Goal: Task Accomplishment & Management: Manage account settings

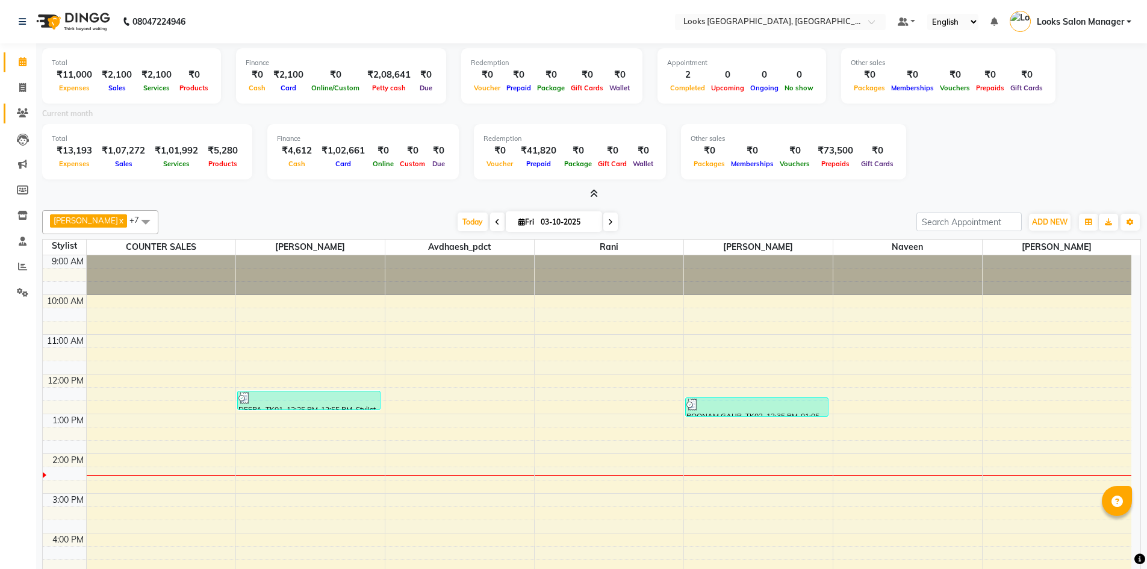
click at [23, 101] on li "Clients" at bounding box center [18, 114] width 36 height 26
click at [23, 108] on icon at bounding box center [22, 112] width 11 height 9
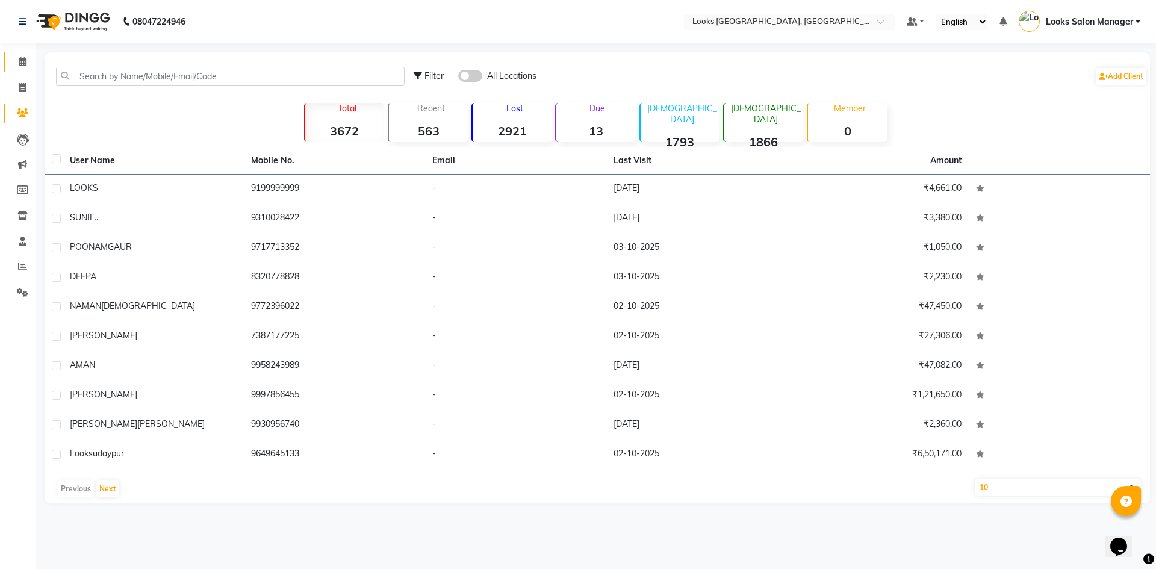
click at [96, 70] on input "text" at bounding box center [230, 76] width 349 height 19
click at [95, 72] on input "text" at bounding box center [230, 76] width 349 height 19
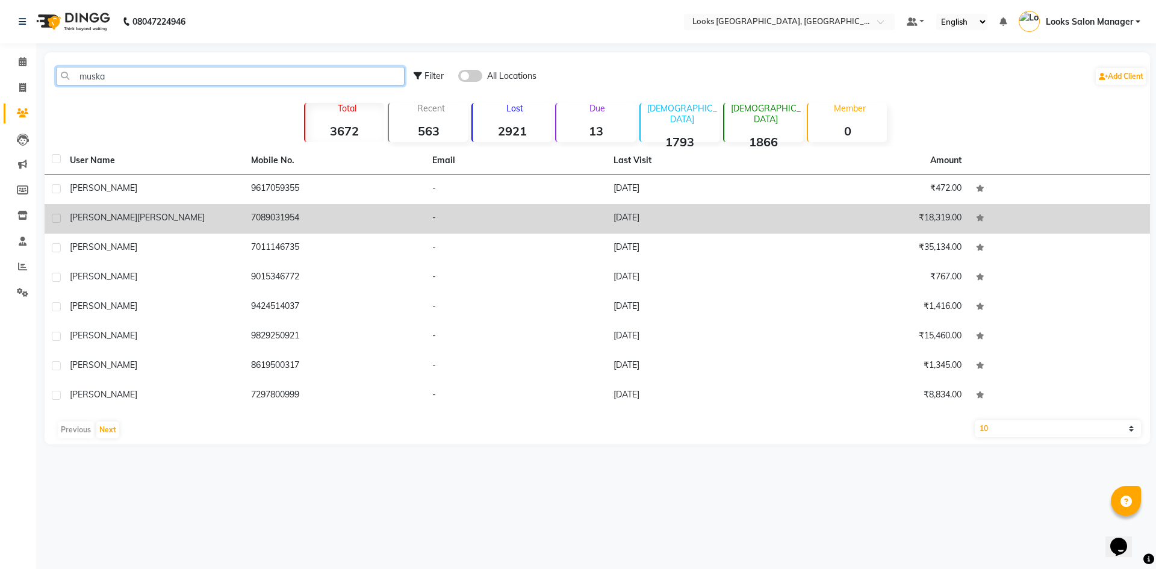
type input "muska"
click at [607, 222] on td "28-08-2025" at bounding box center [696, 218] width 181 height 29
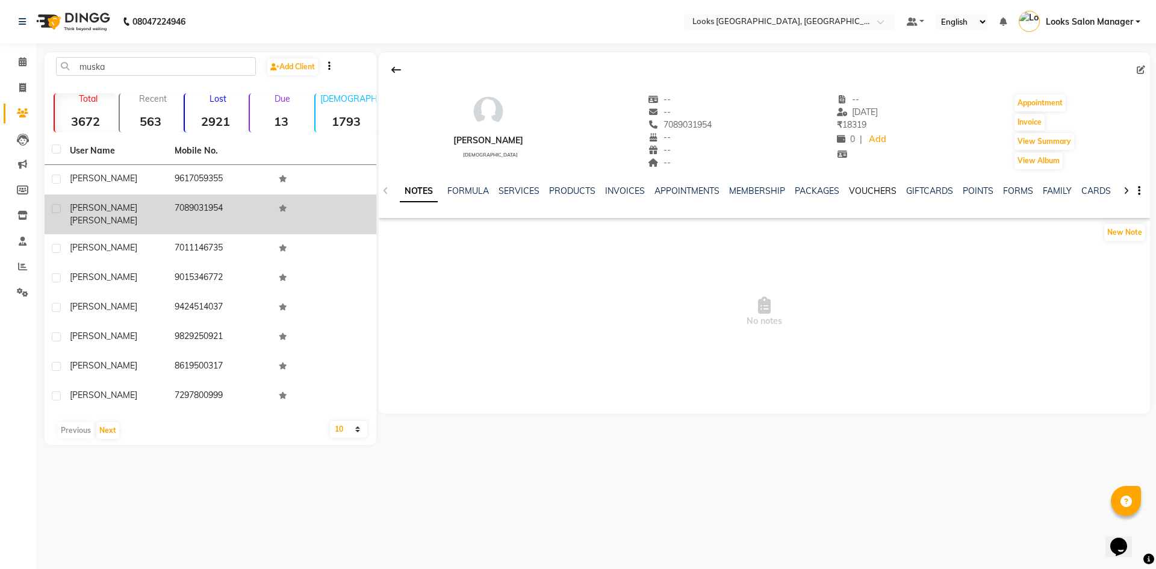
click at [876, 190] on link "VOUCHERS" at bounding box center [873, 190] width 48 height 11
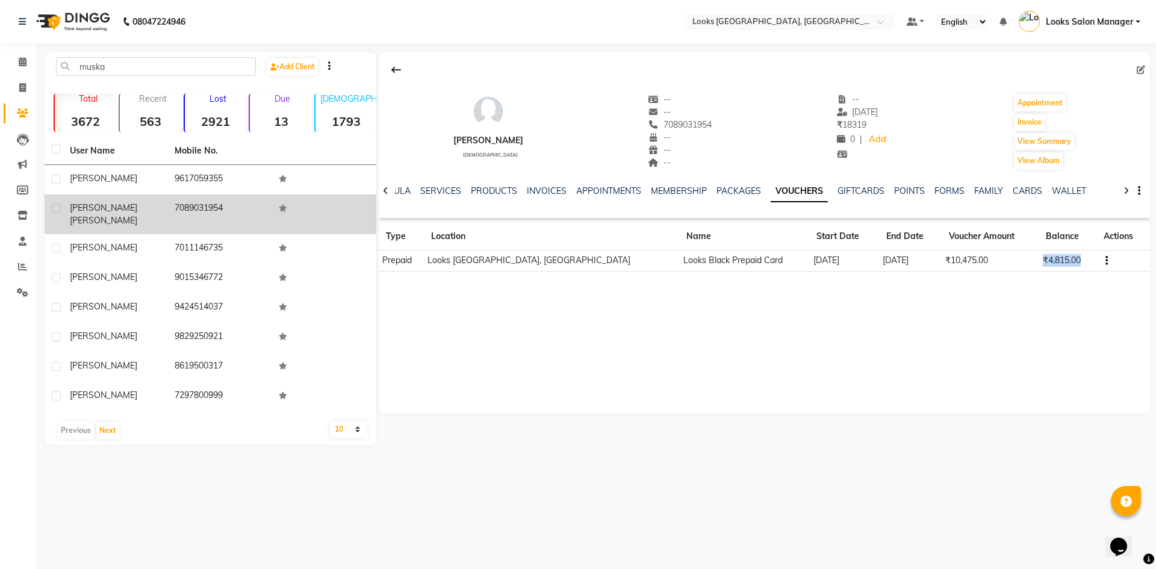
drag, startPoint x: 1032, startPoint y: 261, endPoint x: 1094, endPoint y: 261, distance: 62.6
click at [1094, 261] on tr "Prepaid Looks Urban Square Mall, Udaipur Looks Black Prepaid Card 21-07-2025 19…" at bounding box center [764, 260] width 771 height 21
click at [449, 193] on link "SERVICES" at bounding box center [440, 190] width 41 height 11
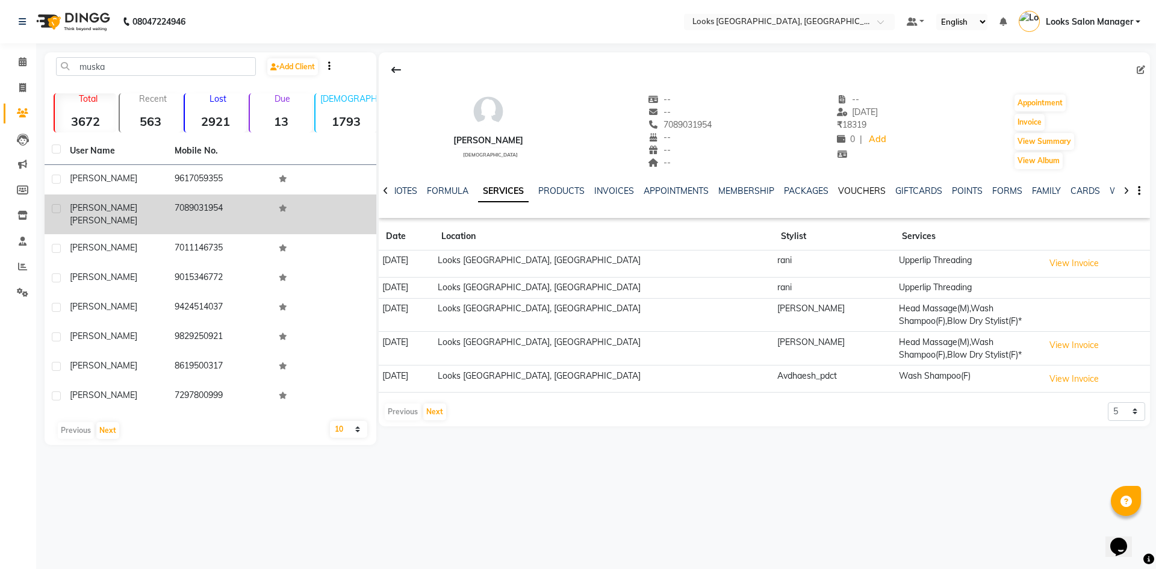
click at [843, 193] on link "VOUCHERS" at bounding box center [862, 190] width 48 height 11
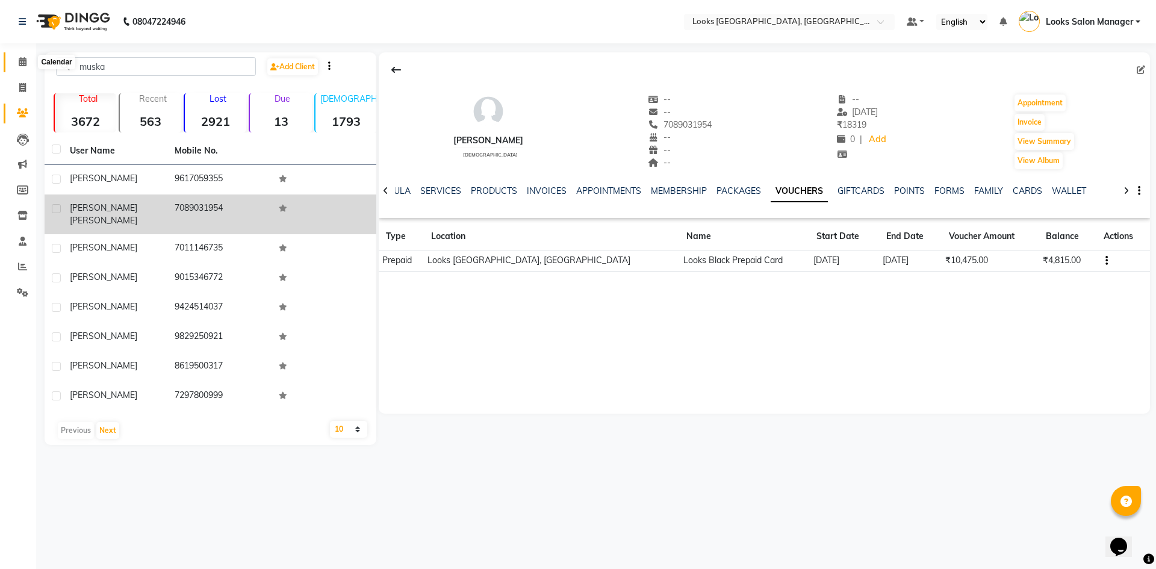
click at [17, 61] on span at bounding box center [22, 62] width 21 height 14
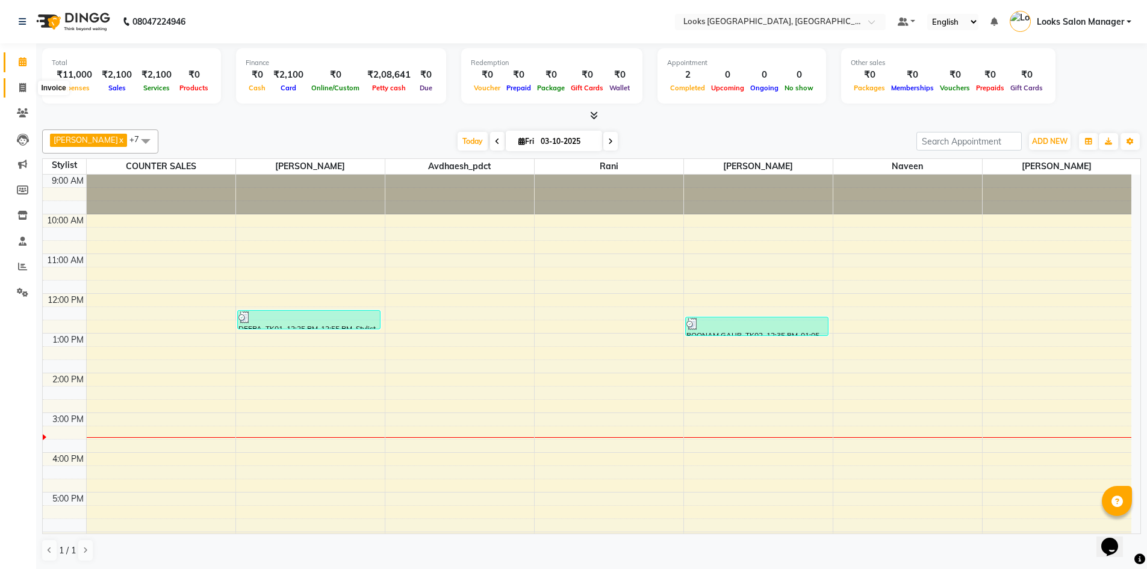
click at [16, 85] on span at bounding box center [22, 88] width 21 height 14
select select "service"
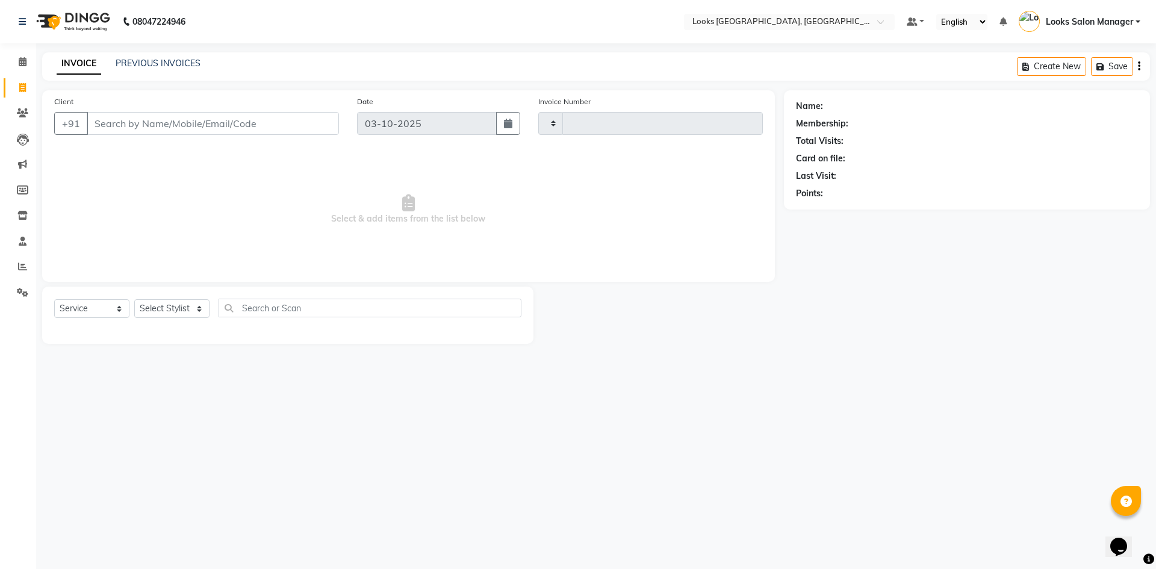
type input "1998"
select select "4460"
click at [142, 120] on input "Client" at bounding box center [213, 123] width 252 height 23
type input "7756065410"
click at [321, 127] on span "Add Client" at bounding box center [308, 123] width 48 height 12
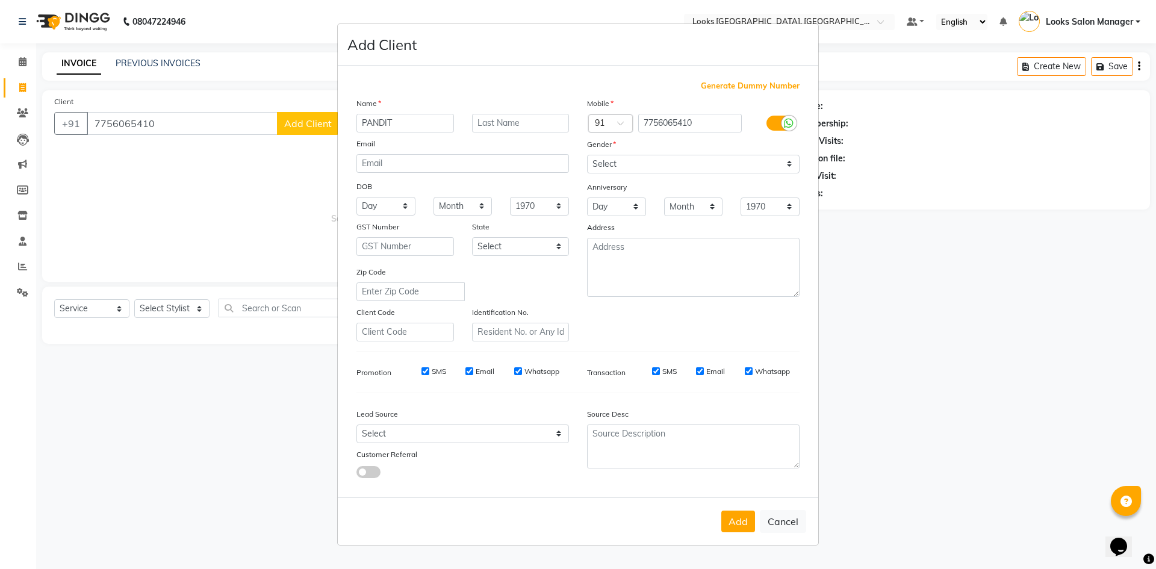
type input "PANDIT"
click at [665, 165] on select "Select [DEMOGRAPHIC_DATA] [DEMOGRAPHIC_DATA] Other Prefer Not To Say" at bounding box center [693, 164] width 212 height 19
select select "[DEMOGRAPHIC_DATA]"
click at [587, 155] on select "Select [DEMOGRAPHIC_DATA] [DEMOGRAPHIC_DATA] Other Prefer Not To Say" at bounding box center [693, 164] width 212 height 19
click at [734, 516] on button "Add" at bounding box center [738, 521] width 34 height 22
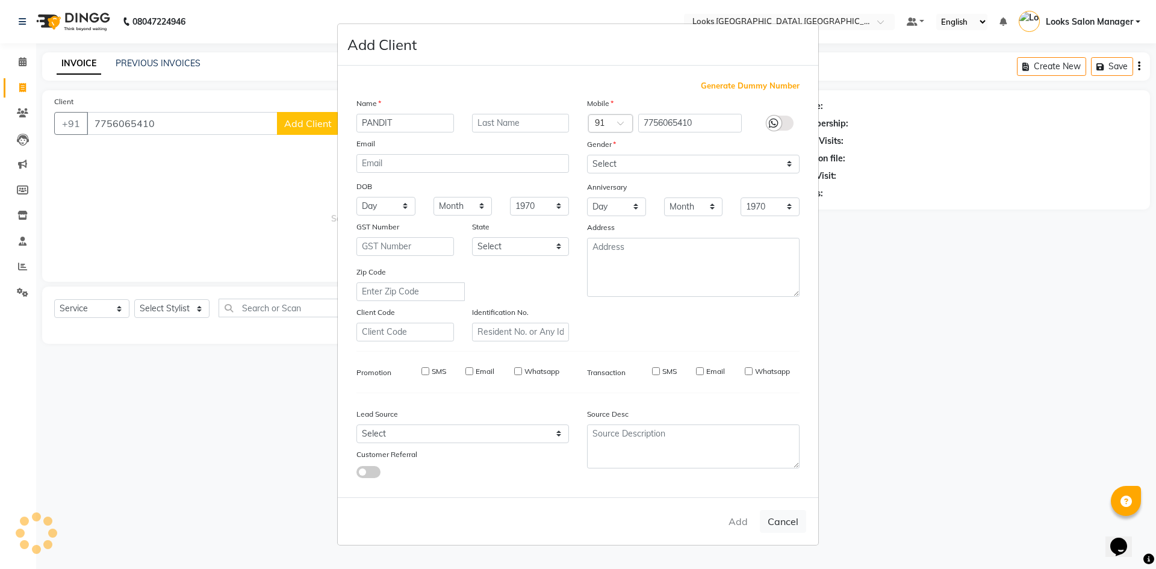
select select
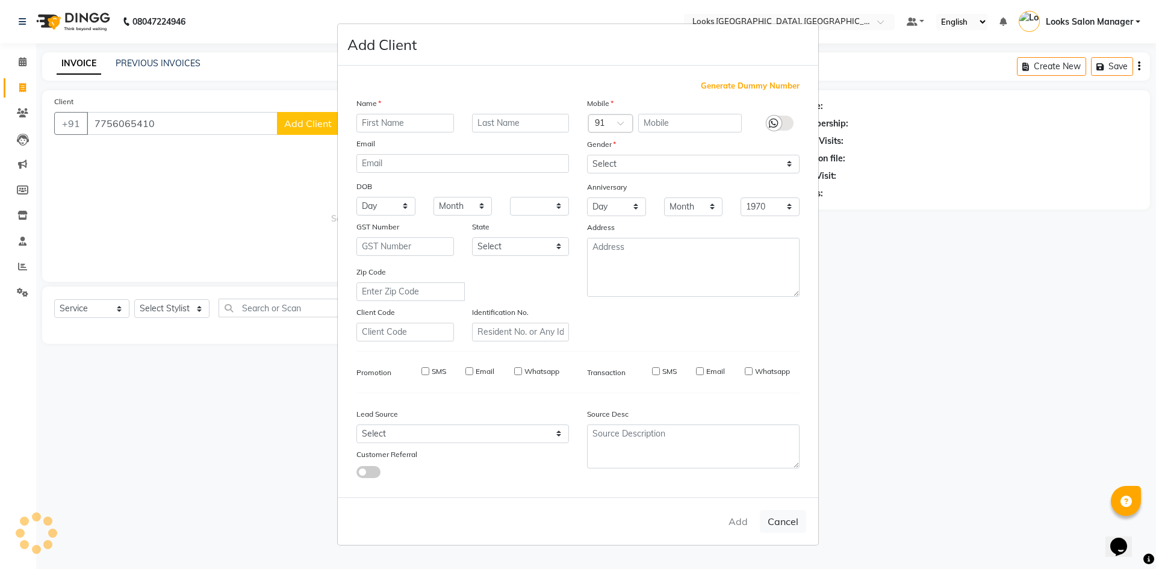
select select
checkbox input "false"
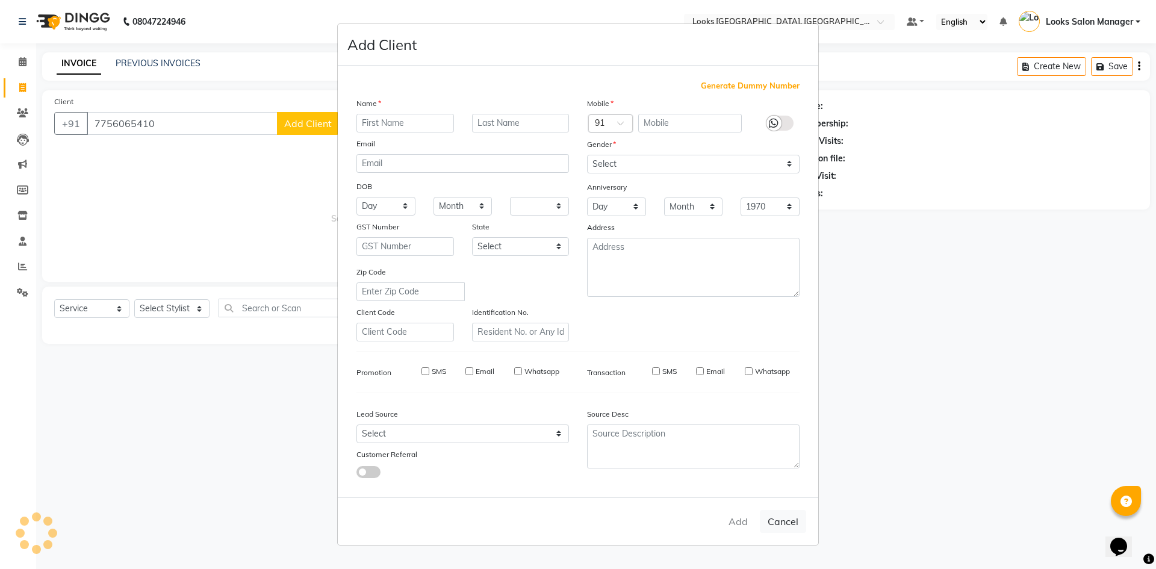
checkbox input "false"
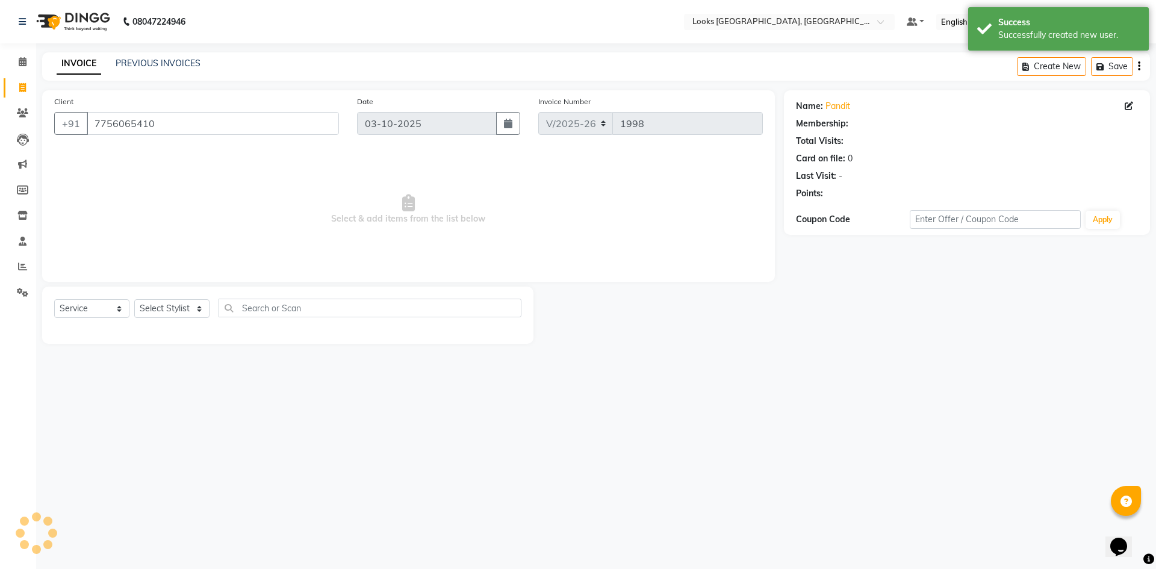
select select "1: Object"
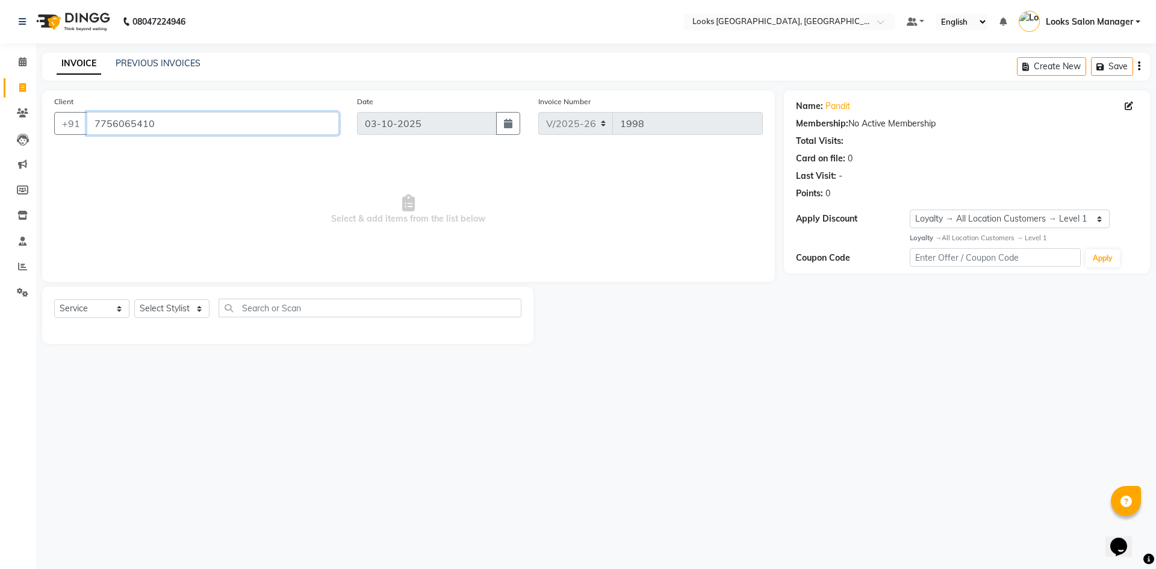
click at [228, 123] on input "7756065410" at bounding box center [213, 123] width 252 height 23
click at [303, 217] on span "Select & add items from the list below" at bounding box center [408, 209] width 708 height 120
click at [173, 303] on select "Select Stylist Avdhaesh_pdct COUNTER SALES Ganesh Looks Salon Manager MOHSIN Na…" at bounding box center [171, 308] width 75 height 19
click at [238, 247] on span "Select & add items from the list below" at bounding box center [408, 209] width 708 height 120
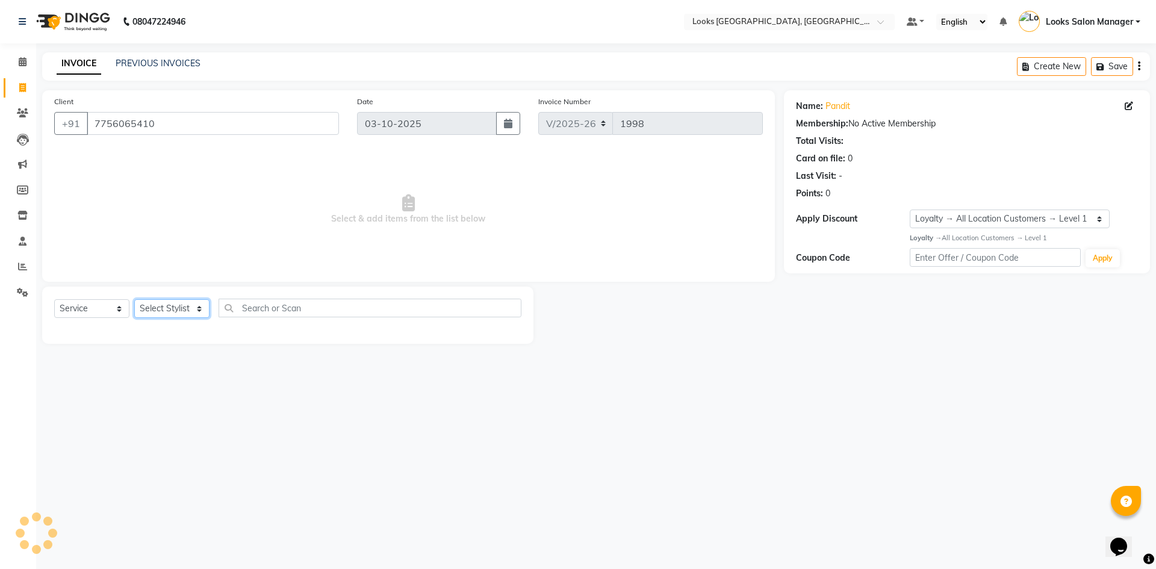
click at [164, 311] on select "Select Stylist Avdhaesh_pdct COUNTER SALES Ganesh Looks Salon Manager MOHSIN Na…" at bounding box center [171, 308] width 75 height 19
select select "25215"
click at [134, 299] on select "Select Stylist Avdhaesh_pdct COUNTER SALES Ganesh Looks Salon Manager MOHSIN Na…" at bounding box center [171, 308] width 75 height 19
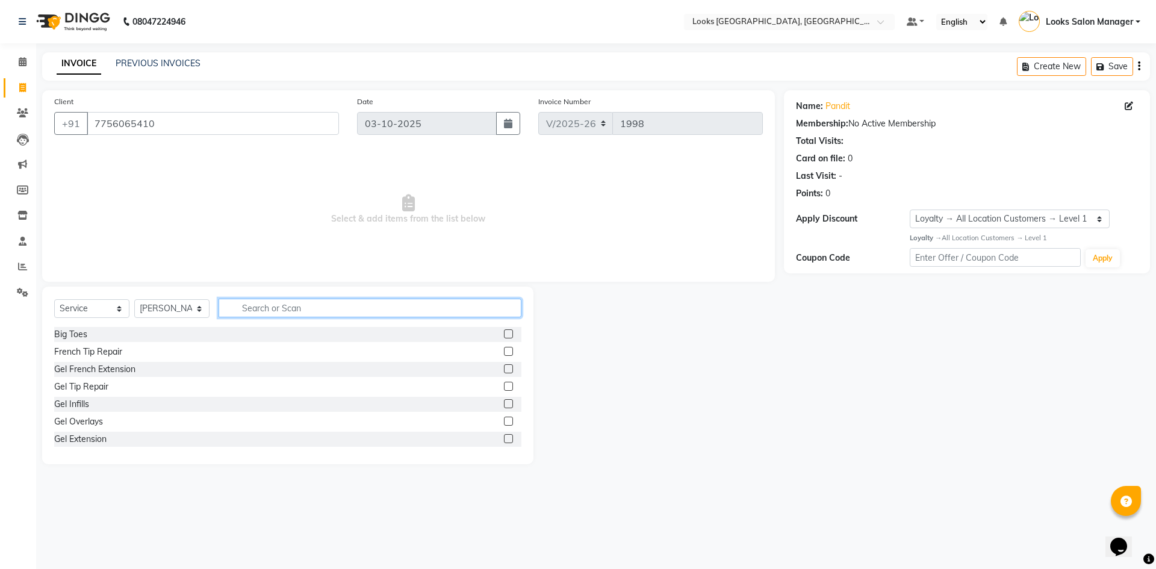
click at [267, 312] on input "text" at bounding box center [369, 308] width 303 height 19
type input "BEAR"
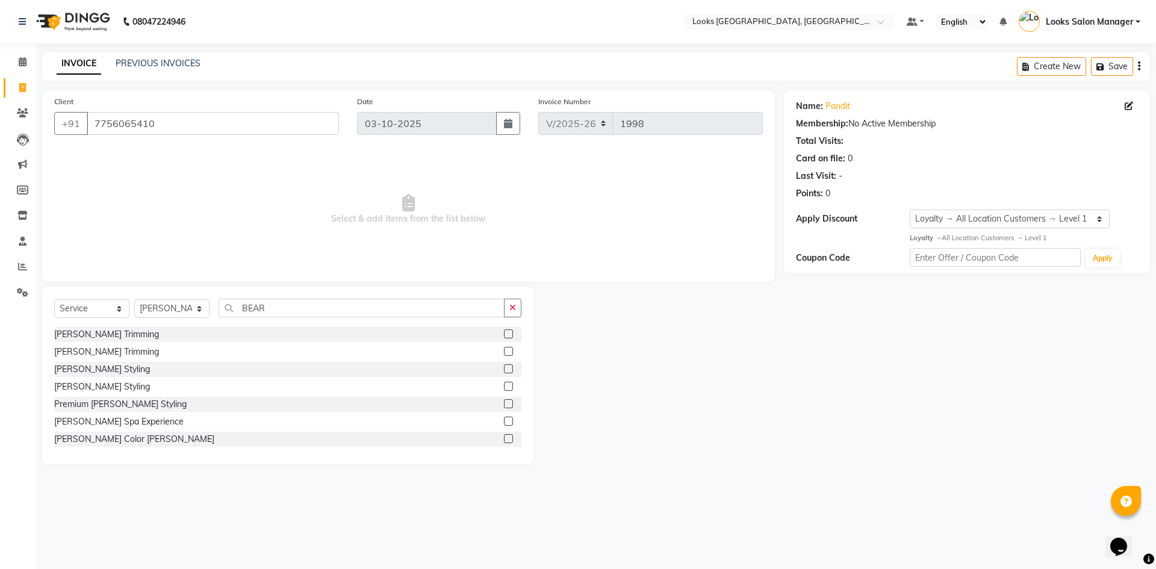
click at [504, 334] on label at bounding box center [508, 333] width 9 height 9
click at [504, 334] on input "checkbox" at bounding box center [508, 334] width 8 height 8
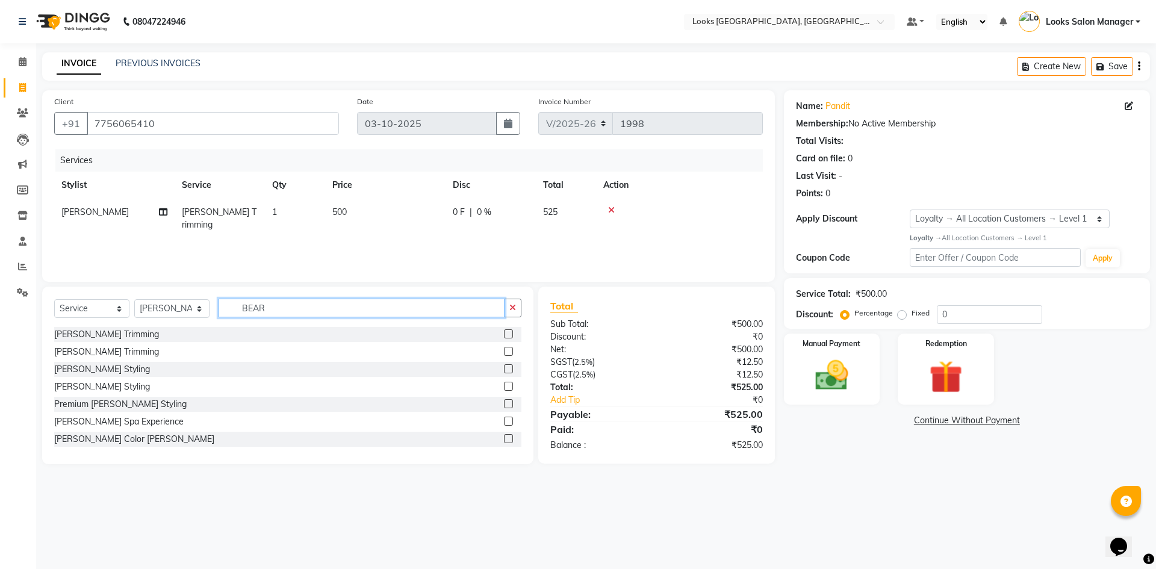
click at [297, 308] on input "BEAR" at bounding box center [361, 308] width 286 height 19
checkbox input "false"
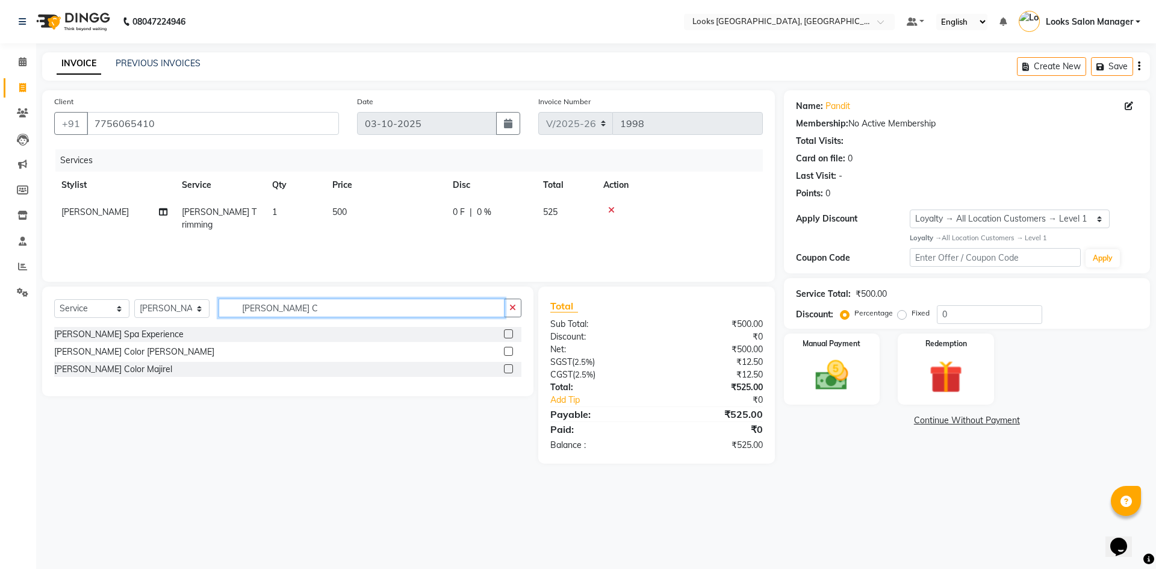
type input "BEARD C"
click at [508, 366] on label at bounding box center [508, 368] width 9 height 9
click at [508, 366] on input "checkbox" at bounding box center [508, 369] width 8 height 8
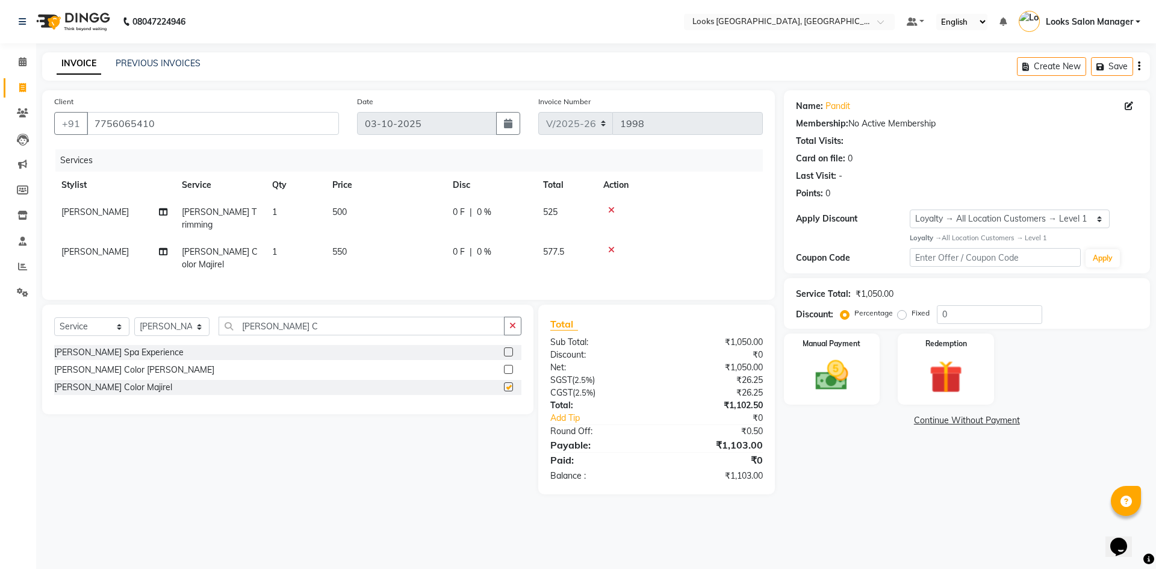
checkbox input "false"
click at [400, 213] on td "500" at bounding box center [385, 219] width 120 height 40
select select "25215"
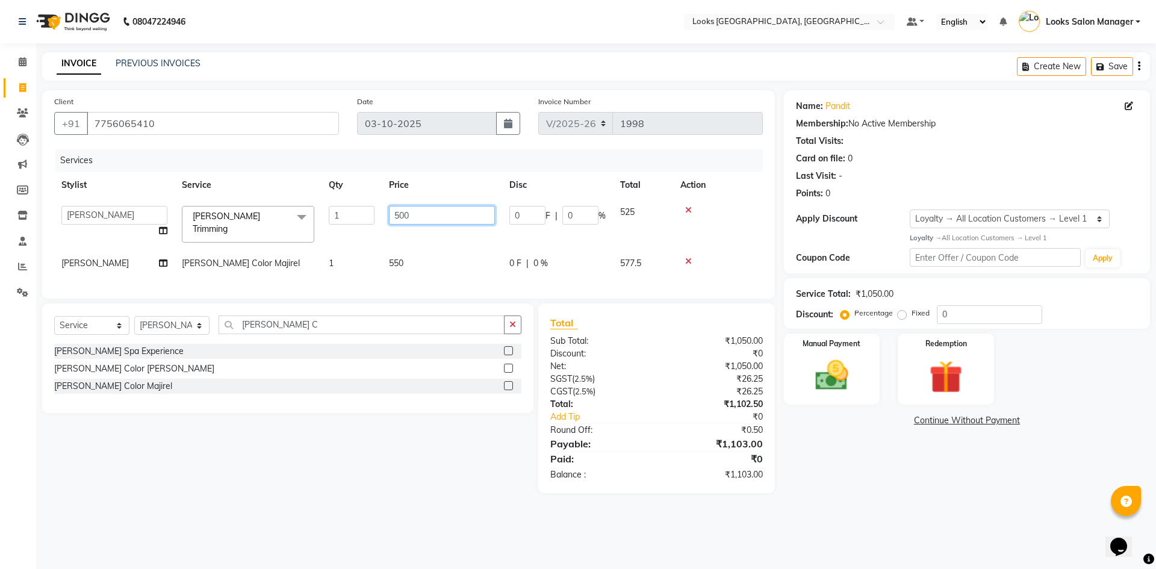
click at [400, 213] on input "500" at bounding box center [442, 215] width 106 height 19
type input "300"
click at [401, 256] on div "Services Stylist Service Qty Price Disc Total Action Avdhaesh_pdct COUNTER SALE…" at bounding box center [408, 217] width 708 height 137
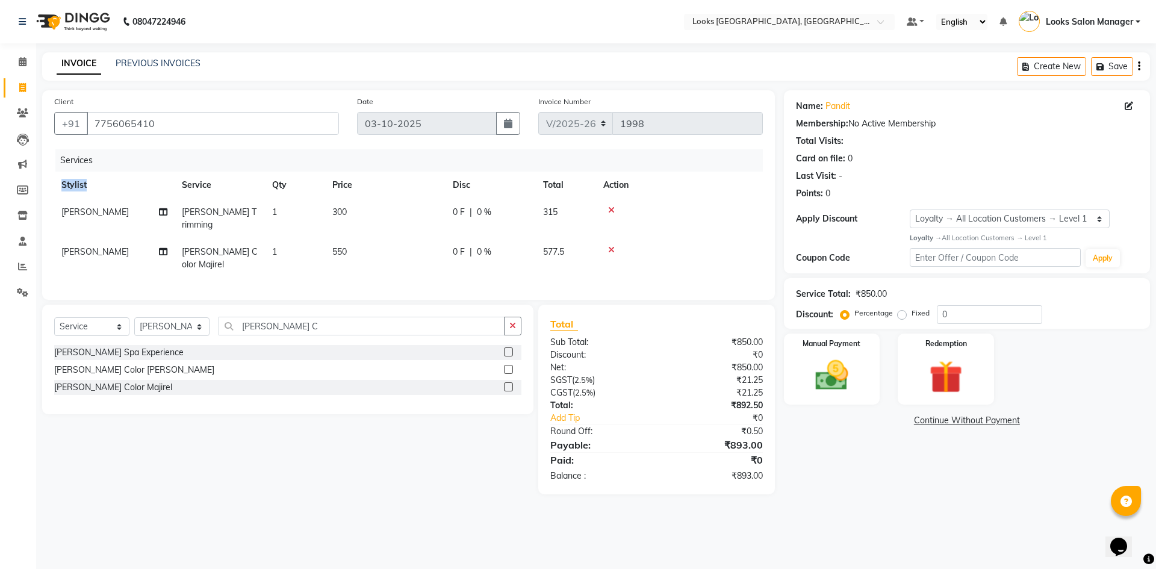
click at [401, 256] on div "Services Stylist Service Qty Price Disc Total Action MOHSIN Beard Trimming 1 30…" at bounding box center [408, 218] width 708 height 138
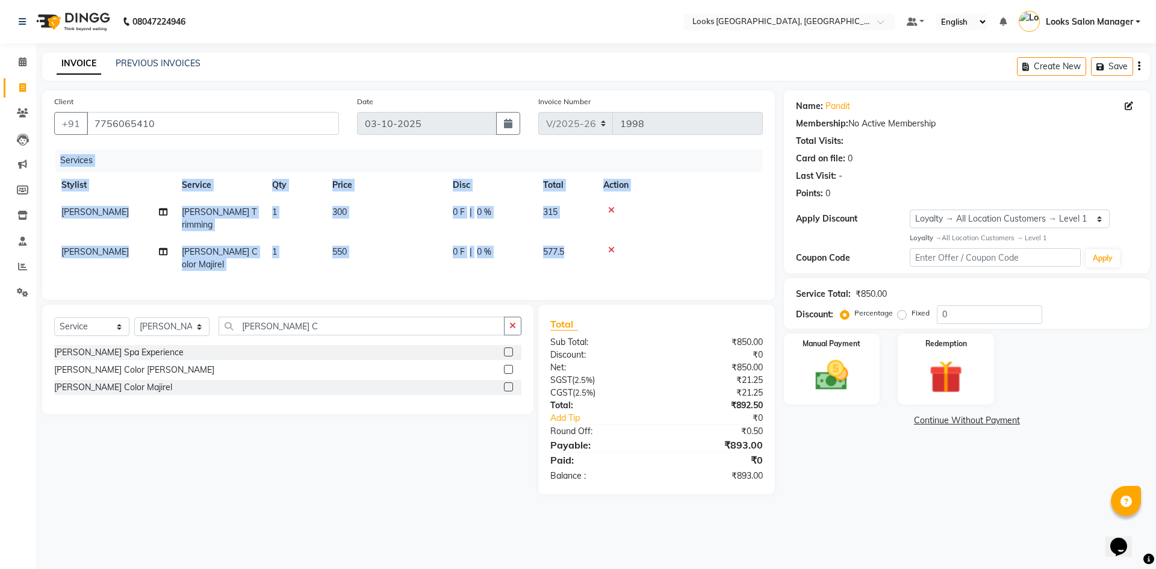
click at [401, 256] on div "Services Stylist Service Qty Price Disc Total Action MOHSIN Beard Trimming 1 30…" at bounding box center [408, 218] width 708 height 138
click at [412, 242] on td "550" at bounding box center [385, 258] width 120 height 40
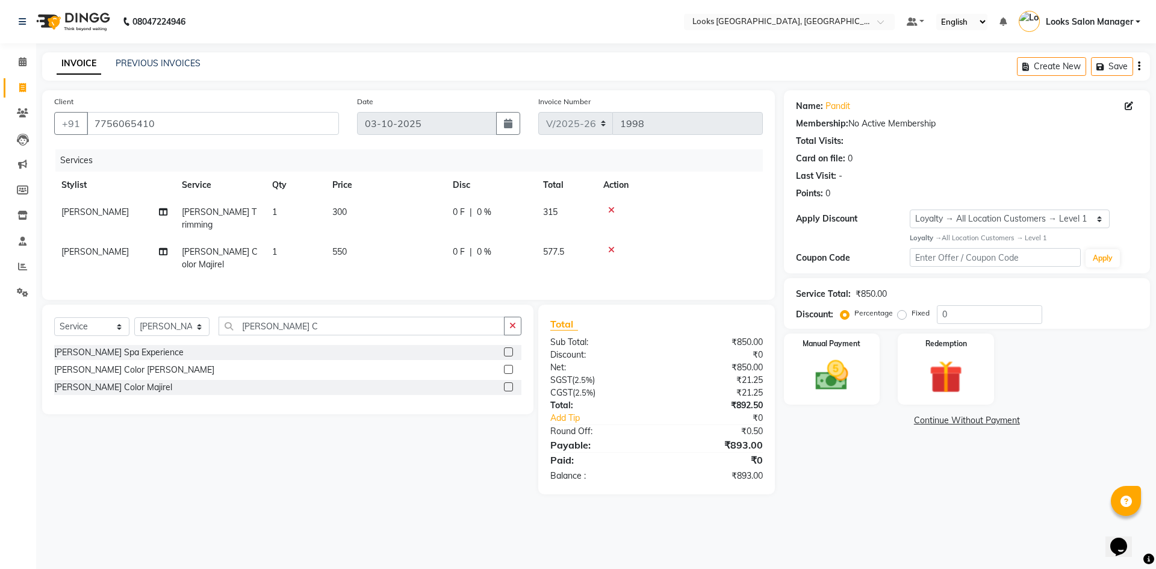
select select "25215"
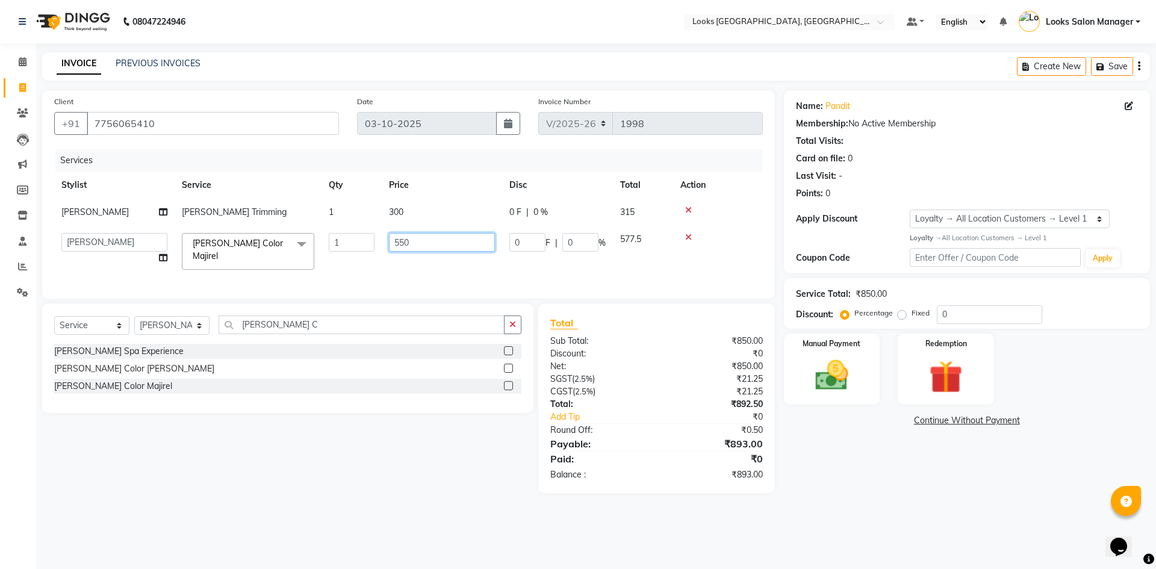
click at [412, 242] on input "550" at bounding box center [442, 242] width 106 height 19
type input "600"
click at [410, 252] on td "600" at bounding box center [442, 251] width 120 height 51
select select "25215"
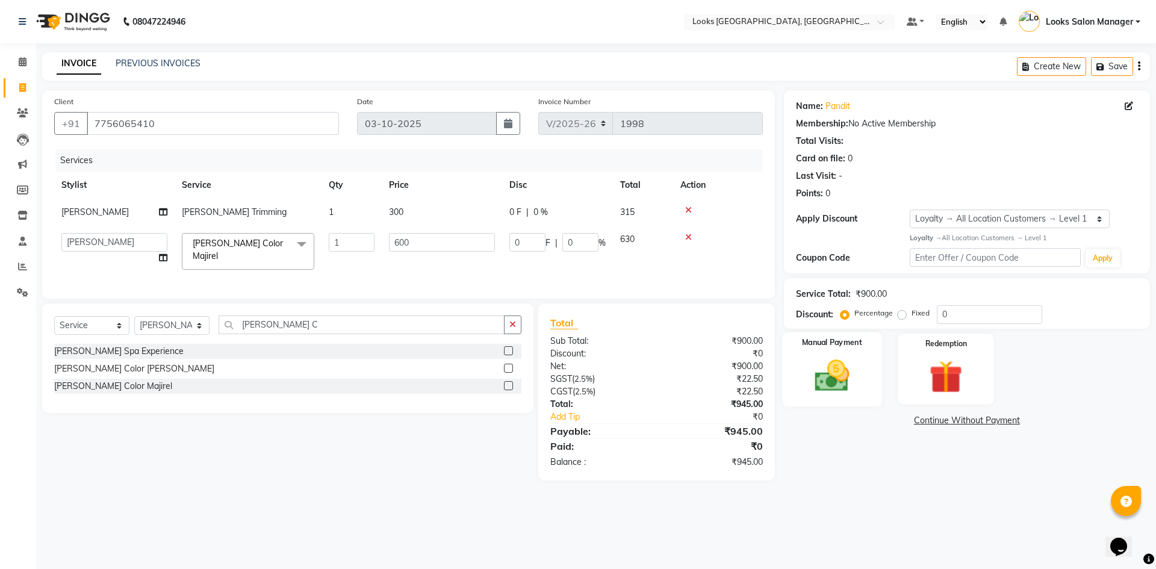
click at [844, 381] on img at bounding box center [832, 376] width 56 height 40
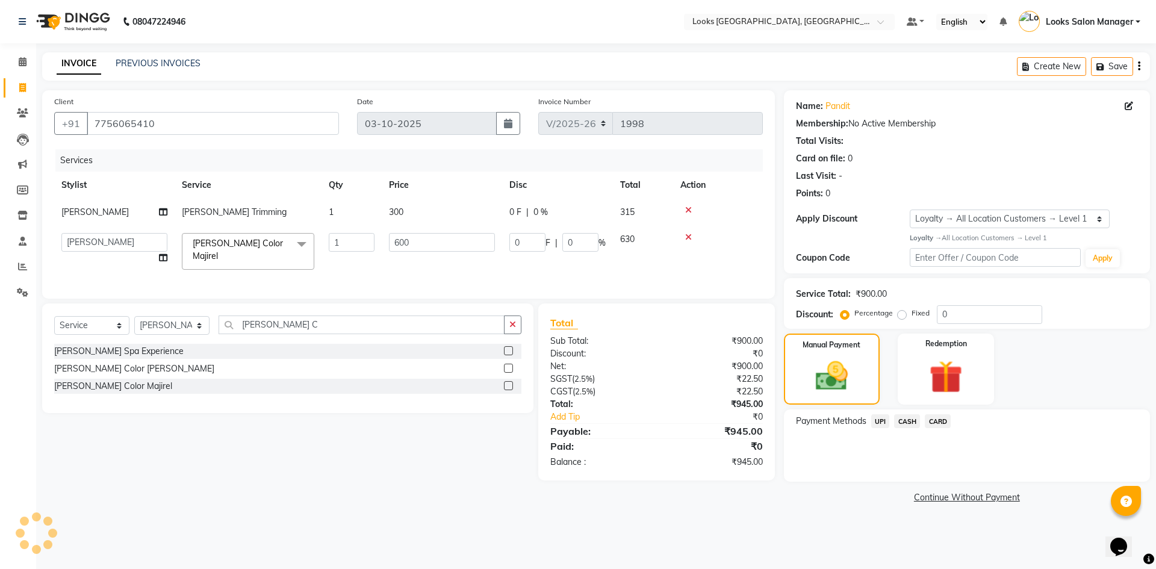
click at [938, 423] on span "CARD" at bounding box center [938, 421] width 26 height 14
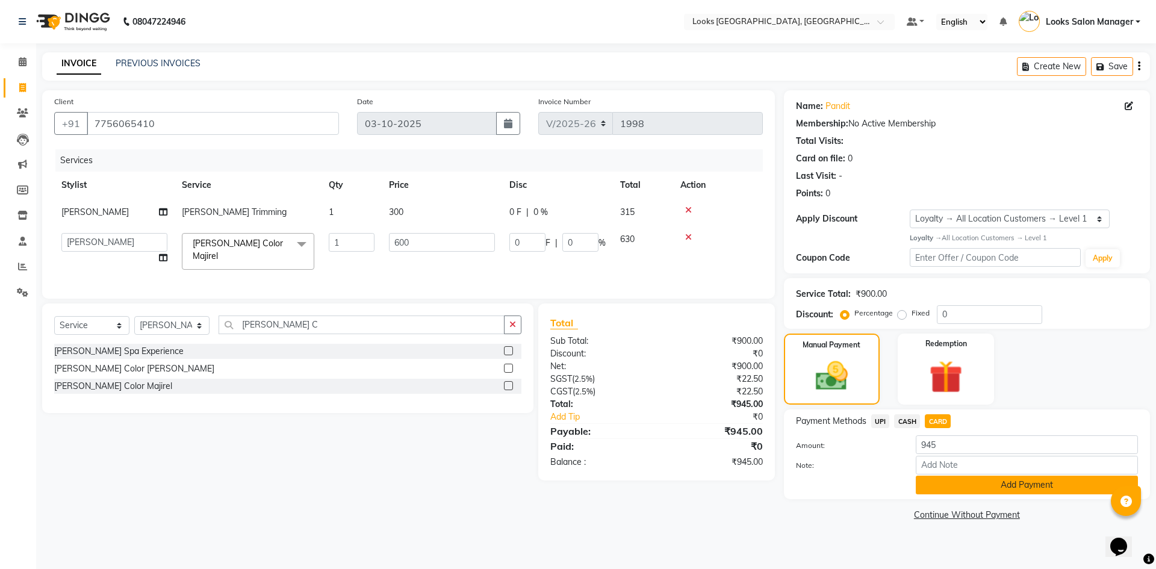
click at [938, 480] on button "Add Payment" at bounding box center [1027, 485] width 222 height 19
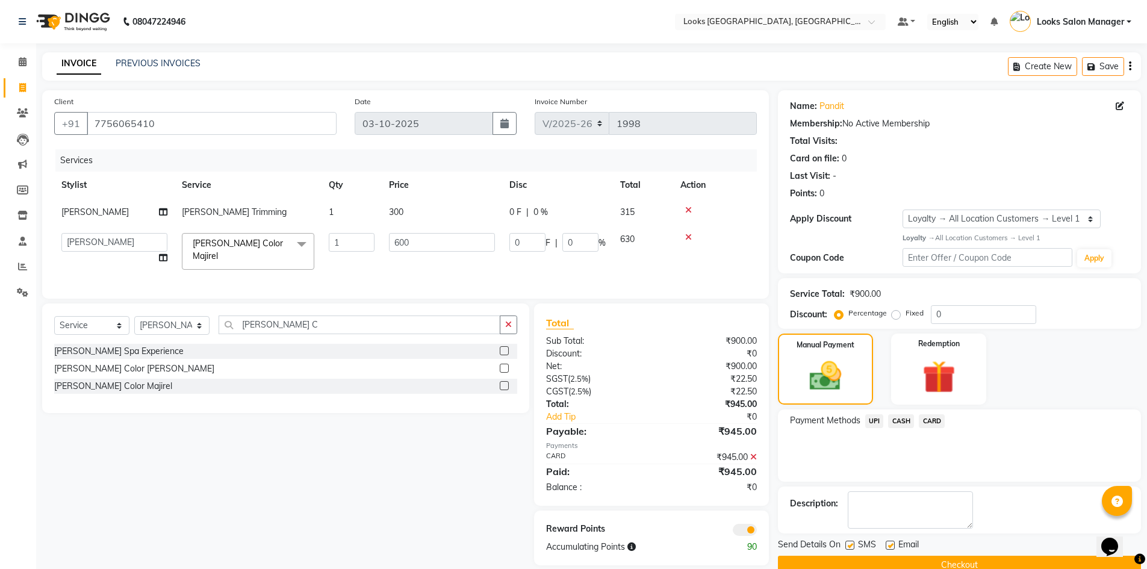
click at [849, 545] on label at bounding box center [849, 545] width 9 height 9
click at [849, 545] on input "checkbox" at bounding box center [849, 546] width 8 height 8
checkbox input "false"
click at [923, 560] on button "Checkout" at bounding box center [959, 565] width 363 height 19
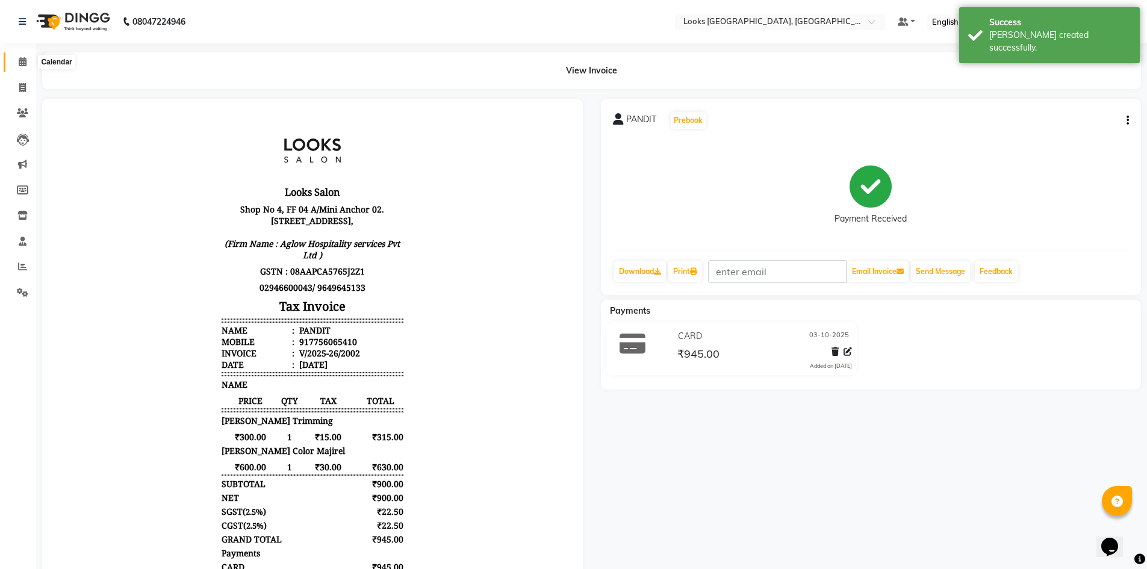
click at [29, 68] on span at bounding box center [22, 62] width 21 height 14
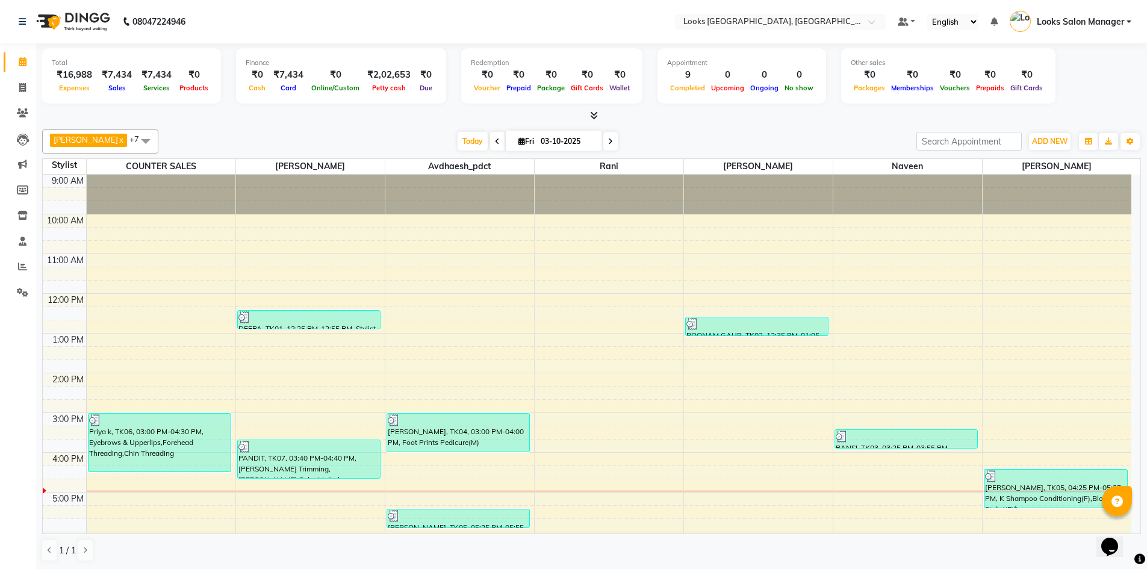
click at [586, 119] on span at bounding box center [591, 116] width 13 height 13
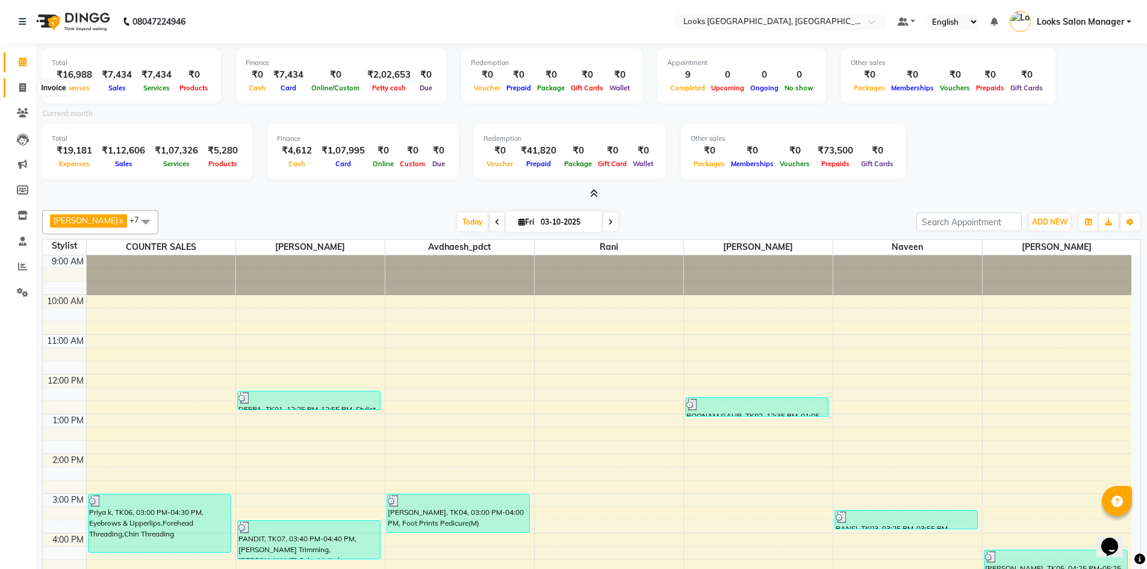
click at [24, 88] on icon at bounding box center [22, 87] width 7 height 9
select select "service"
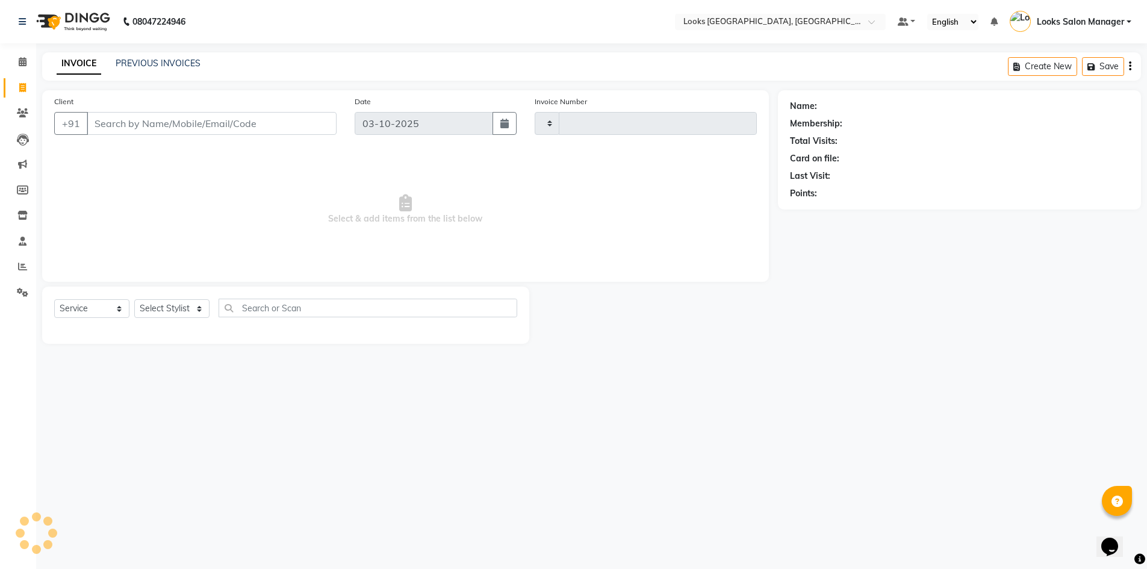
type input "2003"
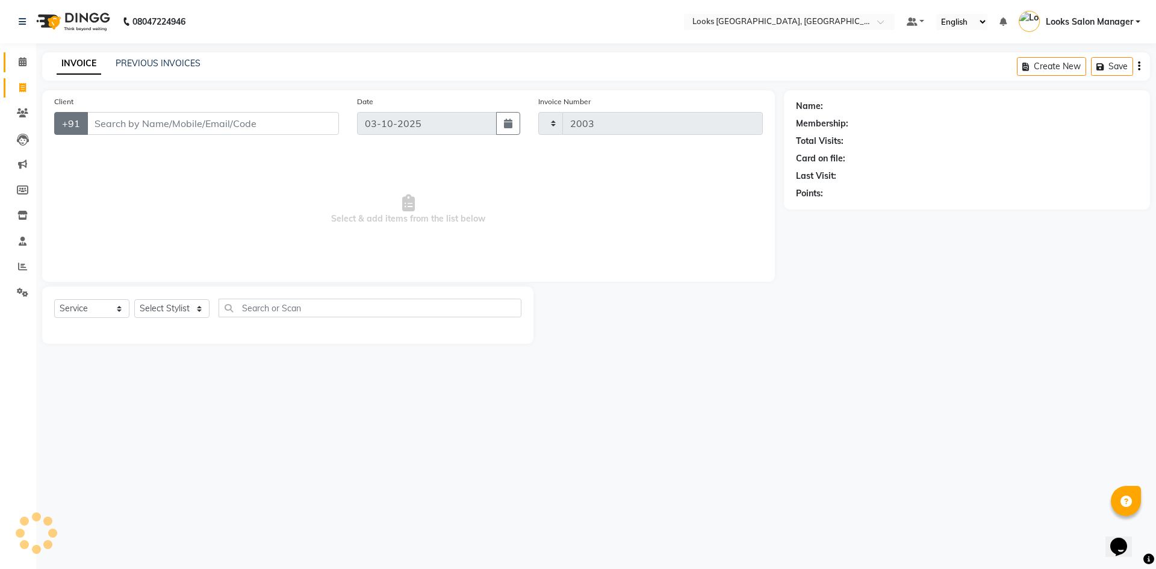
select select "4460"
click at [172, 311] on select "Select Stylist" at bounding box center [171, 308] width 75 height 19
select select "64711"
click at [134, 299] on select "Select Stylist Avdhaesh_pdct COUNTER SALES Ganesh Looks Salon Manager MOHSIN Na…" at bounding box center [171, 308] width 75 height 19
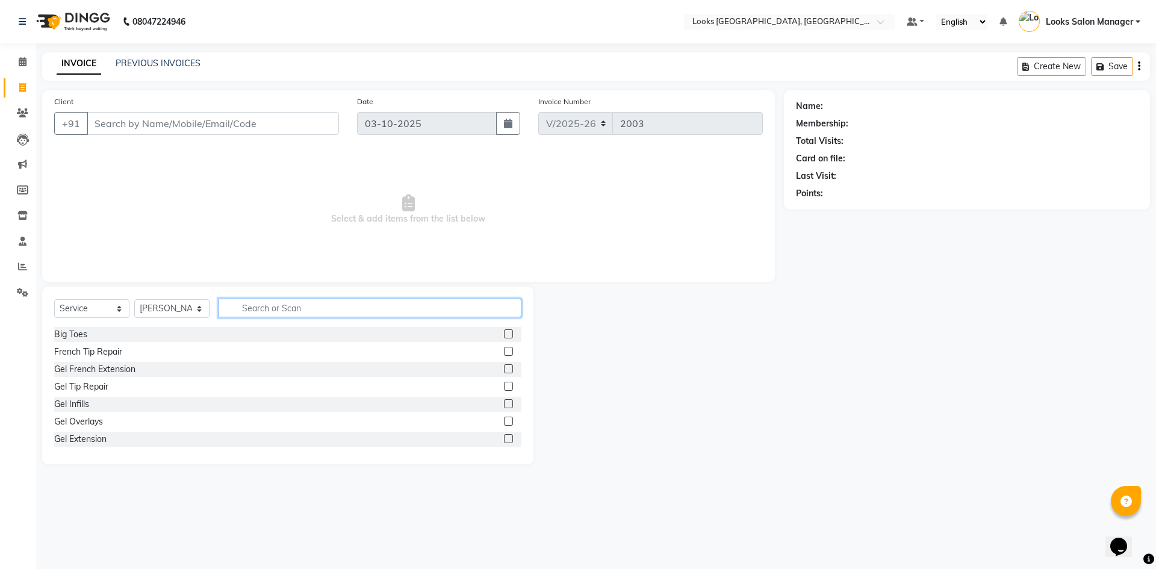
click at [300, 315] on input "text" at bounding box center [369, 308] width 303 height 19
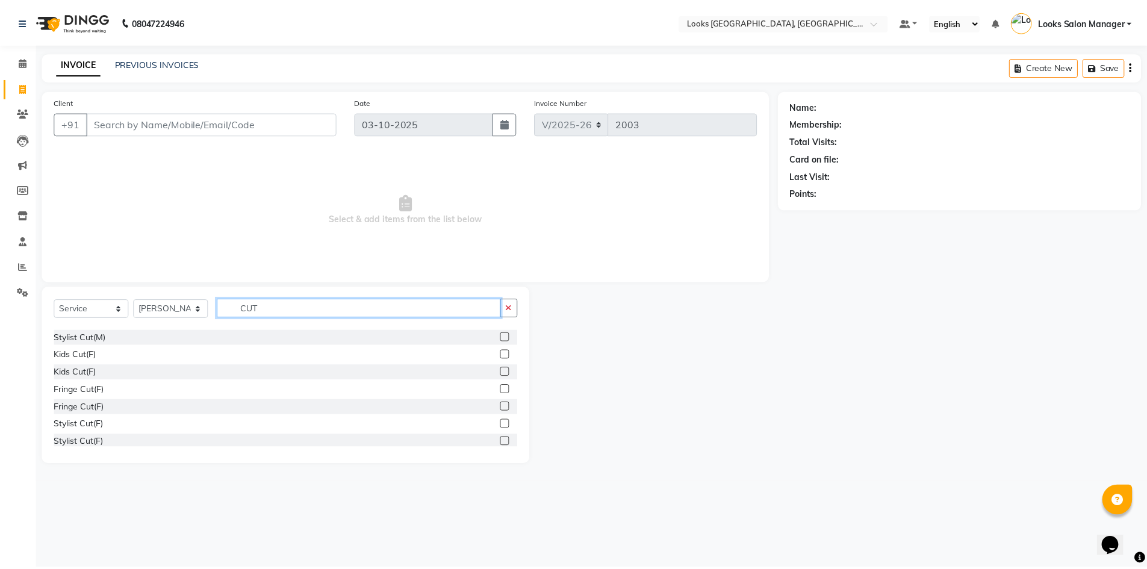
scroll to position [60, 0]
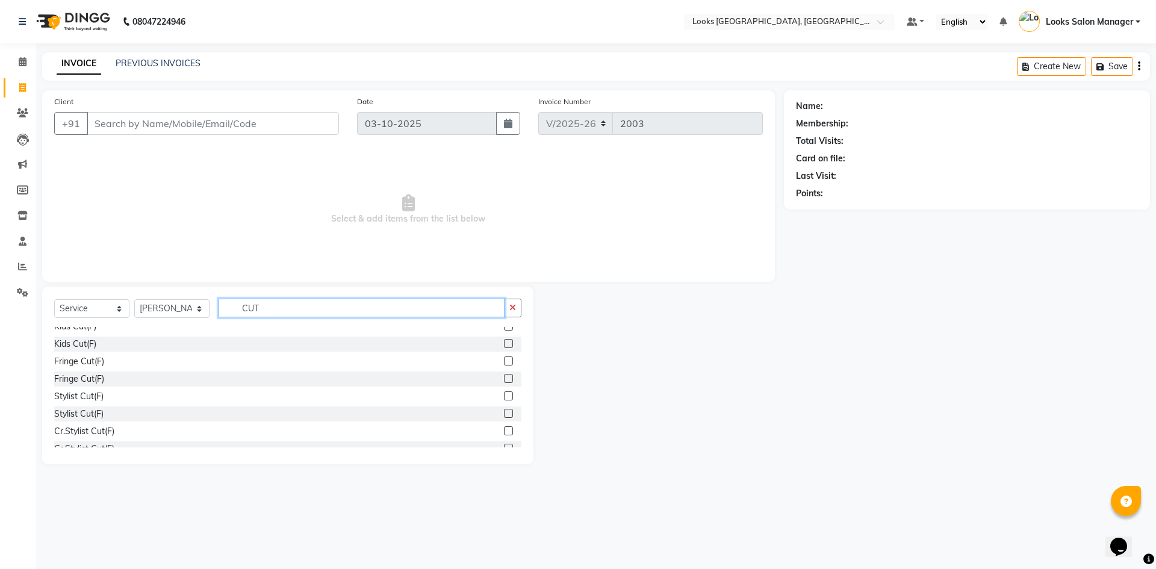
type input "CUT"
click at [504, 397] on label at bounding box center [508, 395] width 9 height 9
click at [504, 397] on input "checkbox" at bounding box center [508, 396] width 8 height 8
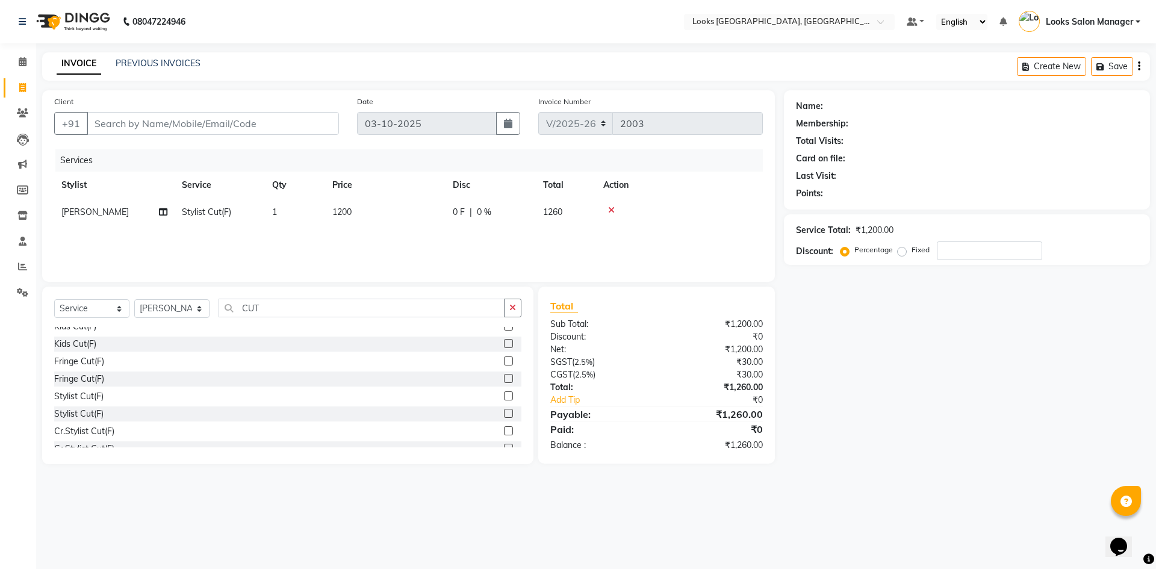
checkbox input "false"
click at [409, 224] on td "1200" at bounding box center [385, 212] width 120 height 27
select select "64711"
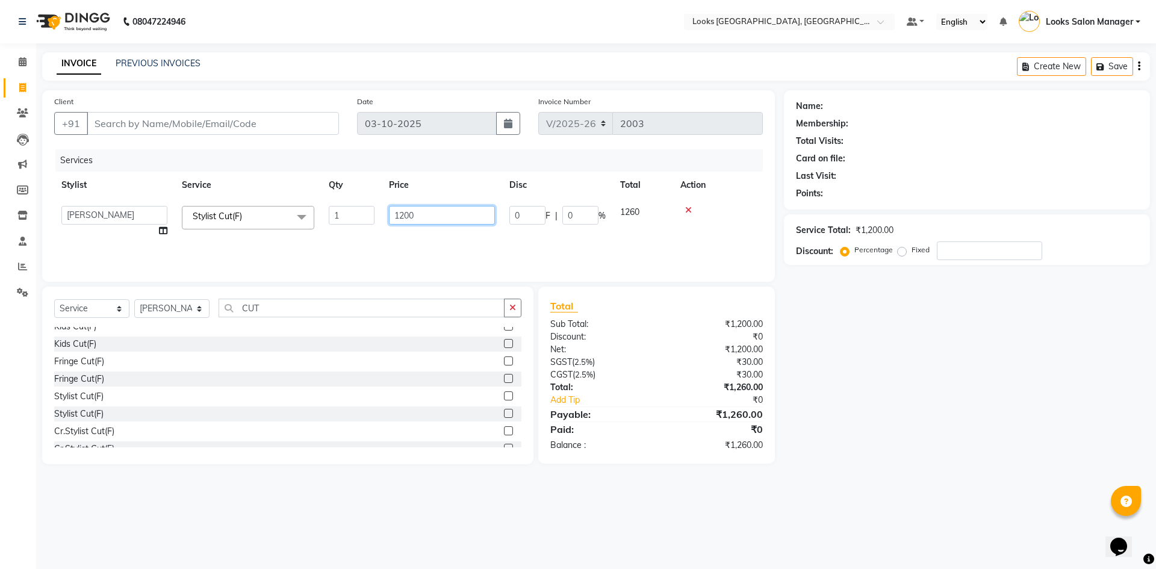
click at [409, 224] on input "1200" at bounding box center [442, 215] width 106 height 19
type input "1000"
click at [397, 241] on div "Services Stylist Service Qty Price Disc Total Action Avdhaesh_pdct COUNTER SALE…" at bounding box center [408, 209] width 708 height 120
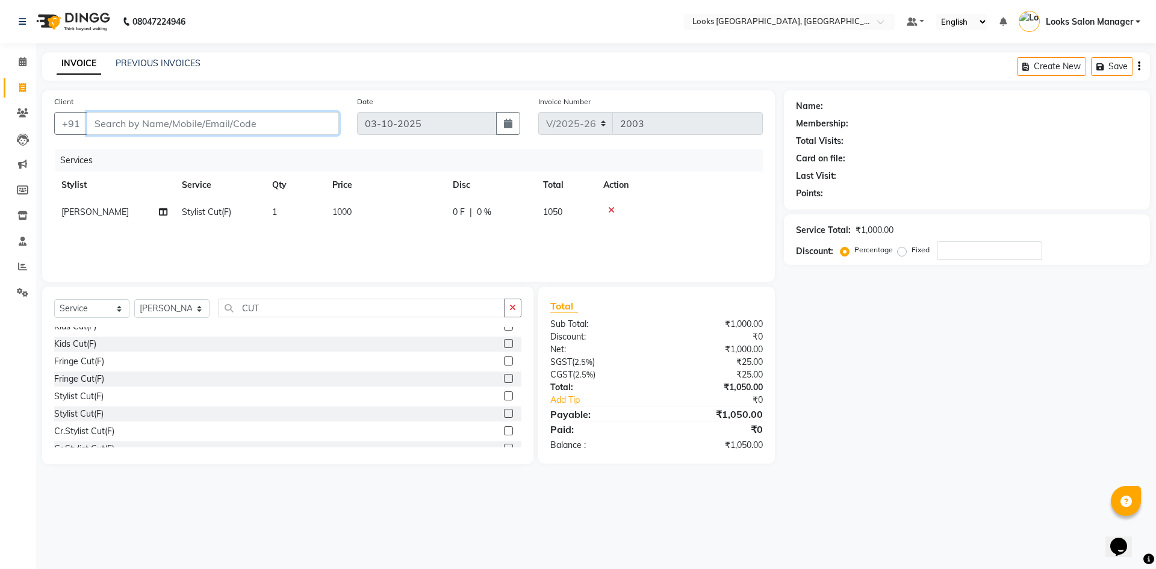
click at [270, 124] on input "Client" at bounding box center [213, 123] width 252 height 23
type input "9"
type input "0"
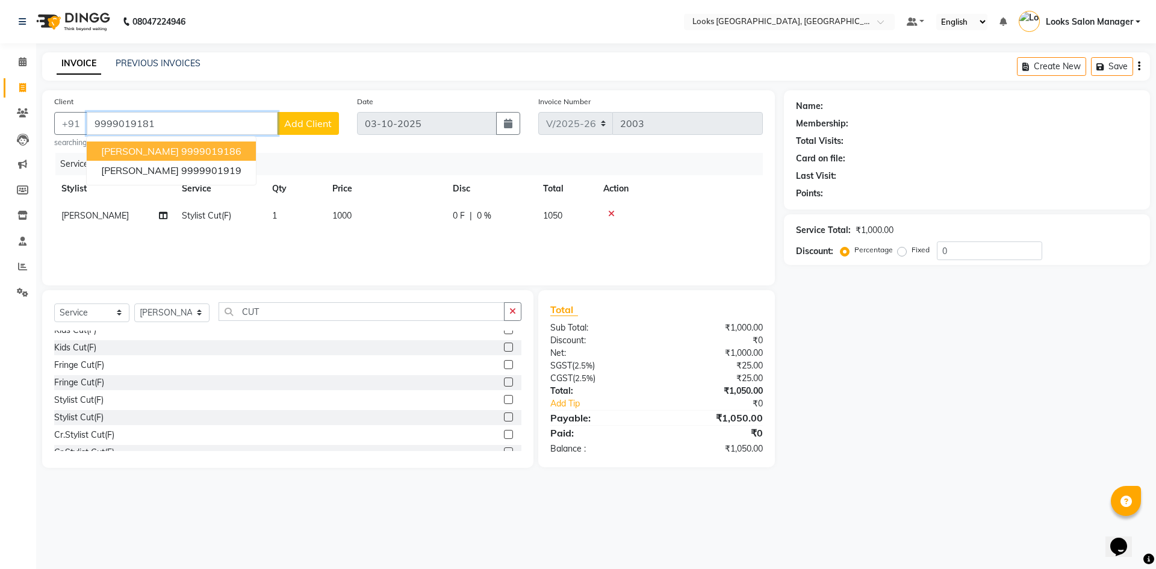
type input "9999019181"
click at [315, 127] on span "Add Client" at bounding box center [308, 123] width 48 height 12
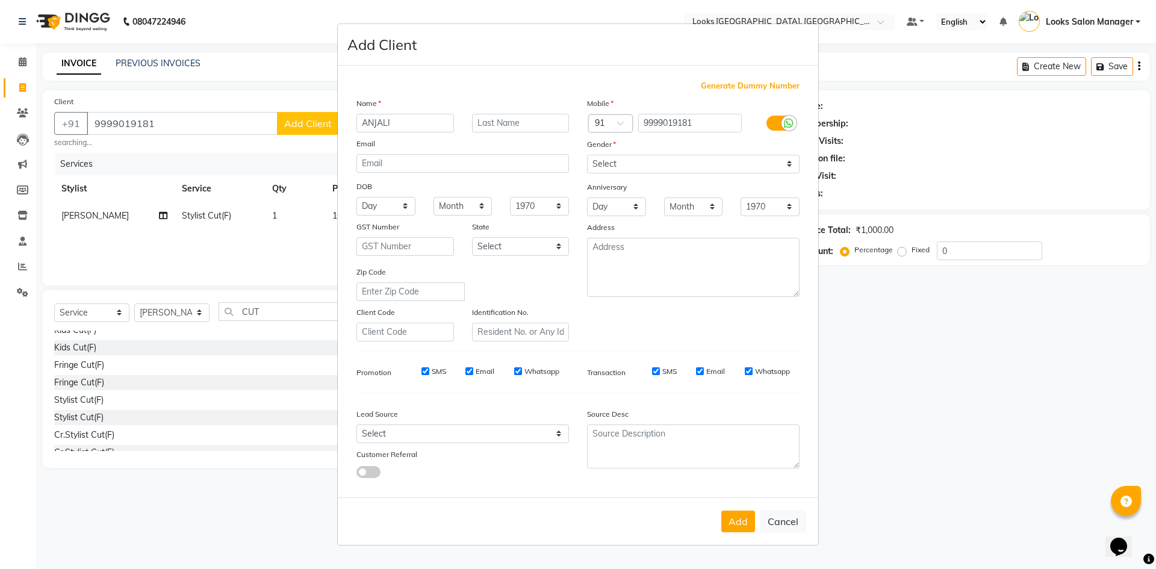
type input "ANJALI"
click at [622, 169] on select "Select Male Female Other Prefer Not To Say" at bounding box center [693, 164] width 212 height 19
select select "female"
click at [587, 155] on select "Select Male Female Other Prefer Not To Say" at bounding box center [693, 164] width 212 height 19
click at [733, 512] on button "Add" at bounding box center [738, 521] width 34 height 22
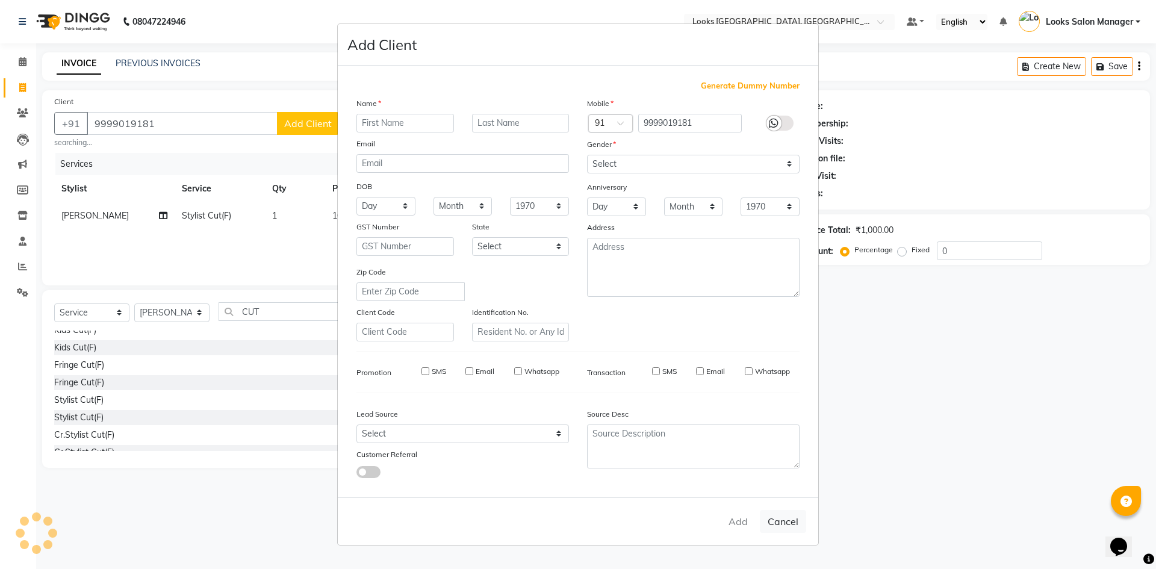
select select
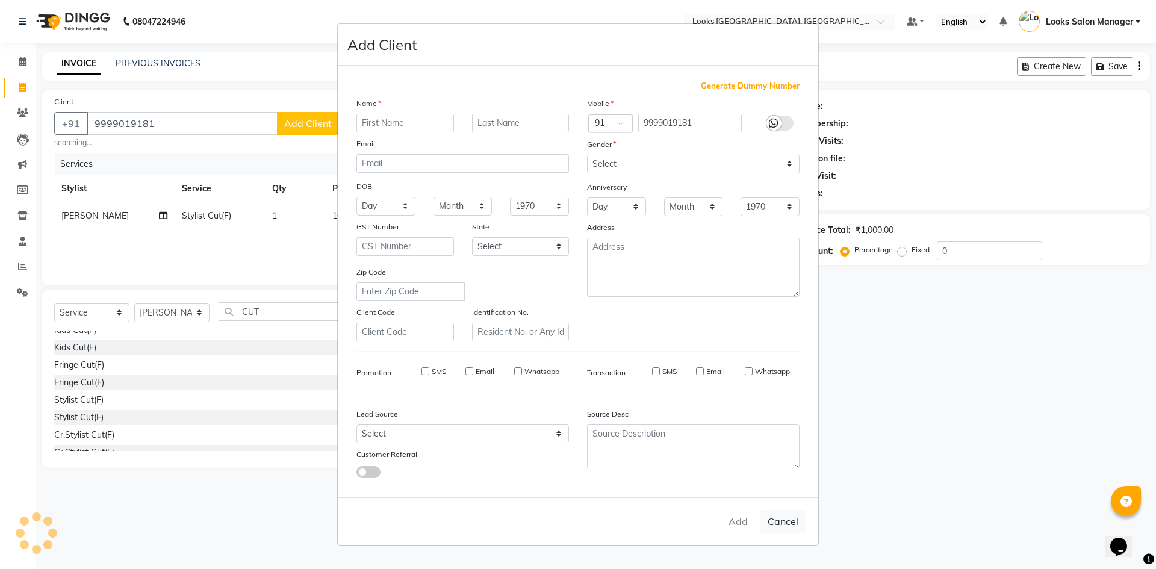
select select
checkbox input "false"
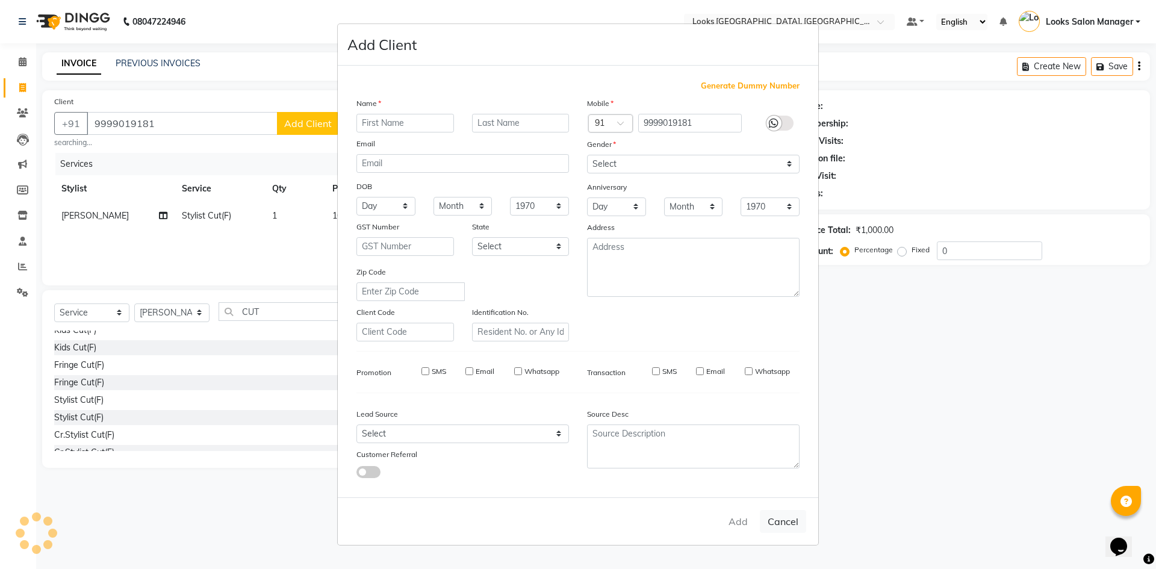
checkbox input "false"
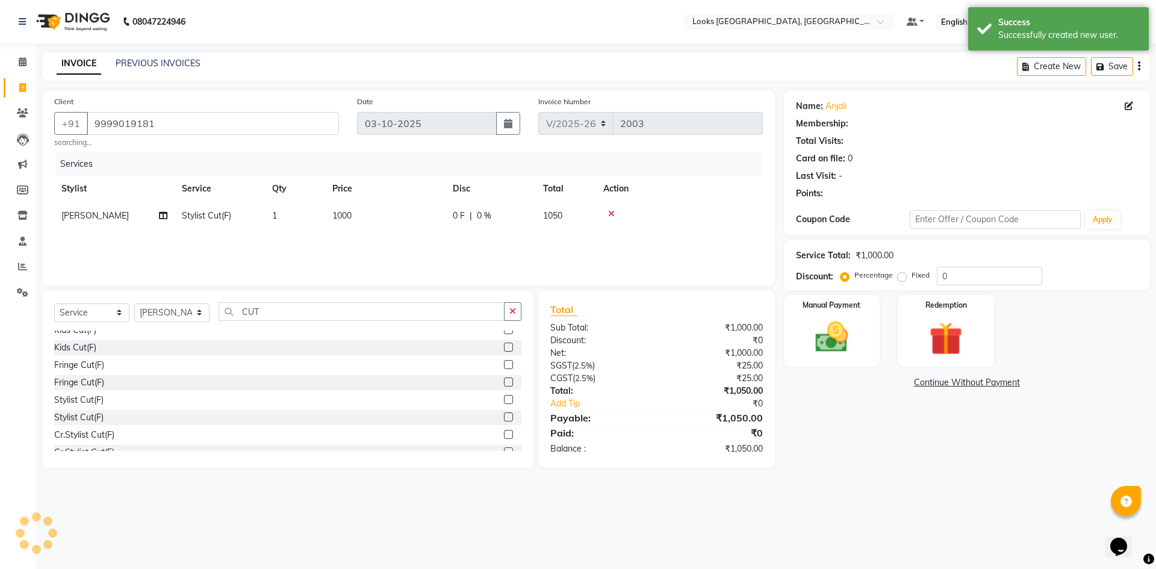
select select "1: Object"
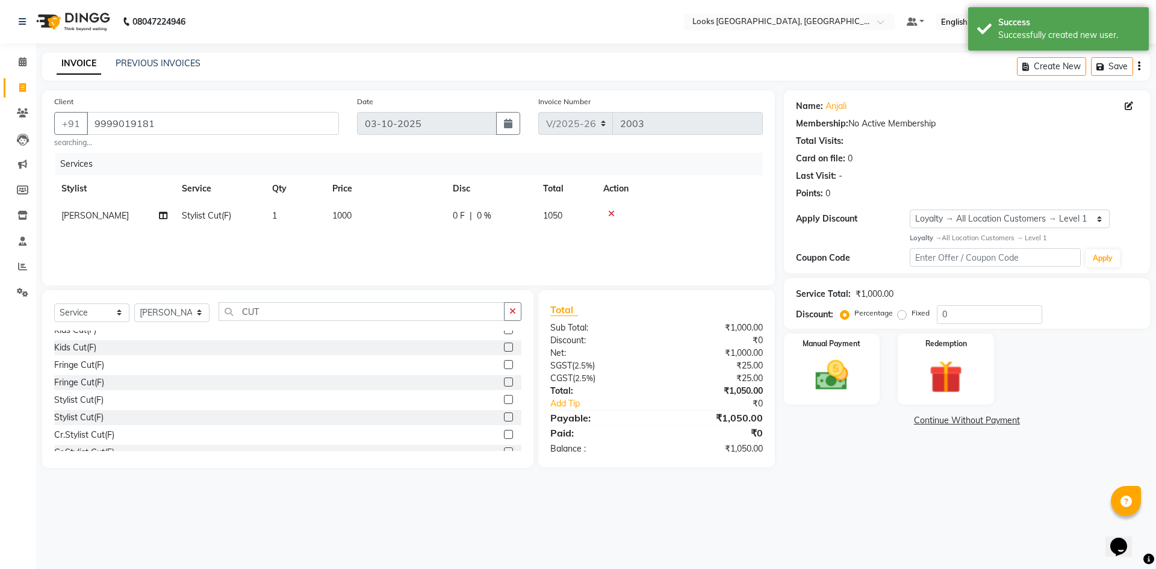
click at [888, 377] on div "Manual Payment Redemption" at bounding box center [967, 369] width 384 height 72
click at [854, 385] on img at bounding box center [832, 376] width 56 height 40
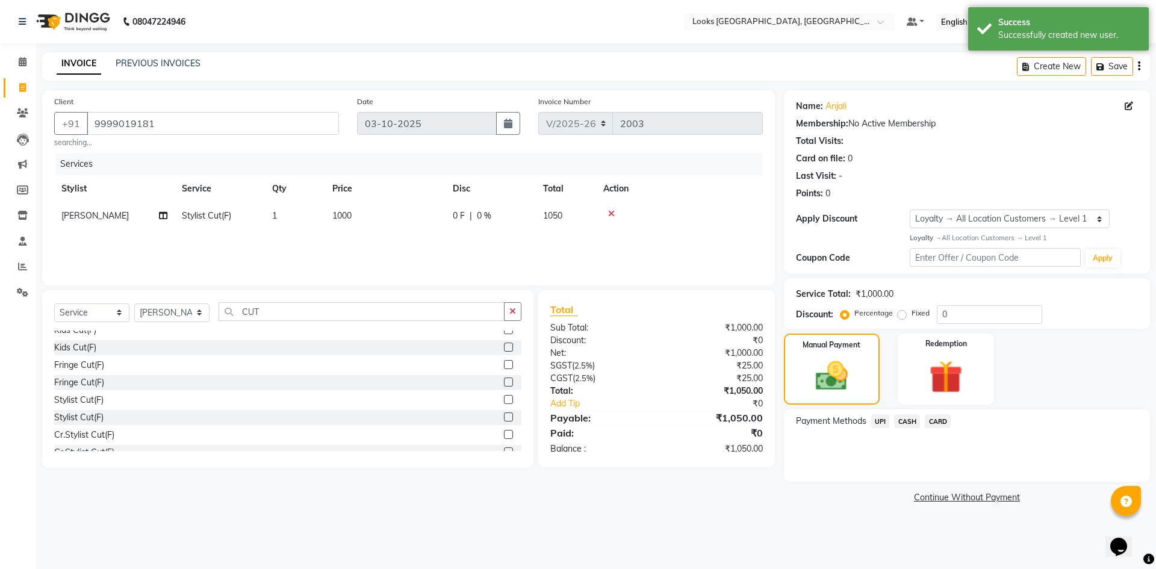
click at [940, 423] on span "CARD" at bounding box center [938, 421] width 26 height 14
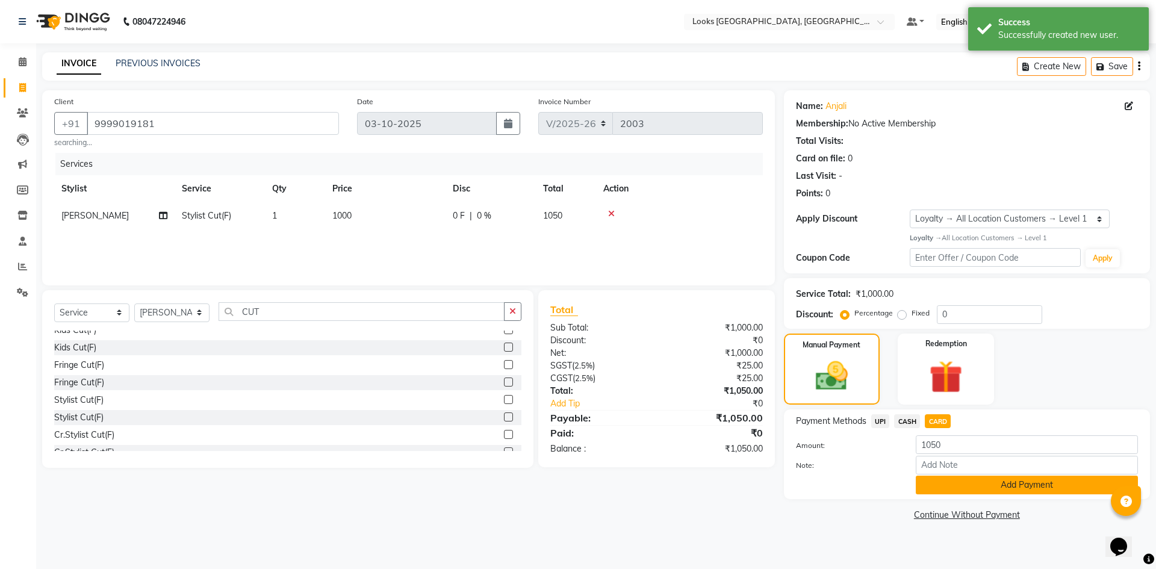
click at [928, 486] on button "Add Payment" at bounding box center [1027, 485] width 222 height 19
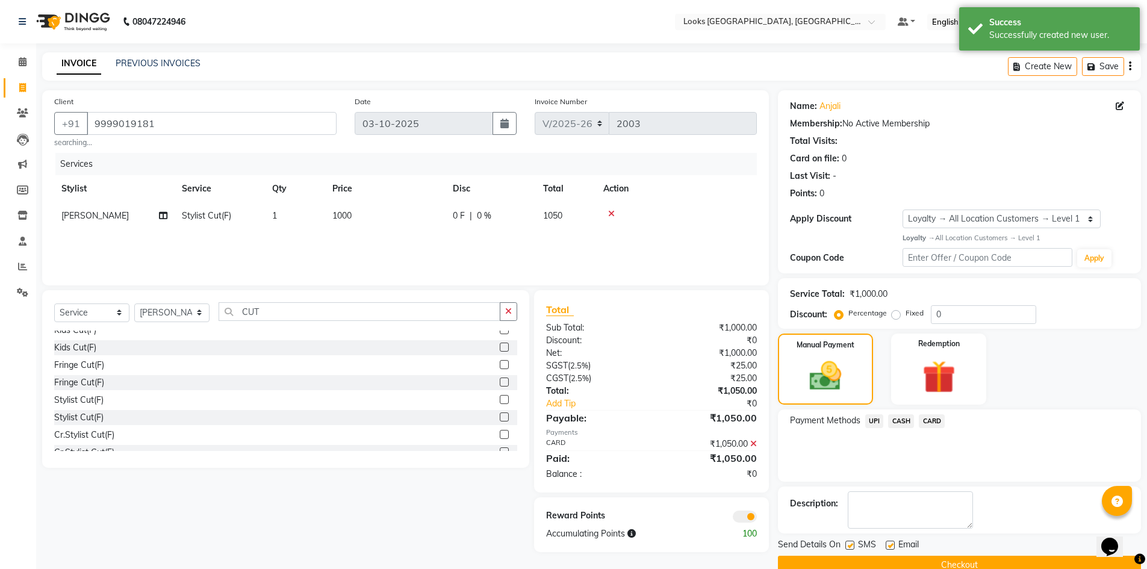
click at [849, 549] on label at bounding box center [849, 545] width 9 height 9
click at [849, 549] on input "checkbox" at bounding box center [849, 546] width 8 height 8
checkbox input "false"
click at [840, 559] on button "Checkout" at bounding box center [959, 565] width 363 height 19
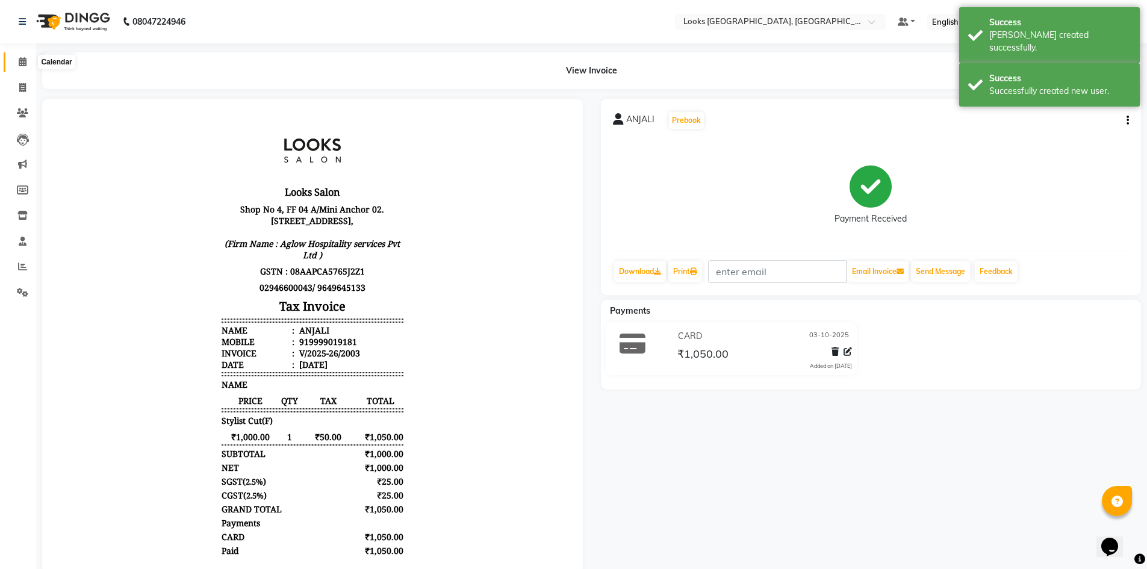
click at [19, 58] on icon at bounding box center [23, 61] width 8 height 9
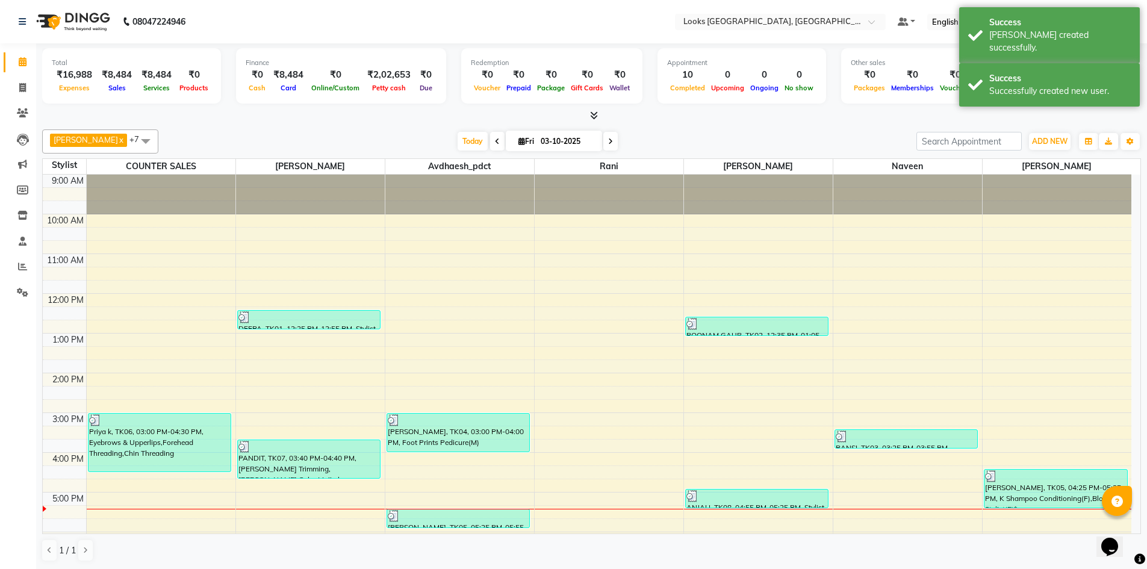
click at [584, 112] on div at bounding box center [591, 116] width 1099 height 13
click at [592, 120] on span at bounding box center [591, 116] width 13 height 13
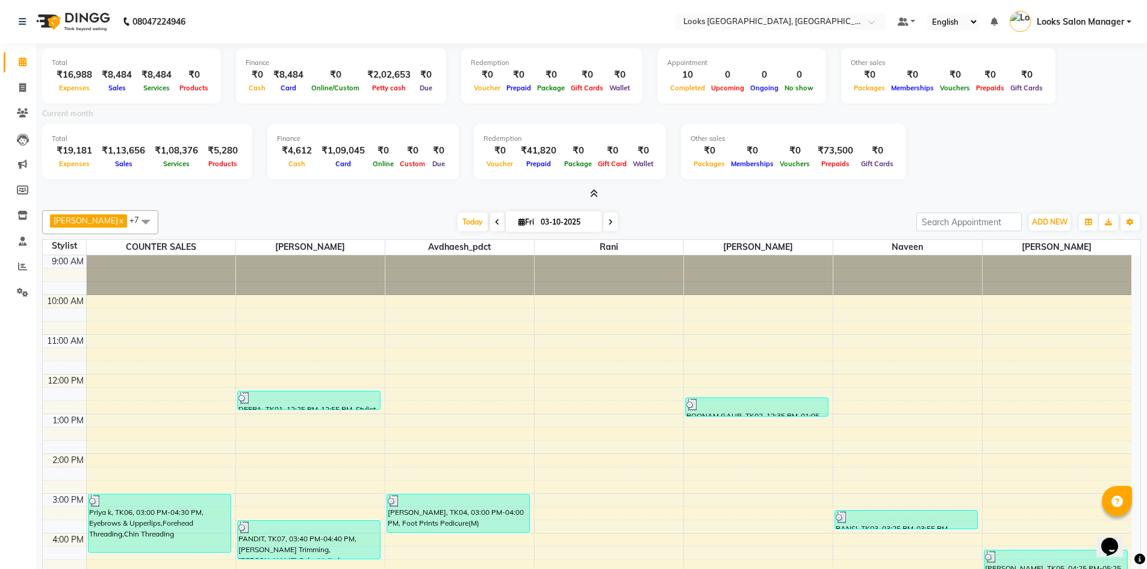
click at [592, 200] on span at bounding box center [591, 194] width 13 height 13
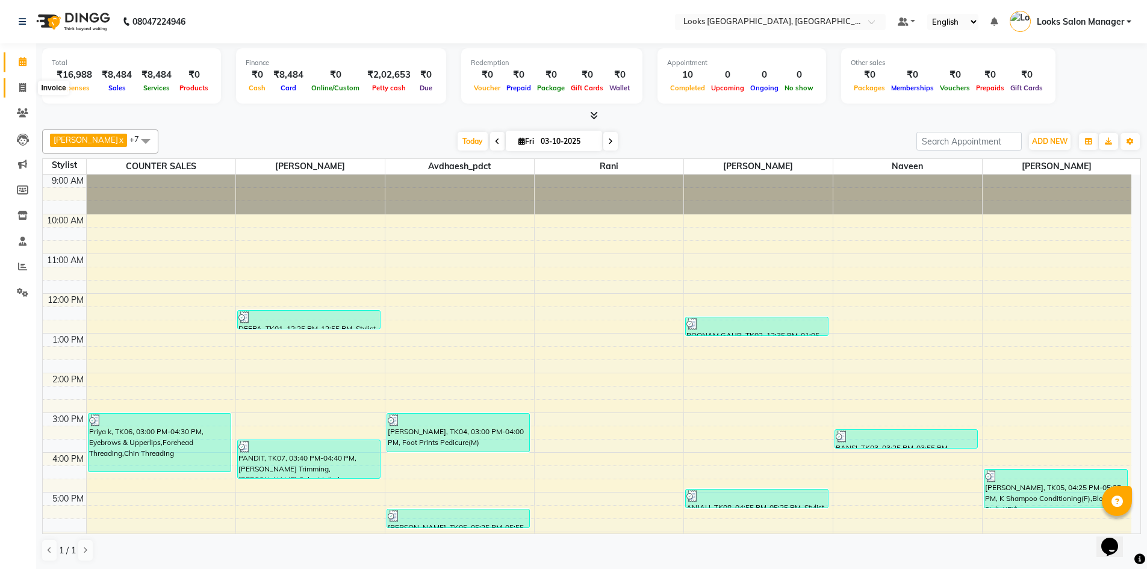
click at [22, 84] on icon at bounding box center [22, 87] width 7 height 9
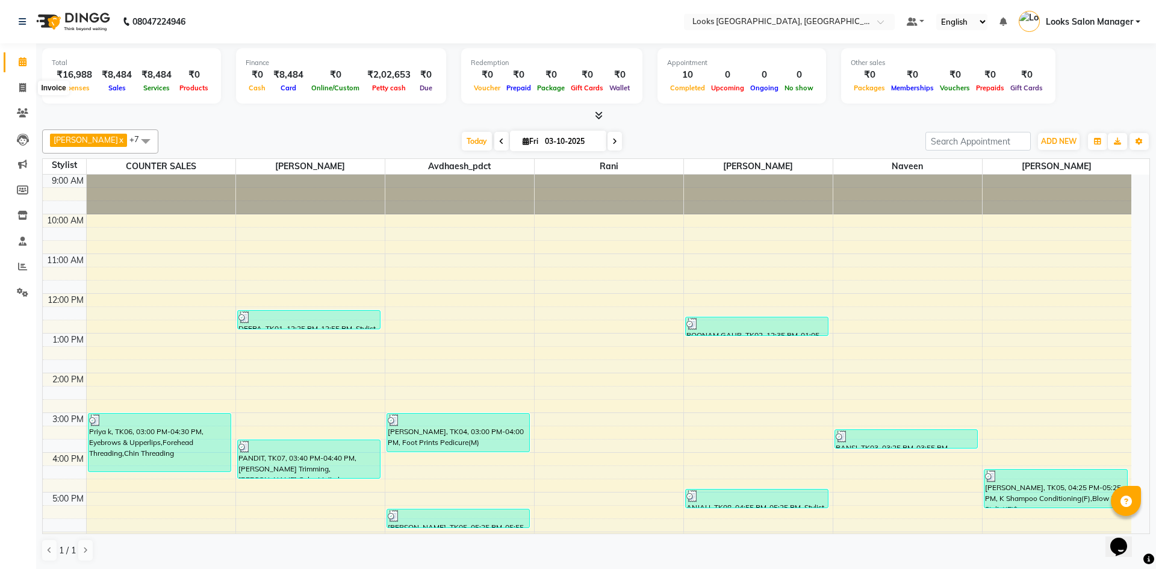
select select "4460"
select select "service"
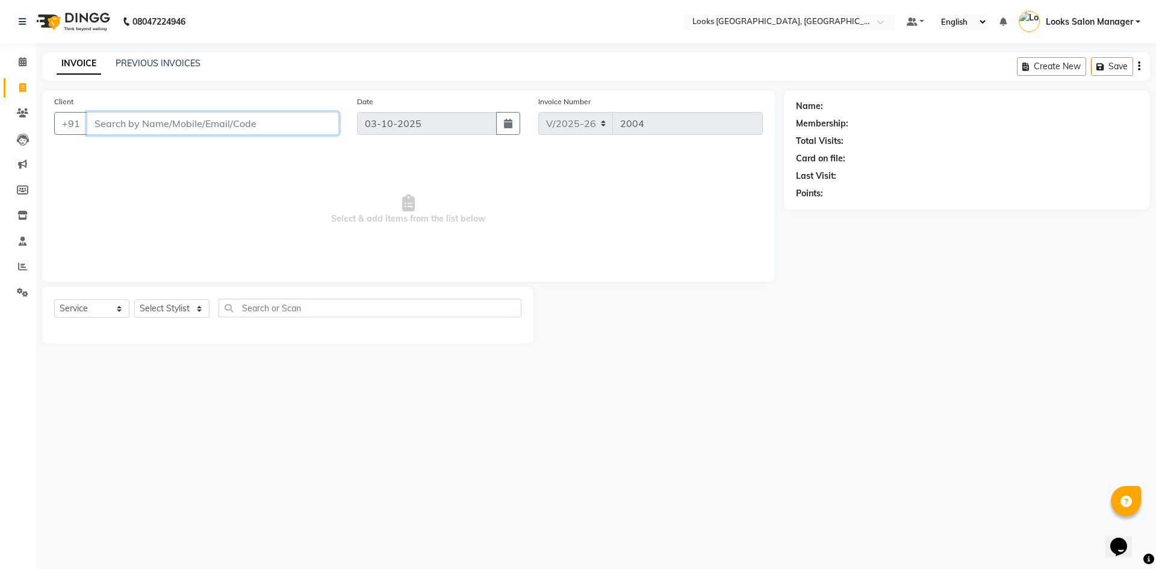
click at [135, 123] on input "Client" at bounding box center [213, 123] width 252 height 23
click at [25, 107] on span at bounding box center [22, 114] width 21 height 14
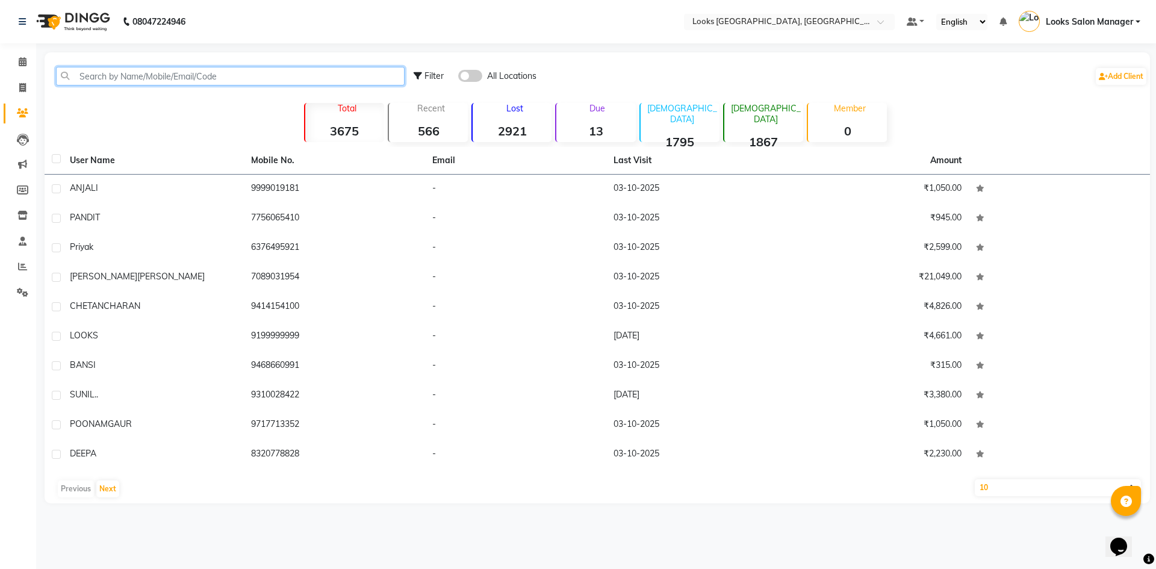
click at [157, 79] on input "text" at bounding box center [230, 76] width 349 height 19
click at [25, 88] on icon at bounding box center [22, 87] width 7 height 9
select select "4460"
select select "service"
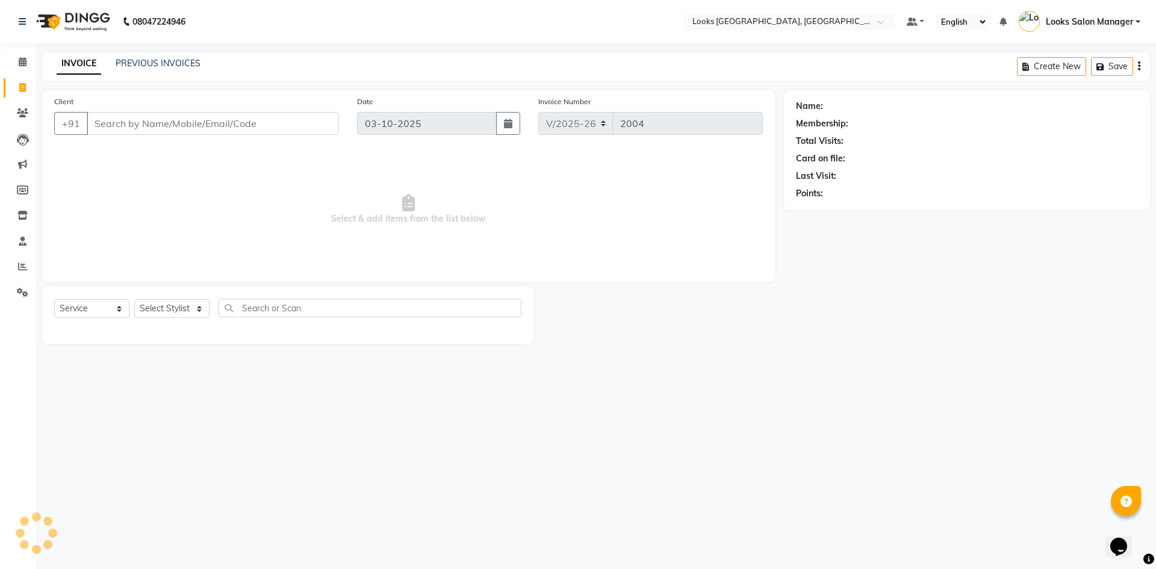
click at [117, 122] on input "Client" at bounding box center [213, 123] width 252 height 23
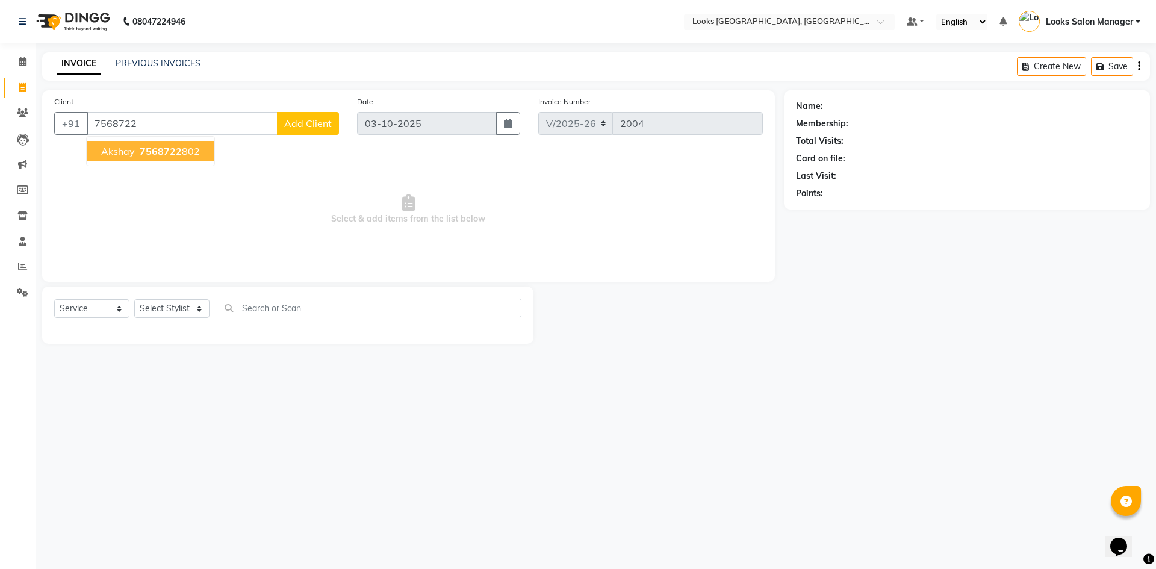
click at [170, 152] on span "7568722" at bounding box center [161, 151] width 42 height 12
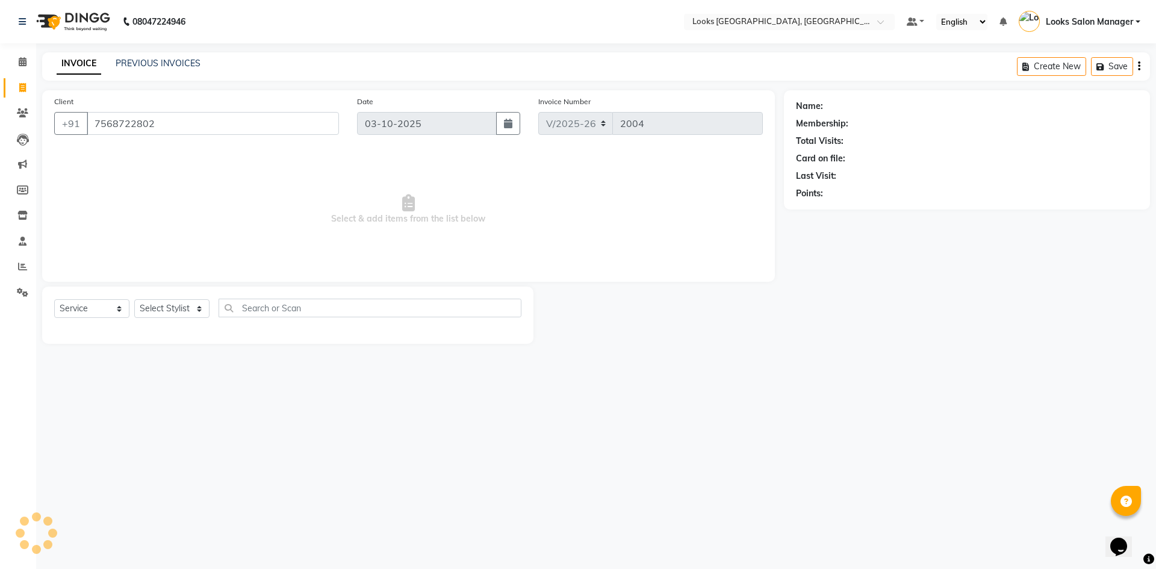
type input "7568722802"
select select "1: Object"
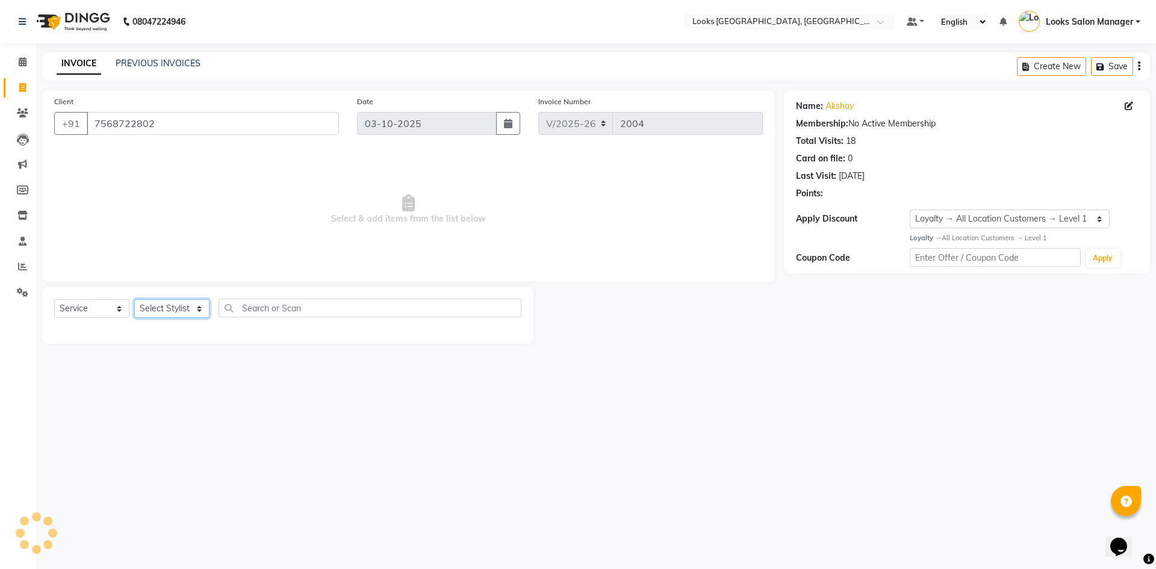
click at [184, 306] on select "Select Stylist Avdhaesh_pdct COUNTER SALES Ganesh Looks Salon Manager MOHSIN Na…" at bounding box center [171, 308] width 75 height 19
select select "71751"
click at [134, 299] on select "Select Stylist Avdhaesh_pdct COUNTER SALES Ganesh Looks Salon Manager MOHSIN Na…" at bounding box center [171, 308] width 75 height 19
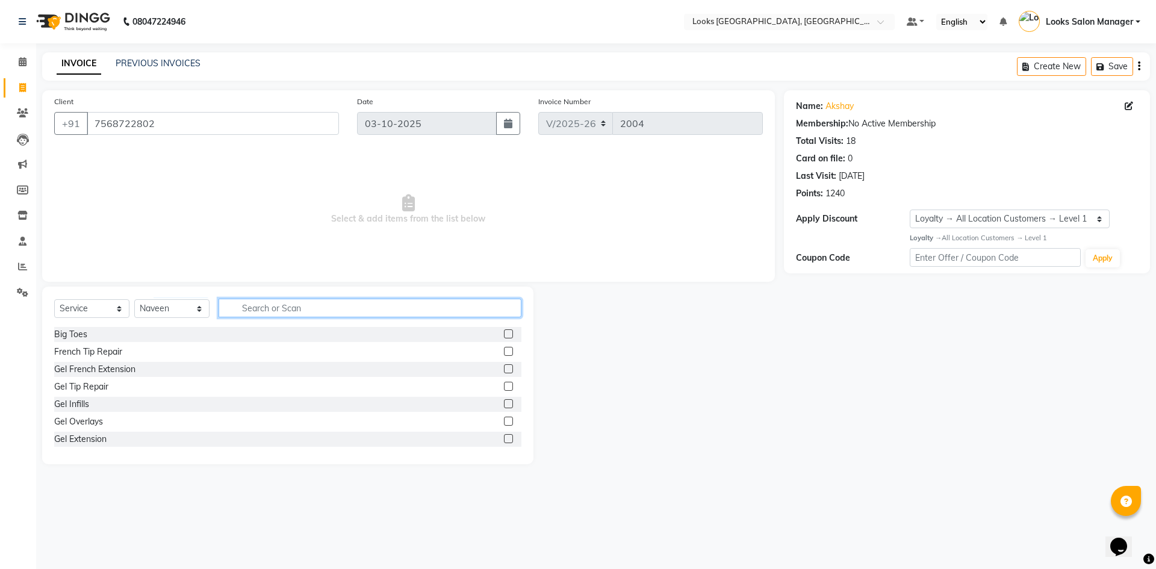
click at [293, 312] on input "text" at bounding box center [369, 308] width 303 height 19
type input "BEA"
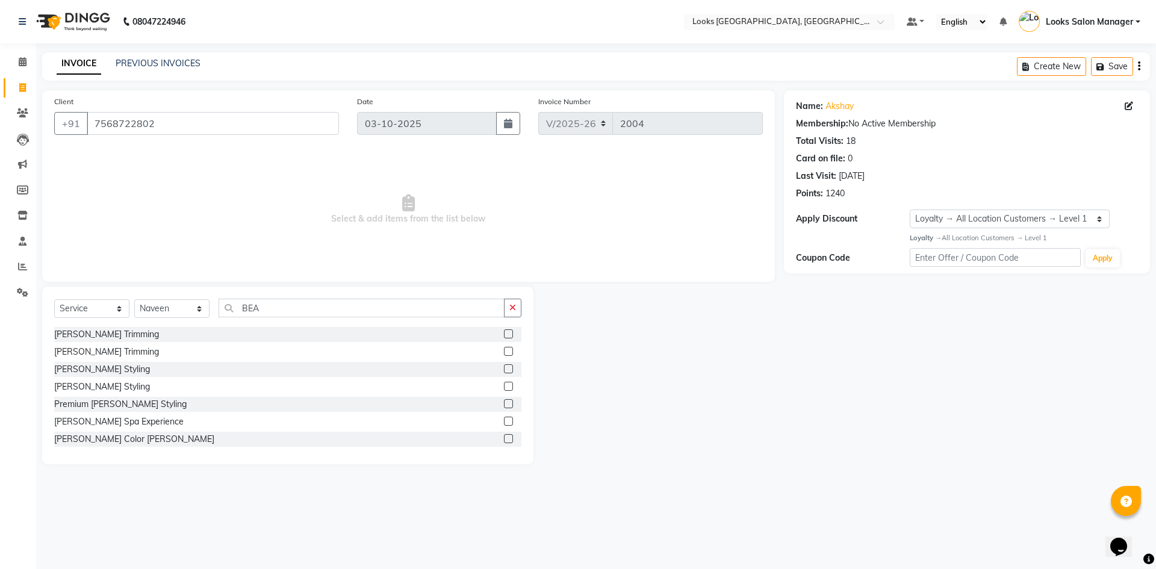
drag, startPoint x: 498, startPoint y: 333, endPoint x: 392, endPoint y: 272, distance: 123.0
click at [504, 333] on label at bounding box center [508, 333] width 9 height 9
click at [504, 333] on input "checkbox" at bounding box center [508, 334] width 8 height 8
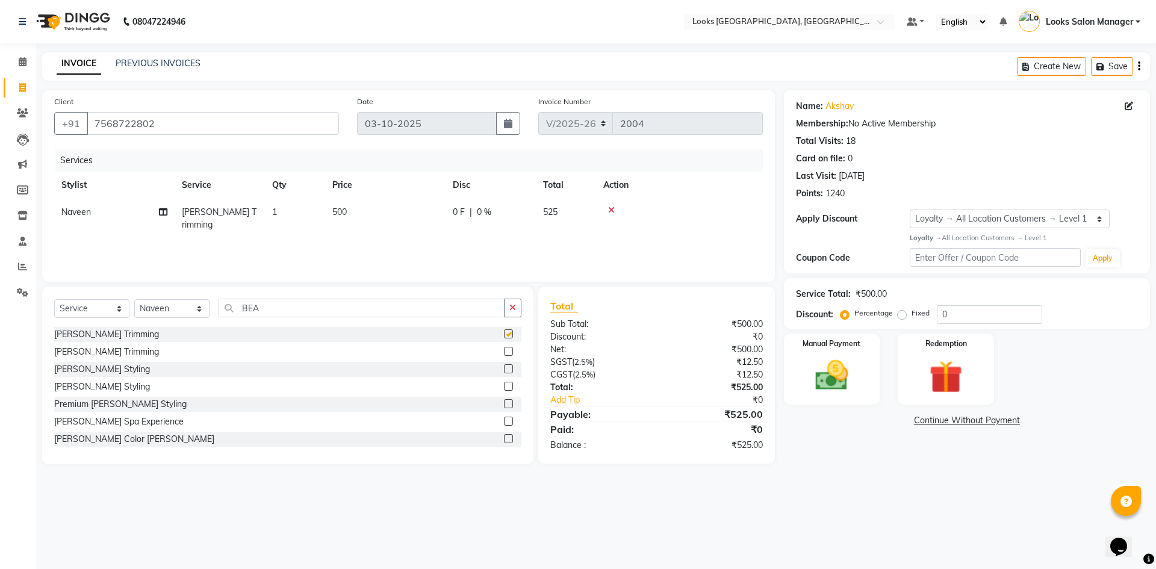
checkbox input "false"
click at [379, 216] on td "500" at bounding box center [385, 219] width 120 height 40
select select "71751"
click at [379, 216] on td "1" at bounding box center [351, 224] width 60 height 51
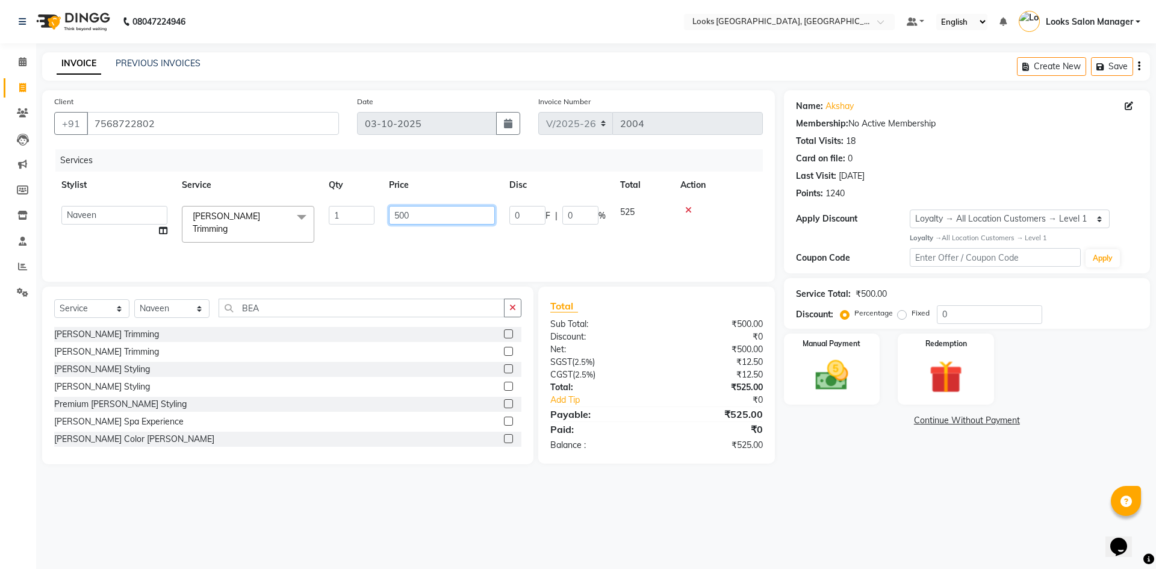
click at [397, 214] on input "500" at bounding box center [442, 215] width 106 height 19
type input "300"
click at [387, 234] on div "Services Stylist Service Qty Price Disc Total Action Avdhaesh_pdct COUNTER SALE…" at bounding box center [408, 209] width 708 height 120
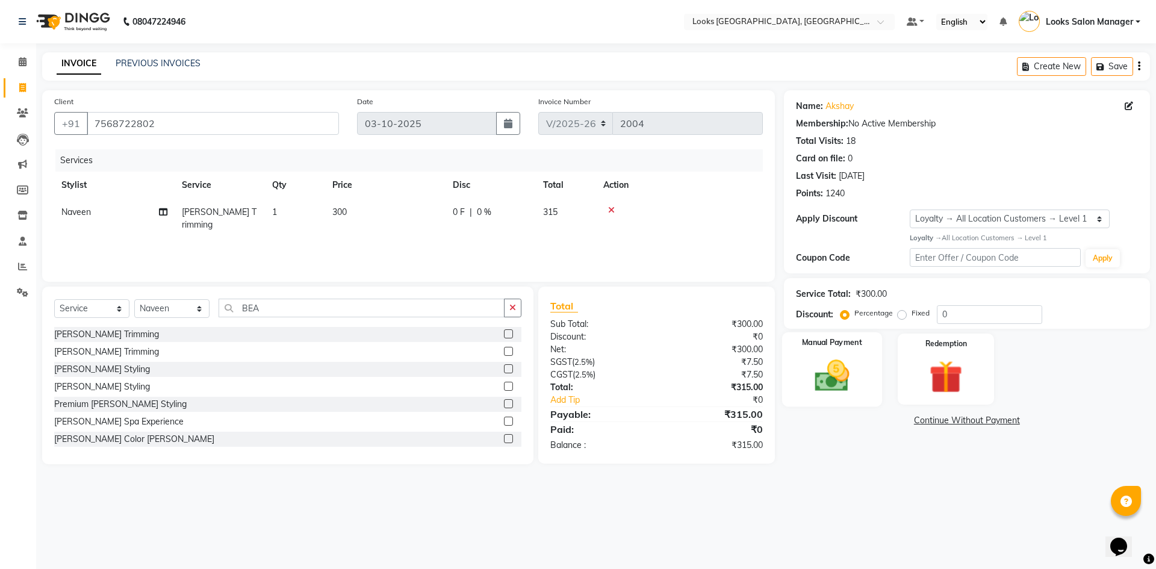
click at [831, 367] on img at bounding box center [832, 376] width 56 height 40
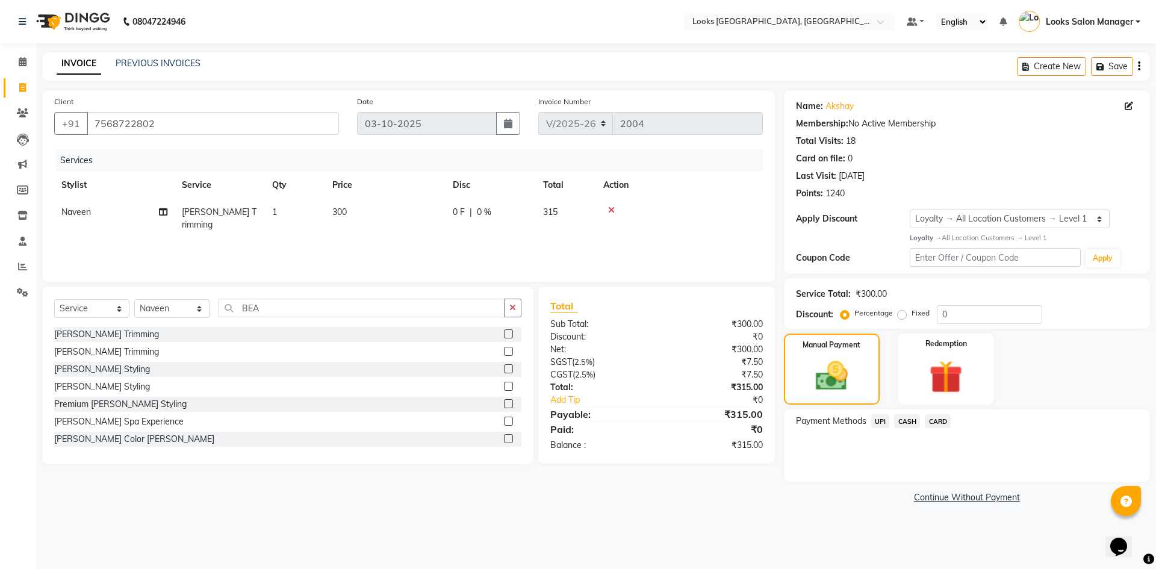
click at [939, 420] on span "CARD" at bounding box center [938, 421] width 26 height 14
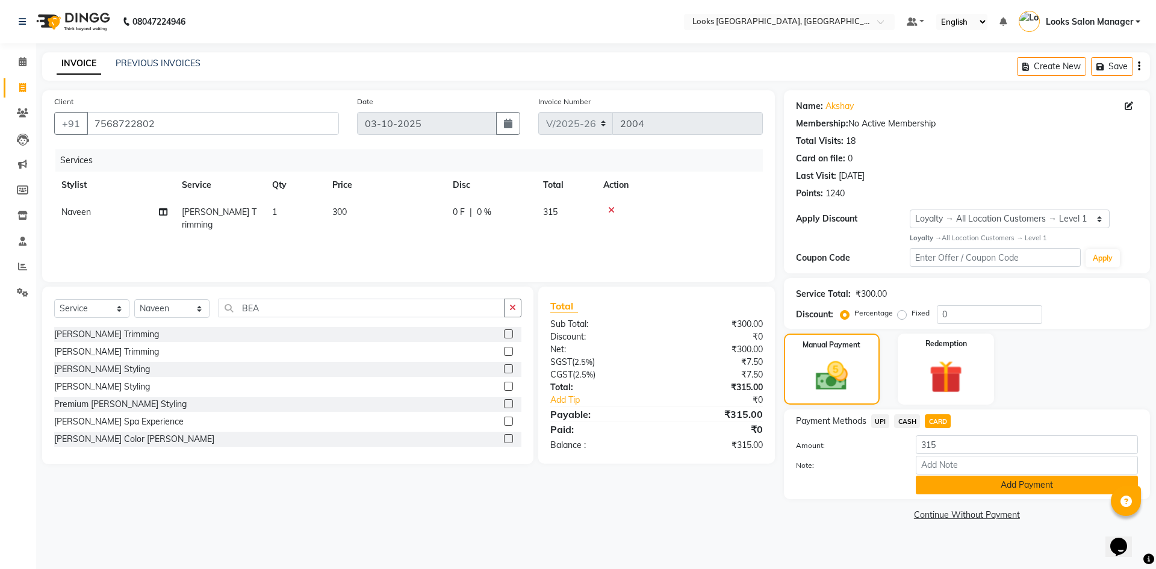
click at [932, 480] on button "Add Payment" at bounding box center [1027, 485] width 222 height 19
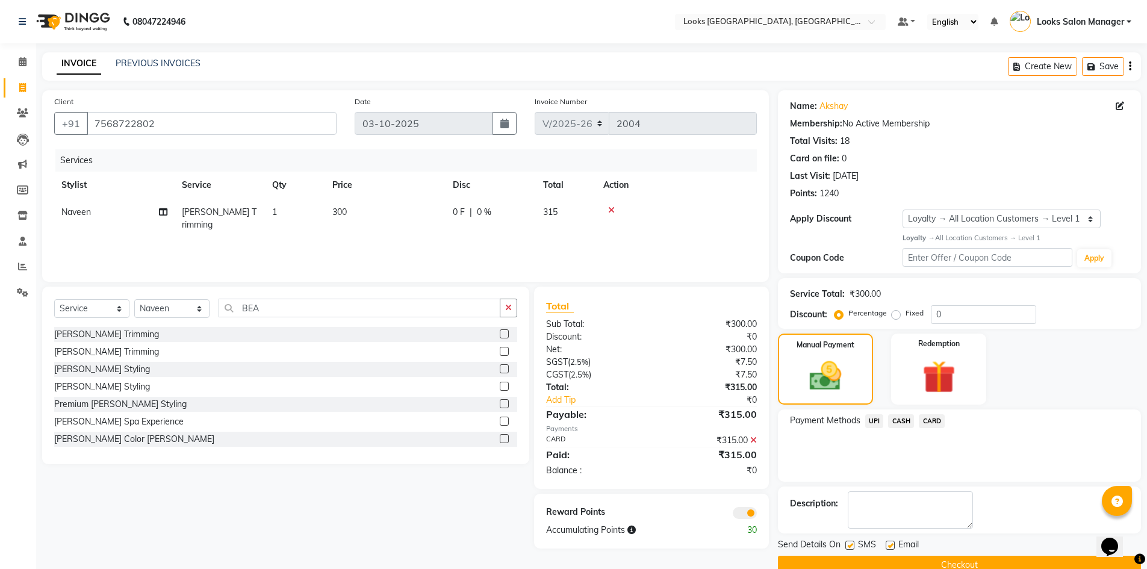
click at [849, 542] on label at bounding box center [849, 545] width 9 height 9
click at [849, 542] on input "checkbox" at bounding box center [849, 546] width 8 height 8
checkbox input "false"
click at [832, 560] on button "Checkout" at bounding box center [959, 565] width 363 height 19
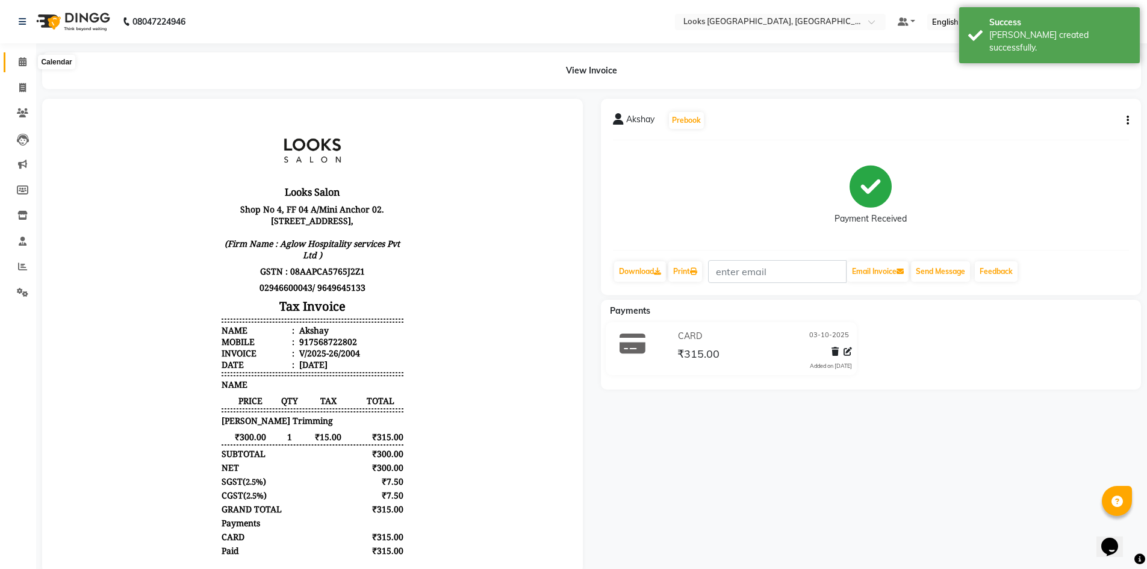
click at [21, 63] on icon at bounding box center [23, 61] width 8 height 9
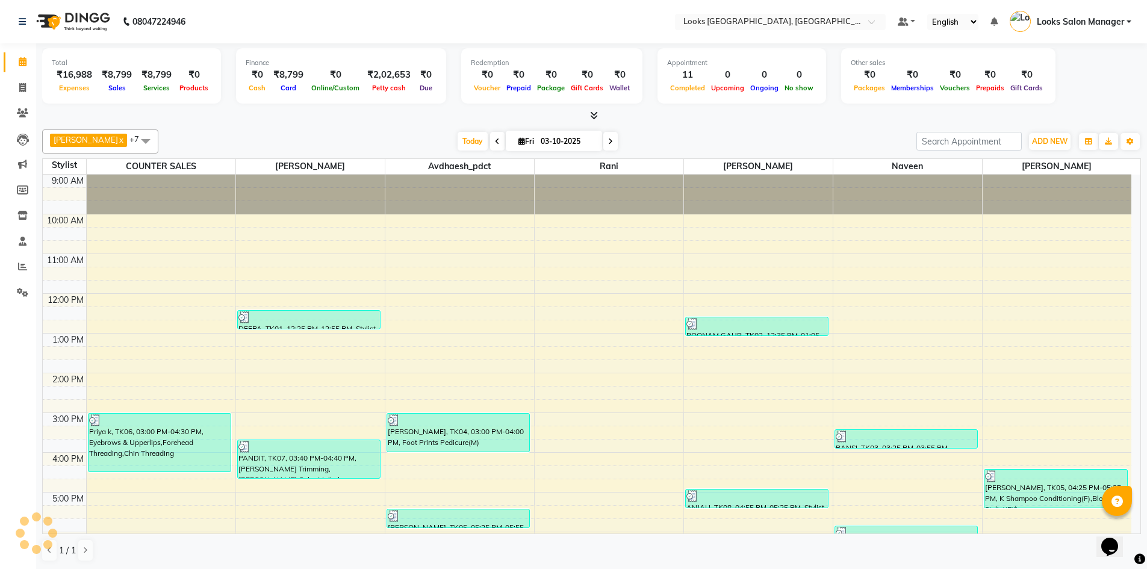
click at [22, 255] on li "Reports" at bounding box center [18, 267] width 36 height 26
click at [20, 269] on icon at bounding box center [22, 266] width 9 height 9
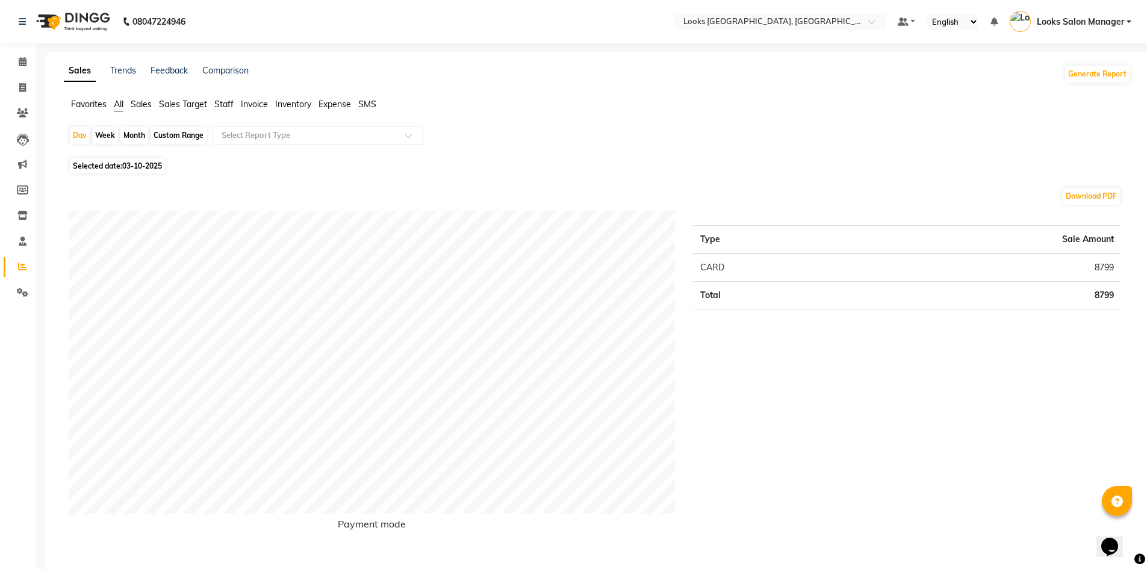
click at [225, 104] on span "Staff" at bounding box center [223, 104] width 19 height 11
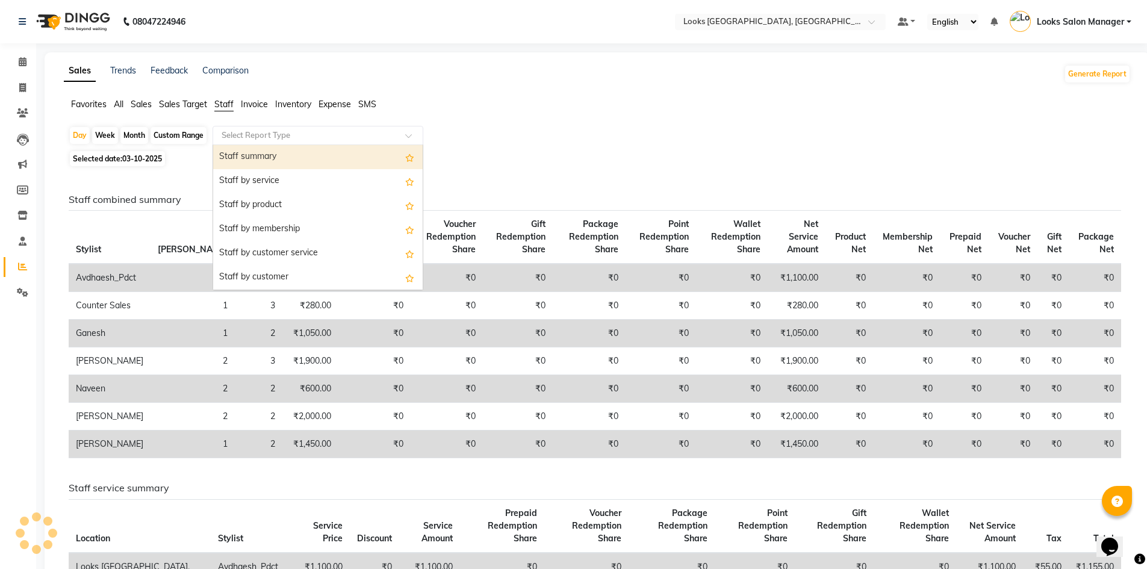
click at [246, 143] on div "Select Report Type" at bounding box center [317, 135] width 211 height 19
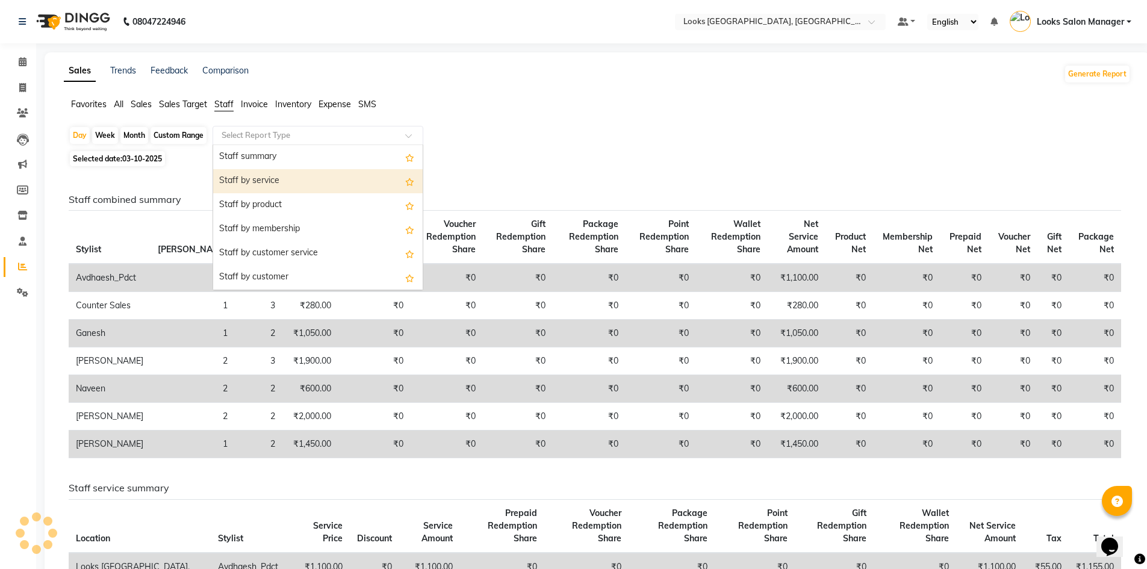
click at [252, 175] on div "Staff by service" at bounding box center [317, 181] width 209 height 24
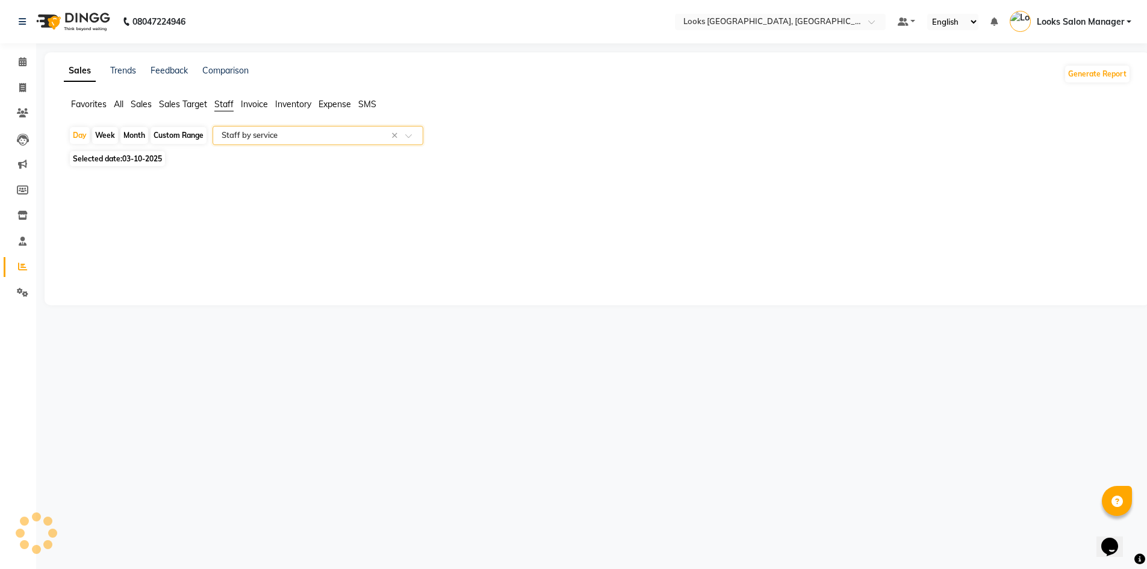
select select "full_report"
select select "pdf"
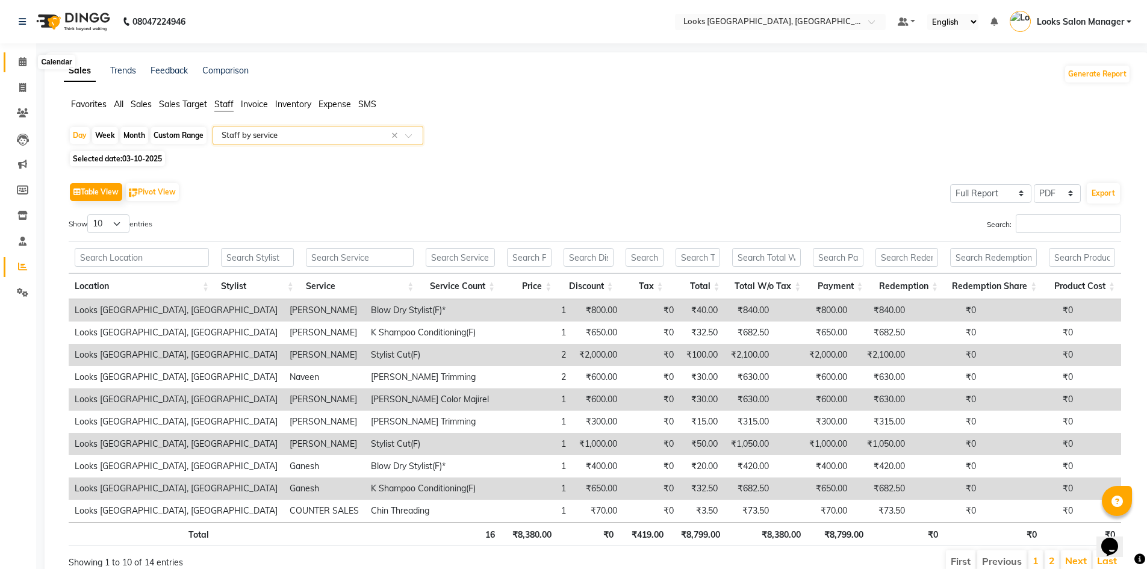
click at [26, 64] on icon at bounding box center [23, 61] width 8 height 9
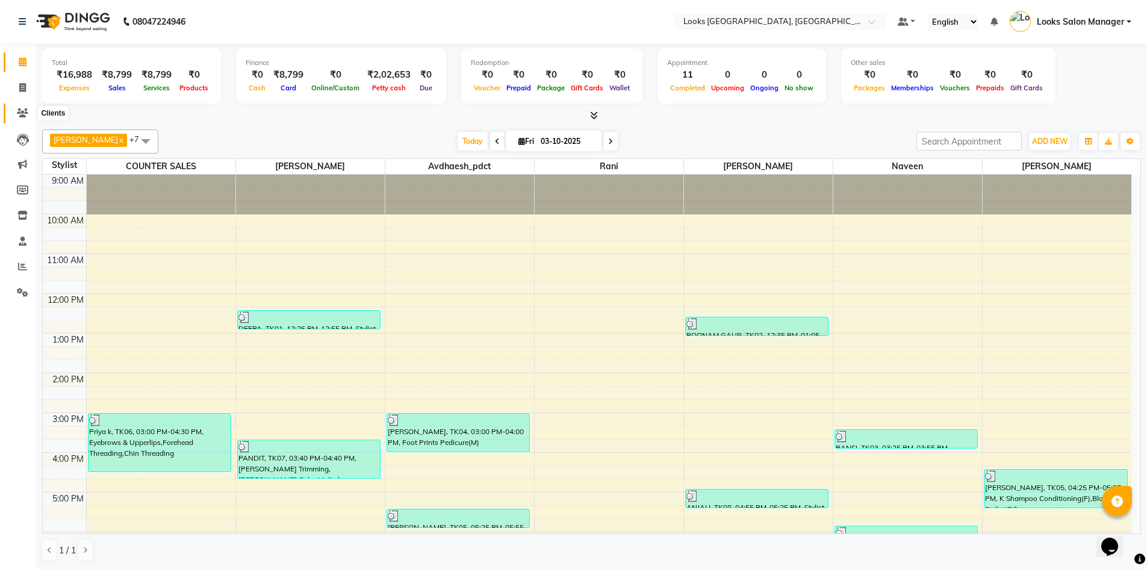
click at [25, 111] on icon at bounding box center [22, 112] width 11 height 9
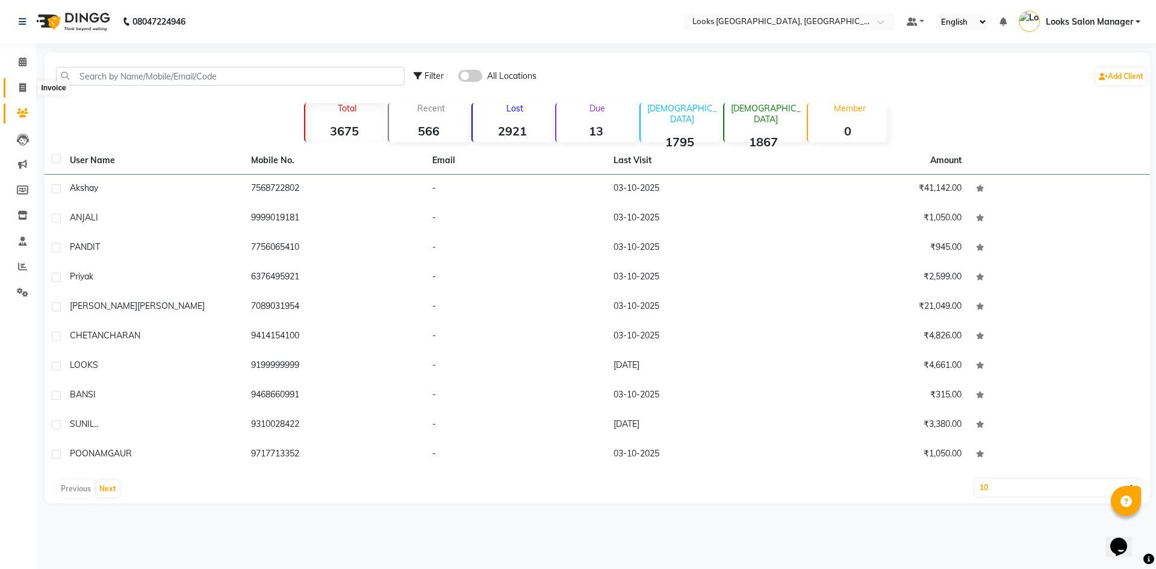
click at [20, 91] on icon at bounding box center [22, 87] width 7 height 9
select select "4460"
select select "service"
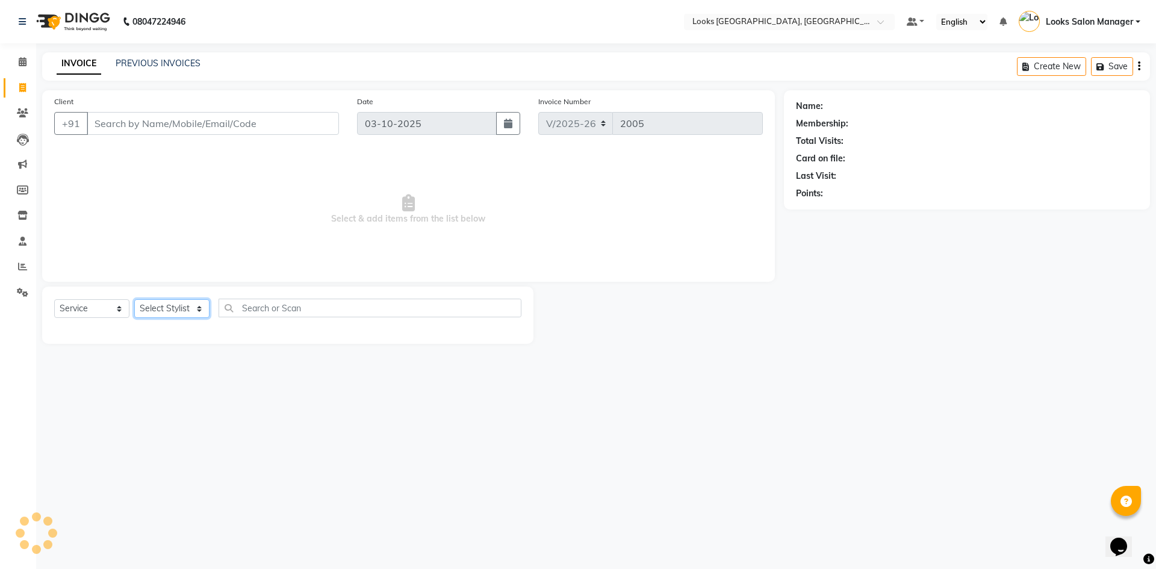
click at [147, 308] on select "Select Stylist" at bounding box center [171, 308] width 75 height 19
select select "53491"
click at [134, 299] on select "Select Stylist Avdhaesh_pdct COUNTER SALES [PERSON_NAME] Looks Salon Manager [P…" at bounding box center [171, 308] width 75 height 19
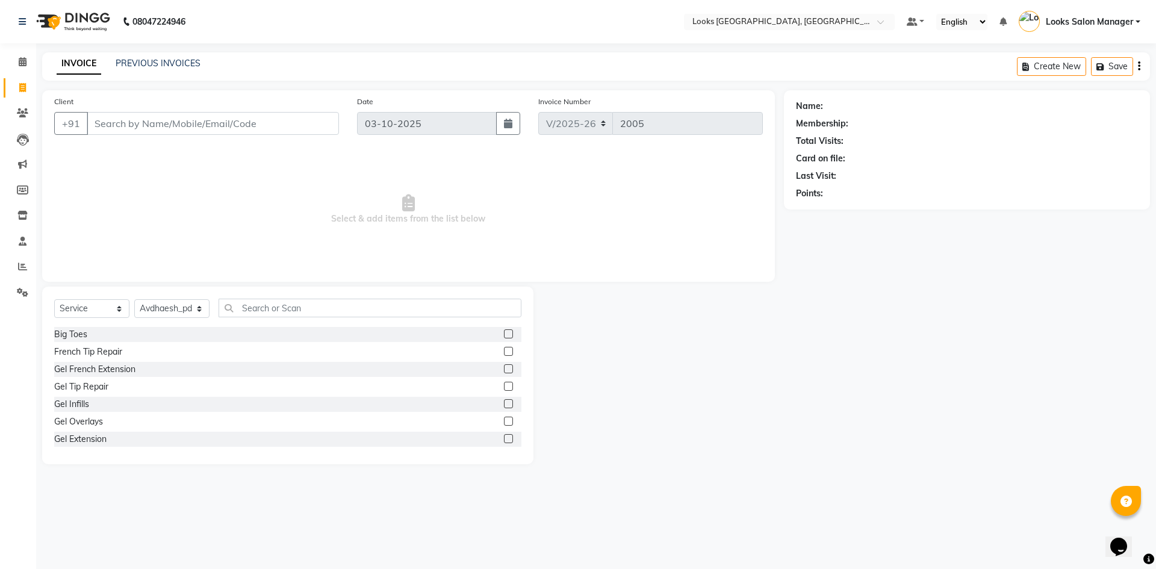
click at [311, 297] on div "Select Service Product Membership Package Voucher Prepaid Gift Card Select Styl…" at bounding box center [287, 376] width 491 height 178
click at [300, 303] on input "text" at bounding box center [369, 308] width 303 height 19
type input "P"
click at [193, 311] on select "Select Stylist Avdhaesh_pdct COUNTER SALES [PERSON_NAME] Looks Salon Manager [P…" at bounding box center [171, 308] width 75 height 19
select select "85710"
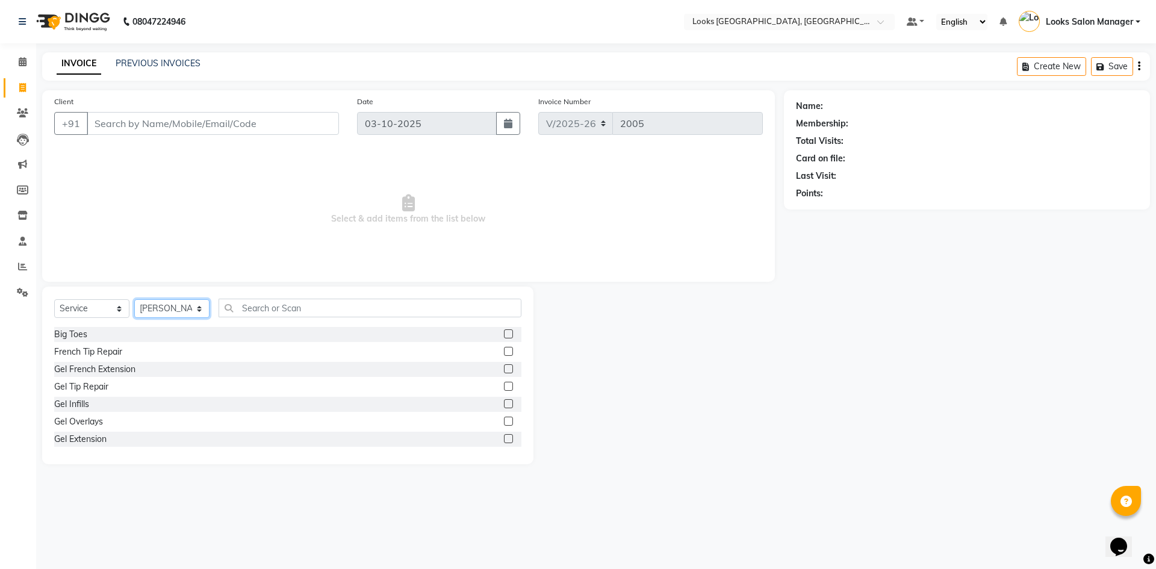
click at [134, 299] on select "Select Stylist Avdhaesh_pdct COUNTER SALES [PERSON_NAME] Looks Salon Manager [P…" at bounding box center [171, 308] width 75 height 19
click at [300, 314] on input "text" at bounding box center [369, 308] width 303 height 19
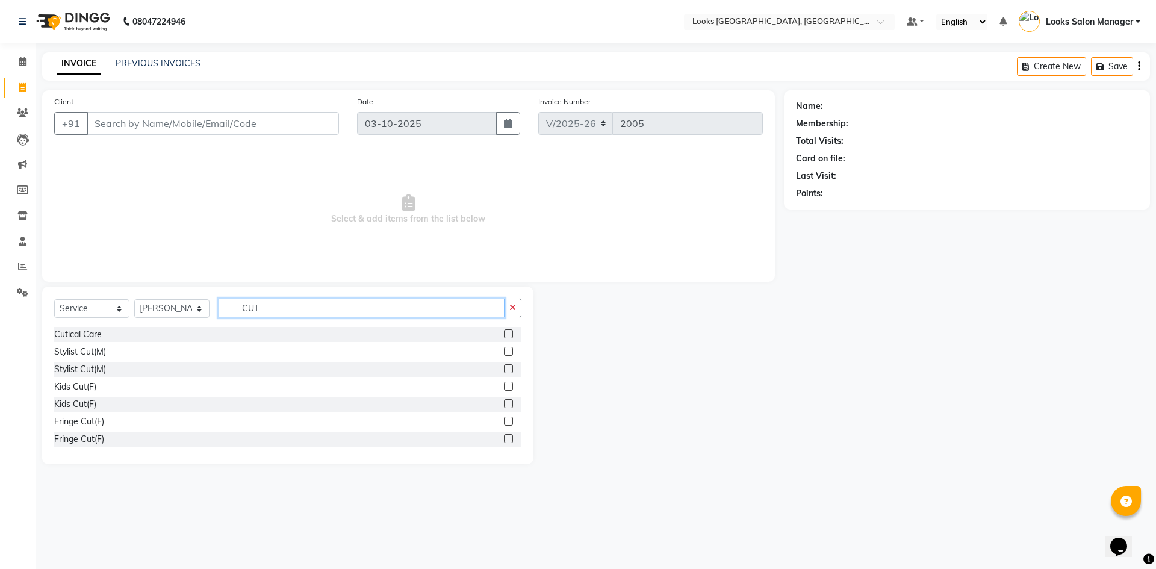
type input "CUT"
click at [504, 355] on label at bounding box center [508, 351] width 9 height 9
click at [504, 355] on input "checkbox" at bounding box center [508, 352] width 8 height 8
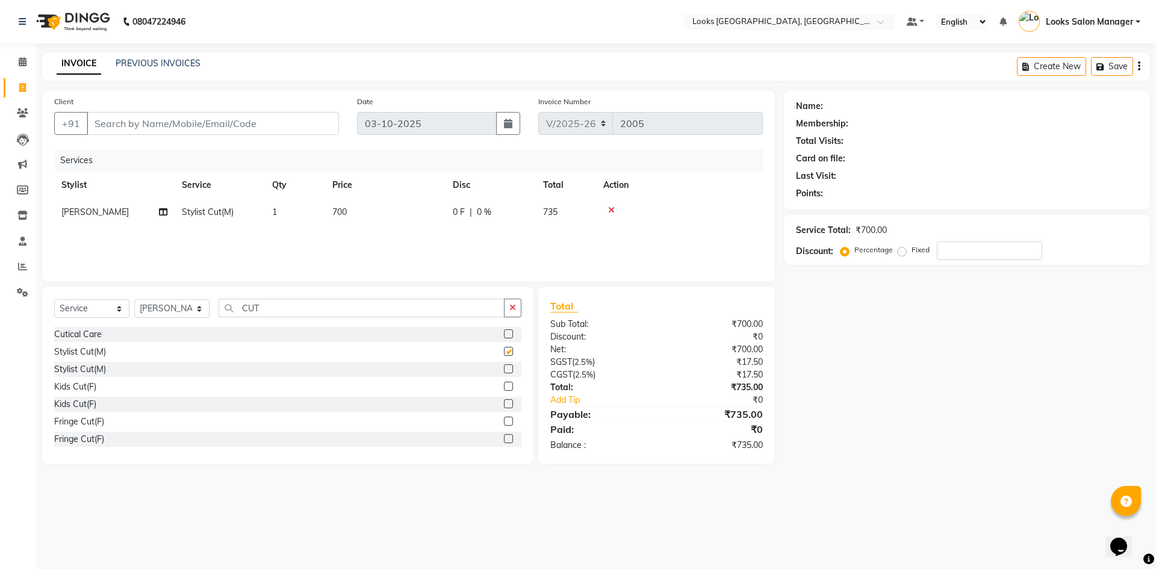
checkbox input "false"
click at [286, 309] on input "CUT" at bounding box center [361, 308] width 286 height 19
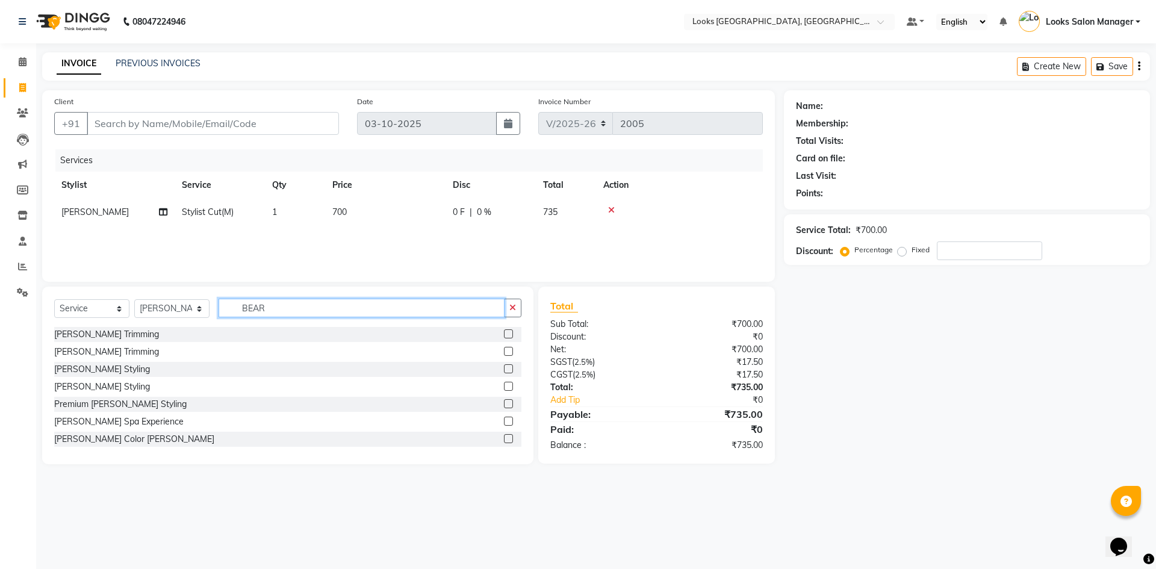
type input "BEAR"
click at [504, 333] on label at bounding box center [508, 333] width 9 height 9
click at [504, 333] on input "checkbox" at bounding box center [508, 334] width 8 height 8
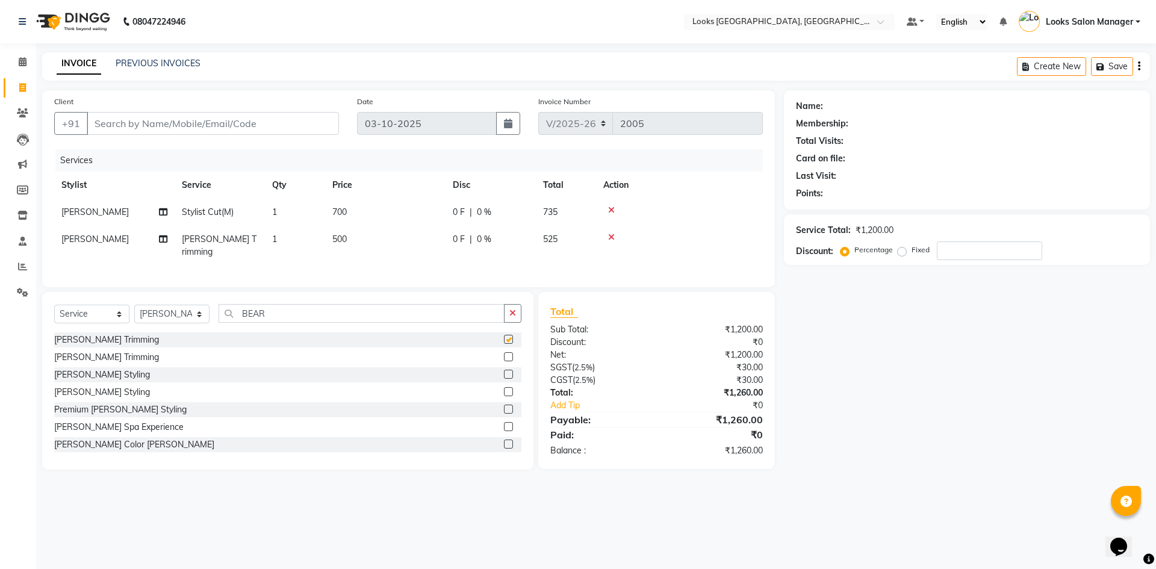
checkbox input "false"
click at [408, 233] on td "500" at bounding box center [385, 246] width 120 height 40
select select "85710"
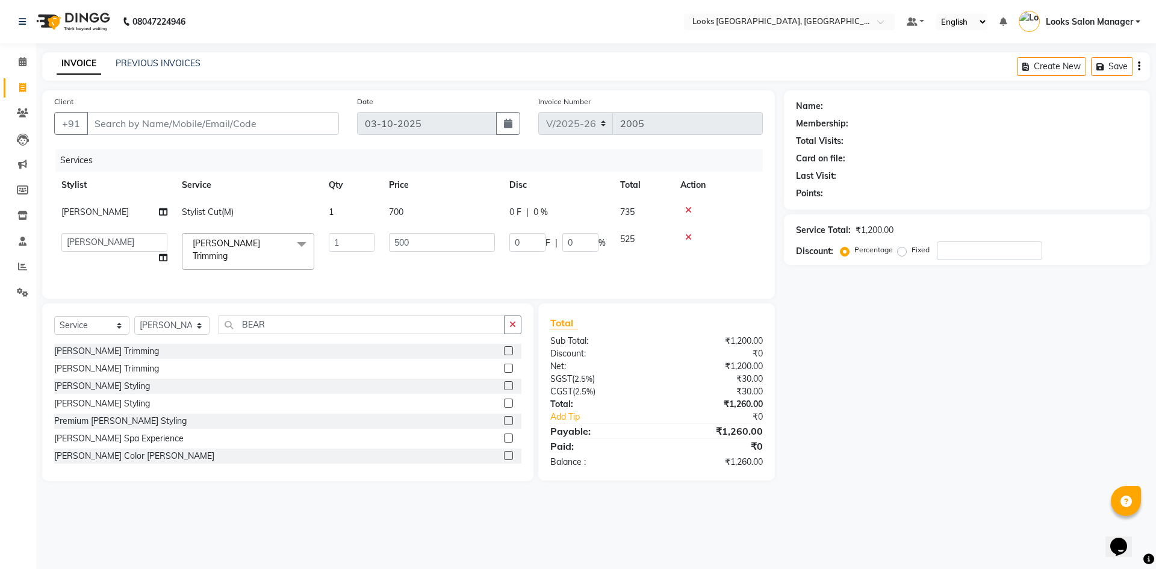
click at [408, 233] on input "500" at bounding box center [442, 242] width 106 height 19
type input "300"
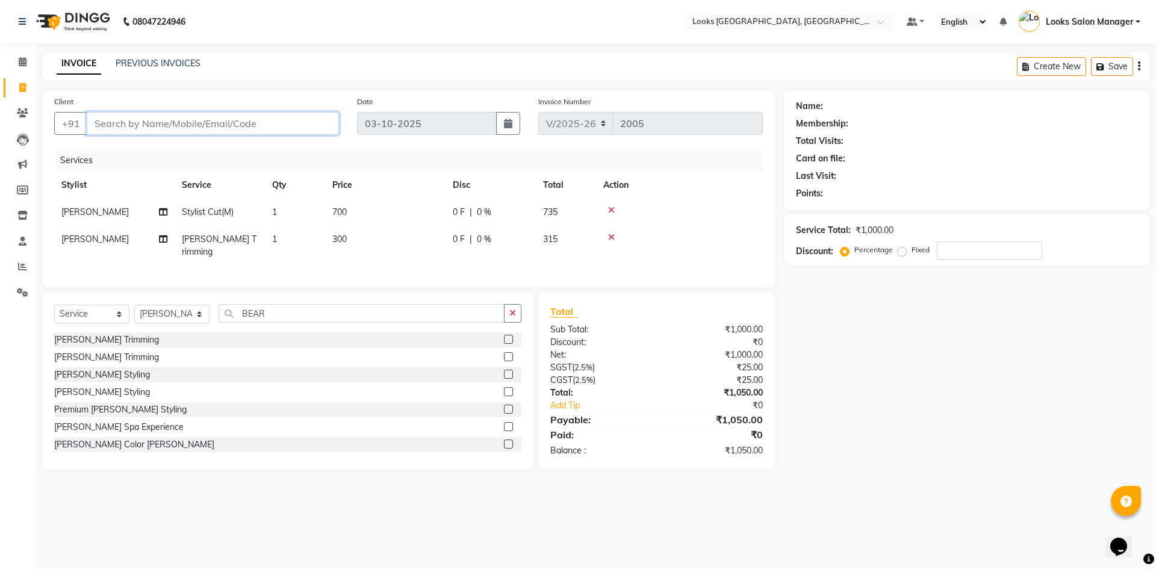
click at [208, 125] on input "Client" at bounding box center [213, 123] width 252 height 23
type input "7"
type input "0"
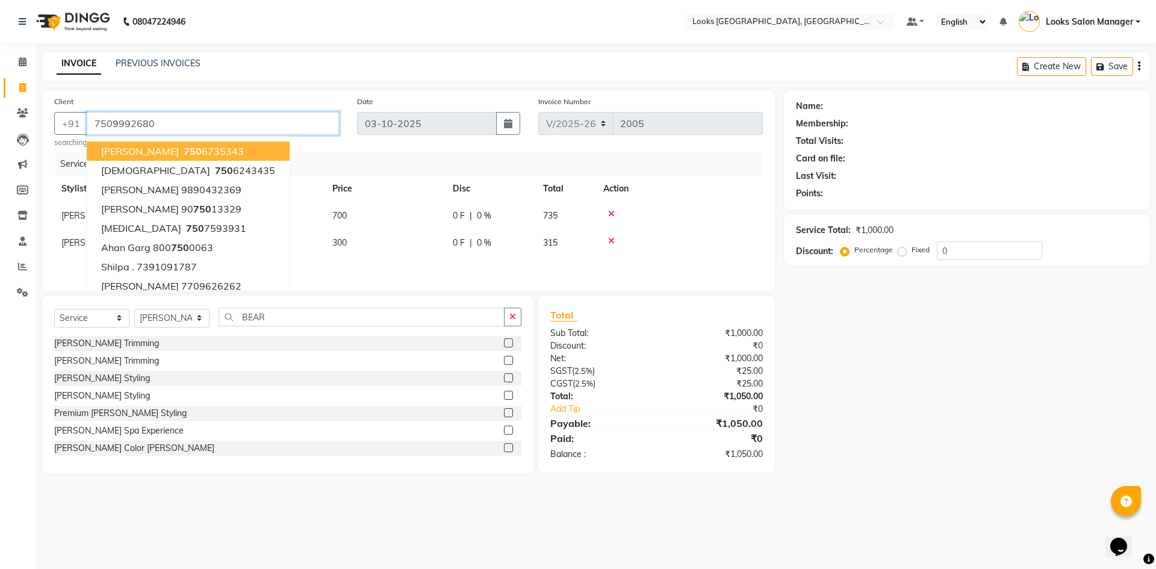
type input "7509992680"
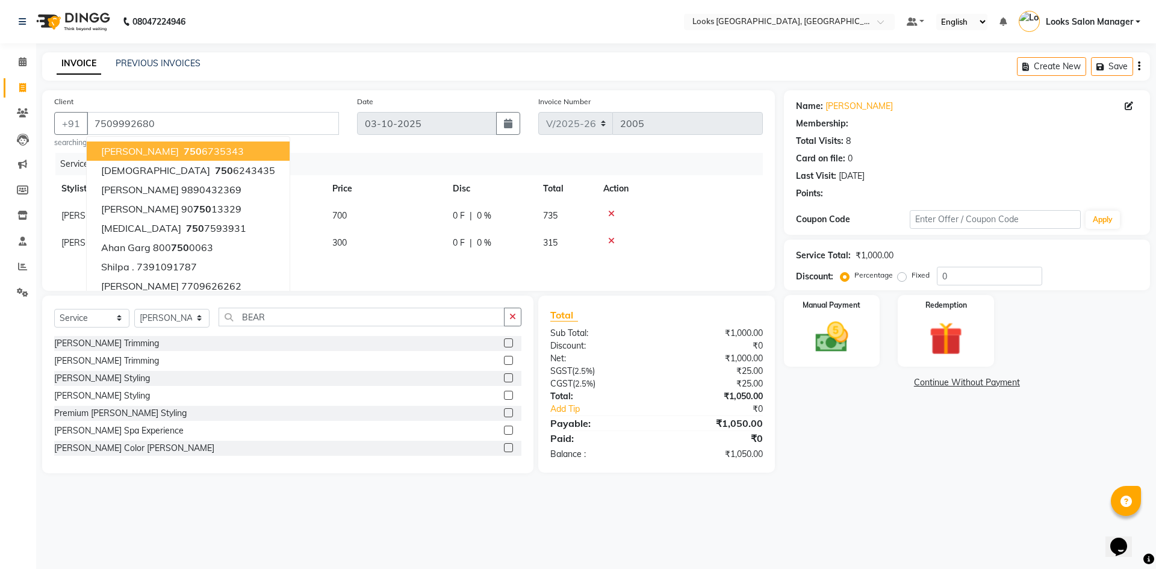
select select "1: Object"
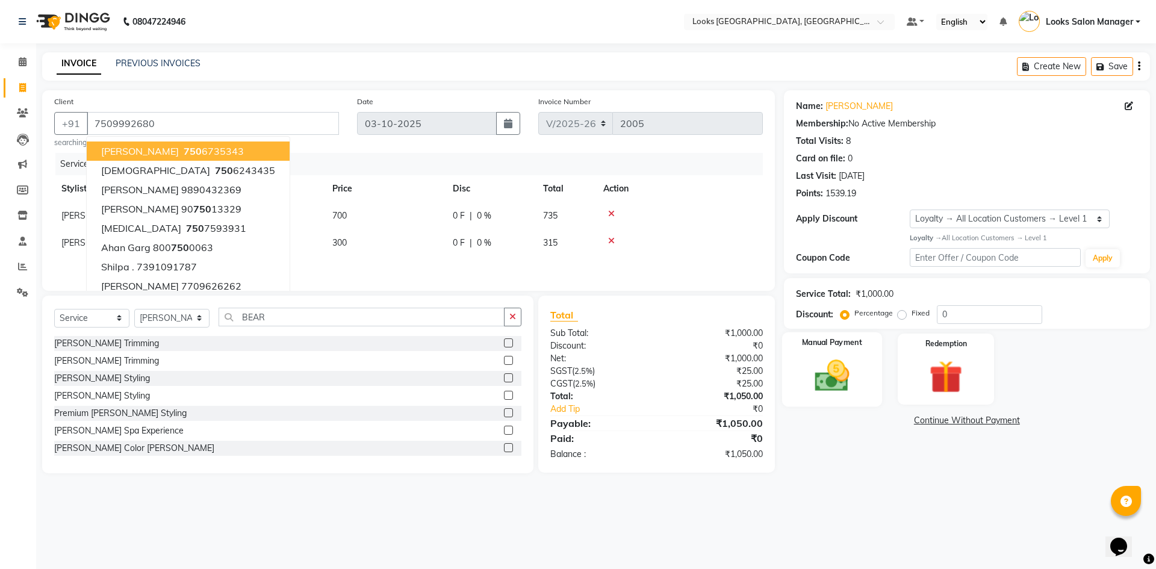
click at [833, 386] on img at bounding box center [832, 376] width 56 height 40
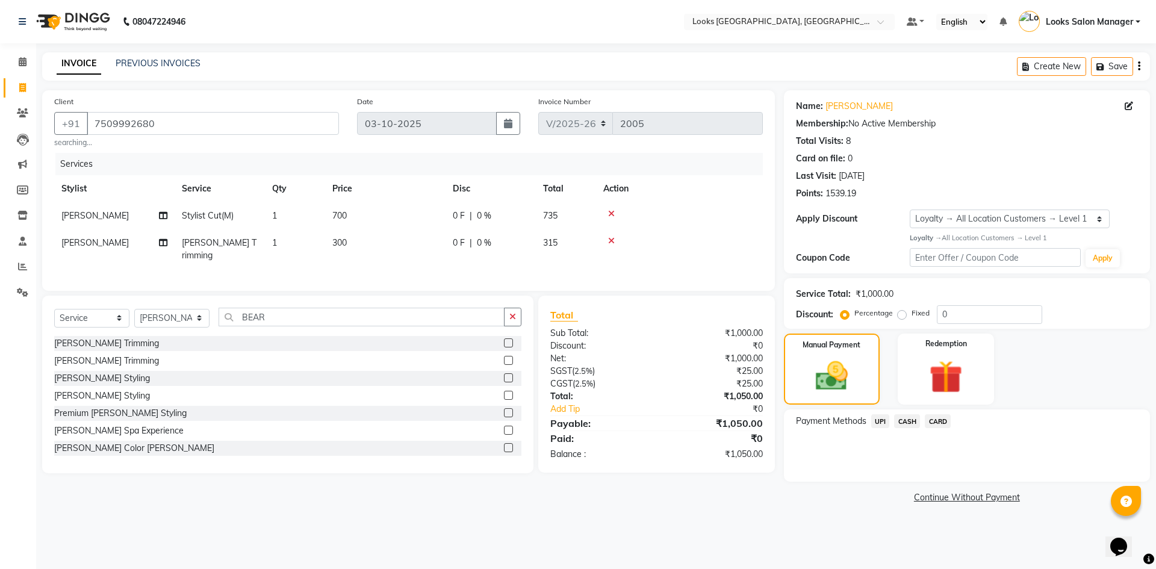
click at [931, 422] on span "CARD" at bounding box center [938, 421] width 26 height 14
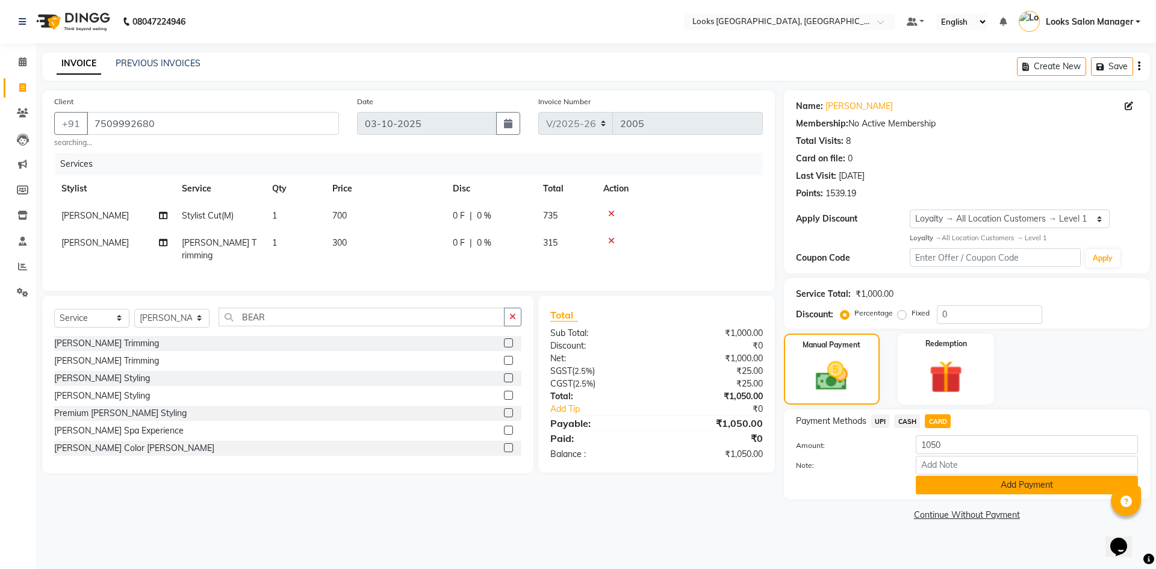
click at [932, 482] on button "Add Payment" at bounding box center [1027, 485] width 222 height 19
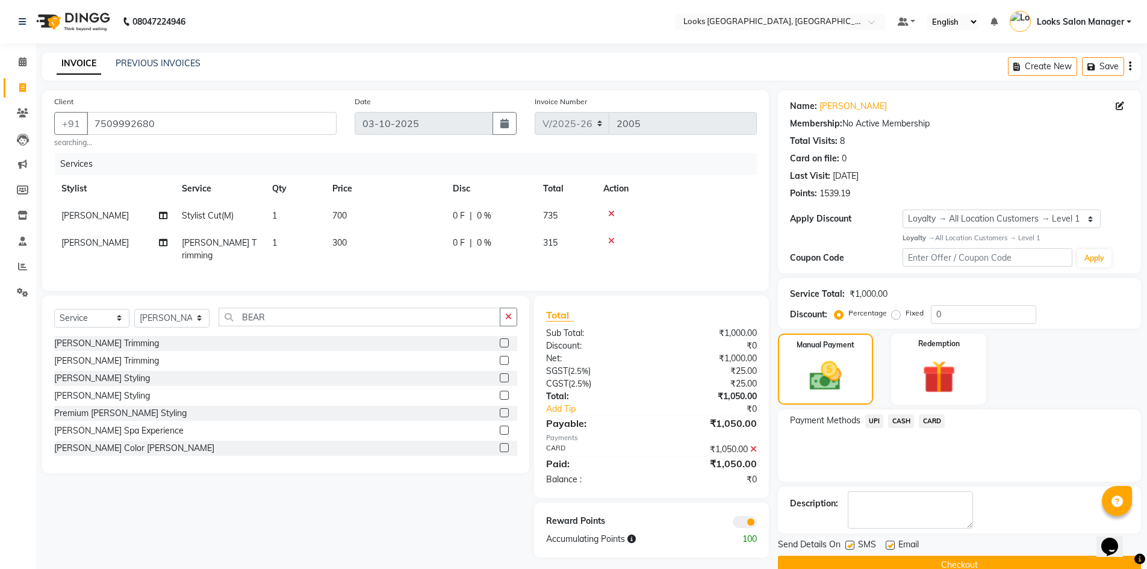
click at [851, 544] on label at bounding box center [849, 545] width 9 height 9
click at [851, 544] on input "checkbox" at bounding box center [849, 546] width 8 height 8
checkbox input "false"
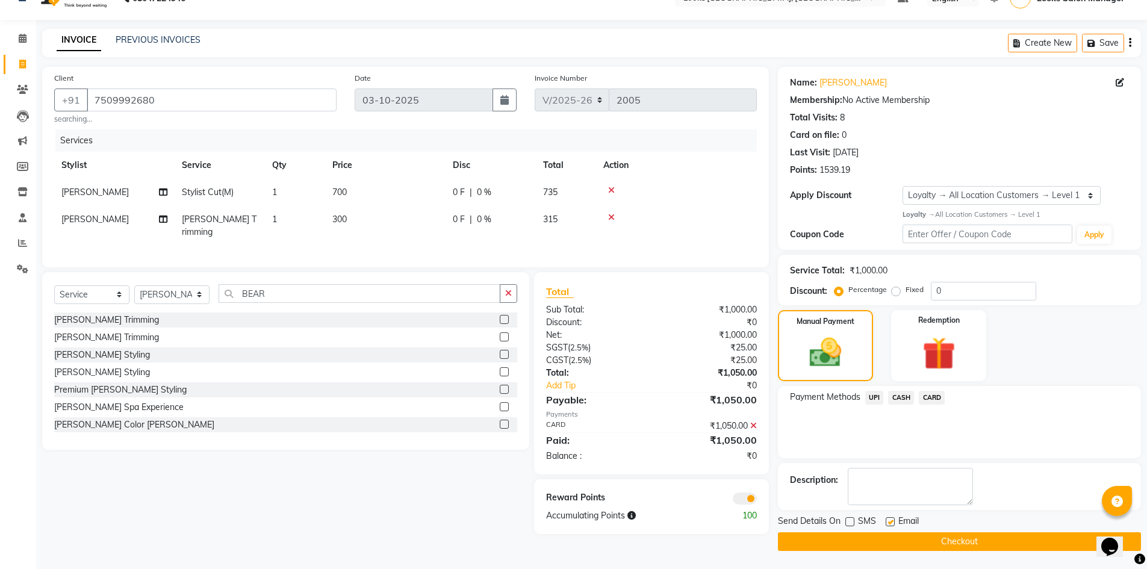
click at [894, 545] on button "Checkout" at bounding box center [959, 541] width 363 height 19
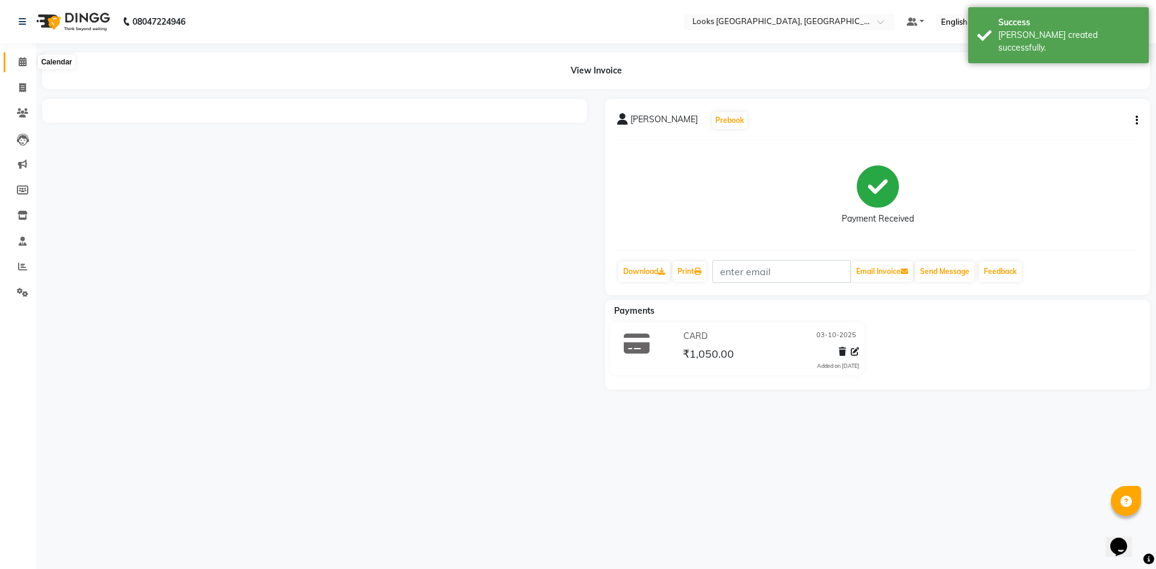
click at [26, 60] on icon at bounding box center [23, 61] width 8 height 9
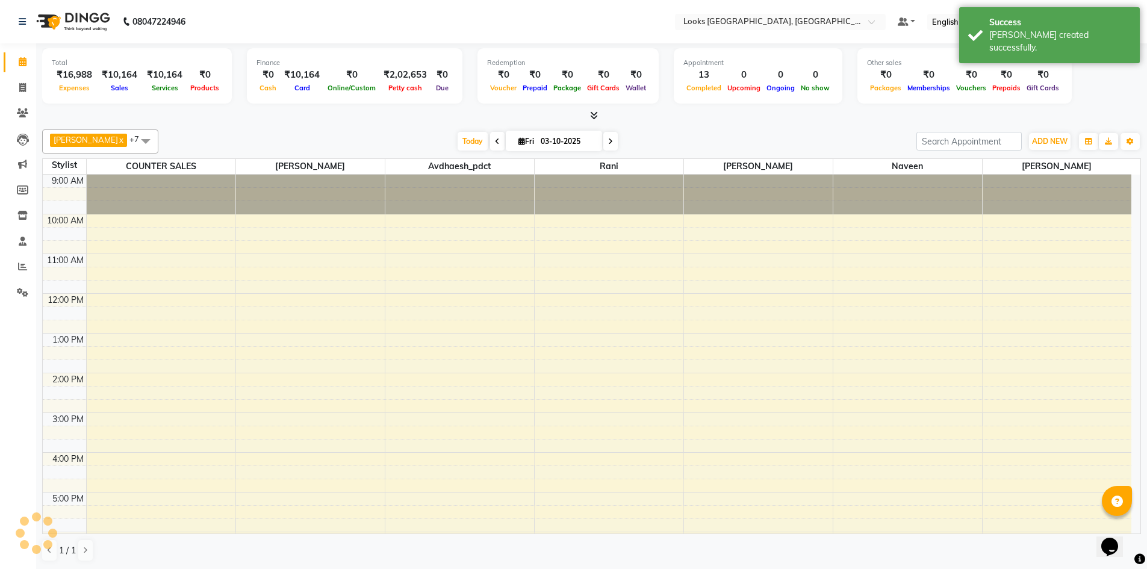
scroll to position [134, 0]
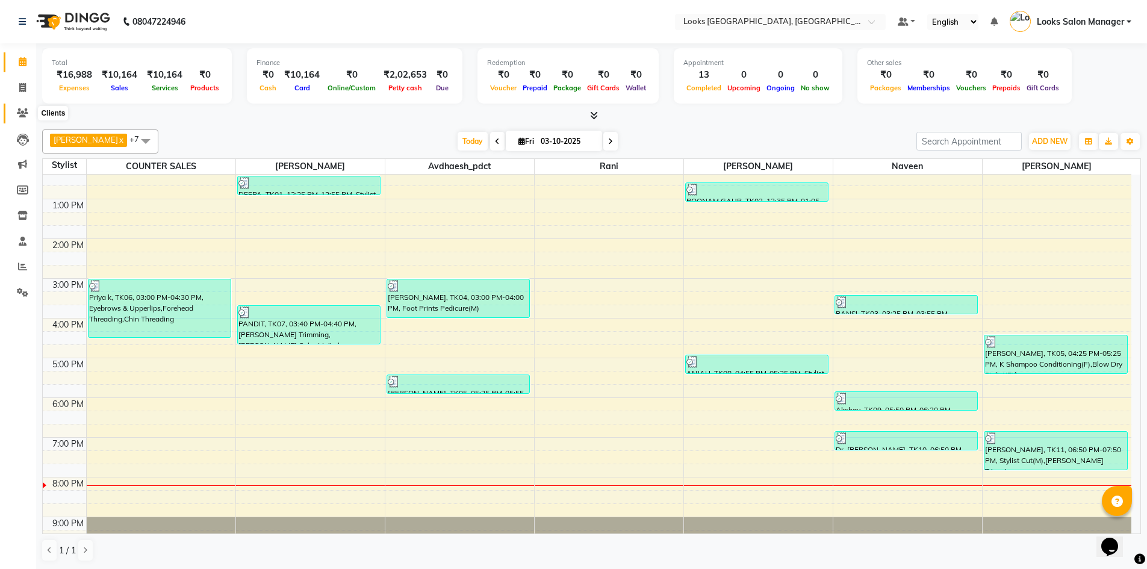
drag, startPoint x: 24, startPoint y: 111, endPoint x: 31, endPoint y: 105, distance: 9.8
click at [24, 111] on icon at bounding box center [22, 112] width 11 height 9
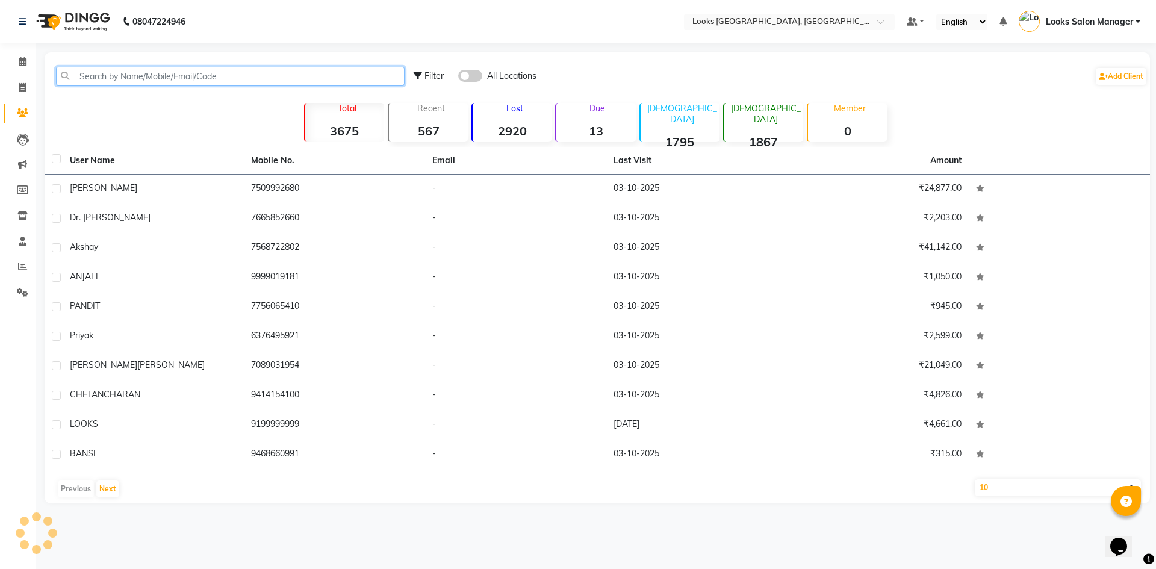
click at [143, 81] on input "text" at bounding box center [230, 76] width 349 height 19
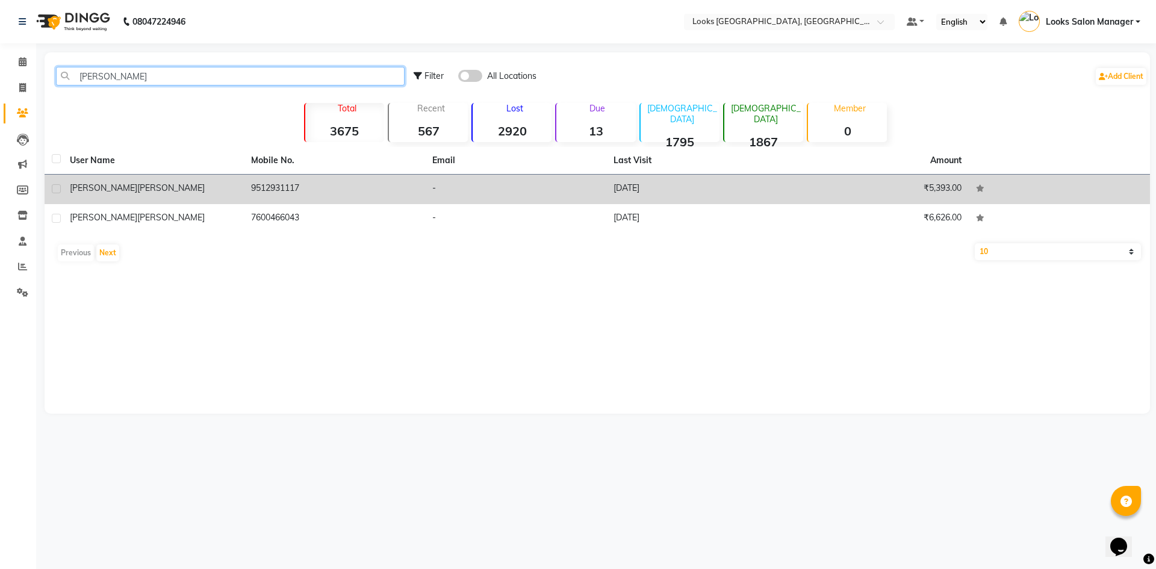
type input "SARAH"
click at [518, 188] on td "-" at bounding box center [515, 189] width 181 height 29
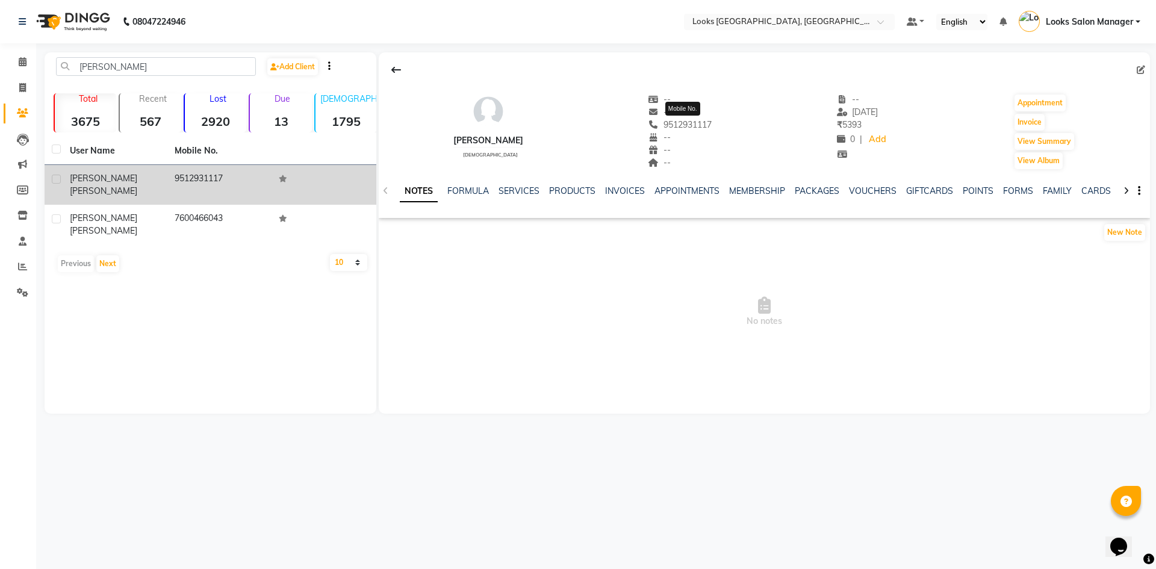
click at [680, 126] on span "9512931117" at bounding box center [680, 124] width 64 height 11
copy span "9512931117"
click at [27, 88] on span at bounding box center [22, 88] width 21 height 14
select select "service"
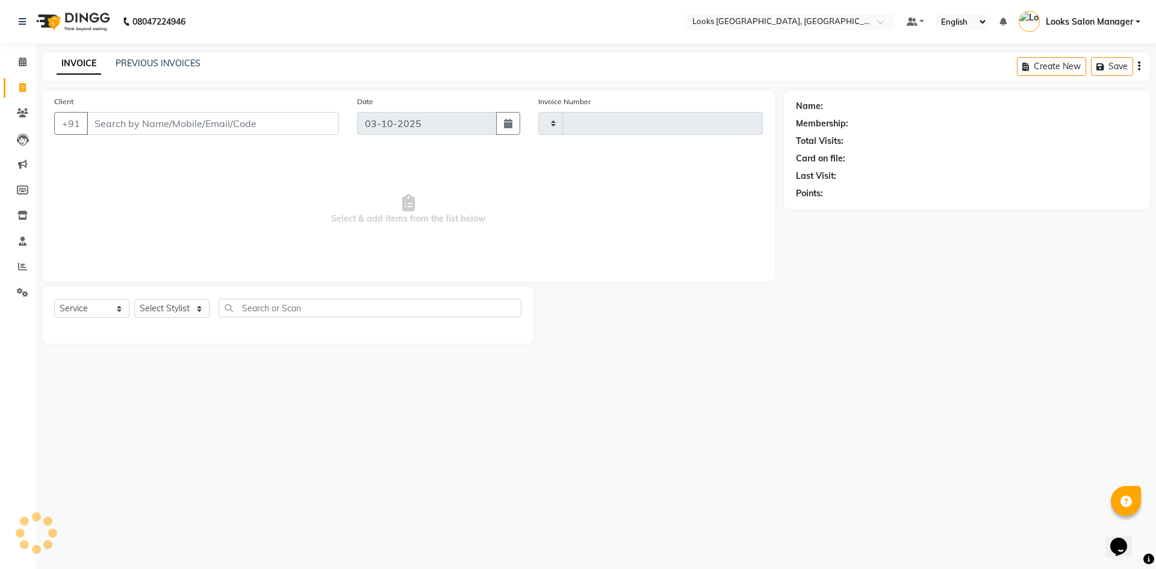
type input "2007"
select select "4460"
type input "9512931117"
select select "1: Object"
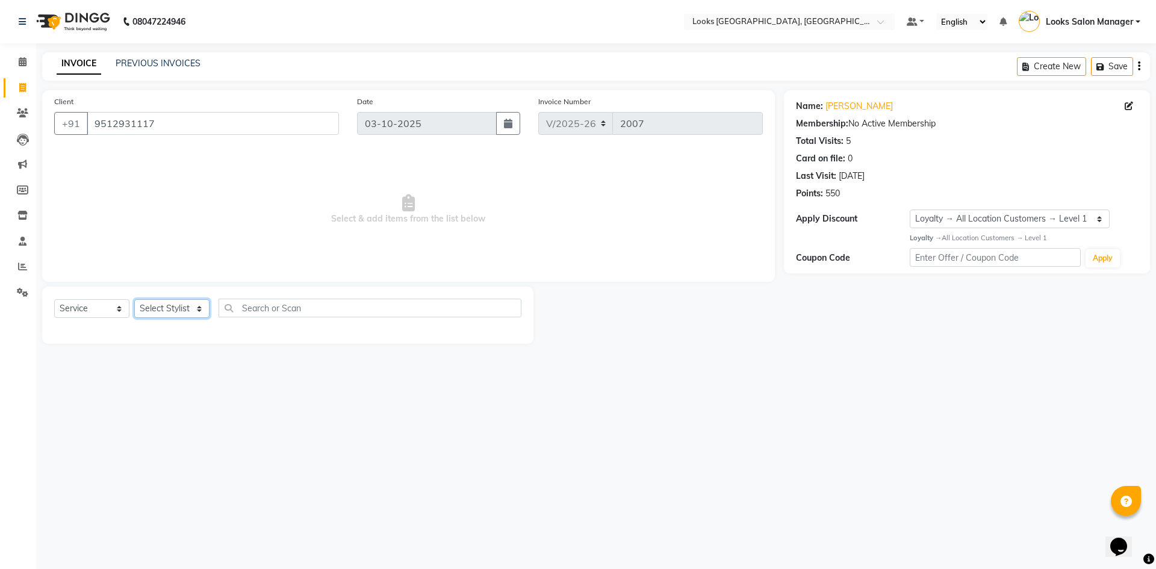
drag, startPoint x: 155, startPoint y: 311, endPoint x: 160, endPoint y: 315, distance: 6.8
click at [155, 311] on select "Select Stylist Avdhaesh_pdct COUNTER SALES [PERSON_NAME] Looks Salon Manager [P…" at bounding box center [171, 308] width 75 height 19
select select "53491"
click at [134, 299] on select "Select Stylist Avdhaesh_pdct COUNTER SALES [PERSON_NAME] Looks Salon Manager [P…" at bounding box center [171, 308] width 75 height 19
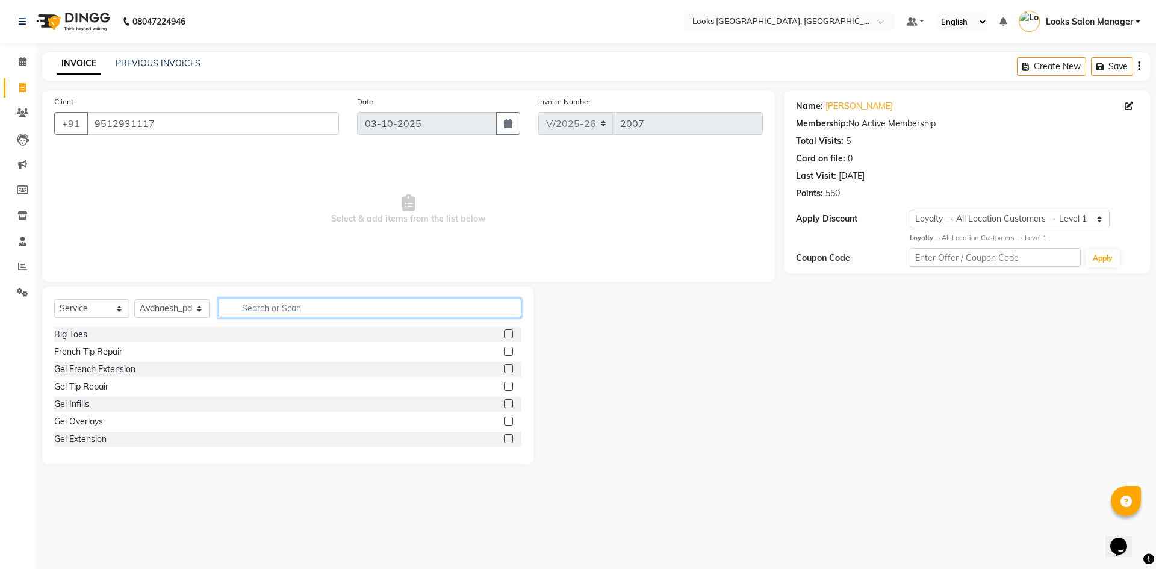
click at [273, 306] on input "text" at bounding box center [369, 308] width 303 height 19
type input "NAIL PAI"
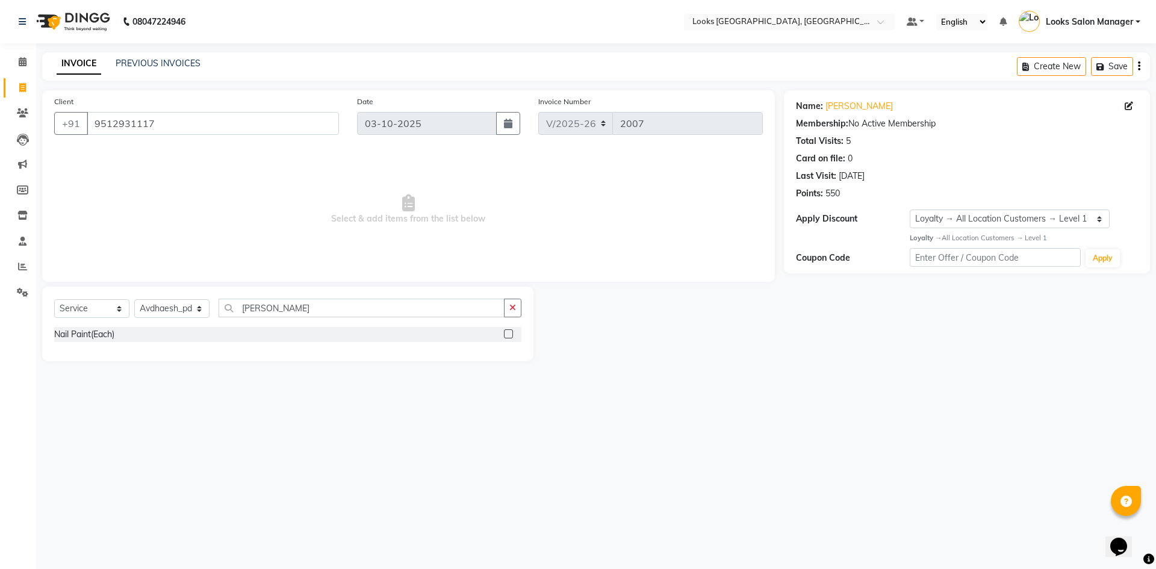
click at [510, 329] on div at bounding box center [512, 334] width 17 height 15
drag, startPoint x: 508, startPoint y: 330, endPoint x: 485, endPoint y: 318, distance: 26.1
click at [507, 332] on label at bounding box center [508, 333] width 9 height 9
click at [507, 332] on input "checkbox" at bounding box center [508, 334] width 8 height 8
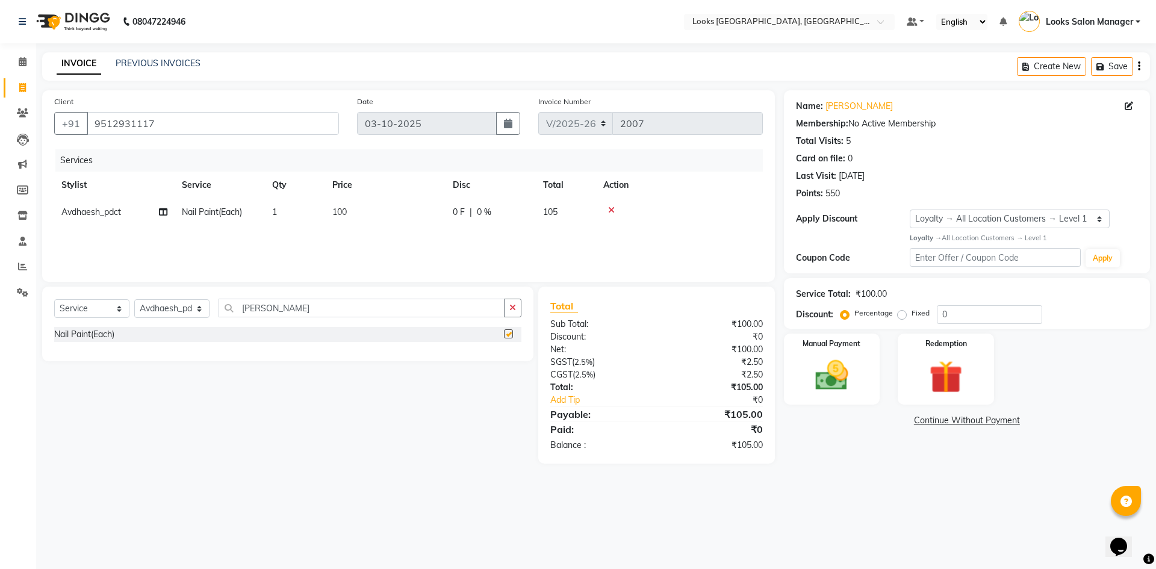
checkbox input "false"
click at [299, 211] on td "1" at bounding box center [295, 212] width 60 height 27
click at [299, 211] on span at bounding box center [302, 217] width 24 height 23
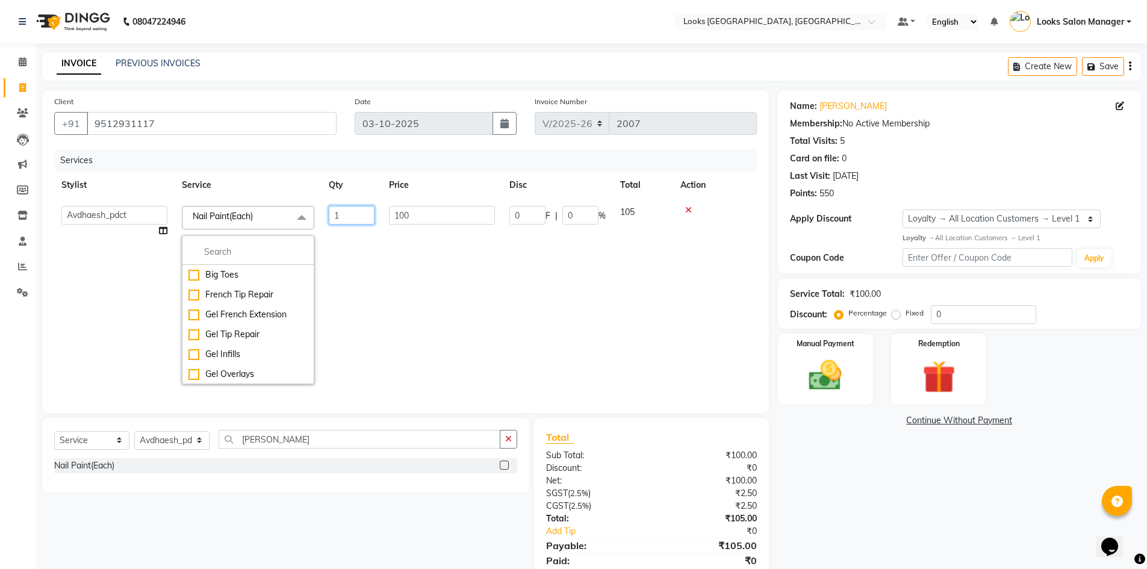
click at [331, 213] on input "1" at bounding box center [352, 215] width 46 height 19
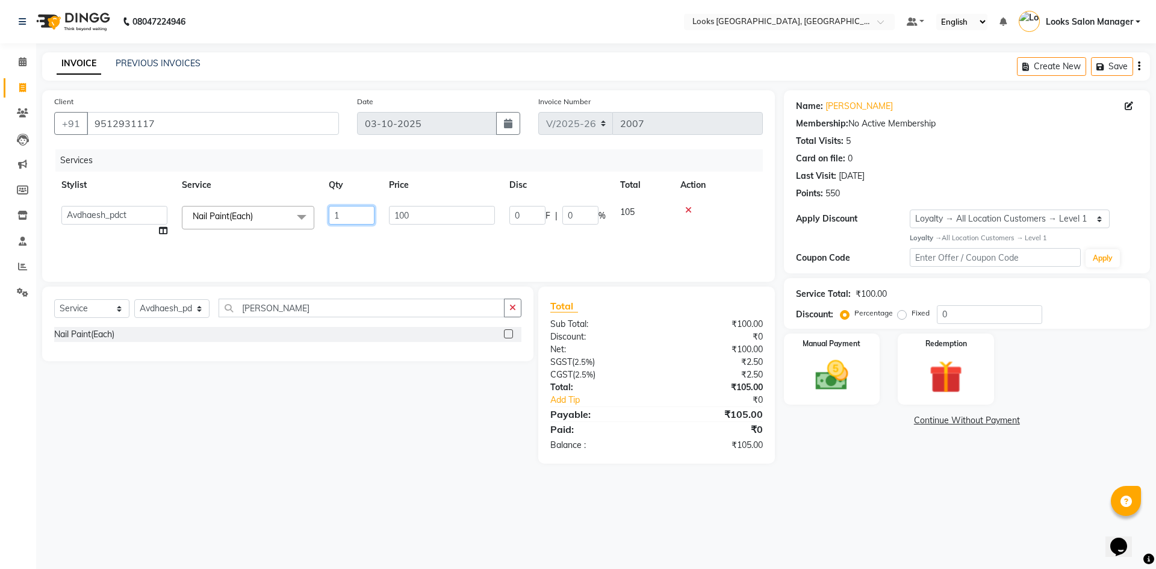
click at [331, 213] on input "1" at bounding box center [352, 215] width 46 height 19
type input "2"
click at [344, 241] on div "Services Stylist Service Qty Price Disc Total Action Avdhaesh_pdct COUNTER SALE…" at bounding box center [408, 209] width 708 height 120
drag, startPoint x: 802, startPoint y: 379, endPoint x: 879, endPoint y: 403, distance: 80.5
click at [804, 379] on div "Manual Payment" at bounding box center [831, 369] width 100 height 74
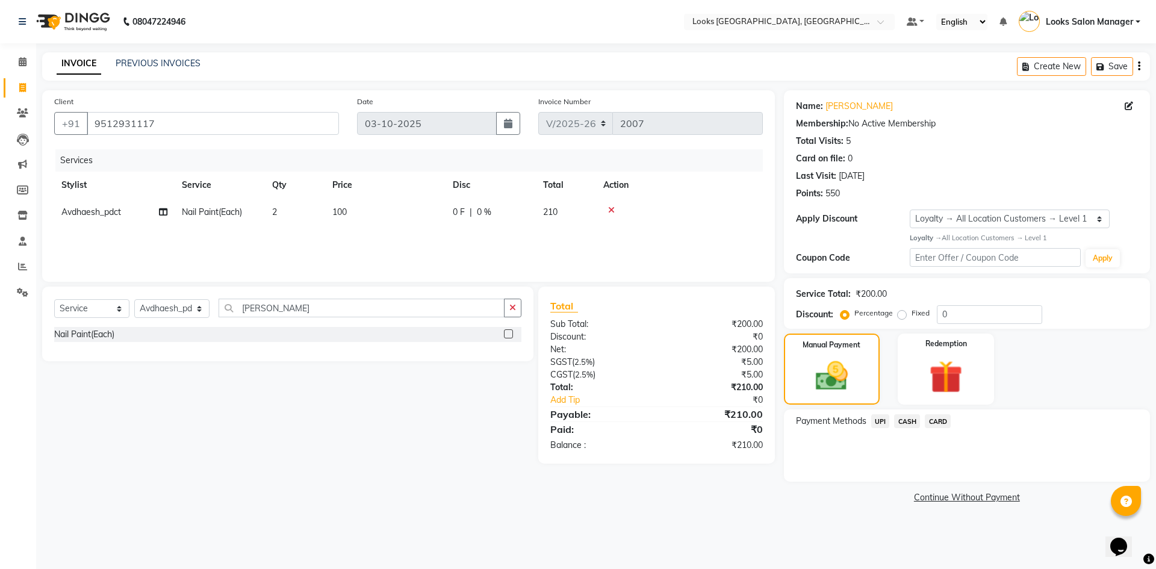
click at [937, 416] on span "CARD" at bounding box center [938, 421] width 26 height 14
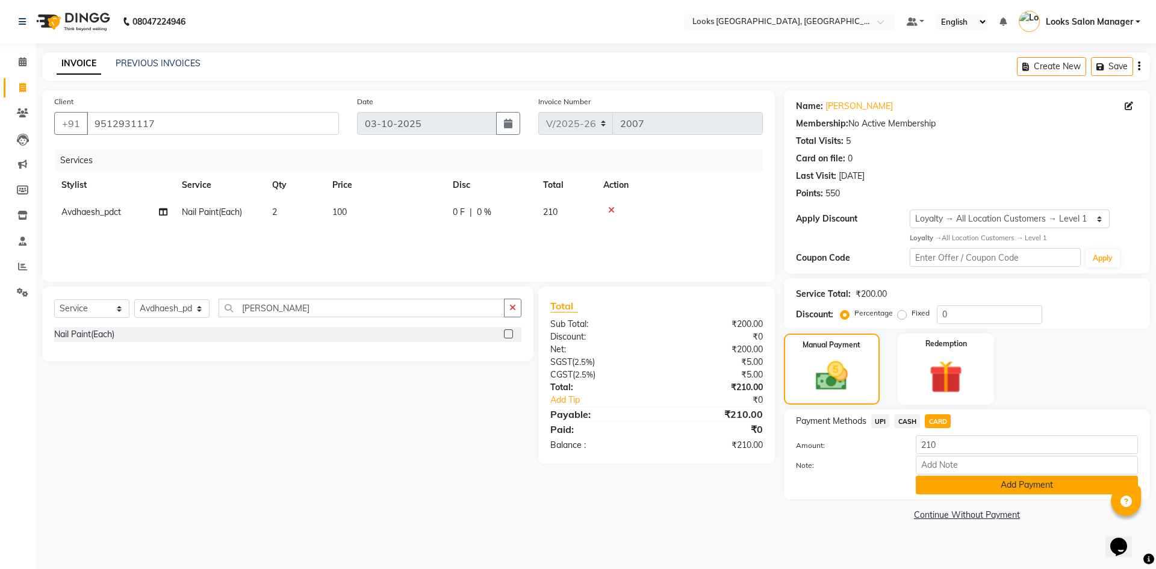
click at [937, 483] on button "Add Payment" at bounding box center [1027, 485] width 222 height 19
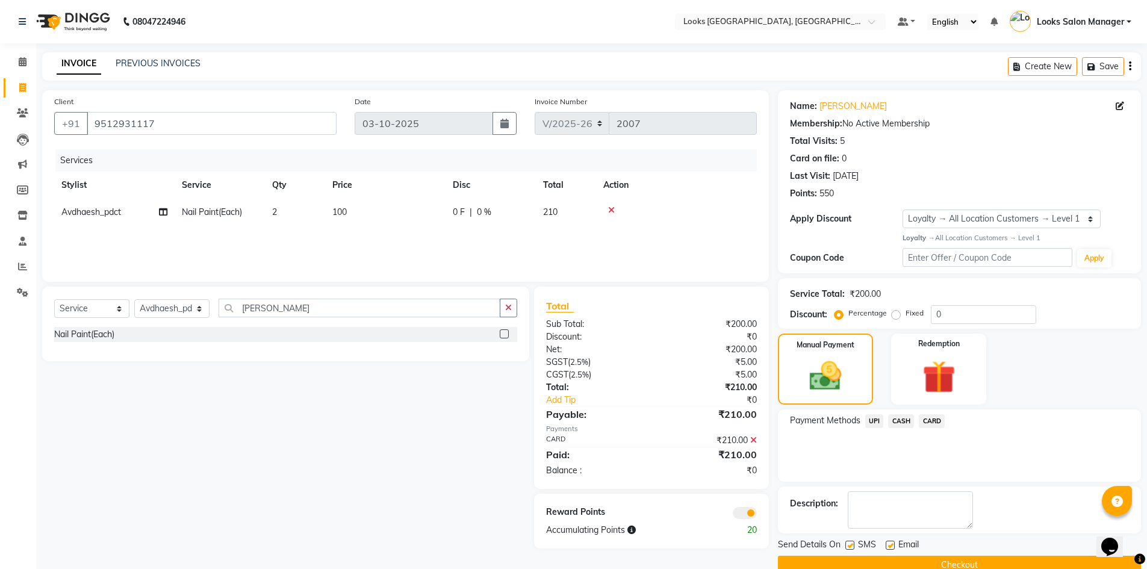
click at [852, 546] on label at bounding box center [849, 545] width 9 height 9
click at [852, 546] on input "checkbox" at bounding box center [849, 546] width 8 height 8
checkbox input "false"
click at [845, 562] on button "Checkout" at bounding box center [959, 565] width 363 height 19
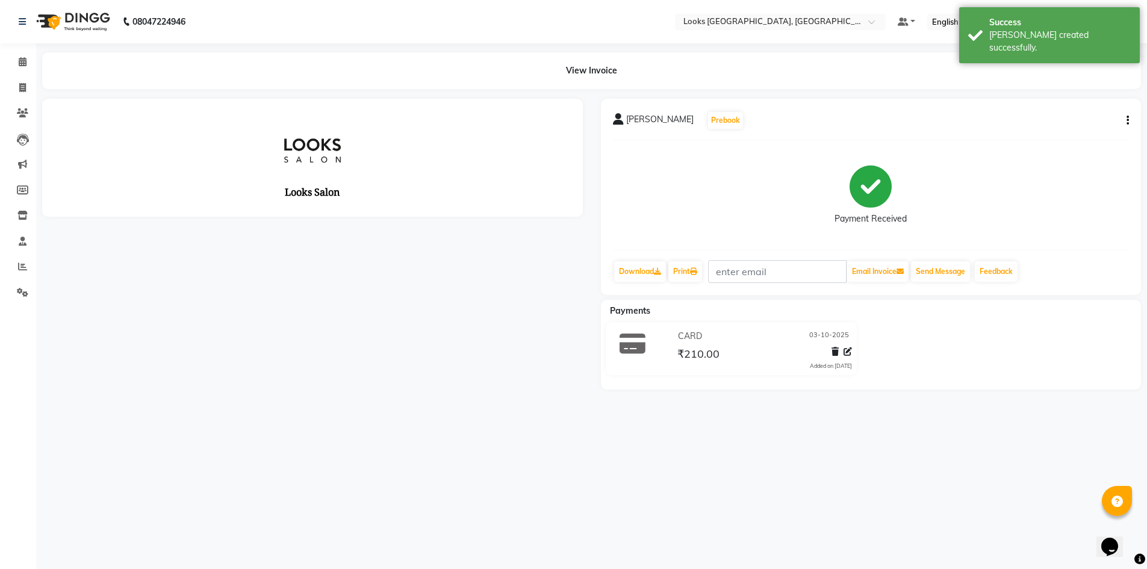
click at [25, 49] on li "Calendar" at bounding box center [18, 62] width 36 height 26
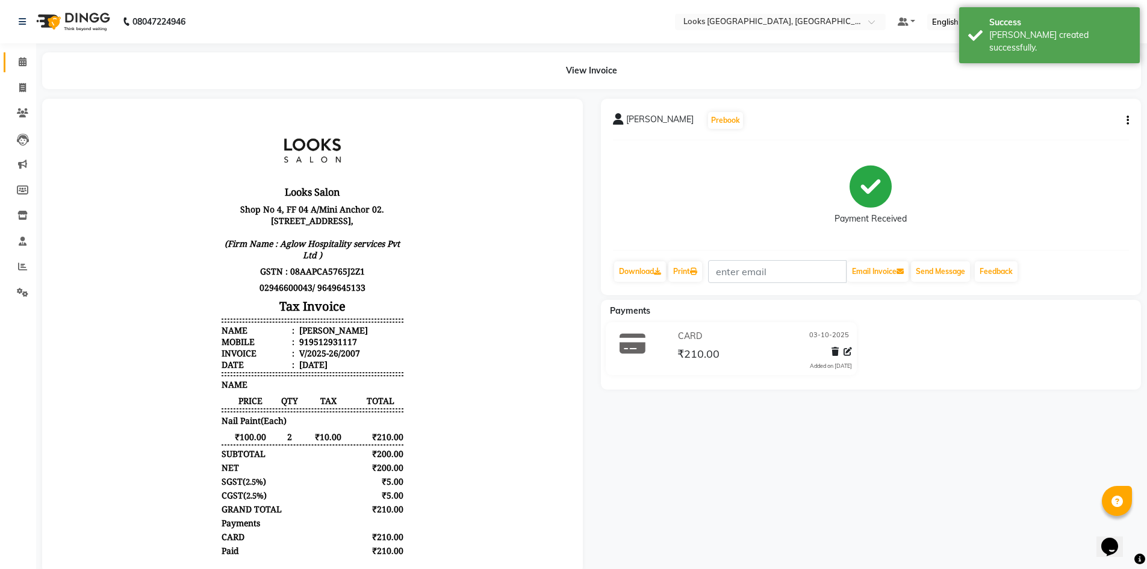
click at [20, 70] on link "Calendar" at bounding box center [18, 62] width 29 height 20
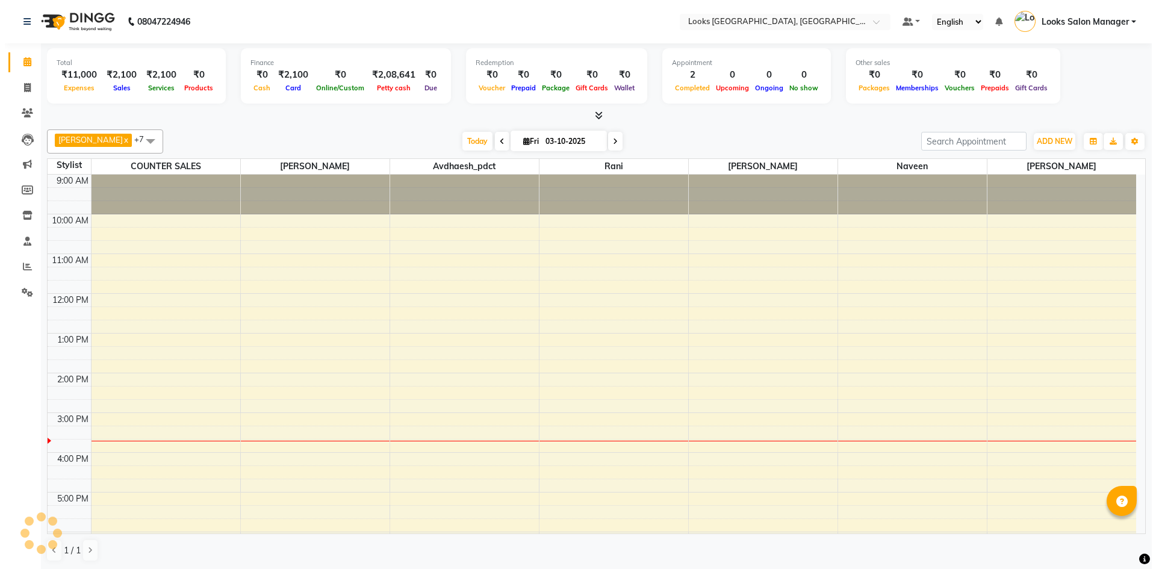
scroll to position [134, 0]
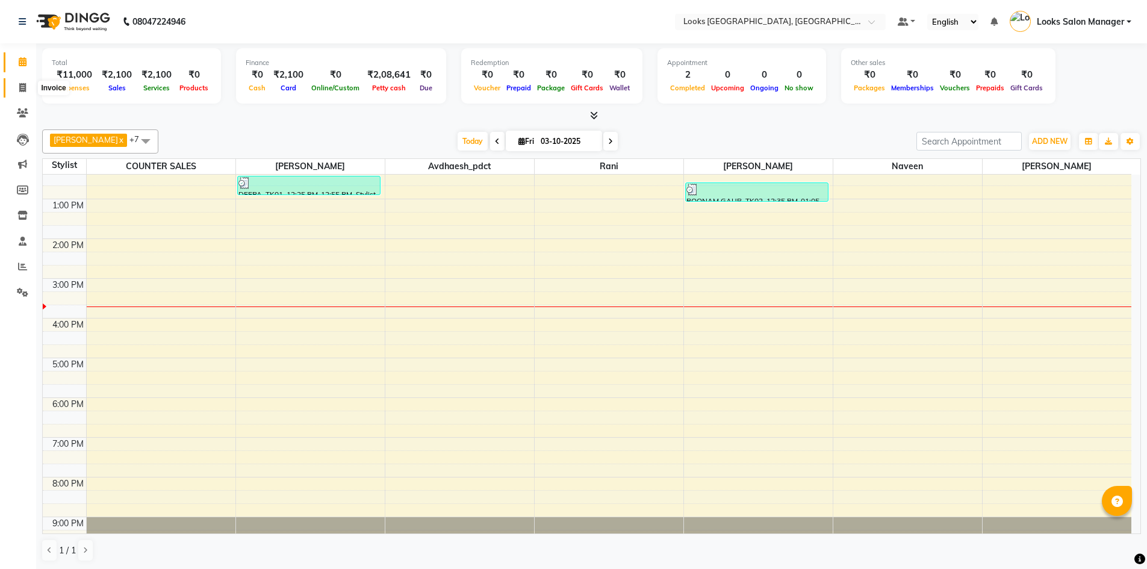
click at [20, 91] on icon at bounding box center [22, 87] width 7 height 9
select select "service"
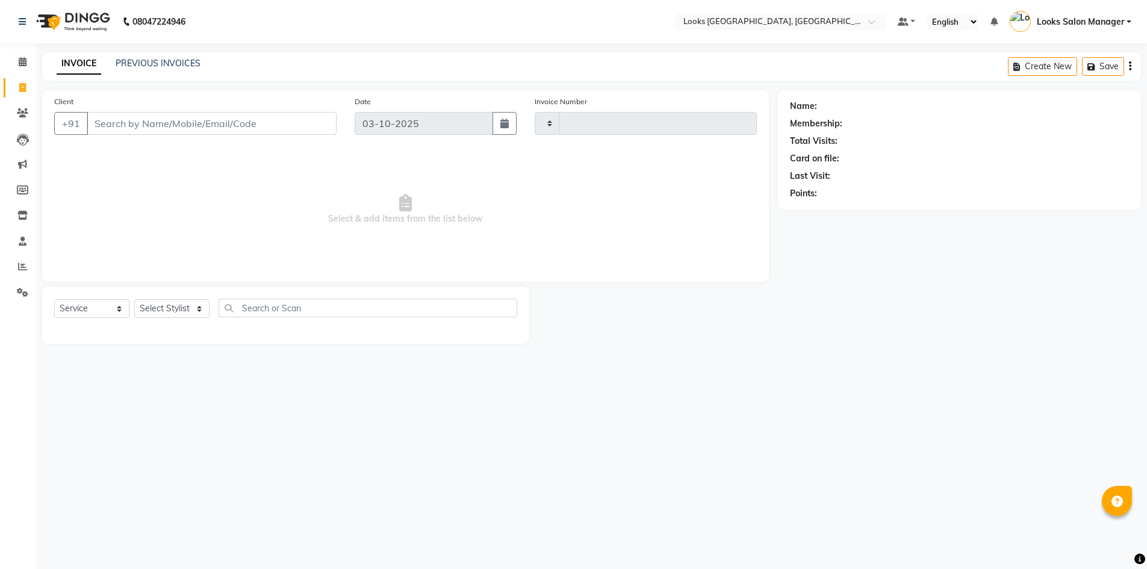
type input "1998"
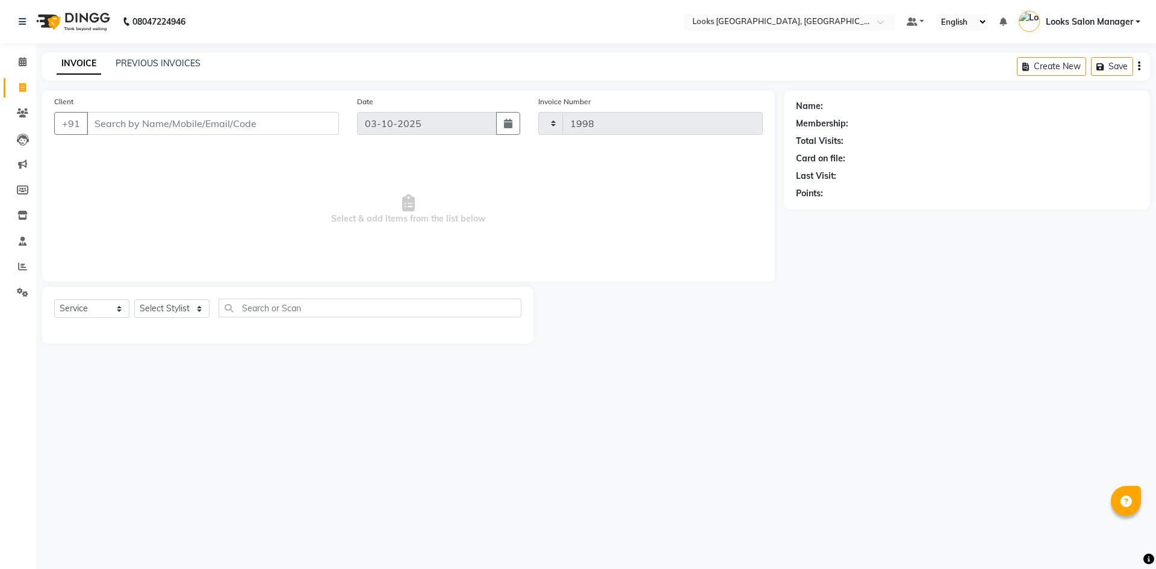
select select "4460"
click at [146, 121] on input "Client" at bounding box center [213, 123] width 252 height 23
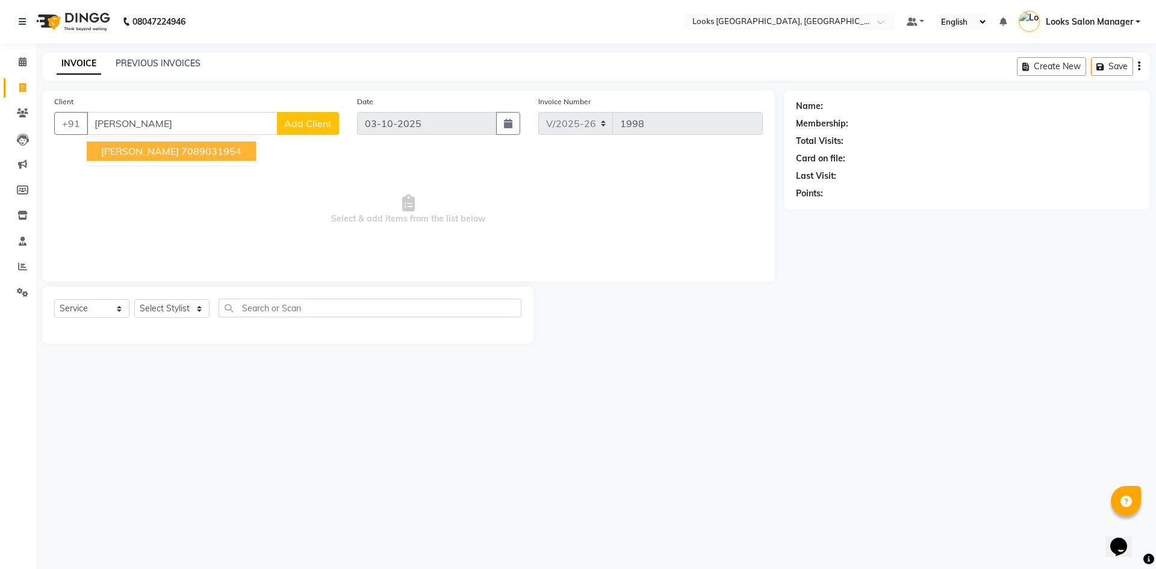
click at [171, 152] on span "MS MUSKAN LUNAWATH" at bounding box center [140, 151] width 78 height 12
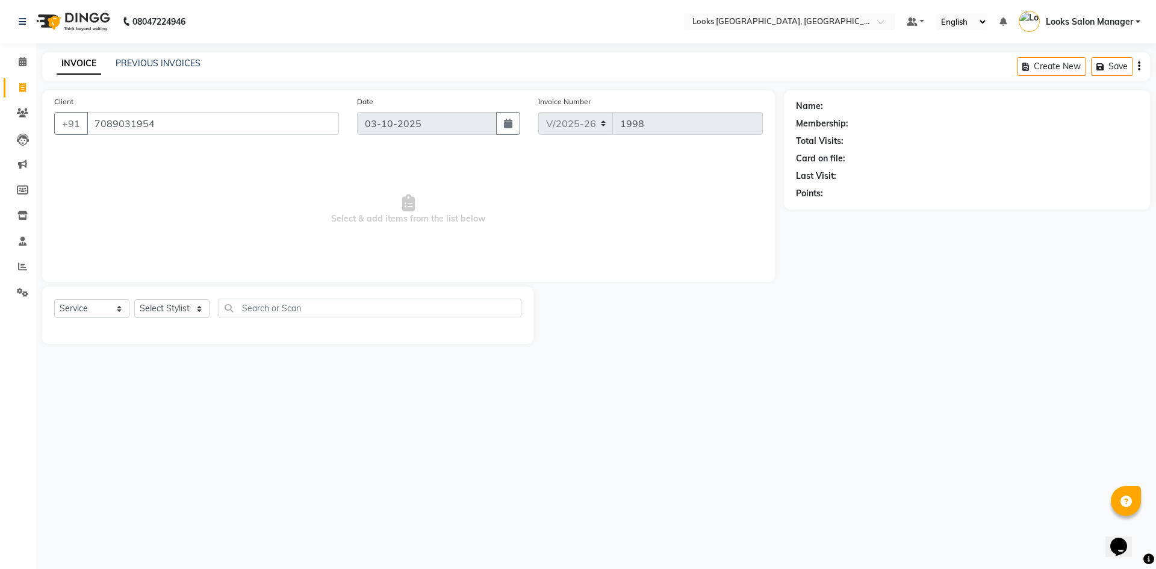
type input "7089031954"
select select "1: Object"
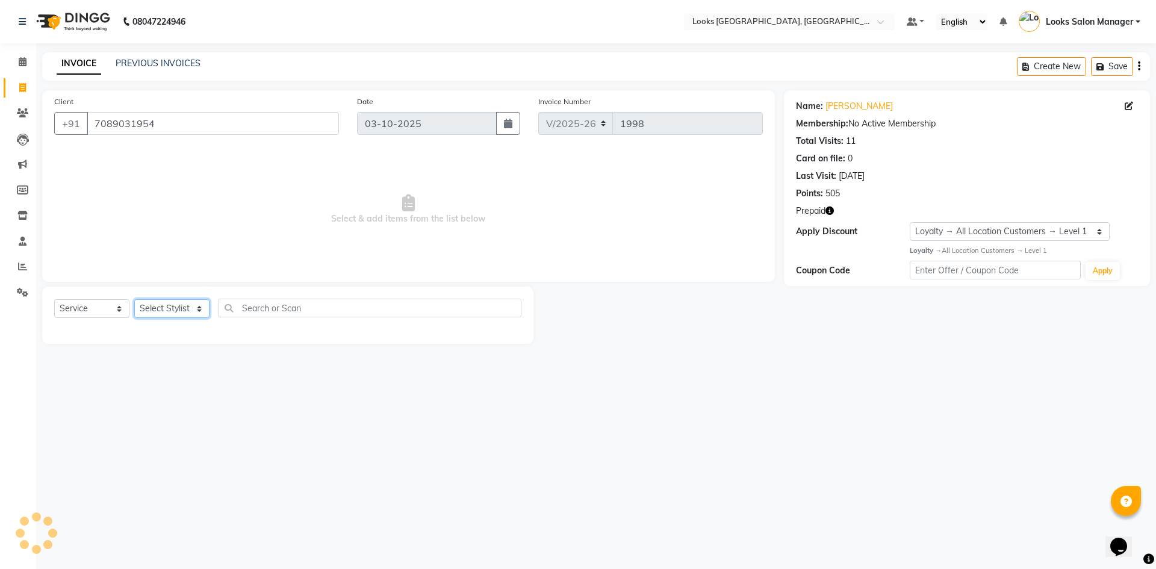
click at [195, 311] on select "Select Stylist Avdhaesh_pdct COUNTER SALES [PERSON_NAME] Looks Salon Manager [P…" at bounding box center [171, 308] width 75 height 19
select select "71752"
click at [134, 299] on select "Select Stylist Avdhaesh_pdct COUNTER SALES [PERSON_NAME] Looks Salon Manager [P…" at bounding box center [171, 308] width 75 height 19
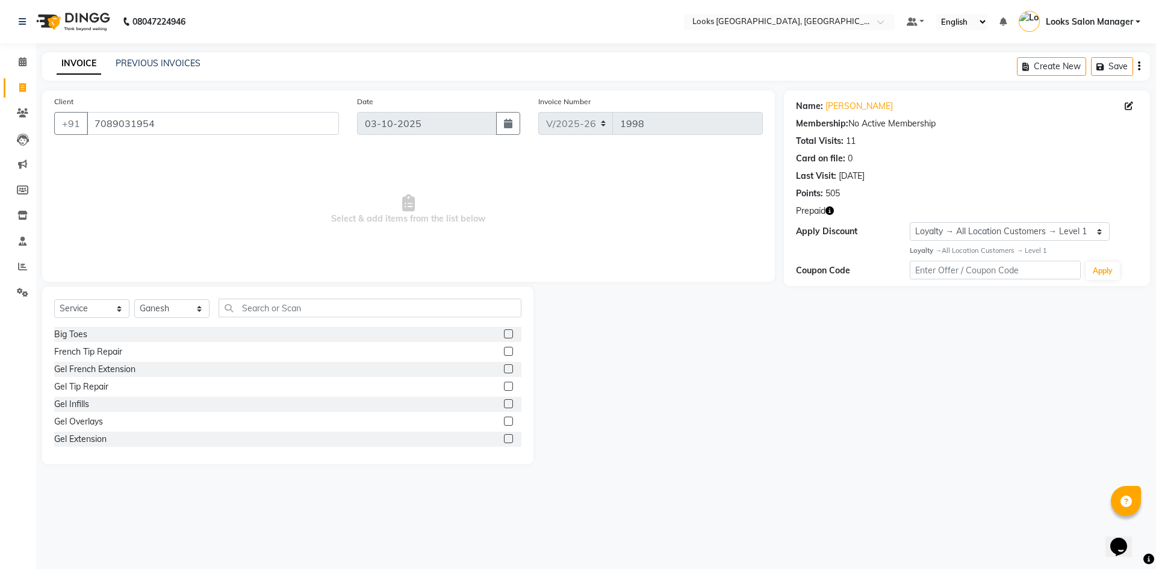
click at [248, 324] on div "Select Service Product Membership Package Voucher Prepaid Gift Card Select Styl…" at bounding box center [287, 313] width 467 height 28
click at [259, 312] on input "text" at bounding box center [369, 308] width 303 height 19
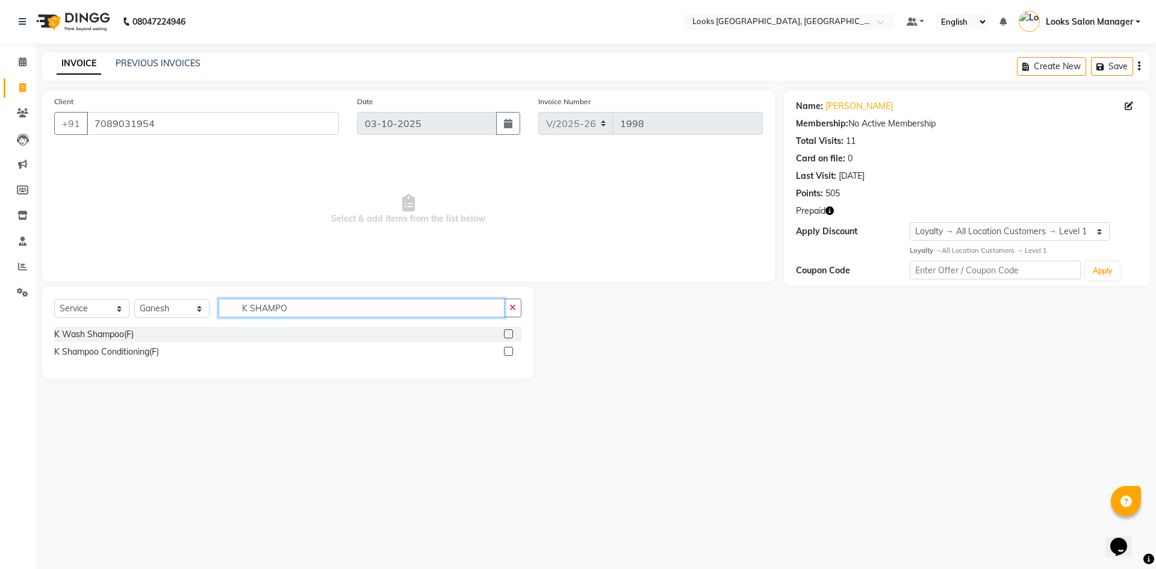
type input "K SHAMPO"
click at [508, 349] on label at bounding box center [508, 351] width 9 height 9
click at [508, 349] on input "checkbox" at bounding box center [508, 352] width 8 height 8
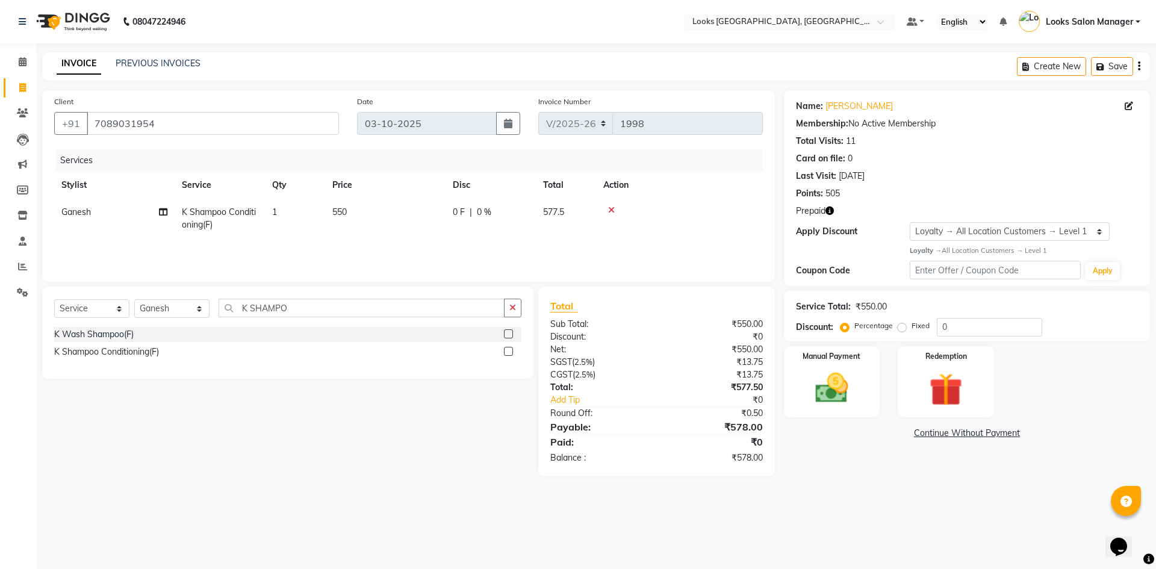
click at [510, 352] on label at bounding box center [508, 351] width 9 height 9
click at [510, 352] on input "checkbox" at bounding box center [508, 352] width 8 height 8
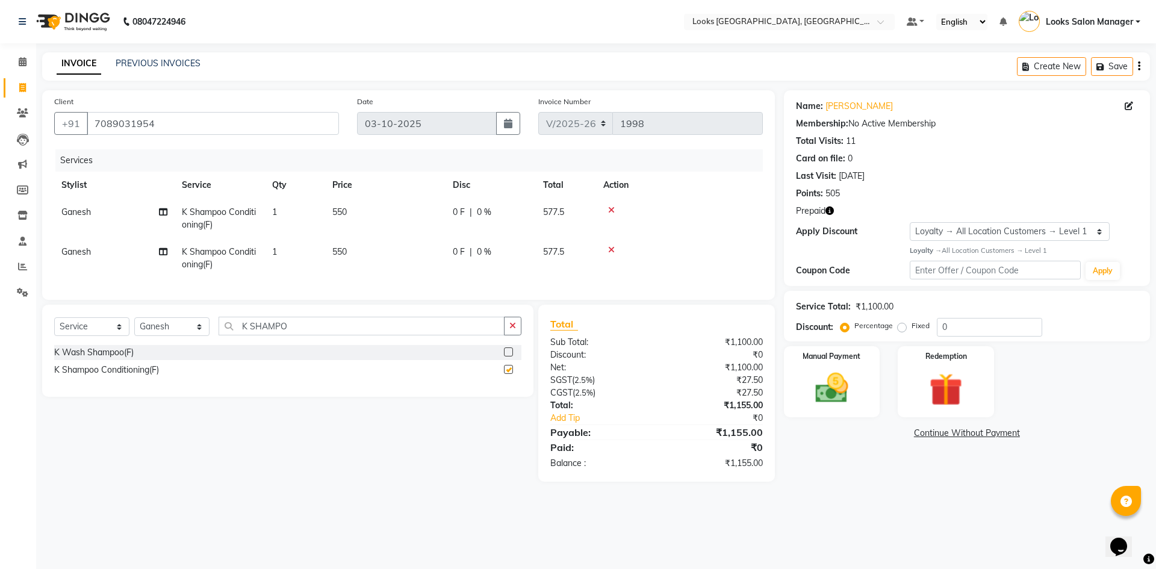
checkbox input "false"
click at [315, 345] on div "Select Service Product Membership Package Voucher Prepaid Gift Card Select Styl…" at bounding box center [287, 331] width 467 height 28
click at [315, 335] on input "K SHAMPO" at bounding box center [361, 326] width 286 height 19
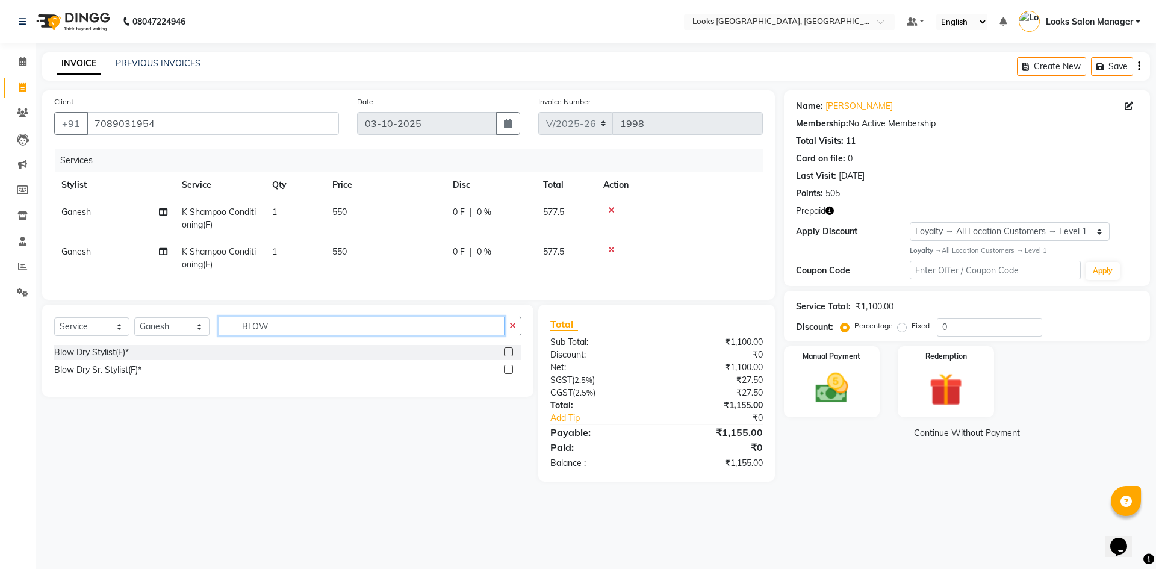
type input "BLOW"
click at [506, 356] on label at bounding box center [508, 351] width 9 height 9
click at [506, 356] on input "checkbox" at bounding box center [508, 353] width 8 height 8
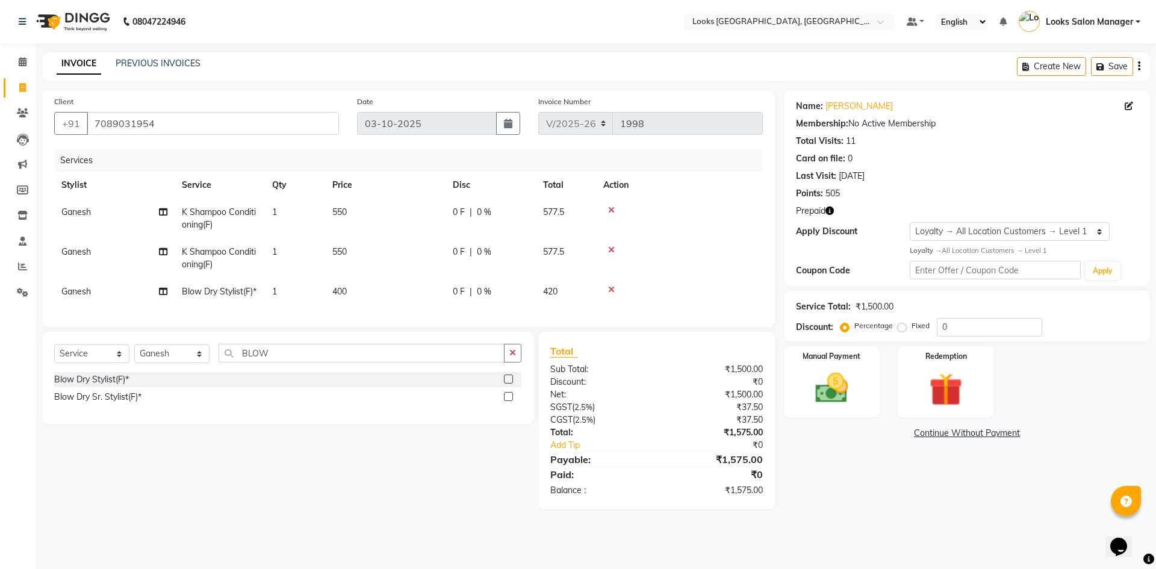
click at [508, 383] on label at bounding box center [508, 378] width 9 height 9
click at [508, 383] on input "checkbox" at bounding box center [508, 380] width 8 height 8
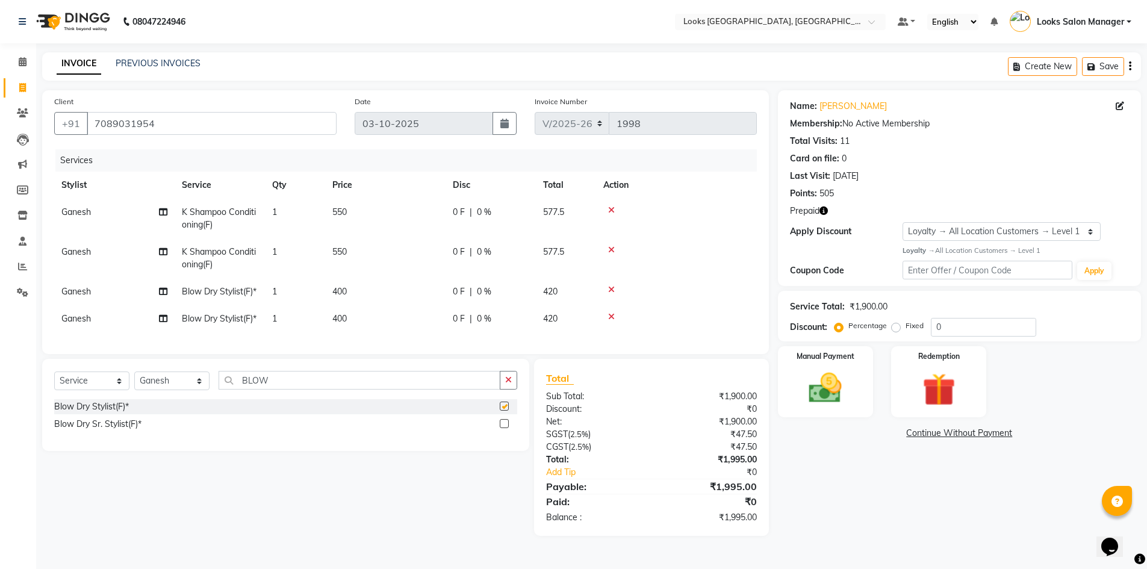
checkbox input "false"
click at [75, 296] on span "Ganesh" at bounding box center [75, 291] width 29 height 11
select select "71752"
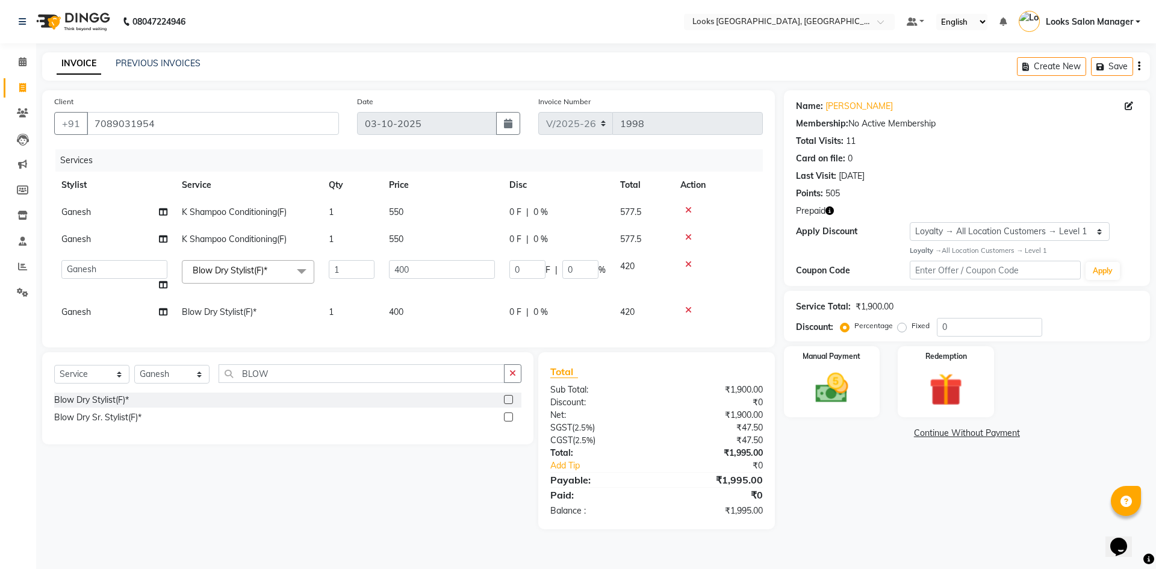
click at [75, 296] on td "Avdhaesh_pdct COUNTER SALES Ganesh Looks Salon Manager MOHSIN Naveen Priyanka S…" at bounding box center [114, 276] width 120 height 46
click at [80, 270] on select "Avdhaesh_pdct COUNTER SALES Ganesh Looks Salon Manager MOHSIN Naveen Priyanka S…" at bounding box center [114, 269] width 106 height 19
select select "85710"
click at [95, 251] on td "Ganesh" at bounding box center [114, 239] width 120 height 27
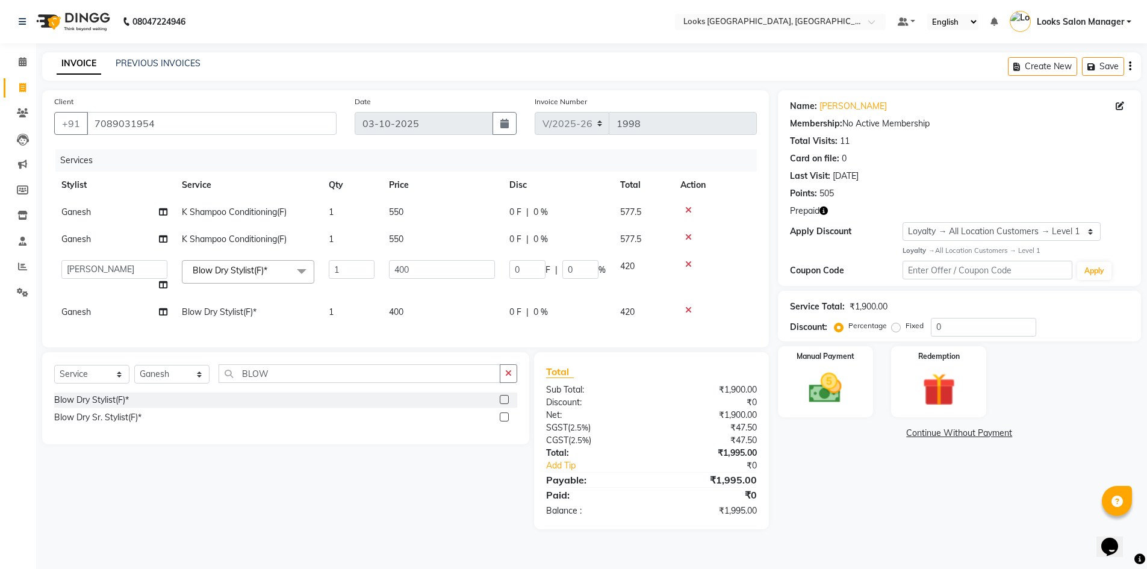
select select "71752"
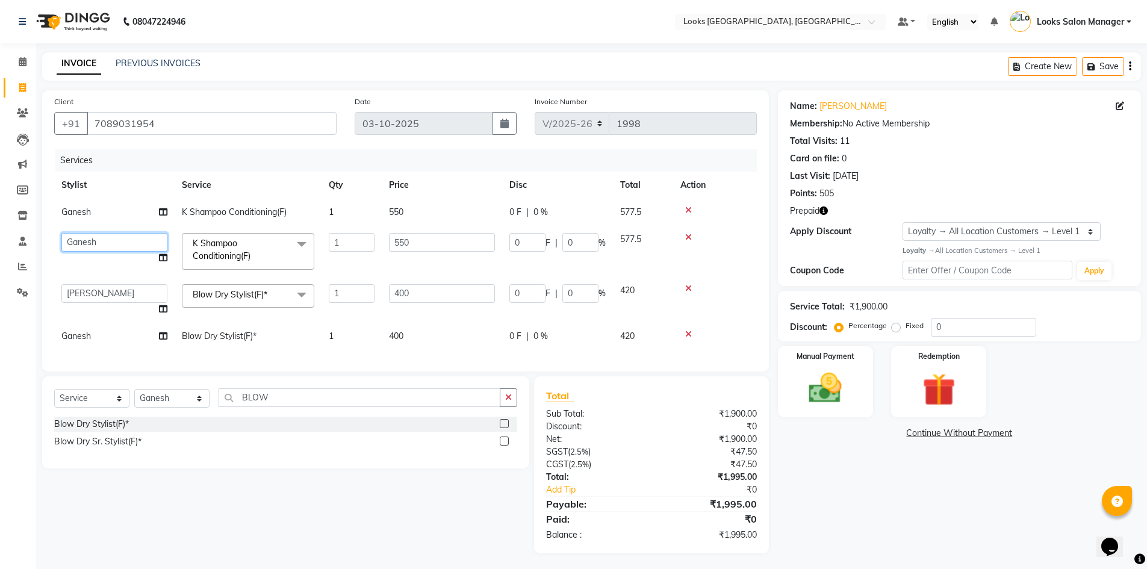
click at [95, 244] on select "Avdhaesh_pdct COUNTER SALES Ganesh Looks Salon Manager MOHSIN Naveen Priyanka S…" at bounding box center [114, 242] width 106 height 19
select select "85710"
drag, startPoint x: 398, startPoint y: 209, endPoint x: 381, endPoint y: 215, distance: 17.7
click at [381, 215] on tr "Ganesh K Shampoo Conditioning(F) 1 550 0 F | 0 % 577.5" at bounding box center [405, 212] width 702 height 27
click at [388, 215] on td "550" at bounding box center [442, 212] width 120 height 27
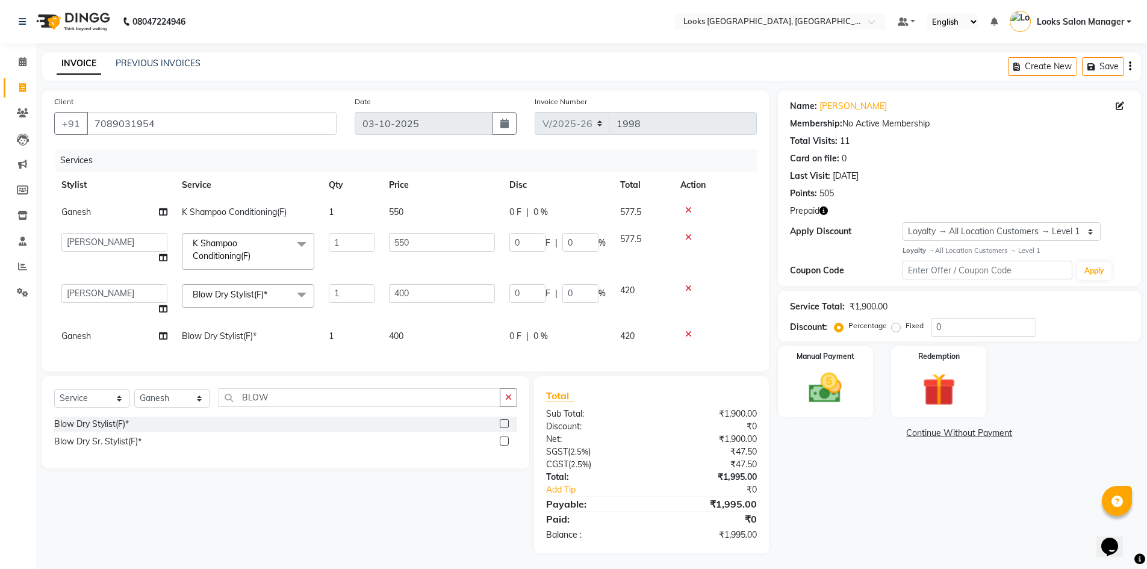
select select "71752"
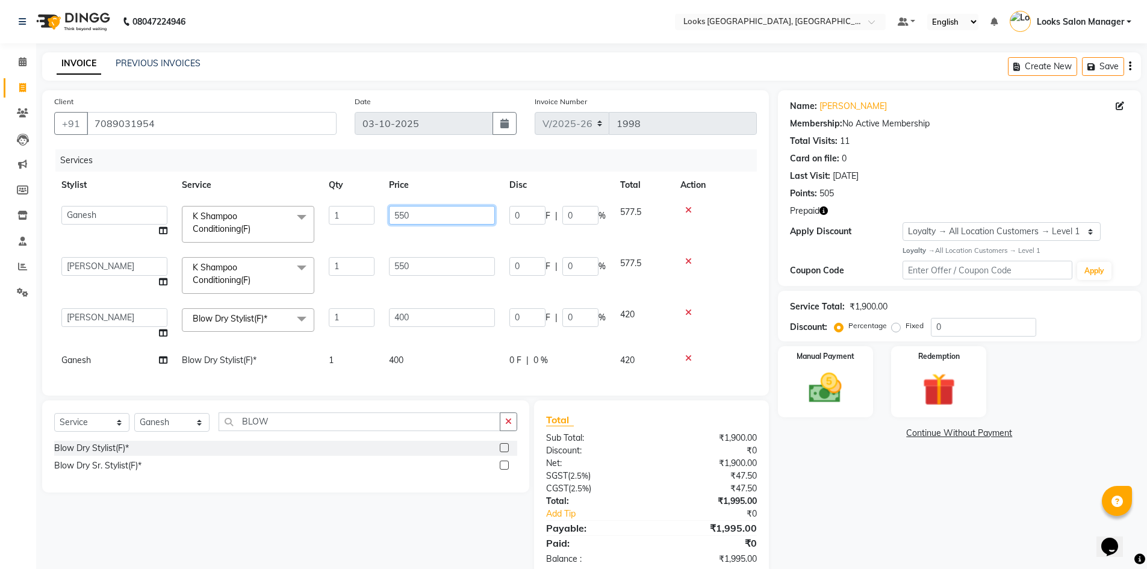
drag, startPoint x: 402, startPoint y: 211, endPoint x: 382, endPoint y: 213, distance: 19.9
click at [382, 213] on td "550" at bounding box center [442, 224] width 120 height 51
type input "650"
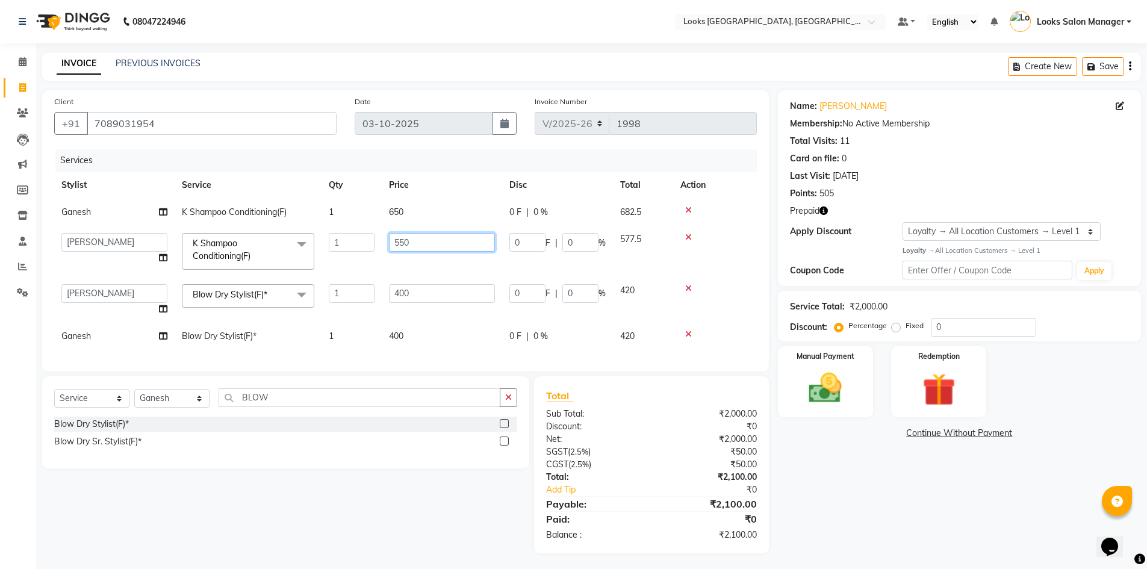
click at [398, 261] on td "550" at bounding box center [442, 251] width 120 height 51
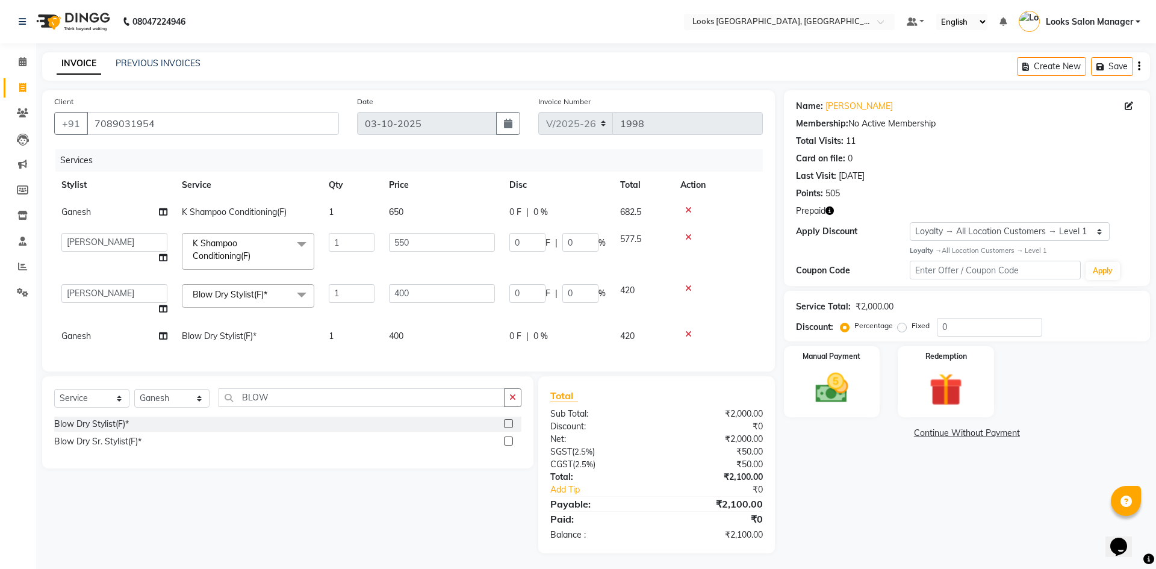
click at [398, 261] on tbody "Ganesh K Shampoo Conditioning(F) 1 650 0 F | 0 % 682.5 Avdhaesh_pdct COUNTER SA…" at bounding box center [408, 274] width 708 height 151
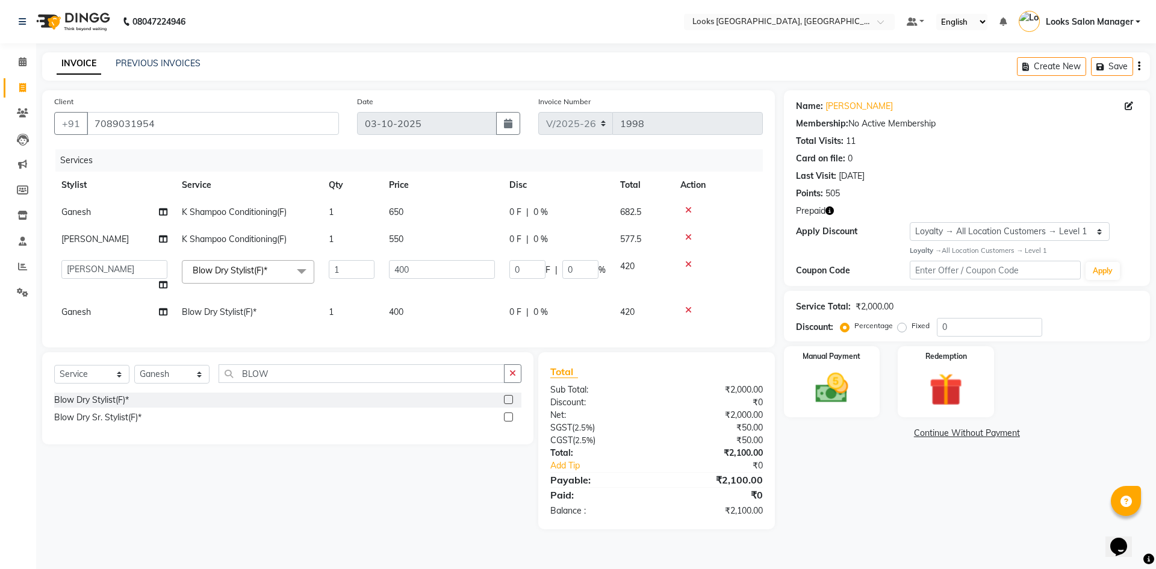
click at [406, 244] on td "550" at bounding box center [442, 239] width 120 height 27
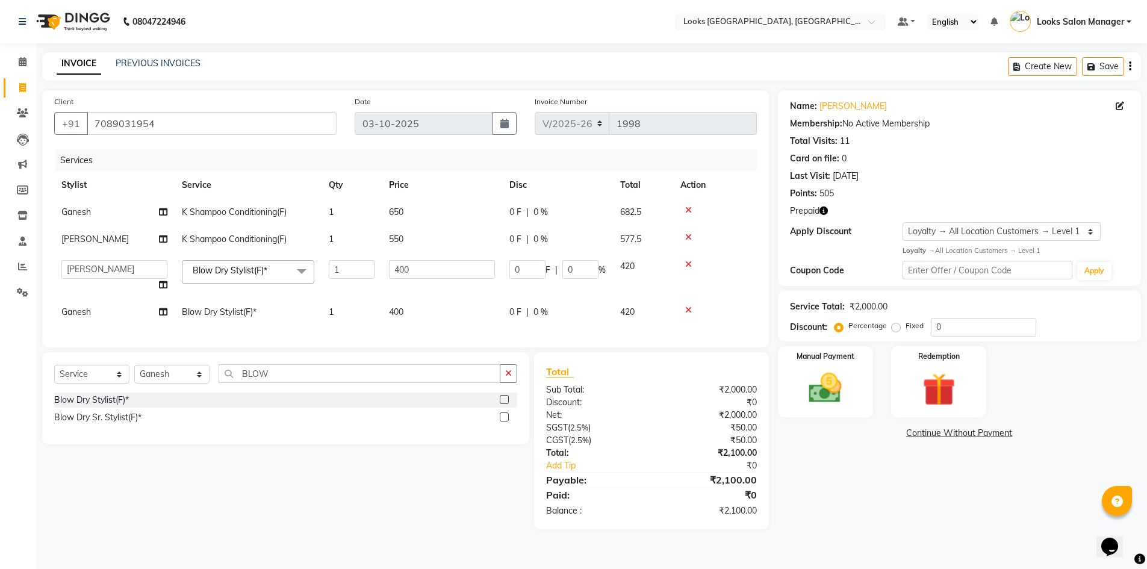
select select "85710"
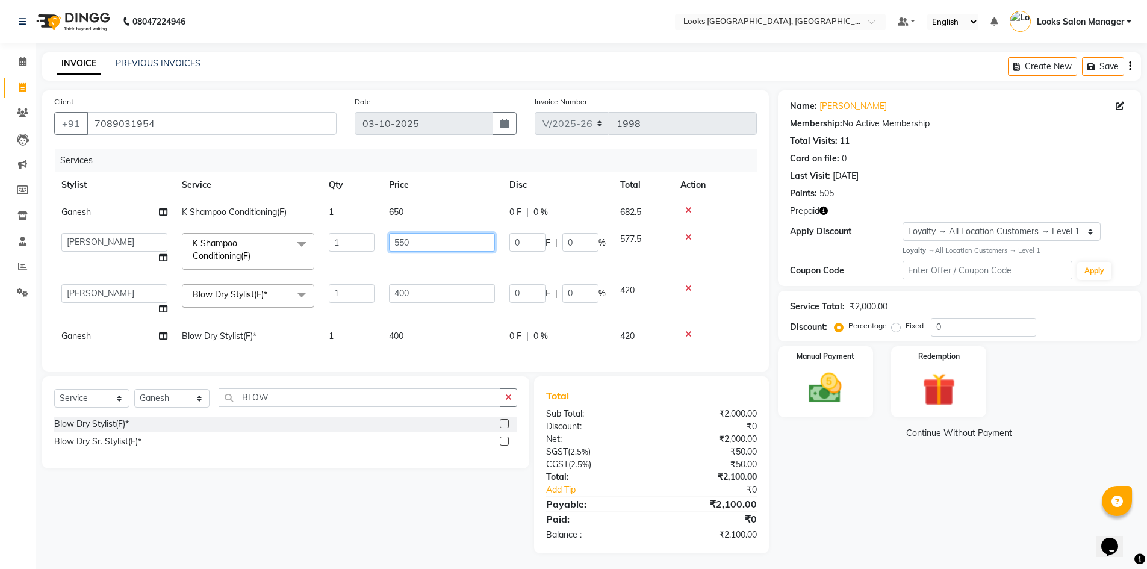
click at [406, 240] on input "550" at bounding box center [442, 242] width 106 height 19
type input "650"
click at [403, 281] on td "400" at bounding box center [442, 300] width 120 height 46
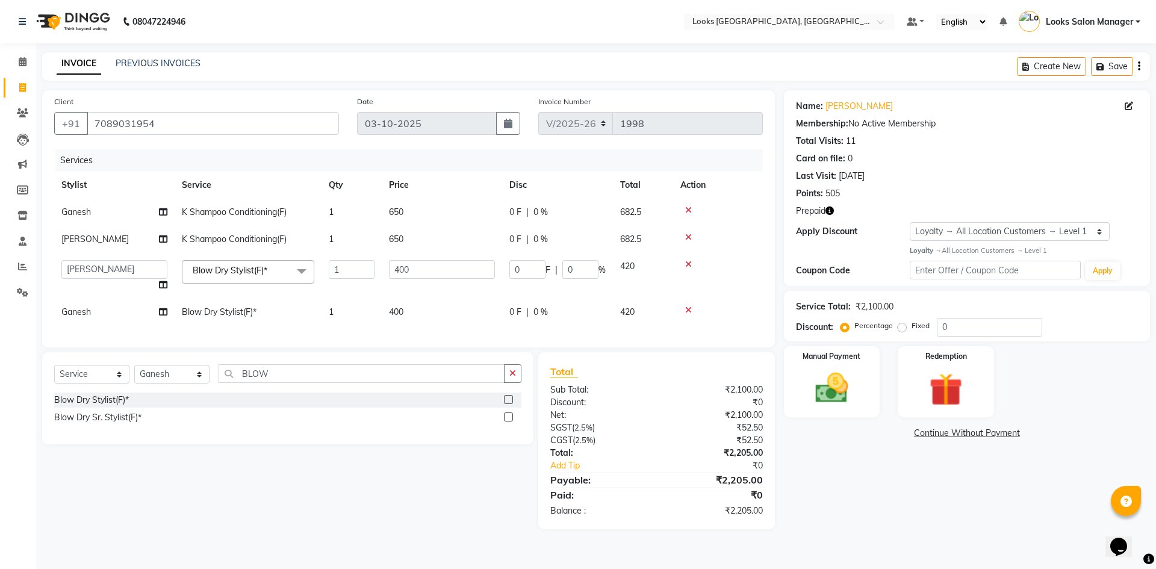
click at [403, 281] on td "400" at bounding box center [442, 276] width 120 height 46
click at [401, 267] on input "400" at bounding box center [442, 269] width 106 height 19
type input "500"
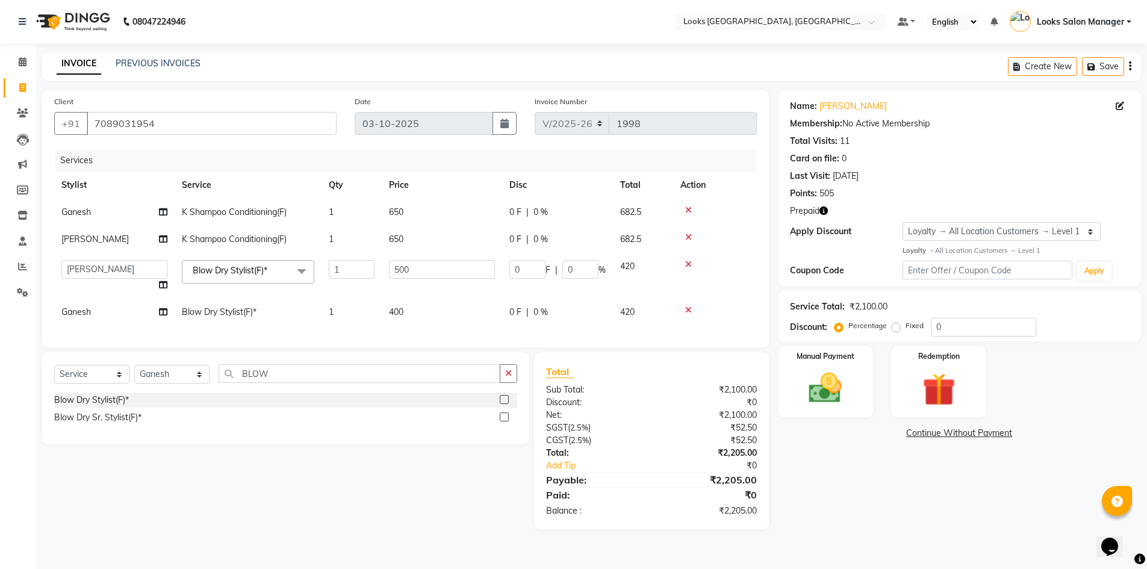
click at [392, 308] on tbody "Ganesh K Shampoo Conditioning(F) 1 650 0 F | 0 % 682.5 Tokeer K Shampoo Conditi…" at bounding box center [405, 262] width 702 height 127
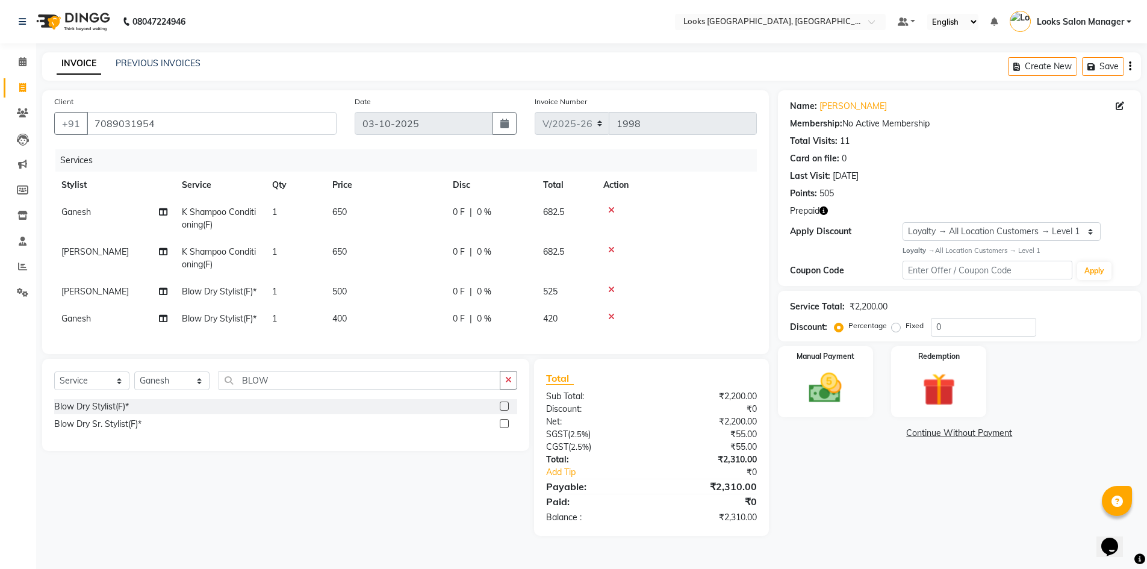
click at [392, 305] on td "500" at bounding box center [385, 291] width 120 height 27
select select "85710"
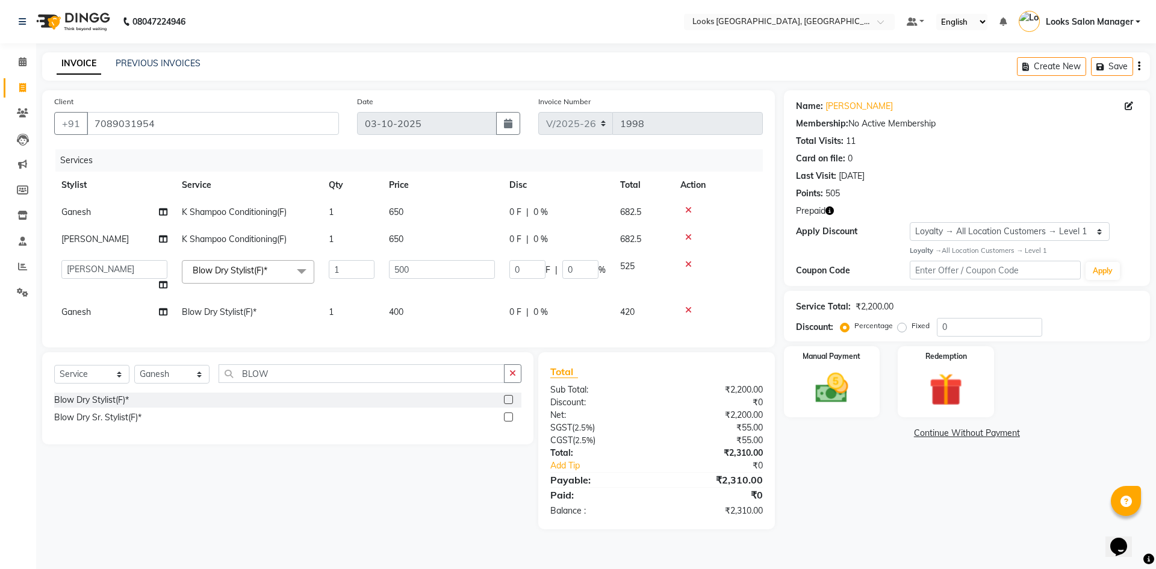
click at [388, 323] on td "400" at bounding box center [442, 312] width 120 height 27
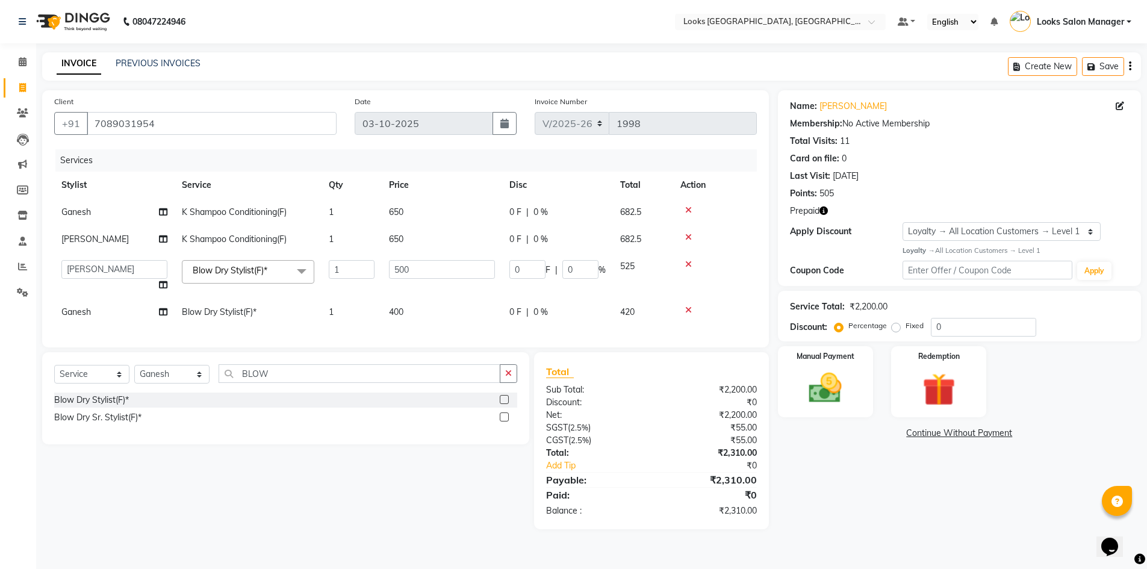
select select "71752"
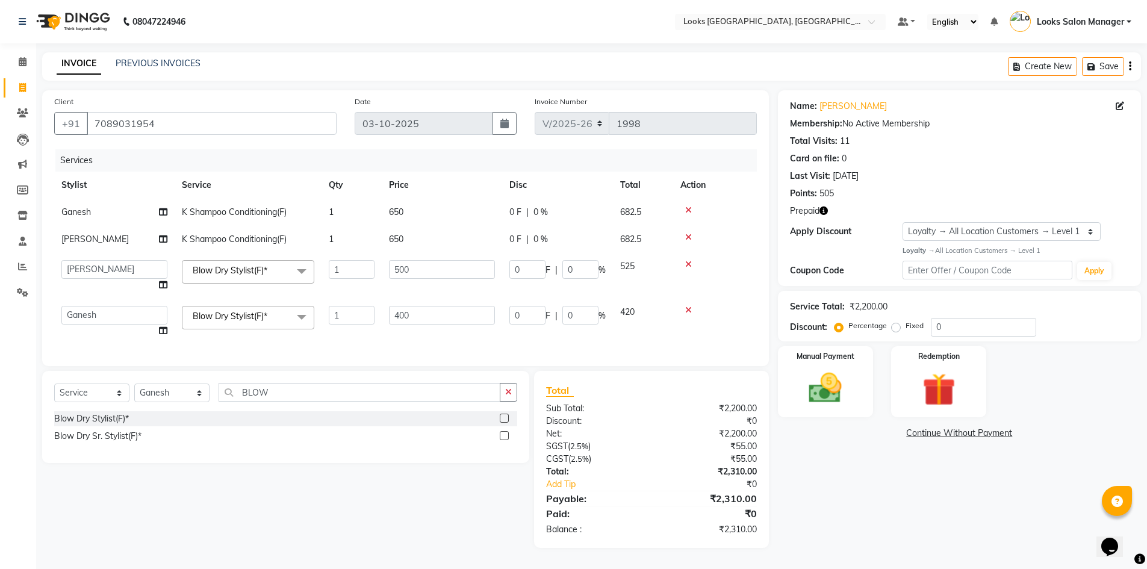
click at [397, 310] on input "400" at bounding box center [442, 315] width 106 height 19
type input "500"
click at [386, 332] on div "Services Stylist Service Qty Price Disc Total Action Ganesh K Shampoo Condition…" at bounding box center [405, 251] width 702 height 205
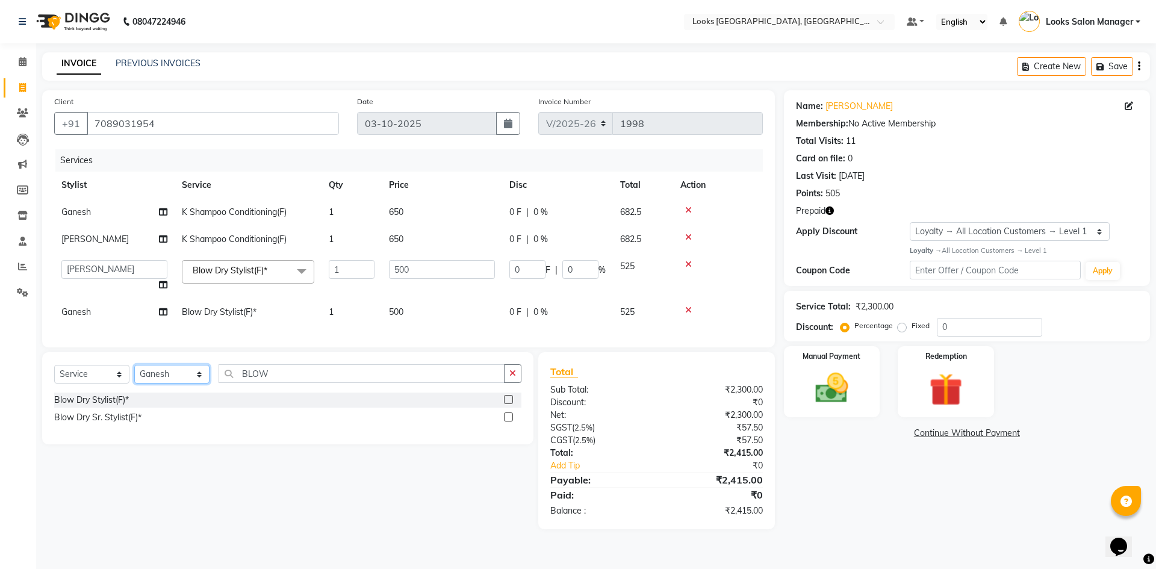
click at [165, 383] on select "Select Stylist Avdhaesh_pdct COUNTER SALES Ganesh Looks Salon Manager MOHSIN Na…" at bounding box center [171, 374] width 75 height 19
select select "53491"
click at [134, 374] on select "Select Stylist Avdhaesh_pdct COUNTER SALES Ganesh Looks Salon Manager MOHSIN Na…" at bounding box center [171, 374] width 75 height 19
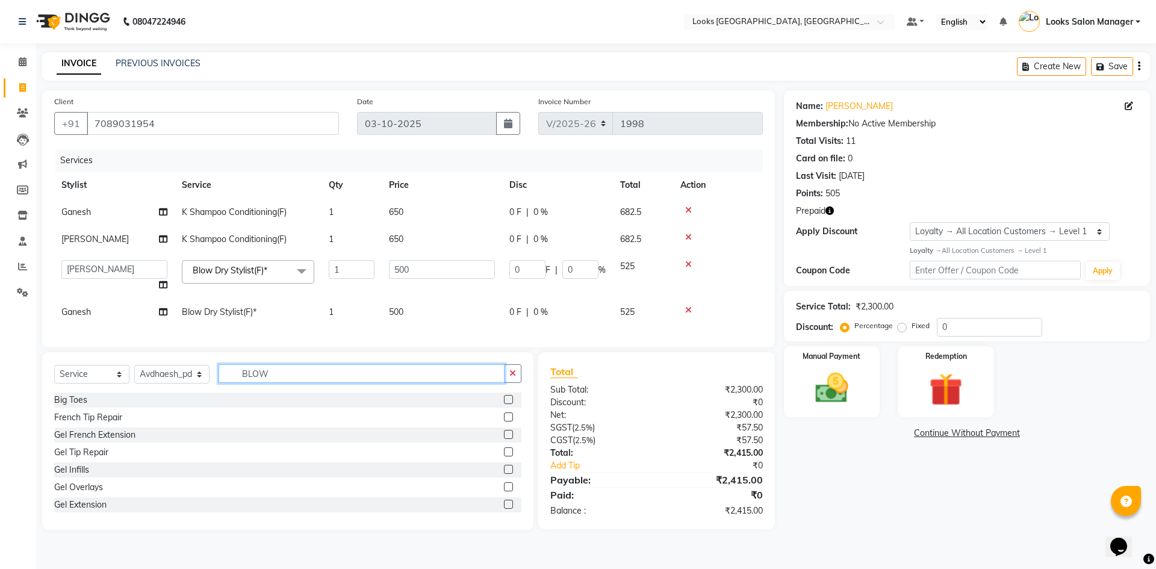
click at [272, 376] on input "BLOW" at bounding box center [361, 373] width 286 height 19
click at [270, 376] on input "BLOW" at bounding box center [361, 373] width 286 height 19
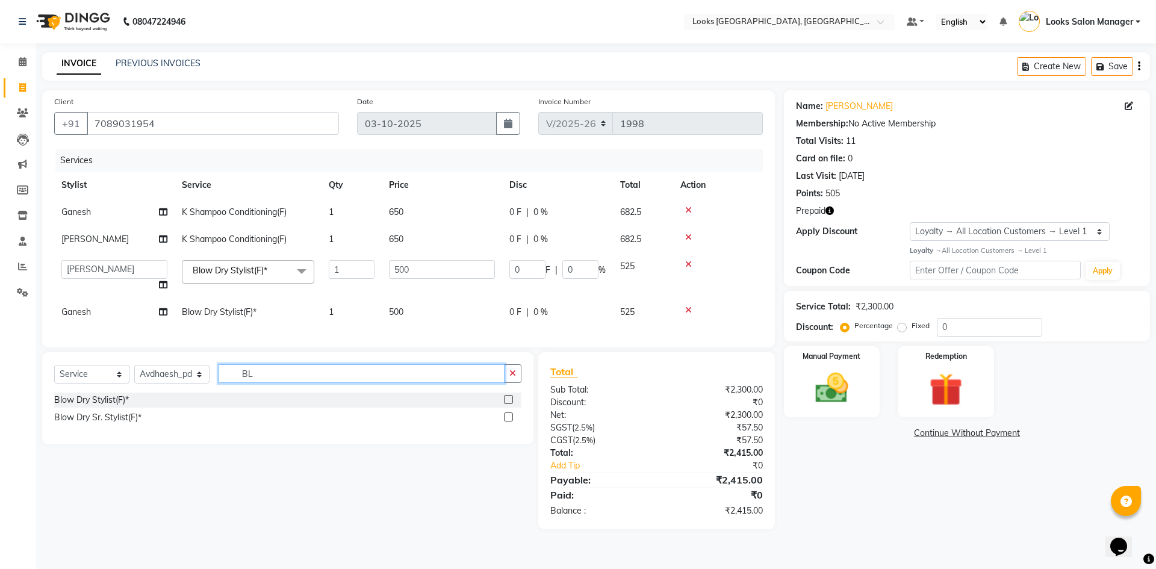
type input "B"
type input "NAIL PAINT"
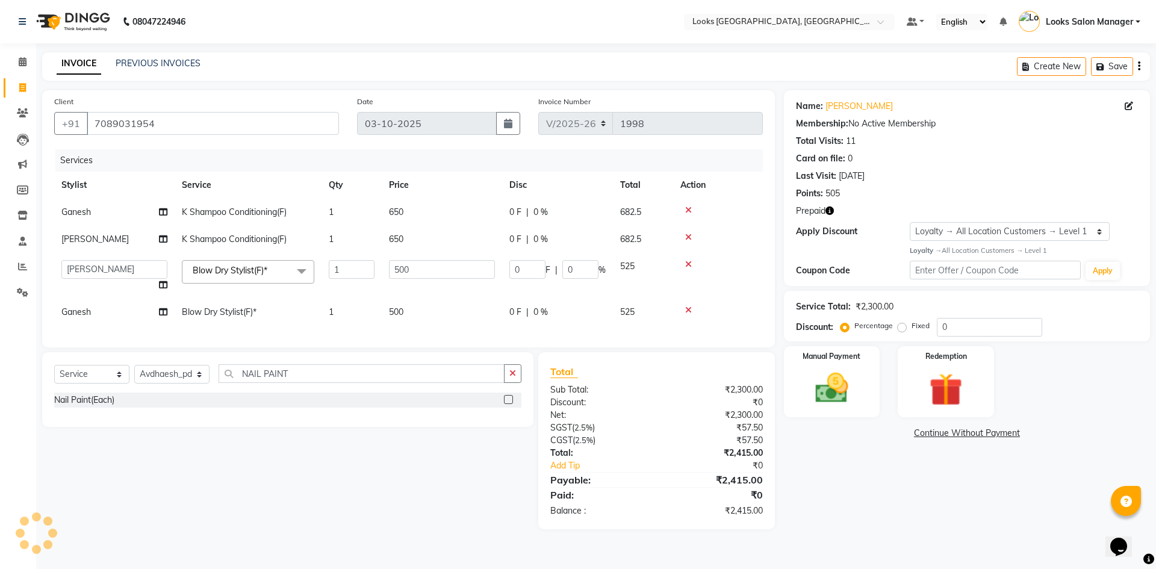
click at [509, 404] on label at bounding box center [508, 399] width 9 height 9
click at [509, 404] on input "checkbox" at bounding box center [508, 400] width 8 height 8
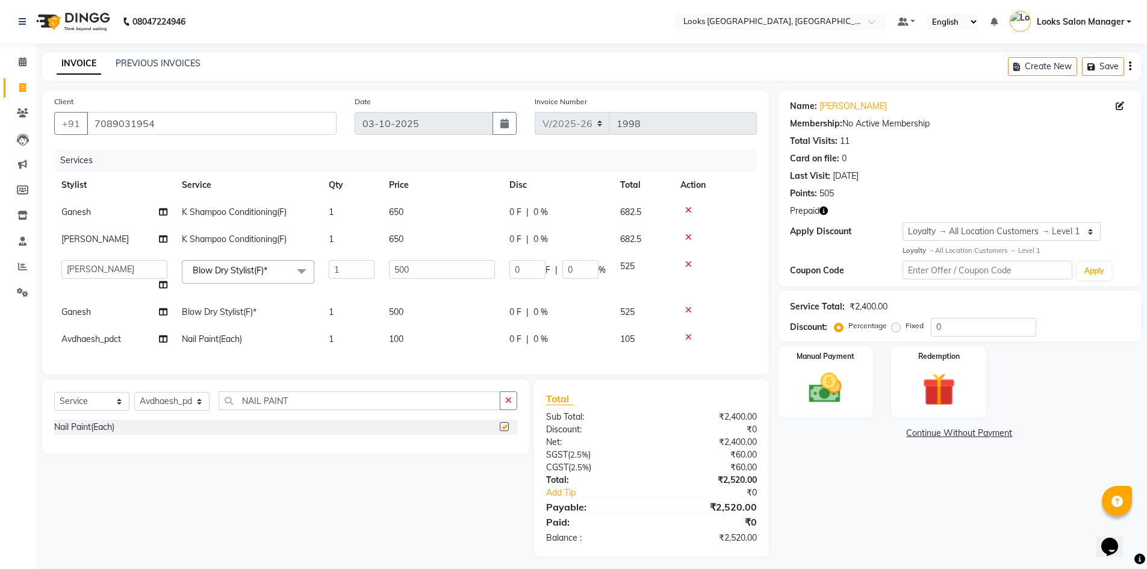
checkbox input "false"
click at [359, 345] on td "1" at bounding box center [351, 339] width 60 height 27
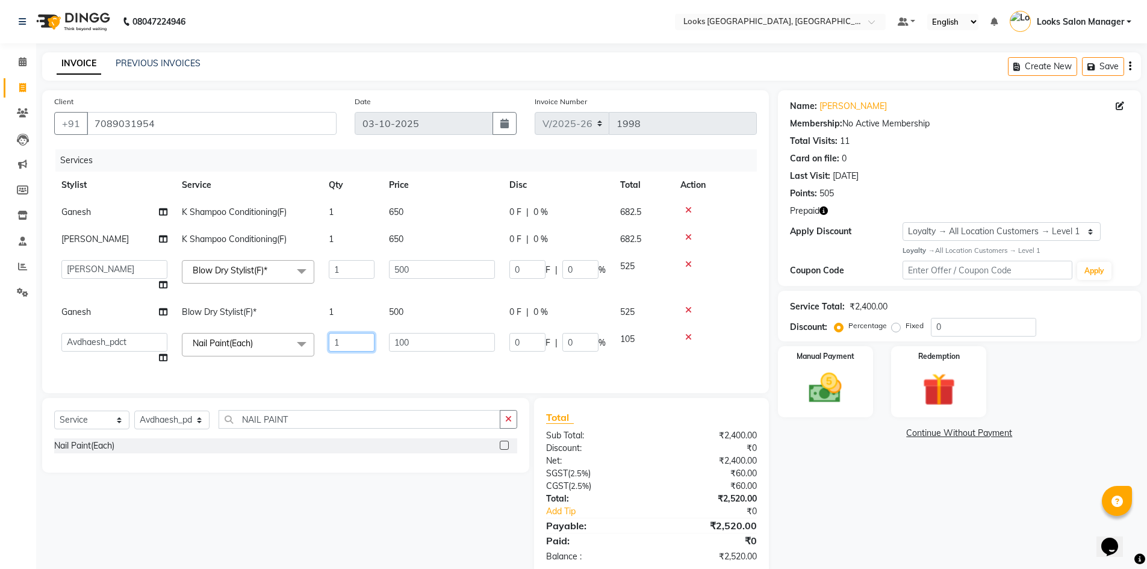
click at [331, 343] on input "1" at bounding box center [352, 342] width 46 height 19
type input "2"
click at [341, 370] on div "Services Stylist Service Qty Price Disc Total Action Ganesh K Shampoo Condition…" at bounding box center [405, 265] width 702 height 232
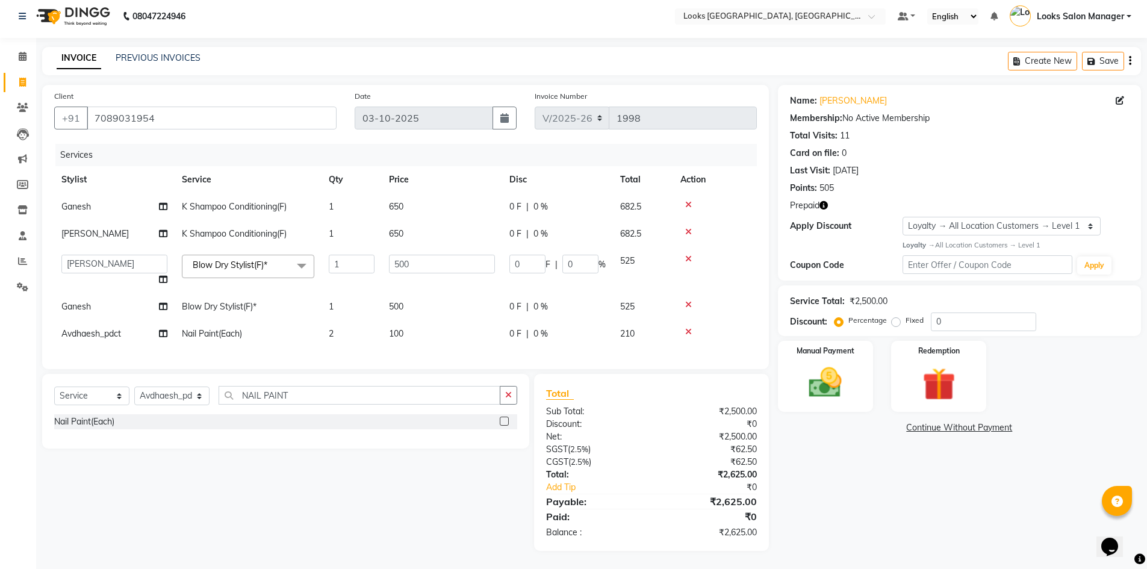
scroll to position [14, 0]
click at [976, 377] on div "Redemption" at bounding box center [938, 376] width 99 height 74
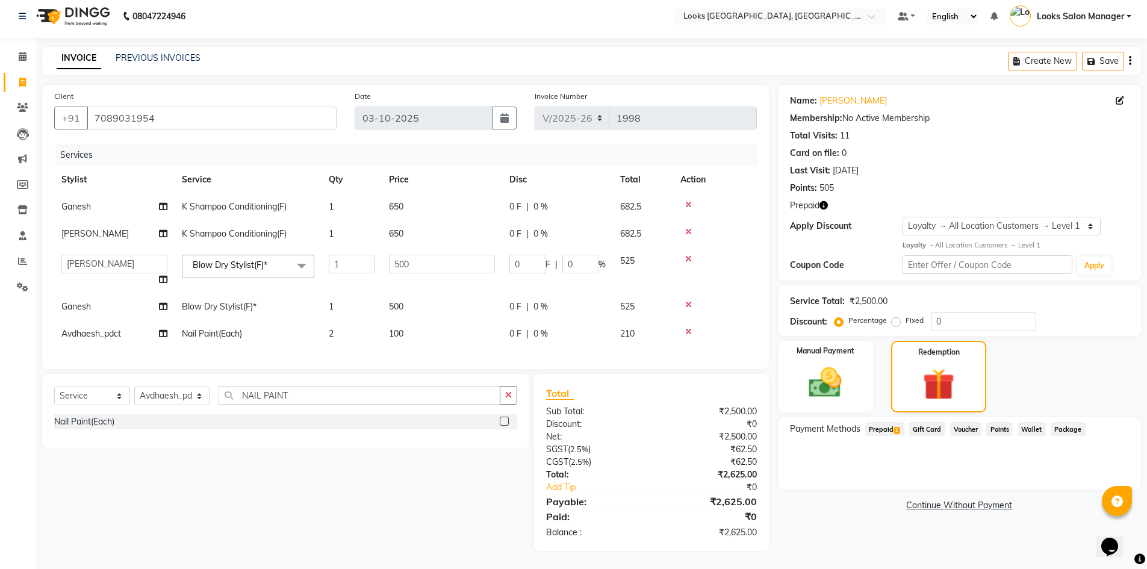
click at [883, 422] on span "Prepaid 1" at bounding box center [884, 429] width 39 height 14
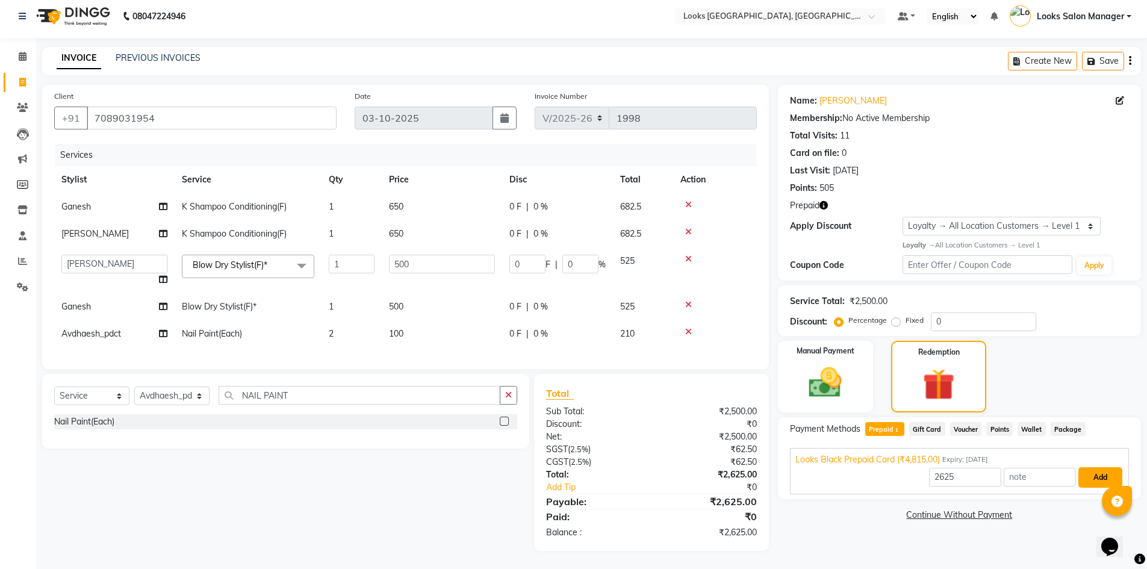
click at [1086, 468] on button "Add" at bounding box center [1100, 477] width 44 height 20
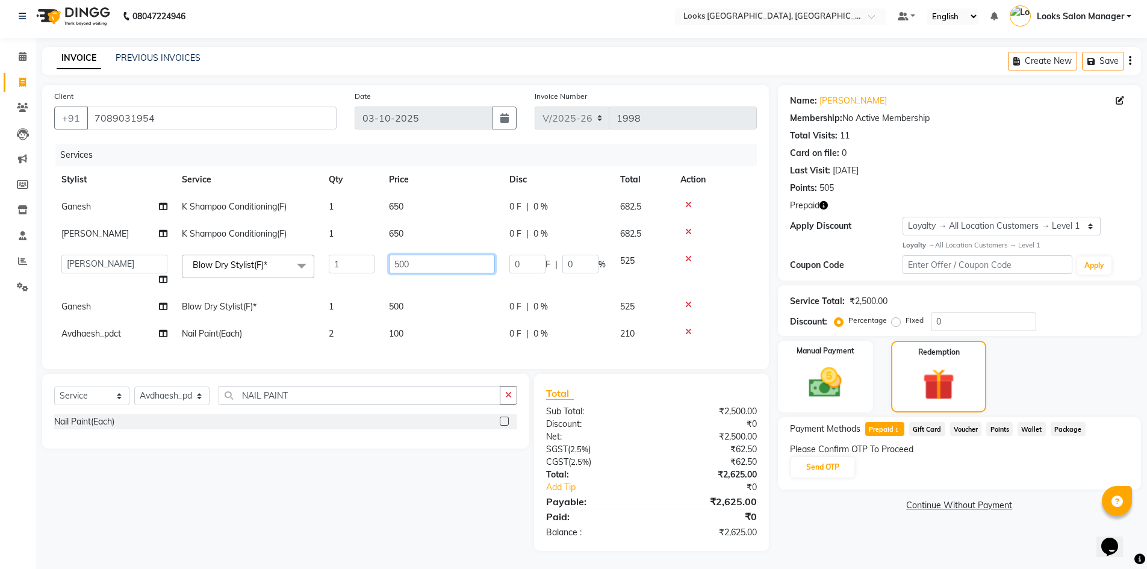
click at [405, 255] on input "500" at bounding box center [442, 264] width 106 height 19
type input "1000"
click at [380, 273] on tr "Avdhaesh_pdct COUNTER SALES Ganesh Looks Salon Manager MOHSIN Naveen Priyanka S…" at bounding box center [405, 270] width 702 height 46
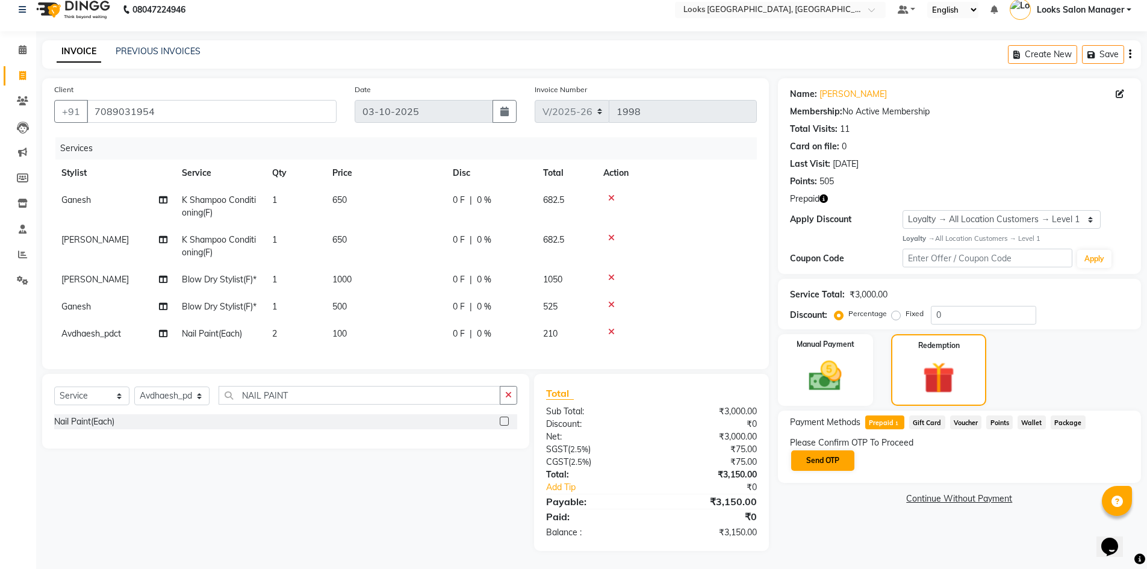
scroll to position [46, 0]
click at [859, 332] on div "Manual Payment" at bounding box center [824, 369] width 99 height 75
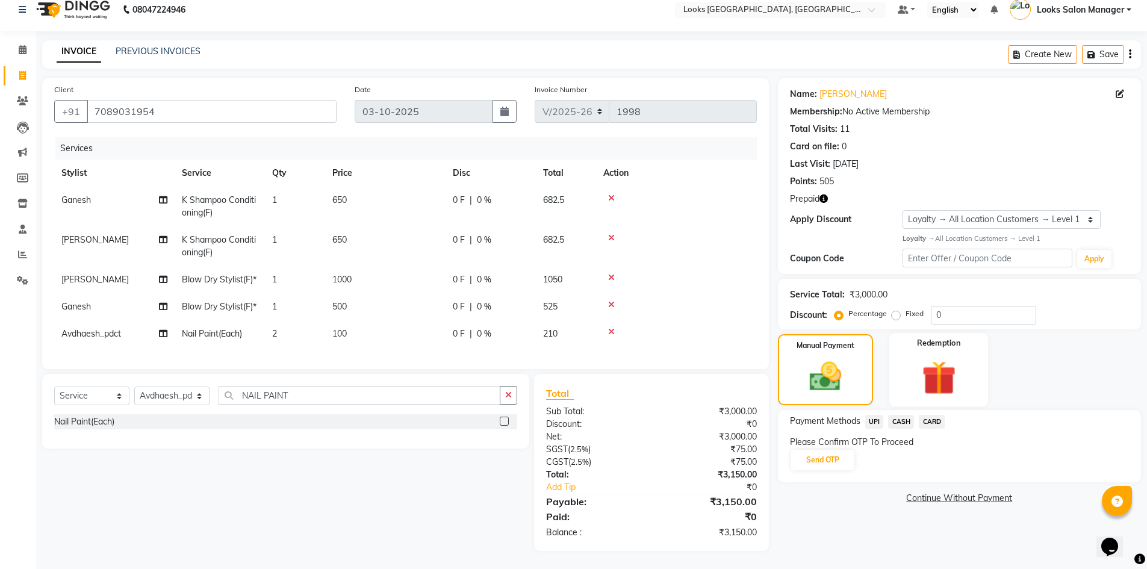
drag, startPoint x: 921, startPoint y: 333, endPoint x: 936, endPoint y: 342, distance: 17.9
click at [922, 356] on img at bounding box center [938, 377] width 55 height 43
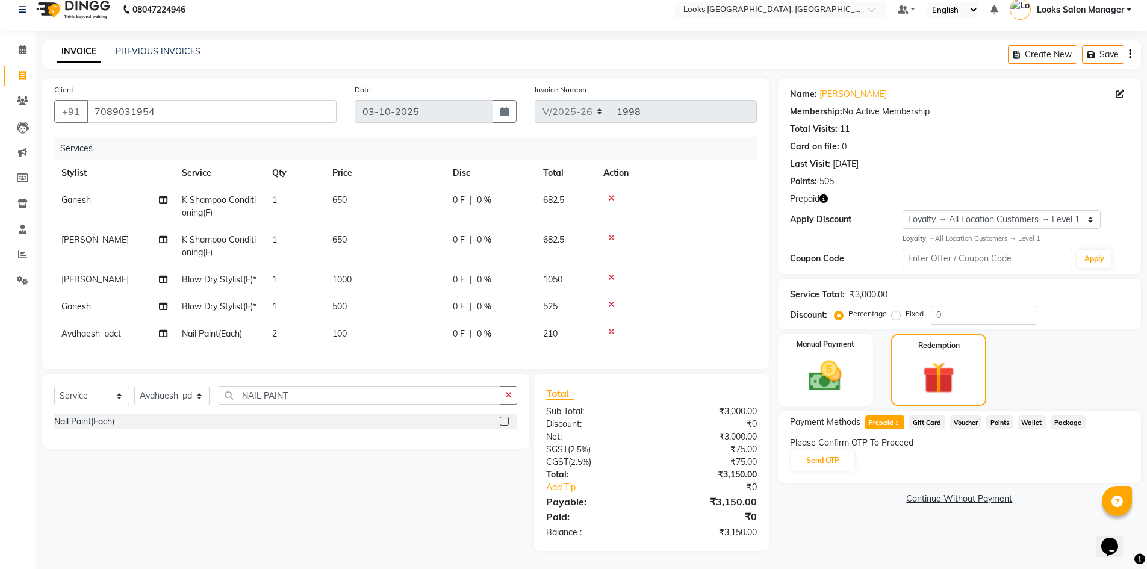
scroll to position [0, 0]
click at [344, 274] on span "1000" at bounding box center [341, 279] width 19 height 11
select select "85710"
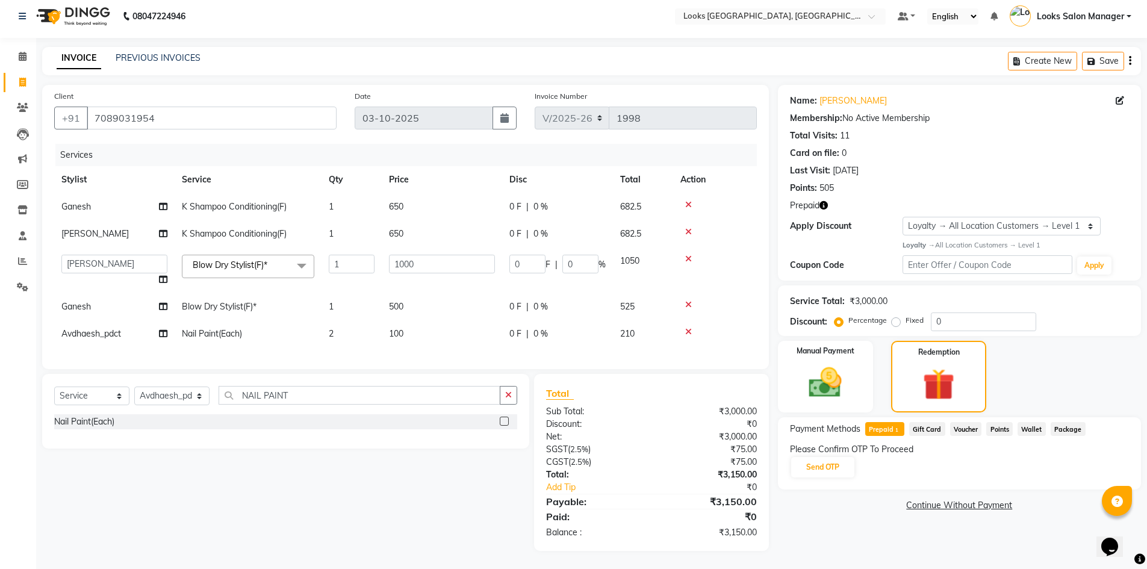
click at [344, 255] on input "1" at bounding box center [352, 264] width 46 height 19
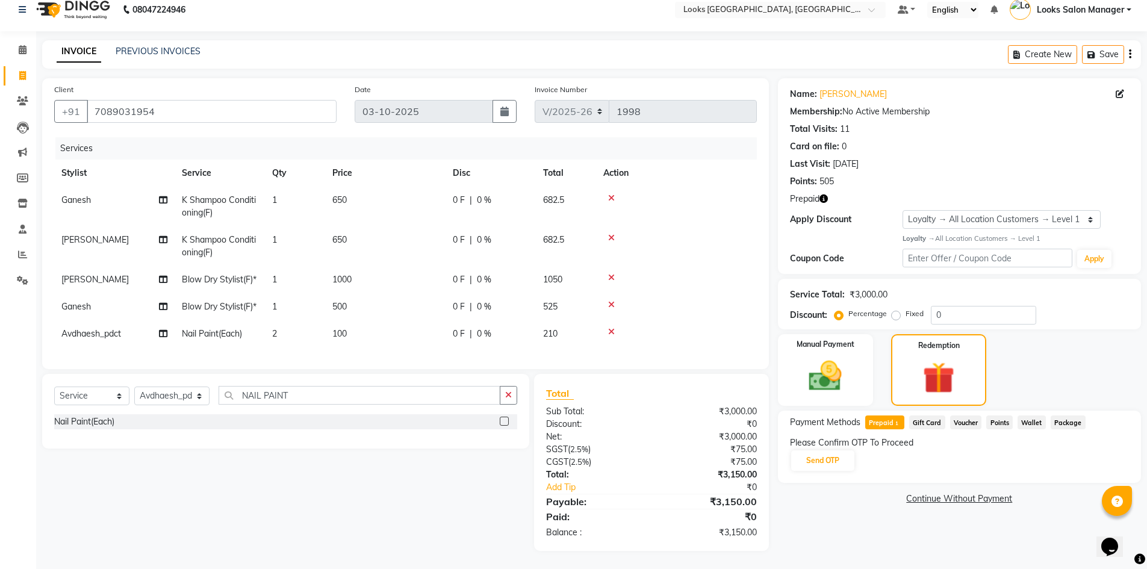
click at [407, 256] on td "650" at bounding box center [385, 246] width 120 height 40
select select "85710"
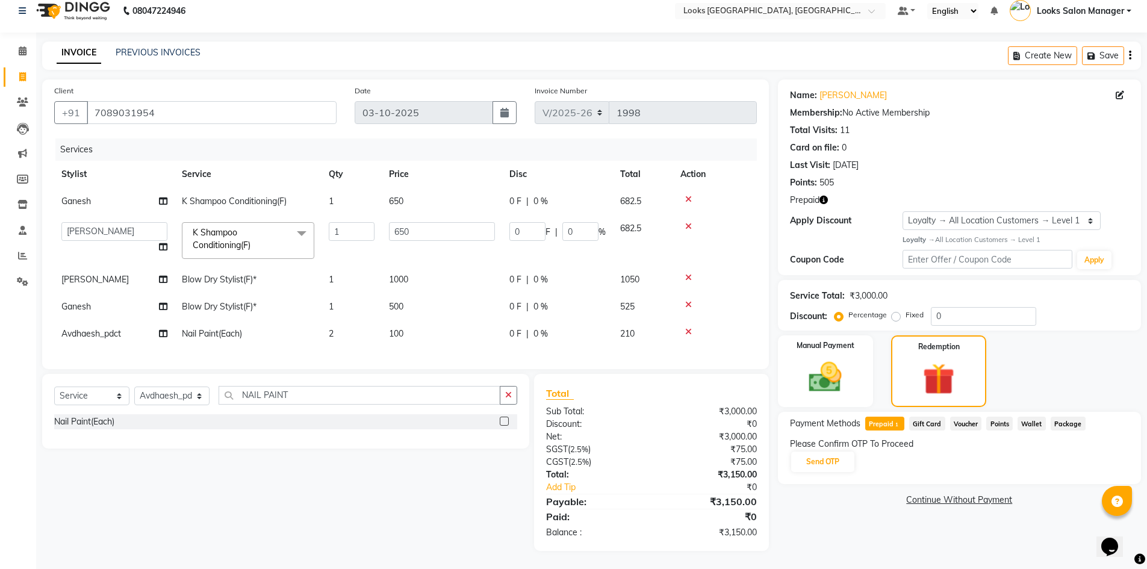
click at [405, 266] on td "1000" at bounding box center [442, 279] width 120 height 27
select select "85710"
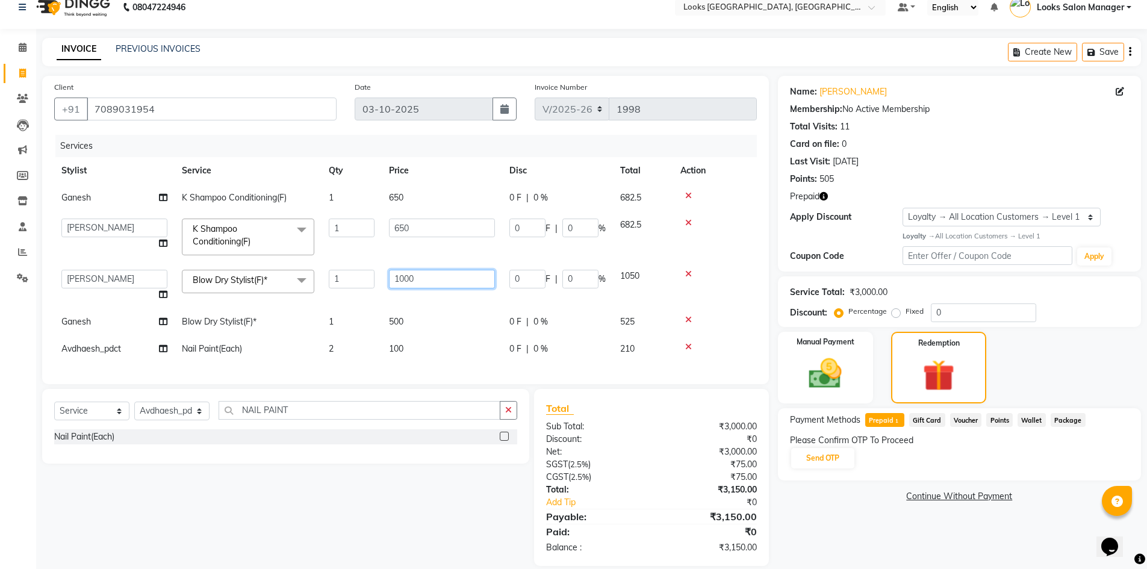
click at [404, 273] on input "1000" at bounding box center [442, 279] width 106 height 19
type input "8000"
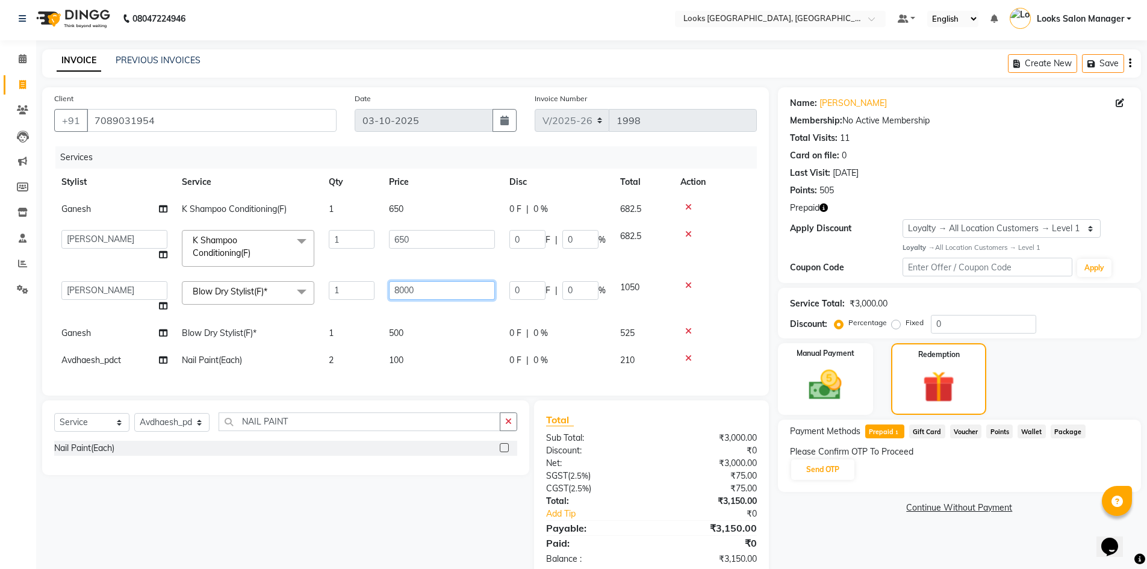
scroll to position [0, 0]
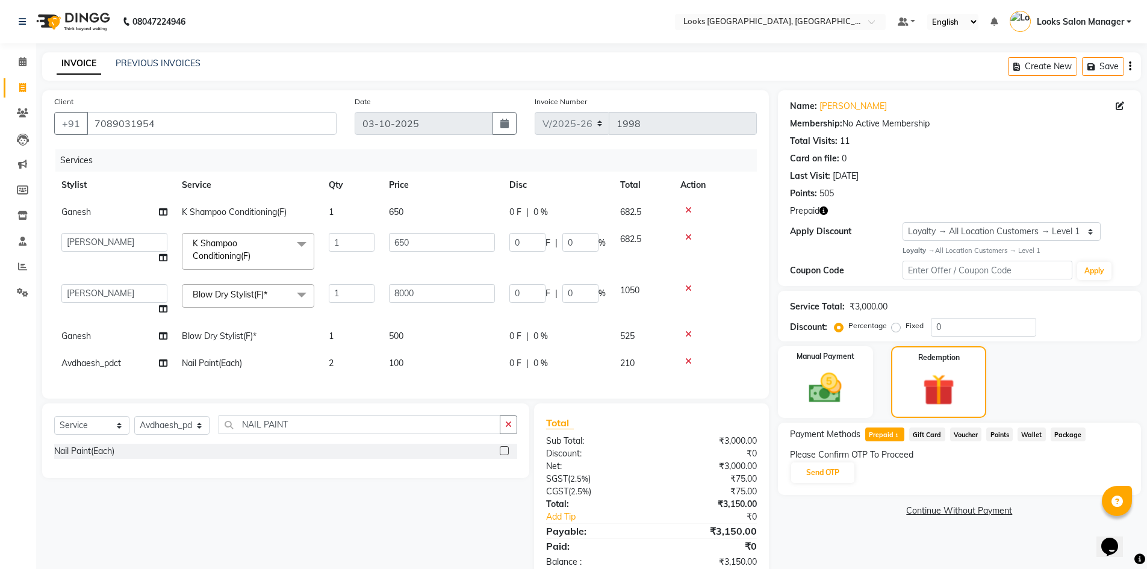
click at [373, 311] on tbody "Ganesh K Shampoo Conditioning(F) 1 650 0 F | 0 % 682.5 Avdhaesh_pdct COUNTER SA…" at bounding box center [405, 288] width 702 height 178
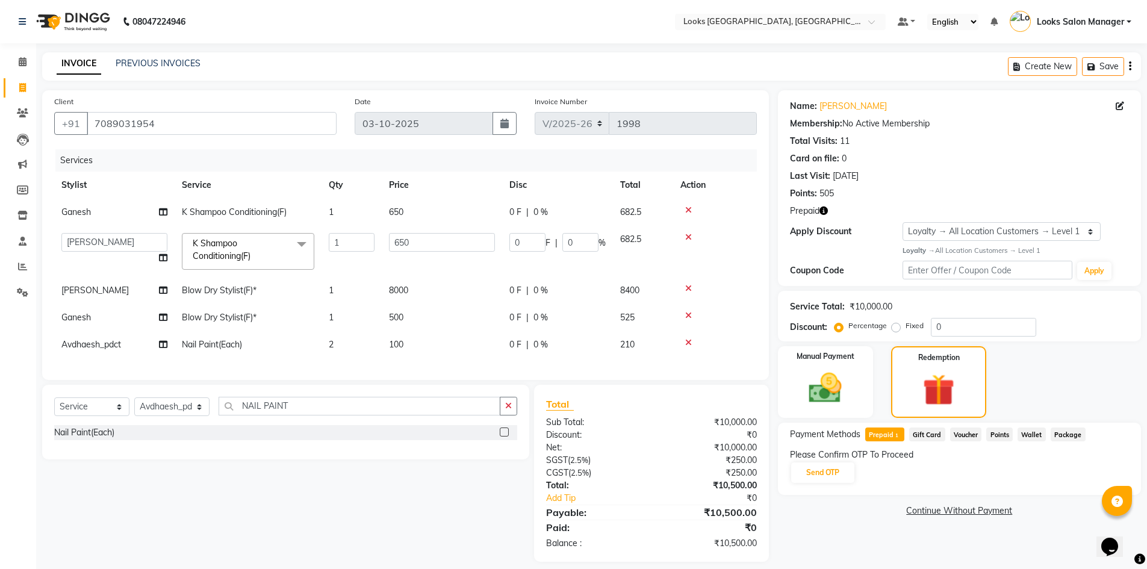
click at [397, 294] on span "8000" at bounding box center [398, 290] width 19 height 11
select select "85710"
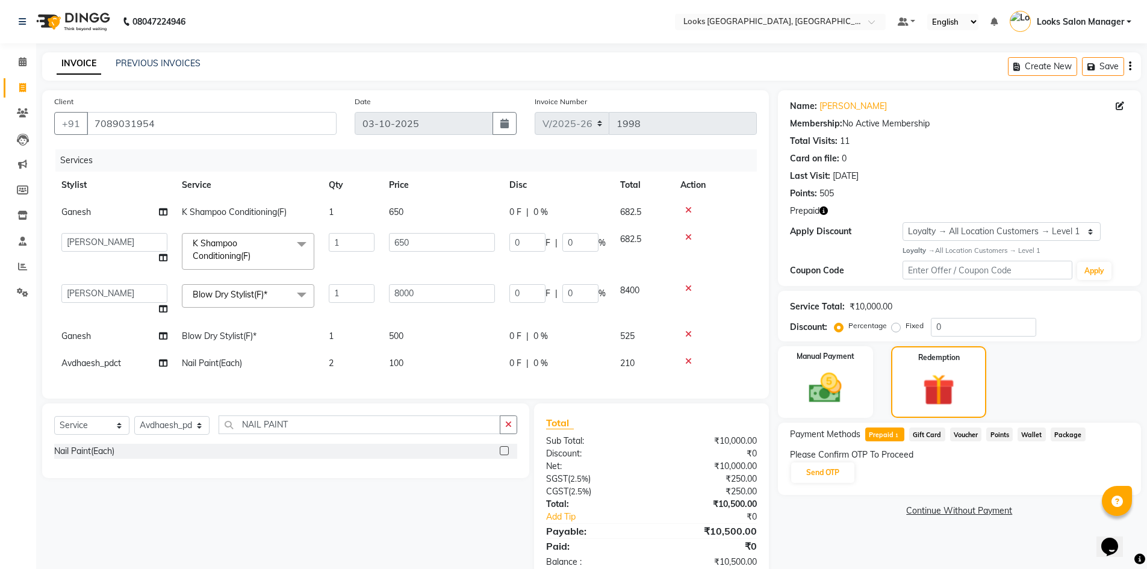
click at [397, 294] on input "8000" at bounding box center [442, 293] width 106 height 19
type input "800"
click at [376, 321] on tbody "Ganesh K Shampoo Conditioning(F) 1 650 0 F | 0 % 682.5 Avdhaesh_pdct COUNTER SA…" at bounding box center [405, 288] width 702 height 178
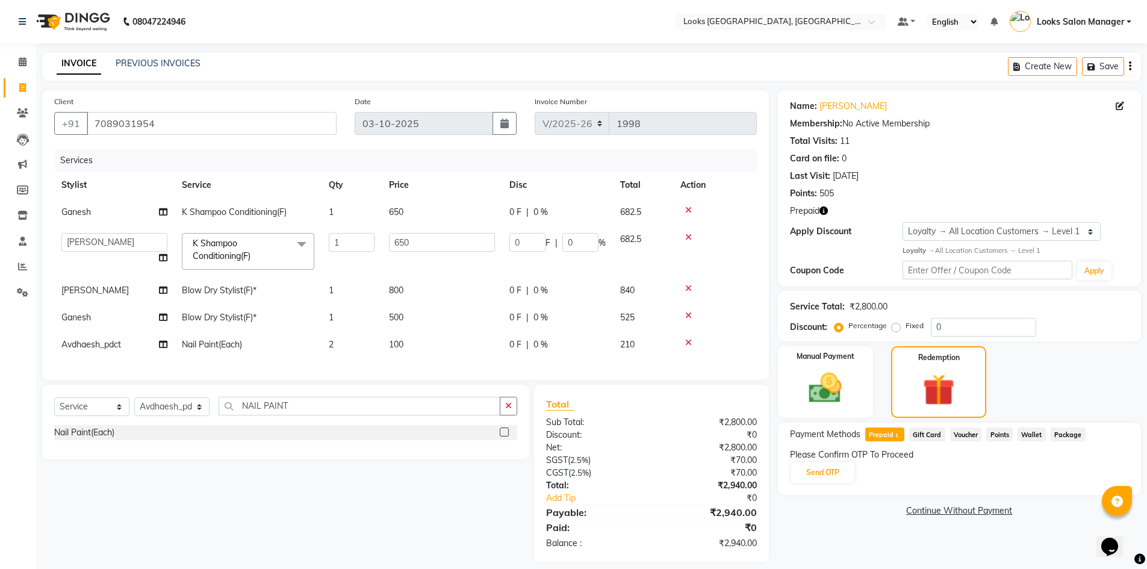
scroll to position [20, 0]
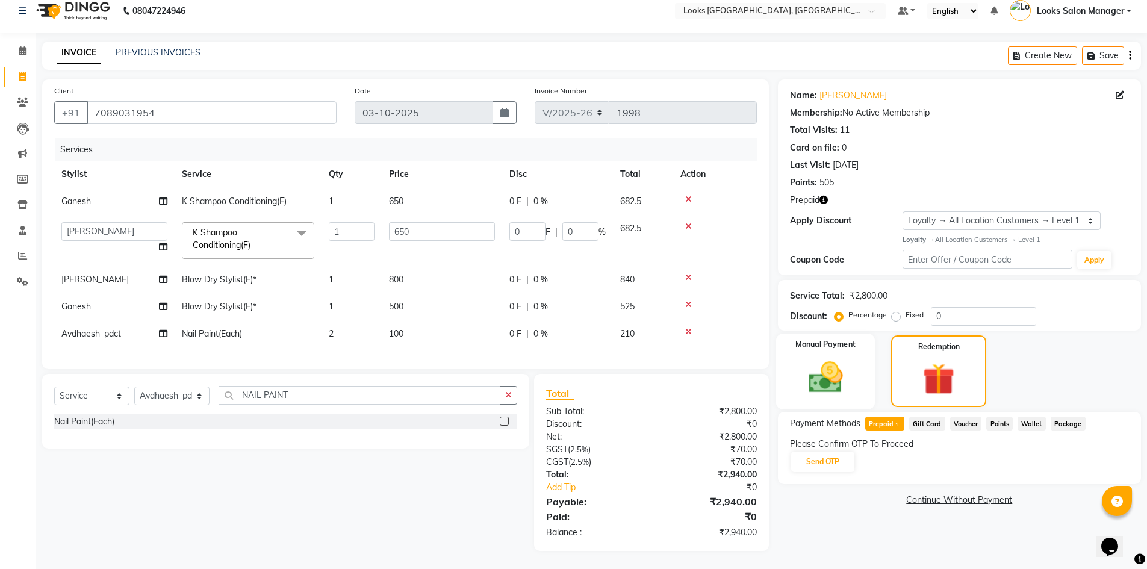
click at [869, 359] on div "Manual Payment" at bounding box center [824, 370] width 99 height 75
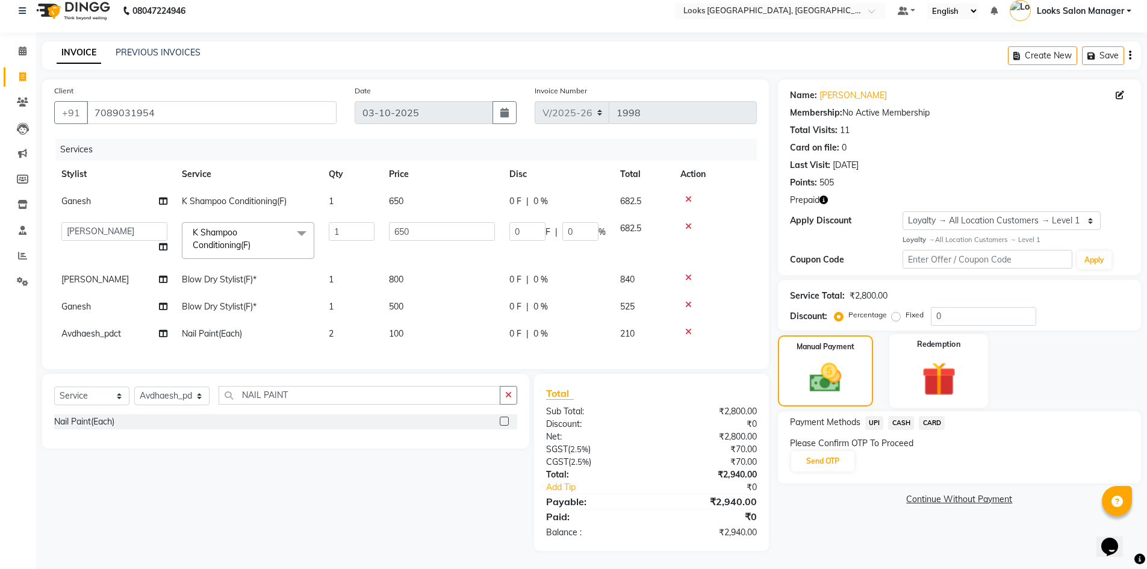
click at [931, 364] on img at bounding box center [938, 379] width 55 height 43
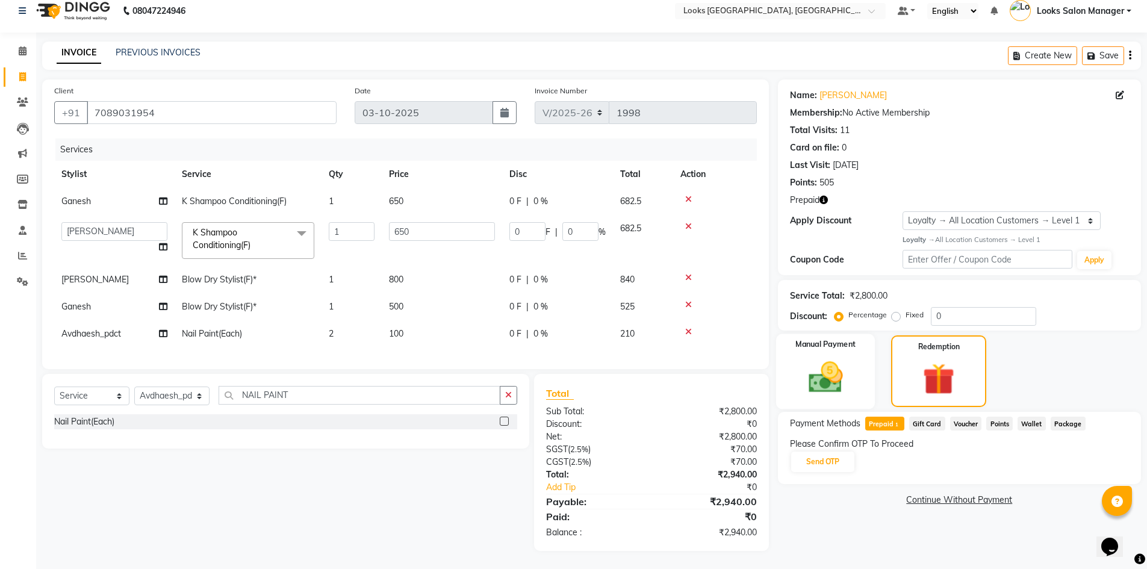
click at [845, 358] on img at bounding box center [825, 377] width 55 height 39
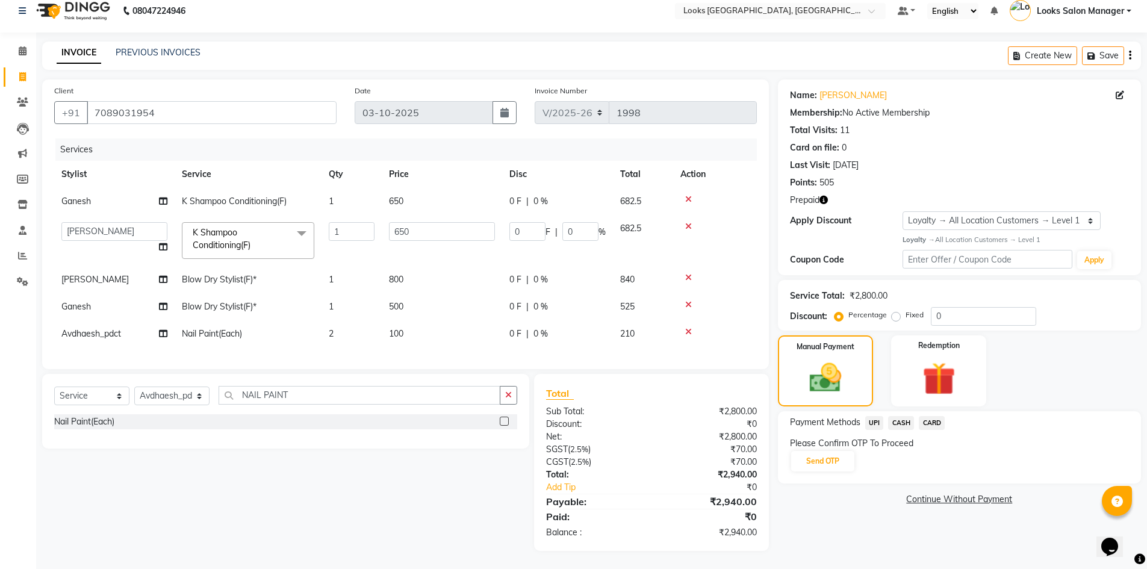
click at [404, 293] on td "500" at bounding box center [442, 306] width 120 height 27
select select "71752"
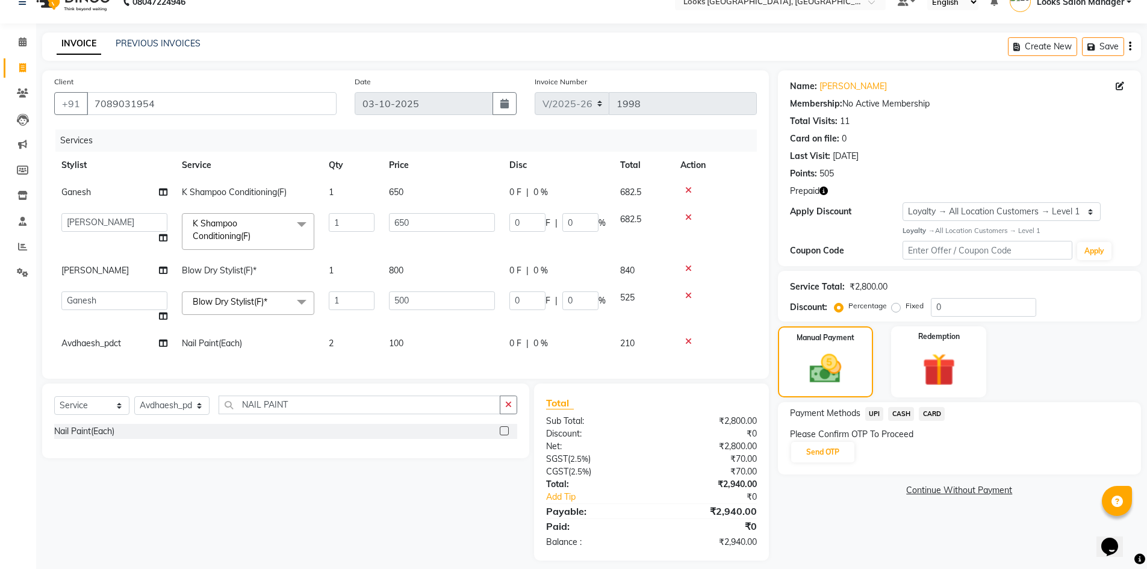
click at [404, 293] on input "500" at bounding box center [442, 300] width 106 height 19
type input "400"
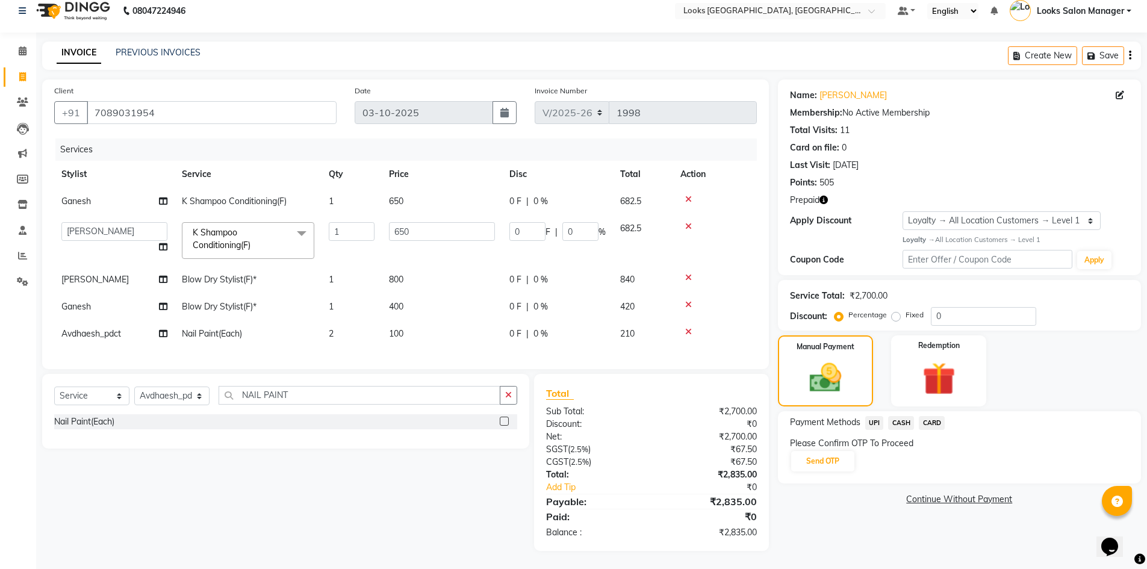
click at [372, 332] on td "2" at bounding box center [351, 333] width 60 height 27
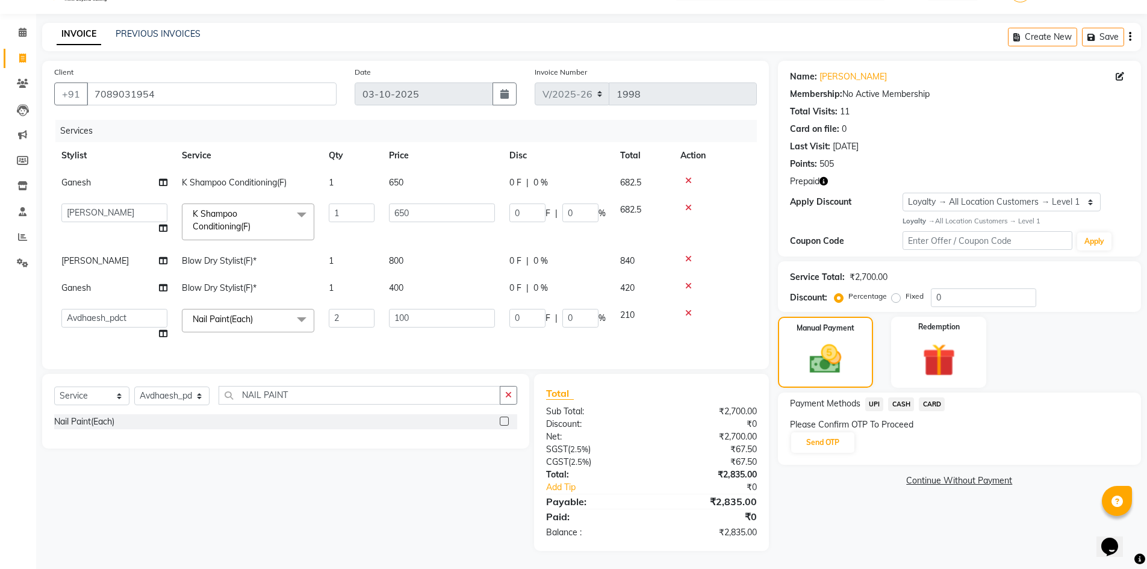
scroll to position [39, 0]
click at [436, 173] on td "650" at bounding box center [442, 182] width 120 height 27
select select "71752"
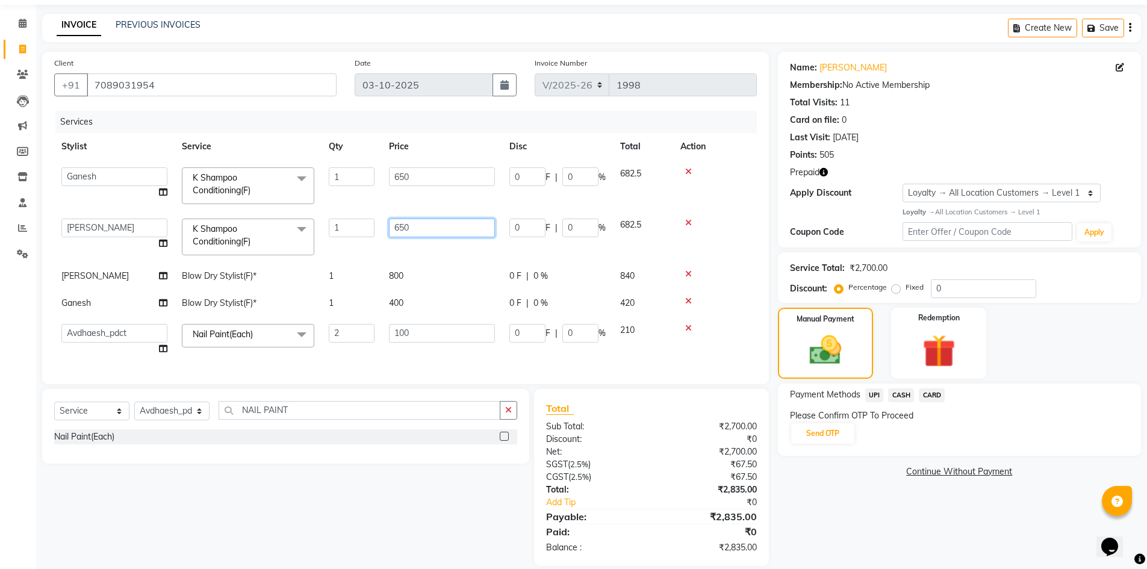
click at [413, 222] on input "650" at bounding box center [442, 227] width 106 height 19
click at [398, 278] on tbody "Avdhaesh_pdct COUNTER SALES Ganesh Looks Salon Manager MOHSIN Naveen Priyanka S…" at bounding box center [405, 261] width 702 height 202
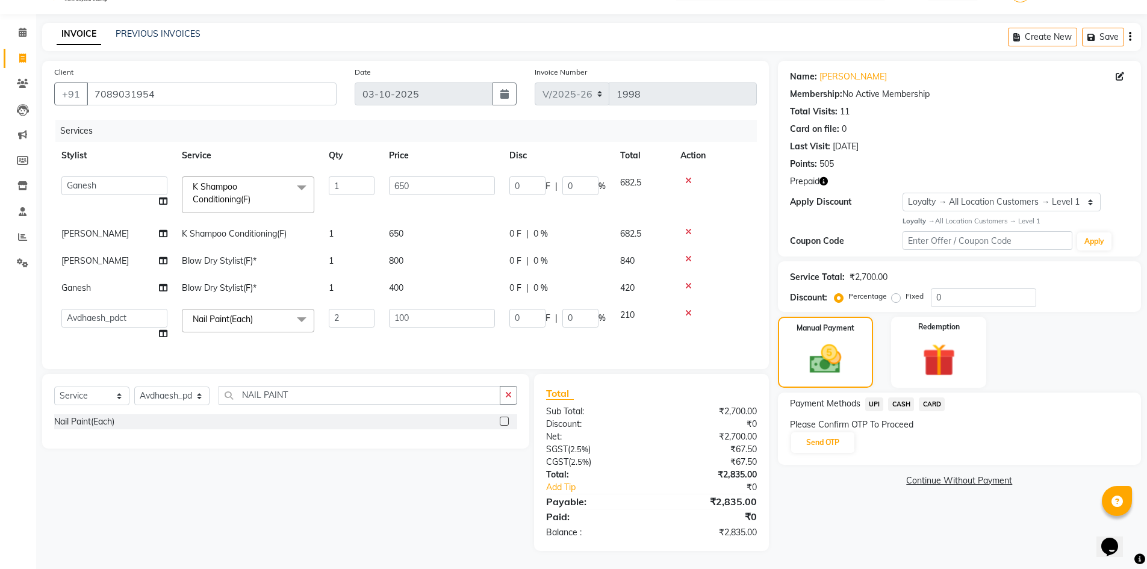
click at [400, 289] on td "400" at bounding box center [442, 287] width 120 height 27
select select "71752"
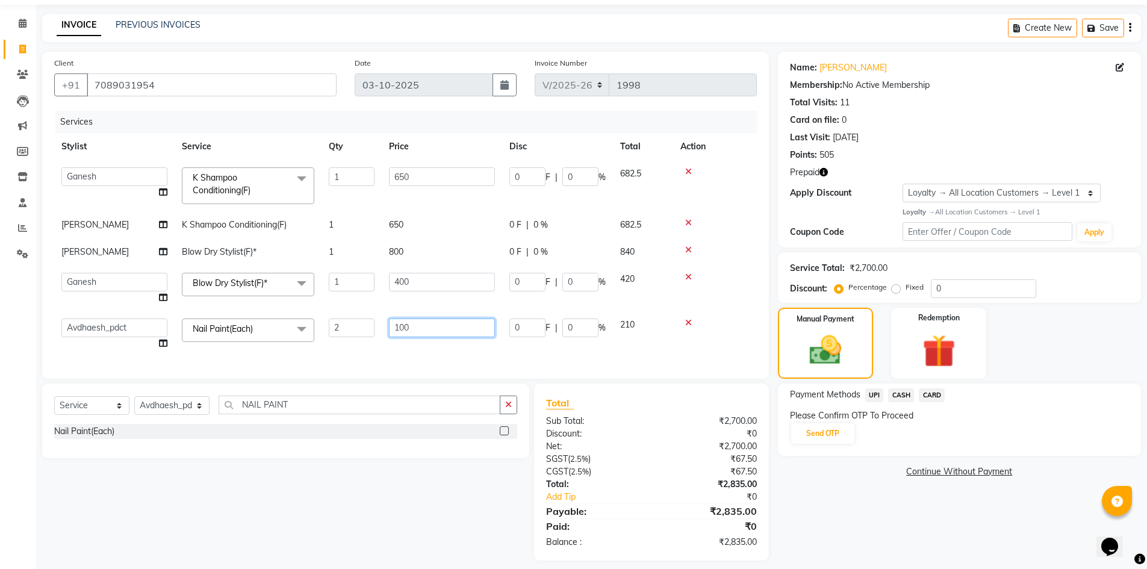
click at [418, 328] on input "100" at bounding box center [442, 327] width 106 height 19
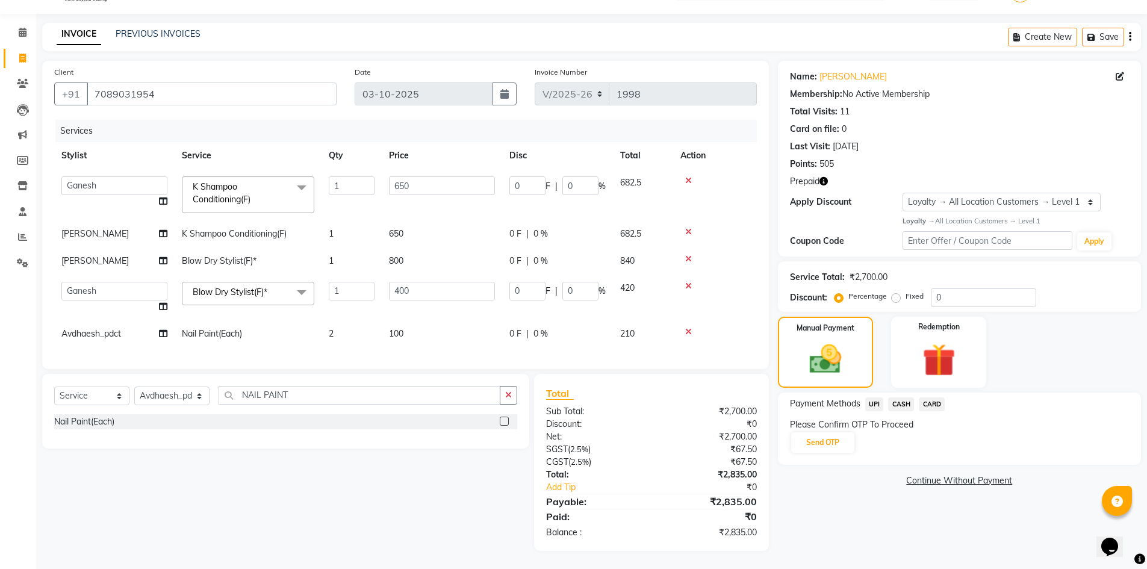
click at [337, 327] on td "2" at bounding box center [351, 333] width 60 height 27
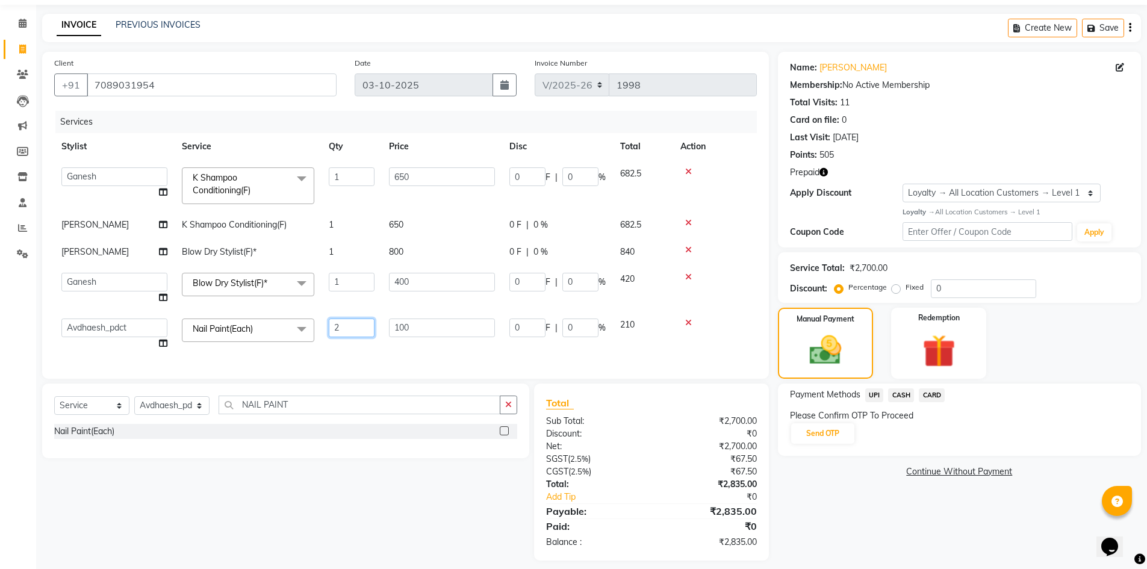
click at [337, 327] on input "2" at bounding box center [352, 327] width 46 height 19
type input "1"
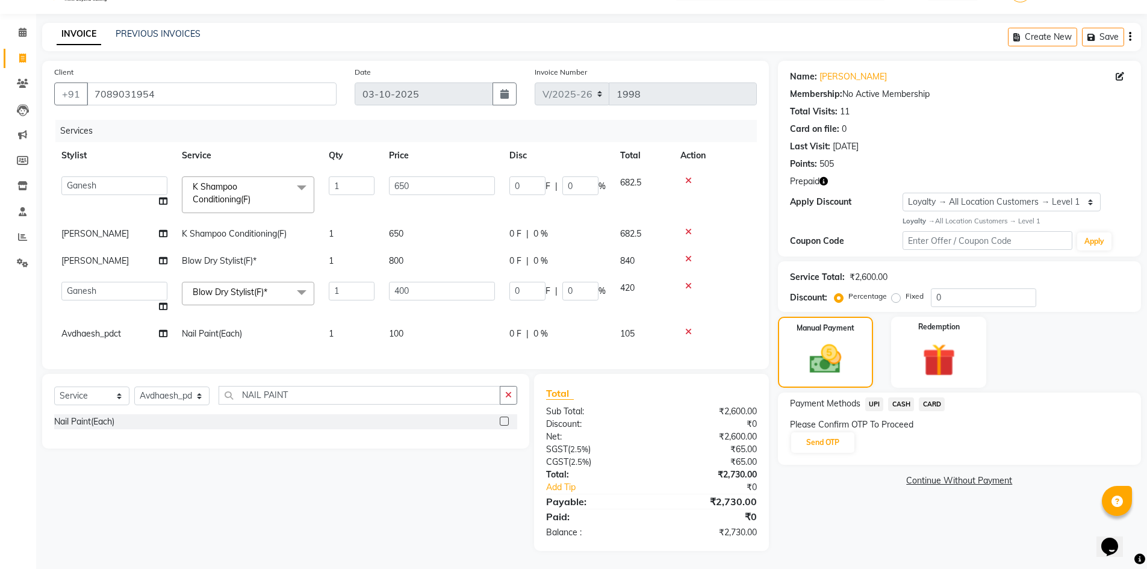
click at [337, 350] on div "Services Stylist Service Qty Price Disc Total Action Avdhaesh_pdct COUNTER SALE…" at bounding box center [405, 238] width 702 height 237
click at [432, 158] on th "Price" at bounding box center [442, 155] width 120 height 27
click at [929, 397] on span "CARD" at bounding box center [932, 404] width 26 height 14
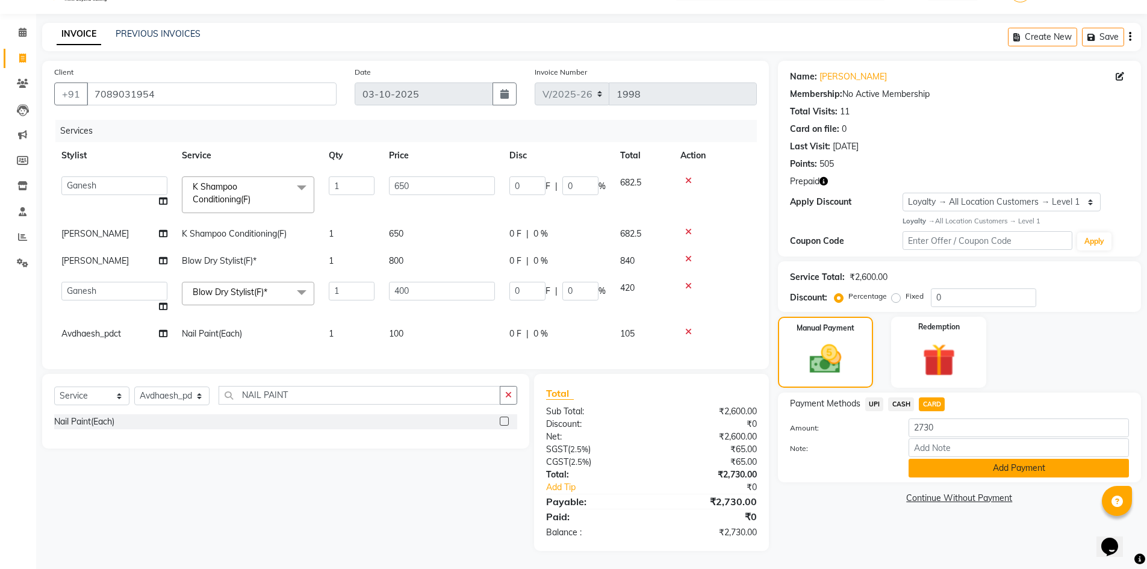
click at [936, 459] on button "Add Payment" at bounding box center [1018, 468] width 220 height 19
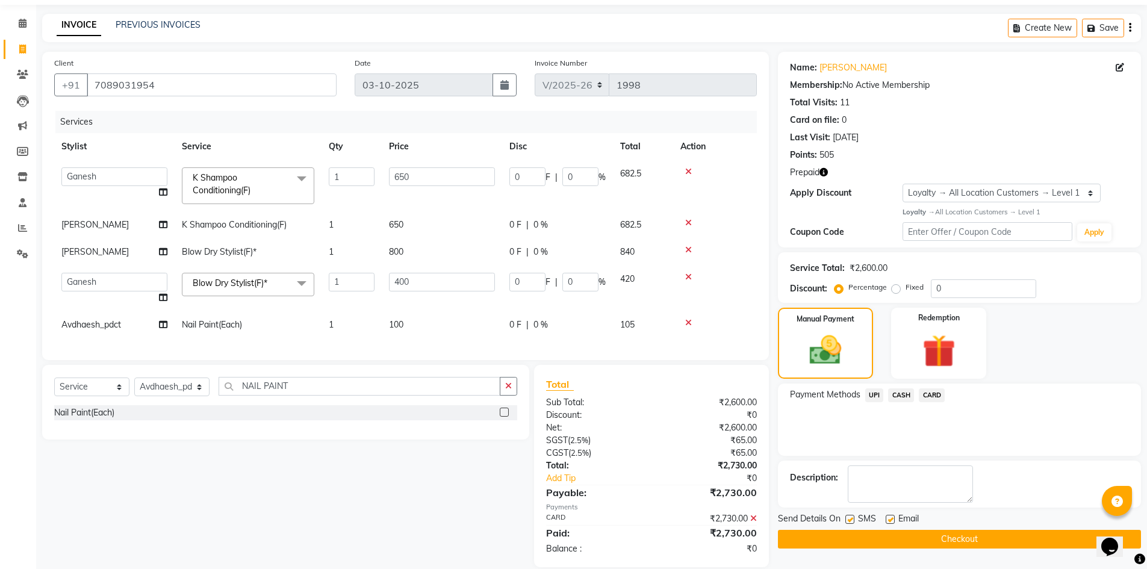
click at [850, 519] on label at bounding box center [849, 519] width 9 height 9
click at [850, 519] on input "checkbox" at bounding box center [849, 520] width 8 height 8
checkbox input "false"
click at [1119, 66] on icon at bounding box center [1119, 67] width 8 height 8
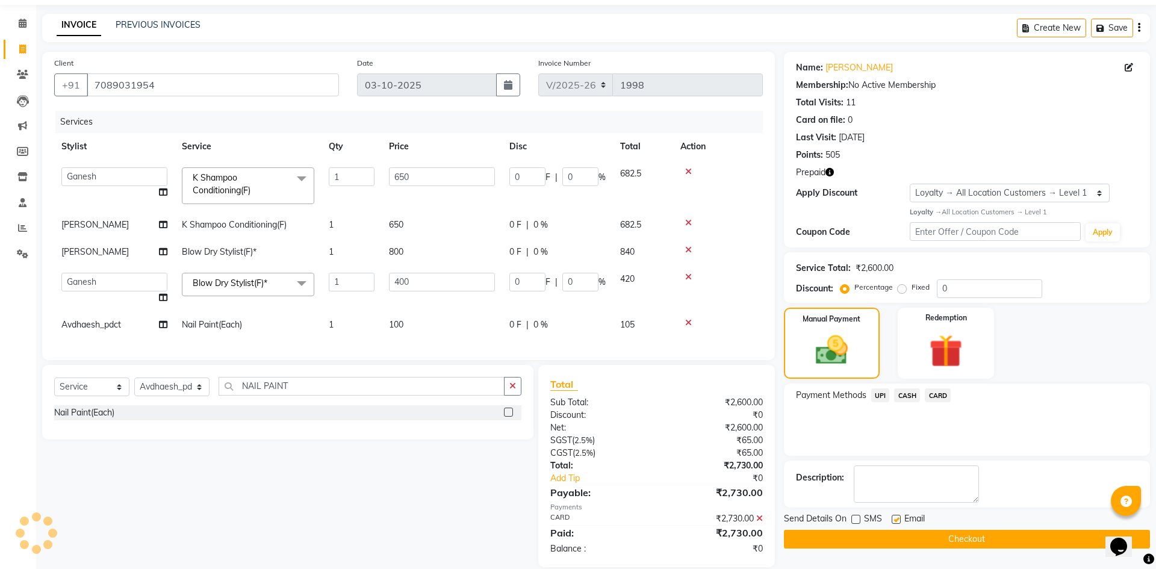
select select "female"
select select
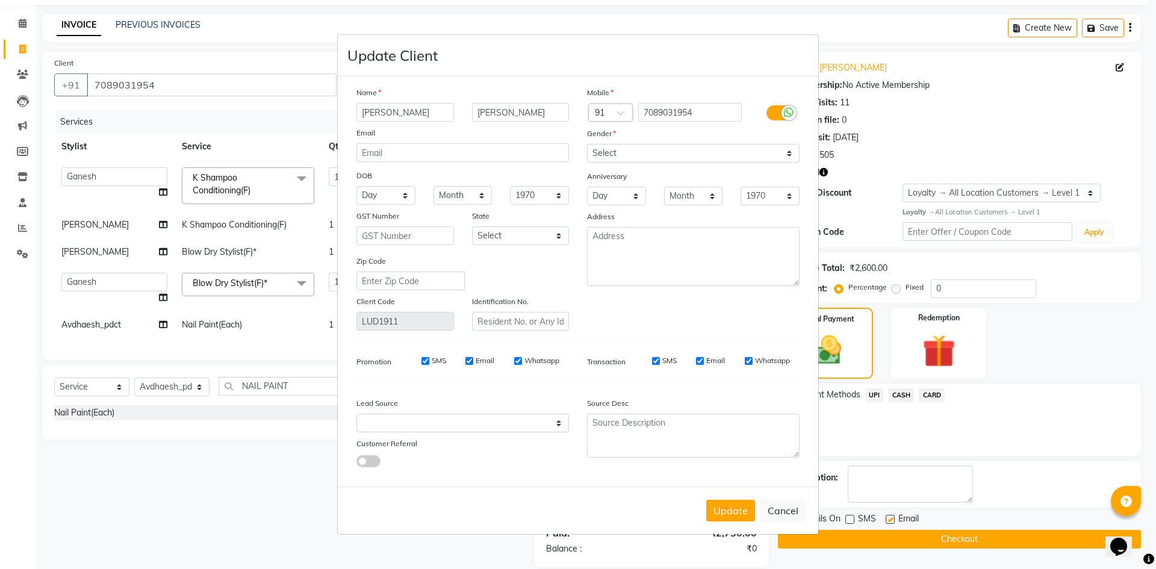
click at [779, 114] on label at bounding box center [779, 112] width 27 height 15
click at [0, 0] on input "checkbox" at bounding box center [0, 0] width 0 height 0
click at [715, 513] on button "Update" at bounding box center [730, 511] width 49 height 22
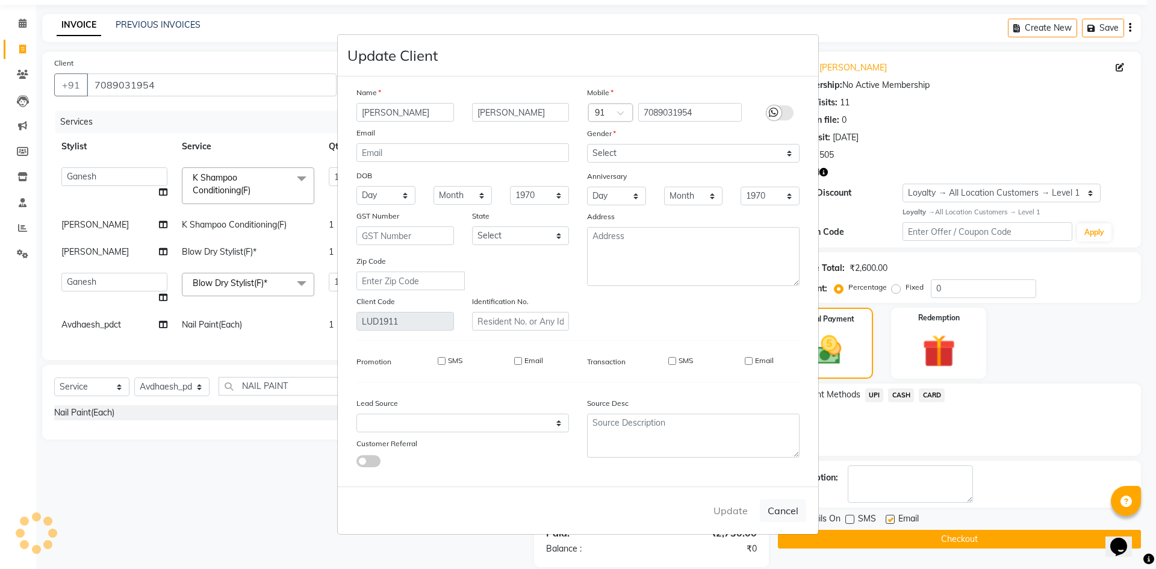
select select
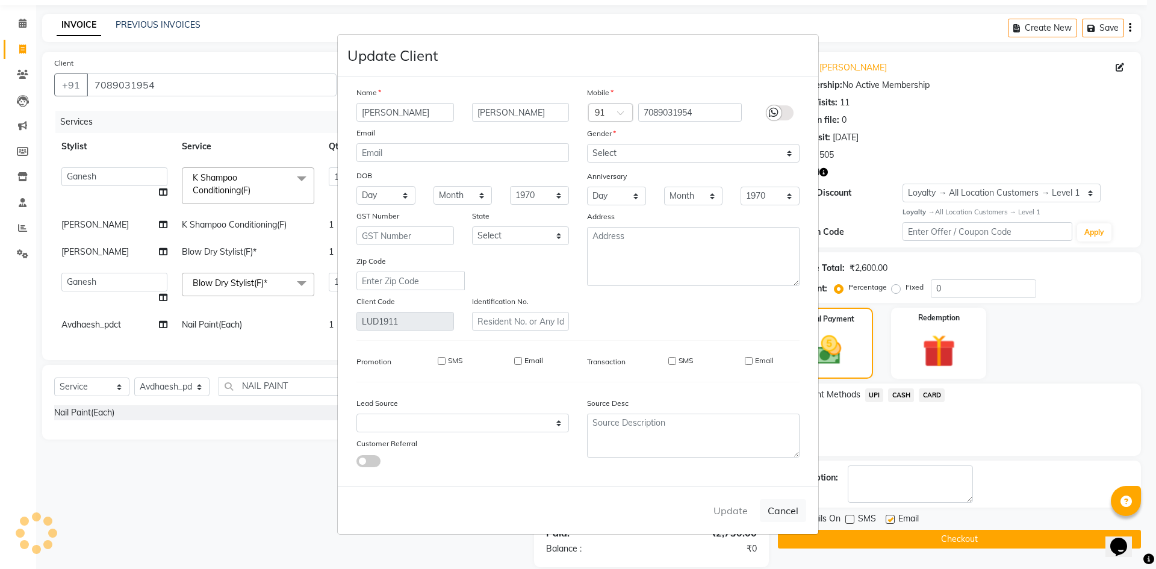
select select
checkbox input "false"
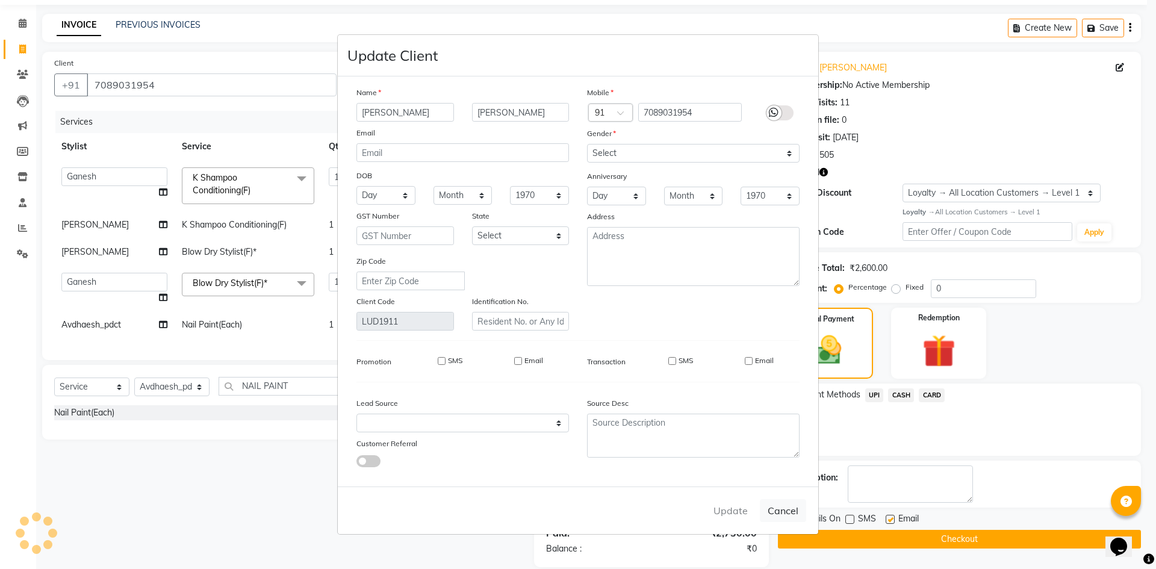
checkbox input "false"
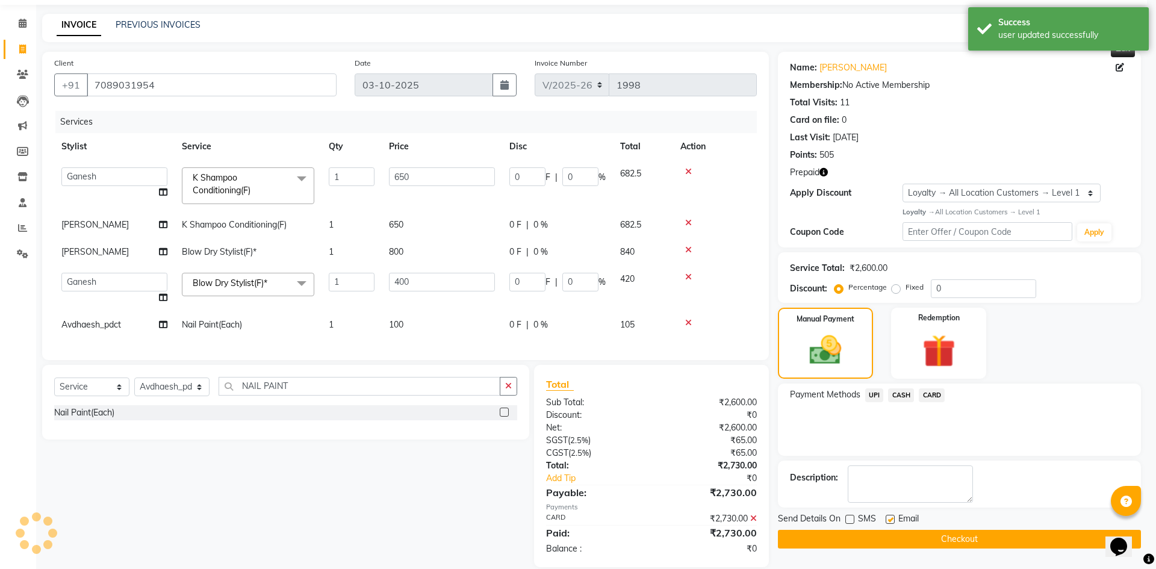
select select "1: Object"
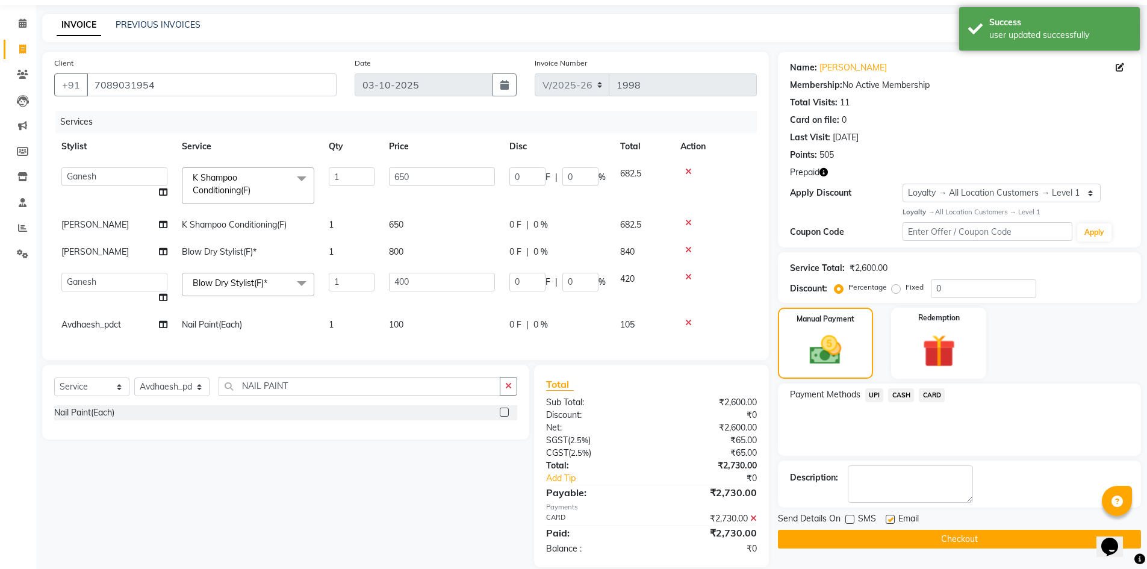
click at [402, 252] on span "800" at bounding box center [396, 251] width 14 height 11
select select "85710"
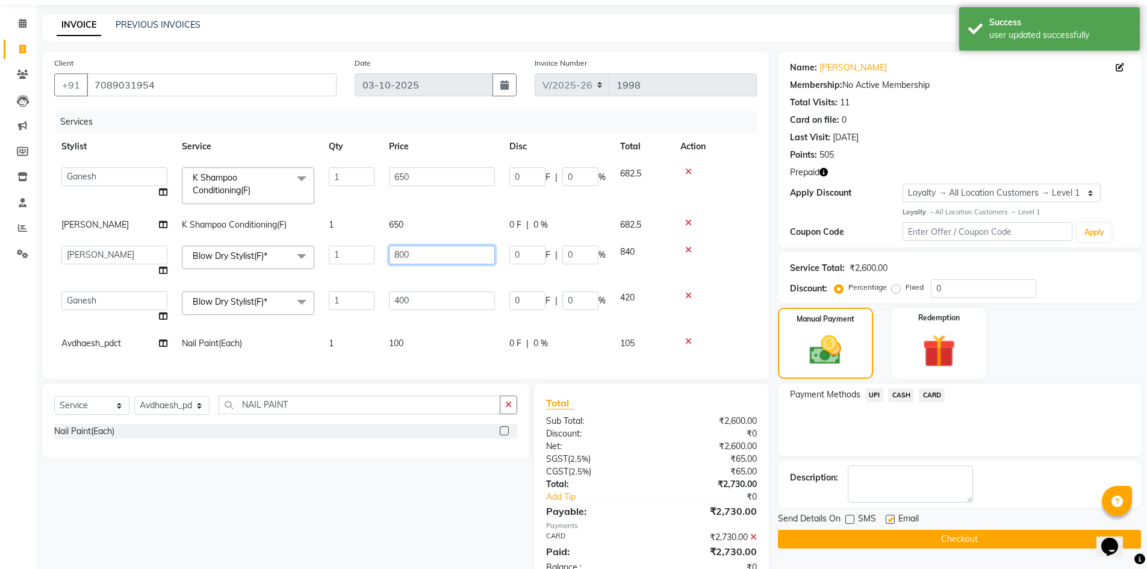
click at [402, 252] on input "800" at bounding box center [442, 255] width 106 height 19
type input "1000"
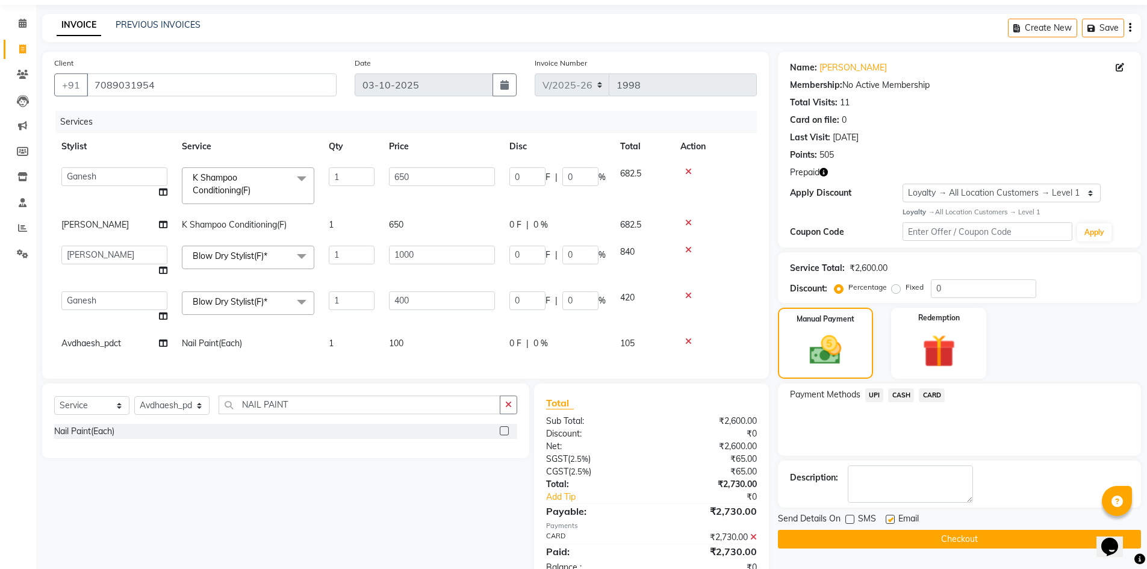
click at [382, 264] on td "1000" at bounding box center [442, 261] width 120 height 46
select select "85710"
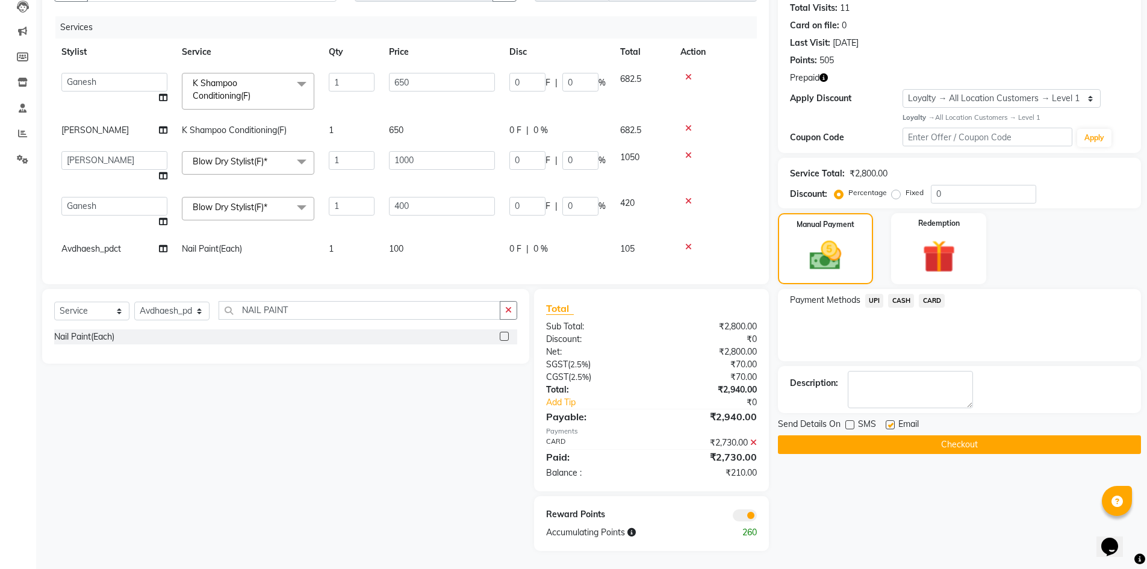
scroll to position [142, 0]
click at [755, 439] on icon at bounding box center [753, 442] width 7 height 8
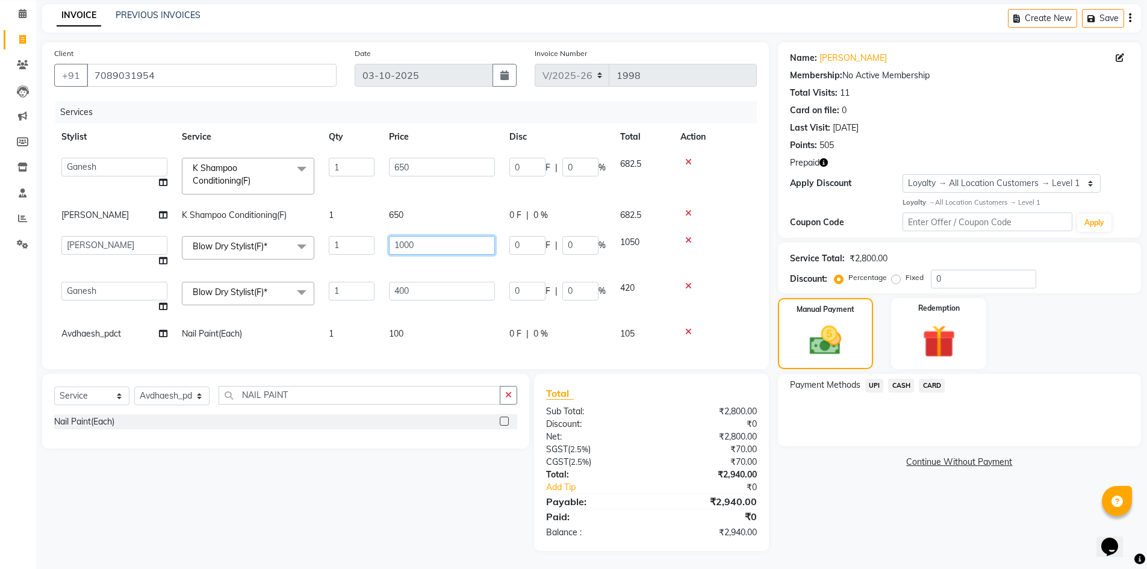
click at [403, 241] on input "1000" at bounding box center [442, 245] width 106 height 19
drag, startPoint x: 403, startPoint y: 241, endPoint x: 394, endPoint y: 241, distance: 9.0
click at [394, 241] on input "1000" at bounding box center [442, 245] width 106 height 19
type input "800"
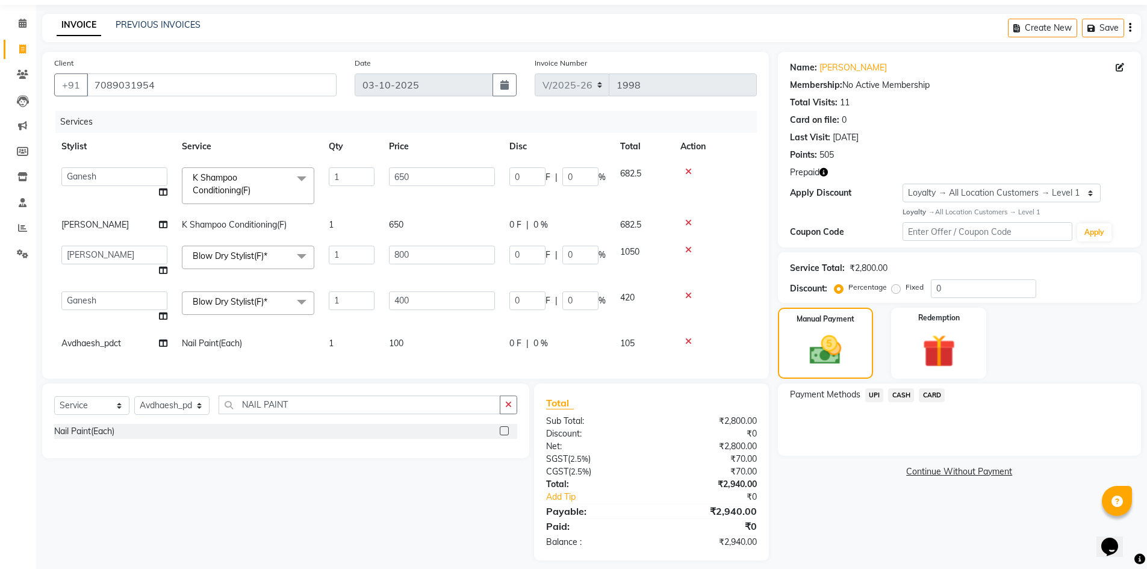
click at [382, 256] on td "800" at bounding box center [442, 261] width 120 height 46
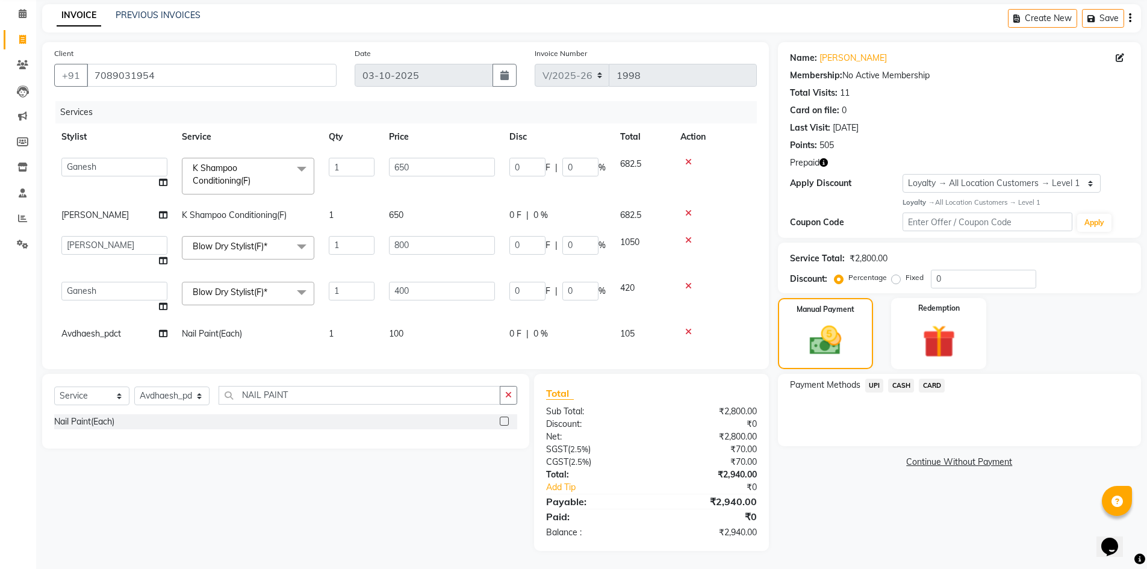
select select "85710"
click at [930, 379] on span "CARD" at bounding box center [932, 386] width 26 height 14
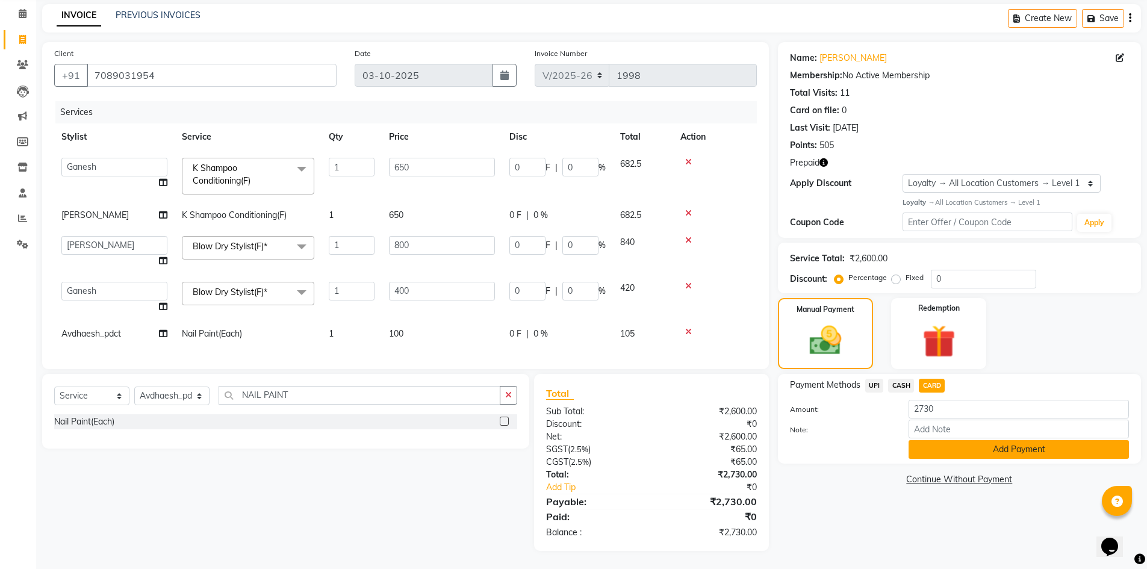
click at [917, 440] on button "Add Payment" at bounding box center [1018, 449] width 220 height 19
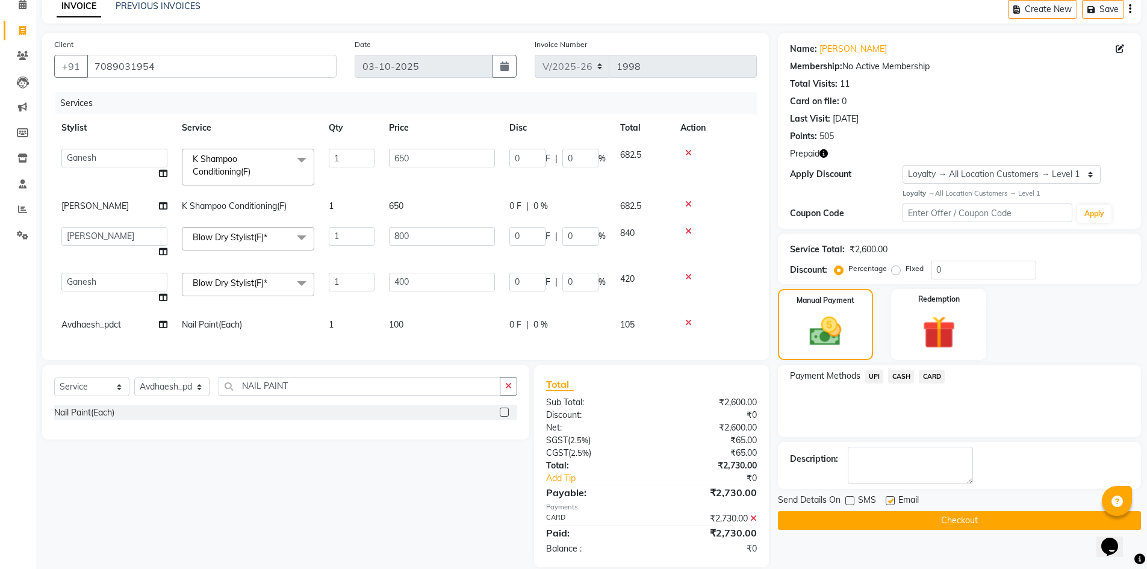
click at [852, 513] on button "Checkout" at bounding box center [959, 520] width 363 height 19
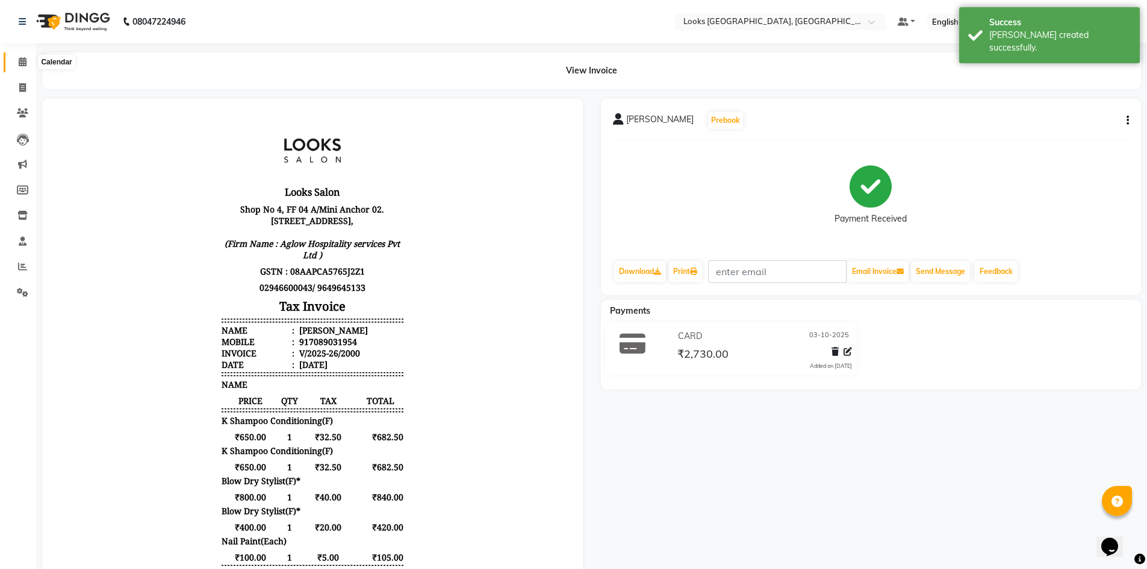
click at [26, 57] on span at bounding box center [22, 62] width 21 height 14
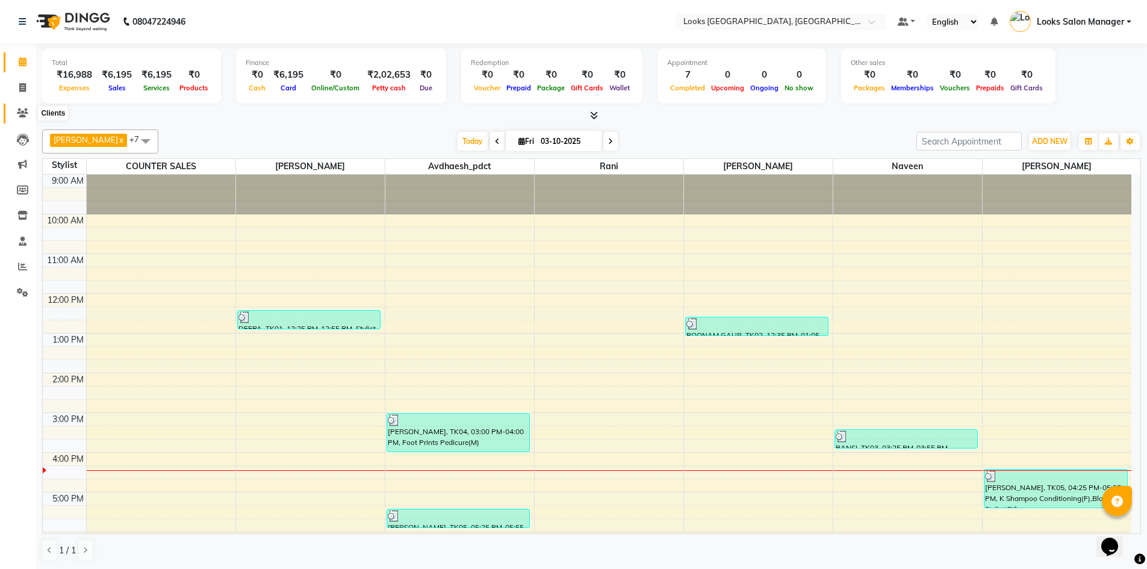
drag, startPoint x: 26, startPoint y: 110, endPoint x: 35, endPoint y: 104, distance: 10.0
click at [26, 110] on icon at bounding box center [22, 112] width 11 height 9
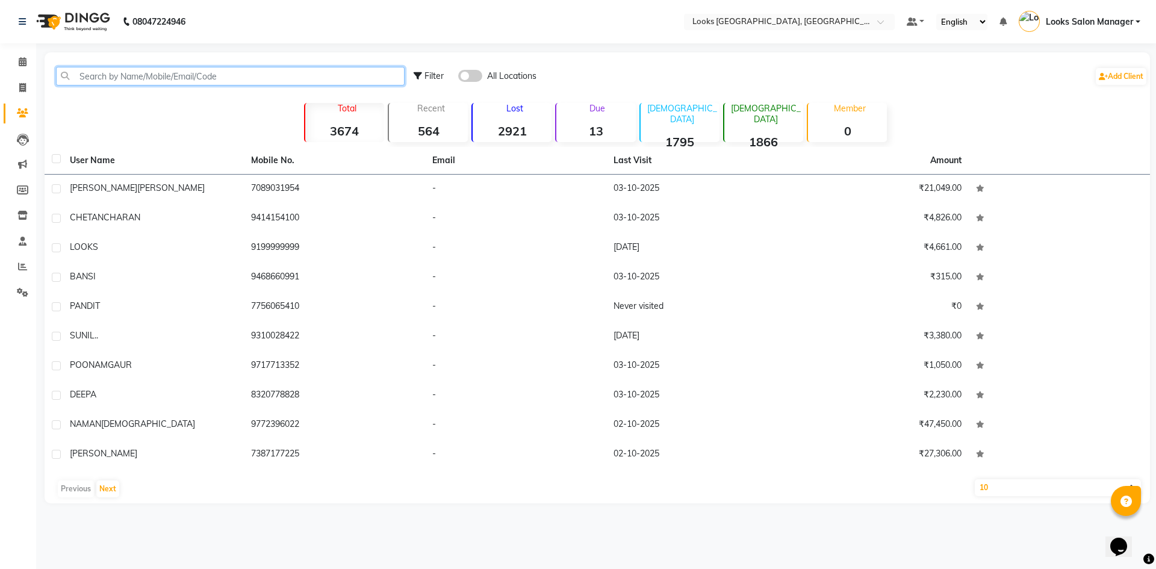
click at [96, 78] on input "text" at bounding box center [230, 76] width 349 height 19
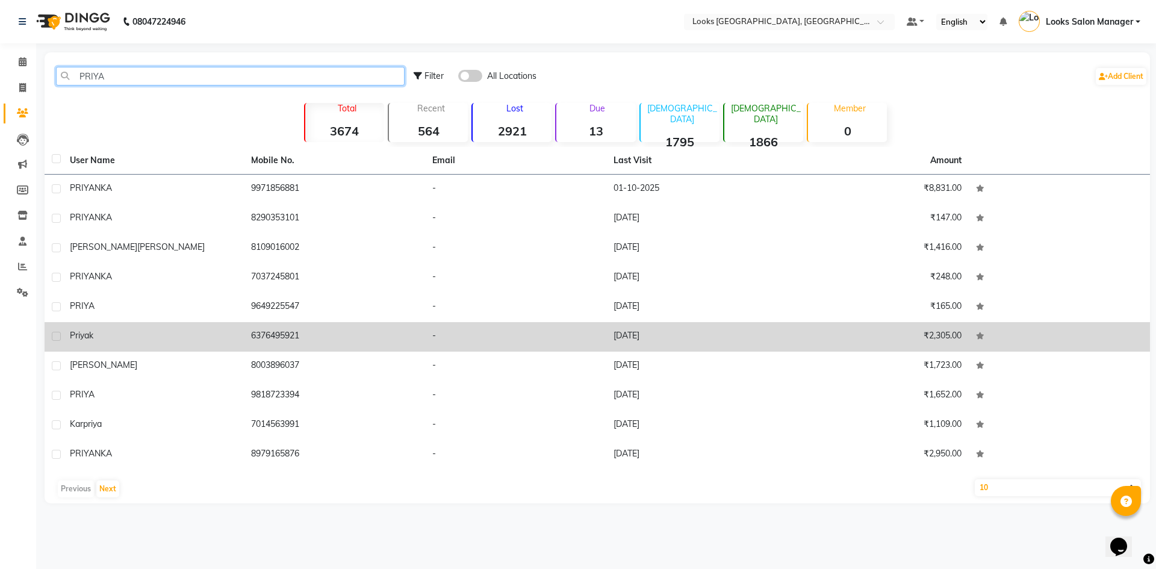
type input "PRIYA"
click at [284, 326] on td "6376495921" at bounding box center [334, 336] width 181 height 29
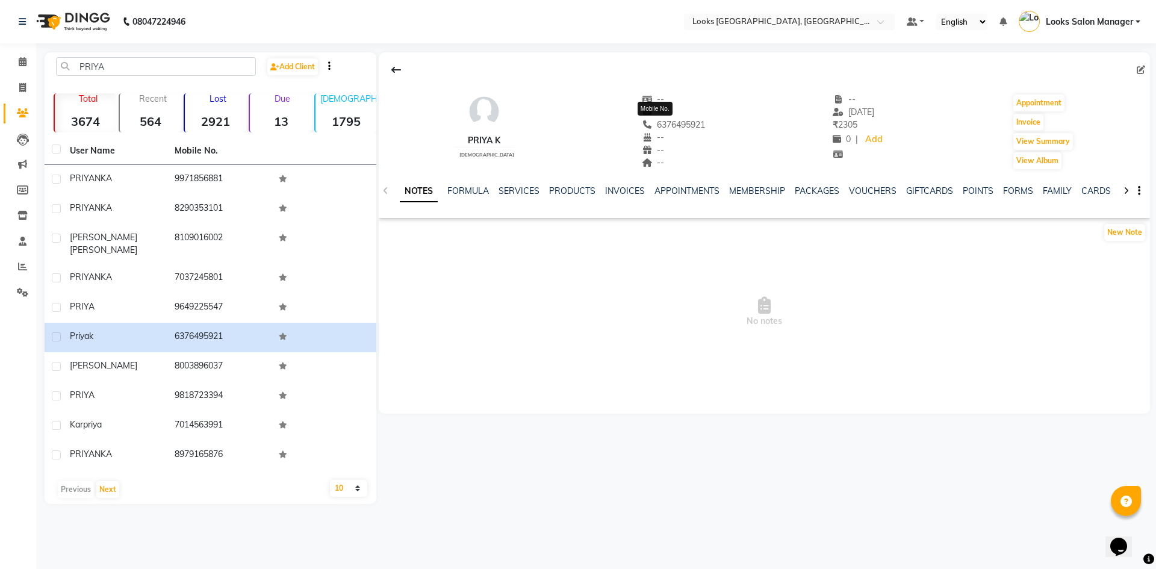
click at [673, 126] on span "6376495921" at bounding box center [674, 124] width 64 height 11
copy span "6376495921"
click at [31, 90] on span at bounding box center [22, 88] width 21 height 14
select select "service"
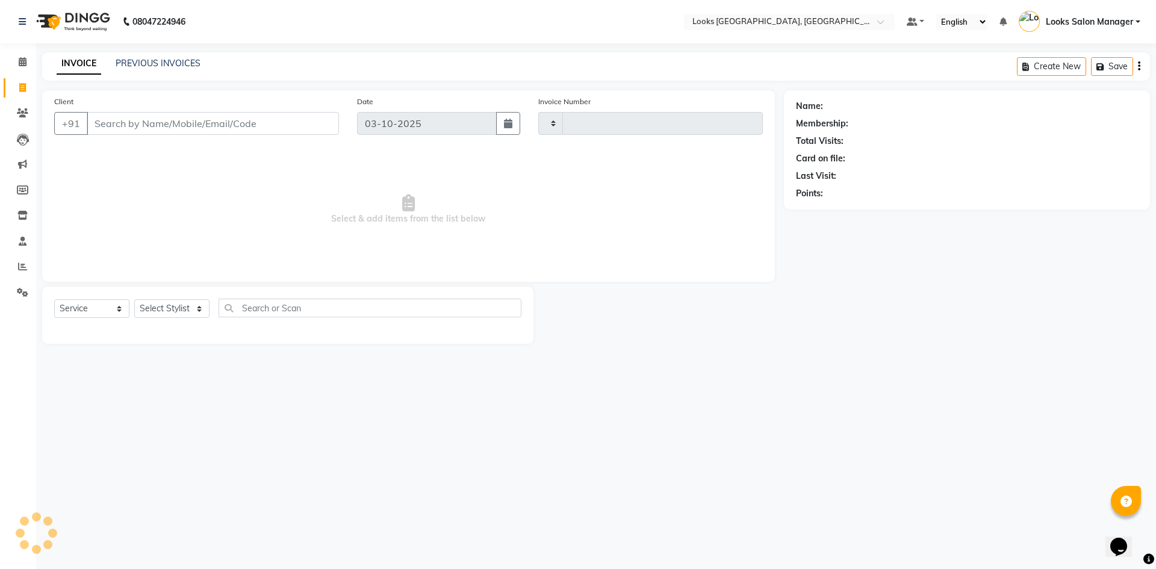
type input "2001"
select select "4460"
type input "6376495921"
select select "1: Object"
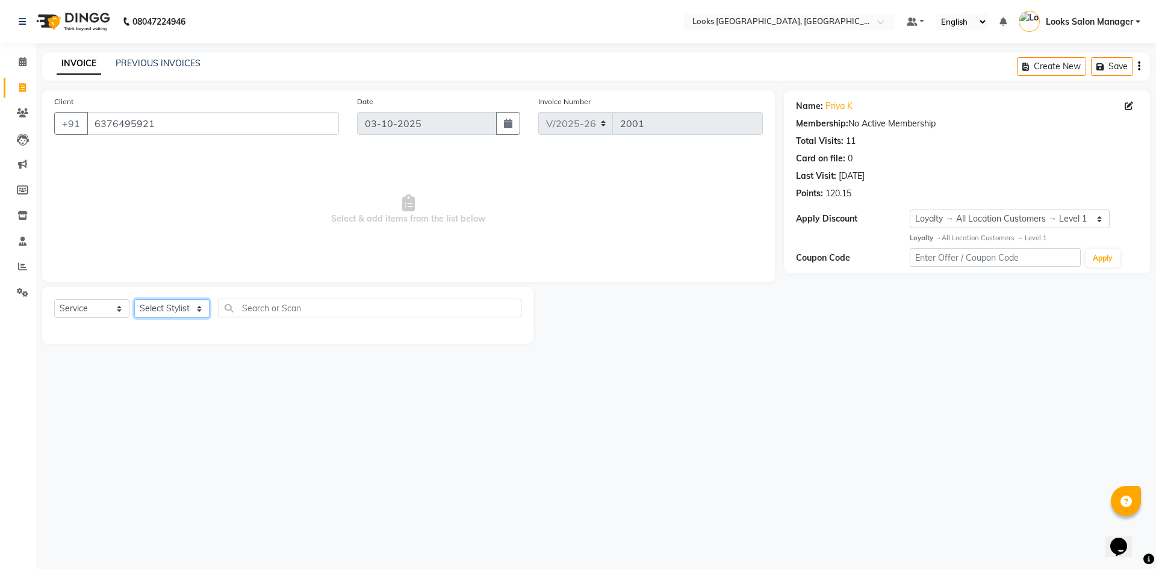
click at [166, 310] on select "Select Stylist Avdhaesh_pdct COUNTER SALES [PERSON_NAME] Looks Salon Manager [P…" at bounding box center [171, 308] width 75 height 19
select select "25207"
click at [134, 299] on select "Select Stylist Avdhaesh_pdct COUNTER SALES [PERSON_NAME] Looks Salon Manager [P…" at bounding box center [171, 308] width 75 height 19
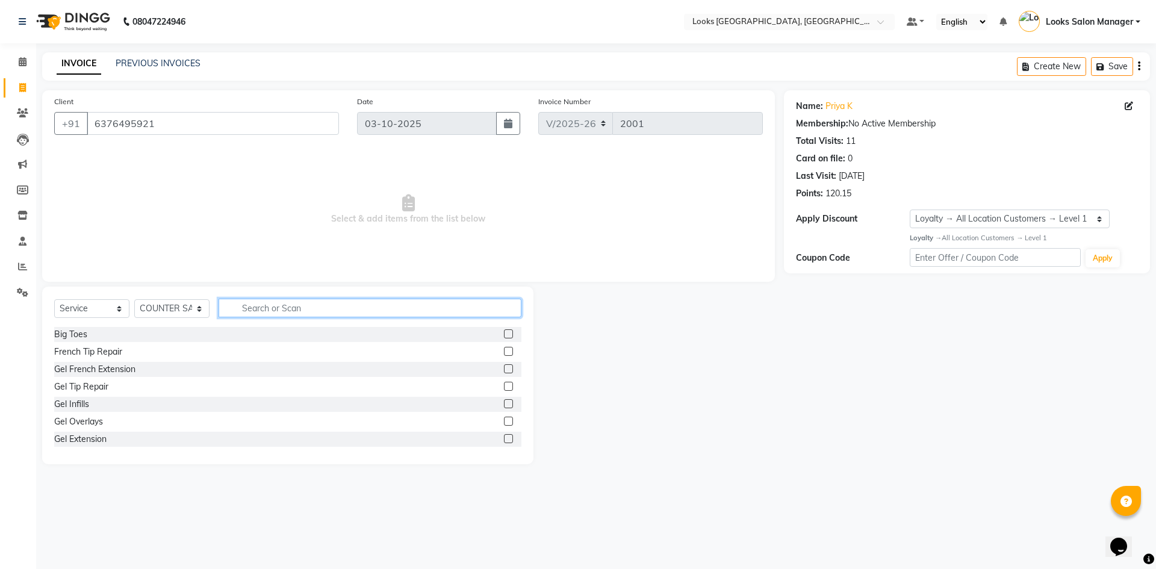
click at [253, 308] on input "text" at bounding box center [369, 308] width 303 height 19
type input "EYE"
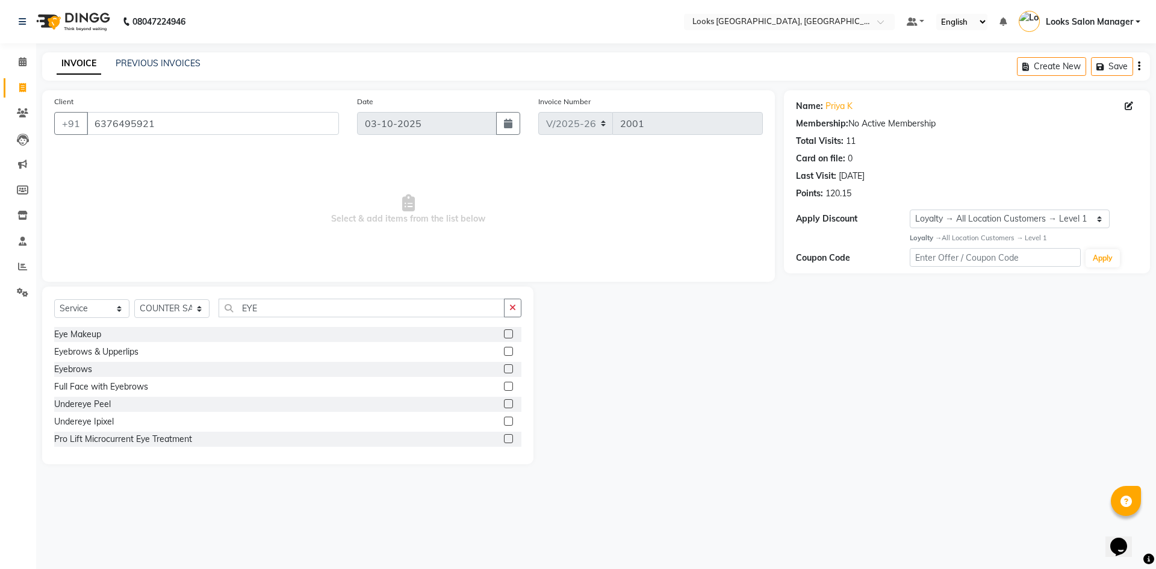
click at [504, 349] on label at bounding box center [508, 351] width 9 height 9
click at [504, 349] on input "checkbox" at bounding box center [508, 352] width 8 height 8
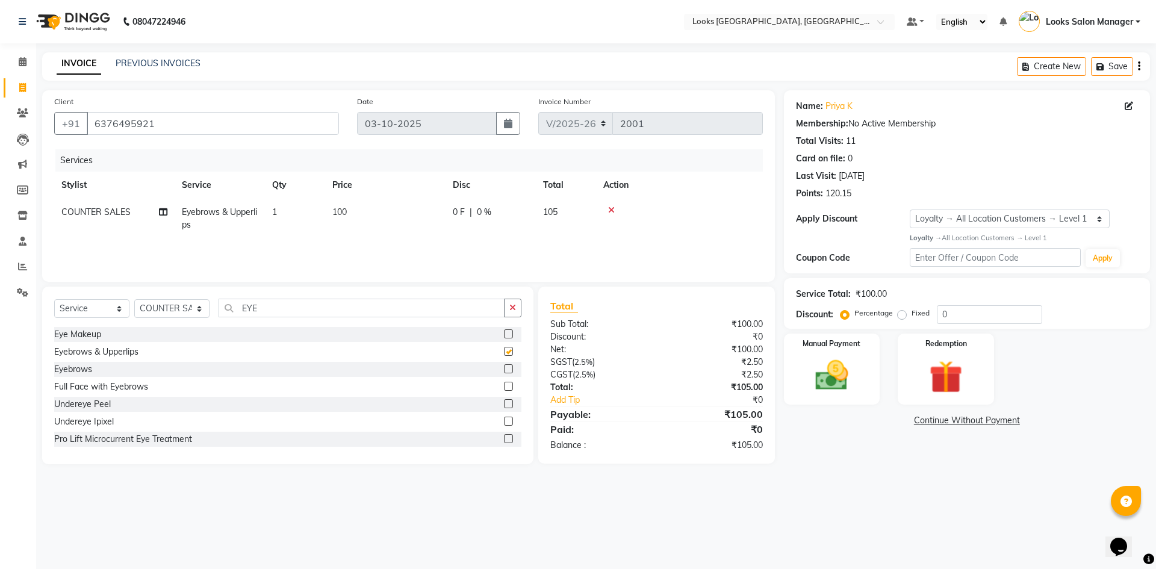
checkbox input "false"
click at [296, 308] on input "EYE" at bounding box center [361, 308] width 286 height 19
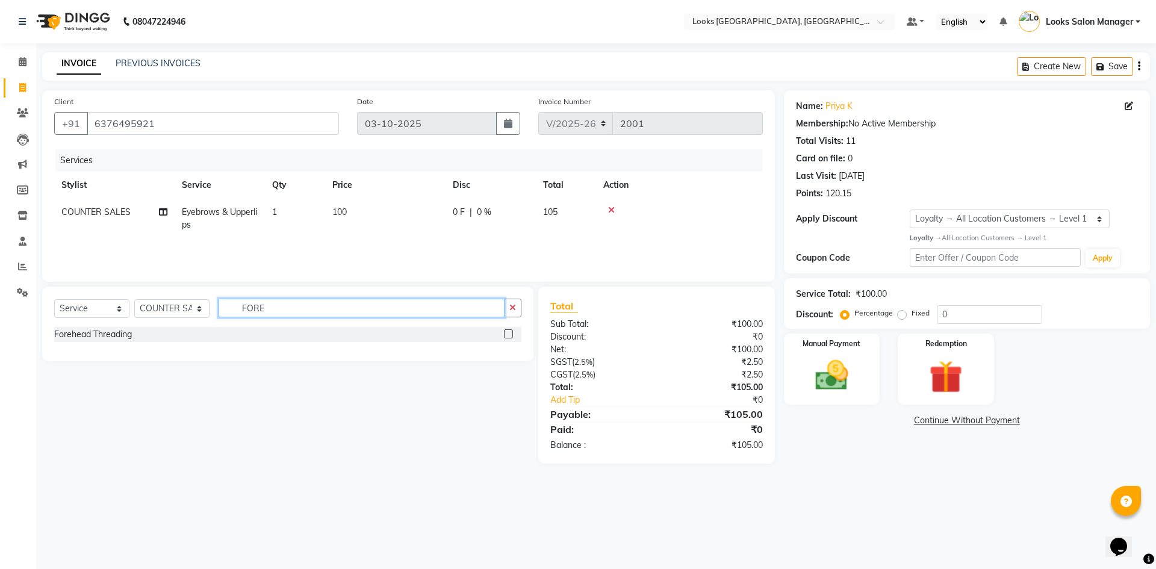
type input "FORE"
click at [509, 336] on label at bounding box center [508, 333] width 9 height 9
click at [509, 336] on input "checkbox" at bounding box center [508, 334] width 8 height 8
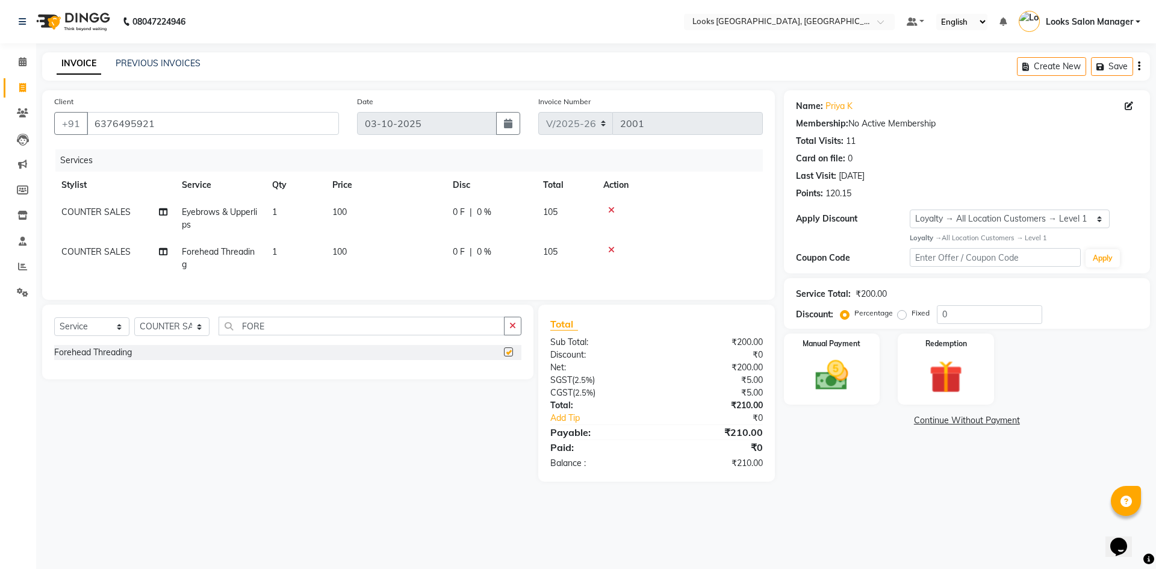
checkbox input "false"
click at [256, 335] on input "FORE" at bounding box center [361, 326] width 286 height 19
type input "CHIN"
click at [512, 356] on label at bounding box center [508, 351] width 9 height 9
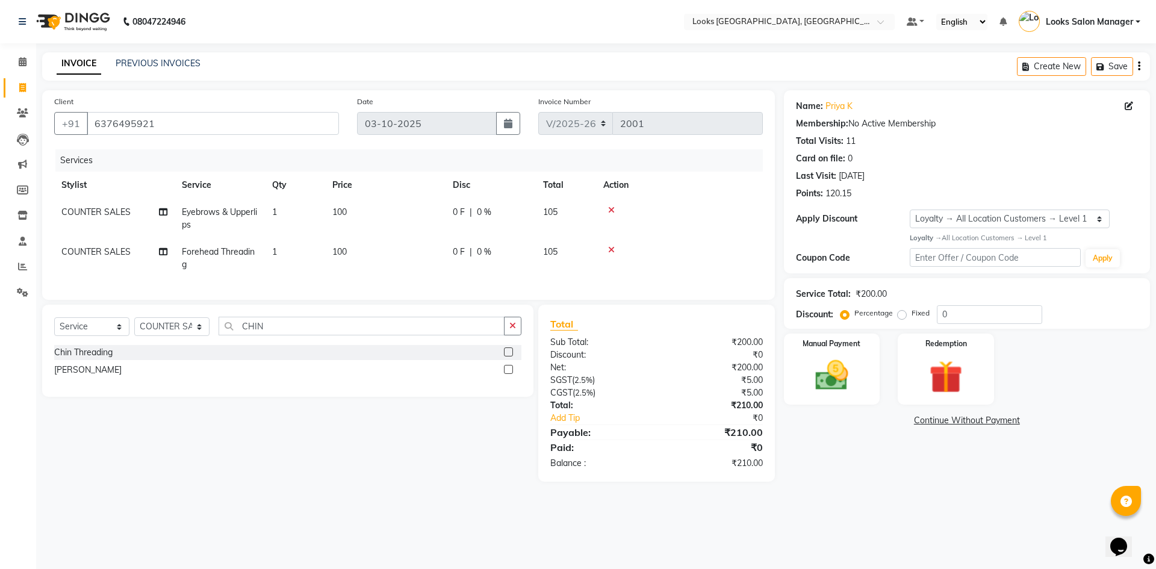
click at [512, 356] on input "checkbox" at bounding box center [508, 353] width 8 height 8
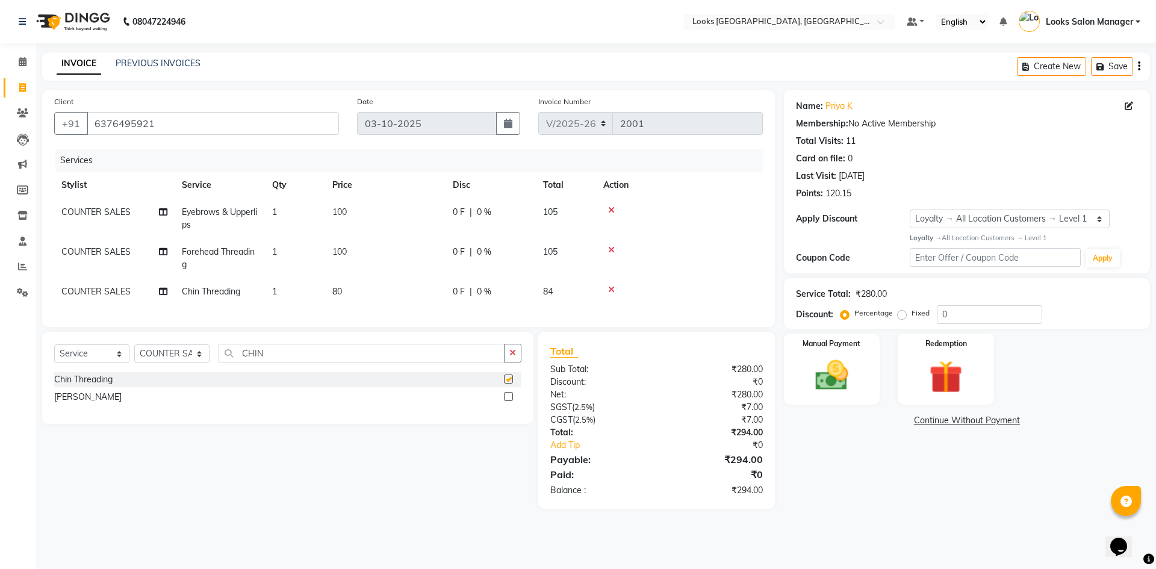
checkbox input "false"
click at [387, 217] on td "100" at bounding box center [385, 219] width 120 height 40
select select "25207"
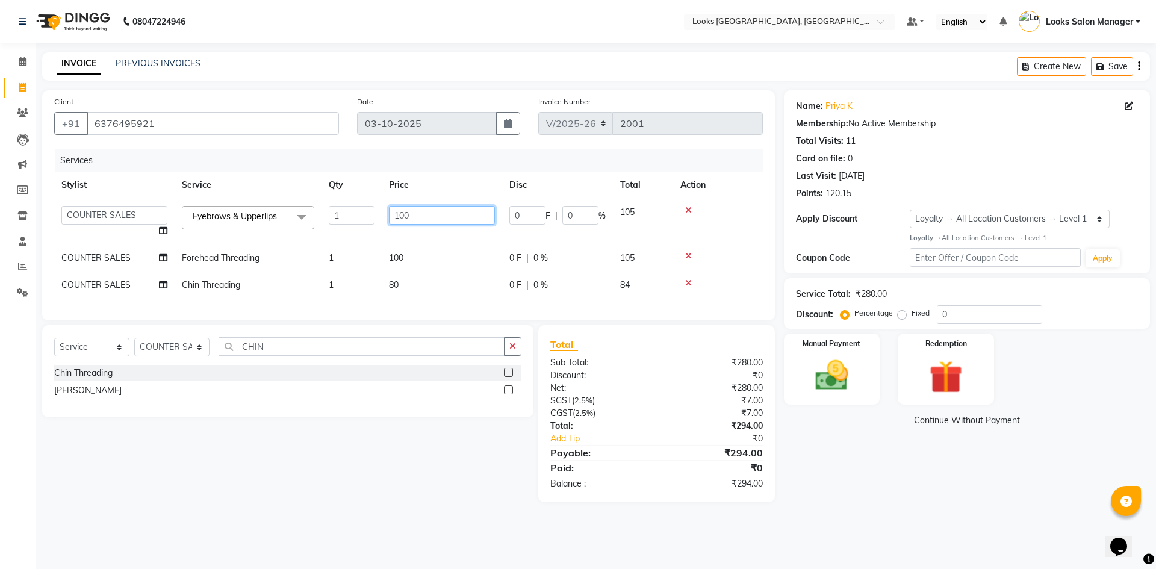
click at [392, 214] on input "100" at bounding box center [442, 215] width 106 height 19
click at [394, 212] on input "100" at bounding box center [442, 215] width 106 height 19
type input "140"
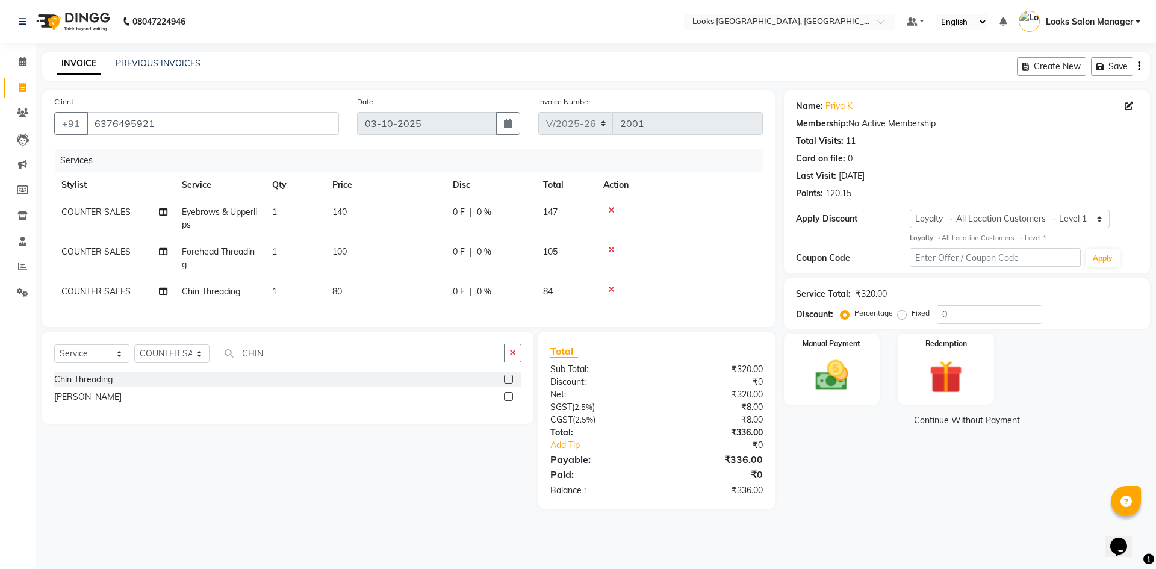
click at [418, 252] on td "100" at bounding box center [385, 258] width 120 height 40
select select "25207"
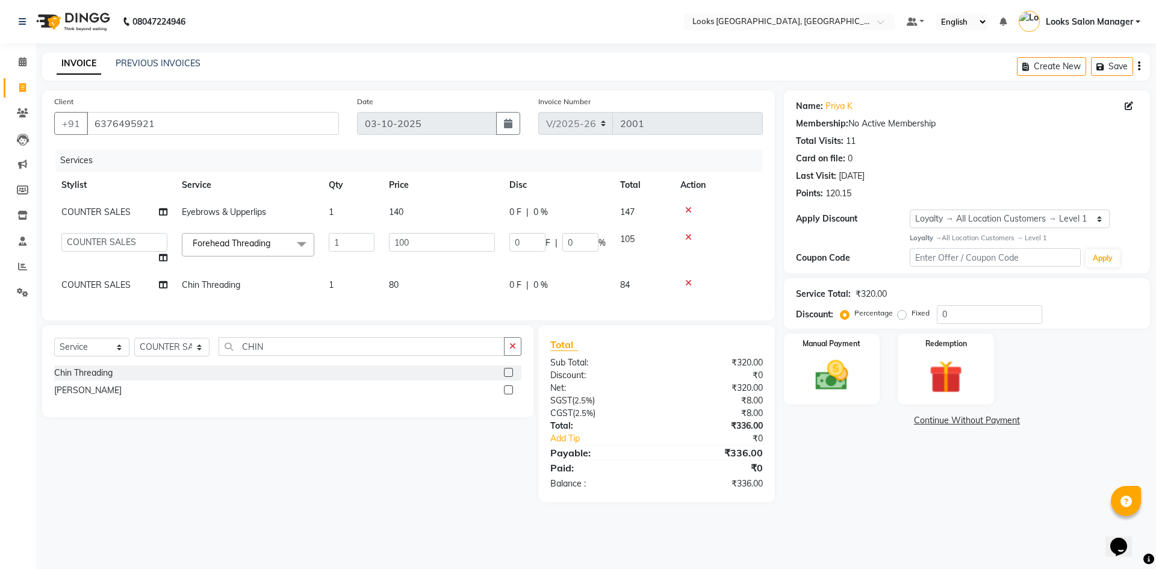
click at [418, 252] on td "100" at bounding box center [442, 249] width 120 height 46
click at [414, 240] on input "100" at bounding box center [442, 242] width 106 height 19
click at [413, 240] on input "100" at bounding box center [442, 242] width 106 height 19
type input "70"
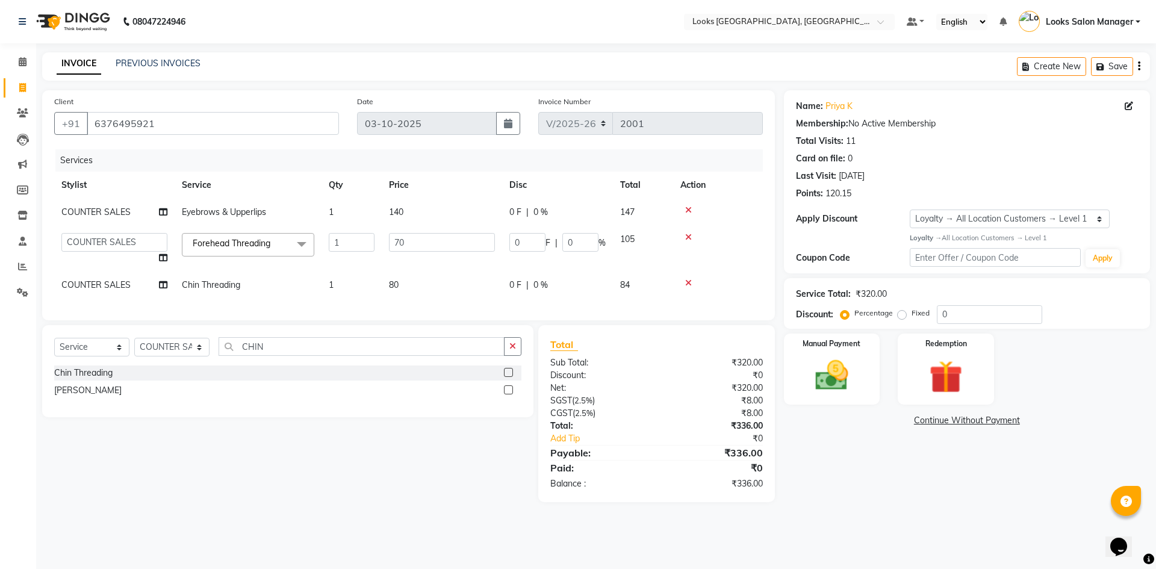
drag, startPoint x: 383, startPoint y: 277, endPoint x: 393, endPoint y: 281, distance: 10.3
click at [391, 281] on td "80" at bounding box center [442, 284] width 120 height 27
select select "25207"
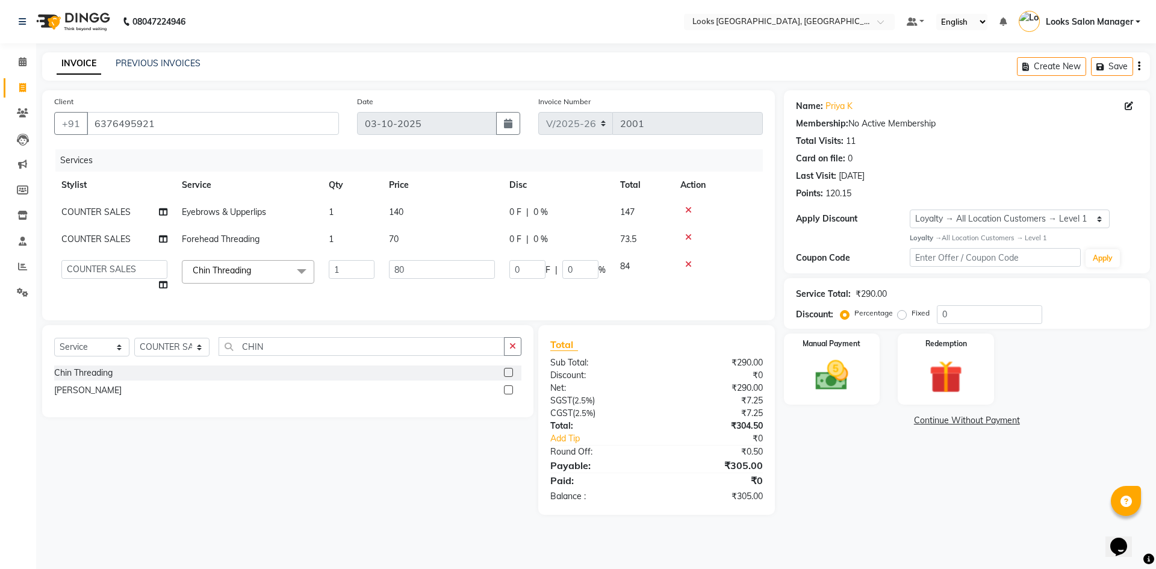
click at [393, 281] on td "80" at bounding box center [442, 276] width 120 height 46
drag, startPoint x: 408, startPoint y: 274, endPoint x: 387, endPoint y: 276, distance: 20.5
click at [387, 276] on td "80" at bounding box center [442, 276] width 120 height 46
type input "70"
click at [378, 292] on tr "Avdhaesh_pdct COUNTER SALES Ganesh Looks Salon Manager MOHSIN Naveen Priyanka S…" at bounding box center [408, 276] width 708 height 46
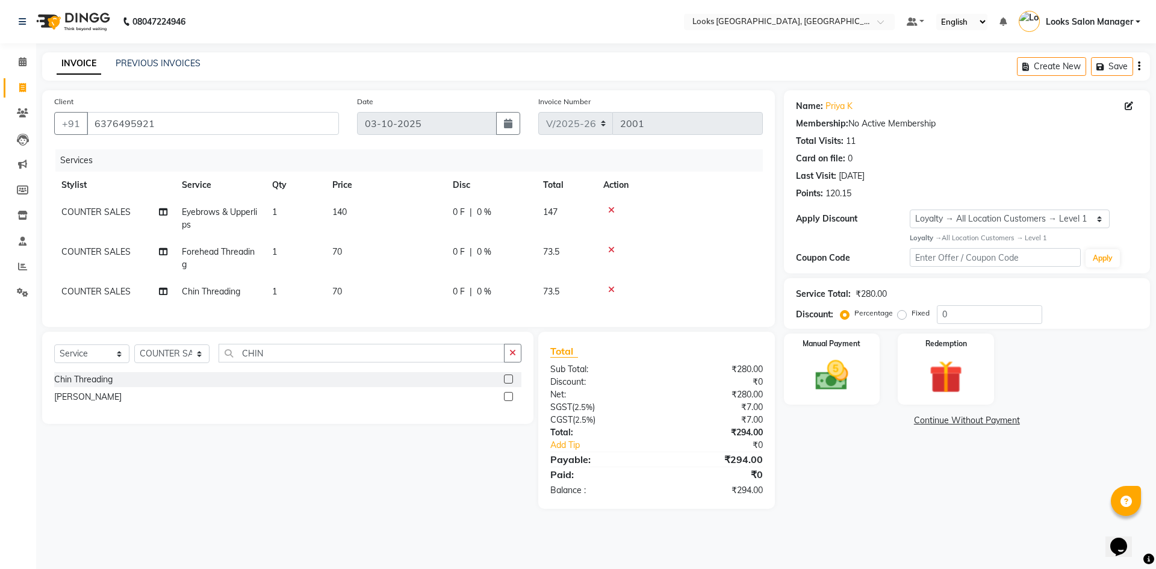
click at [885, 375] on div "Manual Payment Redemption" at bounding box center [967, 369] width 384 height 72
click at [862, 375] on div "Manual Payment" at bounding box center [831, 369] width 100 height 74
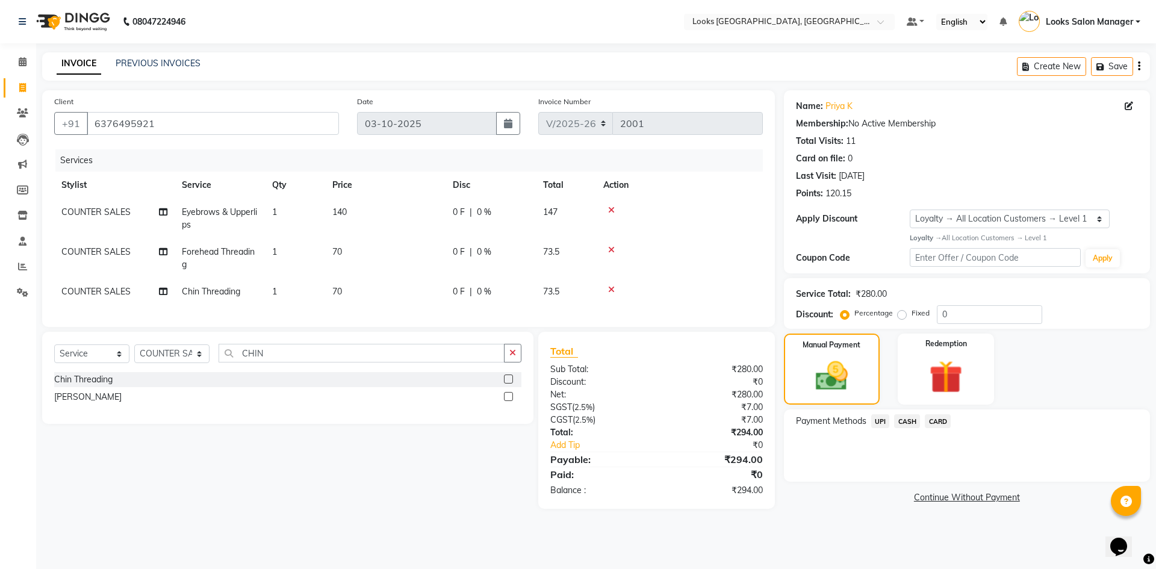
click at [941, 420] on span "CARD" at bounding box center [938, 421] width 26 height 14
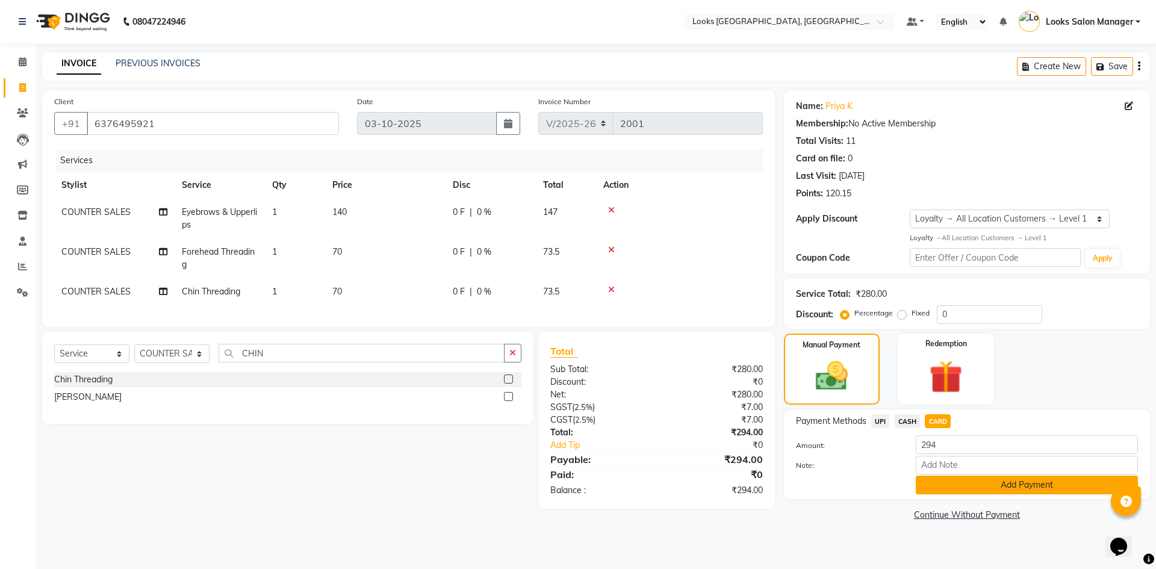
click at [935, 484] on button "Add Payment" at bounding box center [1027, 485] width 222 height 19
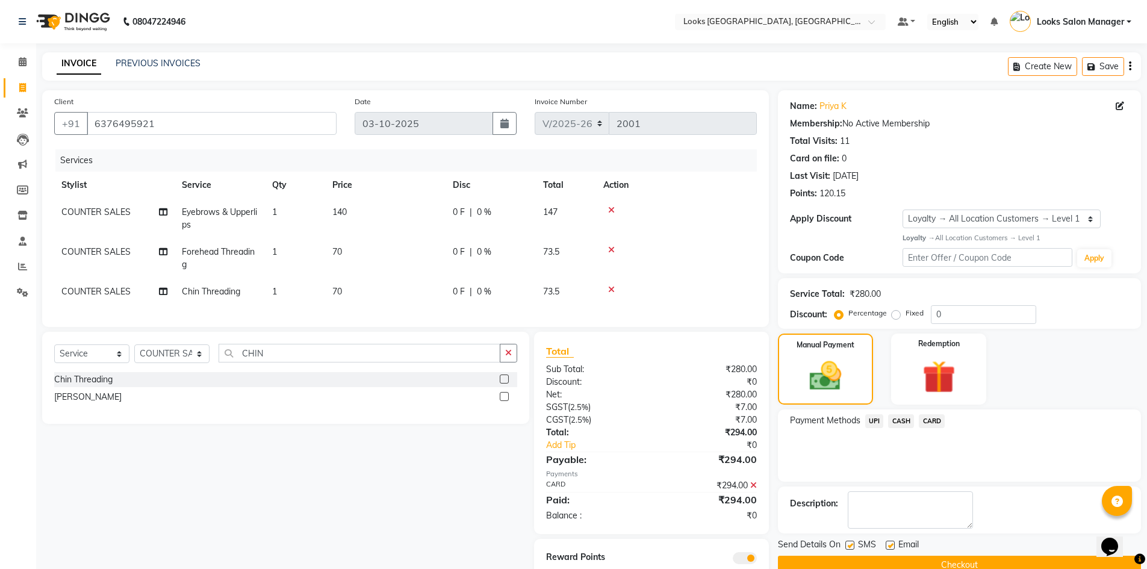
click at [850, 543] on label at bounding box center [849, 545] width 9 height 9
click at [850, 543] on input "checkbox" at bounding box center [849, 546] width 8 height 8
checkbox input "false"
click at [831, 559] on button "Checkout" at bounding box center [959, 565] width 363 height 19
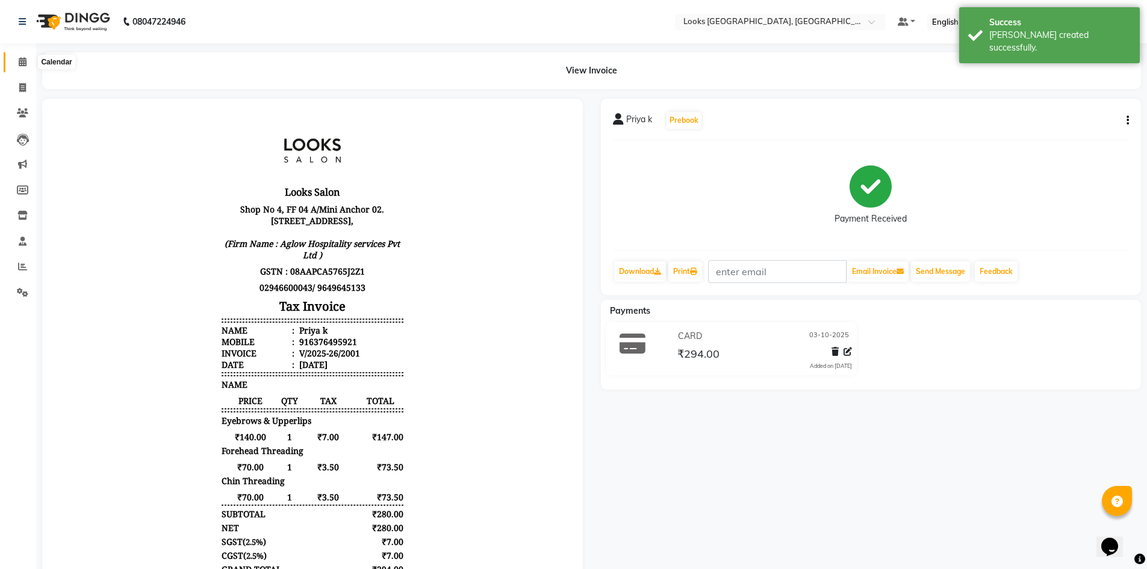
click at [13, 64] on span at bounding box center [22, 62] width 21 height 14
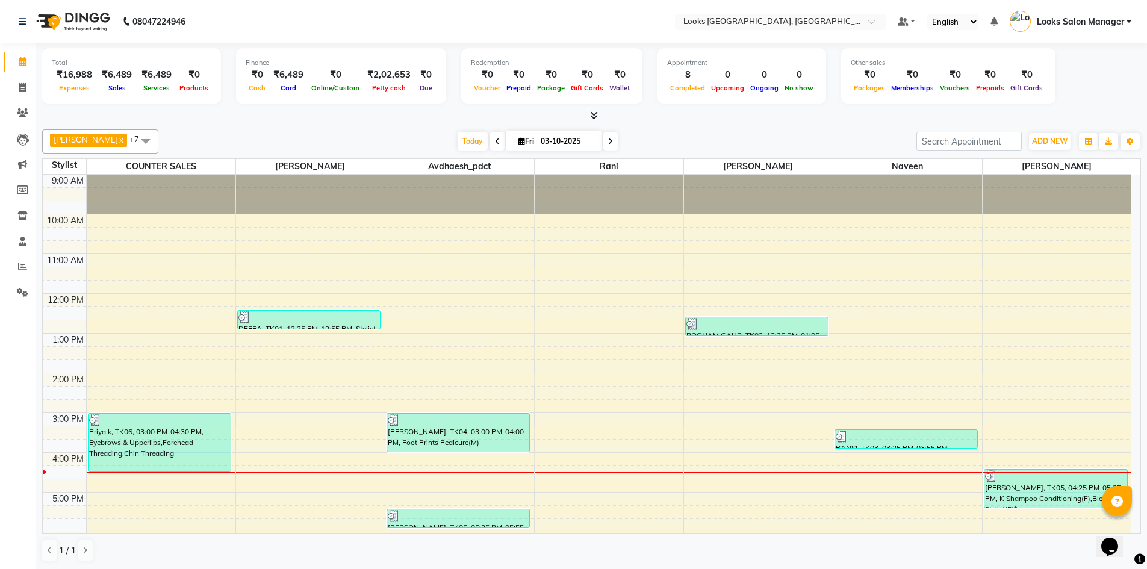
click at [590, 116] on icon at bounding box center [594, 115] width 8 height 9
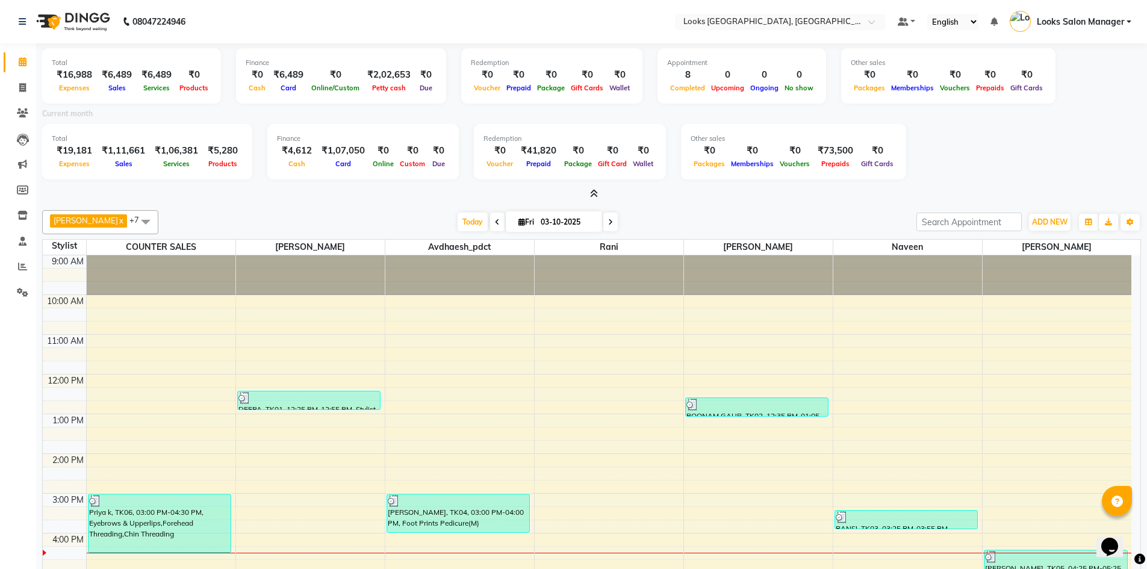
click at [595, 197] on icon at bounding box center [594, 193] width 8 height 9
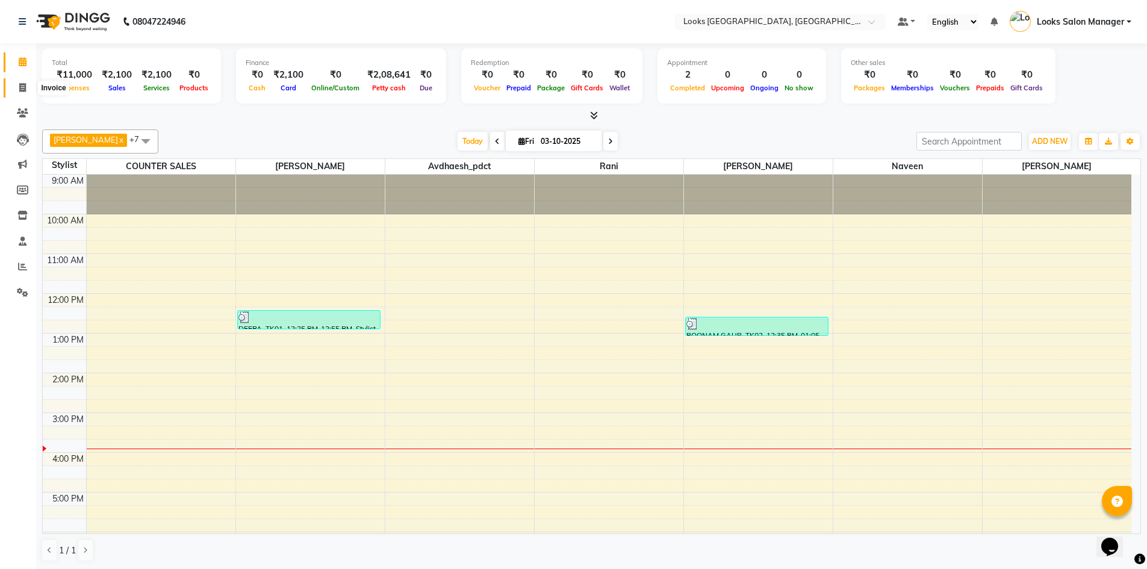
click at [22, 87] on icon at bounding box center [22, 87] width 7 height 9
select select "service"
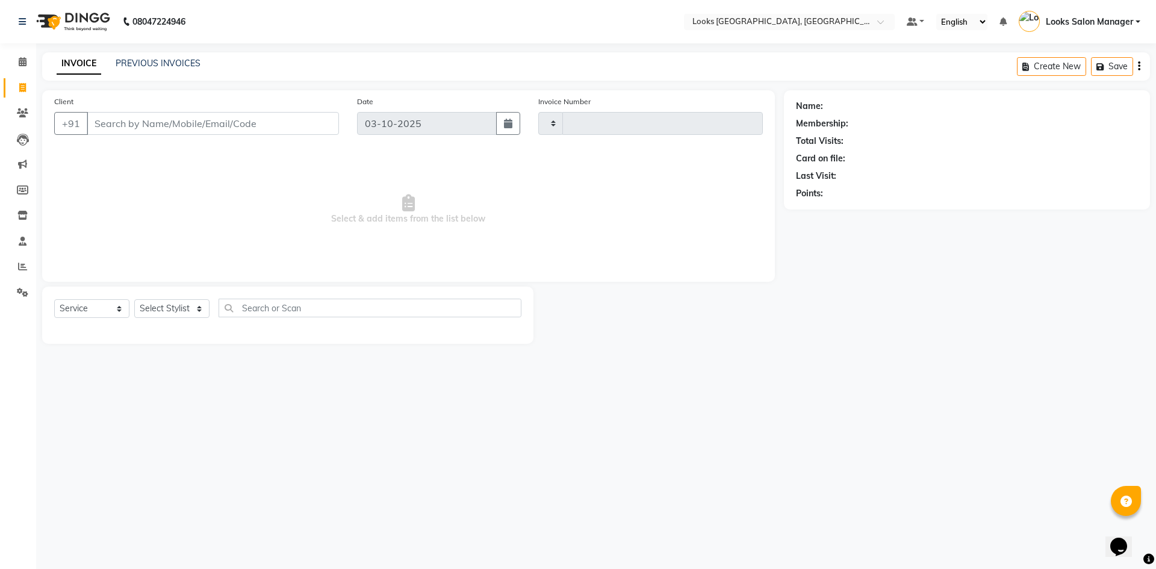
type input "1998"
select select "4460"
click at [150, 126] on input "Client" at bounding box center [213, 123] width 252 height 23
type input "9468660991"
click at [305, 117] on span "Add Client" at bounding box center [308, 123] width 48 height 12
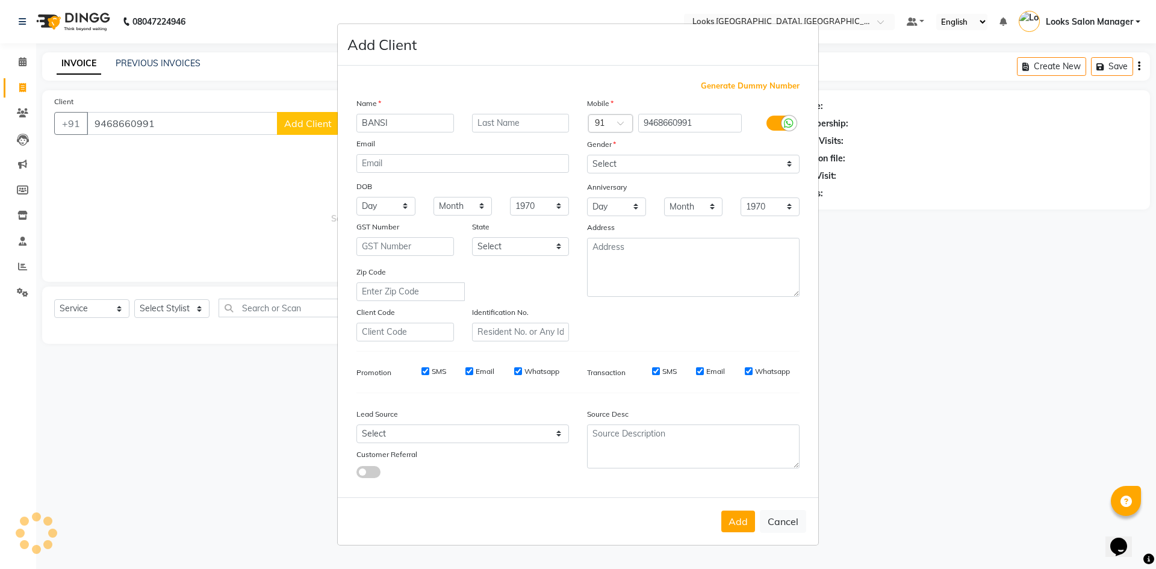
type input "BANSI"
click at [671, 162] on select "Select Male Female Other Prefer Not To Say" at bounding box center [693, 164] width 212 height 19
select select "male"
click at [587, 155] on select "Select Male Female Other Prefer Not To Say" at bounding box center [693, 164] width 212 height 19
click at [741, 518] on button "Add" at bounding box center [738, 521] width 34 height 22
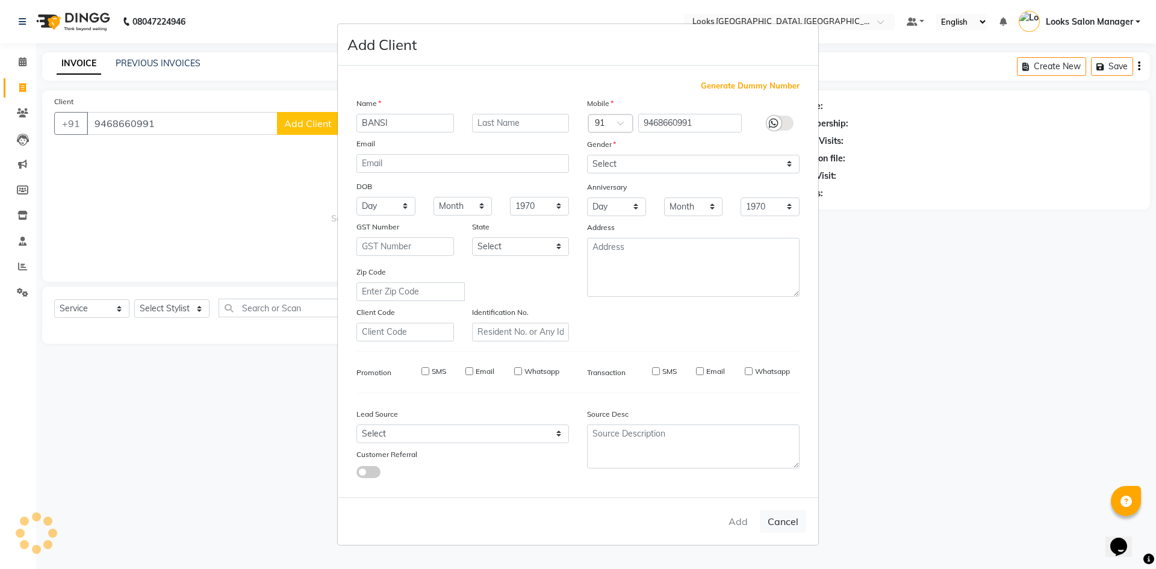
select select
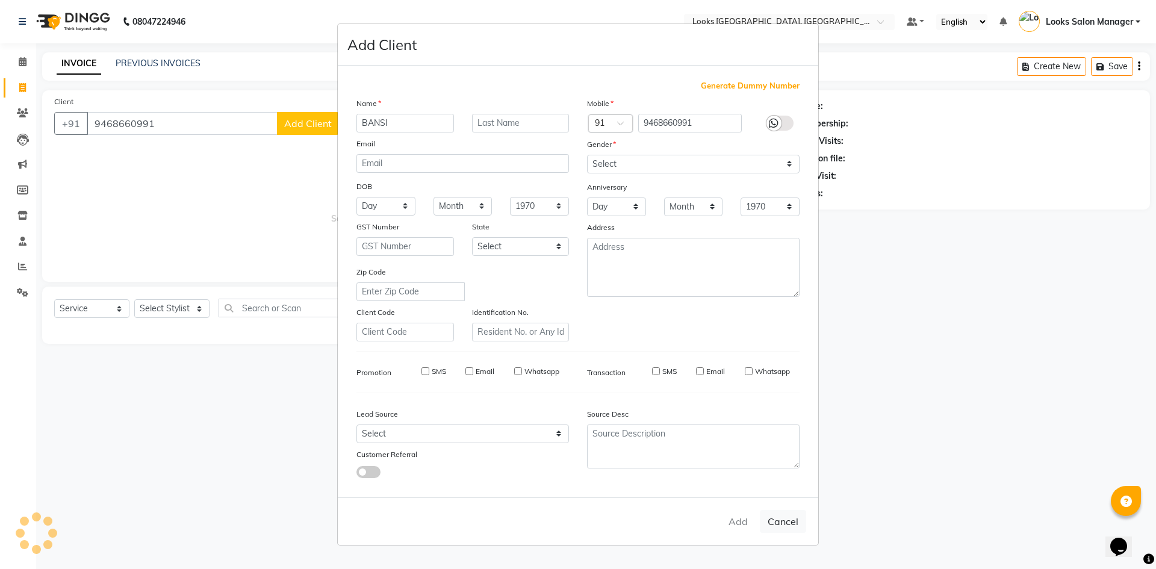
select select
checkbox input "false"
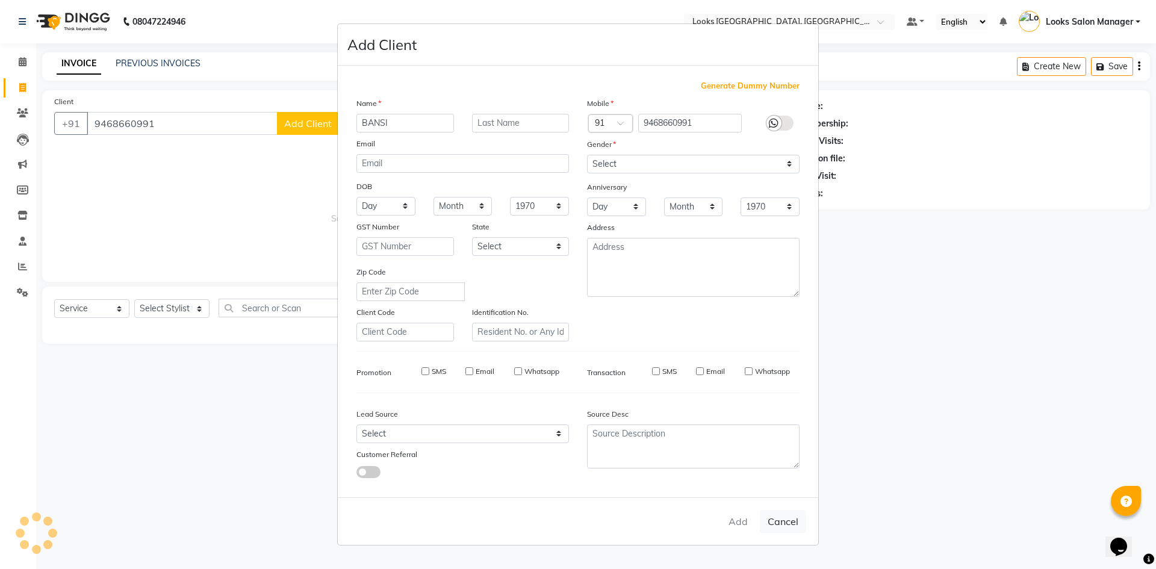
checkbox input "false"
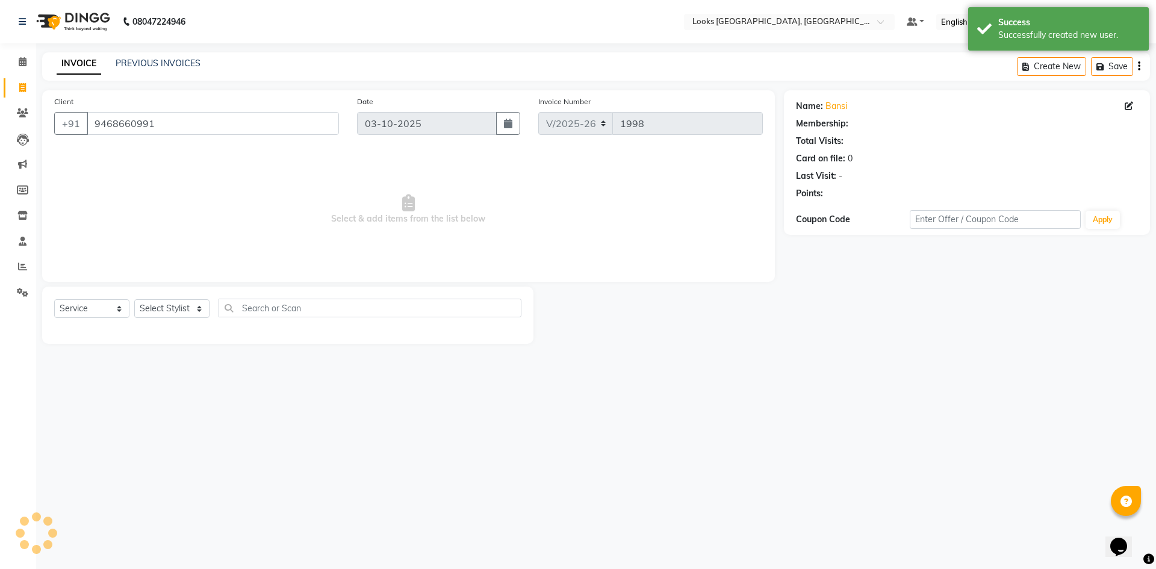
select select "1: Object"
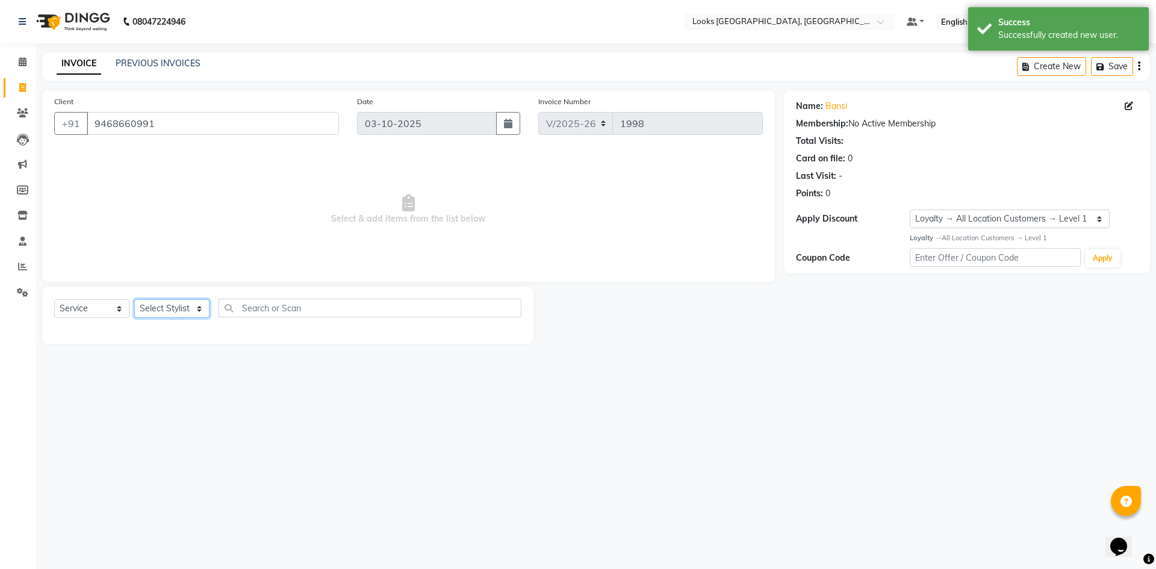
click at [152, 308] on select "Select Stylist Avdhaesh_pdct COUNTER SALES Ganesh Looks Salon Manager MOHSIN Na…" at bounding box center [171, 308] width 75 height 19
select select "71751"
click at [134, 299] on select "Select Stylist Avdhaesh_pdct COUNTER SALES Ganesh Looks Salon Manager MOHSIN Na…" at bounding box center [171, 308] width 75 height 19
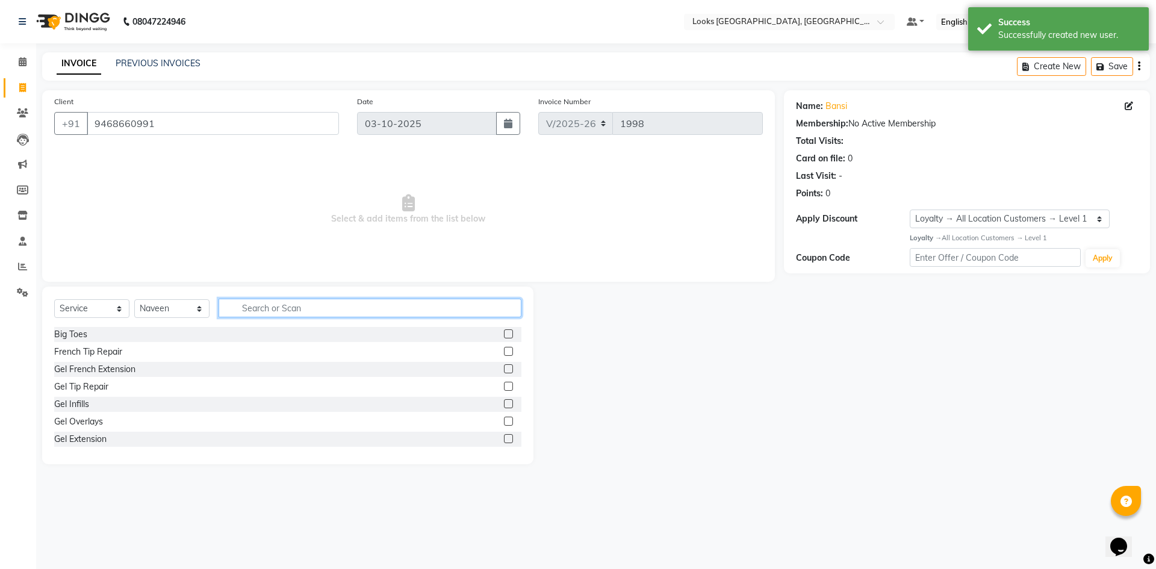
click at [263, 306] on input "text" at bounding box center [369, 308] width 303 height 19
type input "BEARD"
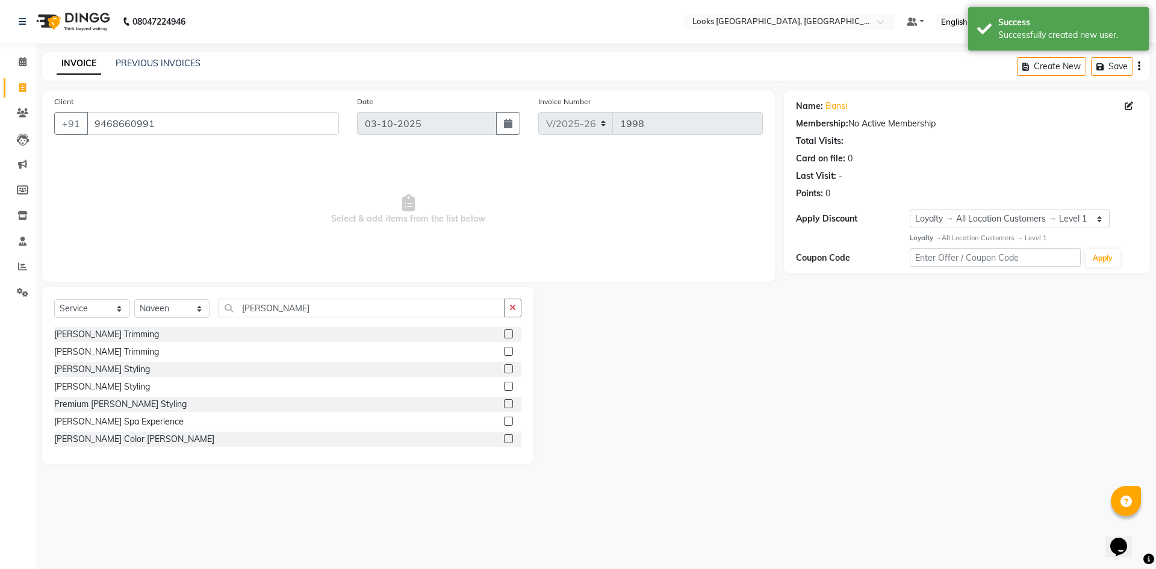
click at [504, 338] on label at bounding box center [508, 333] width 9 height 9
click at [504, 338] on input "checkbox" at bounding box center [508, 334] width 8 height 8
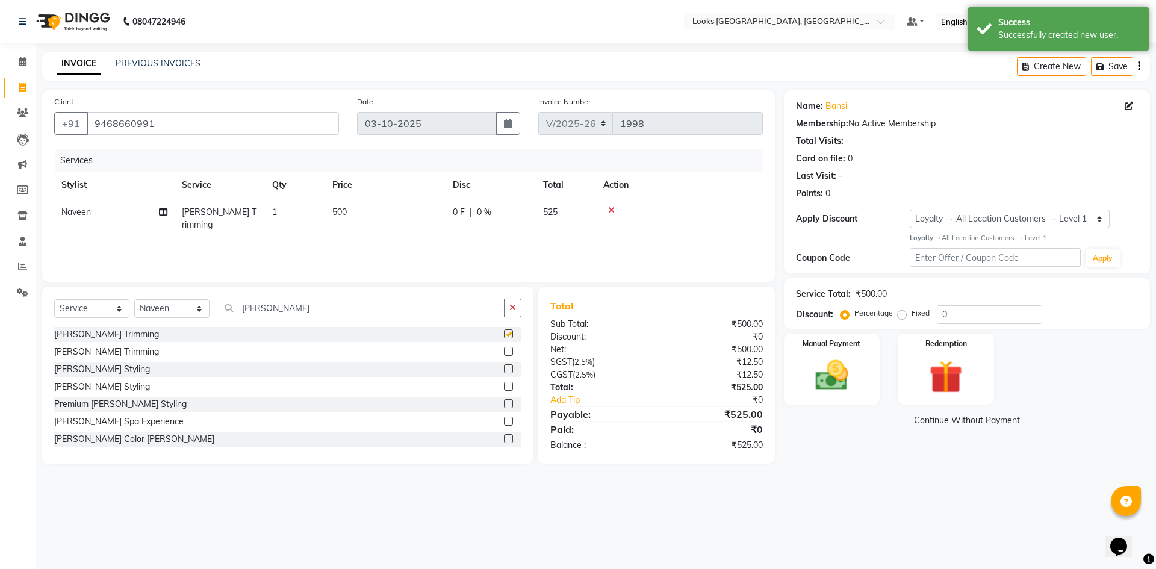
checkbox input "false"
click at [406, 217] on td "500" at bounding box center [385, 219] width 120 height 40
select select "71751"
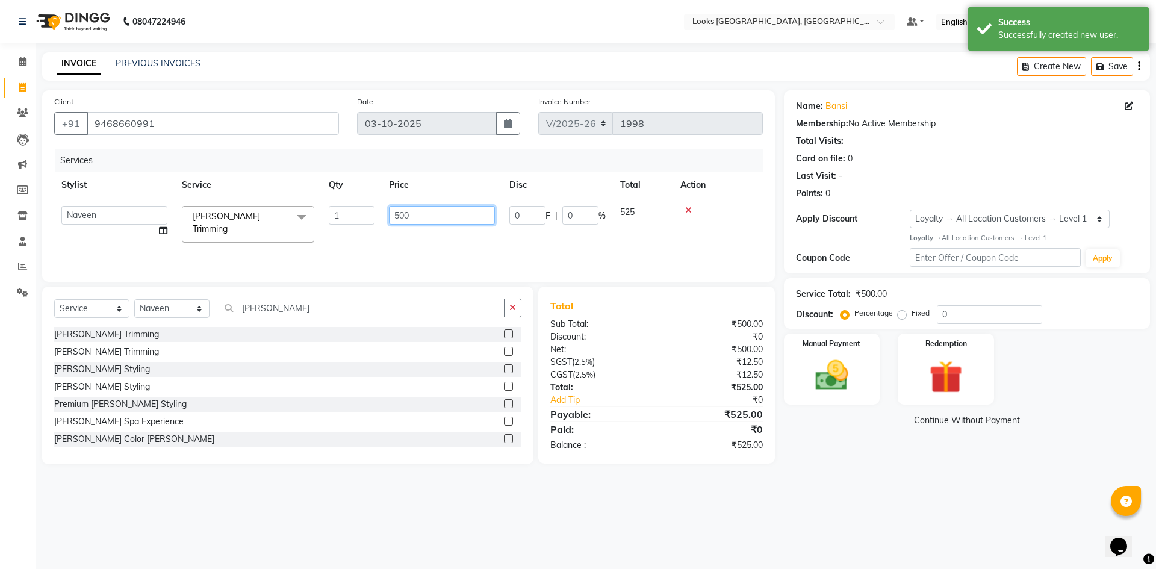
click at [406, 217] on input "500" at bounding box center [442, 215] width 106 height 19
type input "300"
click at [447, 237] on div "Services Stylist Service Qty Price Disc Total Action Avdhaesh_pdct COUNTER SALE…" at bounding box center [408, 209] width 708 height 120
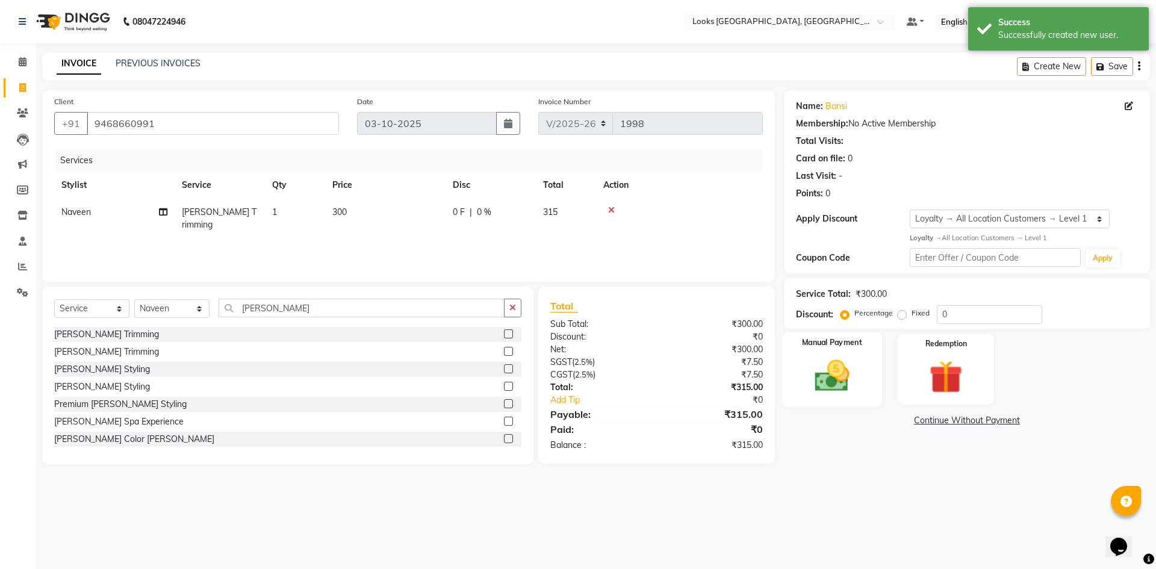
click at [832, 370] on img at bounding box center [832, 376] width 56 height 40
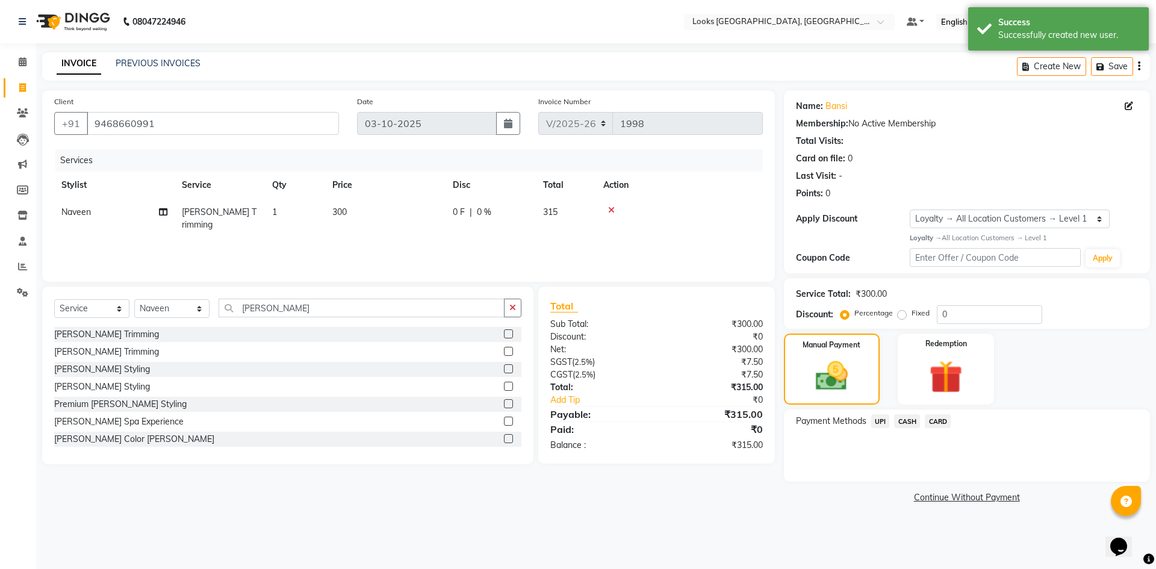
click at [923, 416] on div "CARD" at bounding box center [935, 422] width 31 height 16
click at [938, 423] on span "CARD" at bounding box center [938, 421] width 26 height 14
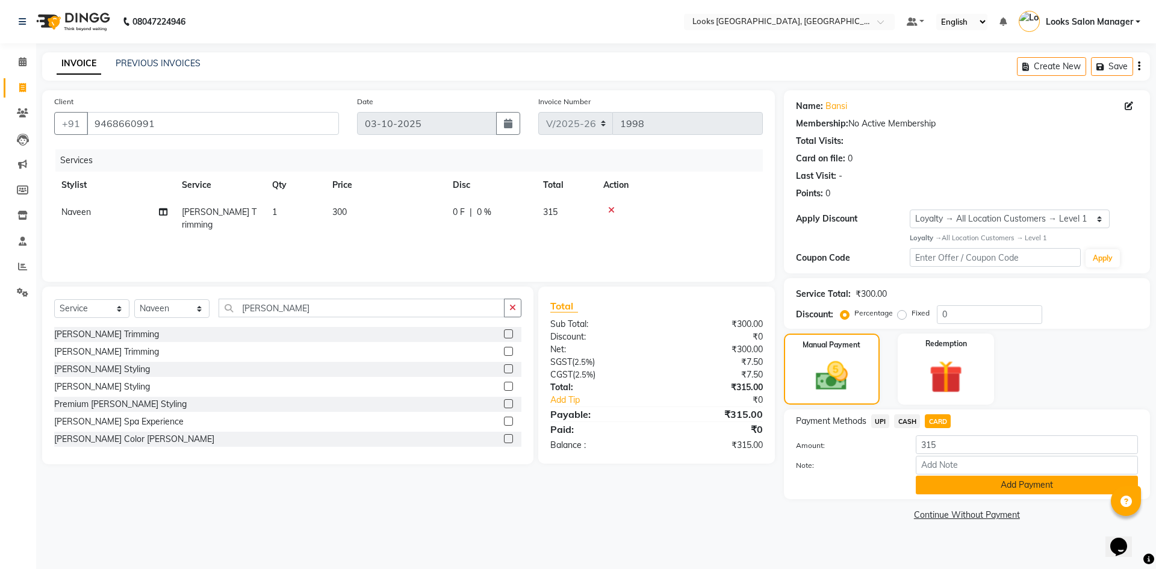
click at [933, 482] on button "Add Payment" at bounding box center [1027, 485] width 222 height 19
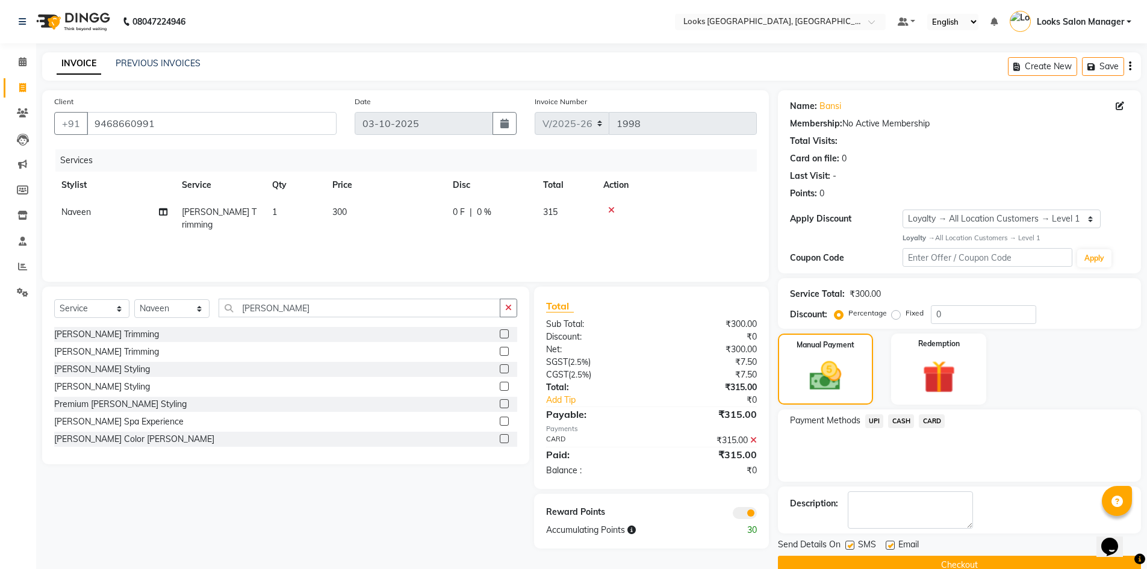
click at [847, 544] on label at bounding box center [849, 545] width 9 height 9
click at [847, 544] on input "checkbox" at bounding box center [849, 546] width 8 height 8
checkbox input "false"
click at [852, 563] on button "Checkout" at bounding box center [959, 565] width 363 height 19
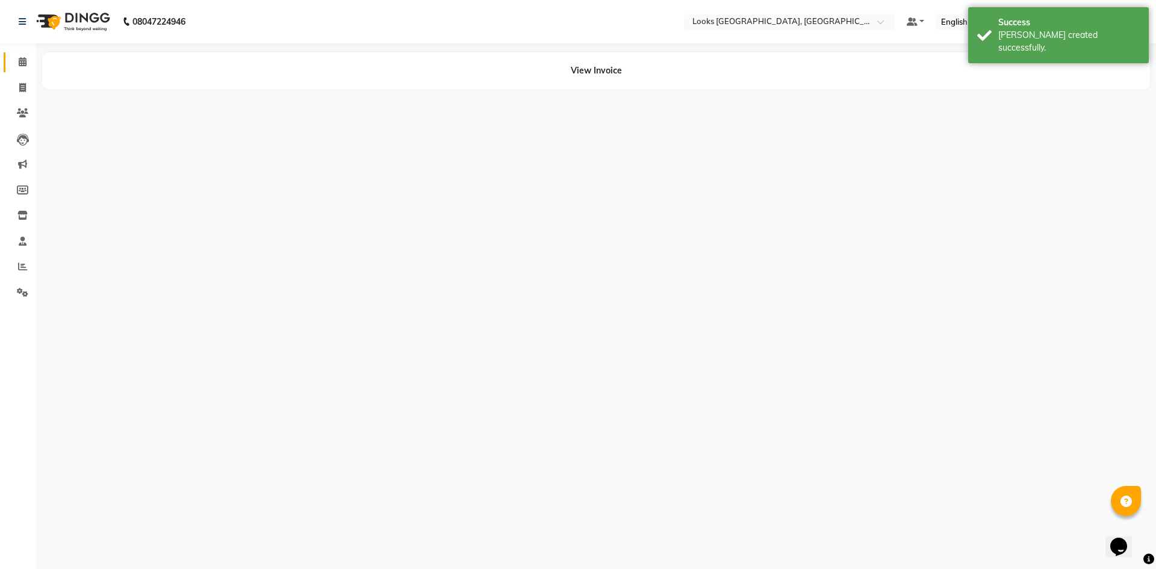
click at [20, 54] on link "Calendar" at bounding box center [18, 62] width 29 height 20
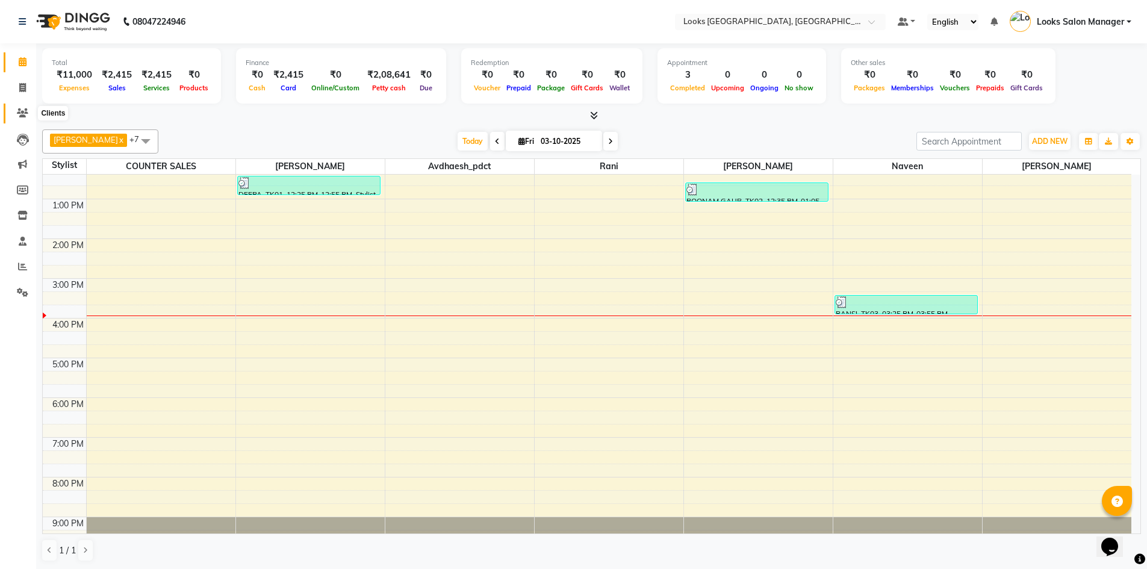
click at [24, 107] on span at bounding box center [22, 114] width 21 height 14
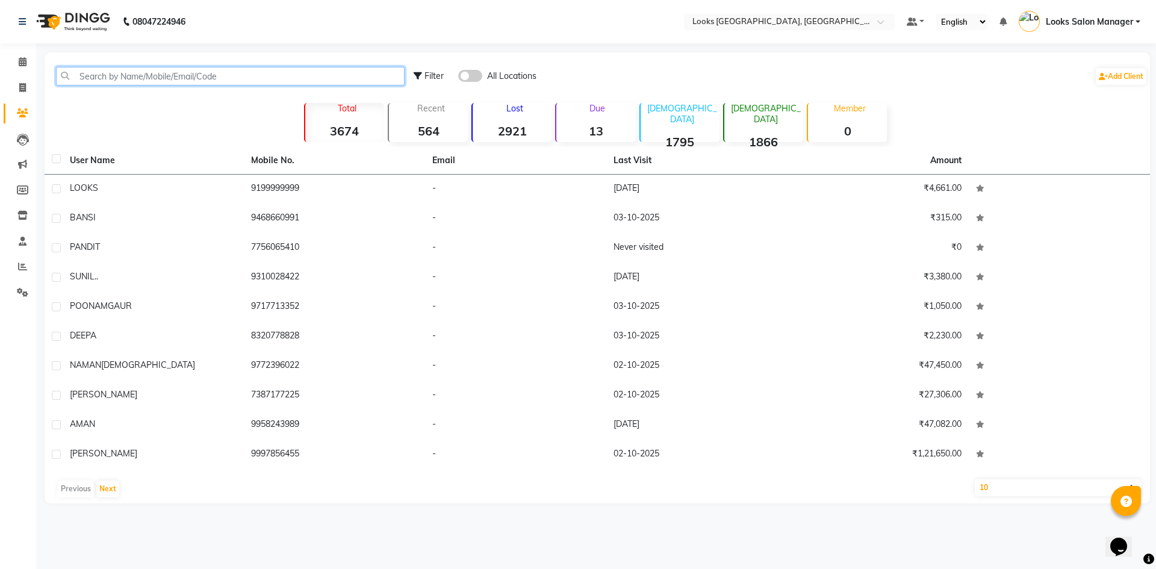
click at [120, 68] on input "text" at bounding box center [230, 76] width 349 height 19
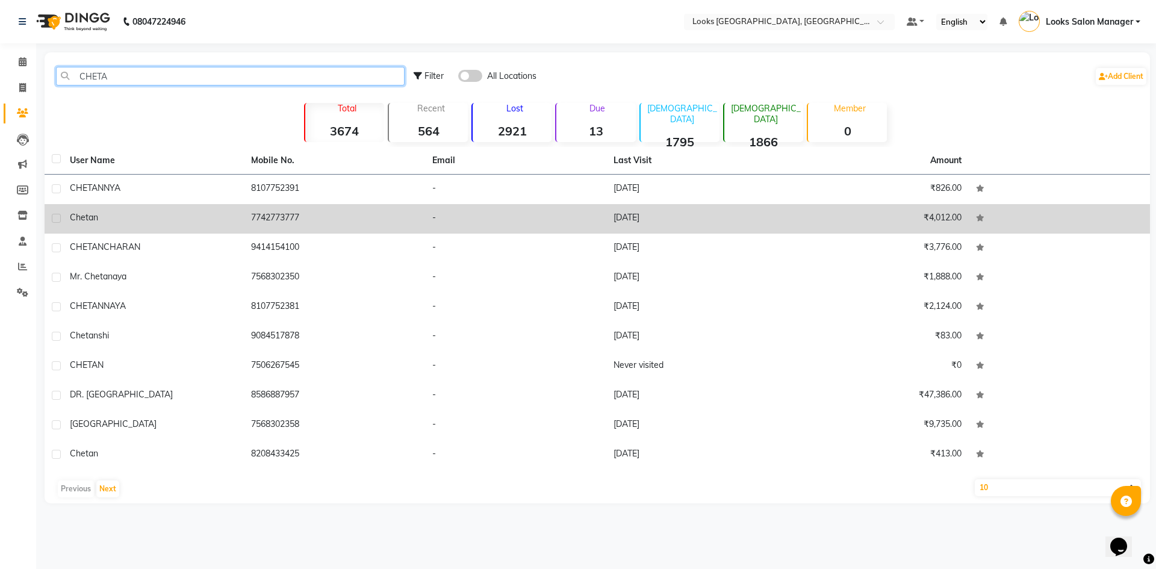
type input "CHETA"
click at [550, 215] on td "-" at bounding box center [515, 218] width 181 height 29
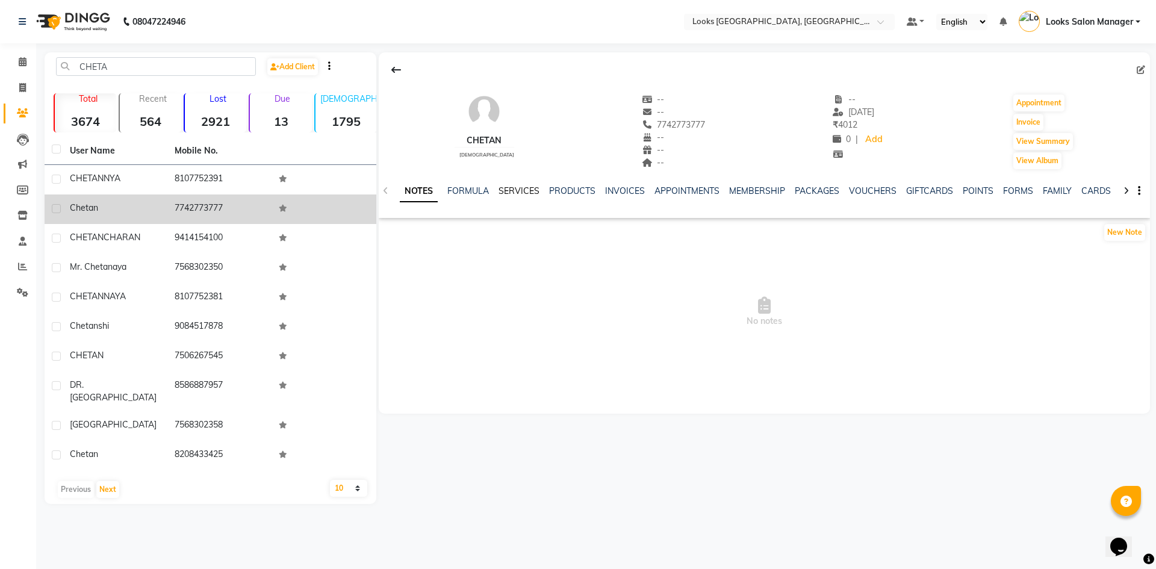
click at [514, 191] on link "SERVICES" at bounding box center [518, 190] width 41 height 11
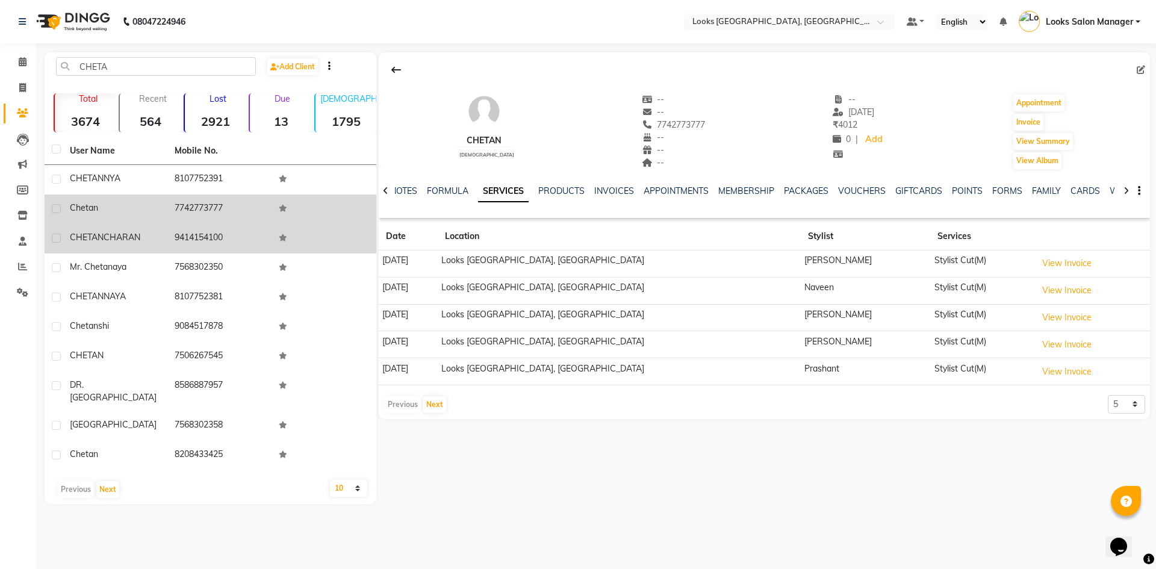
click at [242, 231] on td "9414154100" at bounding box center [219, 238] width 105 height 29
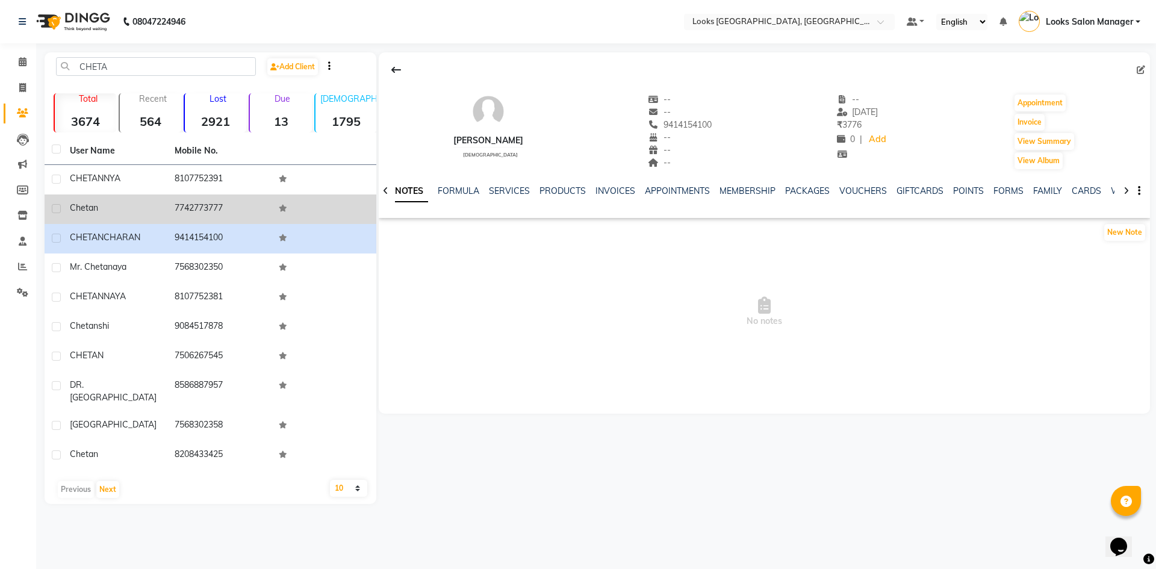
click at [518, 185] on div "SERVICES" at bounding box center [509, 191] width 41 height 13
click at [511, 193] on link "SERVICES" at bounding box center [509, 190] width 41 height 11
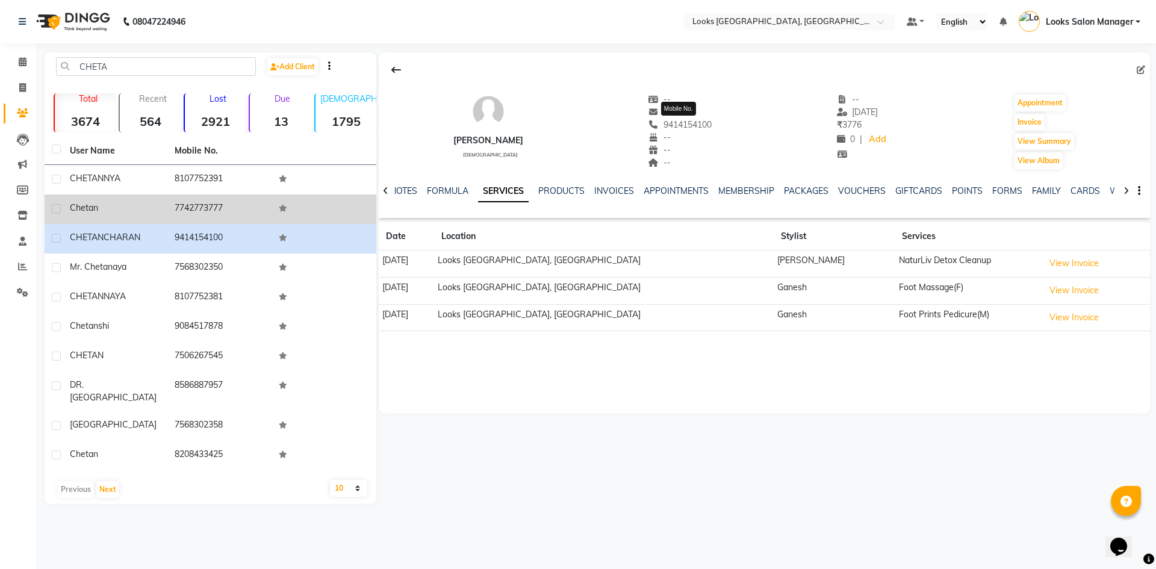
click at [692, 123] on span "9414154100" at bounding box center [680, 124] width 64 height 11
copy span "9414154100"
click at [1044, 284] on button "View Invoice" at bounding box center [1074, 290] width 60 height 19
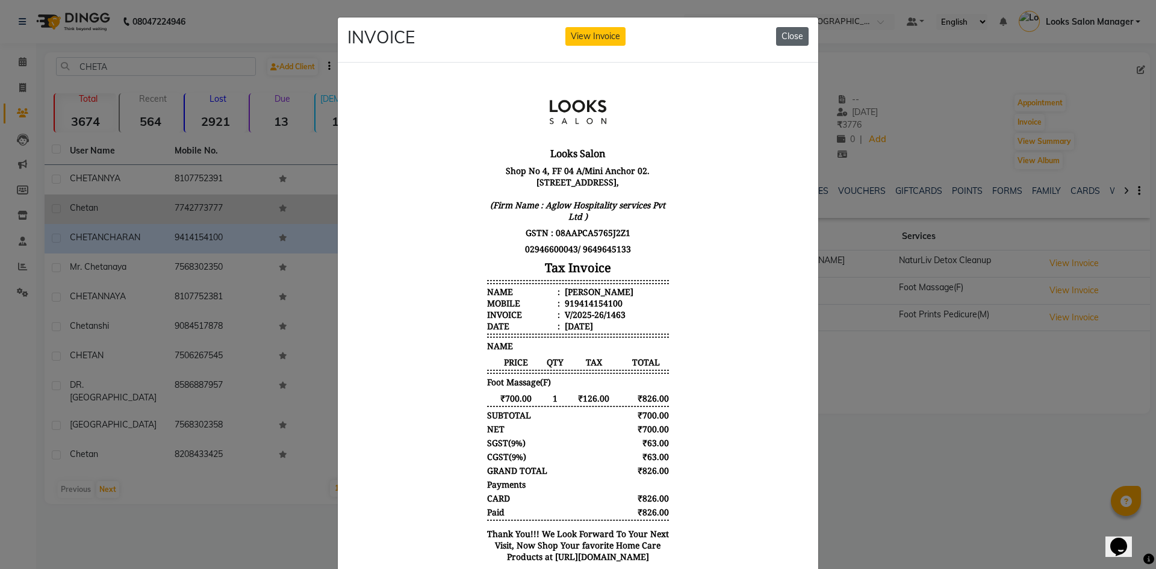
click at [789, 28] on button "Close" at bounding box center [792, 36] width 33 height 19
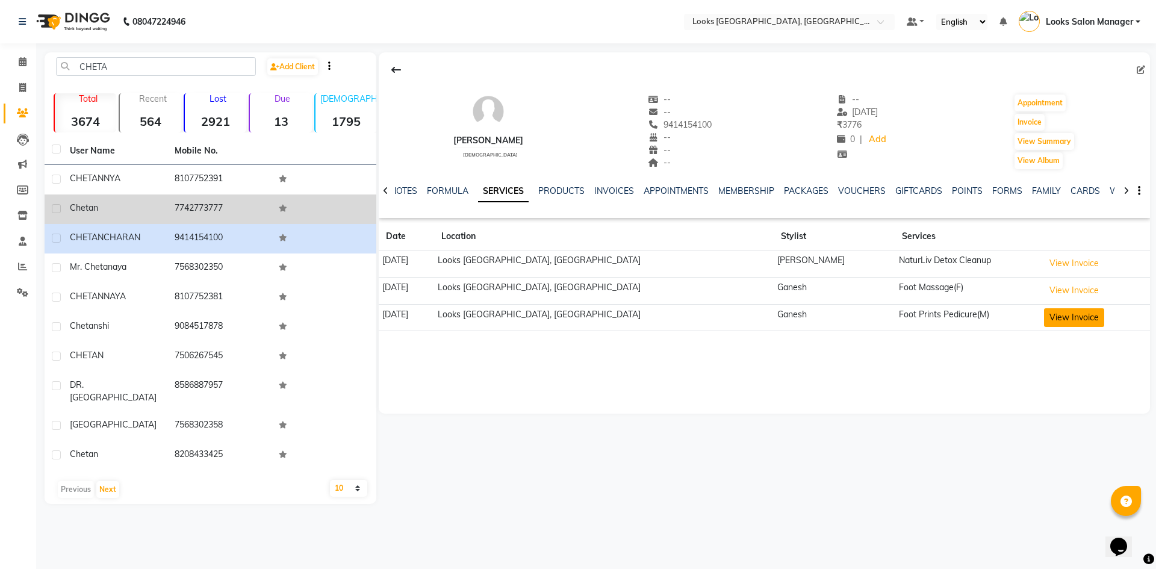
click at [1052, 315] on button "View Invoice" at bounding box center [1074, 317] width 60 height 19
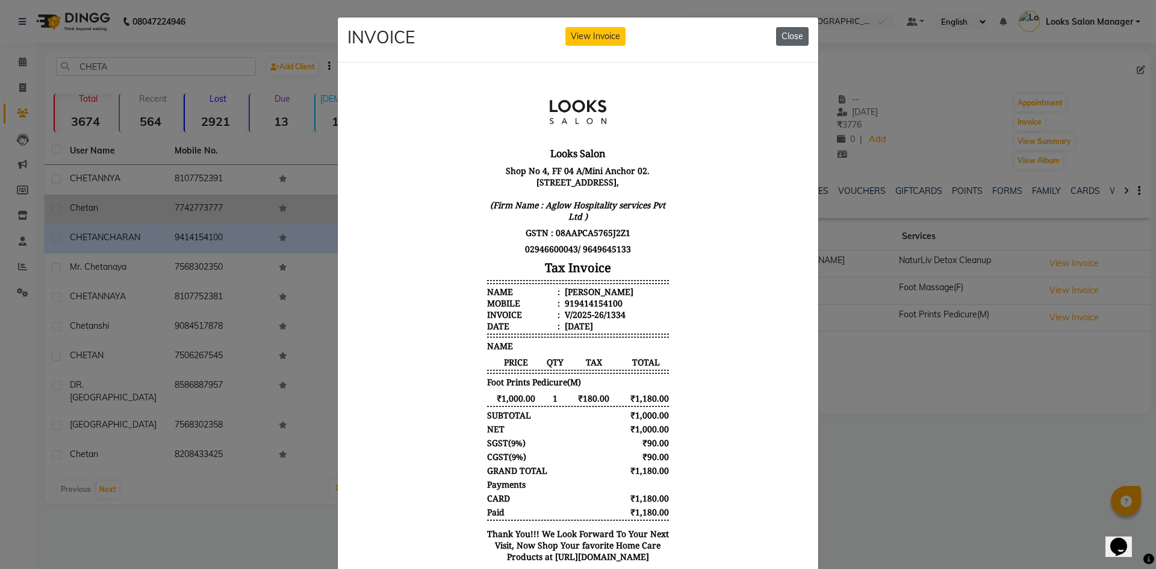
click at [795, 31] on button "Close" at bounding box center [792, 36] width 33 height 19
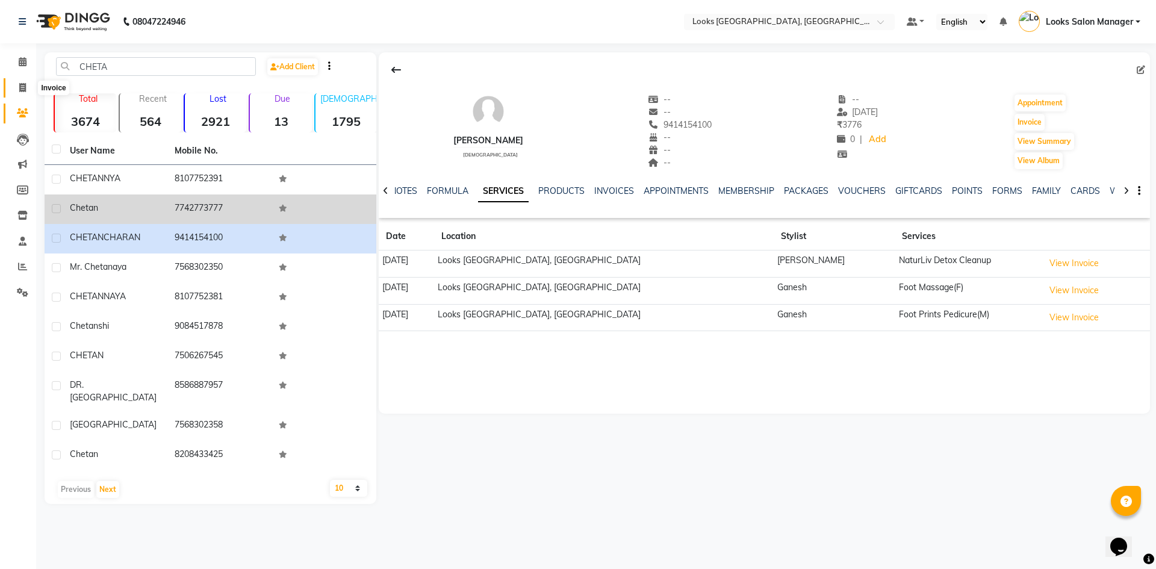
click at [23, 88] on icon at bounding box center [22, 87] width 7 height 9
select select "4460"
select select "service"
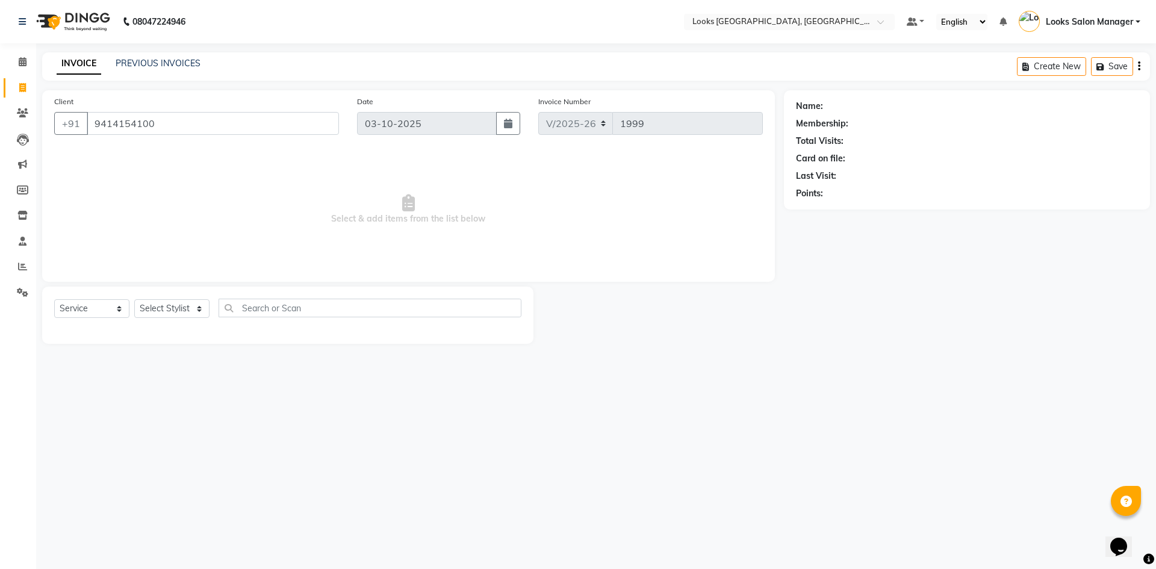
type input "9414154100"
select select "1: Object"
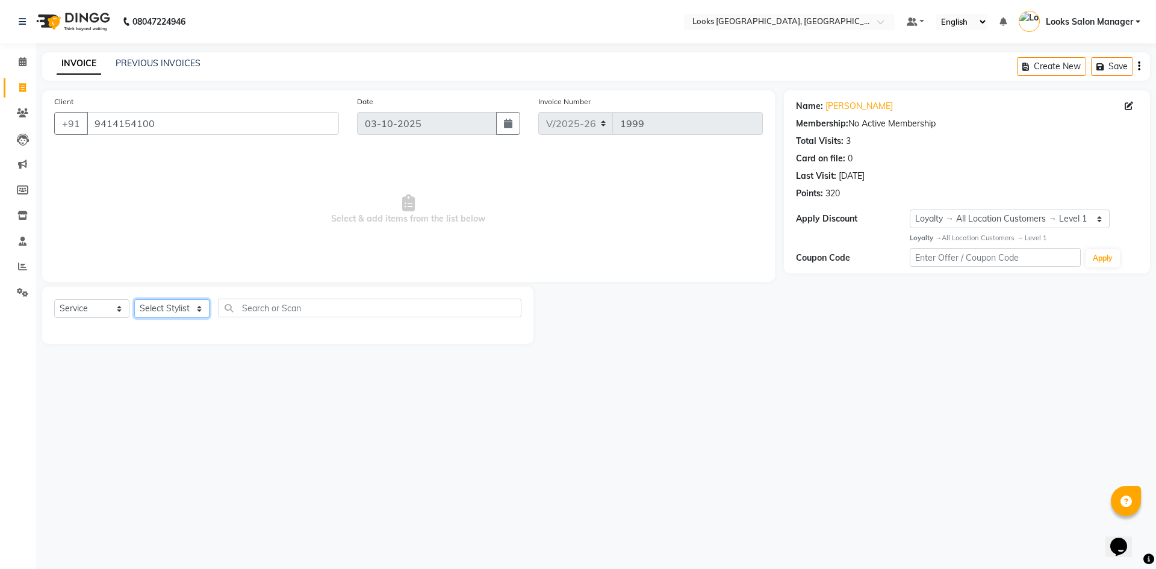
click at [167, 313] on select "Select Stylist Avdhaesh_pdct COUNTER SALES [PERSON_NAME] Looks Salon Manager [P…" at bounding box center [171, 308] width 75 height 19
select select "53491"
click at [134, 299] on select "Select Stylist Avdhaesh_pdct COUNTER SALES [PERSON_NAME] Looks Salon Manager [P…" at bounding box center [171, 308] width 75 height 19
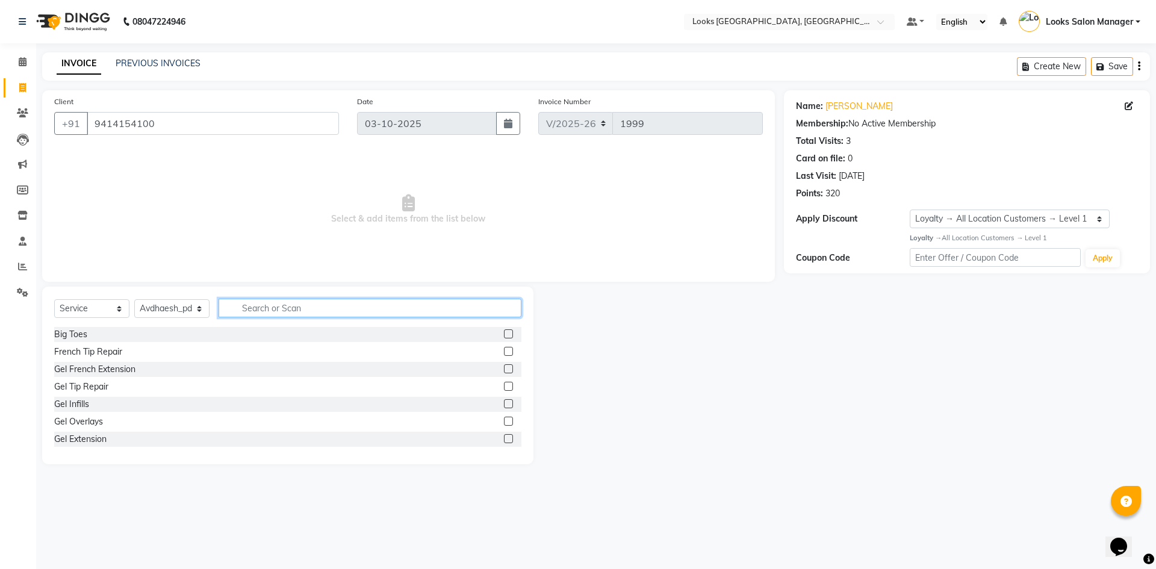
click at [247, 308] on input "text" at bounding box center [369, 308] width 303 height 19
type input "FOOT"
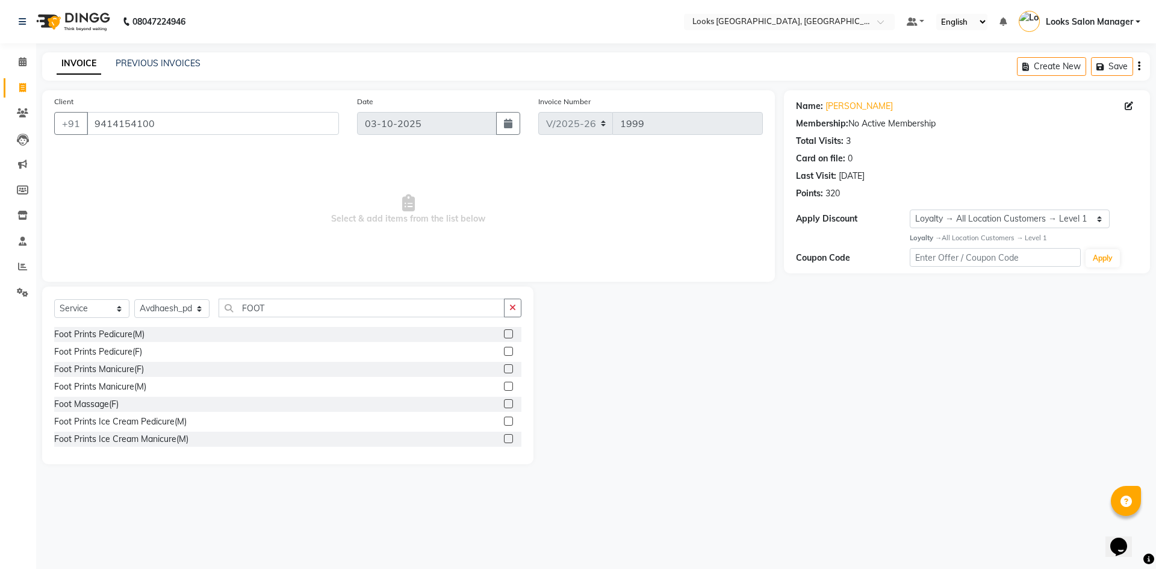
click at [504, 333] on label at bounding box center [508, 333] width 9 height 9
click at [504, 333] on input "checkbox" at bounding box center [508, 334] width 8 height 8
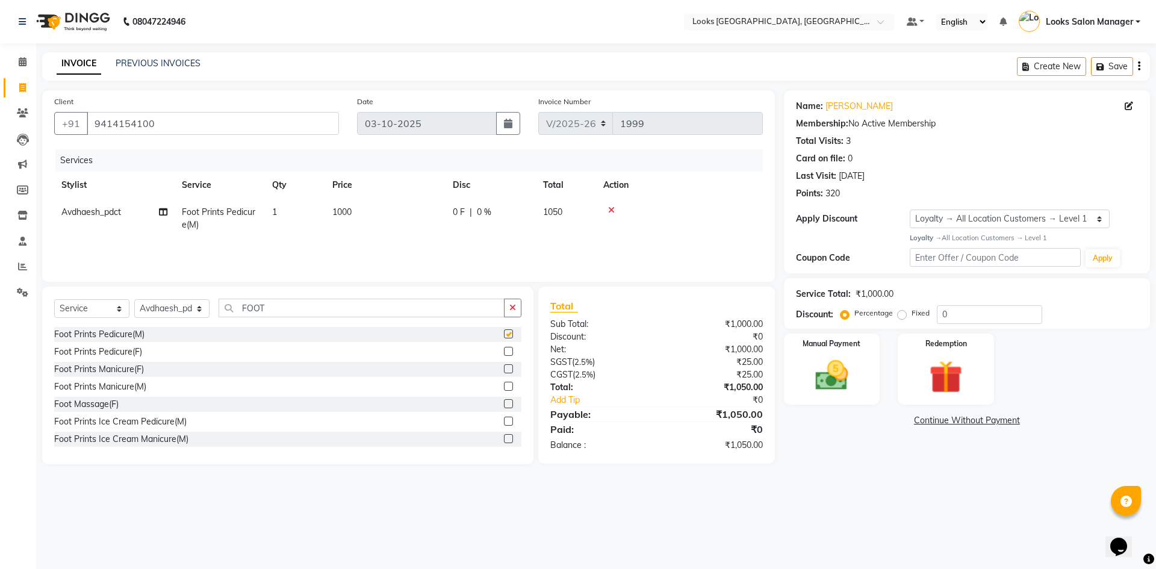
checkbox input "false"
click at [411, 244] on div "Services Stylist Service Qty Price Disc Total Action Avdhaesh_pdct Foot Prints …" at bounding box center [408, 209] width 708 height 120
click at [854, 382] on img at bounding box center [832, 376] width 56 height 40
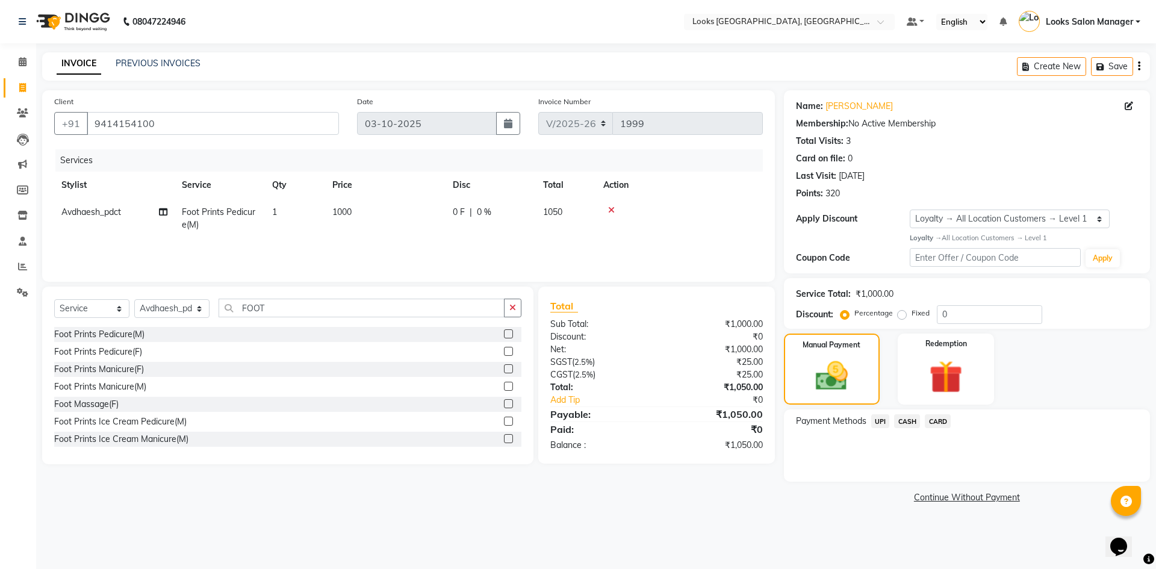
click at [938, 421] on span "CARD" at bounding box center [938, 421] width 26 height 14
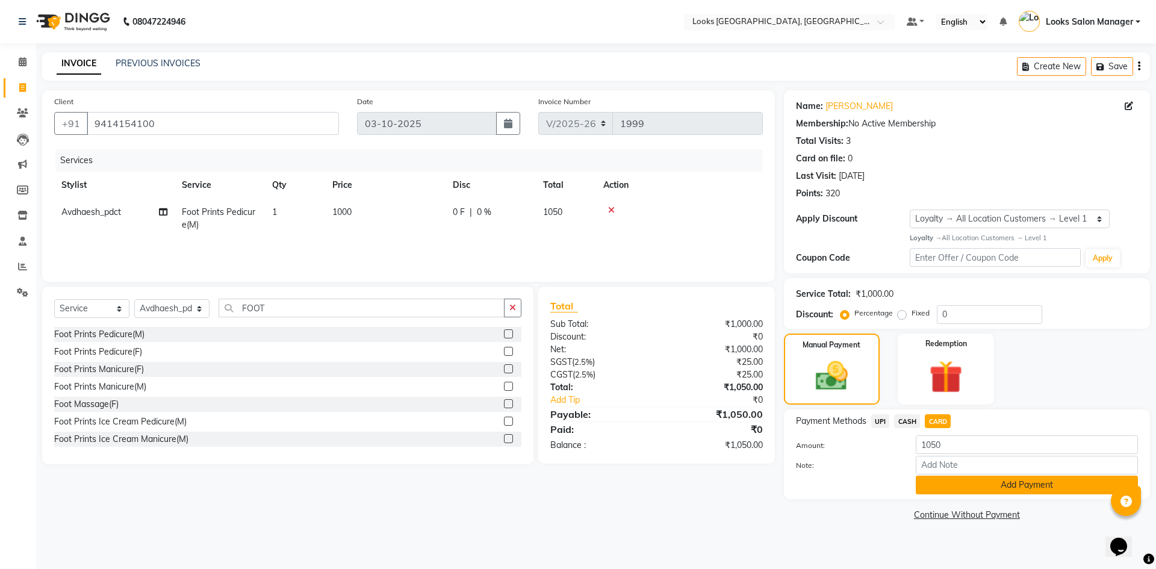
click at [920, 485] on button "Add Payment" at bounding box center [1027, 485] width 222 height 19
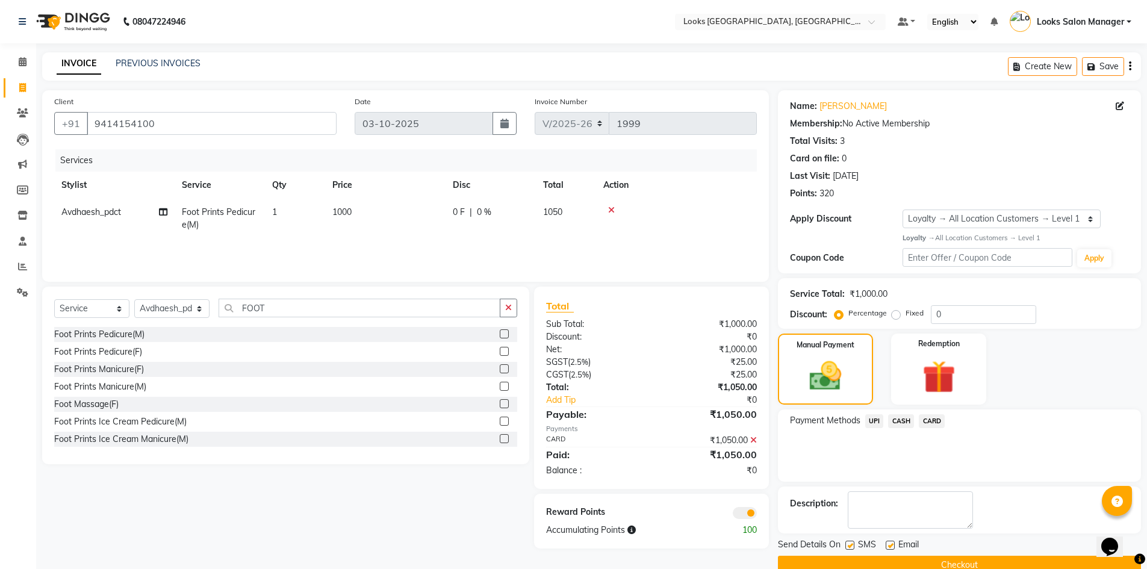
click at [852, 545] on label at bounding box center [849, 545] width 9 height 9
click at [852, 545] on input "checkbox" at bounding box center [849, 546] width 8 height 8
checkbox input "false"
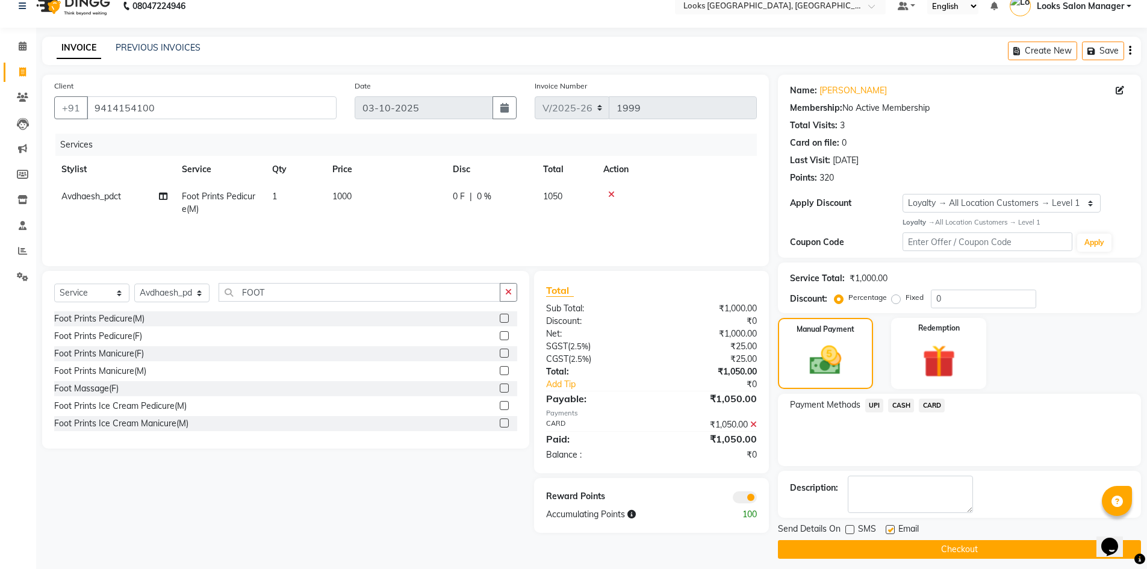
scroll to position [23, 0]
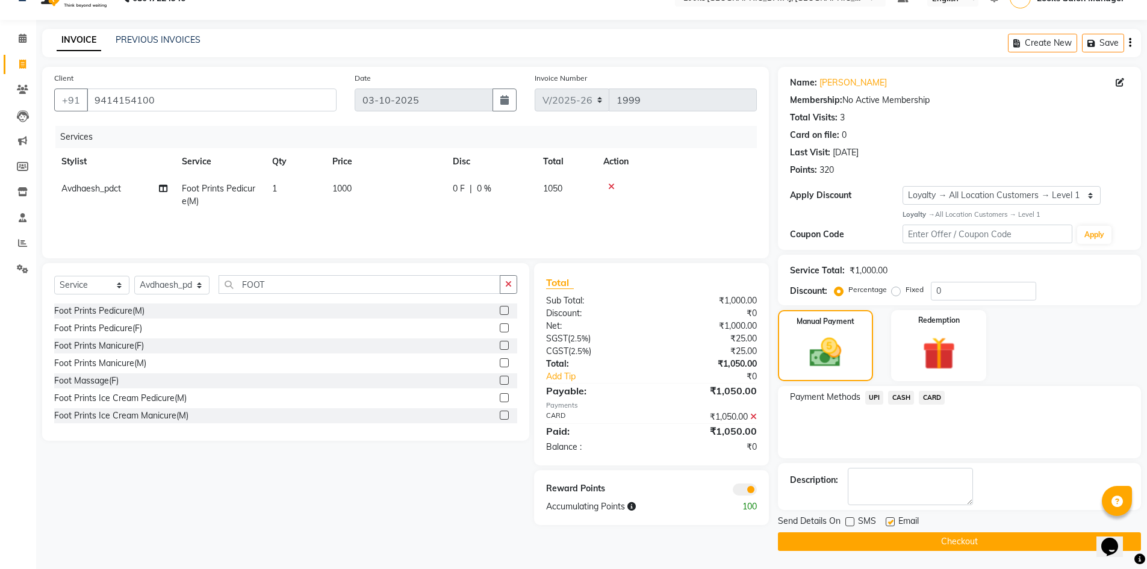
click at [917, 542] on button "Checkout" at bounding box center [959, 541] width 363 height 19
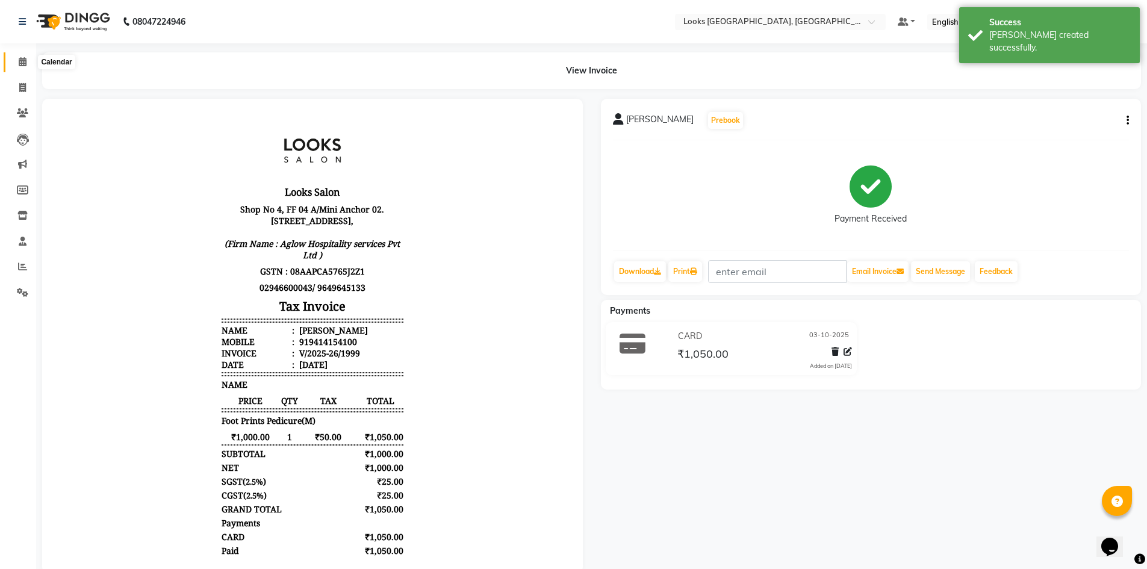
click at [22, 61] on icon at bounding box center [23, 61] width 8 height 9
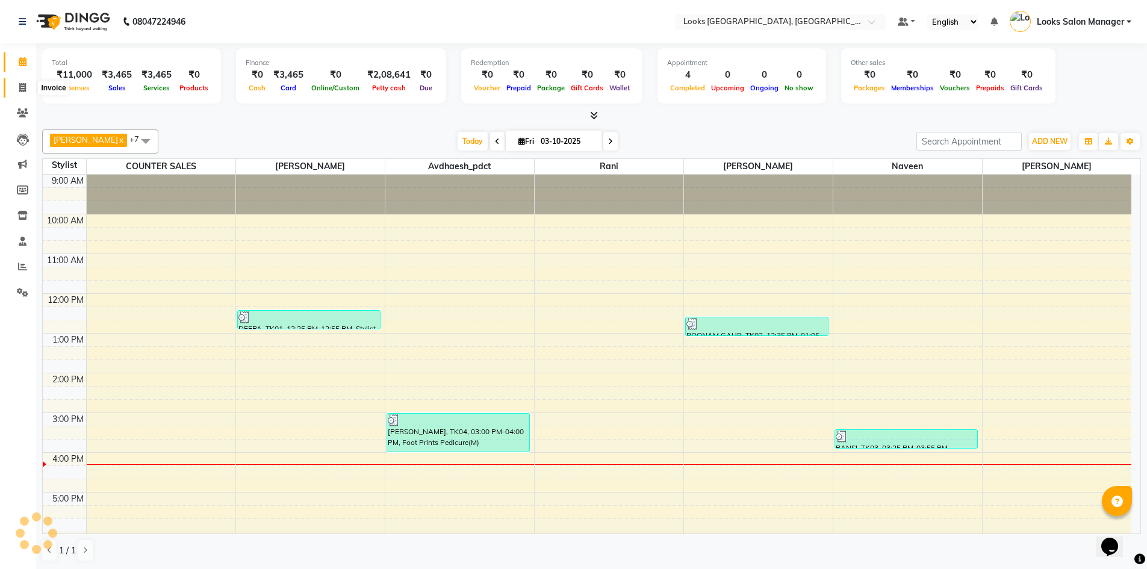
click at [23, 84] on icon at bounding box center [22, 87] width 7 height 9
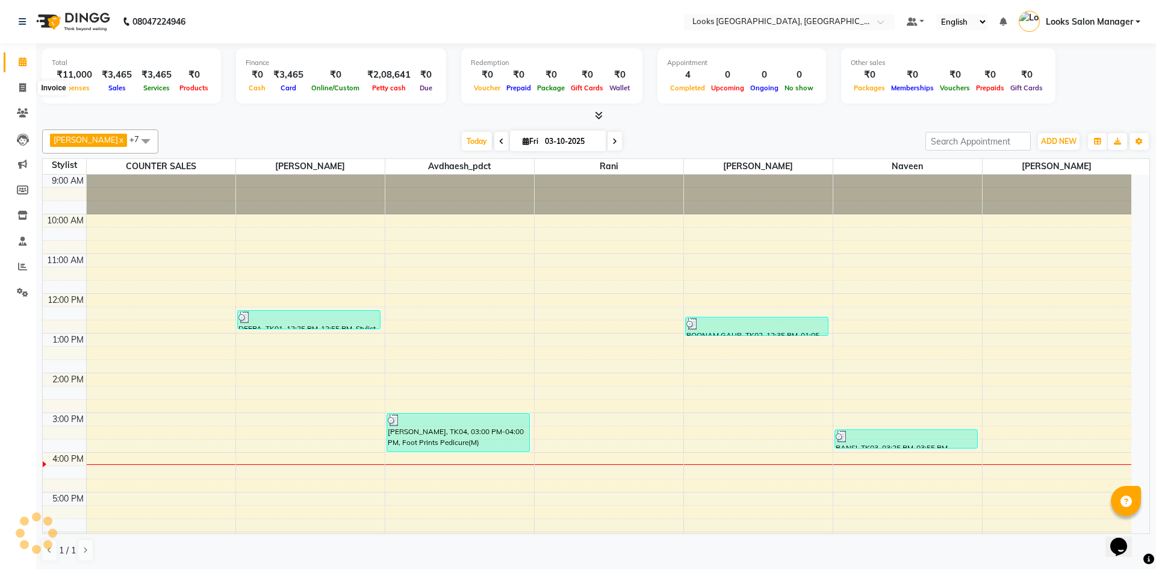
select select "4460"
select select "service"
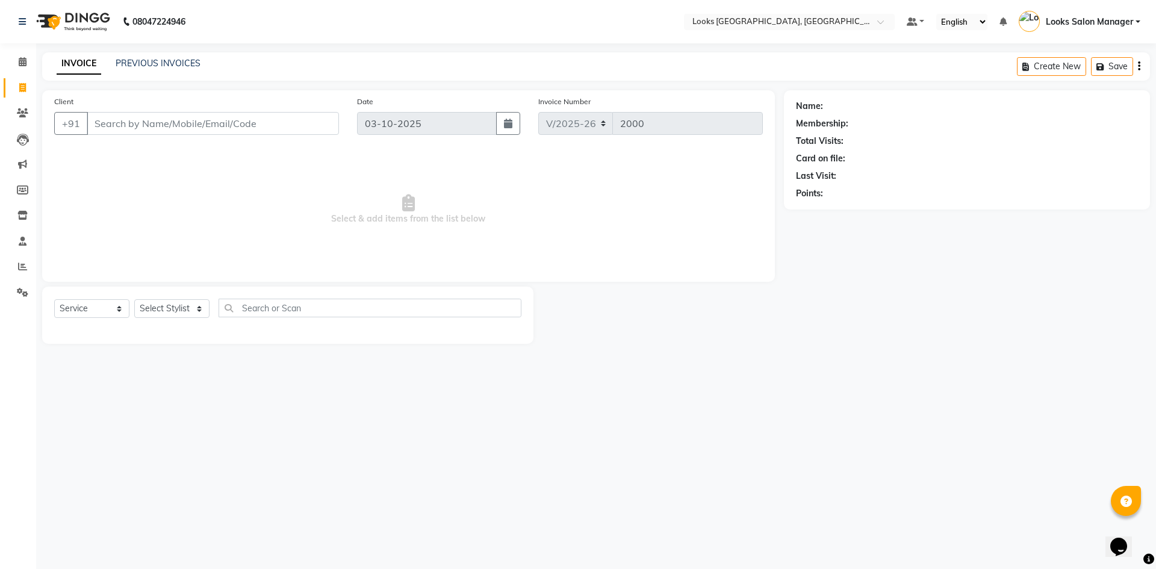
click at [163, 55] on div "INVOICE PREVIOUS INVOICES Create New Save" at bounding box center [596, 66] width 1108 height 28
click at [170, 69] on div "PREVIOUS INVOICES" at bounding box center [158, 63] width 85 height 13
drag, startPoint x: 171, startPoint y: 68, endPoint x: 182, endPoint y: 52, distance: 19.5
click at [176, 64] on link "PREVIOUS INVOICES" at bounding box center [158, 63] width 85 height 11
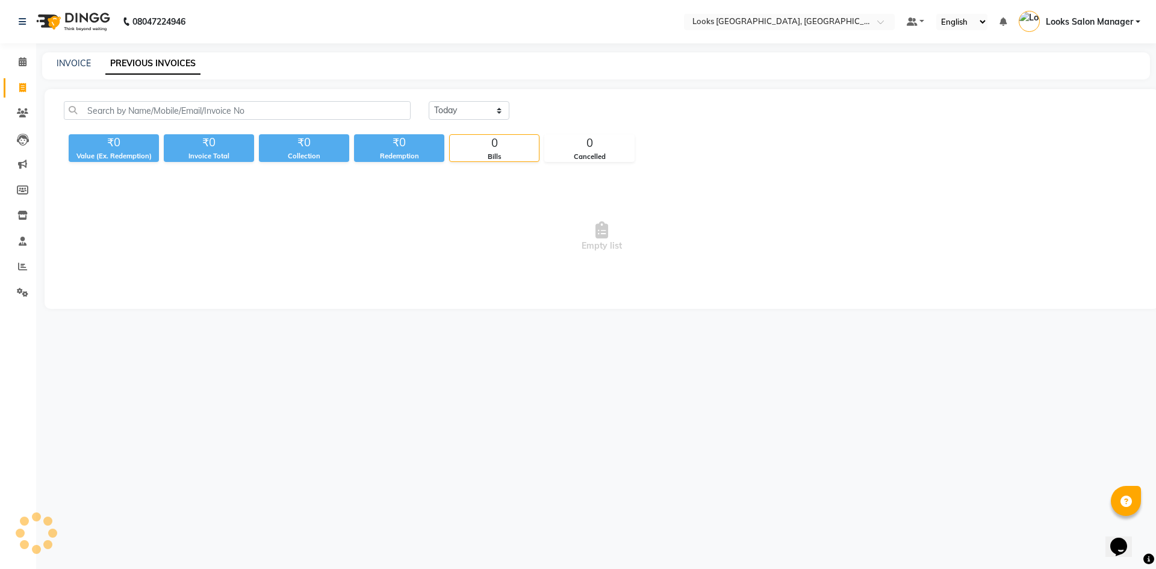
click at [182, 52] on div "08047224946 Select Location × Looks Urban Square Mall, Udaipur Default Panel My…" at bounding box center [578, 284] width 1156 height 569
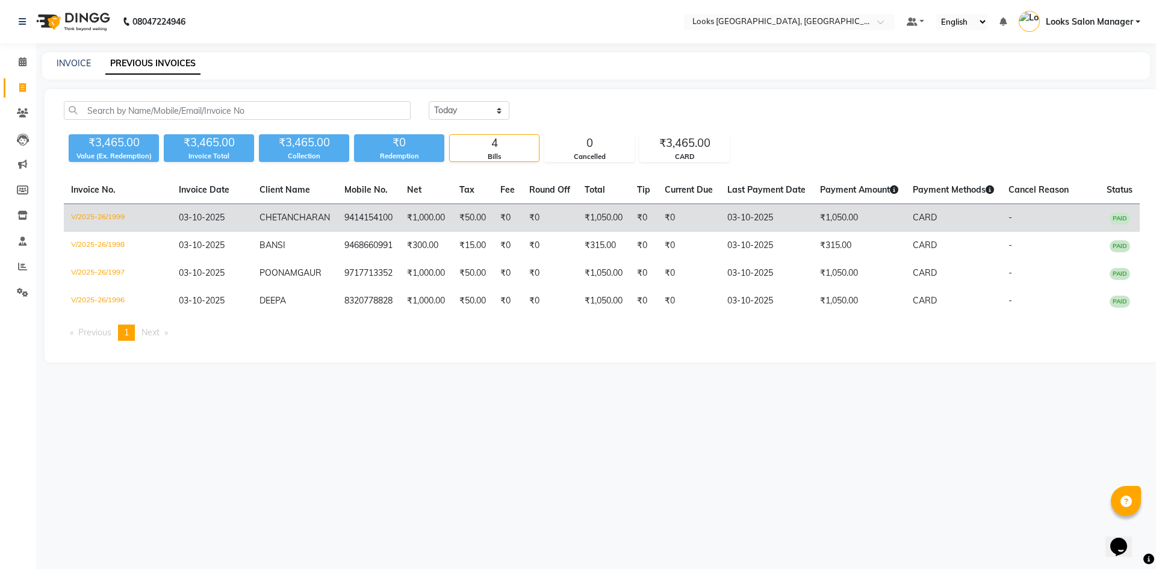
click at [538, 232] on td "₹0" at bounding box center [549, 218] width 55 height 28
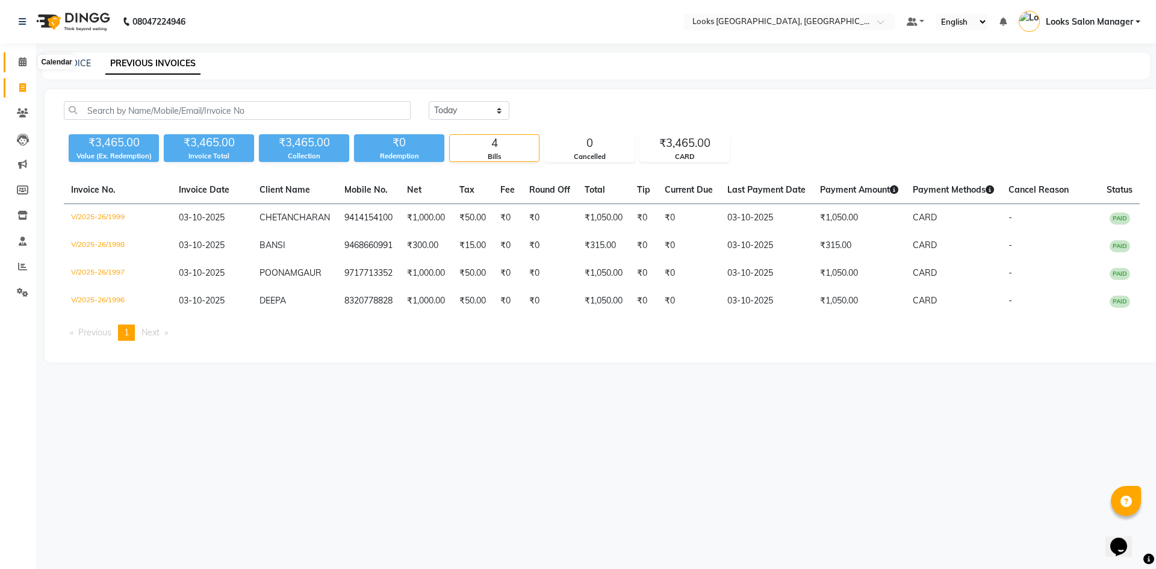
click at [22, 64] on icon at bounding box center [23, 61] width 8 height 9
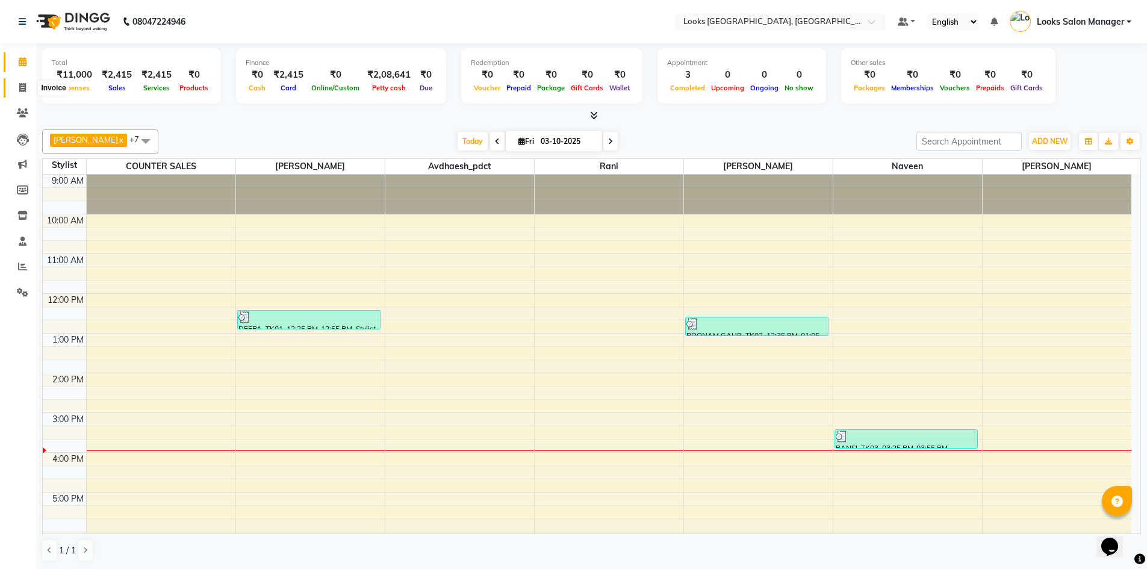
click at [23, 90] on icon at bounding box center [22, 87] width 7 height 9
select select "service"
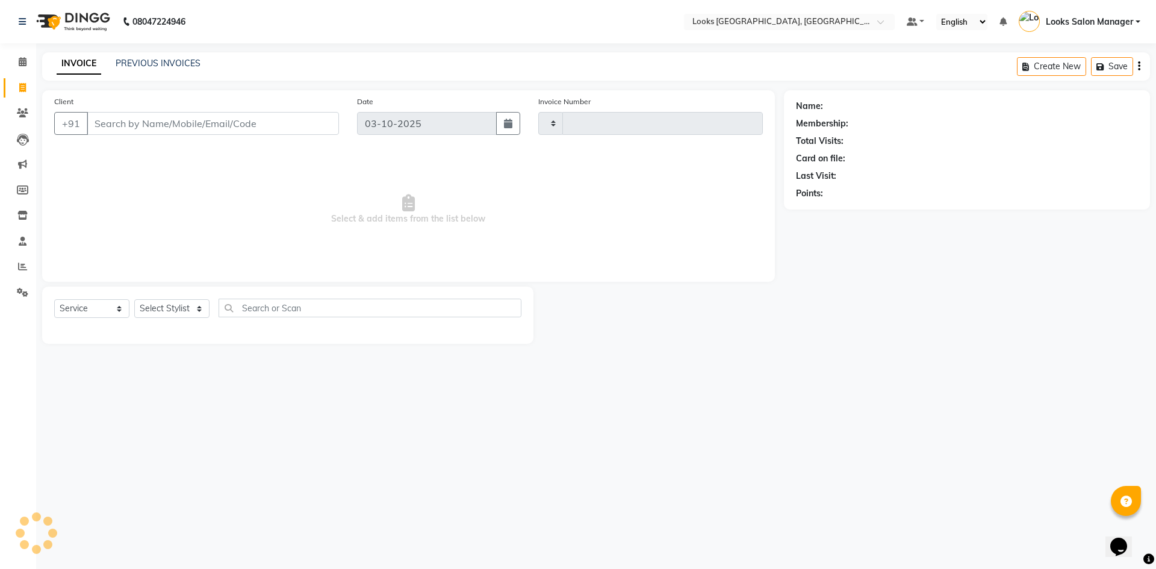
type input "1999"
select select "4460"
click at [116, 128] on input "Client" at bounding box center [213, 123] width 252 height 23
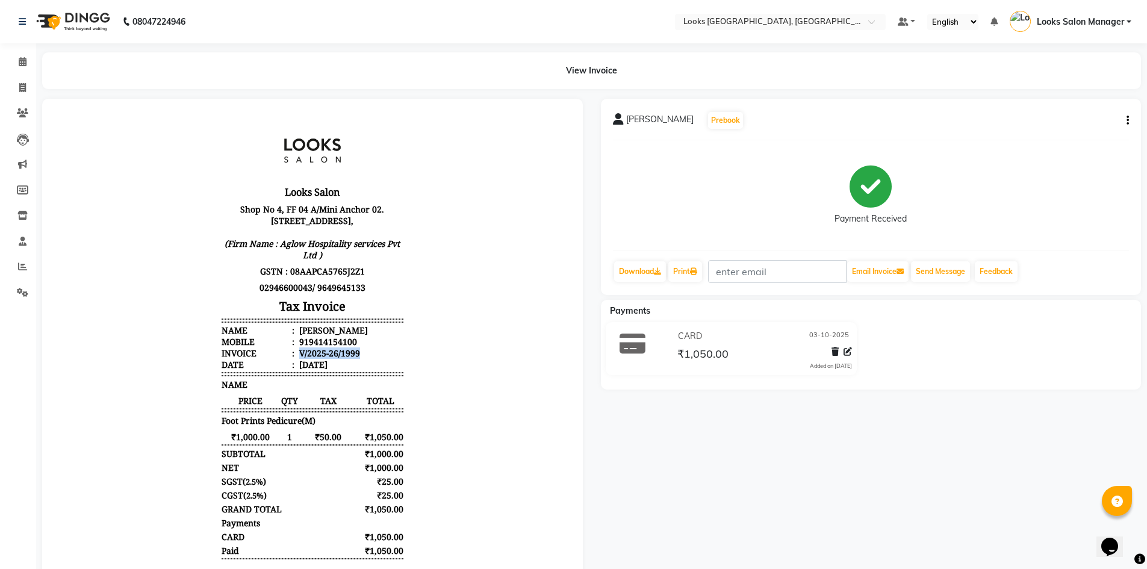
drag, startPoint x: 292, startPoint y: 362, endPoint x: 366, endPoint y: 363, distance: 74.0
click at [367, 359] on li "Invoice : V/2025-26/1999" at bounding box center [313, 352] width 182 height 11
drag, startPoint x: 342, startPoint y: 368, endPoint x: 357, endPoint y: 375, distance: 16.7
click at [353, 370] on li "Date : [DATE]" at bounding box center [313, 364] width 182 height 11
drag, startPoint x: 291, startPoint y: 367, endPoint x: 360, endPoint y: 368, distance: 68.6
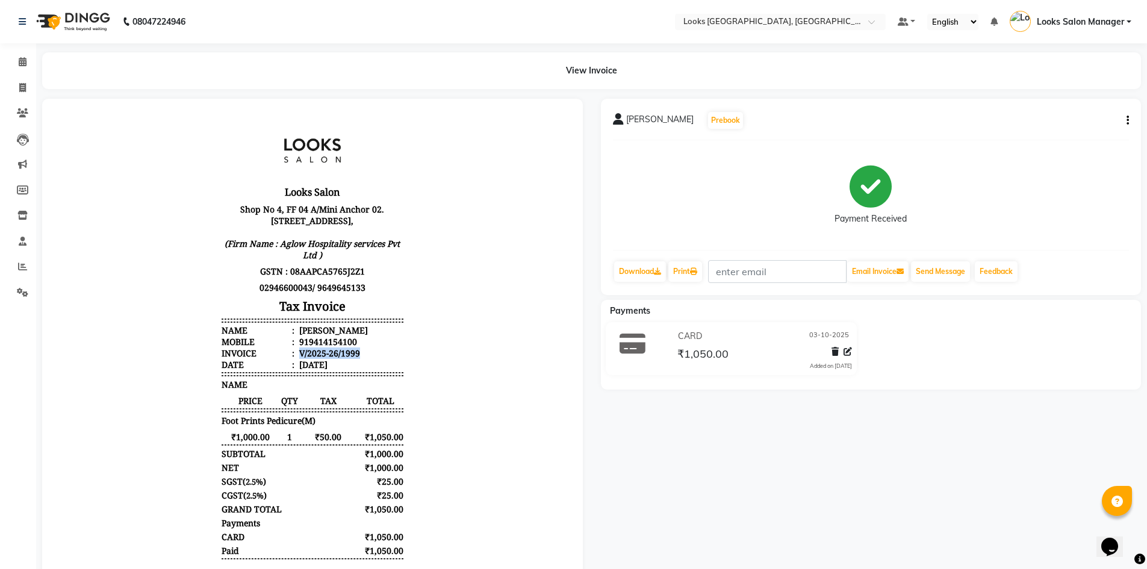
click at [360, 359] on li "Invoice : V/2025-26/1999" at bounding box center [313, 352] width 182 height 11
copy div "V/2025-26/1999"
drag, startPoint x: 299, startPoint y: 353, endPoint x: 352, endPoint y: 352, distance: 53.0
click at [352, 347] on li "Mobile : 919414154100" at bounding box center [313, 341] width 182 height 11
copy div "9414154100"
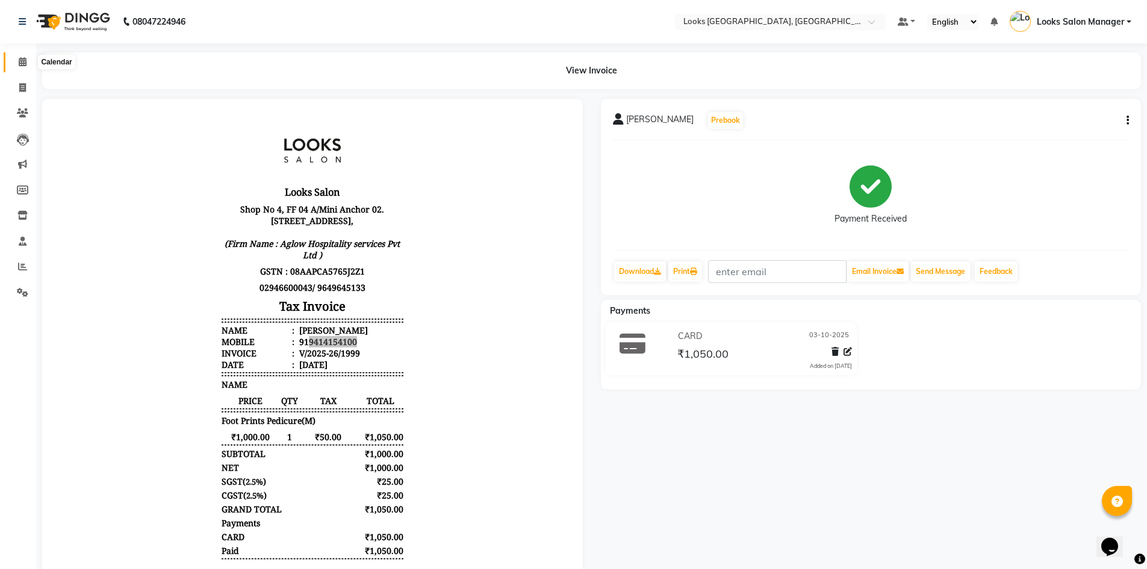
click at [13, 61] on span at bounding box center [22, 62] width 21 height 14
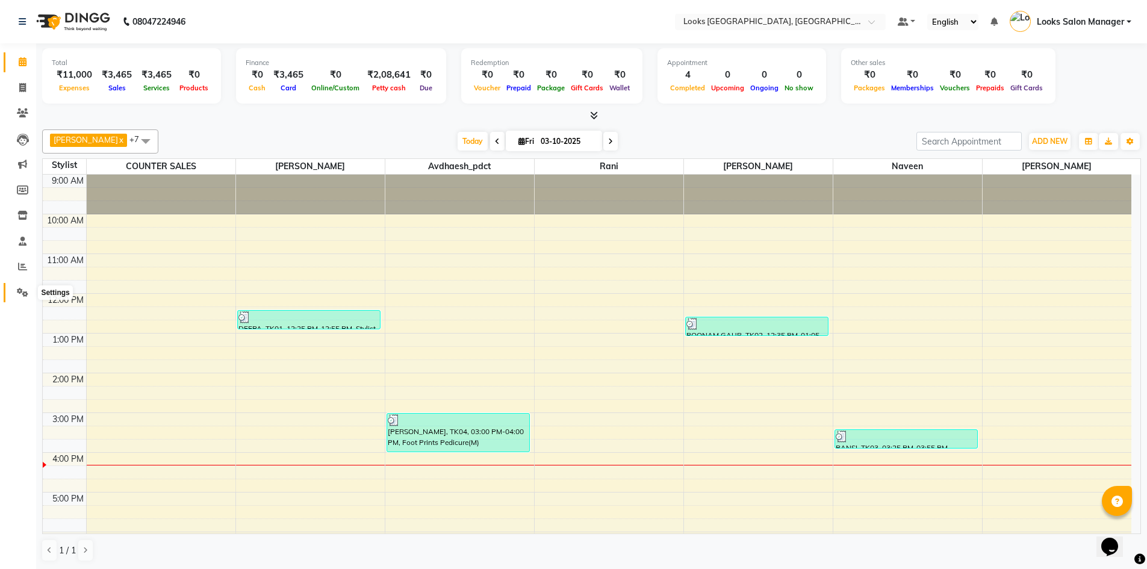
click at [22, 290] on icon at bounding box center [22, 292] width 11 height 9
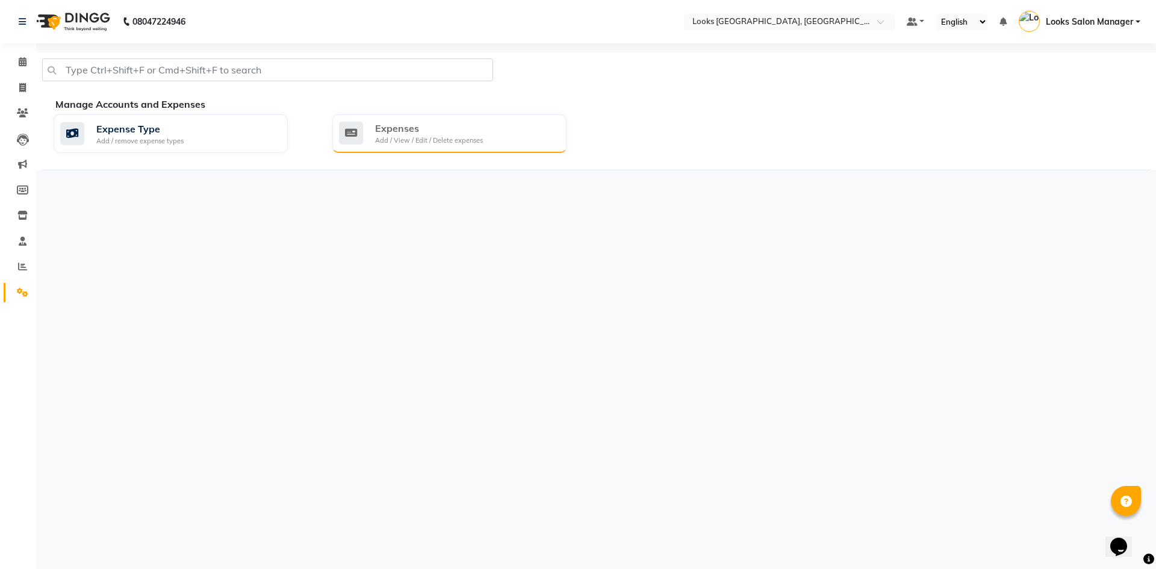
click at [474, 124] on div "Expenses" at bounding box center [429, 128] width 108 height 14
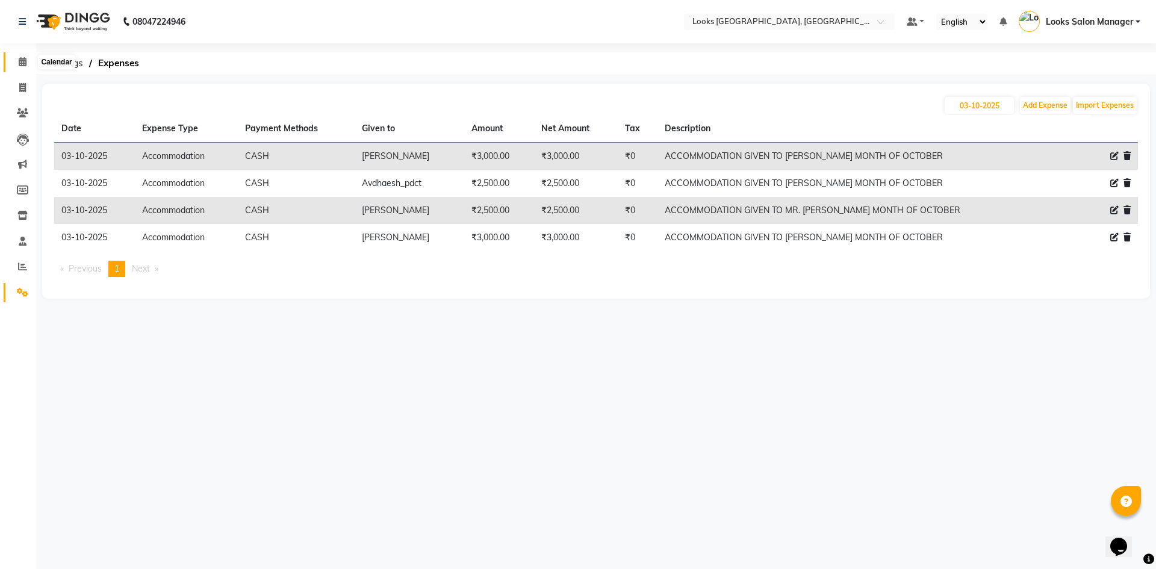
click at [19, 63] on icon at bounding box center [23, 61] width 8 height 9
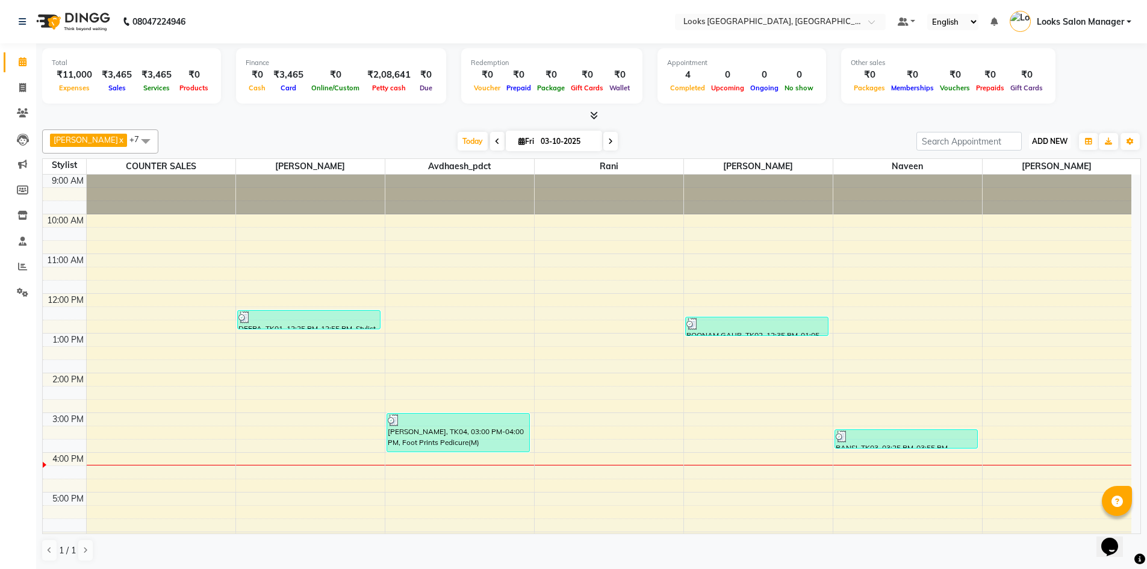
click at [1040, 145] on span "ADD NEW" at bounding box center [1050, 141] width 36 height 9
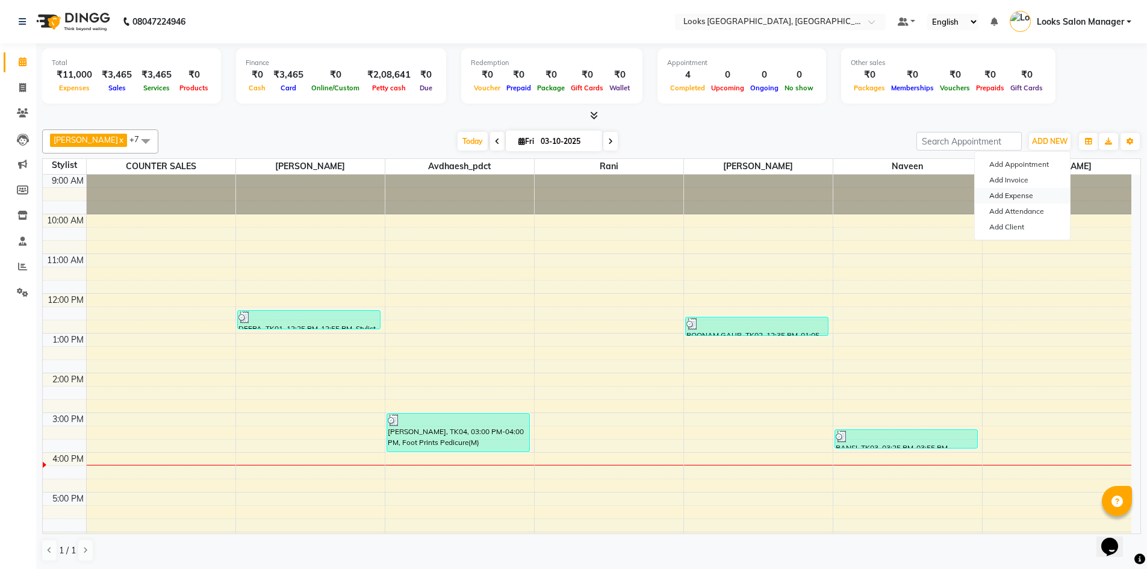
click at [1000, 196] on link "Add Expense" at bounding box center [1022, 196] width 95 height 16
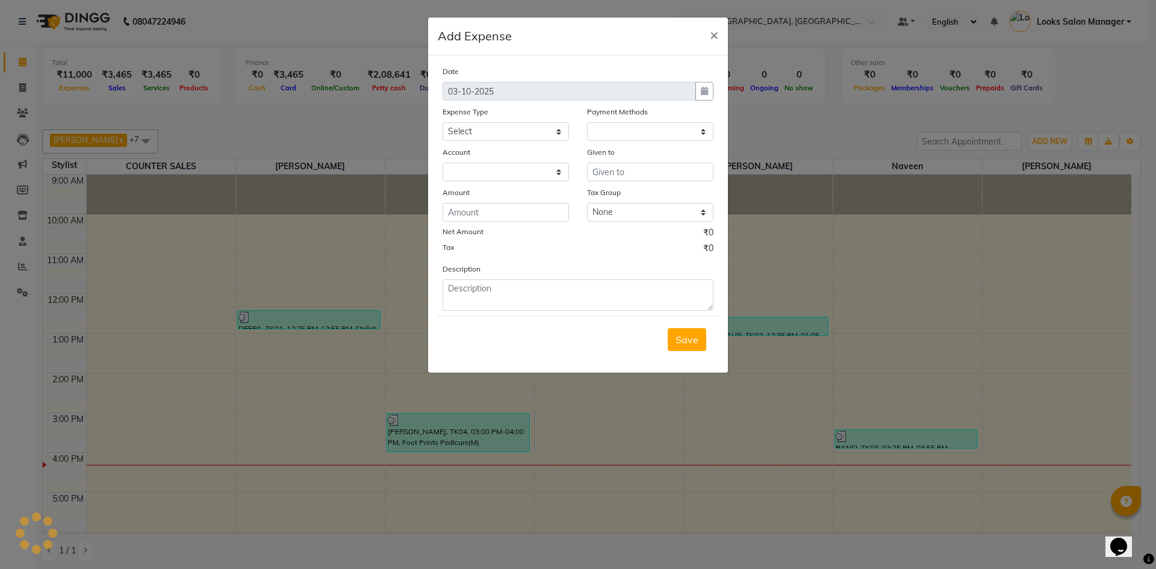
select select "1"
select select "3277"
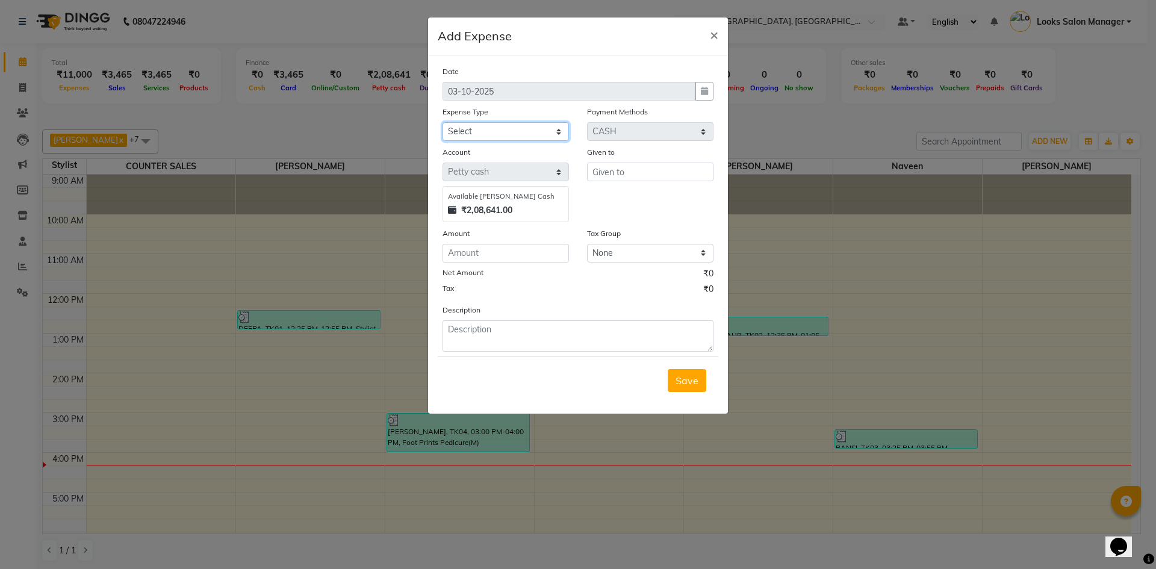
drag, startPoint x: 506, startPoint y: 132, endPoint x: 568, endPoint y: 132, distance: 61.4
click at [506, 132] on select "Select Accommodation Aesthetics Bank Deposit BLINKIT Cash Handover Client Refun…" at bounding box center [505, 131] width 126 height 19
select select "24170"
click at [442, 122] on select "Select Accommodation Aesthetics Bank Deposit BLINKIT Cash Handover Client Refun…" at bounding box center [505, 131] width 126 height 19
click at [624, 172] on input "text" at bounding box center [650, 172] width 126 height 19
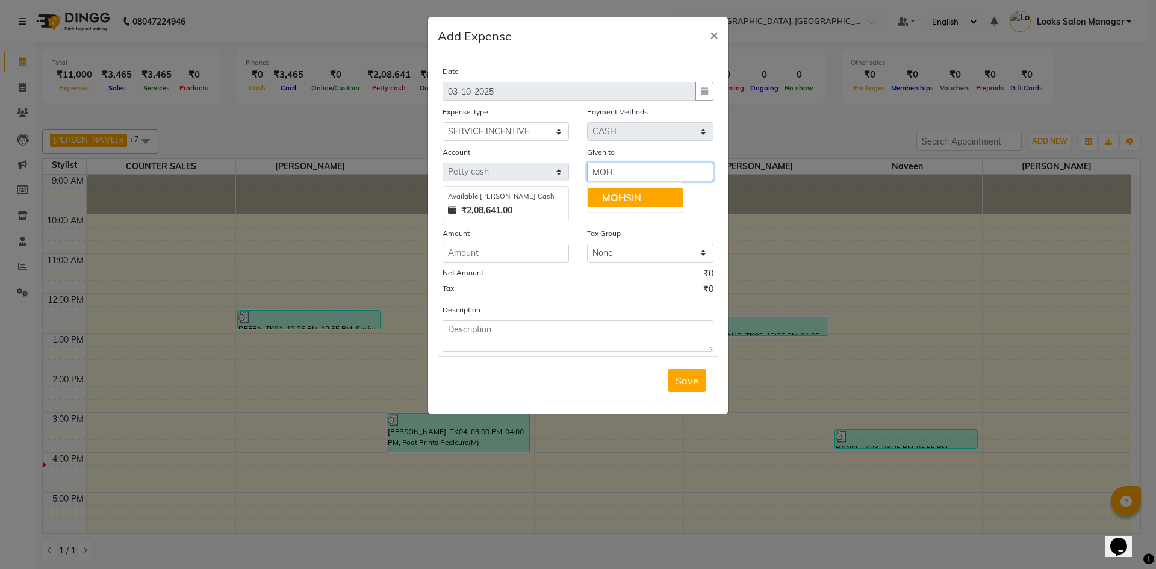
click at [613, 194] on span "MOH" at bounding box center [613, 197] width 23 height 12
type input "[PERSON_NAME]"
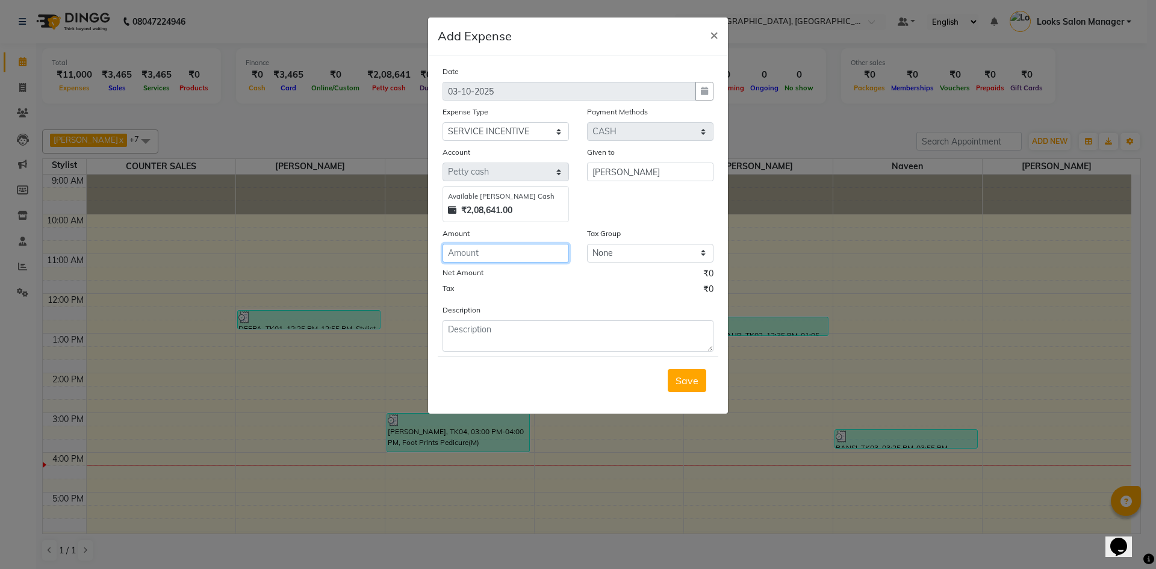
click at [549, 252] on input "number" at bounding box center [505, 253] width 126 height 19
type input "5988"
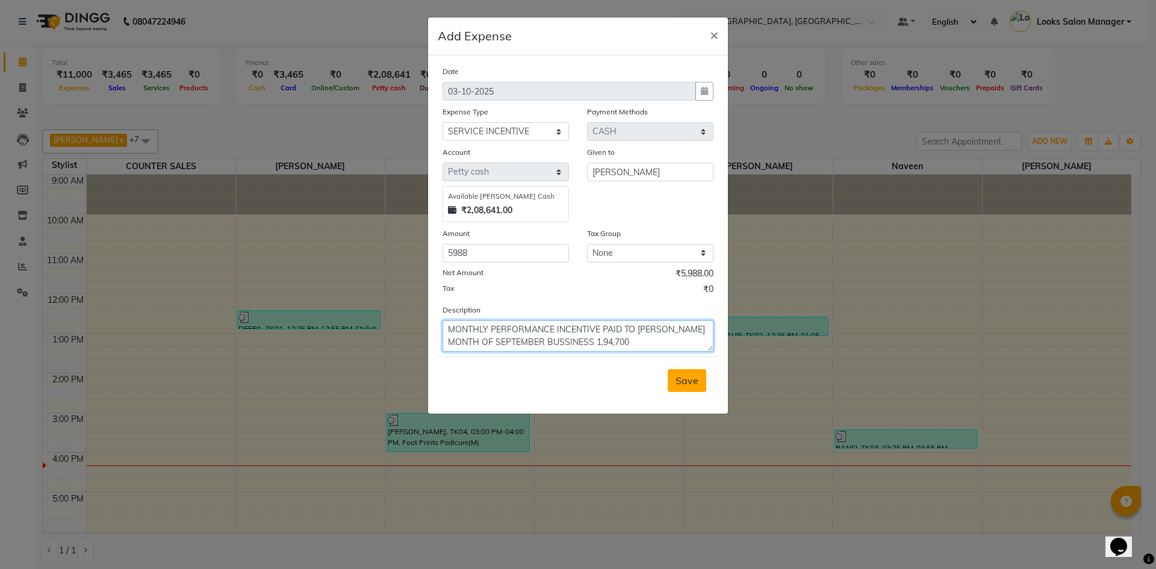
type textarea "MONTHLY PERFORMANCE INCENTIVE PAID TO [PERSON_NAME] MONTH OF SEPTEMBER BUSSINES…"
click at [675, 379] on button "Save" at bounding box center [687, 380] width 39 height 23
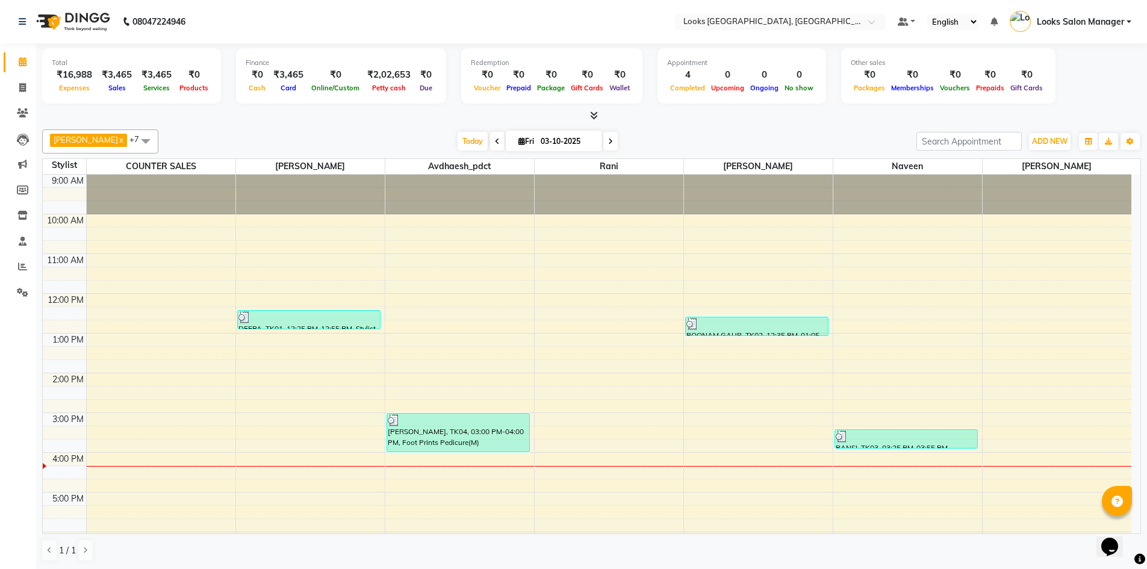
click at [397, 123] on div "Total ₹16,988 Expenses ₹3,465 Sales ₹3,465 Services ₹0 Products Finance ₹0 Cash…" at bounding box center [591, 306] width 1111 height 526
click at [590, 117] on icon at bounding box center [594, 115] width 8 height 9
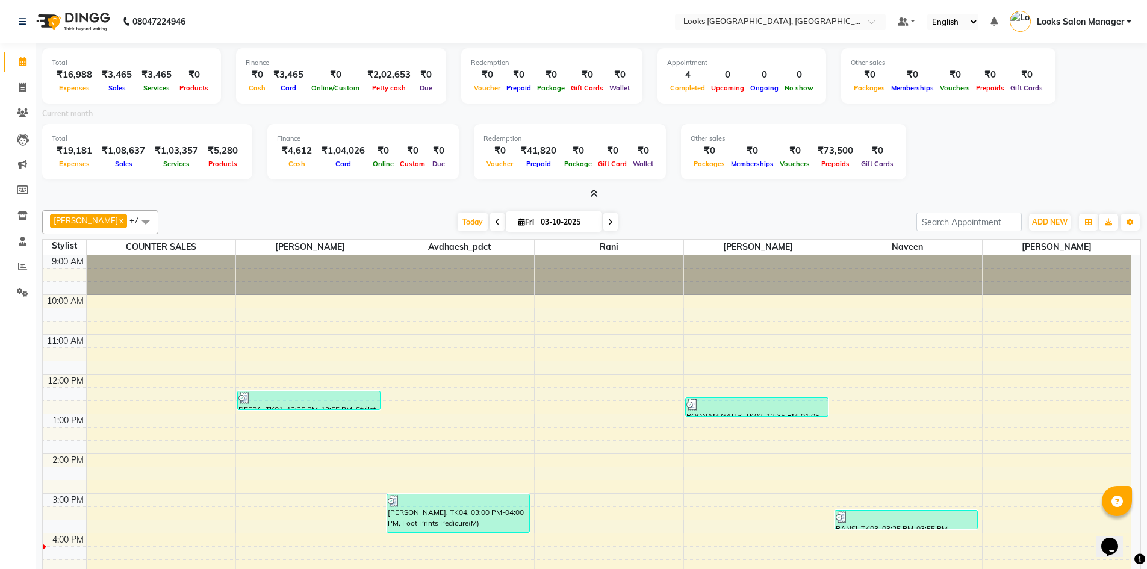
click at [593, 199] on span at bounding box center [591, 194] width 13 height 13
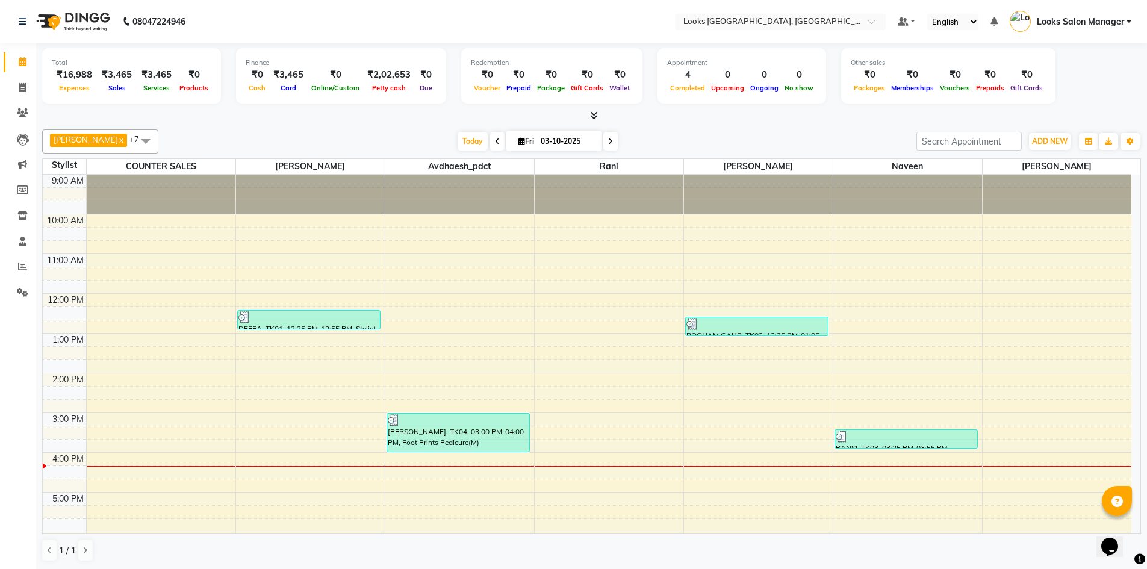
click at [589, 117] on span at bounding box center [591, 116] width 13 height 13
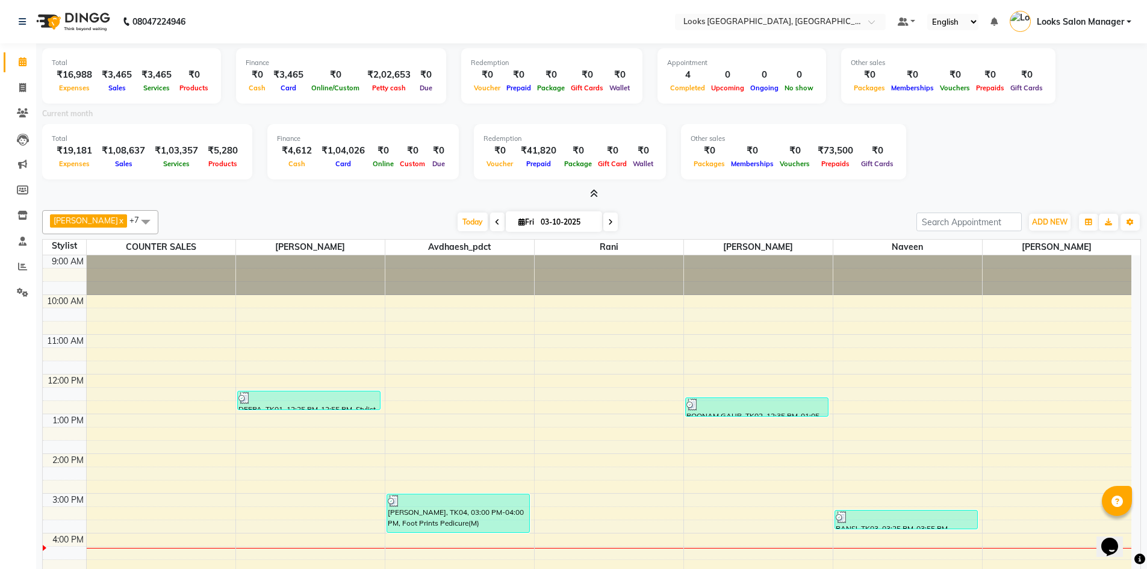
click at [592, 193] on icon at bounding box center [594, 193] width 8 height 9
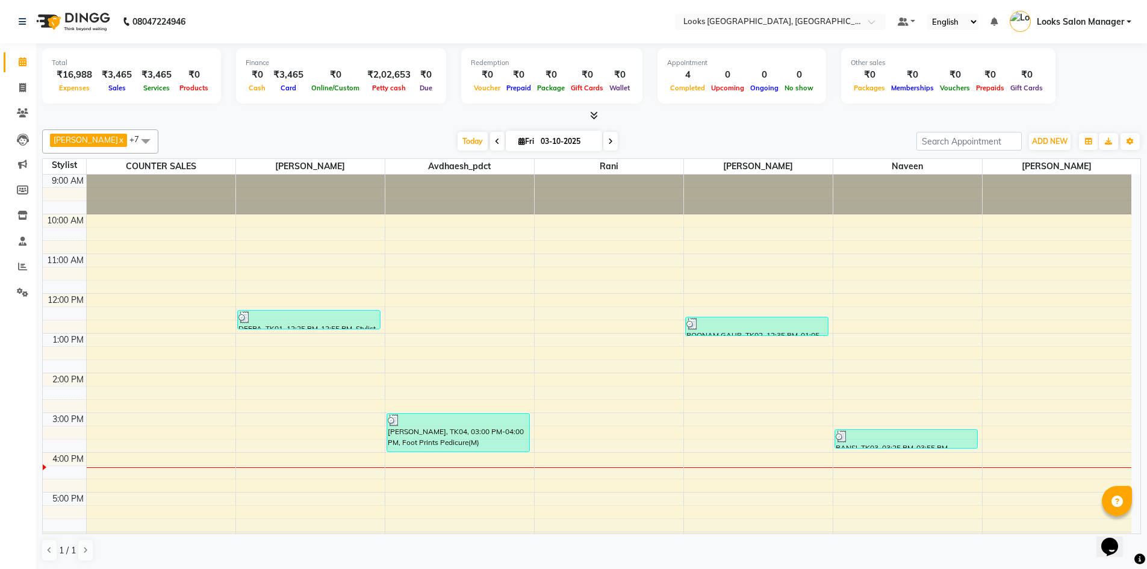
click at [590, 120] on span at bounding box center [591, 116] width 13 height 13
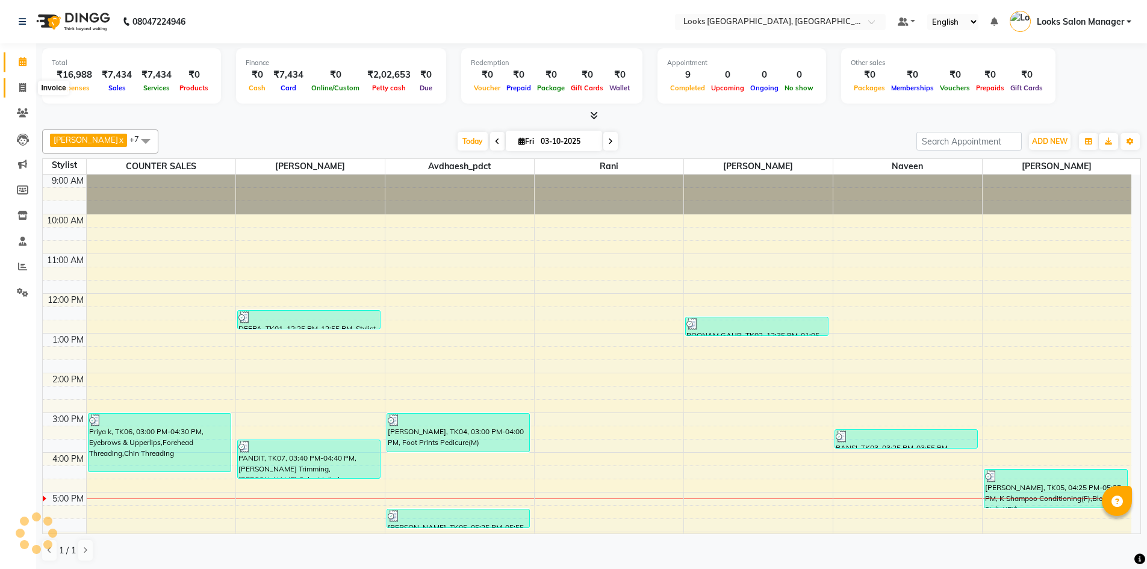
click at [13, 88] on span at bounding box center [22, 88] width 21 height 14
select select "service"
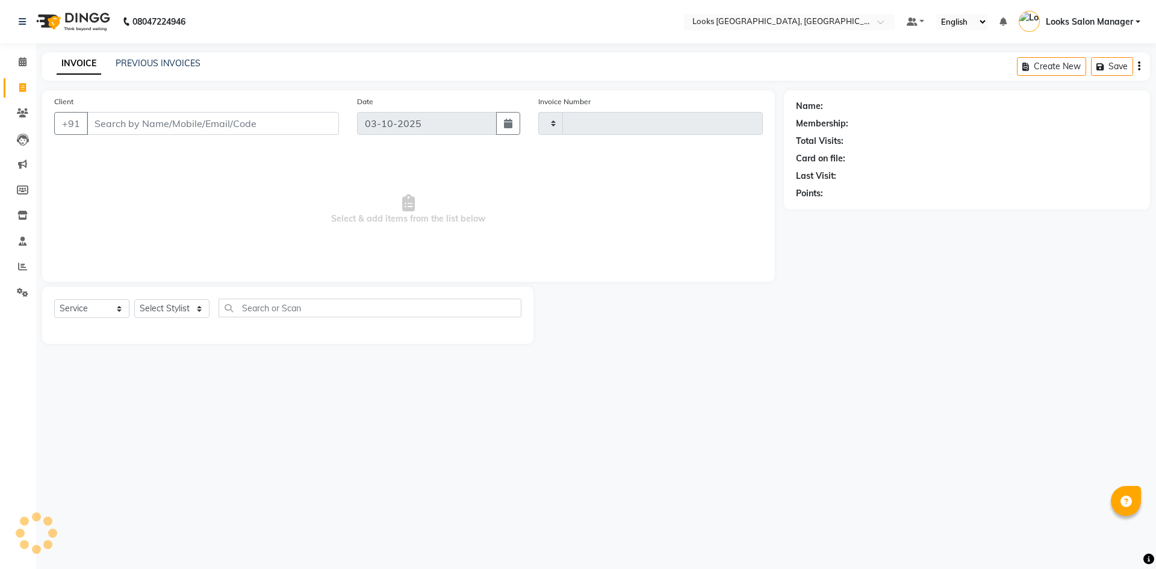
type input "2003"
select select "4460"
click at [137, 66] on link "PREVIOUS INVOICES" at bounding box center [158, 63] width 85 height 11
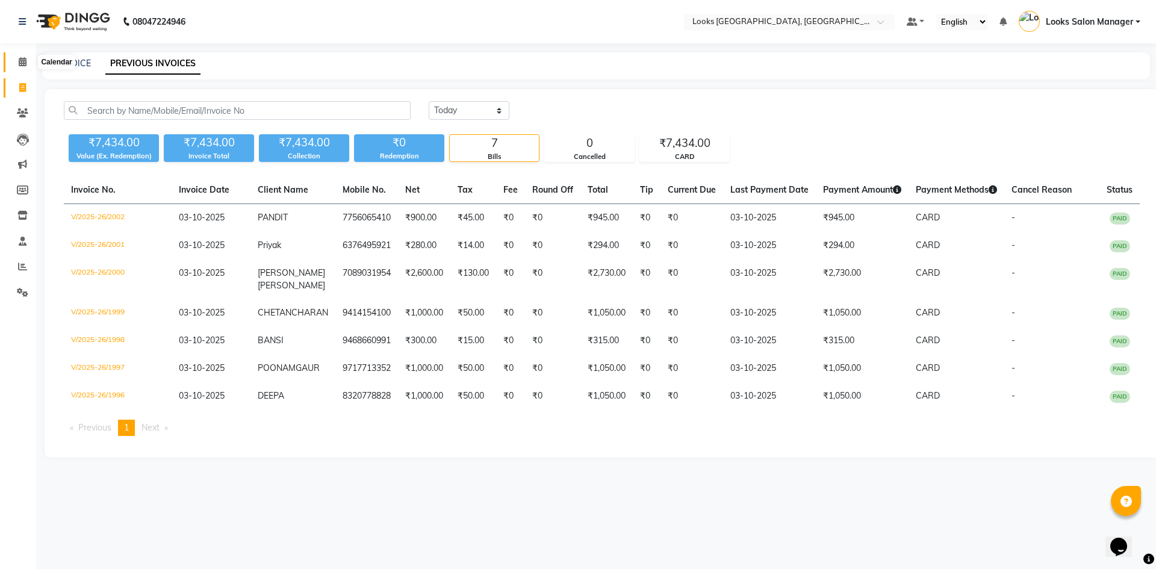
click at [20, 64] on icon at bounding box center [23, 61] width 8 height 9
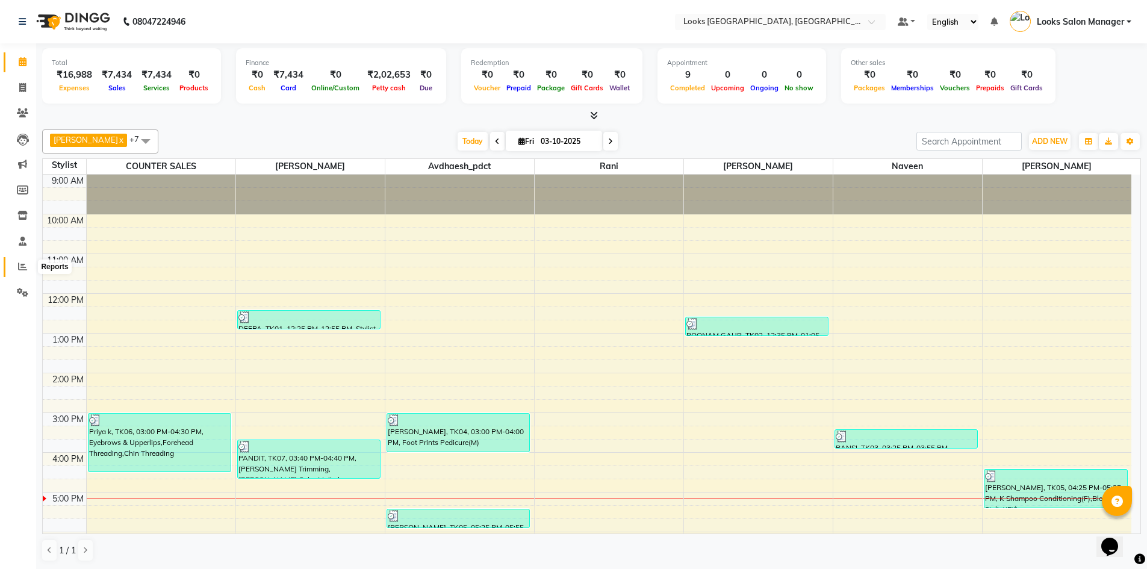
click at [23, 267] on icon at bounding box center [22, 266] width 9 height 9
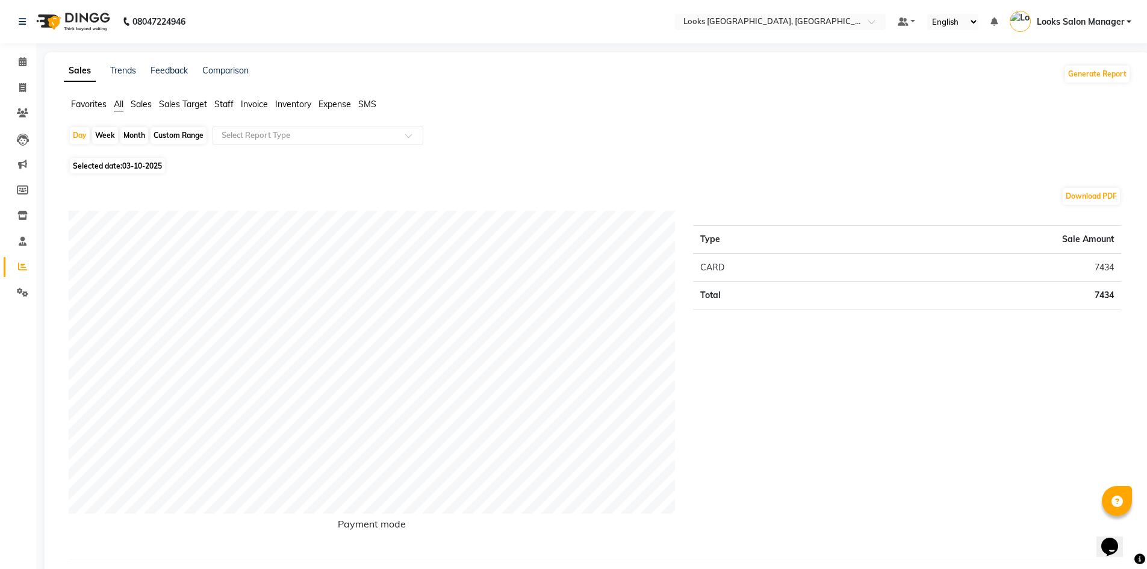
click at [223, 108] on span "Staff" at bounding box center [223, 104] width 19 height 11
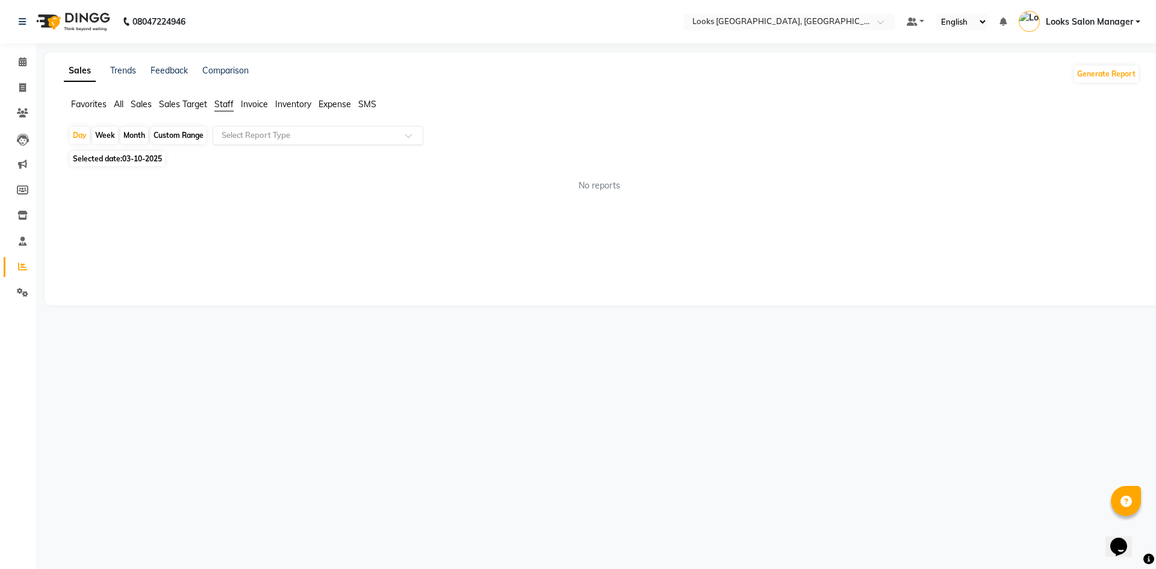
click at [238, 138] on input "text" at bounding box center [305, 135] width 173 height 12
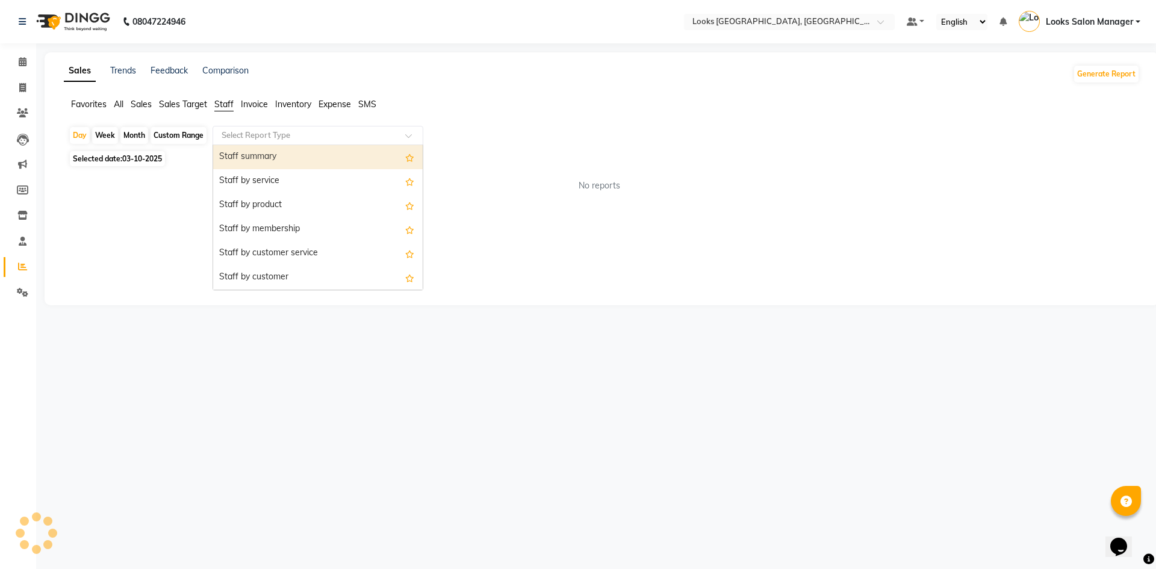
click at [241, 166] on div "Staff summary" at bounding box center [317, 157] width 209 height 24
select select "full_report"
select select "pdf"
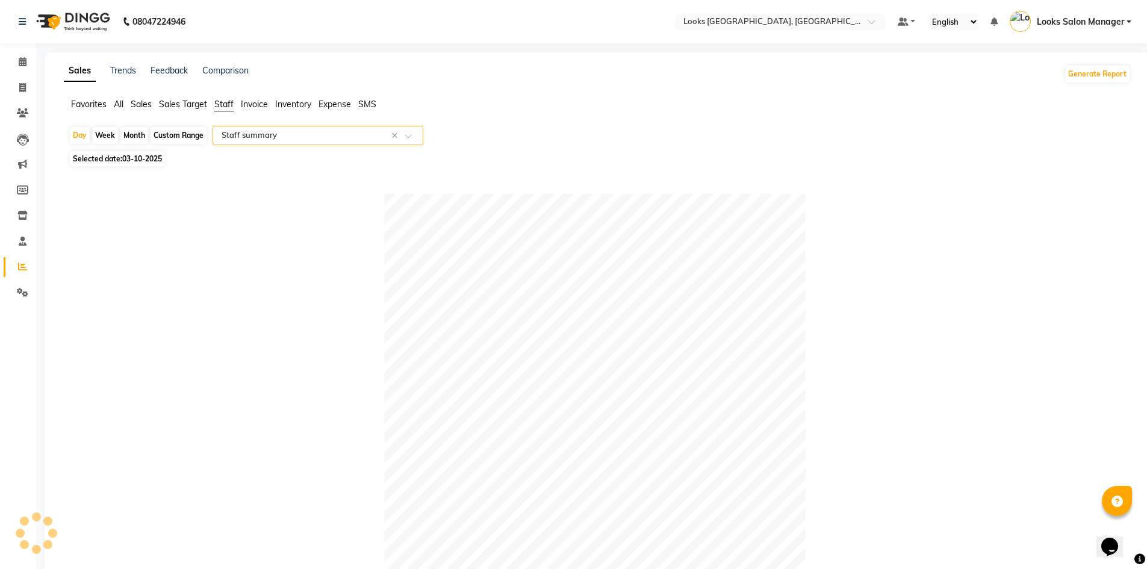
click at [237, 131] on input "text" at bounding box center [305, 135] width 173 height 12
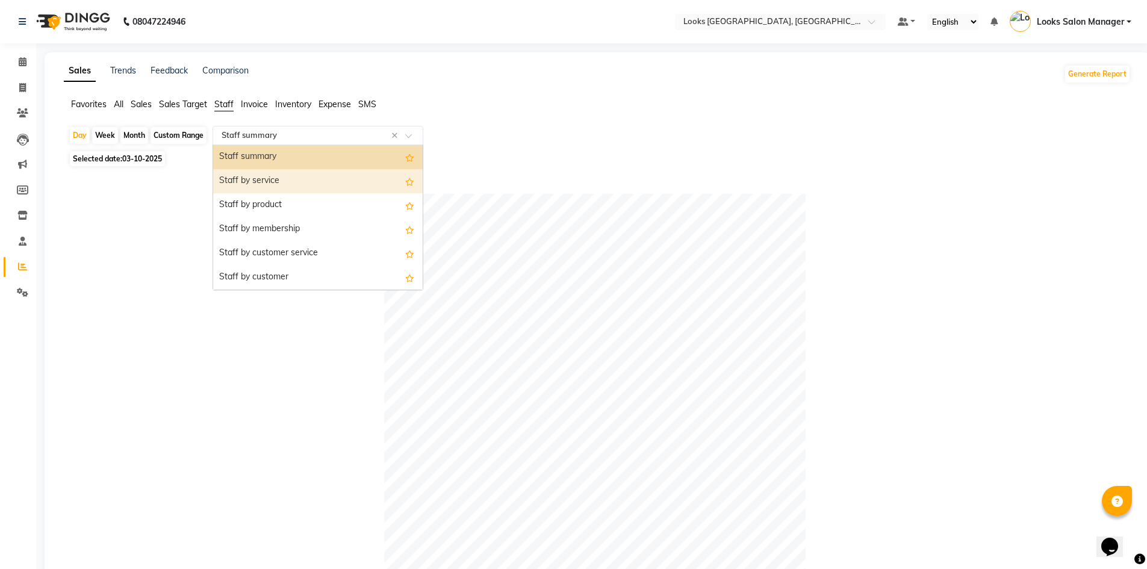
click at [246, 170] on div "Staff by service" at bounding box center [317, 181] width 209 height 24
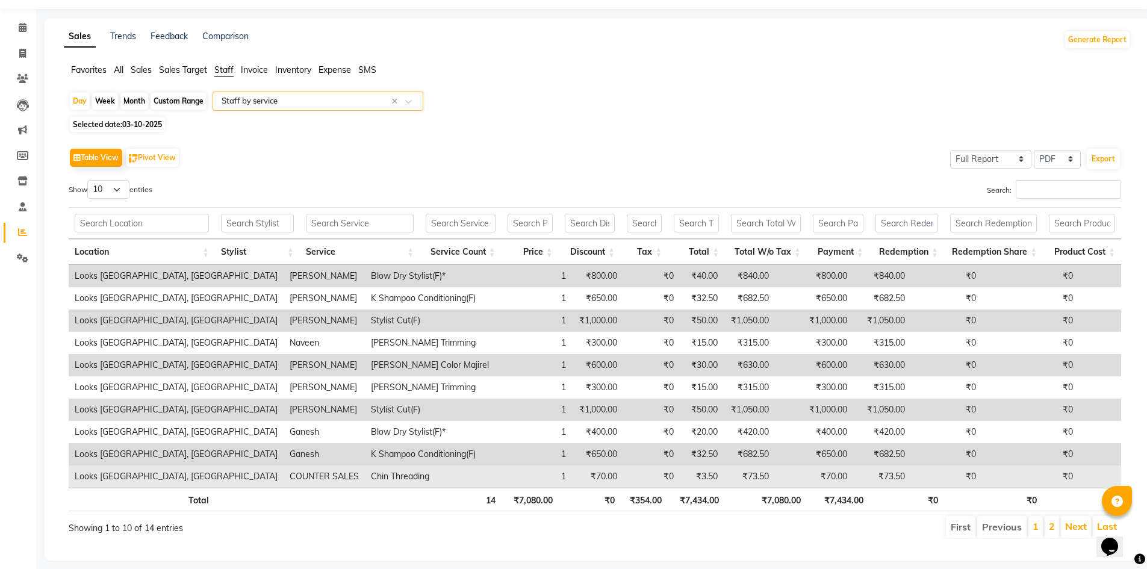
scroll to position [53, 0]
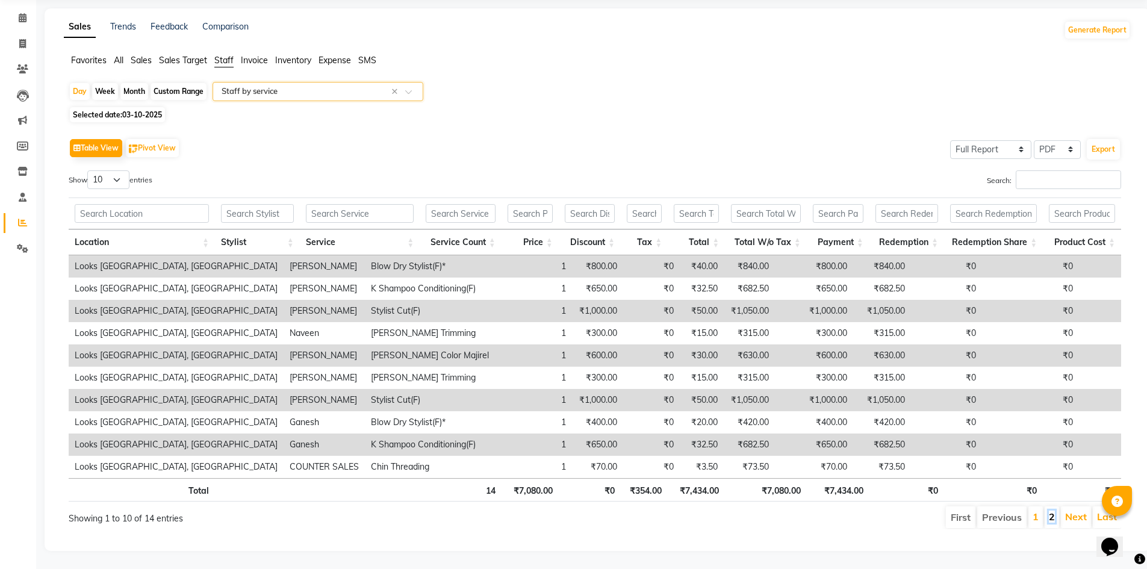
click at [1050, 510] on link "2" at bounding box center [1052, 516] width 6 height 12
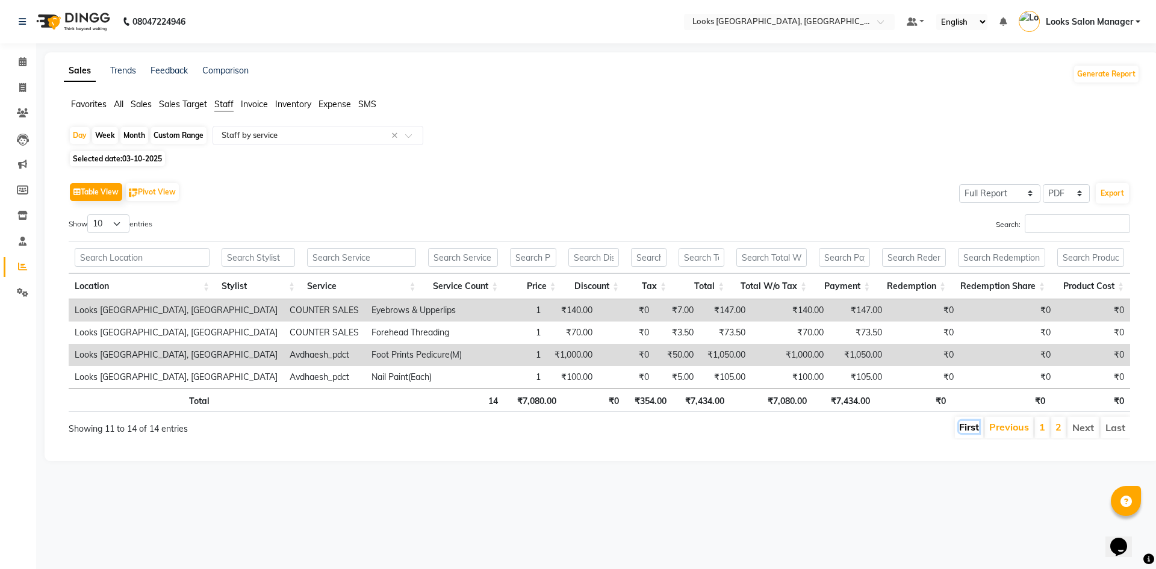
click at [970, 426] on link "First" at bounding box center [969, 427] width 20 height 12
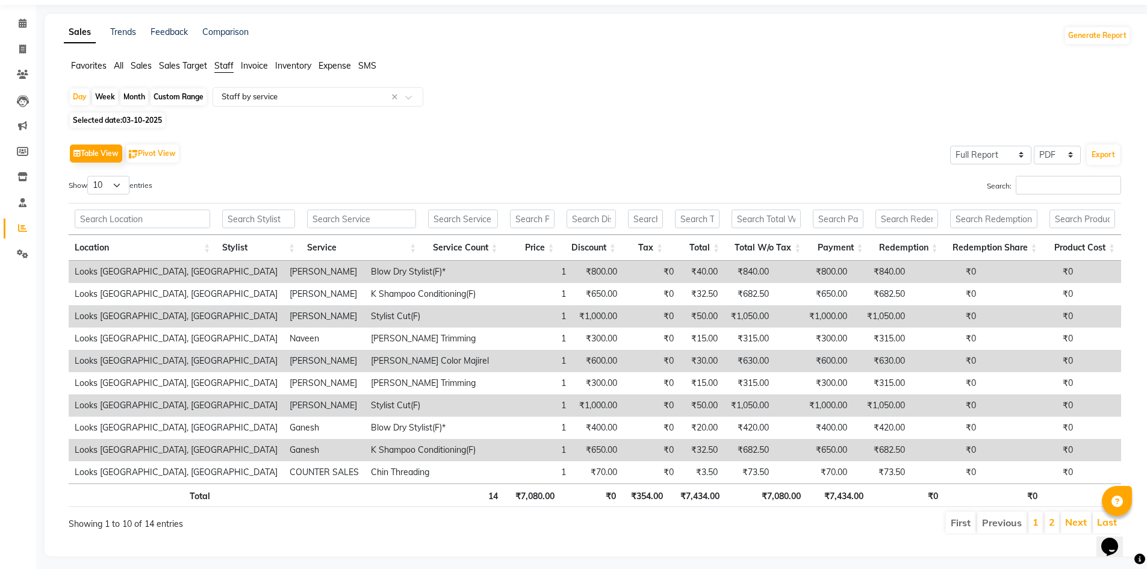
scroll to position [53, 0]
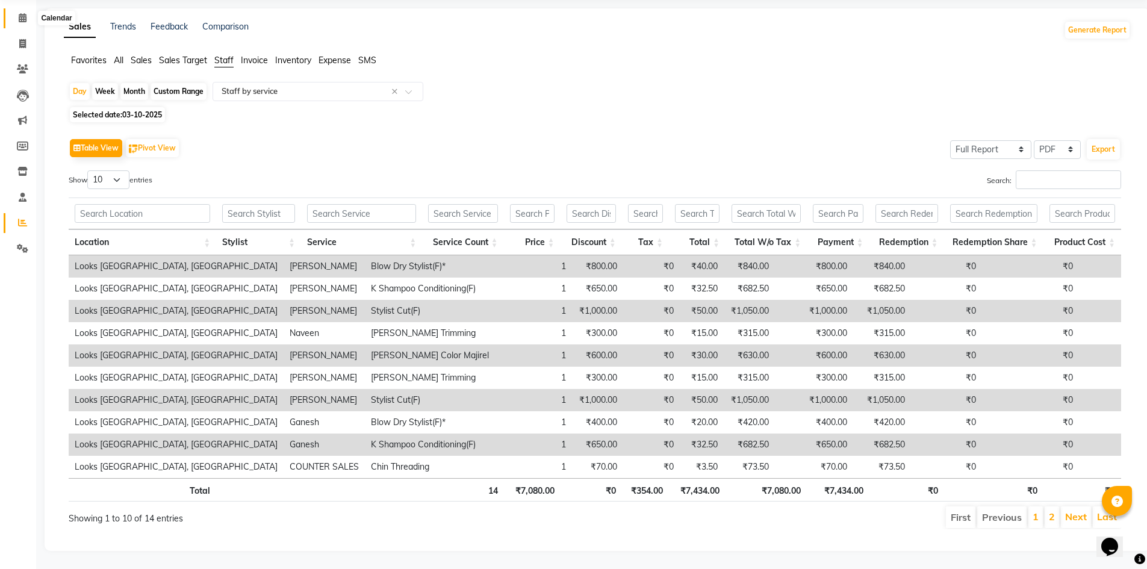
click at [23, 13] on icon at bounding box center [23, 17] width 8 height 9
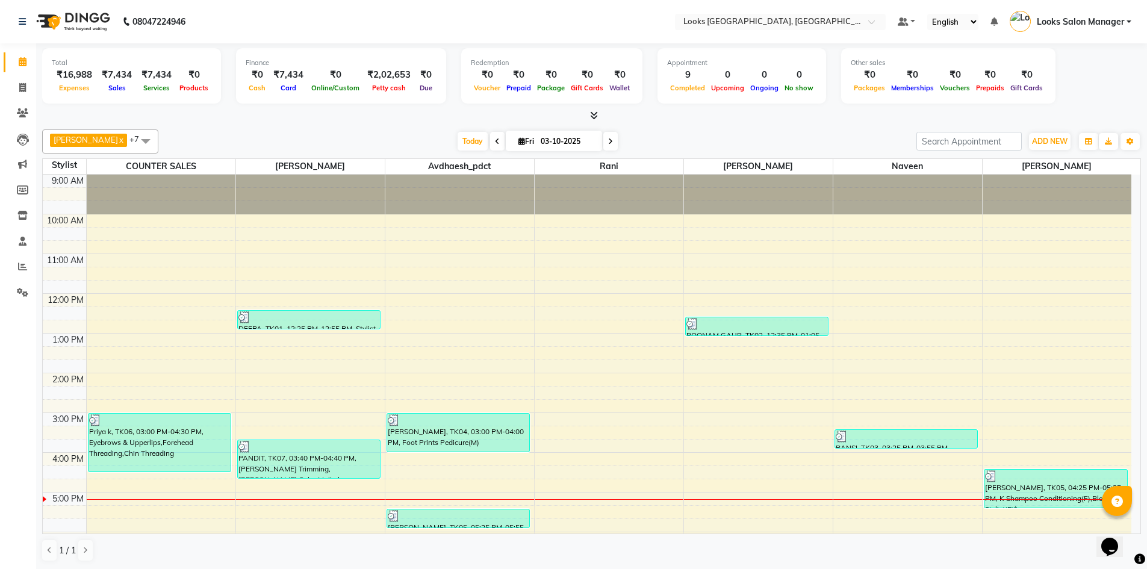
click at [586, 112] on span at bounding box center [591, 116] width 13 height 13
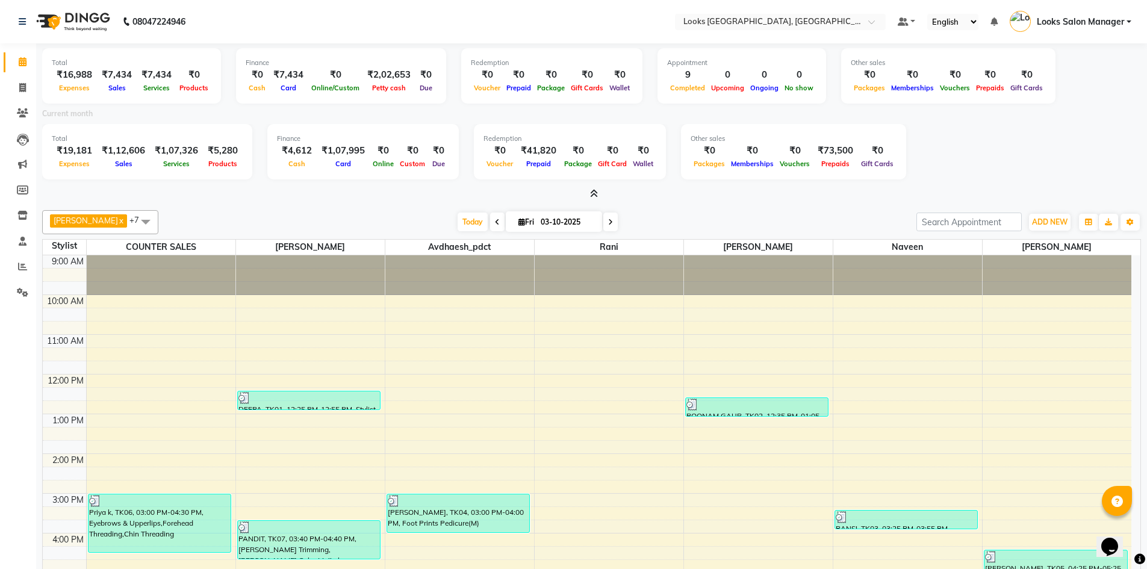
click at [587, 192] on span at bounding box center [591, 194] width 13 height 13
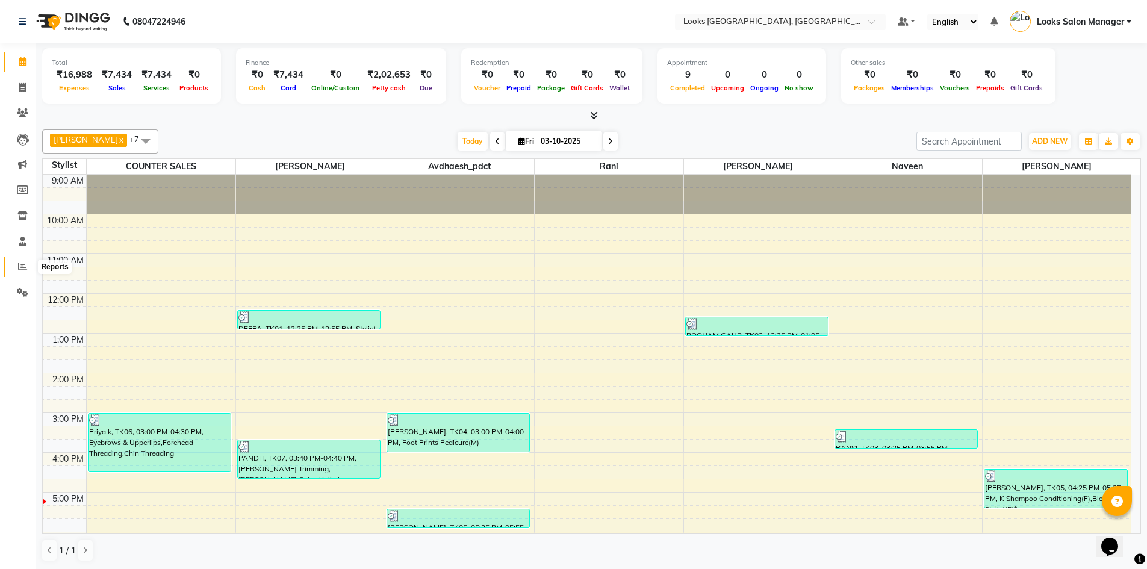
click at [20, 267] on icon at bounding box center [22, 266] width 9 height 9
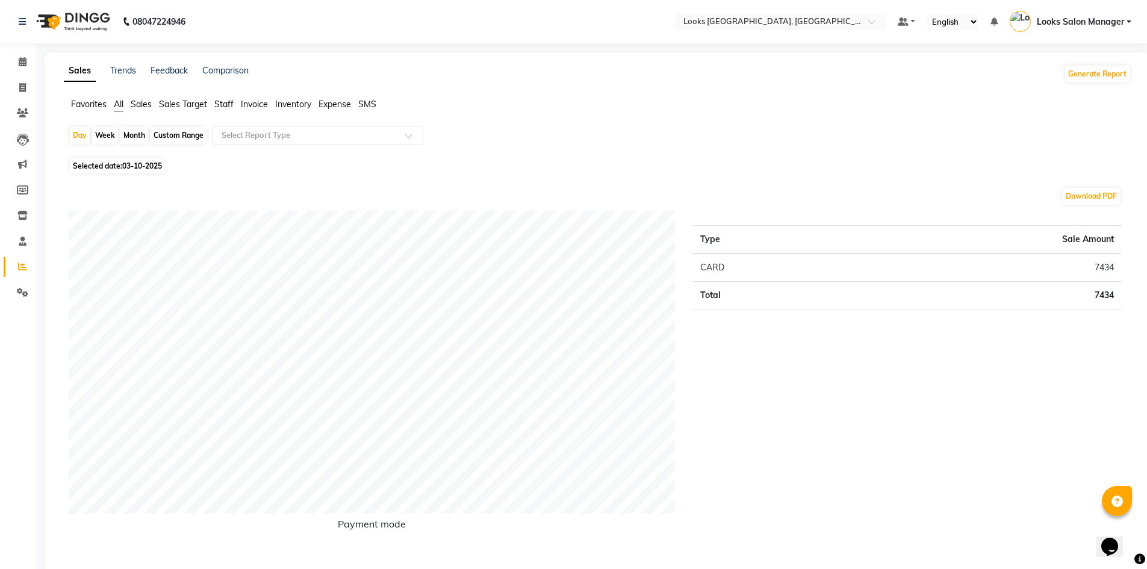
click at [229, 104] on span "Staff" at bounding box center [223, 104] width 19 height 11
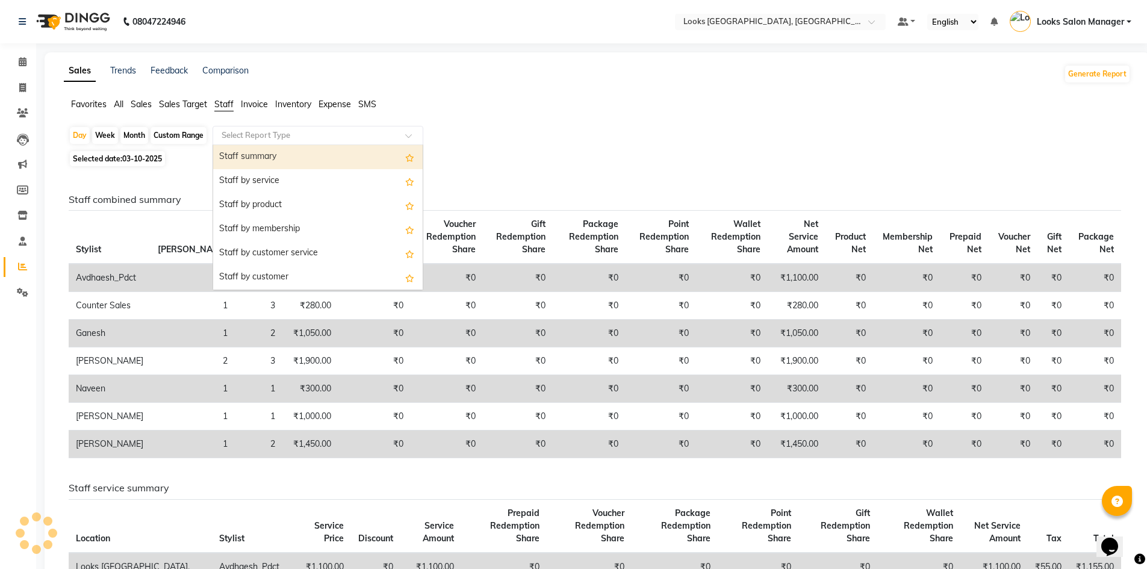
click at [244, 133] on input "text" at bounding box center [305, 135] width 173 height 12
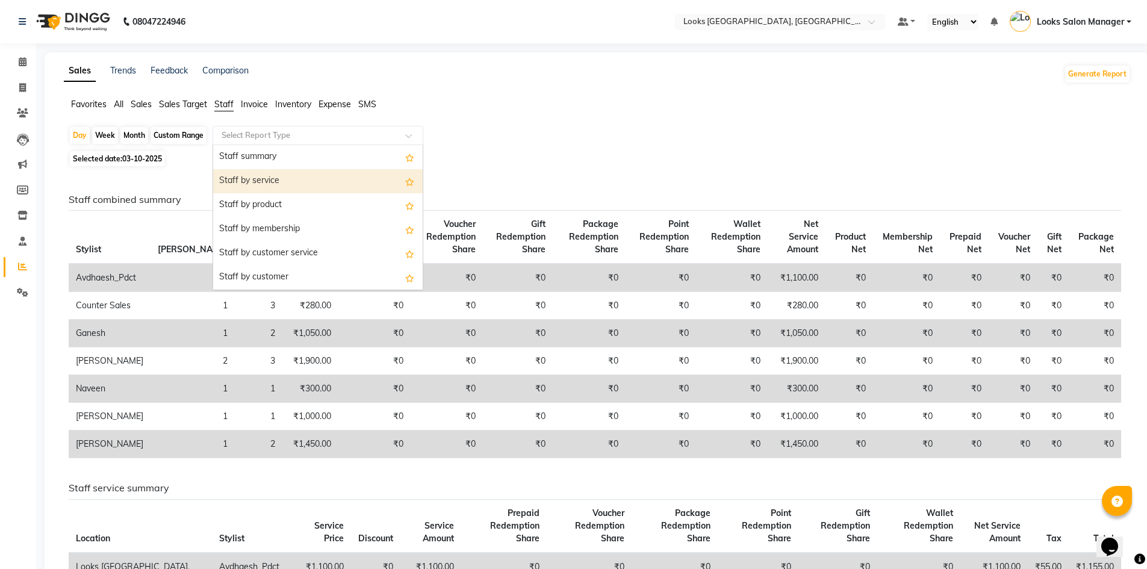
click at [252, 172] on div "Staff by service" at bounding box center [317, 181] width 209 height 24
select select "full_report"
select select "pdf"
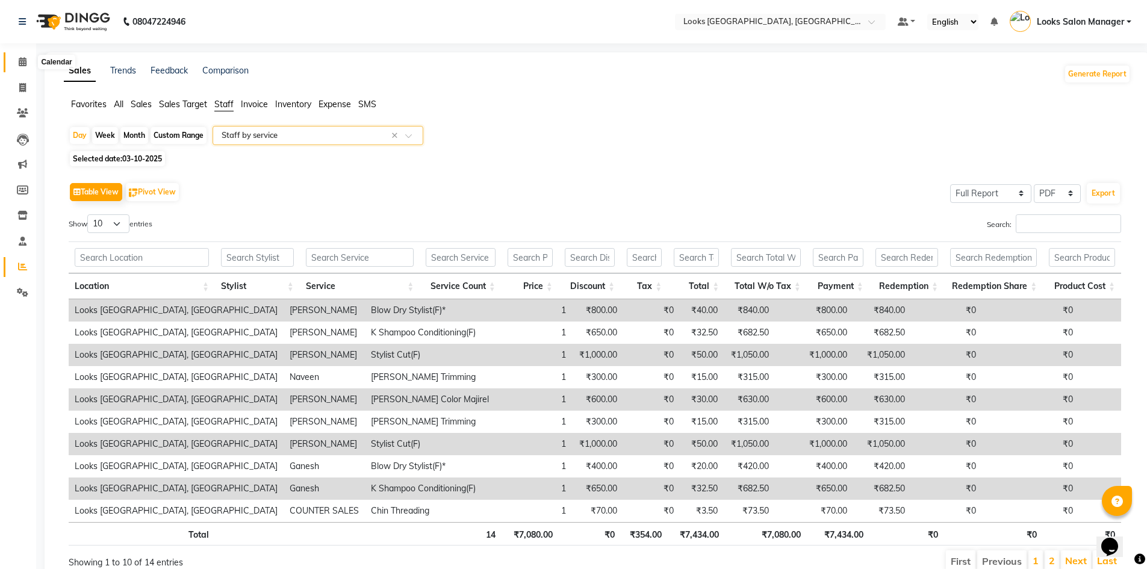
click at [17, 57] on span at bounding box center [22, 62] width 21 height 14
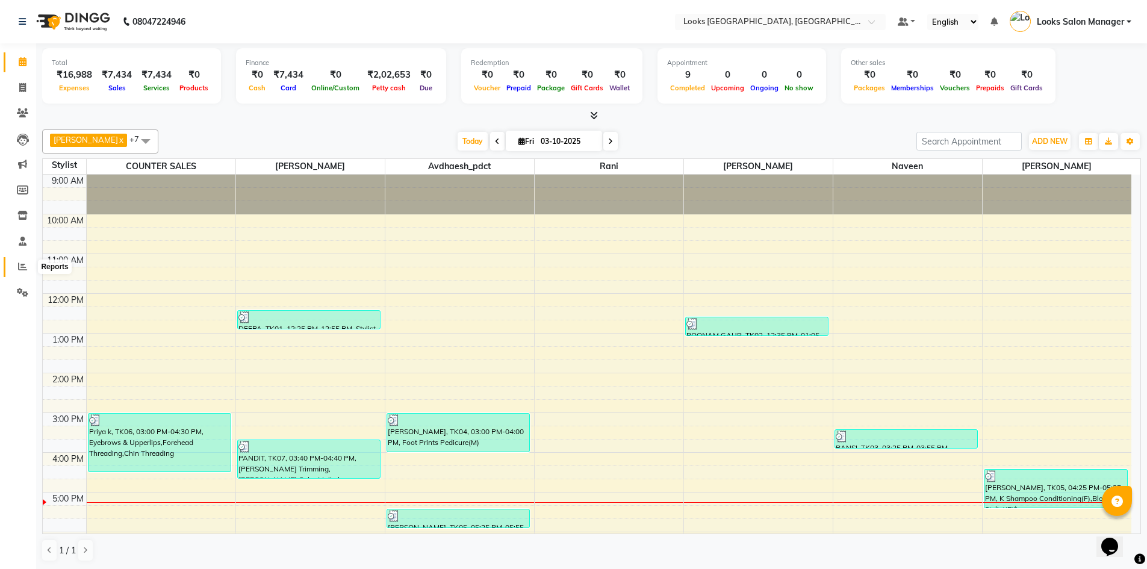
click at [13, 264] on span at bounding box center [22, 267] width 21 height 14
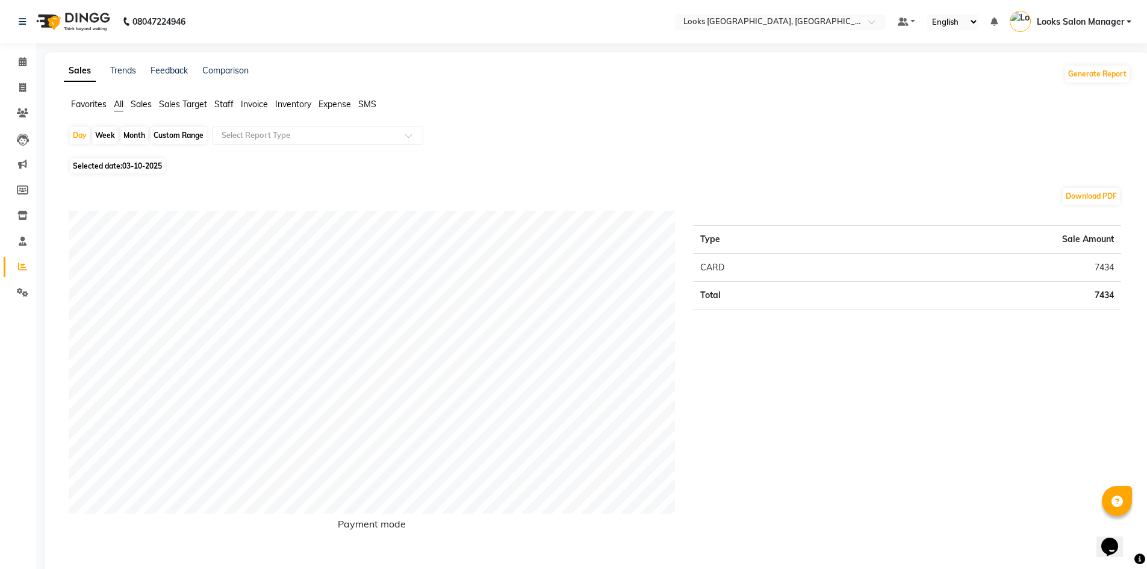
click at [221, 105] on span "Staff" at bounding box center [223, 104] width 19 height 11
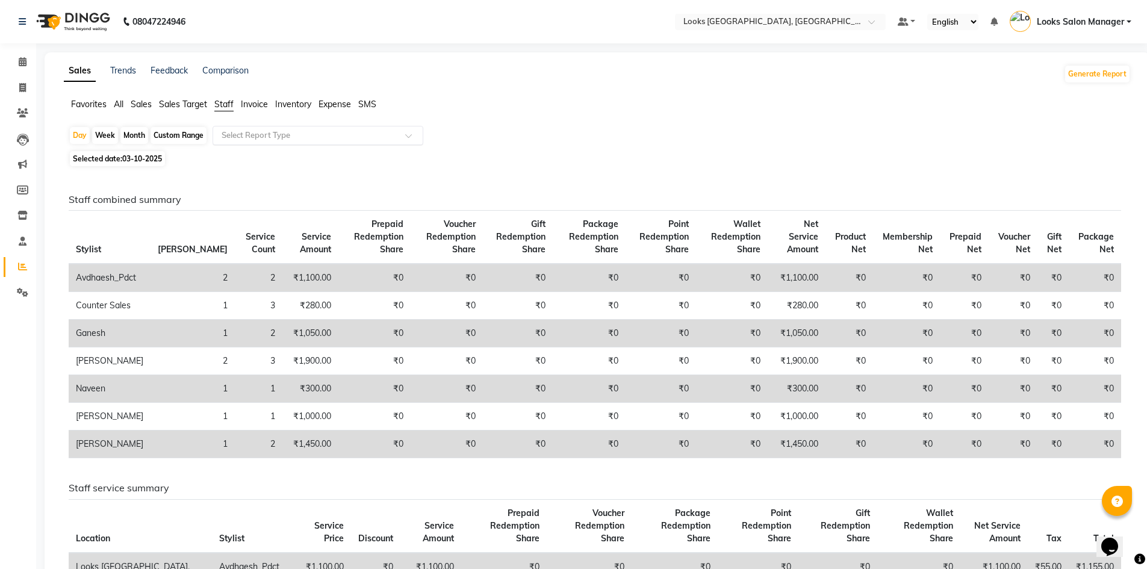
click at [243, 134] on input "text" at bounding box center [305, 135] width 173 height 12
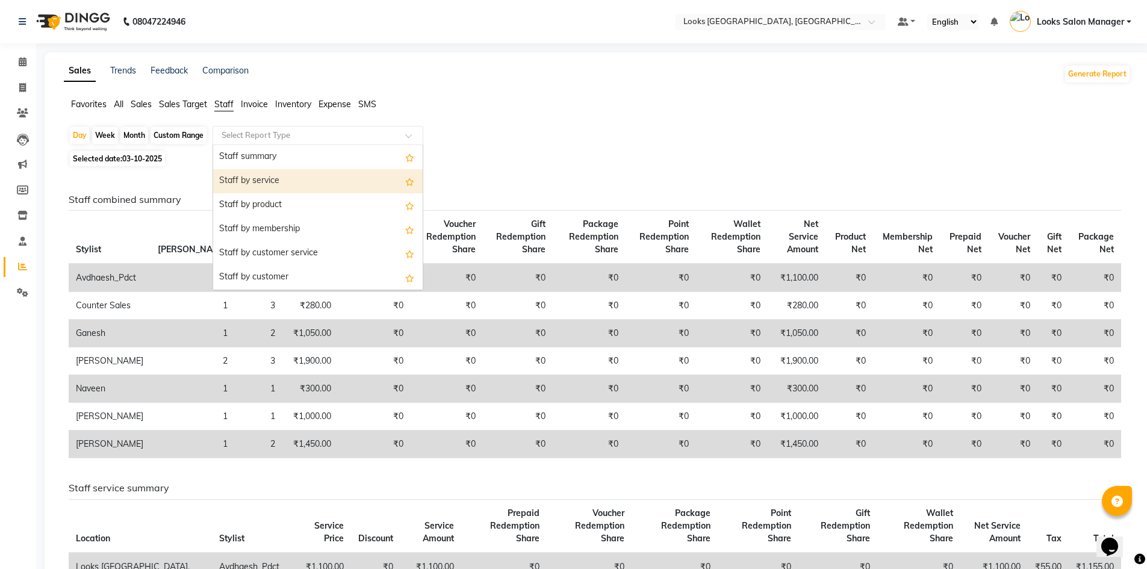
click at [257, 179] on div "Staff by service" at bounding box center [317, 181] width 209 height 24
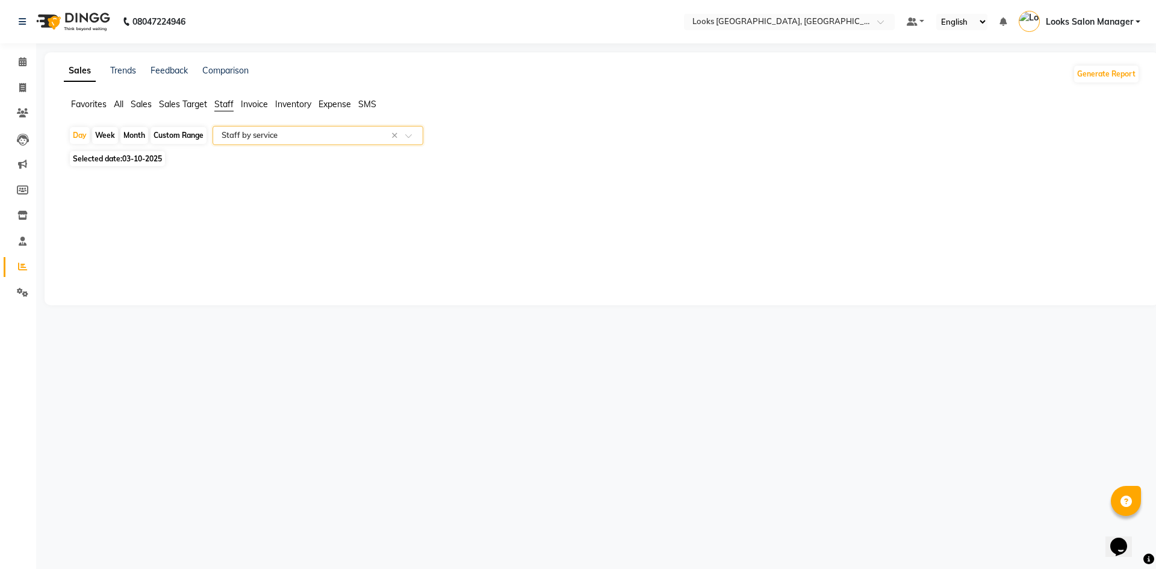
select select "full_report"
select select "pdf"
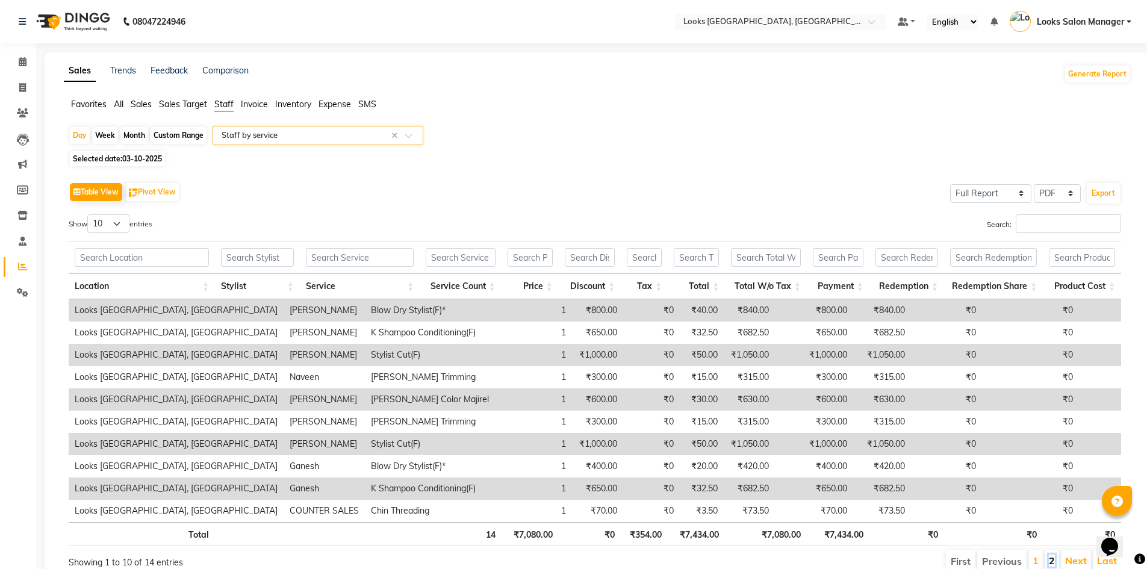
click at [1053, 559] on link "2" at bounding box center [1052, 560] width 6 height 12
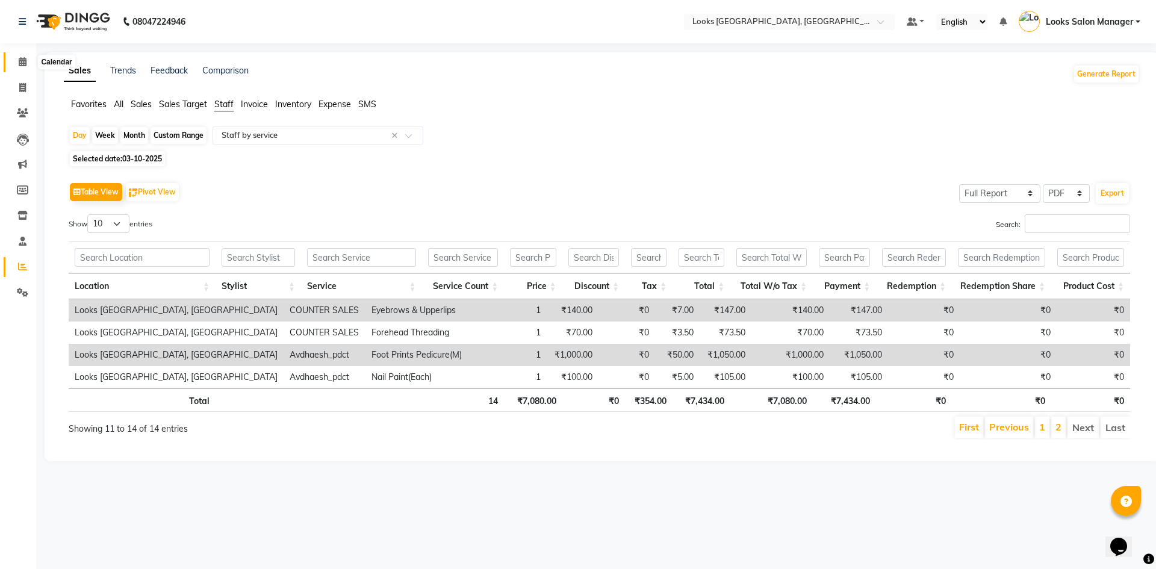
click at [21, 64] on icon at bounding box center [23, 61] width 8 height 9
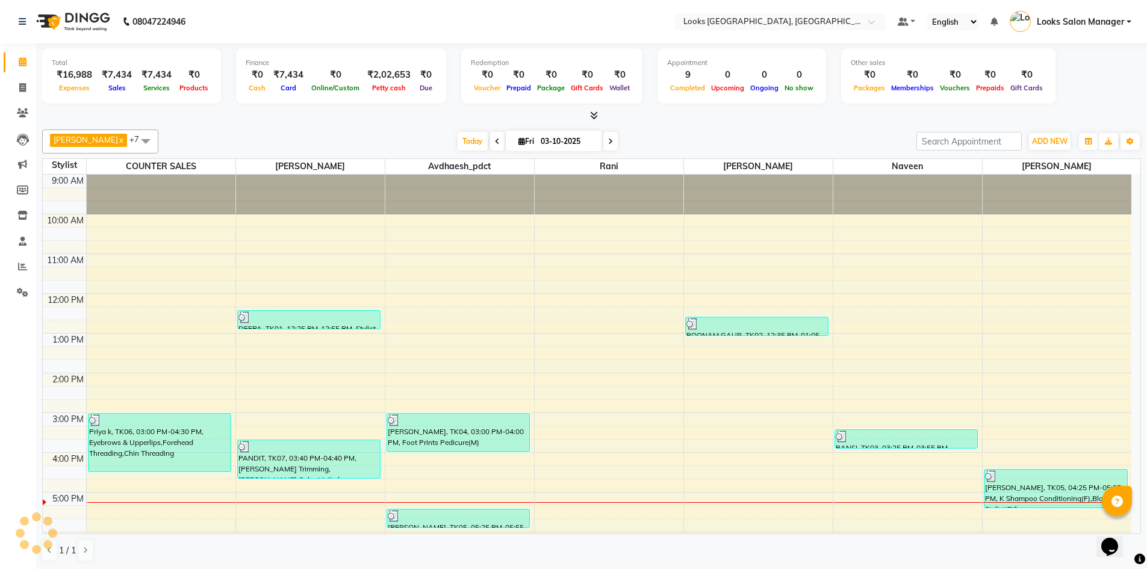
scroll to position [157, 0]
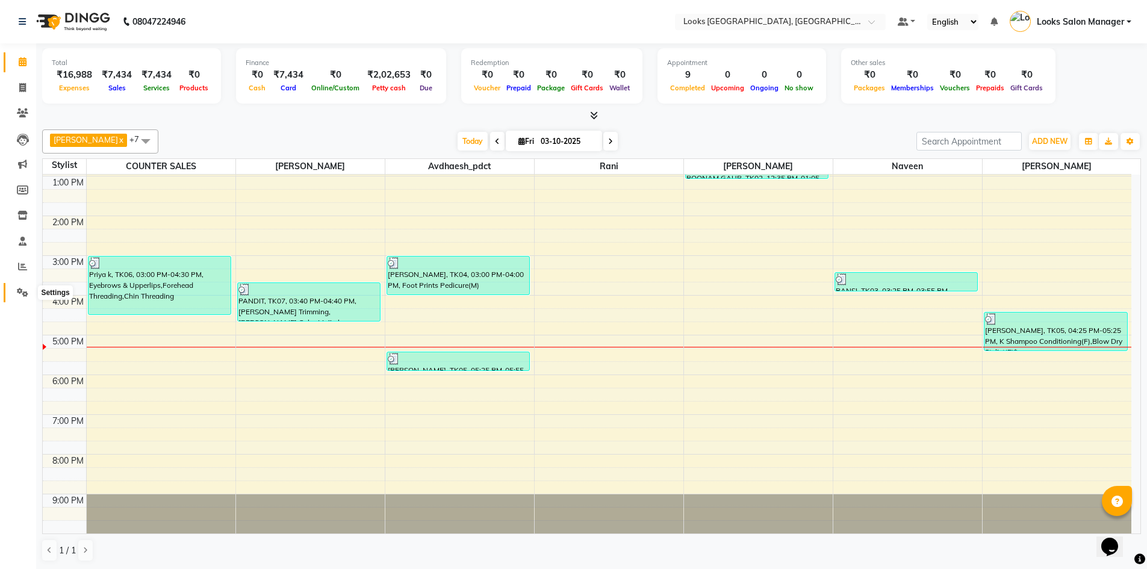
click at [29, 295] on span at bounding box center [22, 293] width 21 height 14
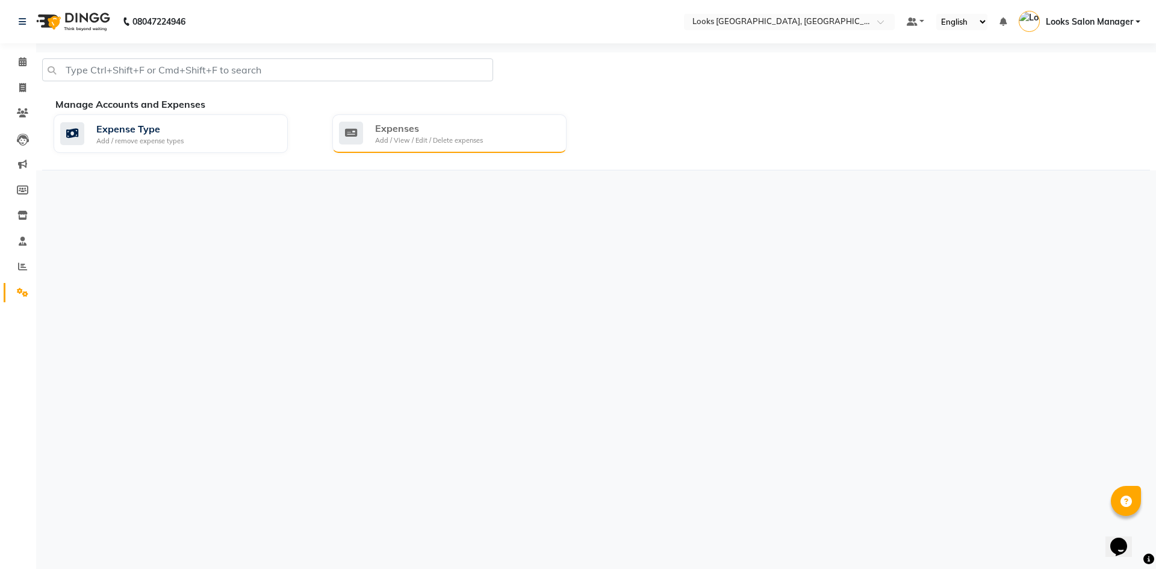
click at [488, 134] on div "Expenses Add / View / Edit / Delete expenses" at bounding box center [448, 133] width 218 height 25
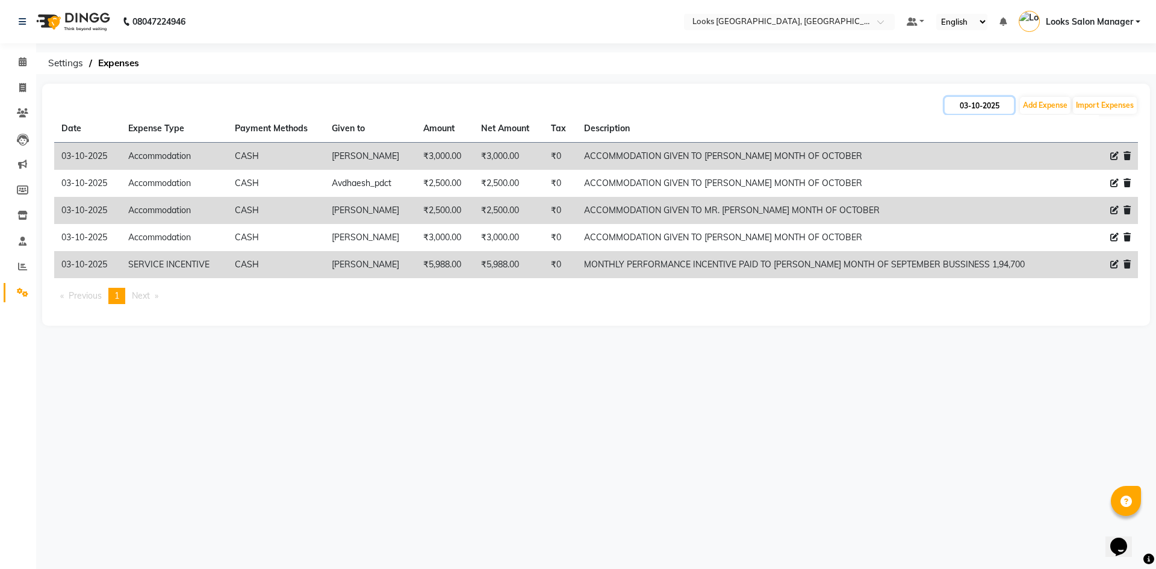
click at [968, 108] on input "03-10-2025" at bounding box center [978, 105] width 69 height 17
select select "10"
select select "2025"
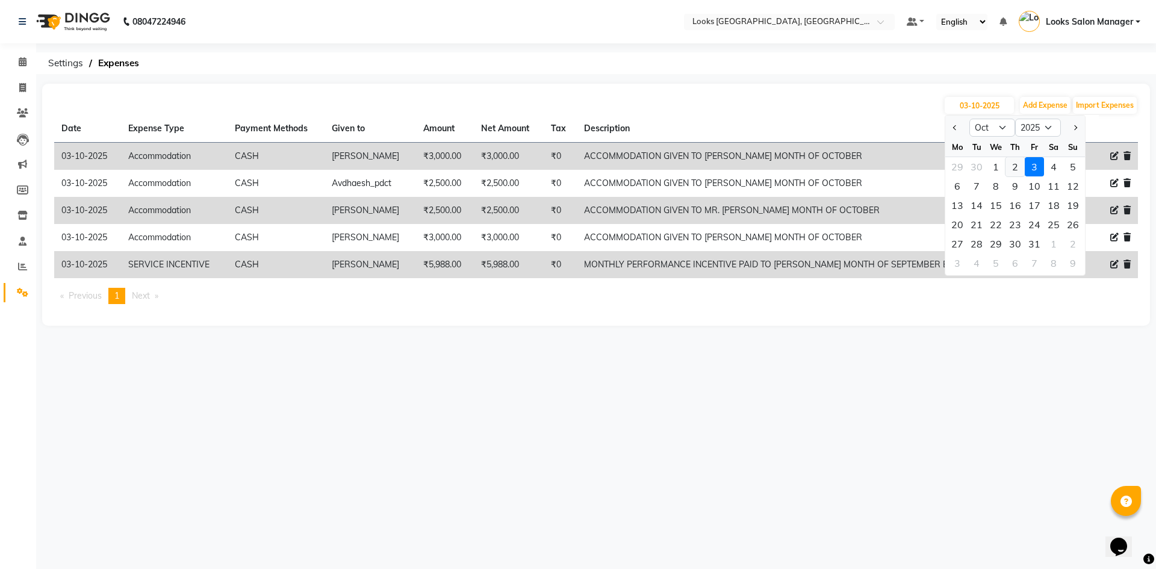
click at [1017, 173] on div "2" at bounding box center [1014, 166] width 19 height 19
type input "02-10-2025"
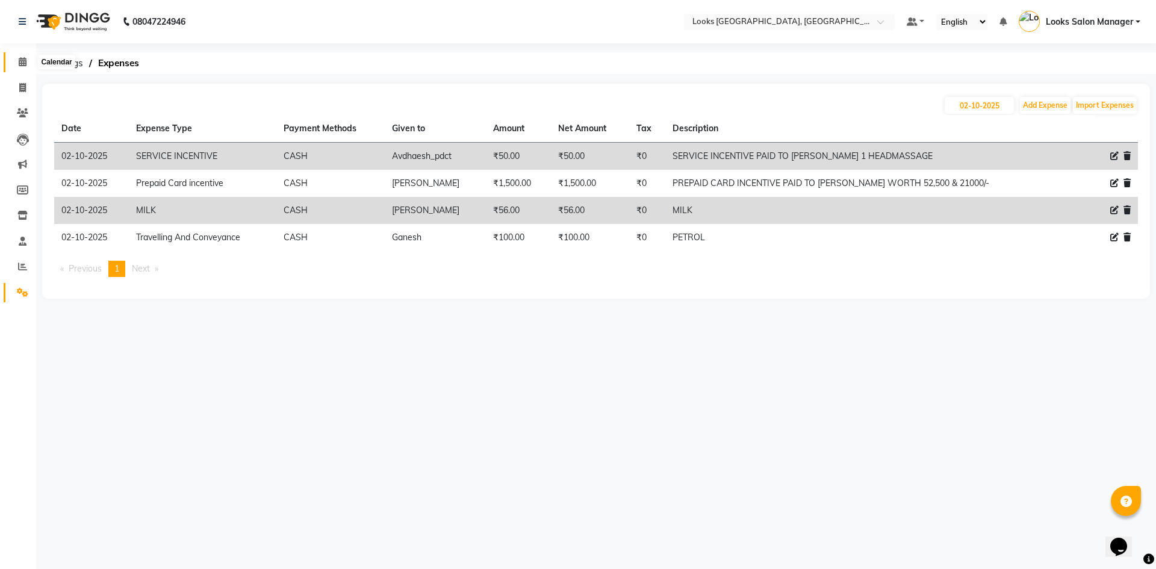
click at [29, 66] on span at bounding box center [22, 62] width 21 height 14
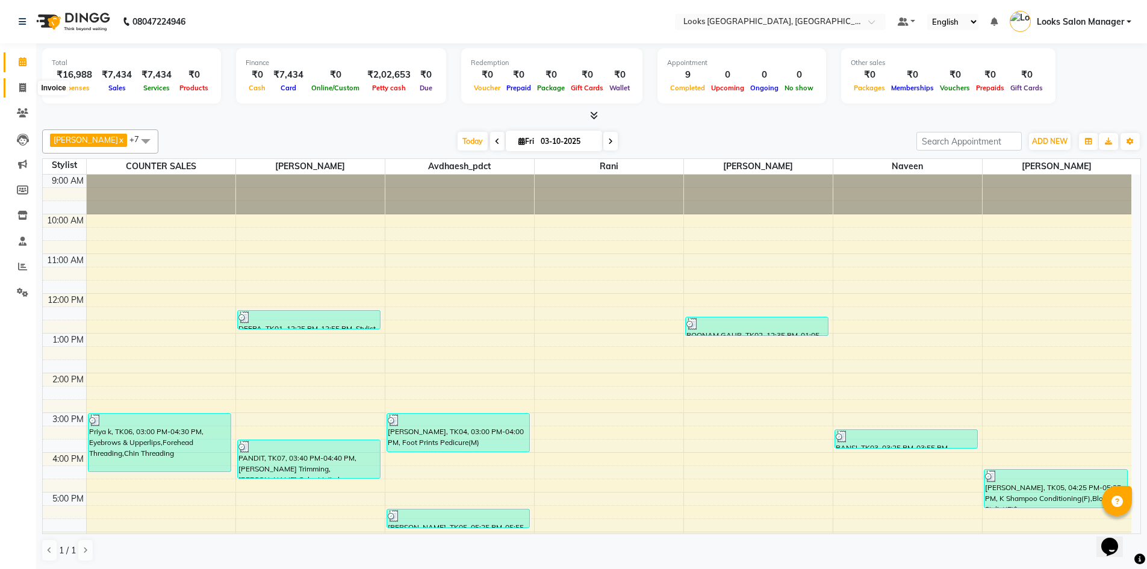
click at [25, 81] on span at bounding box center [22, 88] width 21 height 14
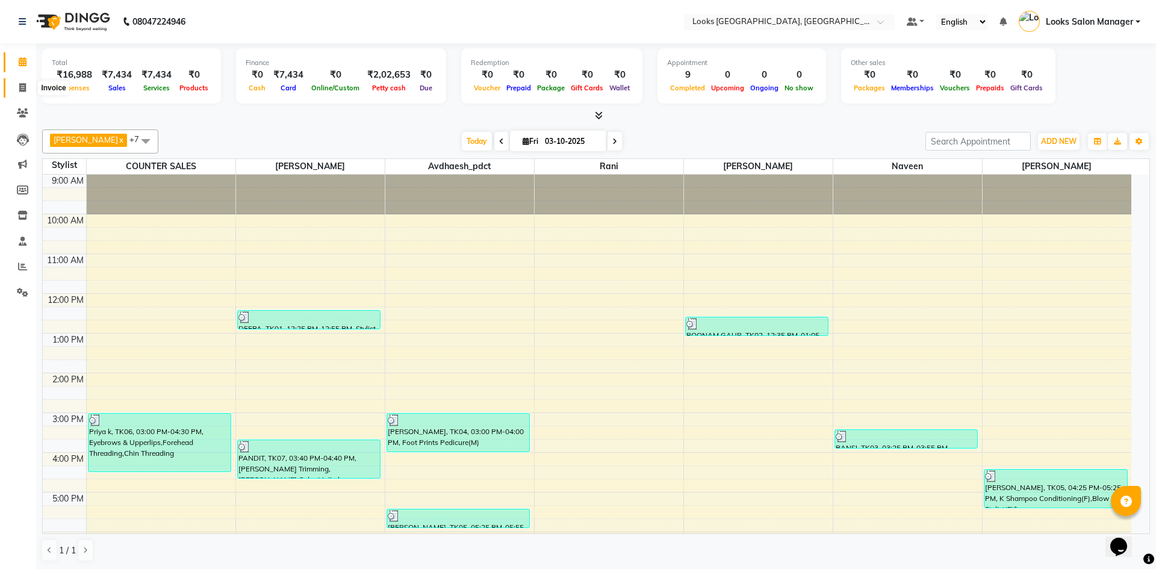
select select "service"
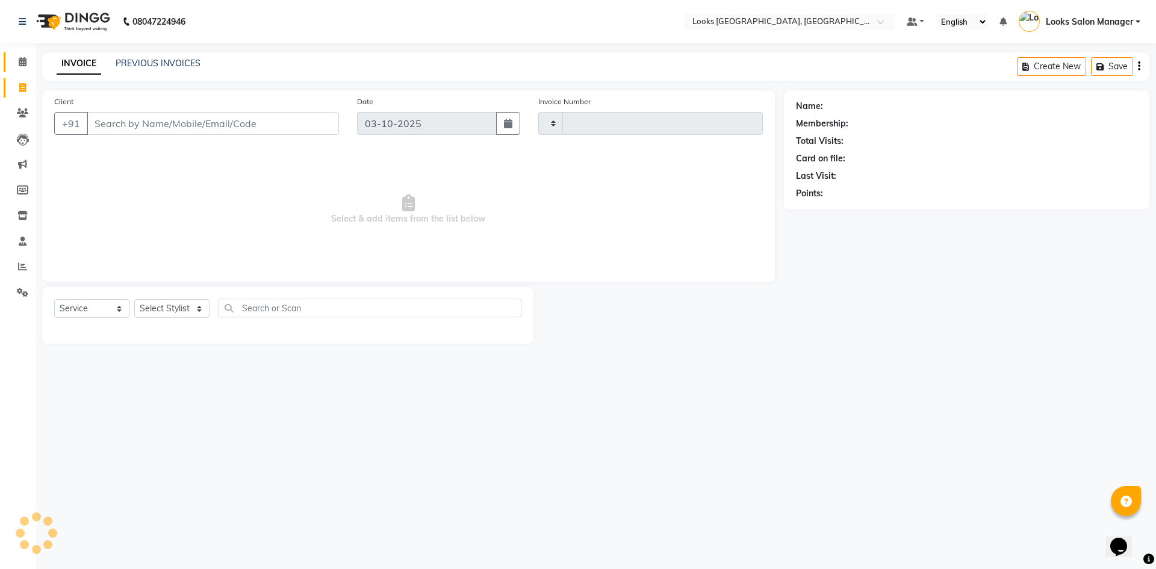
type input "2005"
select select "4460"
click at [204, 303] on select "Select Stylist" at bounding box center [171, 308] width 75 height 19
select select "53491"
click at [134, 299] on select "Select Stylist Avdhaesh_pdct COUNTER SALES [PERSON_NAME] Looks Salon Manager [P…" at bounding box center [171, 308] width 75 height 19
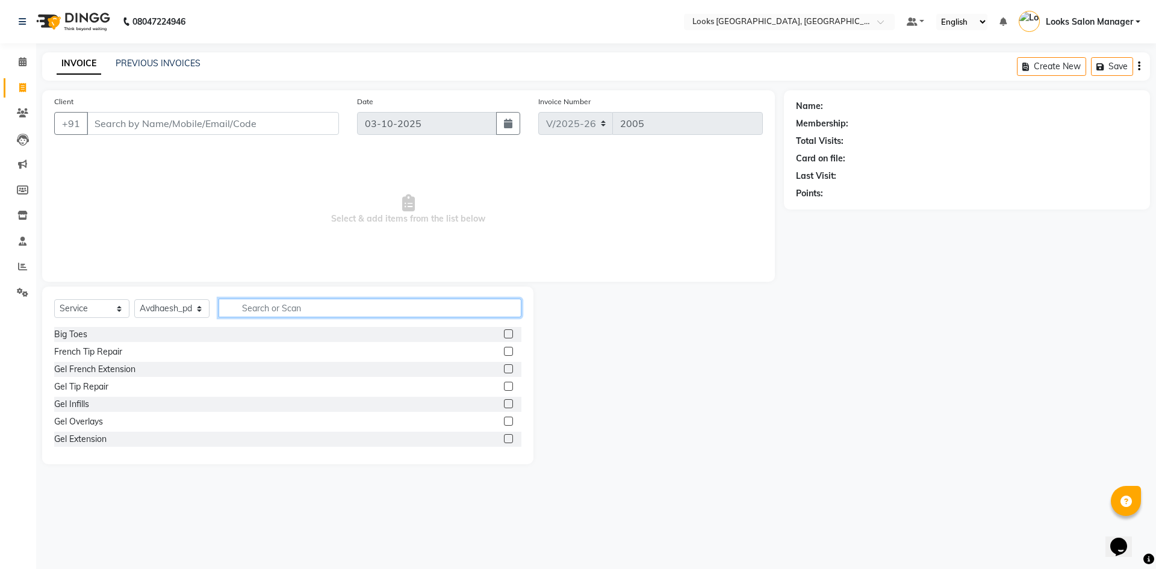
click at [277, 300] on input "text" at bounding box center [369, 308] width 303 height 19
type input "FOO"
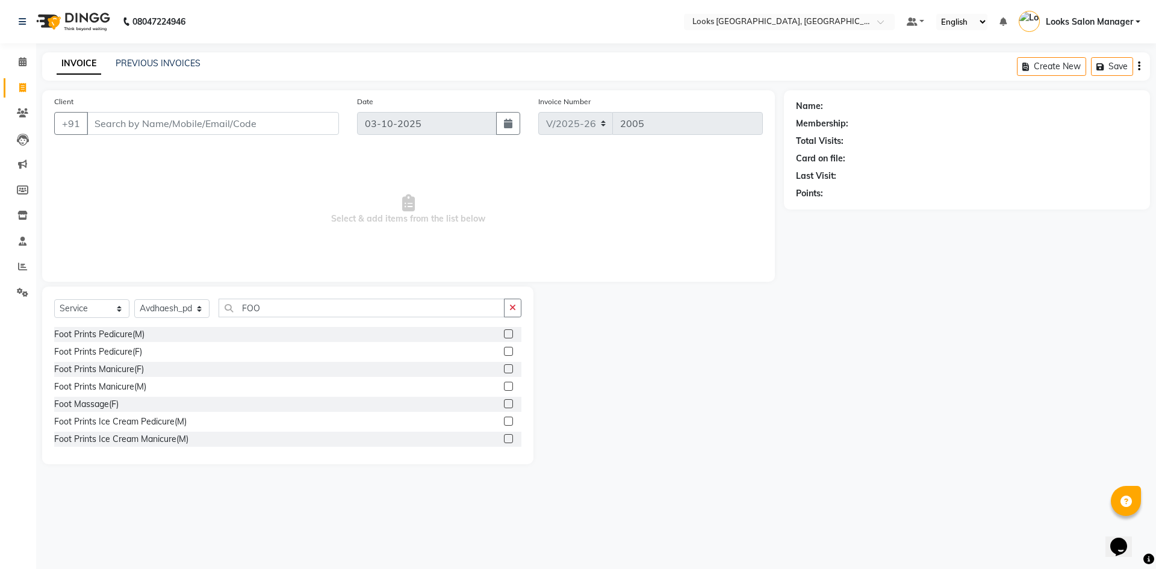
click at [504, 352] on label at bounding box center [508, 351] width 9 height 9
click at [504, 352] on input "checkbox" at bounding box center [508, 352] width 8 height 8
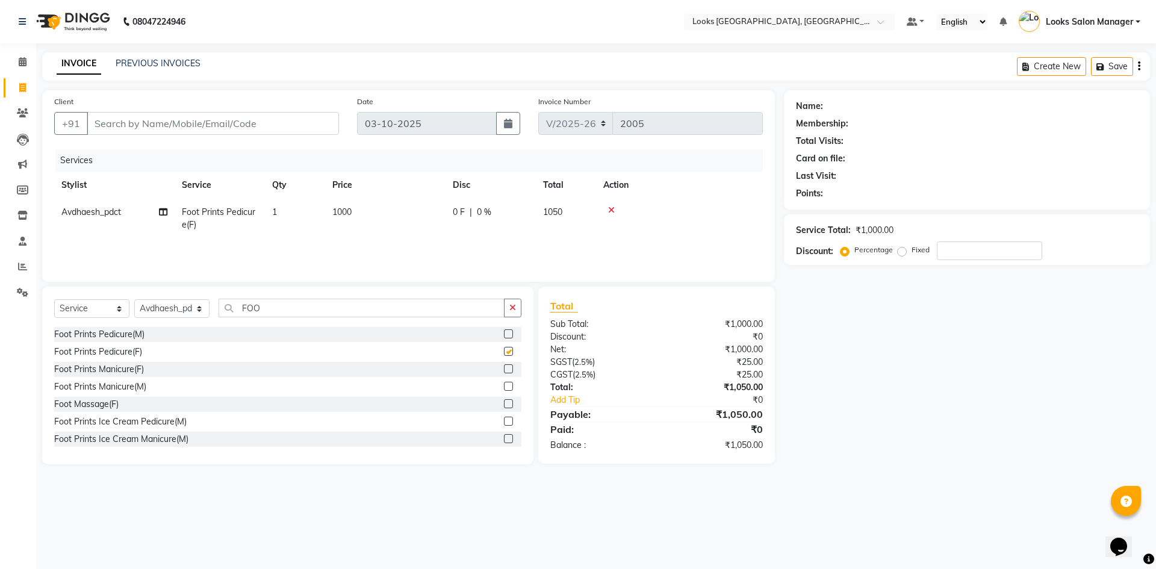
checkbox input "false"
click at [504, 335] on label at bounding box center [508, 333] width 9 height 9
click at [504, 335] on input "checkbox" at bounding box center [508, 334] width 8 height 8
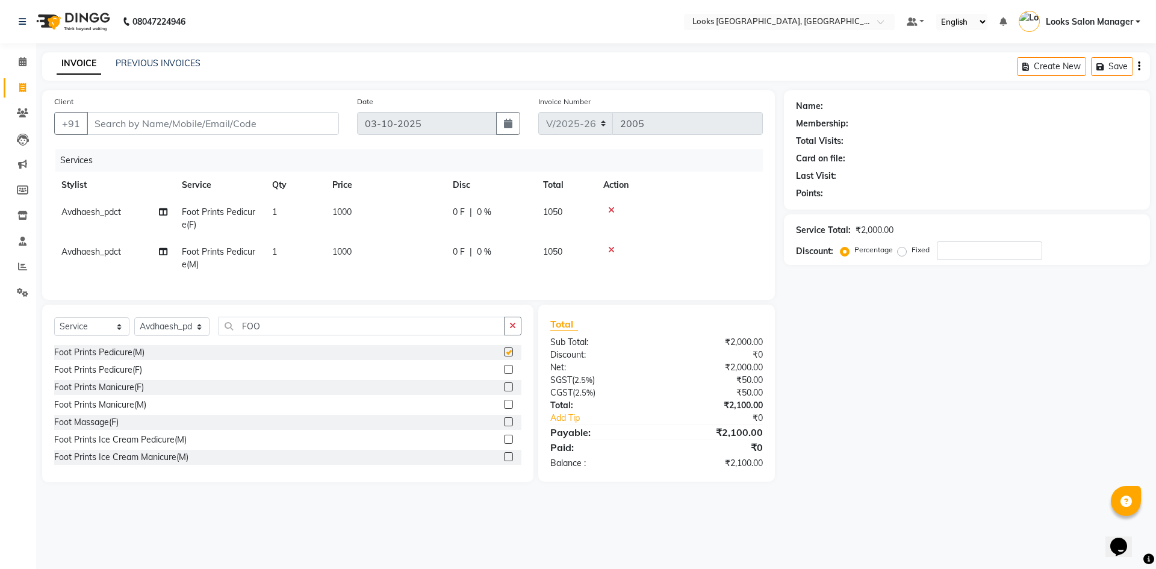
checkbox input "false"
click at [504, 391] on label at bounding box center [508, 386] width 9 height 9
click at [504, 391] on input "checkbox" at bounding box center [508, 387] width 8 height 8
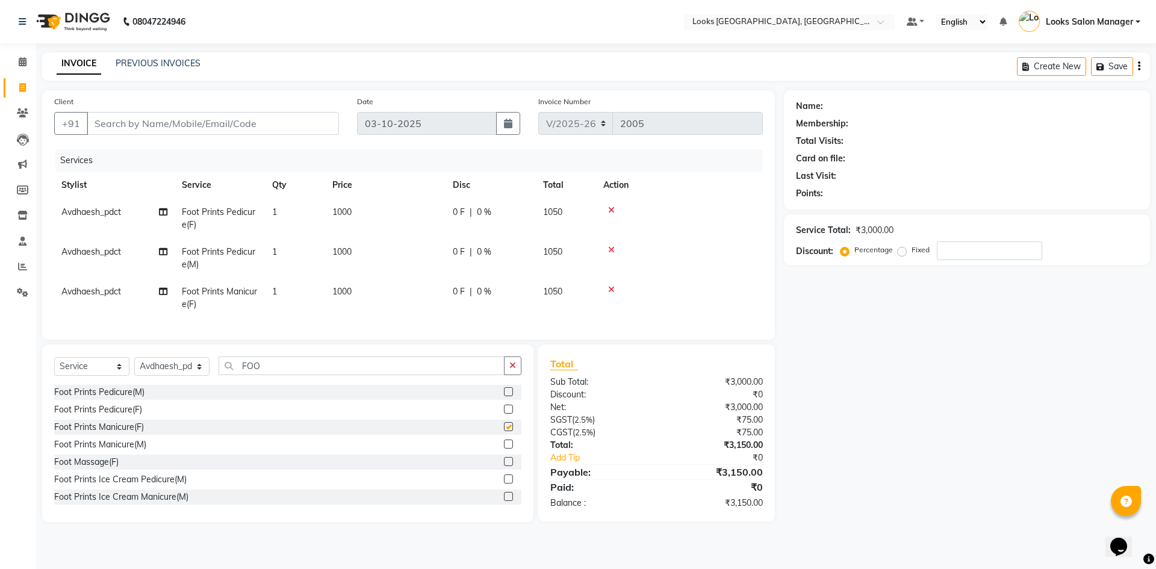
checkbox input "false"
click at [504, 448] on label at bounding box center [508, 443] width 9 height 9
click at [504, 448] on input "checkbox" at bounding box center [508, 445] width 8 height 8
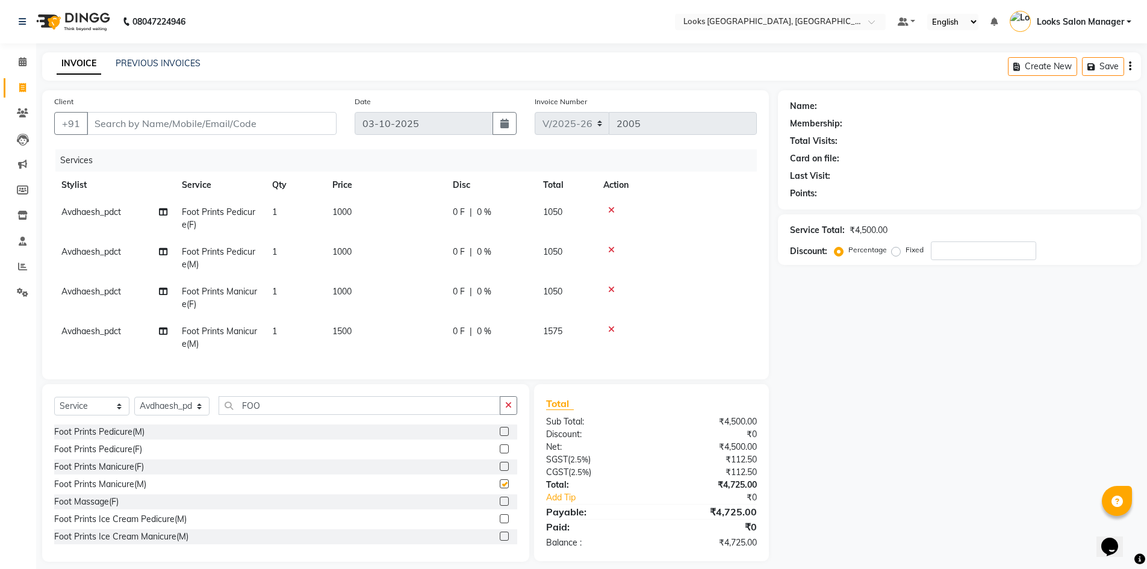
checkbox input "false"
click at [366, 329] on td "1500" at bounding box center [385, 338] width 120 height 40
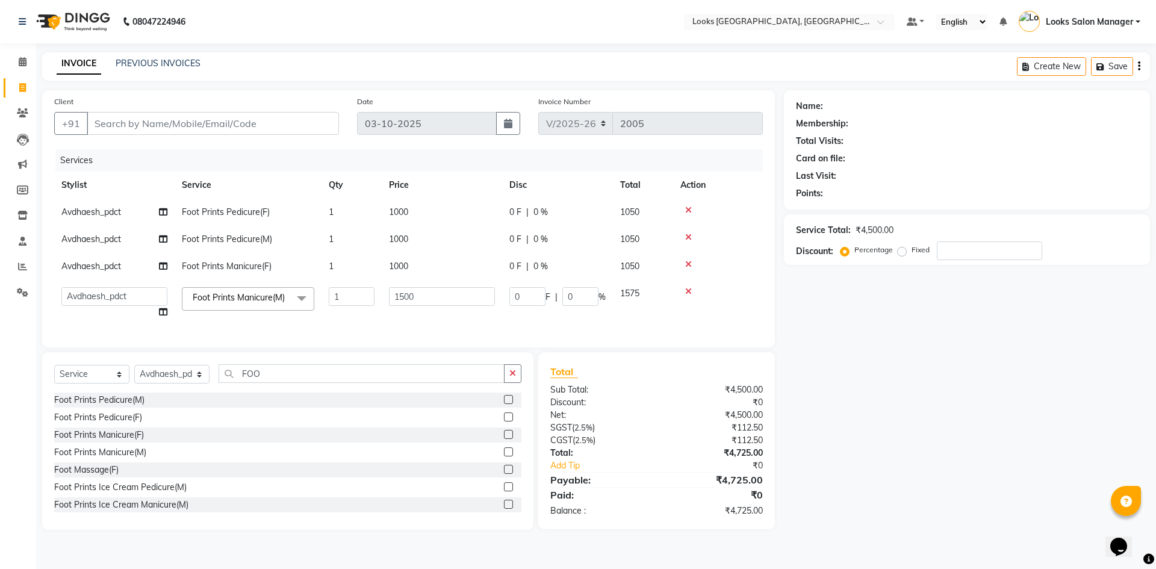
click at [366, 326] on td "1" at bounding box center [351, 303] width 60 height 46
click at [397, 303] on input "1500" at bounding box center [442, 296] width 106 height 19
type input "1000"
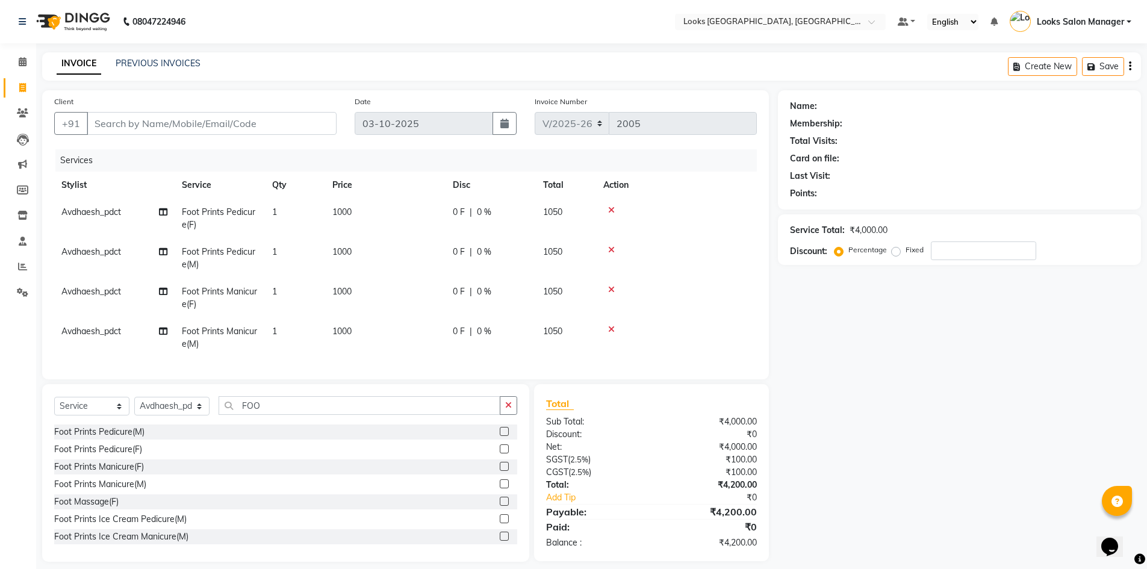
click at [66, 243] on td "Avdhaesh_pdct" at bounding box center [114, 258] width 120 height 40
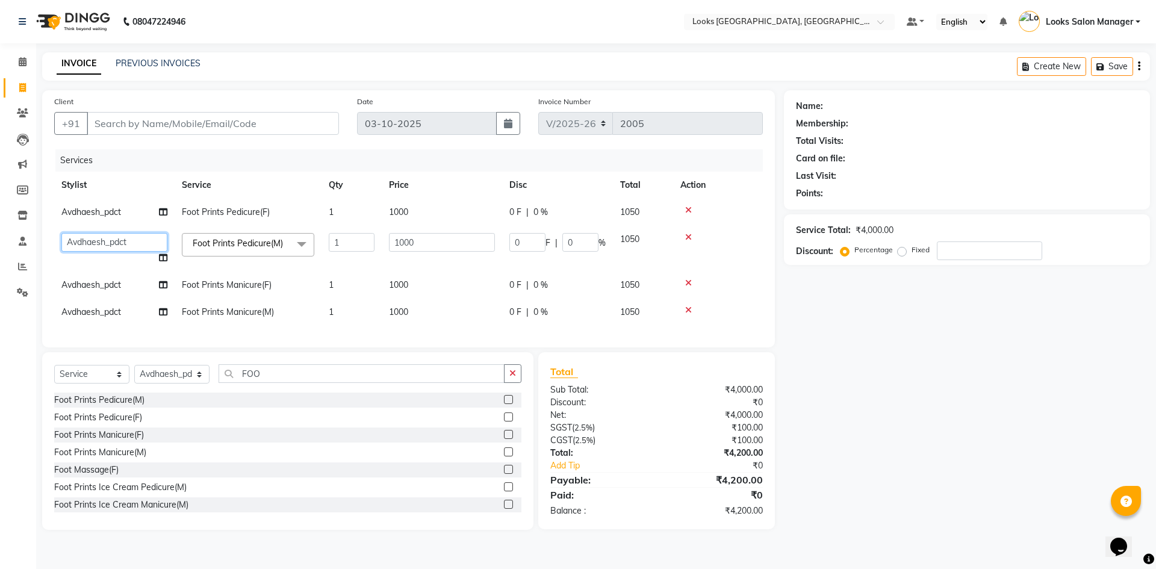
click at [71, 244] on select "Avdhaesh_pdct COUNTER SALES Ganesh Looks Salon Manager MOHSIN Naveen Priyanka S…" at bounding box center [114, 242] width 106 height 19
select select "71752"
click at [90, 316] on span "Avdhaesh_pdct" at bounding box center [91, 311] width 60 height 11
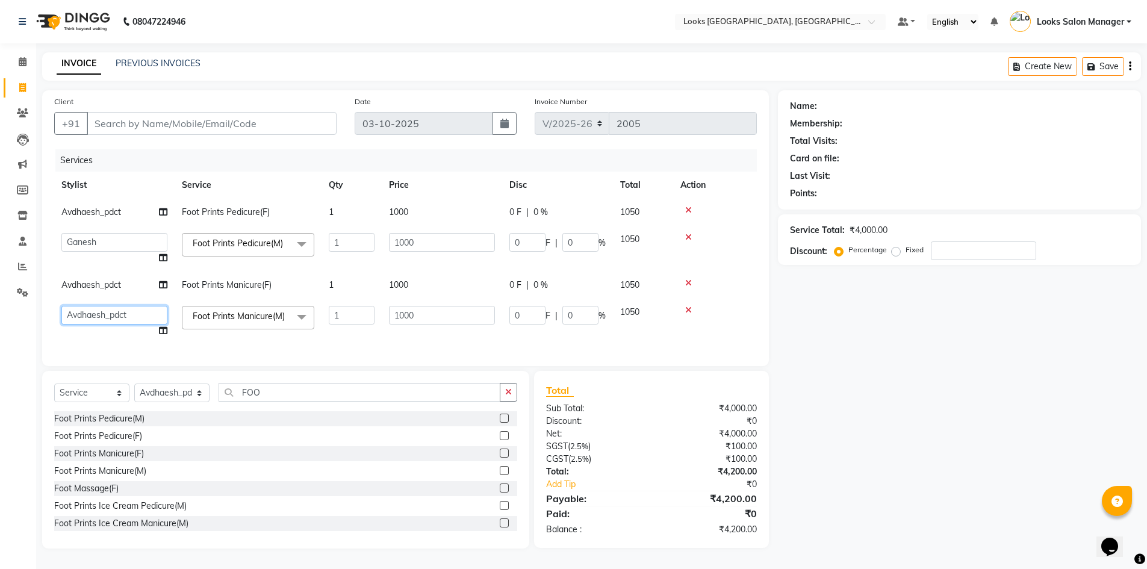
drag, startPoint x: 93, startPoint y: 310, endPoint x: 93, endPoint y: 321, distance: 10.9
click at [93, 310] on select "Avdhaesh_pdct COUNTER SALES Ganesh Looks Salon Manager MOHSIN Naveen Priyanka S…" at bounding box center [114, 315] width 106 height 19
select select "71752"
click at [193, 402] on select "Select Stylist Avdhaesh_pdct COUNTER SALES [PERSON_NAME] Looks Salon Manager [P…" at bounding box center [171, 392] width 75 height 19
select select "64711"
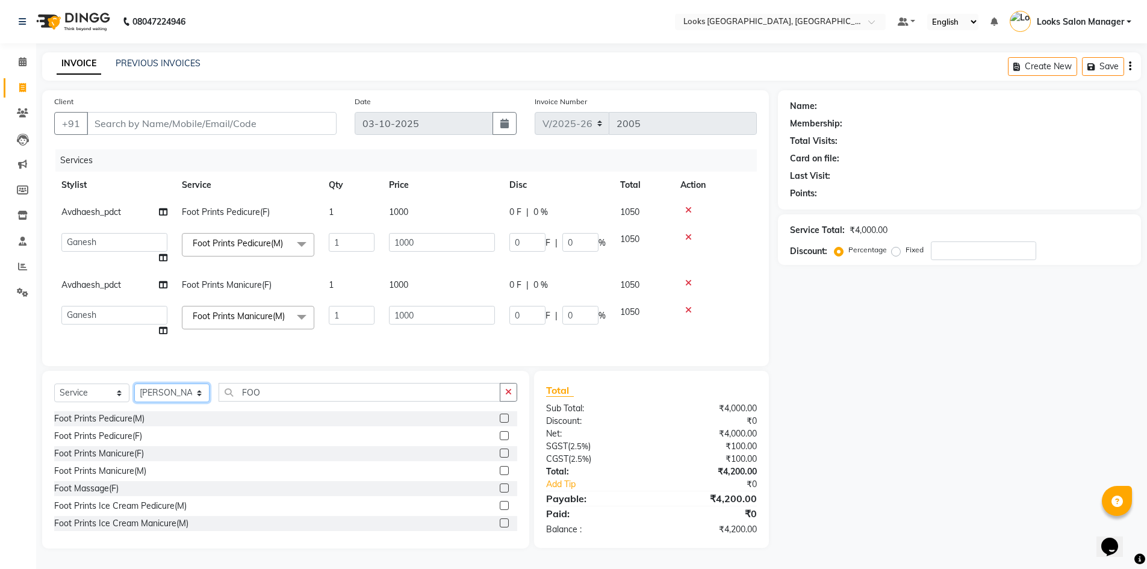
click at [134, 398] on select "Select Stylist Avdhaesh_pdct COUNTER SALES Ganesh Looks Salon Manager MOHSIN Na…" at bounding box center [171, 392] width 75 height 19
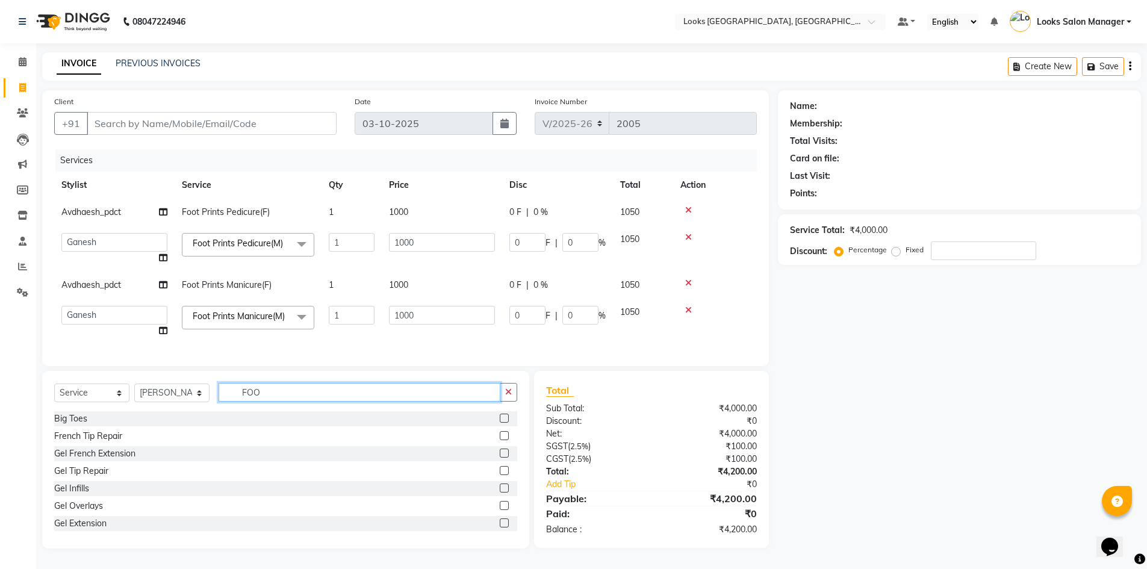
click at [274, 401] on input "FOO" at bounding box center [359, 392] width 282 height 19
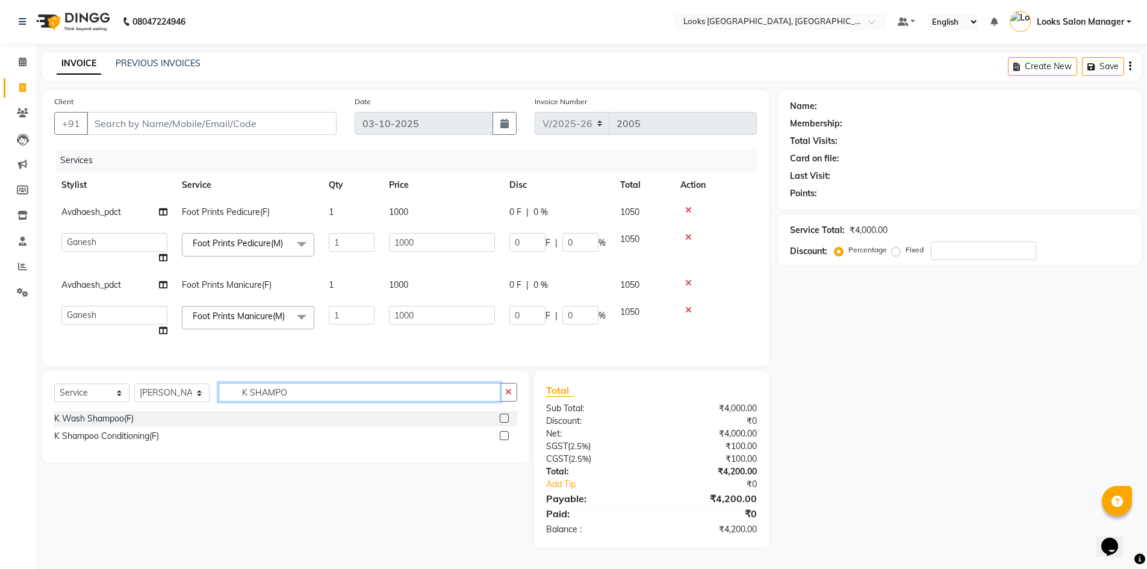
type input "K SHAMPO"
click at [507, 440] on label at bounding box center [504, 435] width 9 height 9
click at [507, 440] on input "checkbox" at bounding box center [504, 436] width 8 height 8
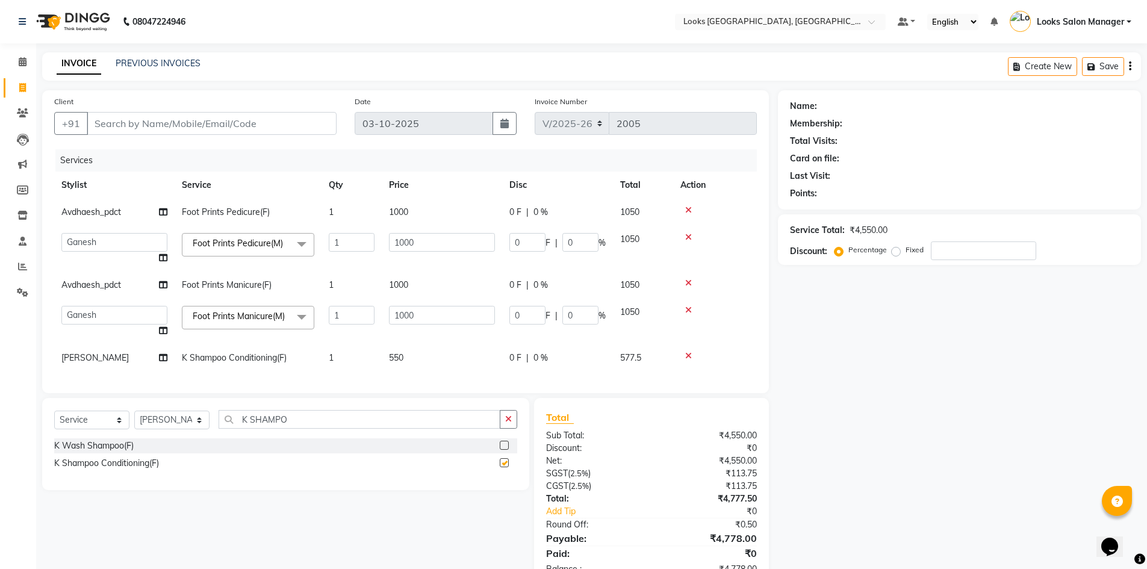
checkbox input "false"
click at [353, 429] on input "K SHAMPO" at bounding box center [359, 419] width 282 height 19
type input "BLOW"
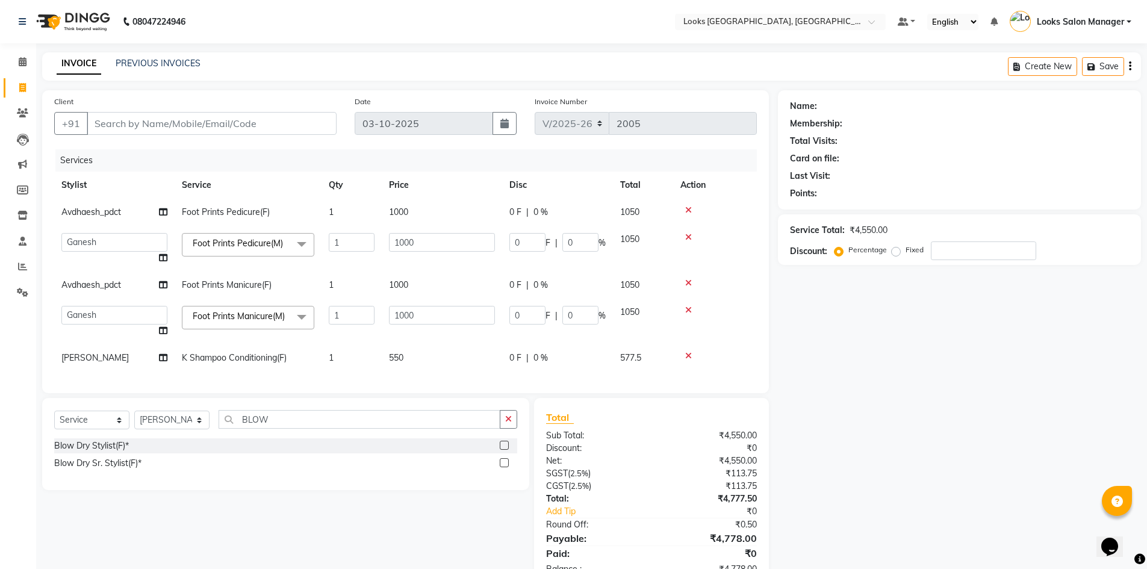
drag, startPoint x: 507, startPoint y: 462, endPoint x: 465, endPoint y: 409, distance: 66.8
click at [506, 450] on label at bounding box center [504, 445] width 9 height 9
click at [506, 450] on input "checkbox" at bounding box center [504, 446] width 8 height 8
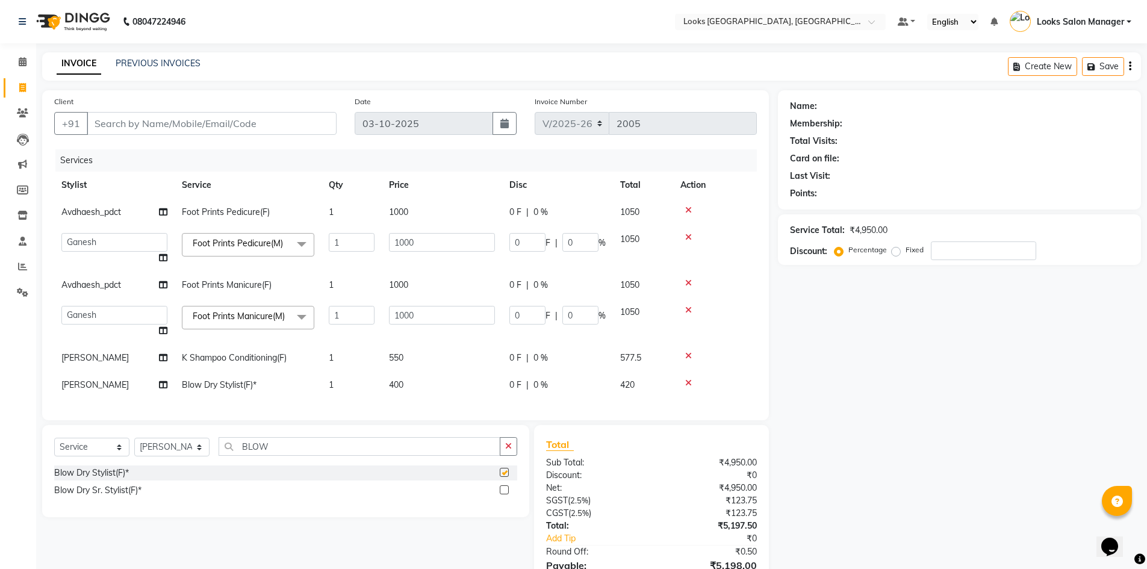
checkbox input "false"
click at [456, 365] on td "550" at bounding box center [442, 357] width 120 height 27
select select "64711"
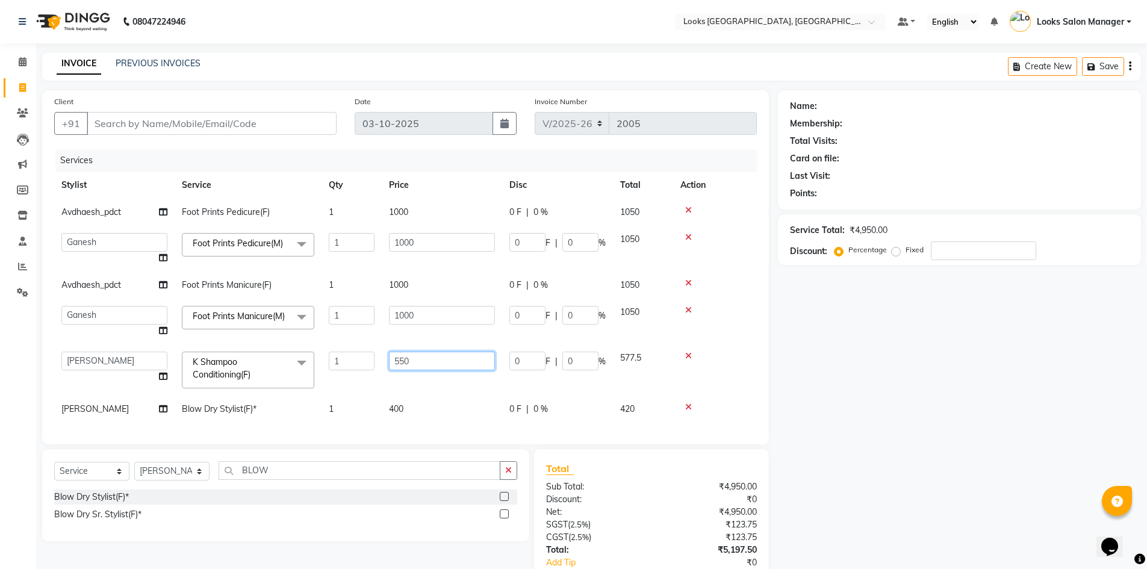
click at [456, 365] on input "550" at bounding box center [442, 361] width 106 height 19
type input "650"
click at [379, 389] on tbody "Avdhaesh_pdct Foot Prints Pedicure(F) 1 1000 0 F | 0 % 1050 Avdhaesh_pdct COUNT…" at bounding box center [405, 311] width 702 height 224
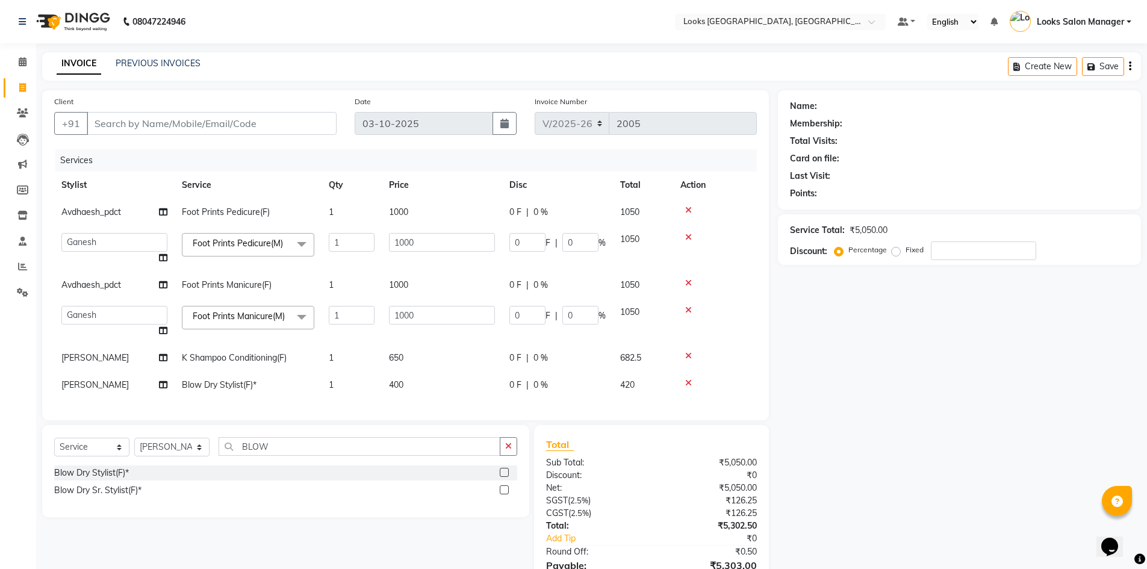
scroll to position [78, 0]
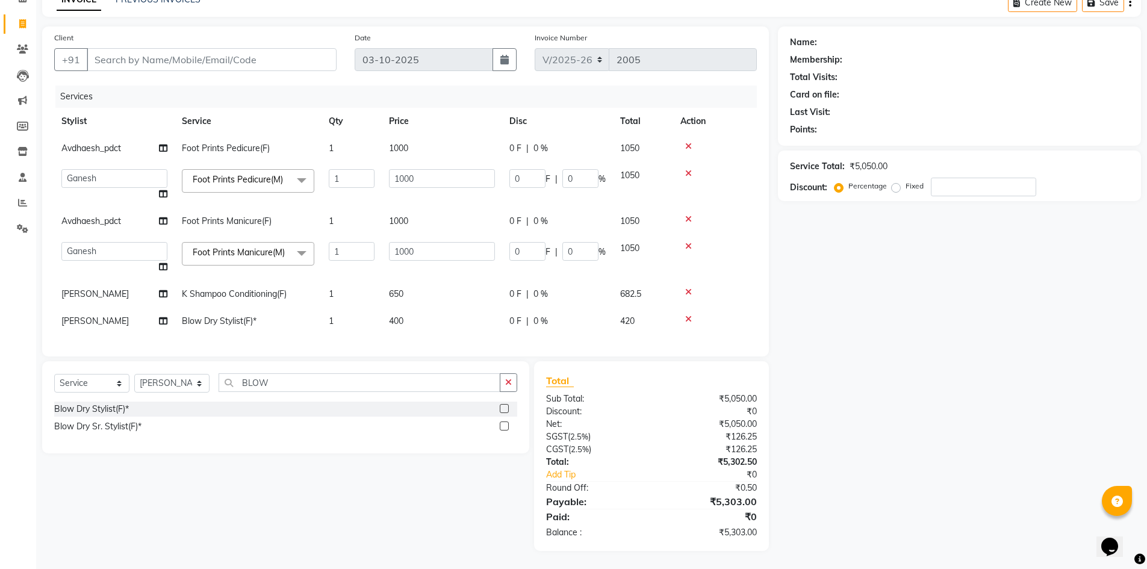
click at [349, 281] on td "1" at bounding box center [351, 293] width 60 height 27
select select "64711"
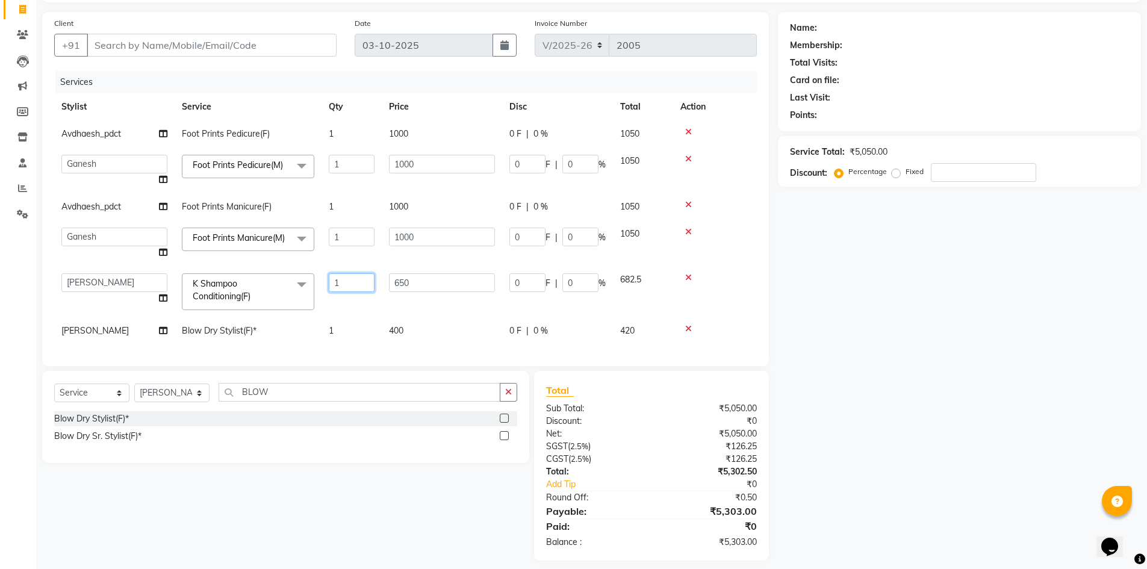
click at [338, 286] on input "1" at bounding box center [352, 282] width 46 height 19
type input "2"
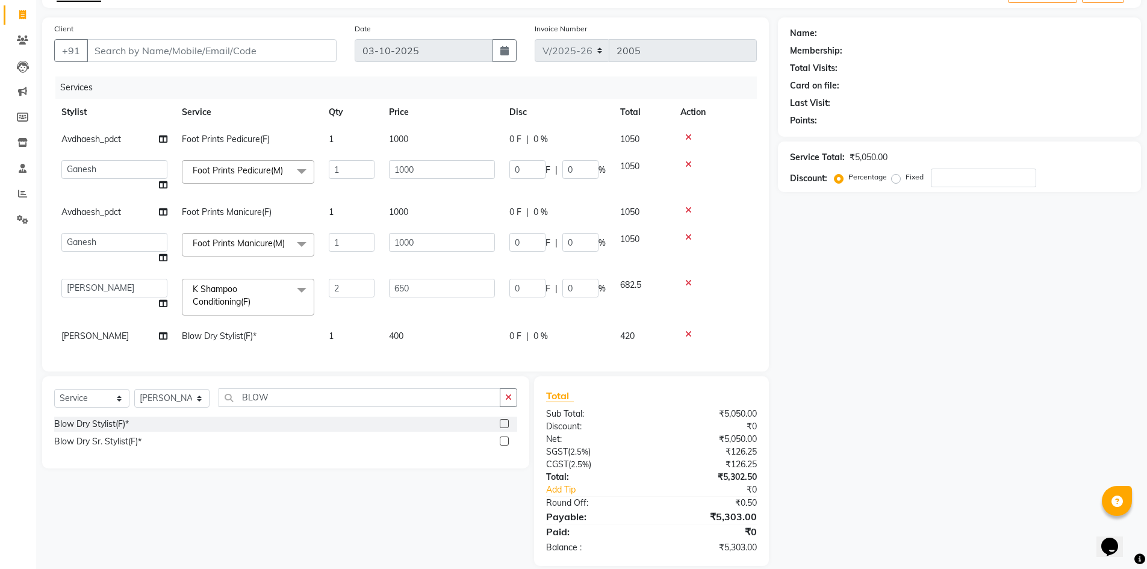
click at [327, 302] on td "2" at bounding box center [351, 296] width 60 height 51
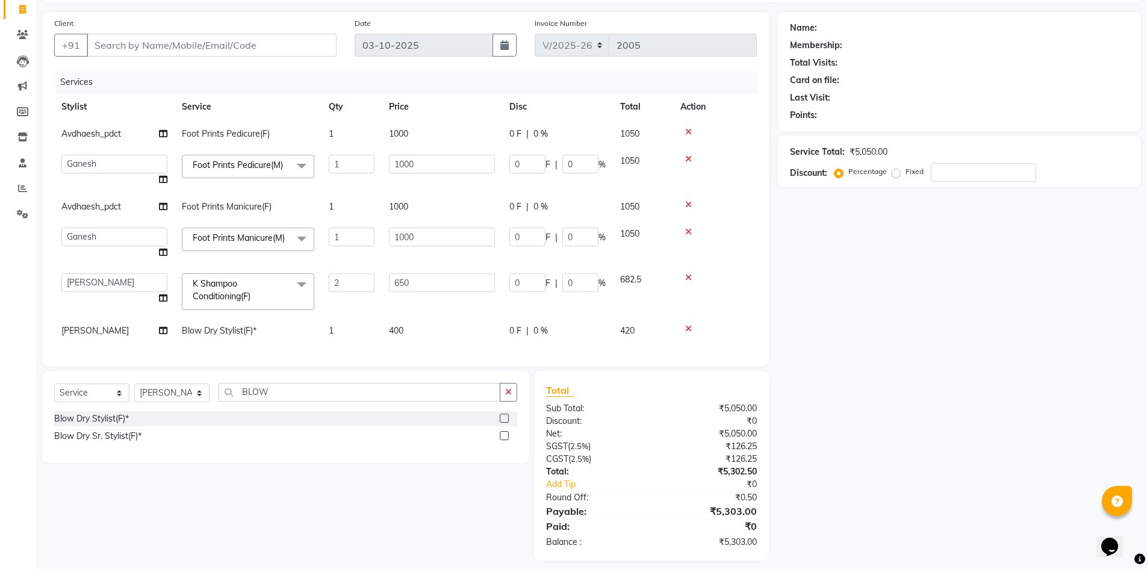
select select "64711"
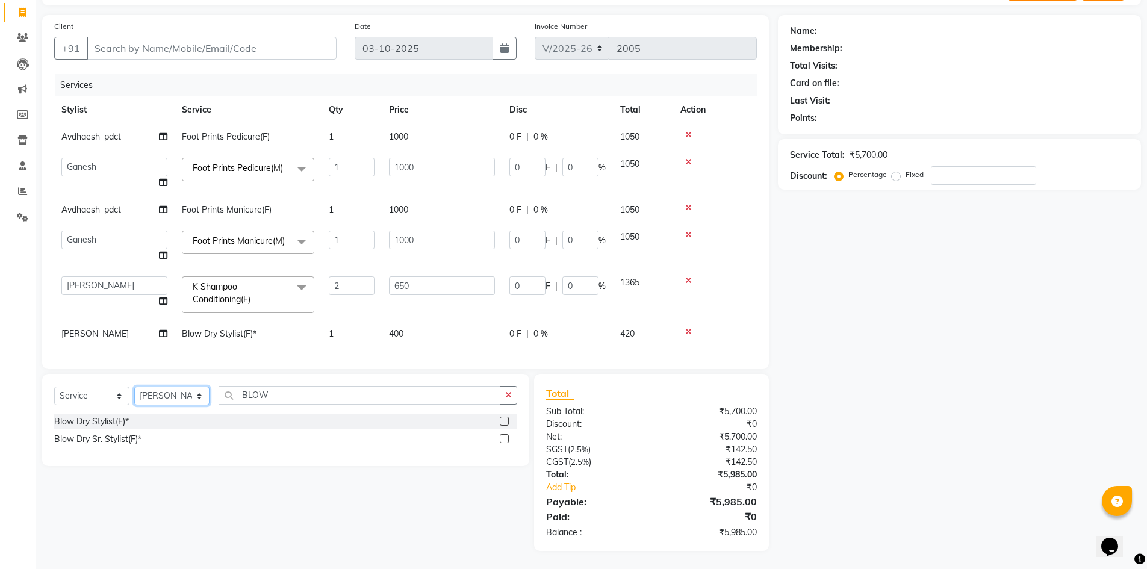
drag, startPoint x: 168, startPoint y: 411, endPoint x: 170, endPoint y: 398, distance: 12.2
click at [168, 405] on select "Select Stylist Avdhaesh_pdct COUNTER SALES [PERSON_NAME] Looks Salon Manager [P…" at bounding box center [171, 395] width 75 height 19
select select "25207"
click at [134, 398] on select "Select Stylist Avdhaesh_pdct COUNTER SALES [PERSON_NAME] Looks Salon Manager [P…" at bounding box center [171, 395] width 75 height 19
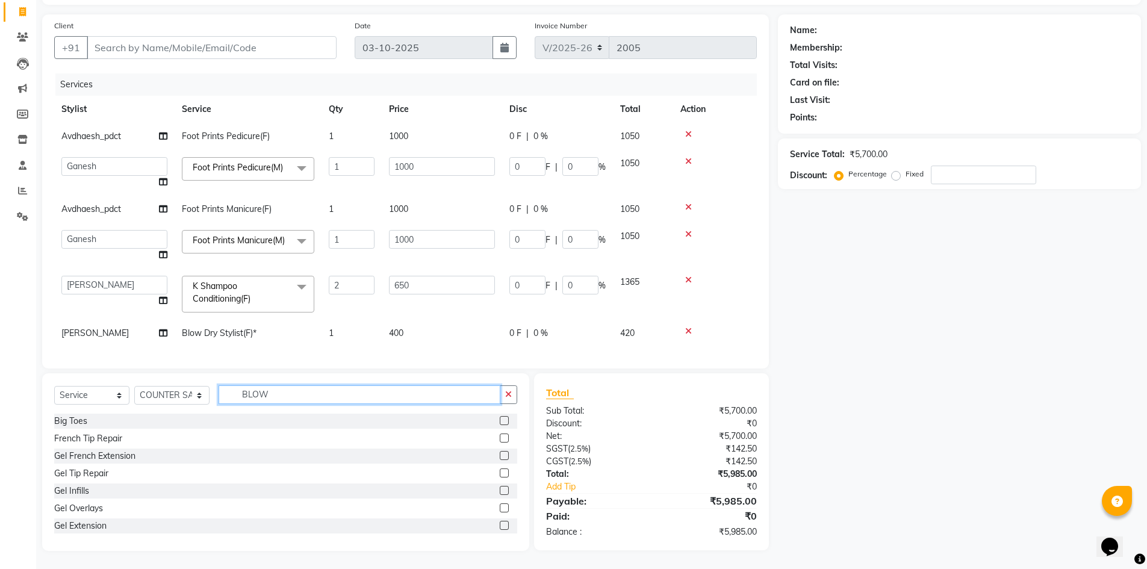
click at [260, 404] on input "BLOW" at bounding box center [359, 394] width 282 height 19
click at [248, 400] on input "THRE" at bounding box center [359, 395] width 282 height 19
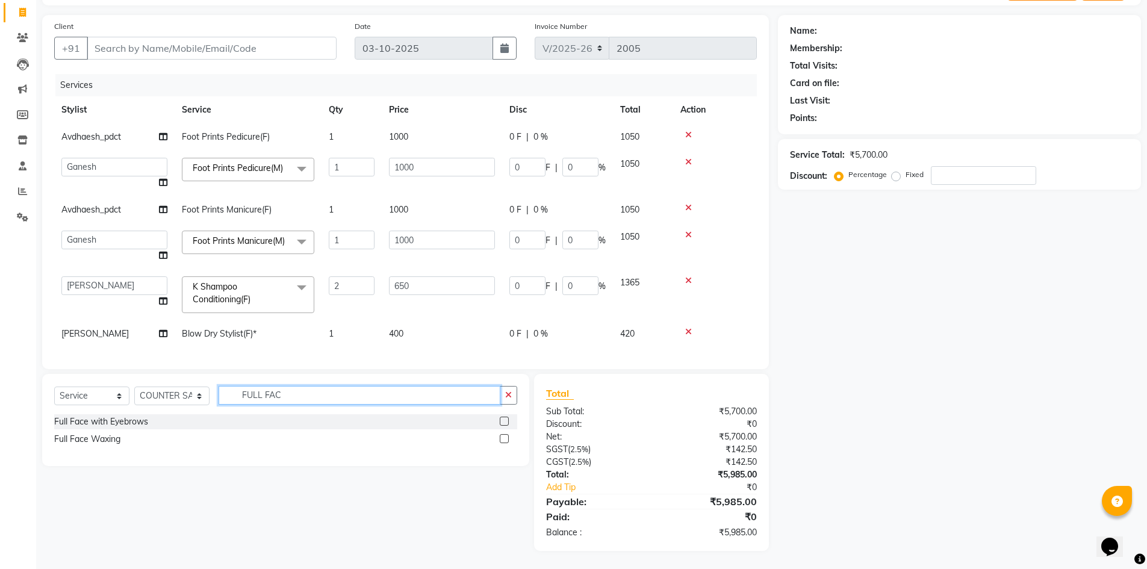
type input "FULL FAC"
click at [503, 420] on label at bounding box center [504, 421] width 9 height 9
click at [503, 420] on input "checkbox" at bounding box center [504, 422] width 8 height 8
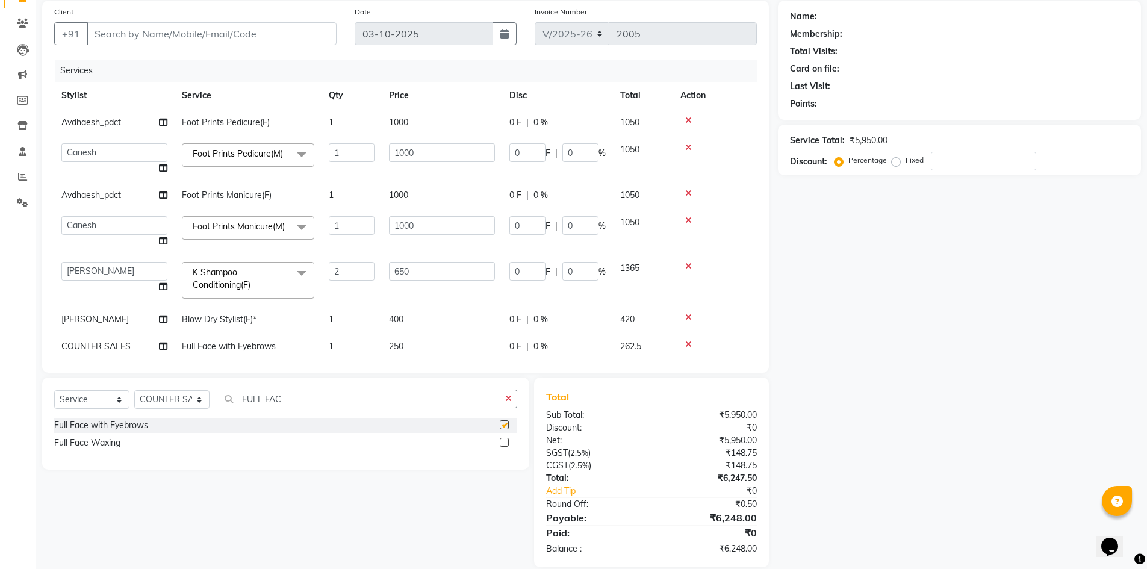
checkbox input "false"
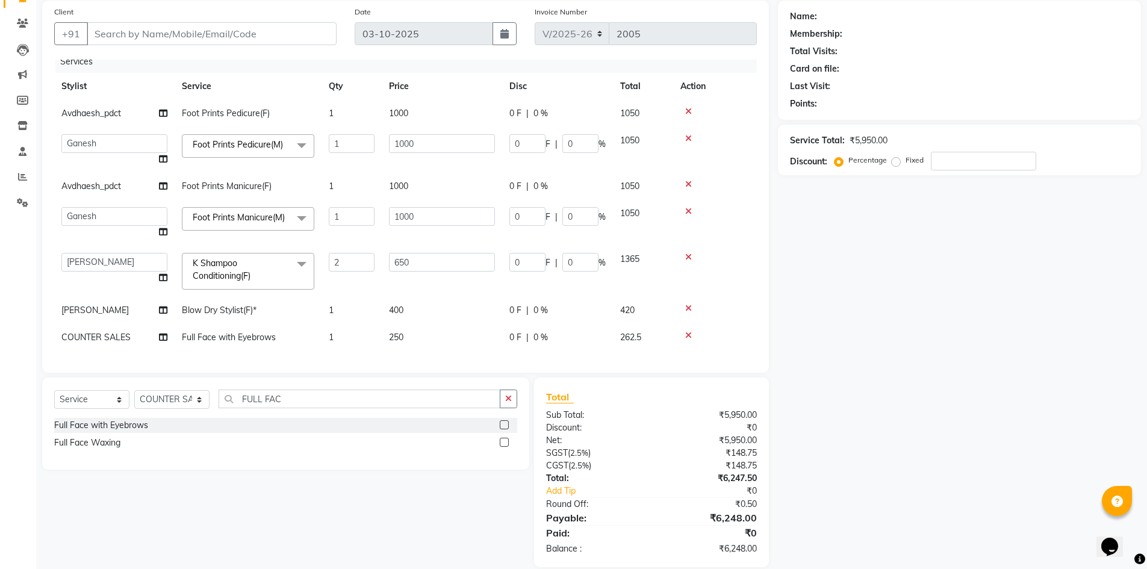
scroll to position [23, 0]
click at [401, 332] on span "250" at bounding box center [396, 337] width 14 height 11
select select "25207"
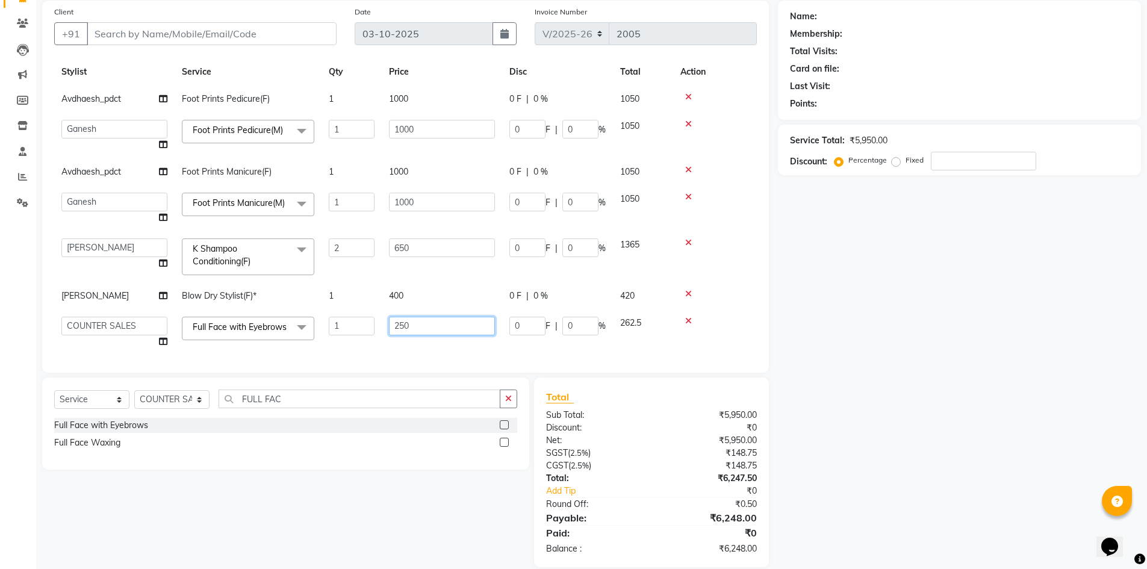
click at [401, 327] on input "250" at bounding box center [442, 326] width 106 height 19
type input "300"
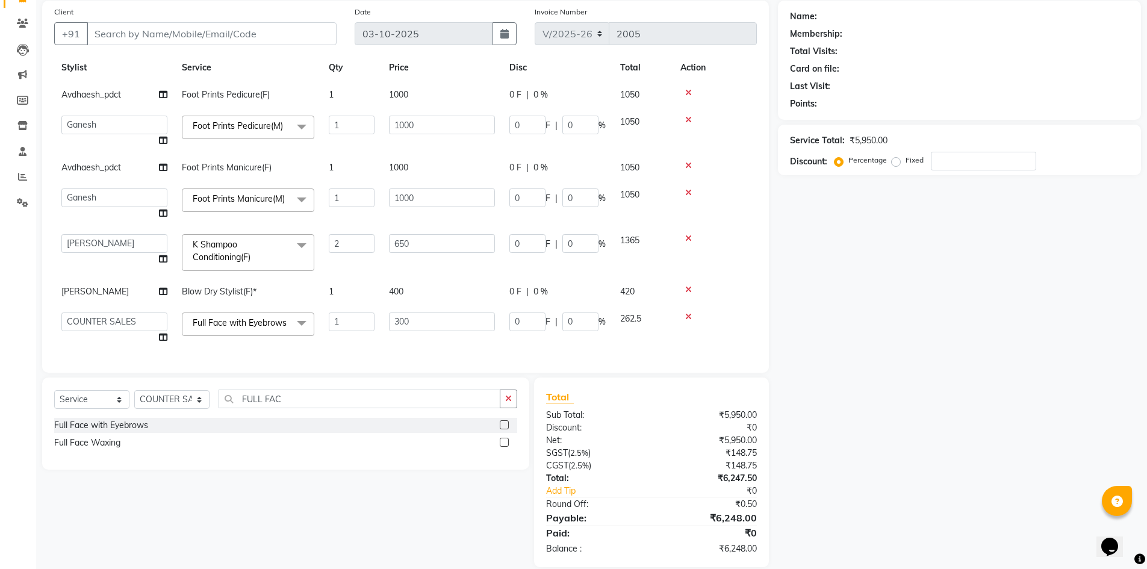
click at [392, 329] on td "300" at bounding box center [442, 328] width 120 height 46
select select "25207"
click at [188, 400] on select "Select Stylist Avdhaesh_pdct COUNTER SALES Ganesh Looks Salon Manager MOHSIN Na…" at bounding box center [171, 399] width 75 height 19
select select "64711"
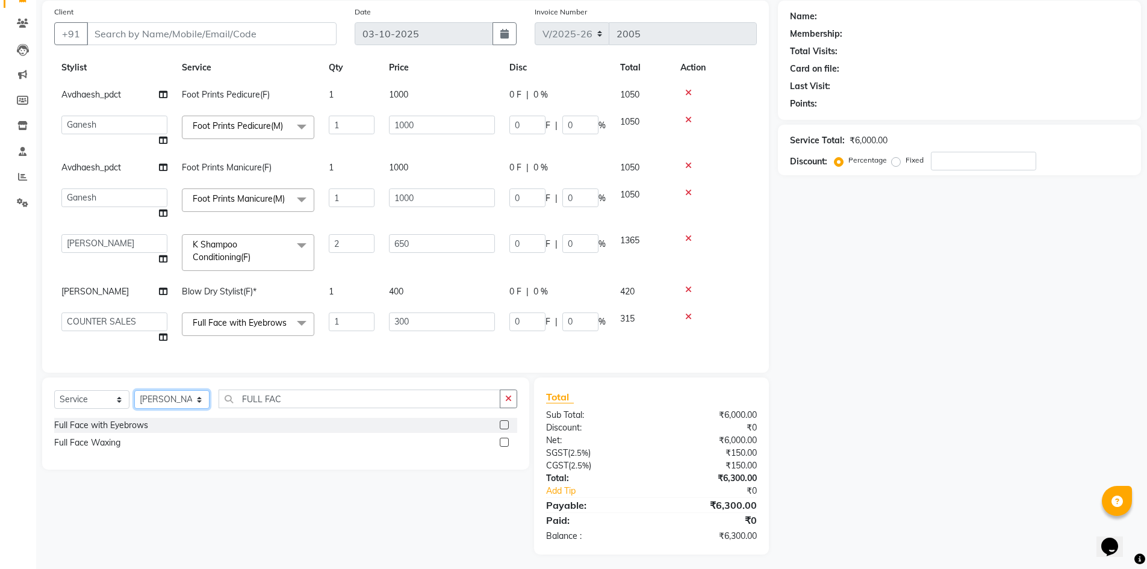
click at [134, 390] on select "Select Stylist Avdhaesh_pdct COUNTER SALES Ganesh Looks Salon Manager MOHSIN Na…" at bounding box center [171, 399] width 75 height 19
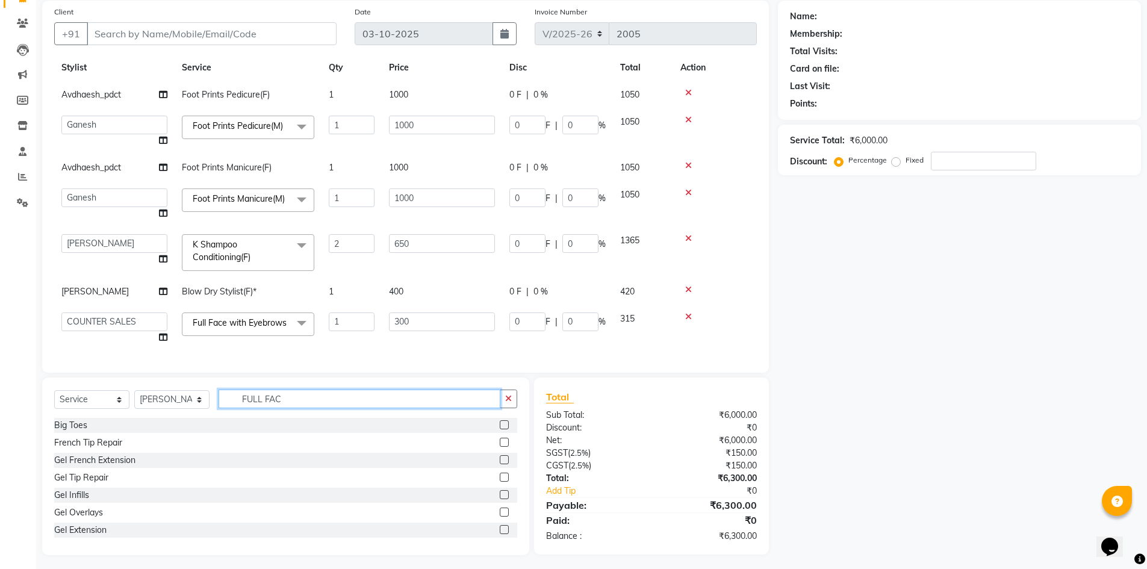
click at [293, 403] on input "FULL FAC" at bounding box center [359, 398] width 282 height 19
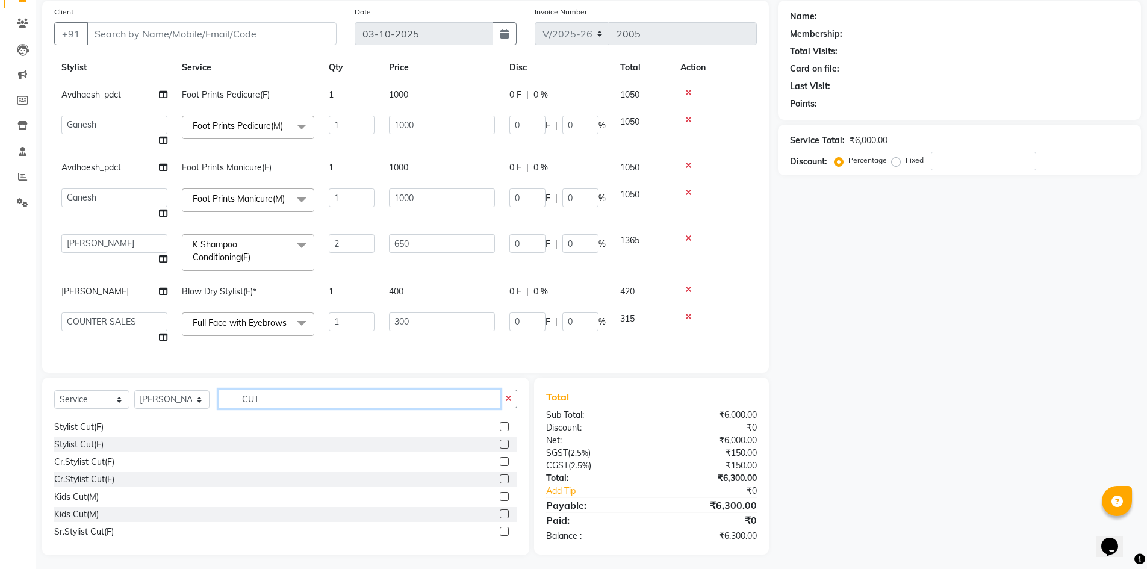
type input "CUT"
click at [500, 426] on label at bounding box center [504, 426] width 9 height 9
click at [500, 426] on input "checkbox" at bounding box center [504, 427] width 8 height 8
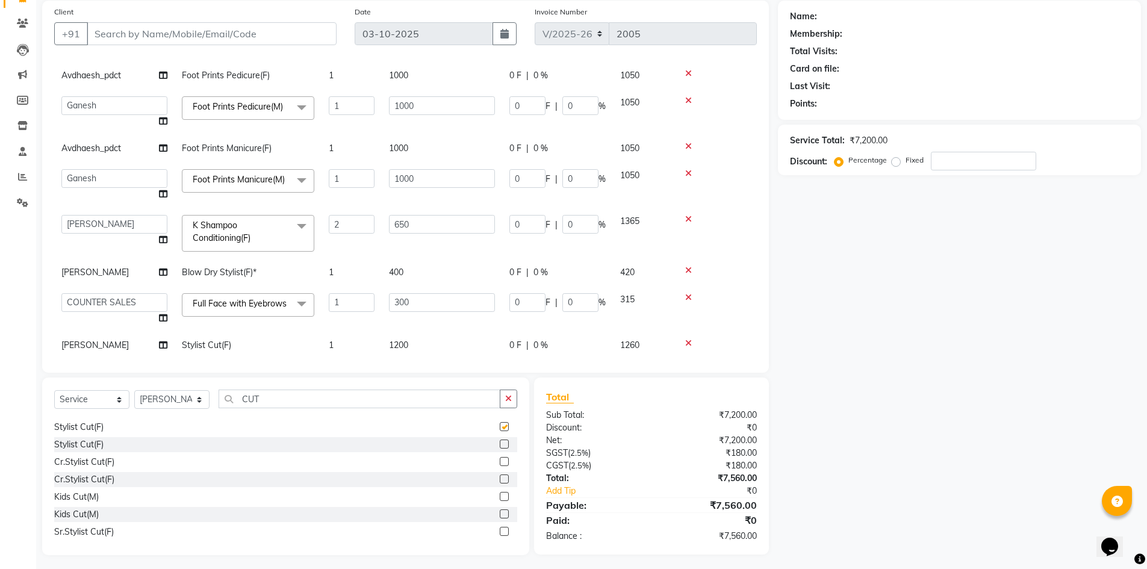
checkbox input "false"
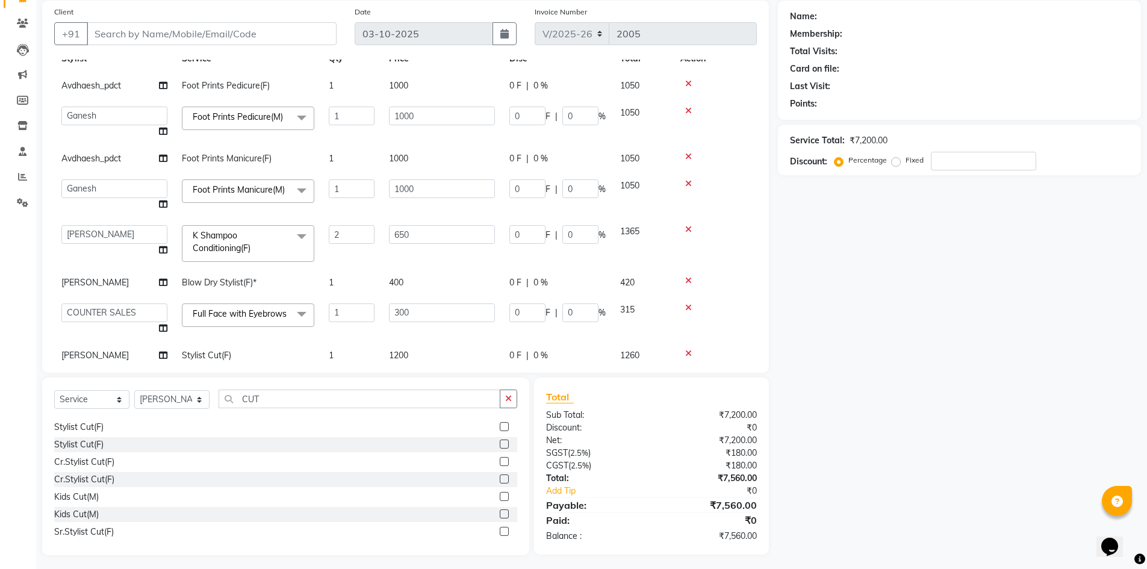
scroll to position [74, 0]
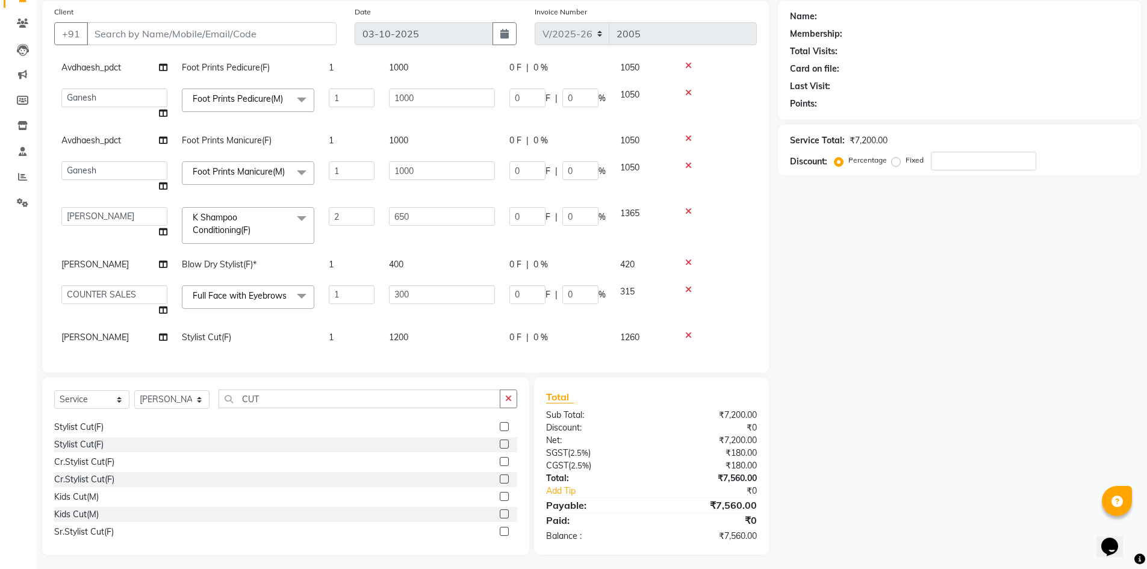
click at [687, 258] on icon at bounding box center [688, 262] width 7 height 8
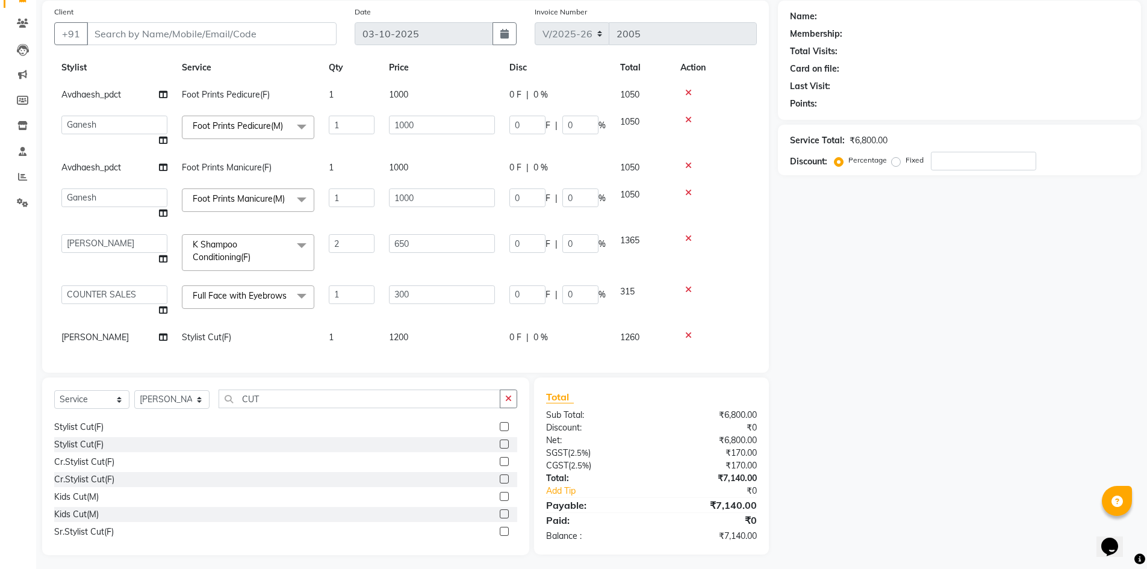
scroll to position [47, 0]
click at [341, 234] on input "2" at bounding box center [352, 243] width 46 height 19
type input "1"
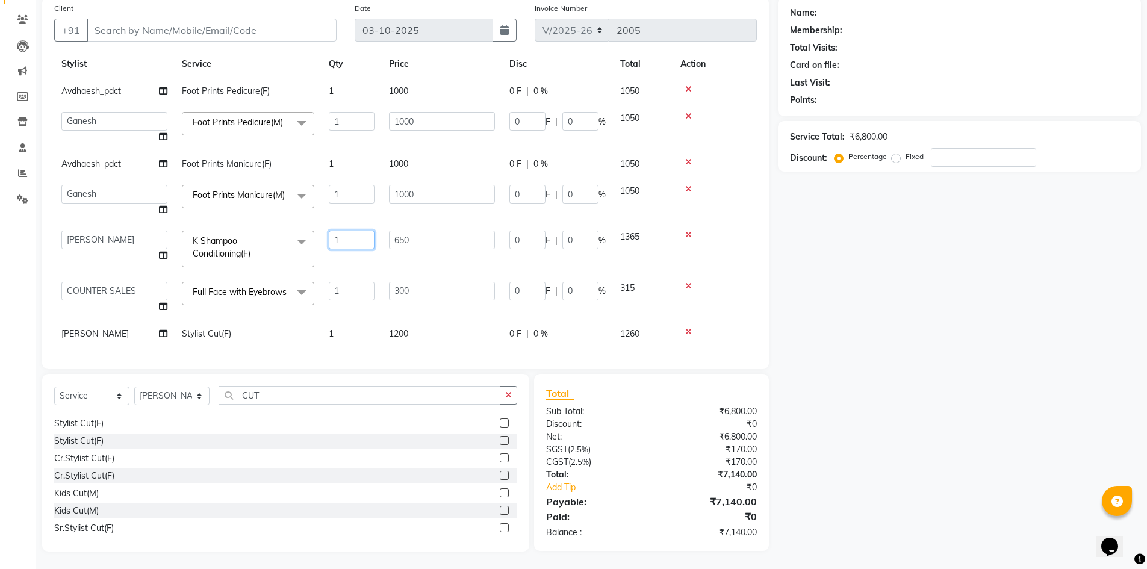
scroll to position [94, 0]
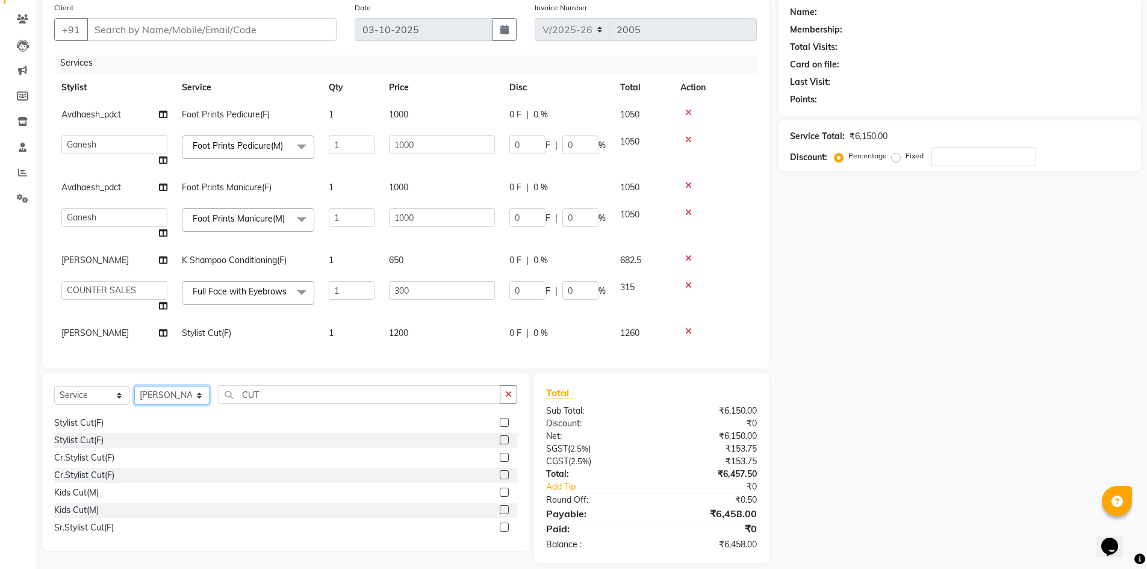
click at [161, 397] on select "Select Stylist Avdhaesh_pdct COUNTER SALES [PERSON_NAME] Looks Salon Manager [P…" at bounding box center [171, 395] width 75 height 19
select select "71751"
click at [134, 386] on select "Select Stylist Avdhaesh_pdct COUNTER SALES [PERSON_NAME] Looks Salon Manager [P…" at bounding box center [171, 395] width 75 height 19
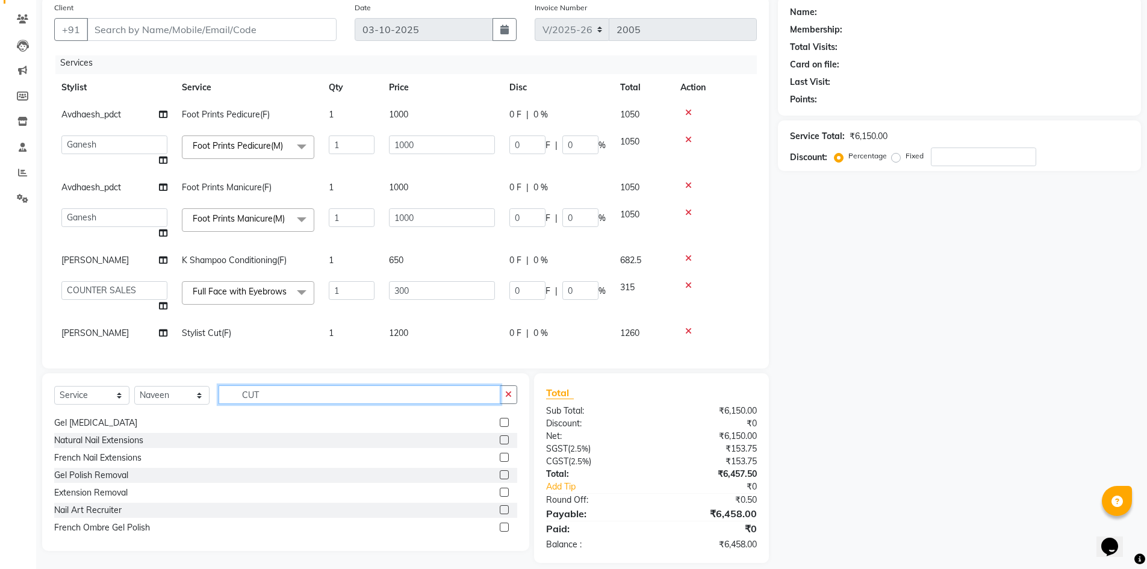
click at [255, 399] on input "CUT" at bounding box center [359, 394] width 282 height 19
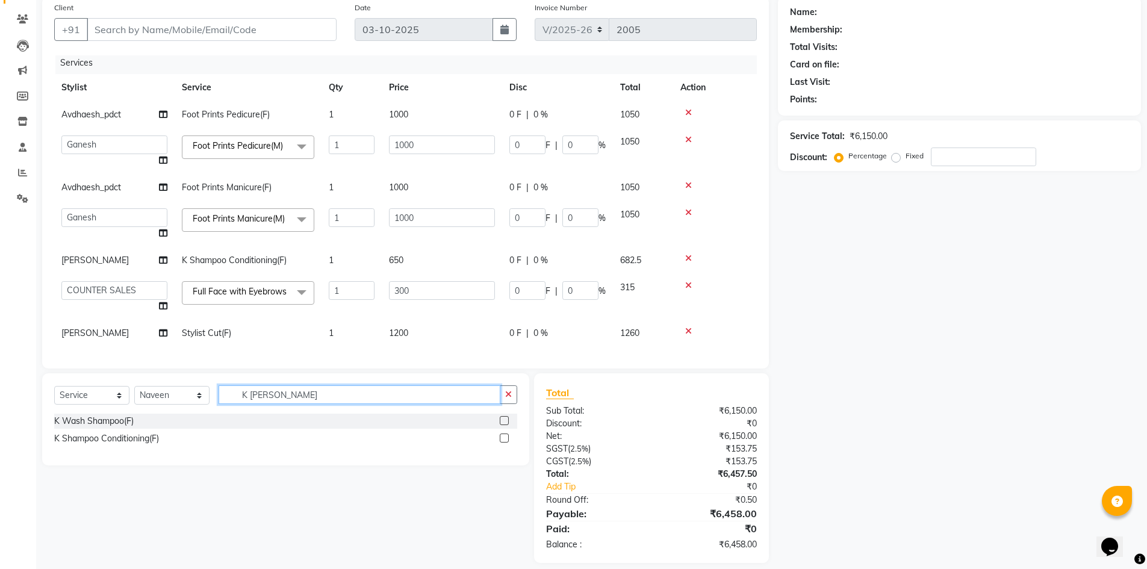
type input "K SHAMP"
click at [503, 424] on label at bounding box center [504, 420] width 9 height 9
click at [503, 424] on input "checkbox" at bounding box center [504, 421] width 8 height 8
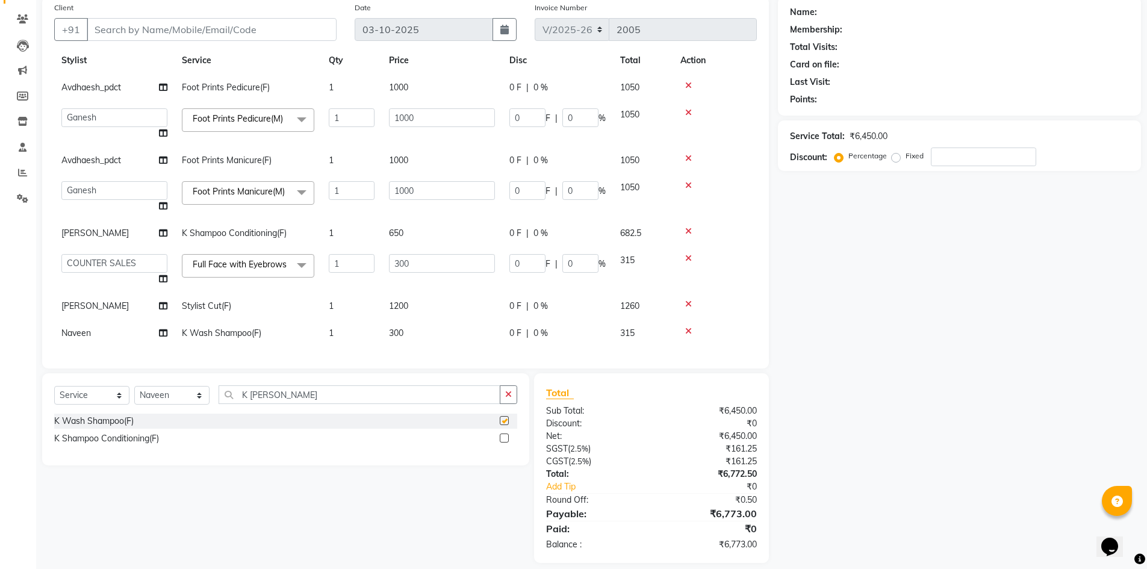
checkbox input "false"
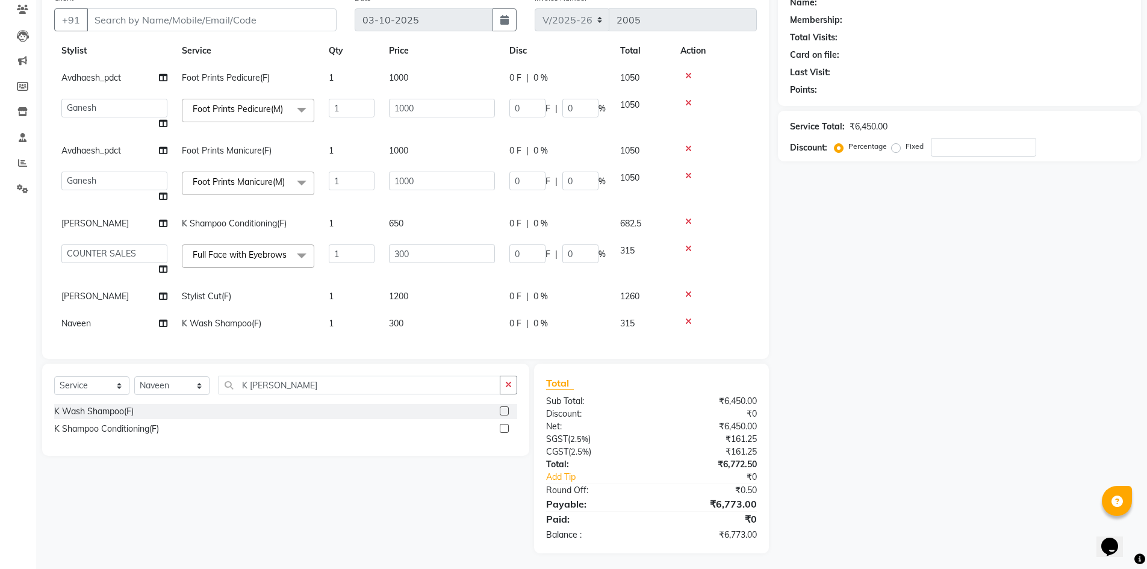
scroll to position [106, 0]
click at [503, 427] on label at bounding box center [504, 425] width 9 height 9
click at [503, 427] on input "checkbox" at bounding box center [504, 427] width 8 height 8
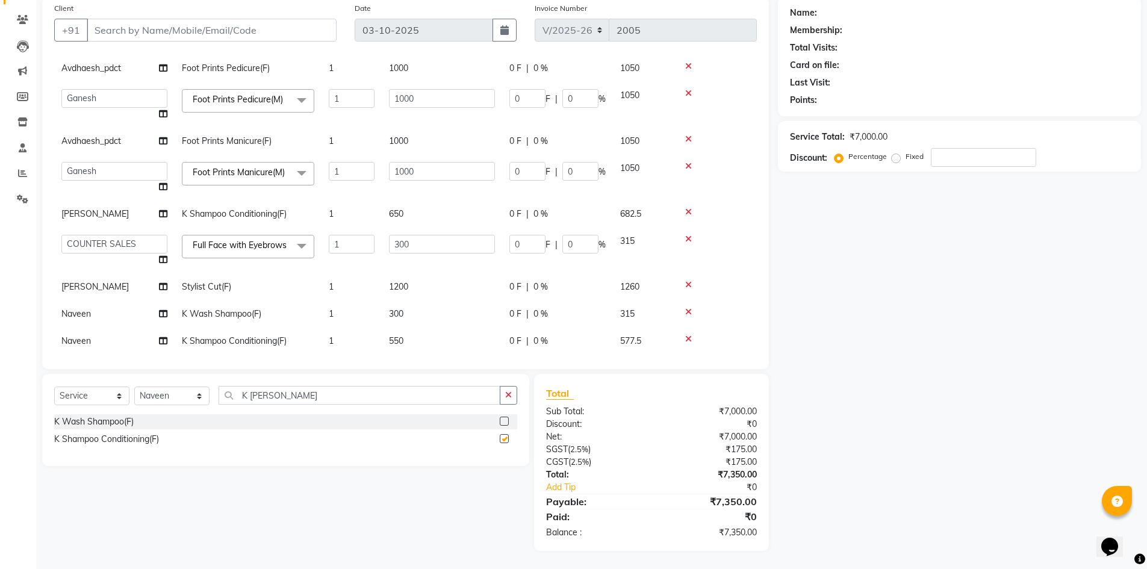
scroll to position [93, 0]
checkbox input "false"
click at [685, 316] on icon at bounding box center [688, 312] width 7 height 8
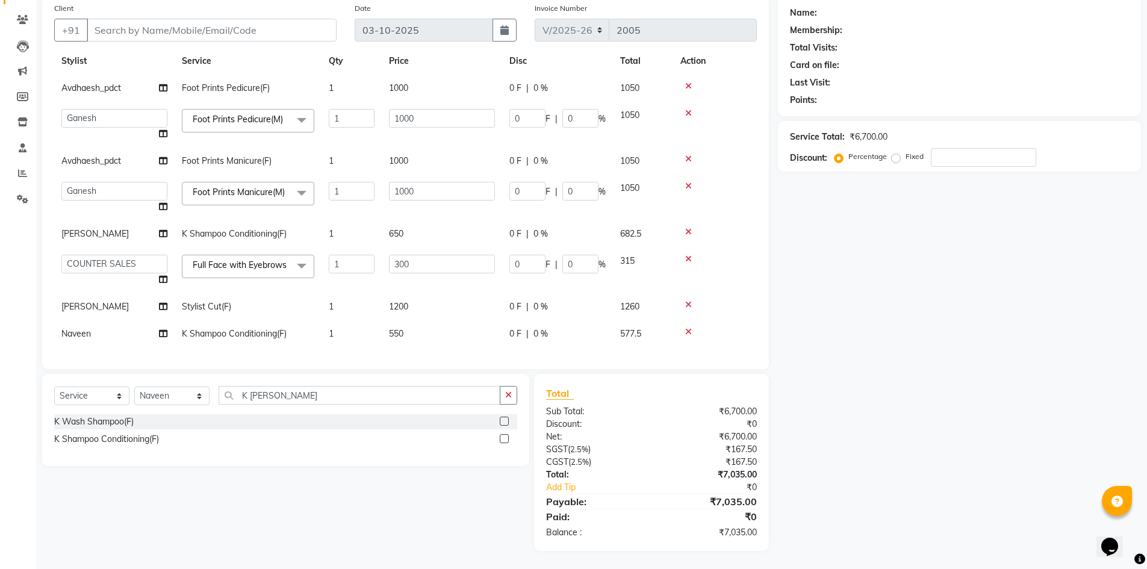
click at [401, 330] on td "550" at bounding box center [442, 333] width 120 height 27
select select "71751"
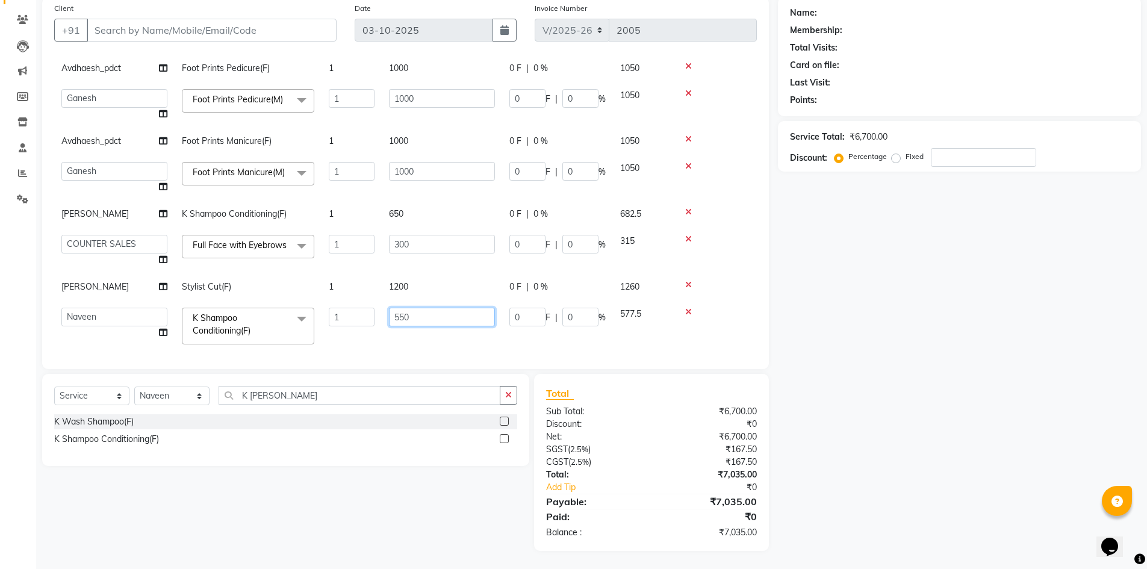
drag, startPoint x: 401, startPoint y: 330, endPoint x: 386, endPoint y: 318, distance: 19.3
click at [386, 318] on td "550" at bounding box center [442, 325] width 120 height 51
type input "650"
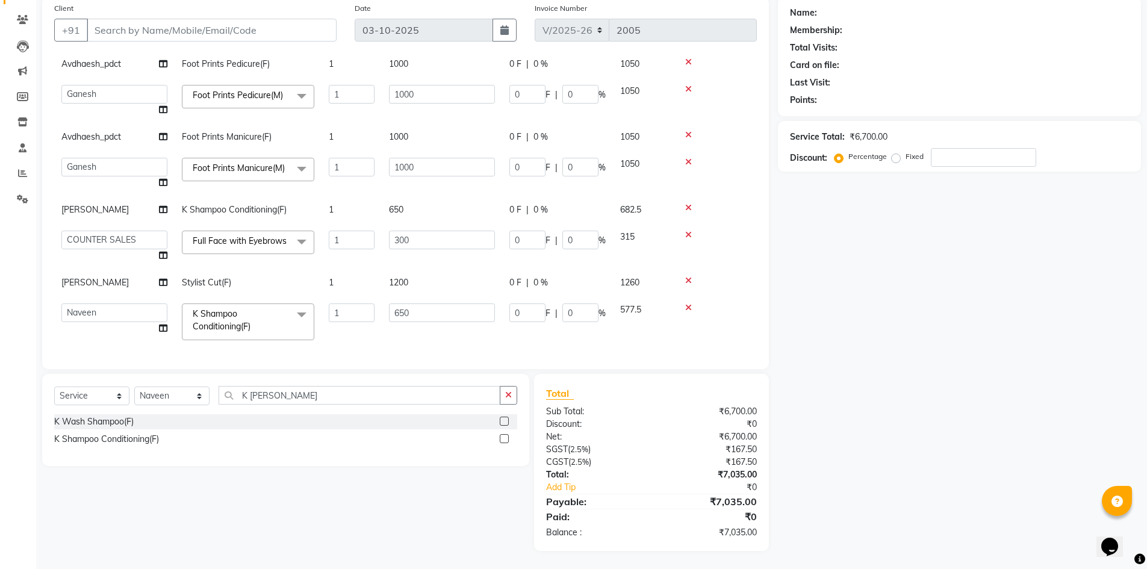
click at [393, 319] on td "650" at bounding box center [442, 321] width 120 height 51
select select "71751"
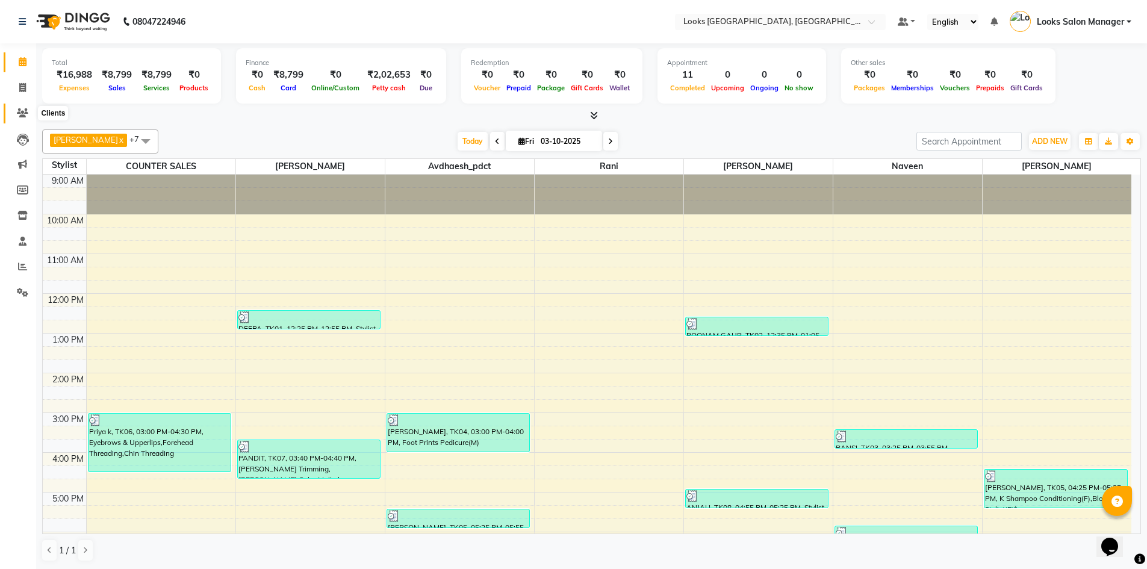
click at [22, 117] on span at bounding box center [22, 114] width 21 height 14
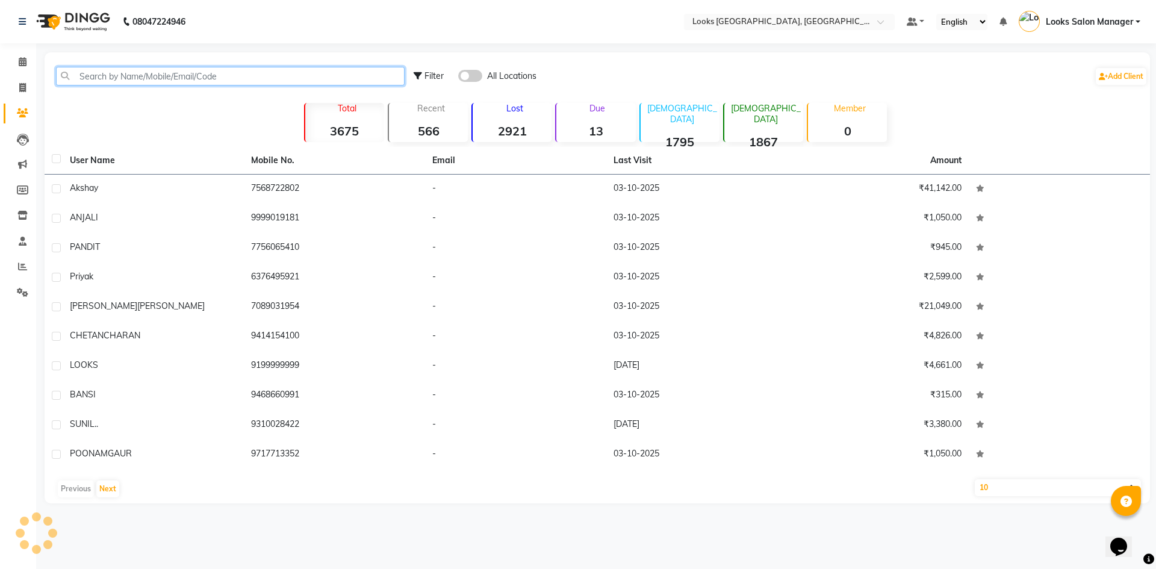
click at [147, 83] on input "text" at bounding box center [230, 76] width 349 height 19
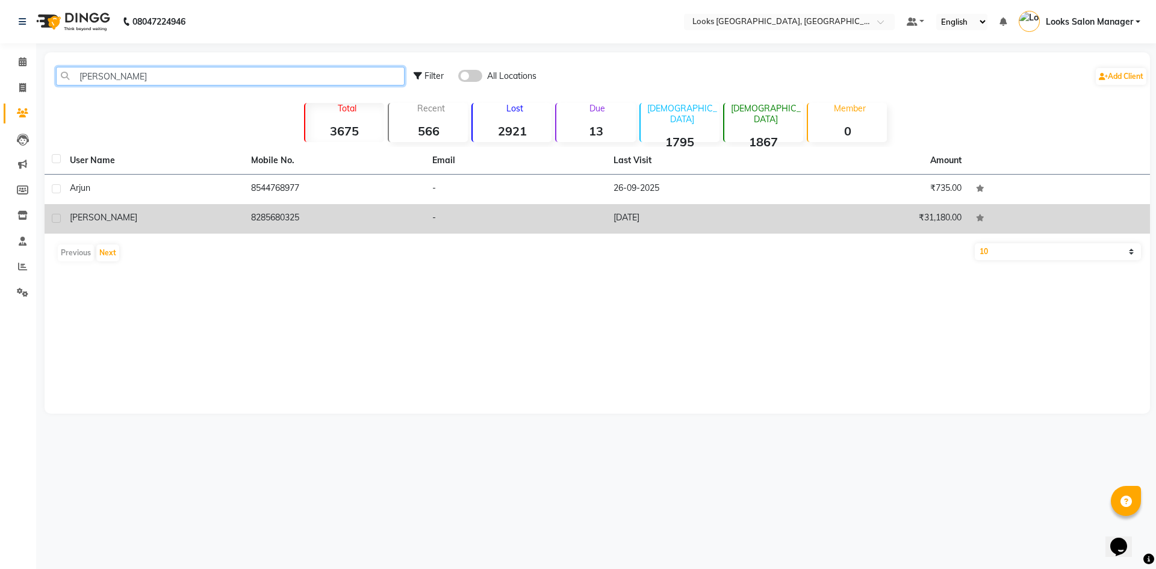
type input "[PERSON_NAME]"
click at [240, 215] on td "[PERSON_NAME]" at bounding box center [153, 218] width 181 height 29
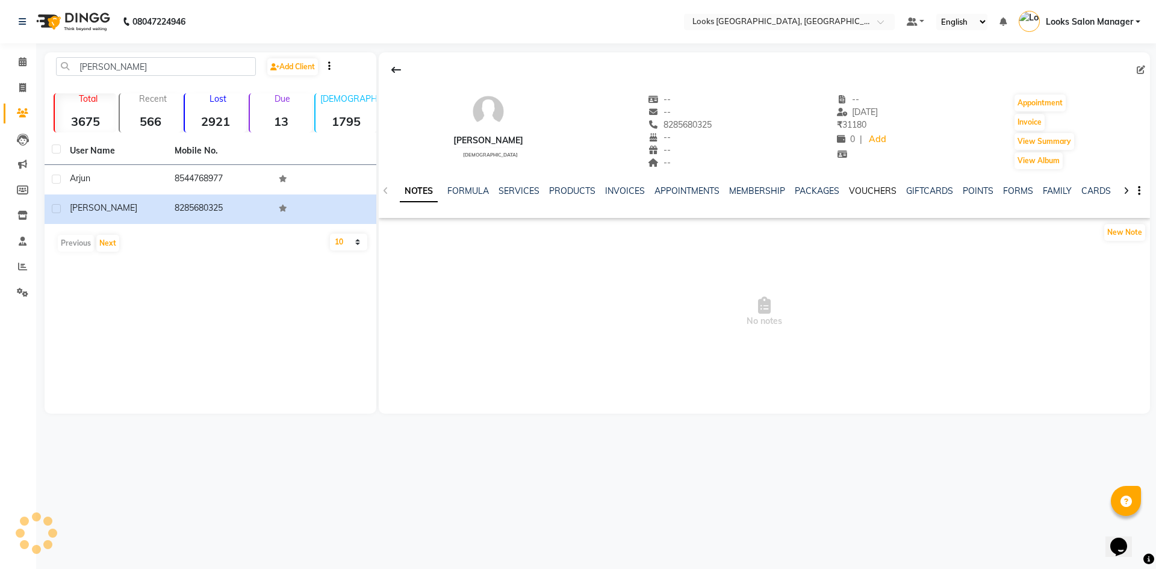
click at [867, 189] on link "VOUCHERS" at bounding box center [873, 190] width 48 height 11
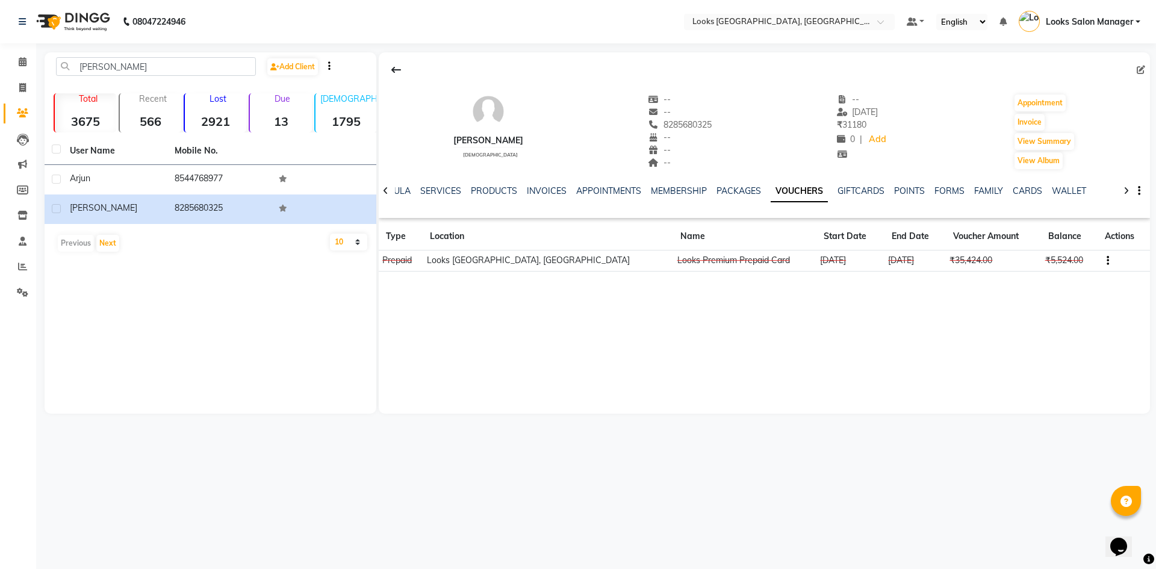
click at [689, 117] on div "--" at bounding box center [680, 112] width 64 height 13
click at [679, 128] on span "8285680325" at bounding box center [680, 124] width 64 height 11
copy span "8285680325"
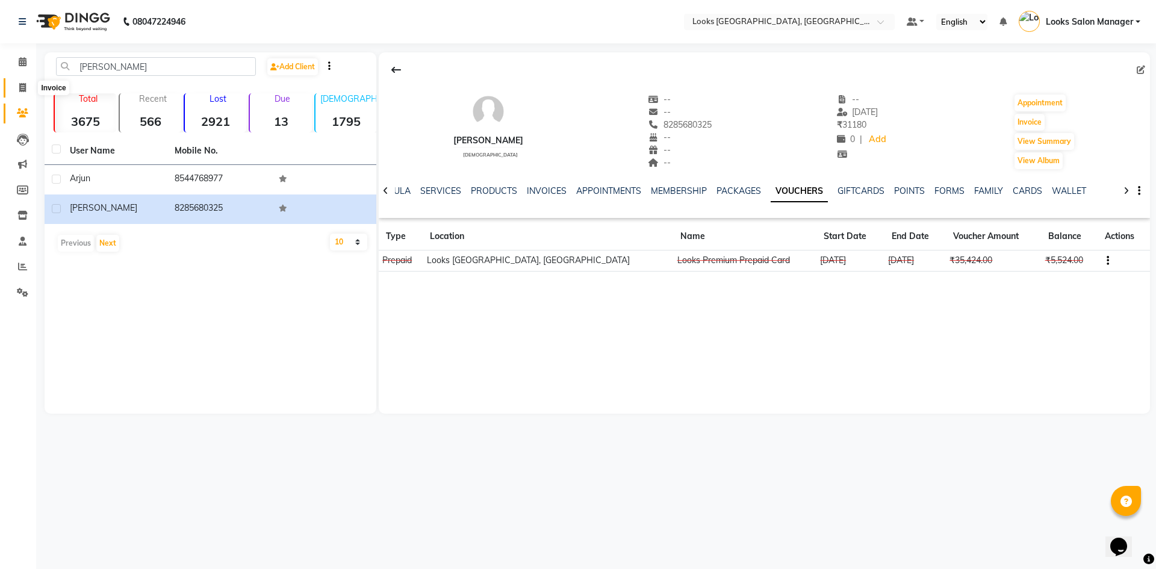
click at [20, 90] on icon at bounding box center [22, 87] width 7 height 9
select select "4460"
select select "service"
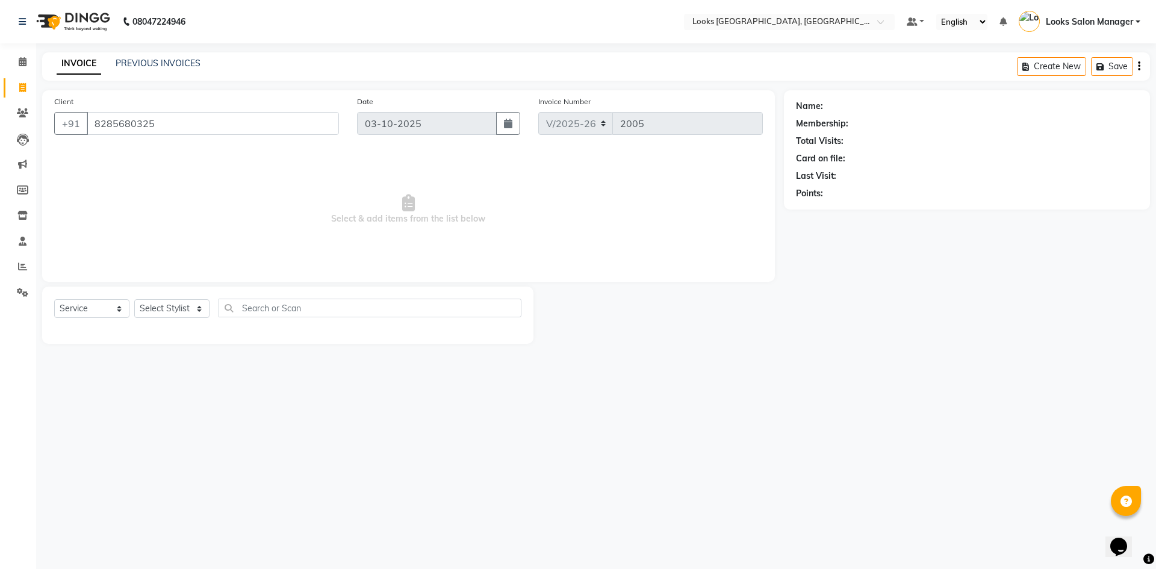
type input "8285680325"
select select "1: Object"
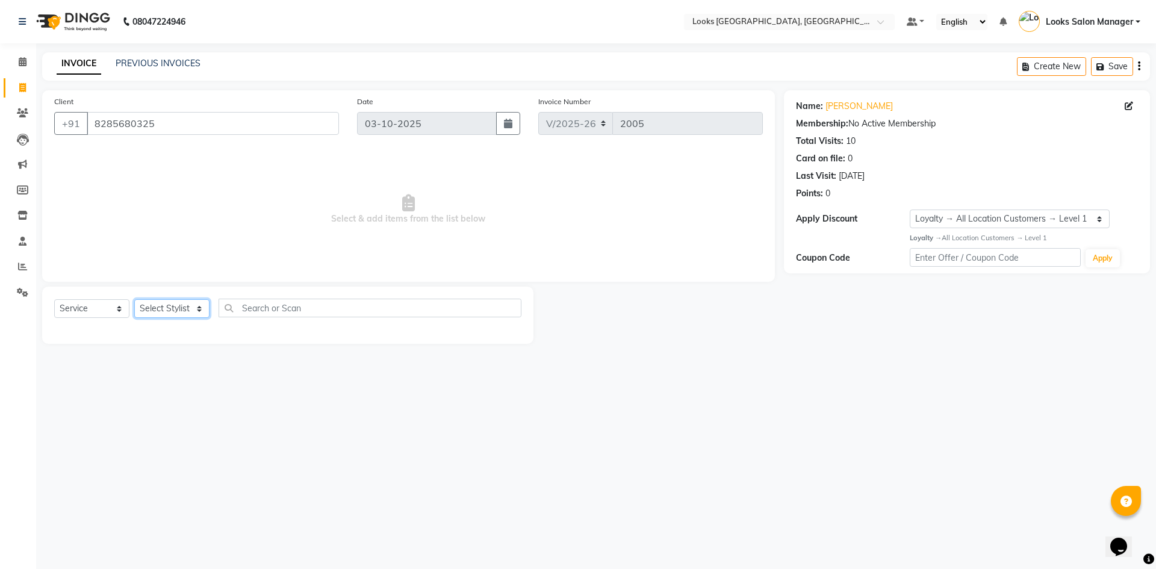
click at [197, 307] on select "Select Stylist Avdhaesh_pdct COUNTER SALES [PERSON_NAME] Looks Salon Manager [P…" at bounding box center [171, 308] width 75 height 19
select select "25215"
click at [134, 299] on select "Select Stylist Avdhaesh_pdct COUNTER SALES [PERSON_NAME] Looks Salon Manager [P…" at bounding box center [171, 308] width 75 height 19
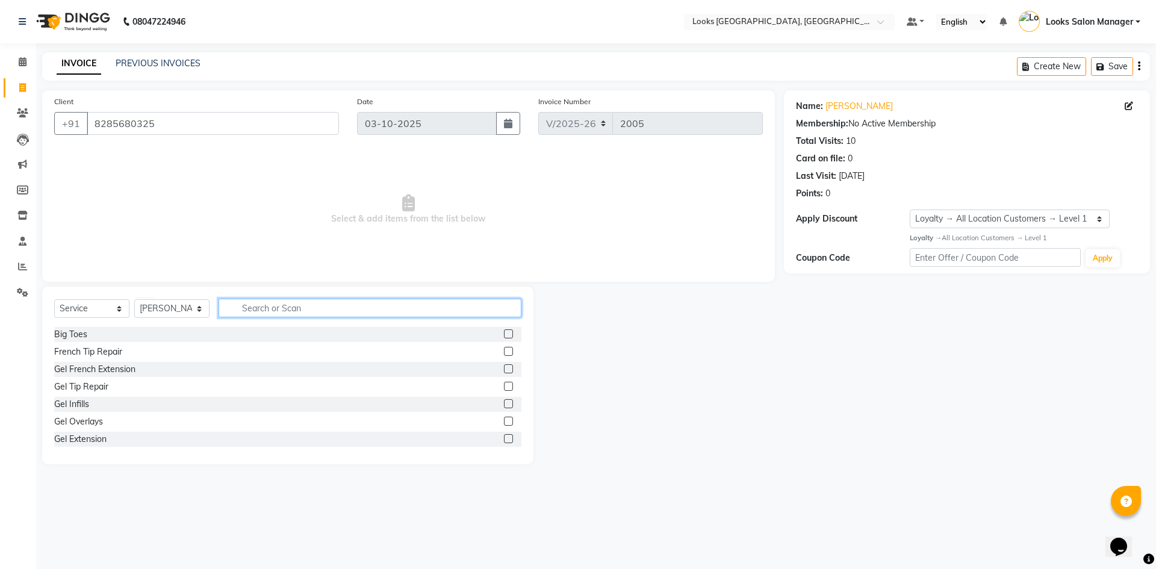
click at [235, 310] on input "text" at bounding box center [369, 308] width 303 height 19
type input "CUT"
click at [504, 349] on label at bounding box center [508, 351] width 9 height 9
click at [504, 349] on input "checkbox" at bounding box center [508, 352] width 8 height 8
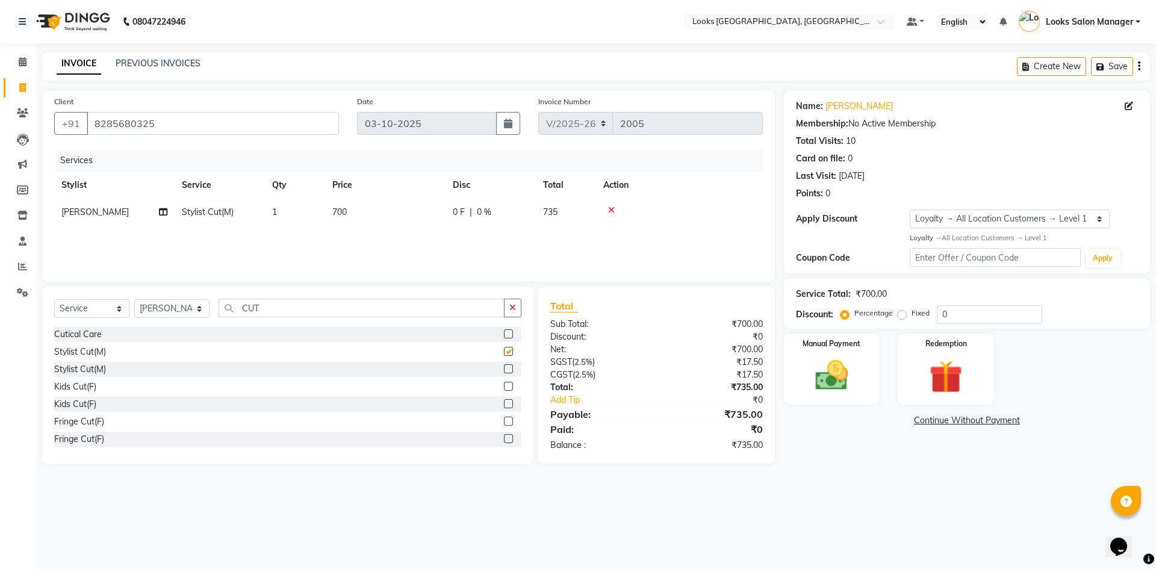
checkbox input "false"
click at [293, 302] on input "CUT" at bounding box center [361, 308] width 286 height 19
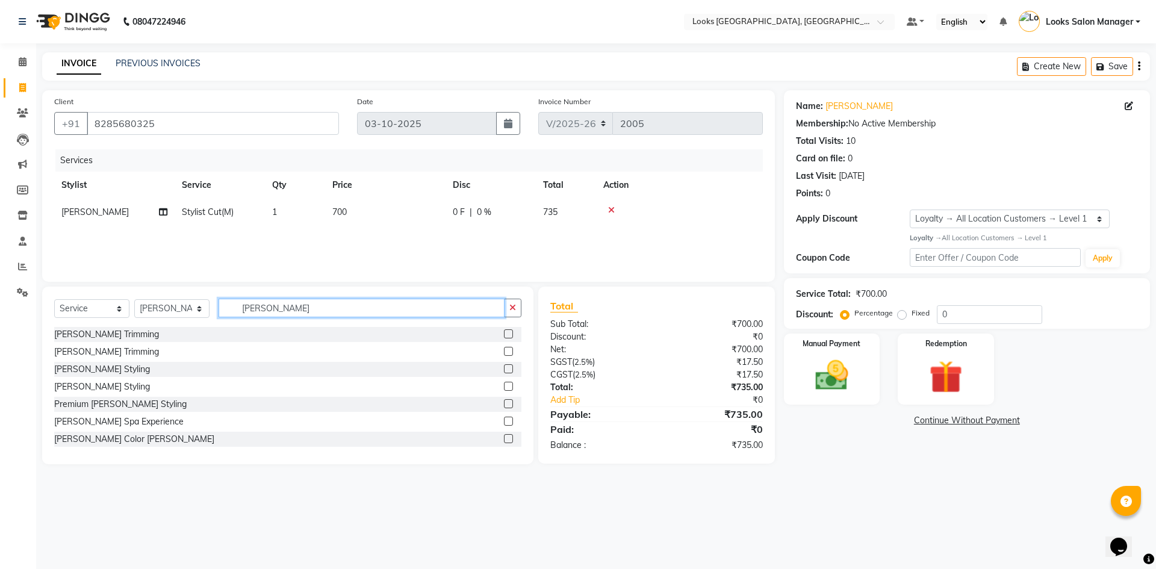
type input "[PERSON_NAME]"
click at [504, 336] on label at bounding box center [508, 333] width 9 height 9
click at [504, 336] on input "checkbox" at bounding box center [508, 334] width 8 height 8
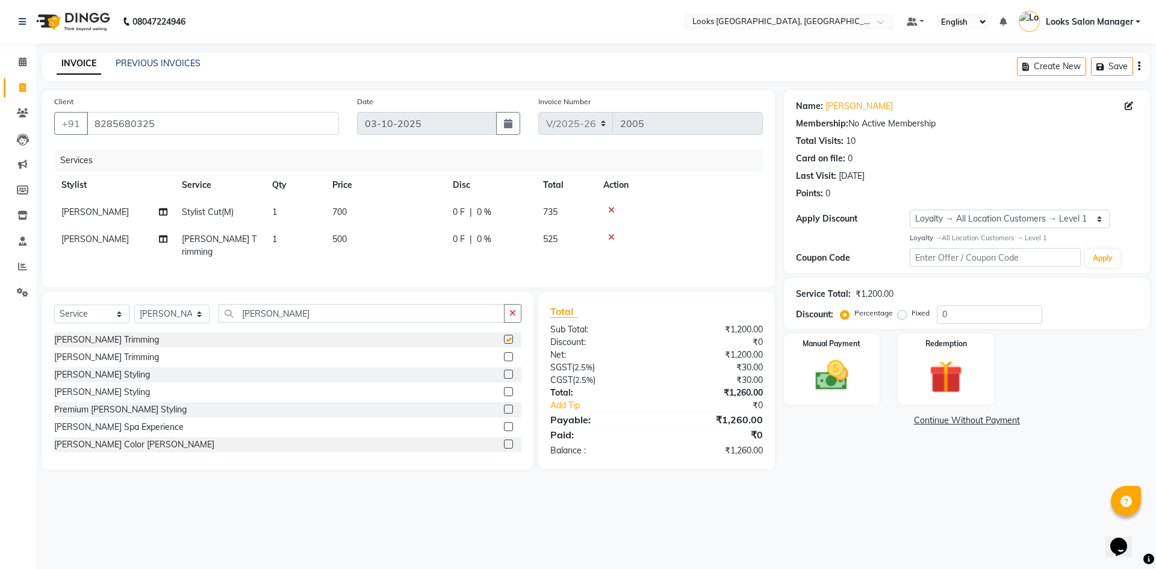
click at [388, 215] on td "700" at bounding box center [385, 212] width 120 height 27
checkbox input "false"
select select "25215"
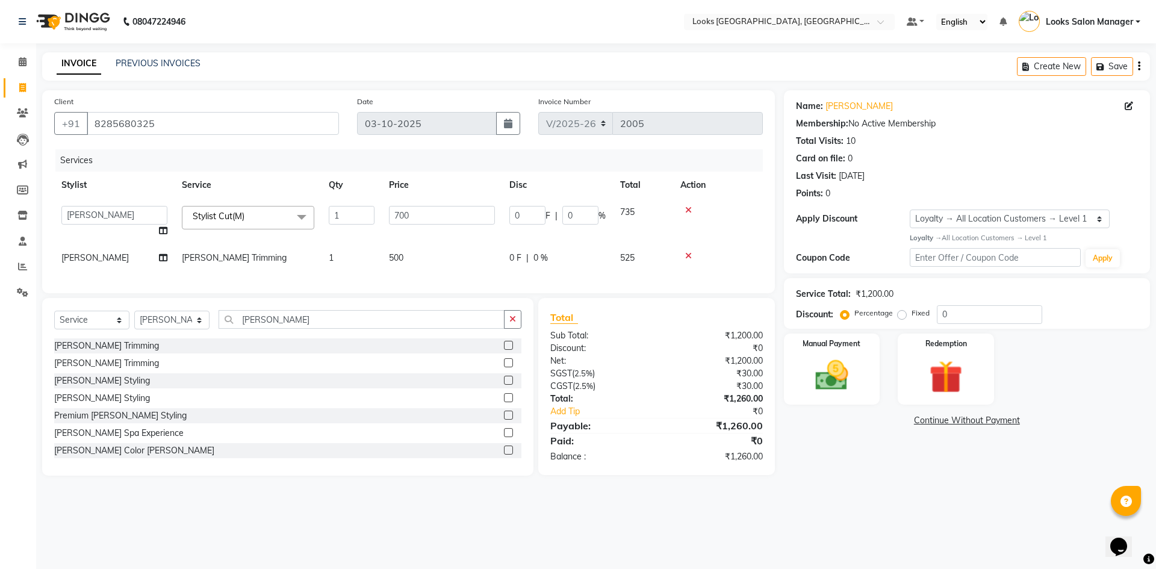
click at [388, 215] on td "700" at bounding box center [442, 222] width 120 height 46
click at [400, 213] on input "700" at bounding box center [442, 215] width 106 height 19
type input "500"
click at [398, 261] on div "Services Stylist Service Qty Price Disc Total Action Avdhaesh_pdct COUNTER SALE…" at bounding box center [408, 215] width 708 height 132
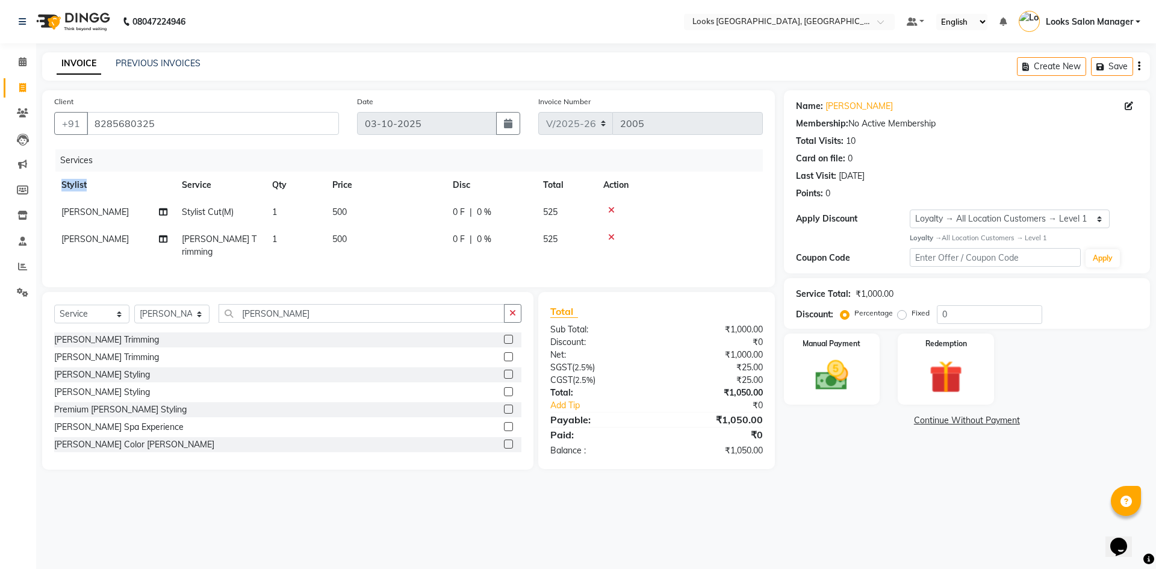
click at [398, 261] on div "Services Stylist Service Qty Price Disc Total Action [PERSON_NAME] Stylist Cut(…" at bounding box center [408, 212] width 708 height 126
click at [393, 249] on td "500" at bounding box center [385, 246] width 120 height 40
select select "25215"
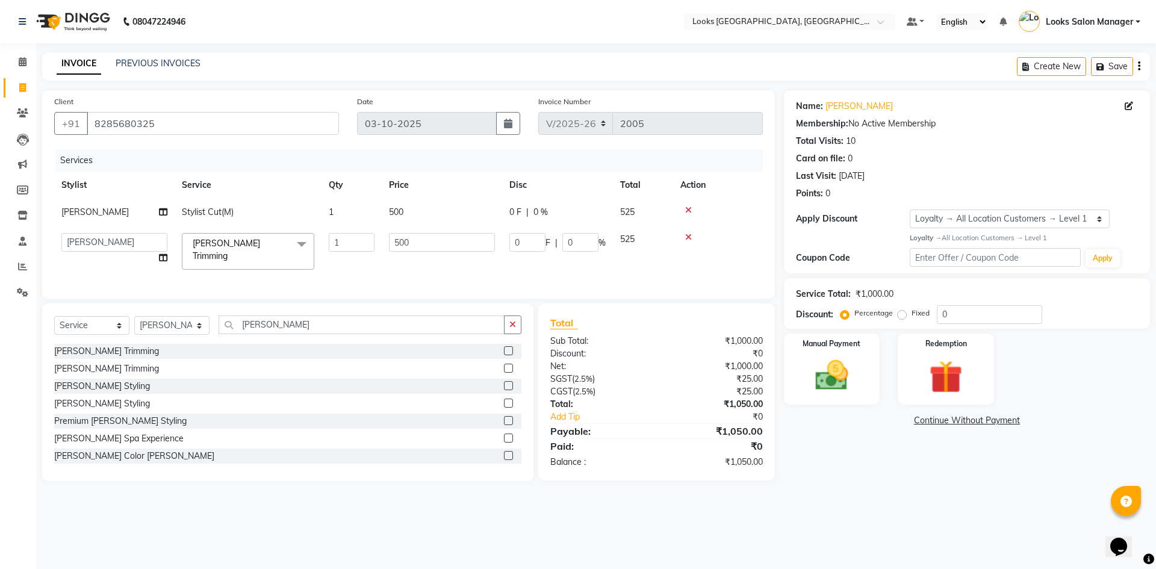
click at [393, 249] on input "500" at bounding box center [442, 242] width 106 height 19
type input "300"
click at [408, 271] on div "Client [PHONE_NUMBER] Date [DATE] Invoice Number V/2025 V/[PHONE_NUMBER] Servic…" at bounding box center [408, 194] width 733 height 208
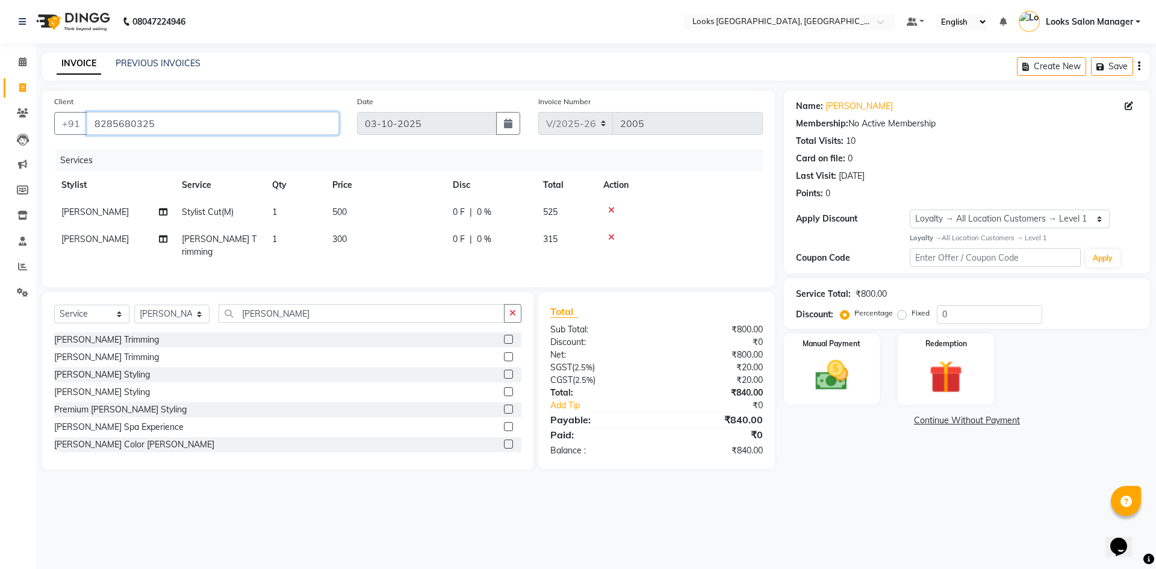
click at [181, 133] on input "8285680325" at bounding box center [213, 123] width 252 height 23
click at [206, 149] on div "Services" at bounding box center [413, 160] width 716 height 22
click at [243, 317] on input "[PERSON_NAME]" at bounding box center [361, 313] width 286 height 19
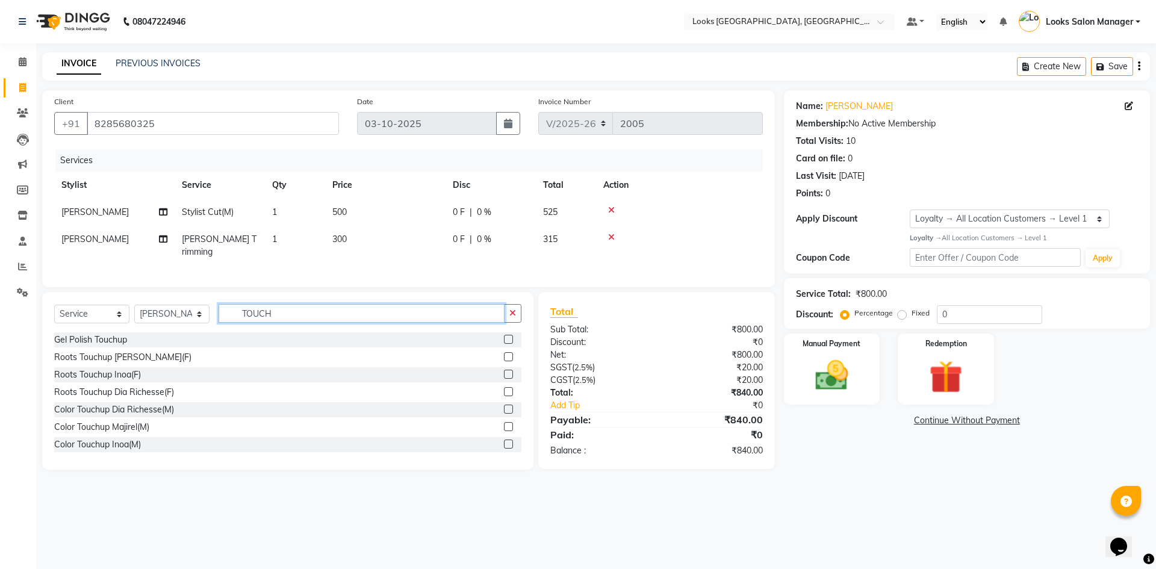
type input "TOUCH"
click at [504, 422] on label at bounding box center [508, 426] width 9 height 9
click at [504, 423] on input "checkbox" at bounding box center [508, 427] width 8 height 8
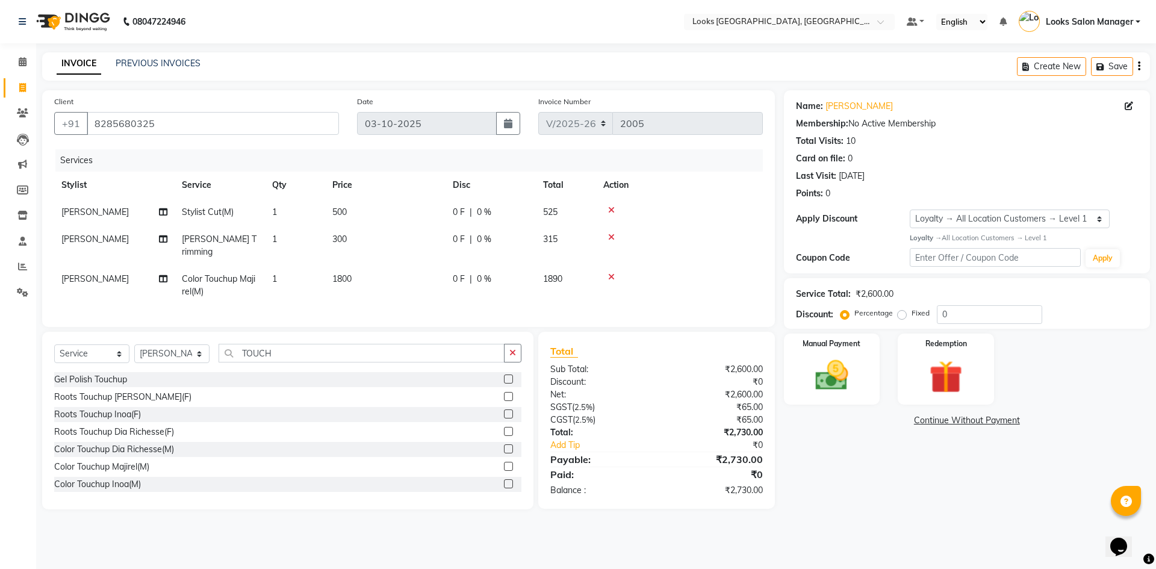
checkbox input "false"
click at [404, 267] on td "1800" at bounding box center [385, 285] width 120 height 40
select select "25215"
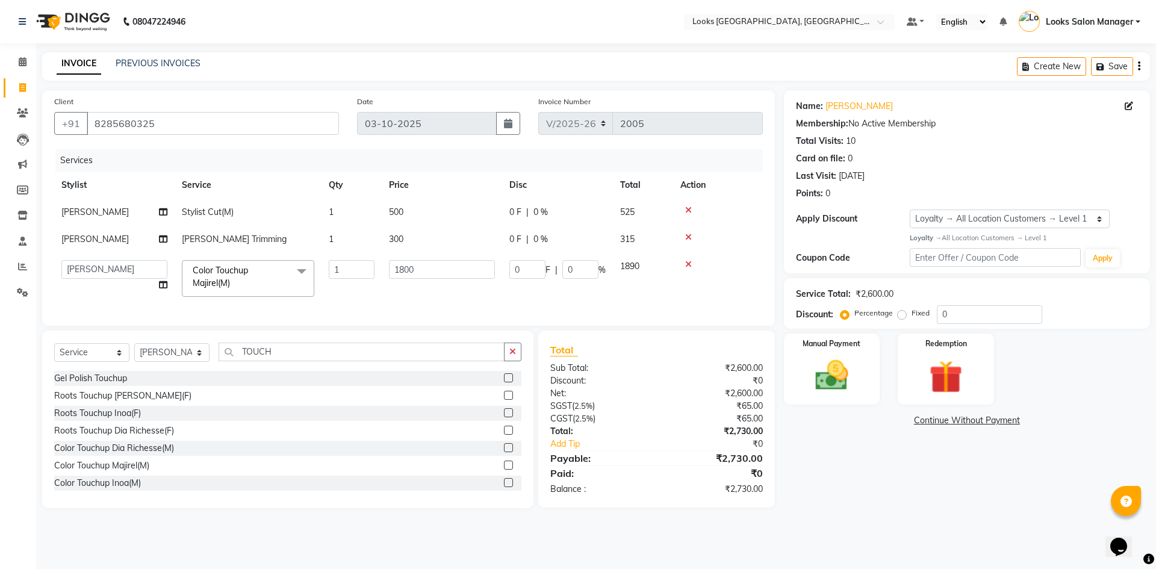
click at [404, 267] on input "1800" at bounding box center [442, 269] width 106 height 19
type input "1400"
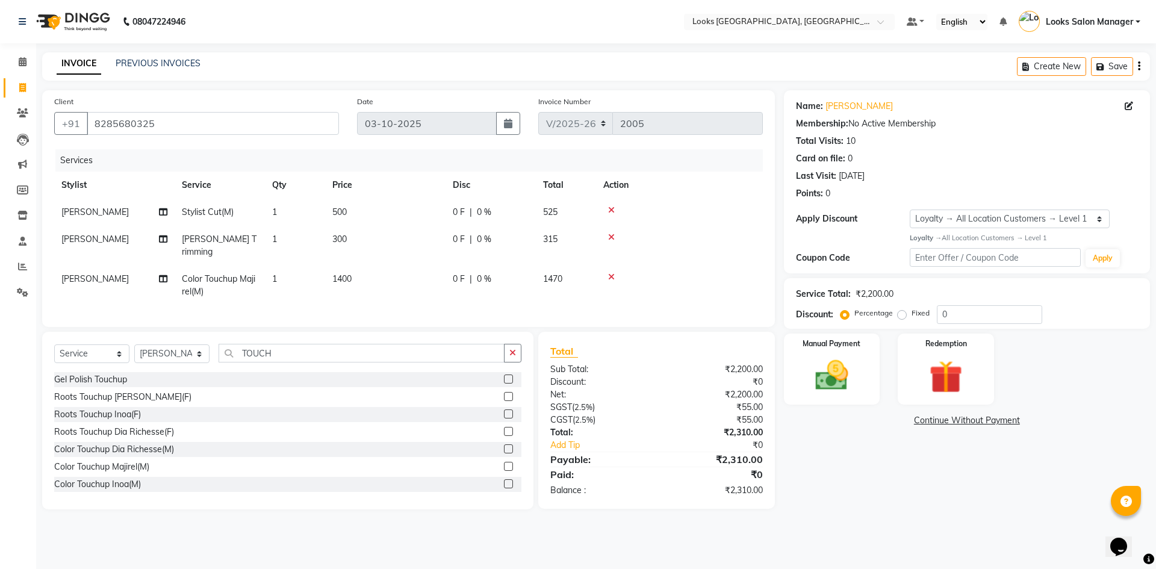
click at [381, 293] on div "Services Stylist Service Qty Price Disc Total Action [PERSON_NAME] Stylist Cut(…" at bounding box center [408, 232] width 708 height 166
click at [851, 103] on link "[PERSON_NAME]" at bounding box center [858, 106] width 67 height 13
click at [267, 351] on input "TOUCH" at bounding box center [361, 353] width 286 height 19
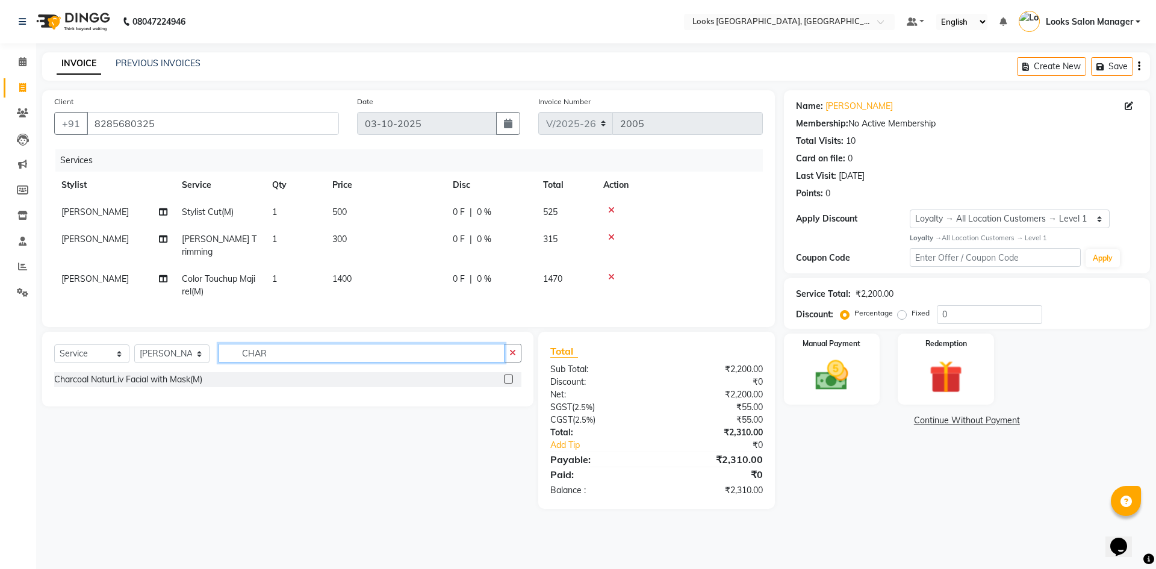
type input "CHAR"
click at [506, 377] on label at bounding box center [508, 378] width 9 height 9
click at [506, 377] on input "checkbox" at bounding box center [508, 380] width 8 height 8
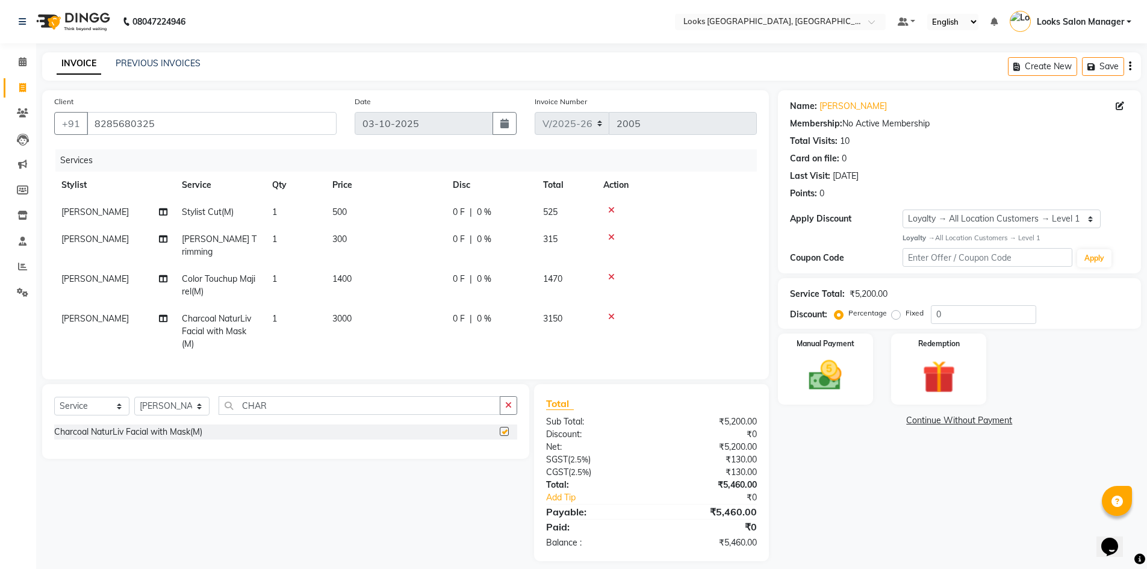
checkbox input "false"
click at [243, 123] on input "8285680325" at bounding box center [212, 123] width 250 height 23
click at [145, 99] on div "Client +91 8285680325" at bounding box center [195, 119] width 300 height 49
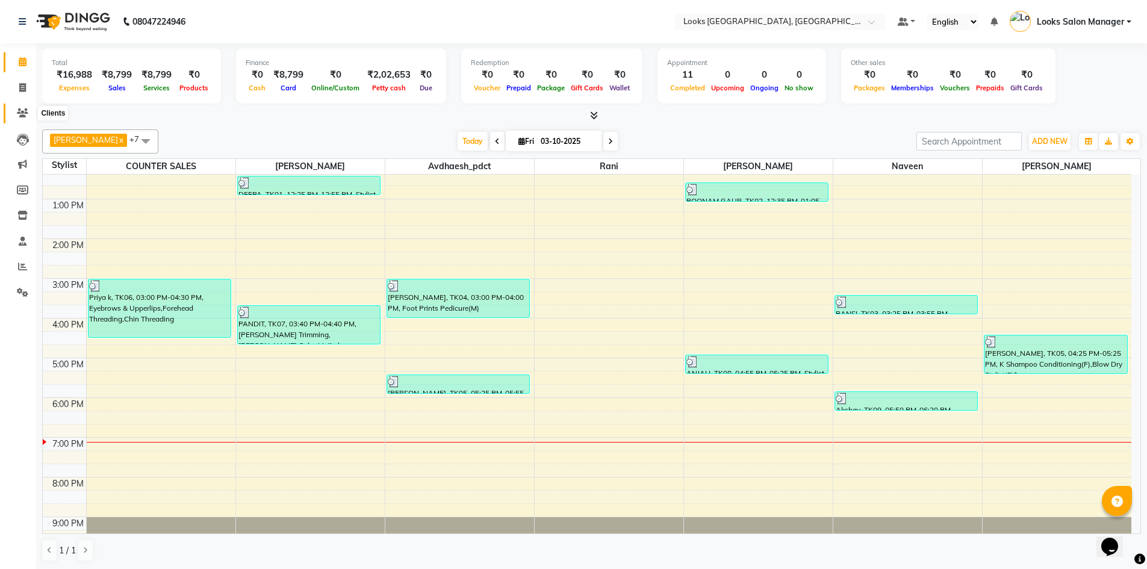
click at [24, 112] on icon at bounding box center [22, 112] width 11 height 9
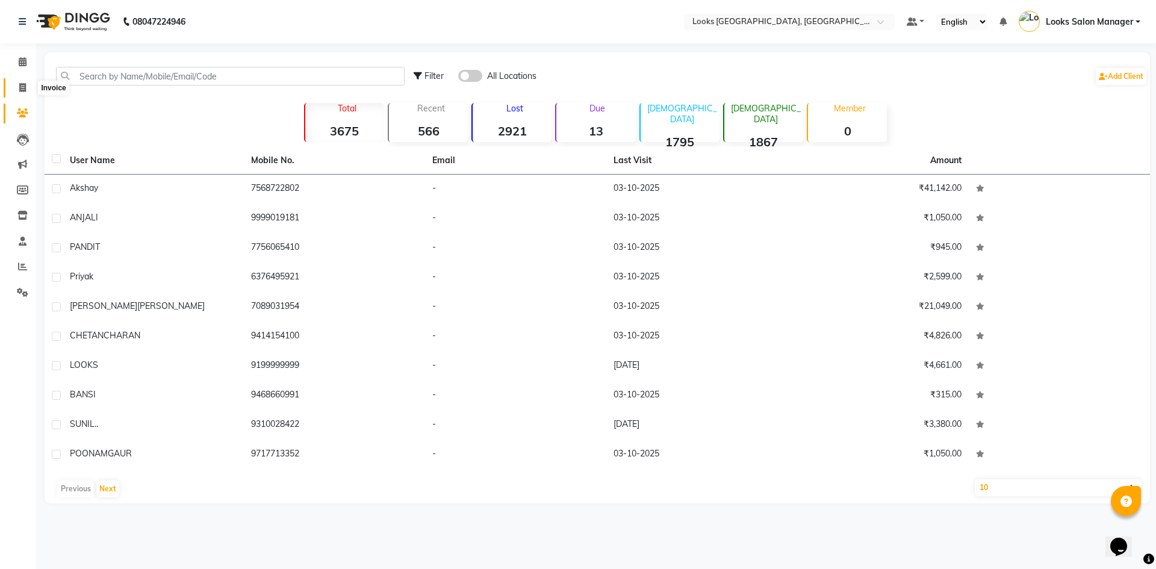
click at [23, 87] on icon at bounding box center [22, 87] width 7 height 9
select select "4460"
select select "service"
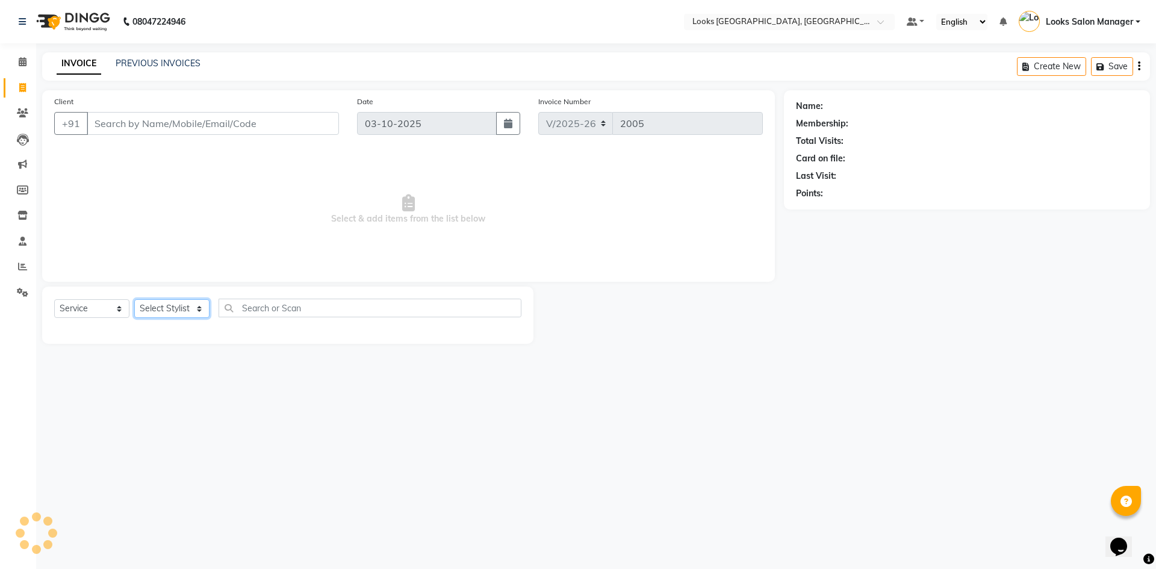
click at [177, 314] on select "Select Stylist" at bounding box center [171, 308] width 75 height 19
click at [134, 299] on select "Select Stylist Avdhaesh_pdct COUNTER SALES [PERSON_NAME] Looks Salon Manager [P…" at bounding box center [171, 308] width 75 height 19
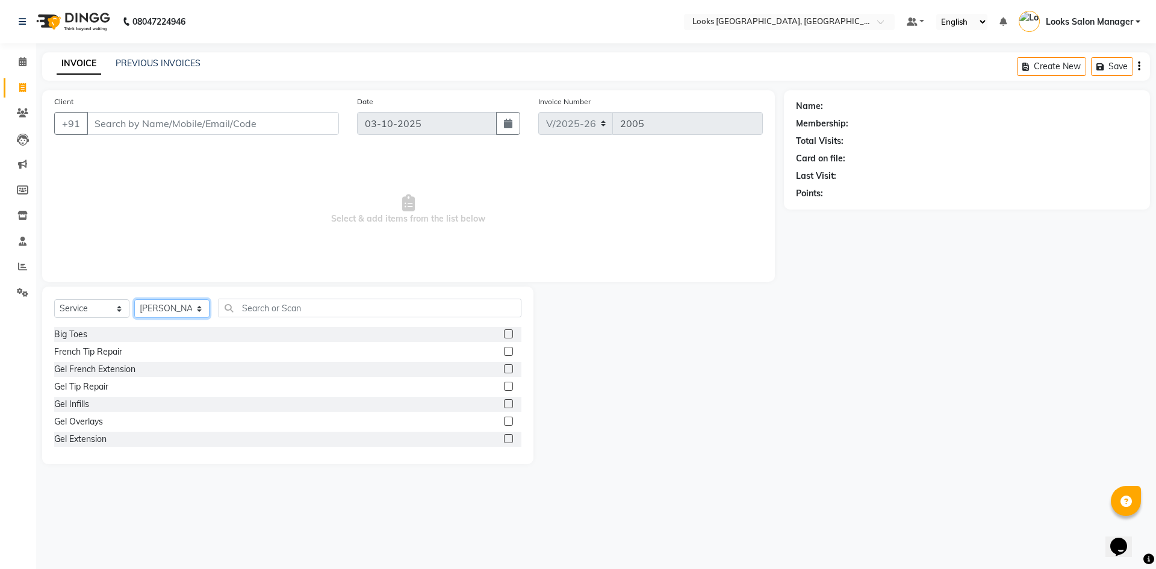
click at [157, 315] on select "Select Stylist Avdhaesh_pdct COUNTER SALES [PERSON_NAME] Looks Salon Manager [P…" at bounding box center [171, 308] width 75 height 19
select select "71751"
click at [134, 299] on select "Select Stylist Avdhaesh_pdct COUNTER SALES [PERSON_NAME] Looks Salon Manager [P…" at bounding box center [171, 308] width 75 height 19
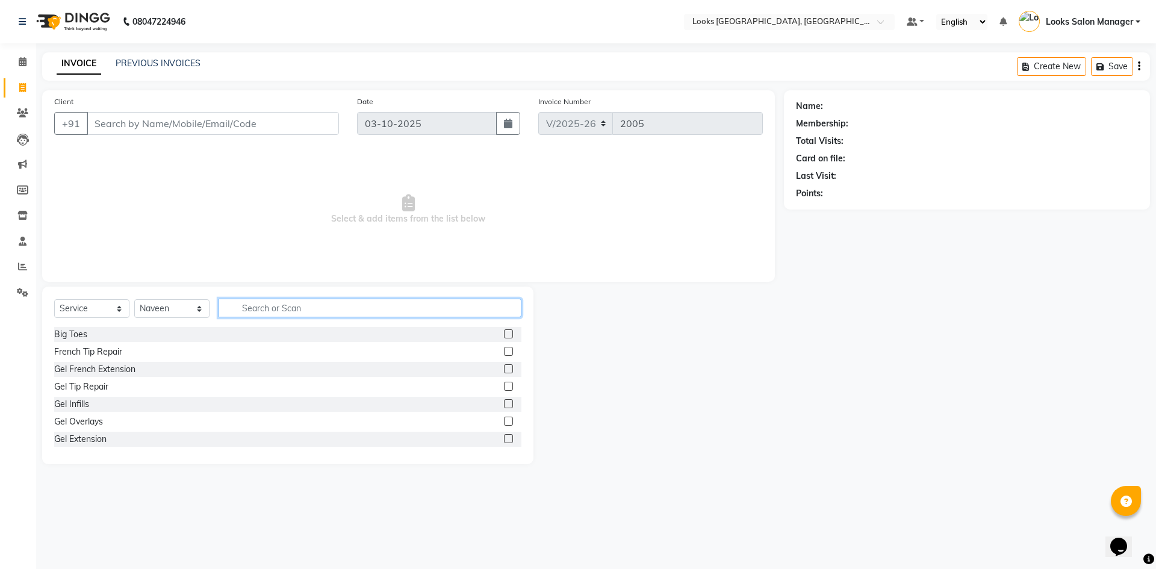
click at [275, 303] on input "text" at bounding box center [369, 308] width 303 height 19
type input "BEARD"
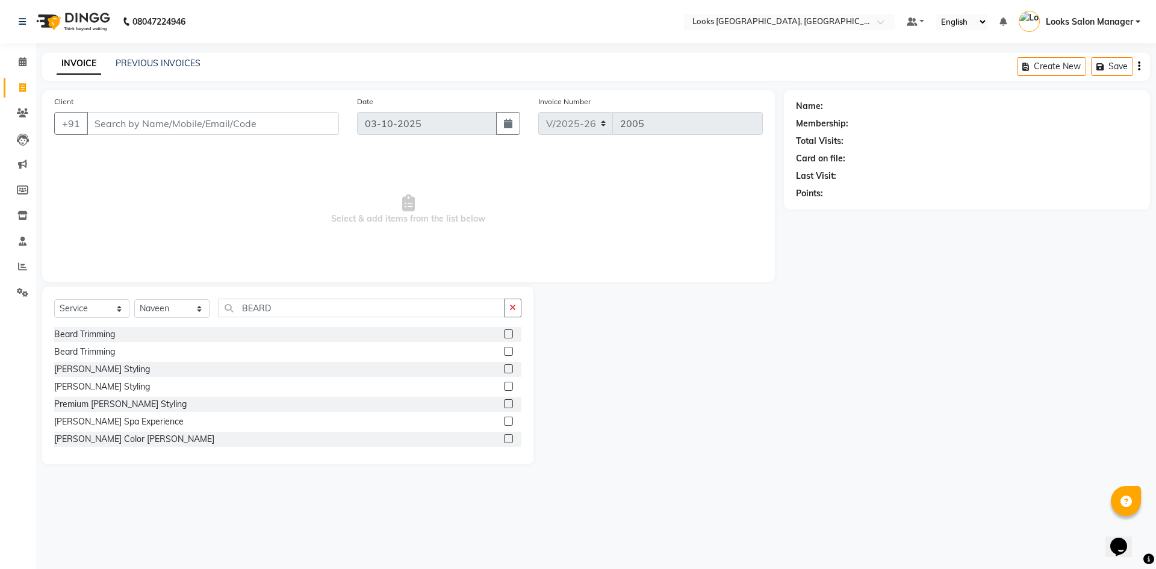
click at [504, 336] on label at bounding box center [508, 333] width 9 height 9
click at [504, 336] on input "checkbox" at bounding box center [508, 334] width 8 height 8
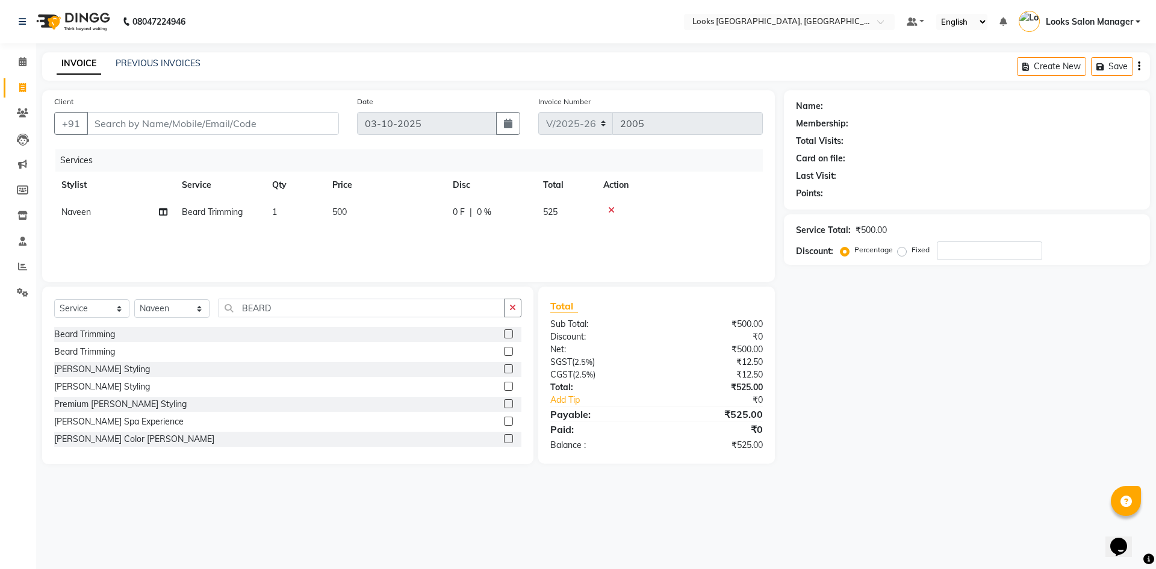
checkbox input "false"
click at [369, 213] on td "500" at bounding box center [385, 212] width 120 height 27
select select "71751"
click at [369, 213] on input "1" at bounding box center [352, 215] width 46 height 19
click at [385, 215] on td "500" at bounding box center [442, 222] width 120 height 46
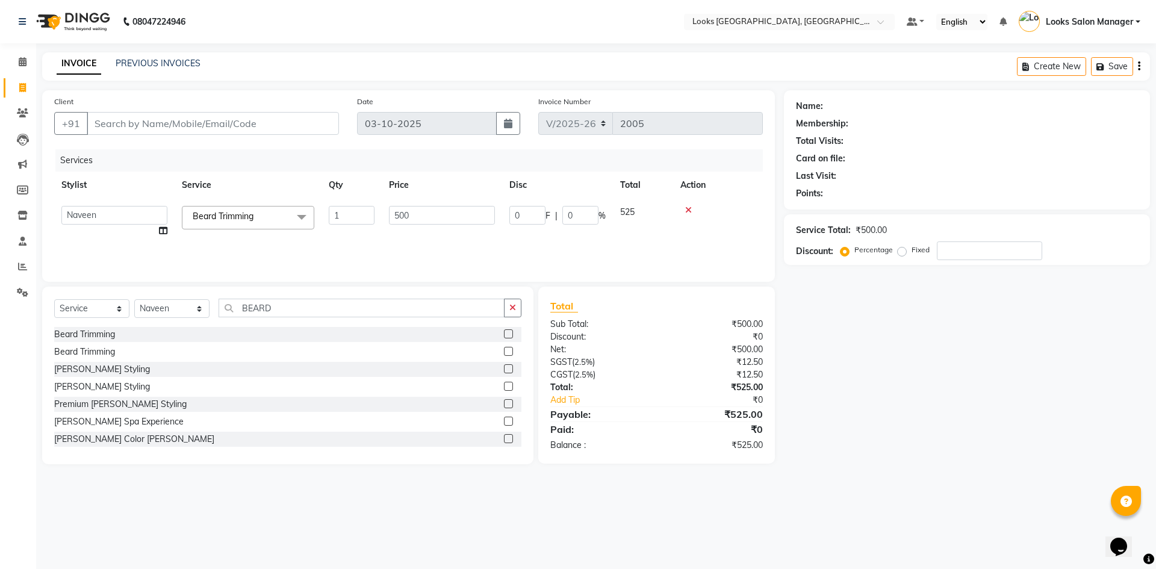
select select "71751"
click at [385, 215] on td "500" at bounding box center [442, 222] width 120 height 46
click at [394, 215] on input "500" at bounding box center [442, 215] width 106 height 19
type input "300"
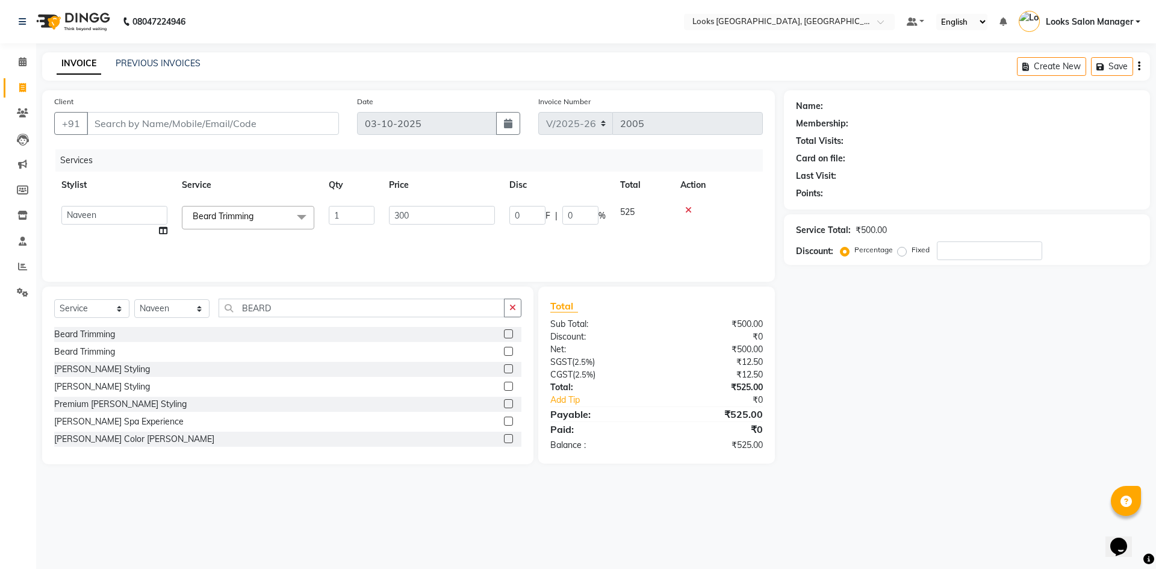
click at [377, 233] on div "Services Stylist Service Qty Price Disc Total Action Avdhaesh_pdct COUNTER SALE…" at bounding box center [408, 209] width 708 height 120
click at [157, 123] on input "Client" at bounding box center [213, 123] width 252 height 23
type input "7"
type input "0"
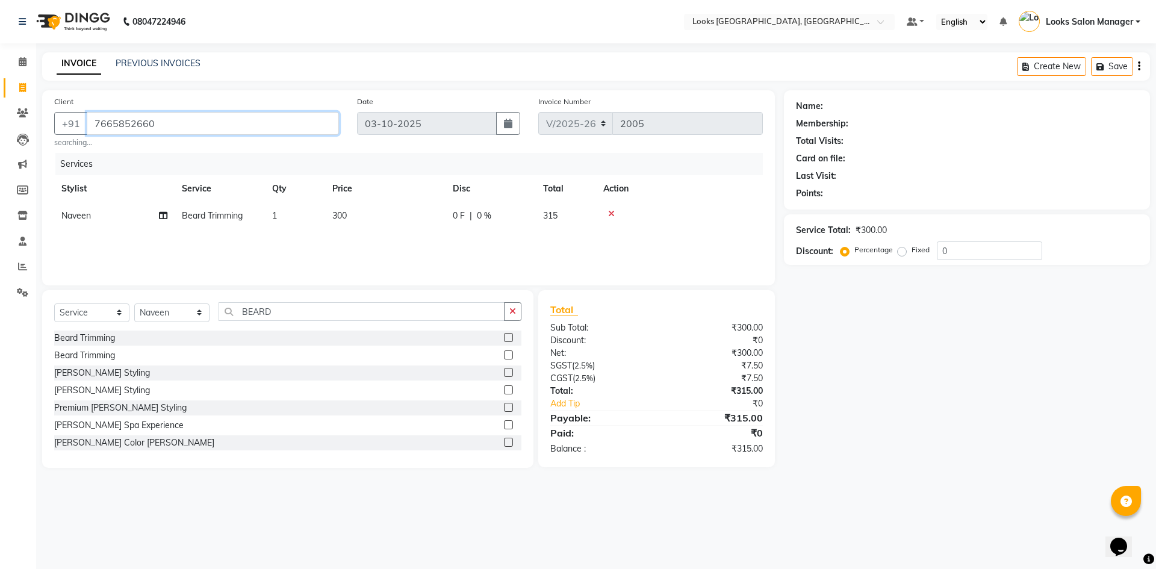
type input "7665852660"
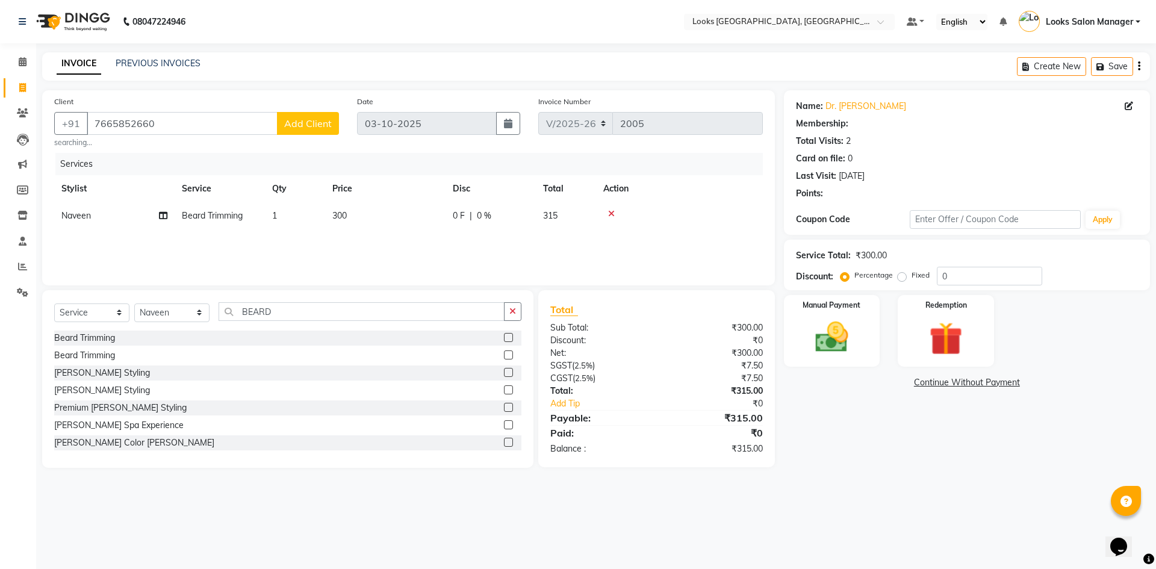
select select "1: Object"
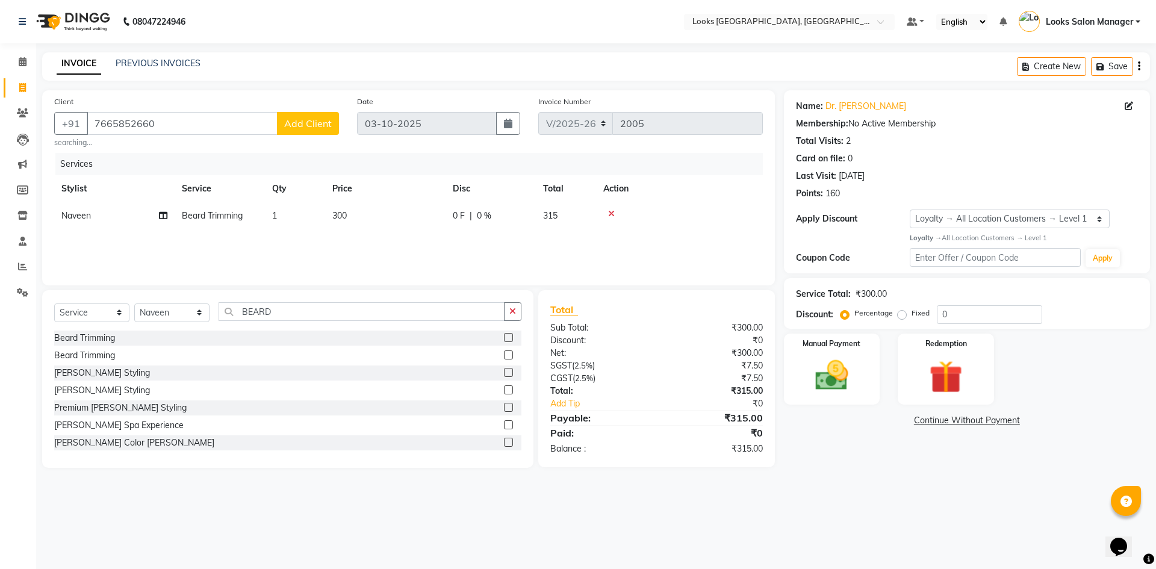
click at [400, 42] on nav "08047224946 Select Location × Looks Urban Square Mall, Udaipur Default Panel My…" at bounding box center [578, 21] width 1156 height 43
click at [561, 240] on div "Services Stylist Service Qty Price Disc Total Action Naveen Beard Trimming 1 30…" at bounding box center [408, 213] width 708 height 120
click at [830, 377] on img at bounding box center [832, 376] width 56 height 40
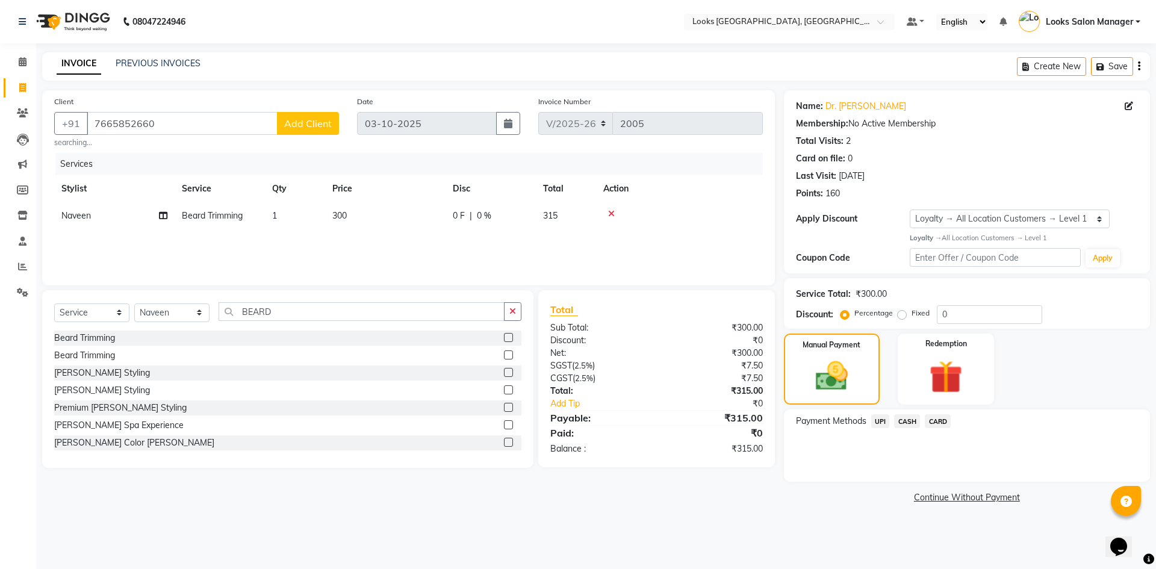
click at [940, 422] on span "CARD" at bounding box center [938, 421] width 26 height 14
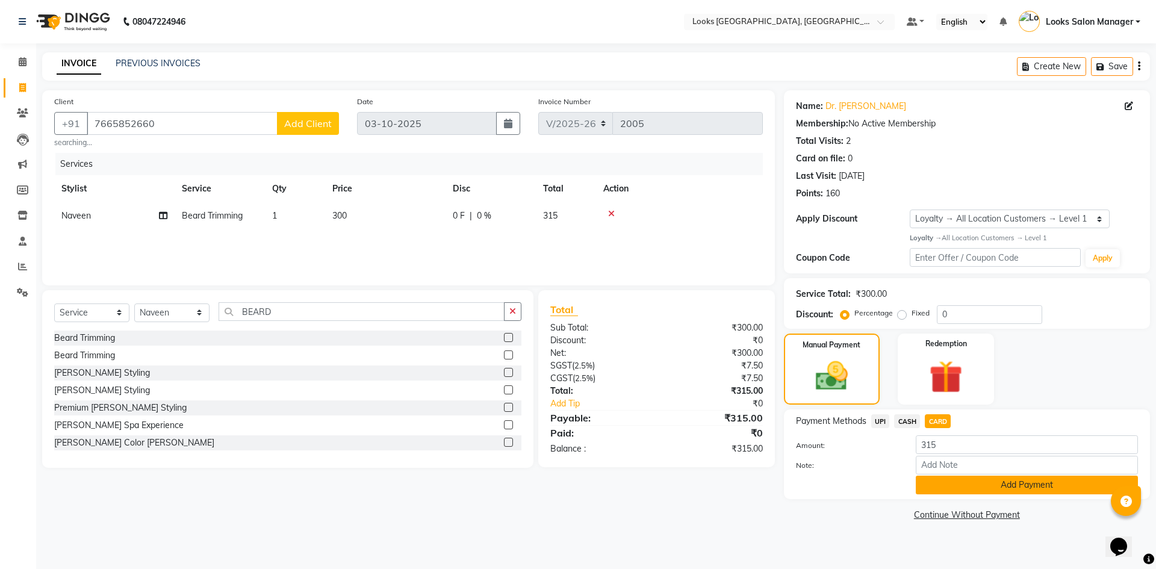
click at [943, 488] on button "Add Payment" at bounding box center [1027, 485] width 222 height 19
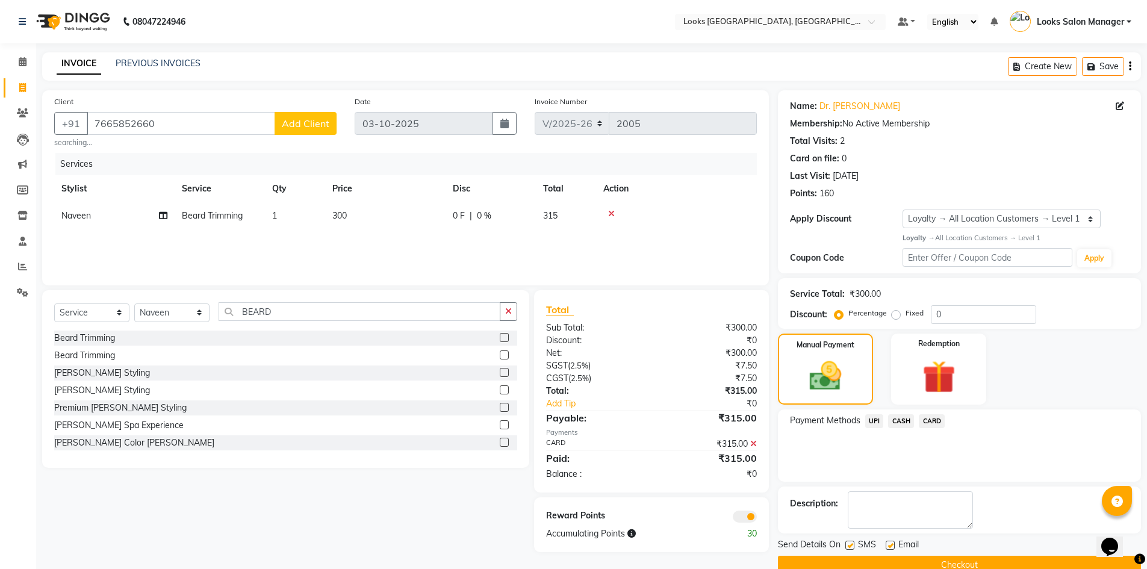
click at [847, 542] on label at bounding box center [849, 545] width 9 height 9
click at [847, 542] on input "checkbox" at bounding box center [849, 546] width 8 height 8
checkbox input "false"
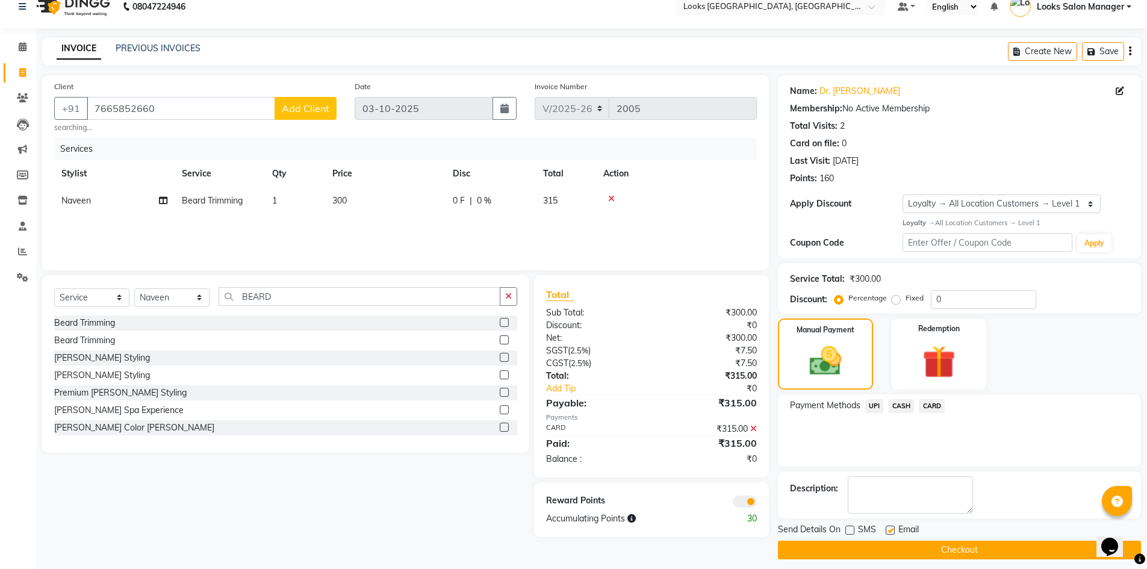
scroll to position [23, 0]
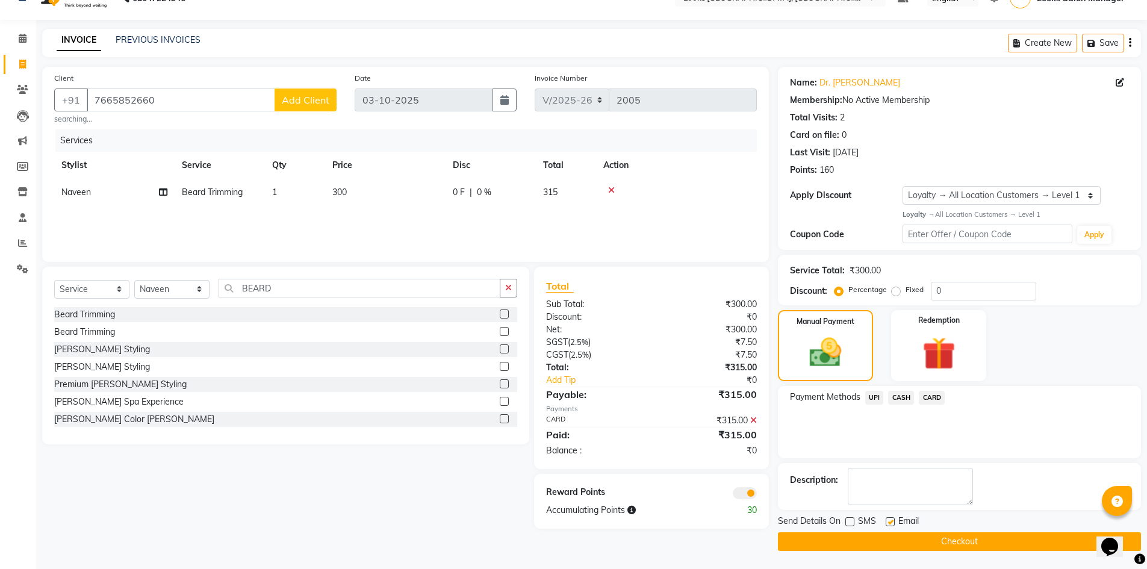
click at [864, 546] on button "Checkout" at bounding box center [959, 541] width 363 height 19
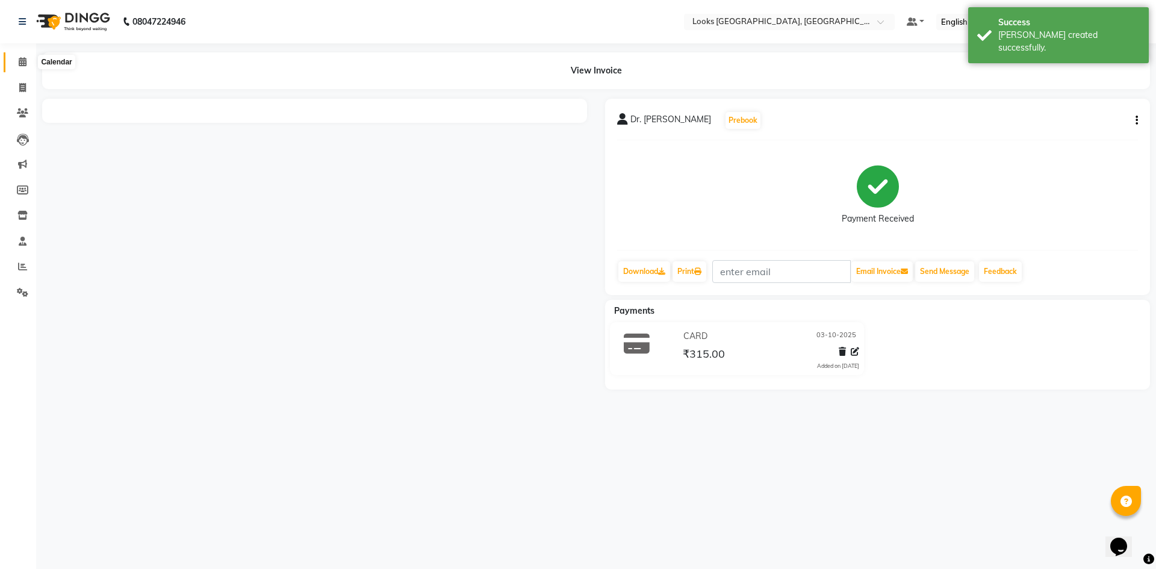
click at [29, 58] on span at bounding box center [22, 62] width 21 height 14
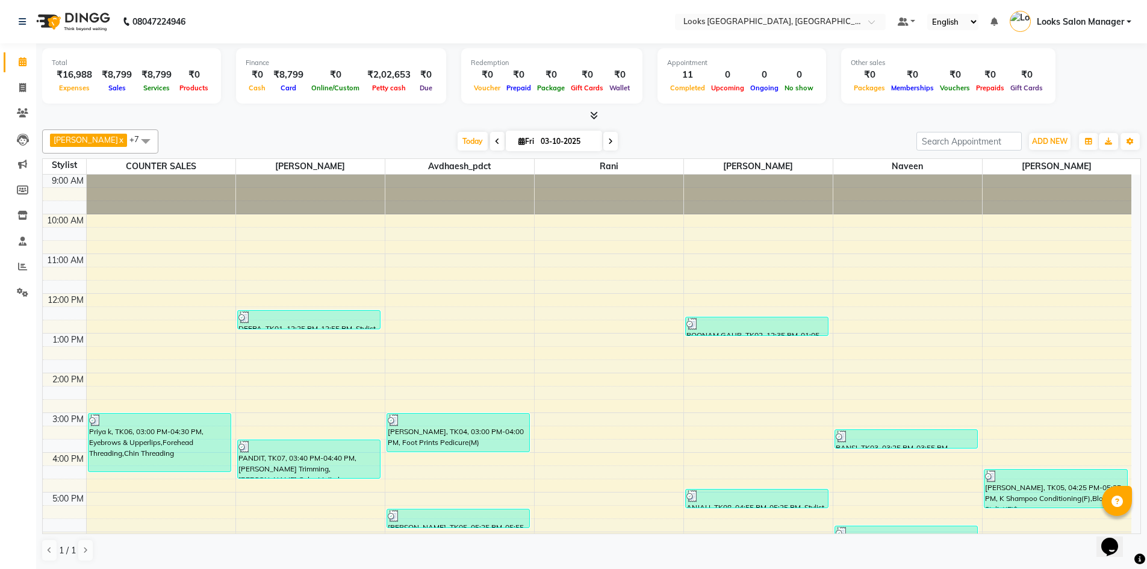
click at [593, 115] on icon at bounding box center [594, 115] width 8 height 9
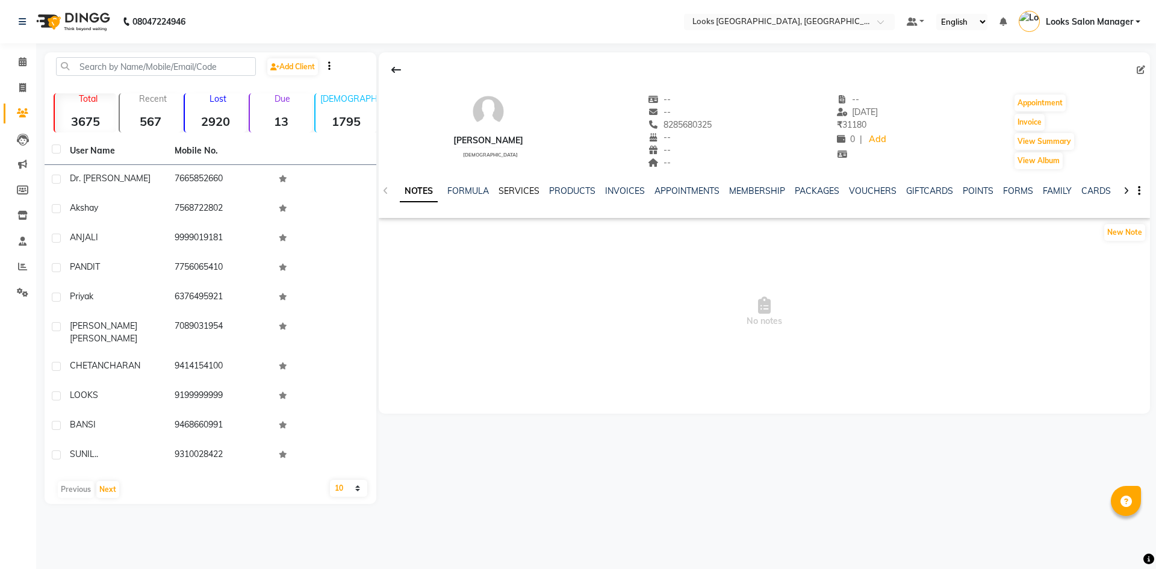
click at [518, 189] on link "SERVICES" at bounding box center [518, 190] width 41 height 11
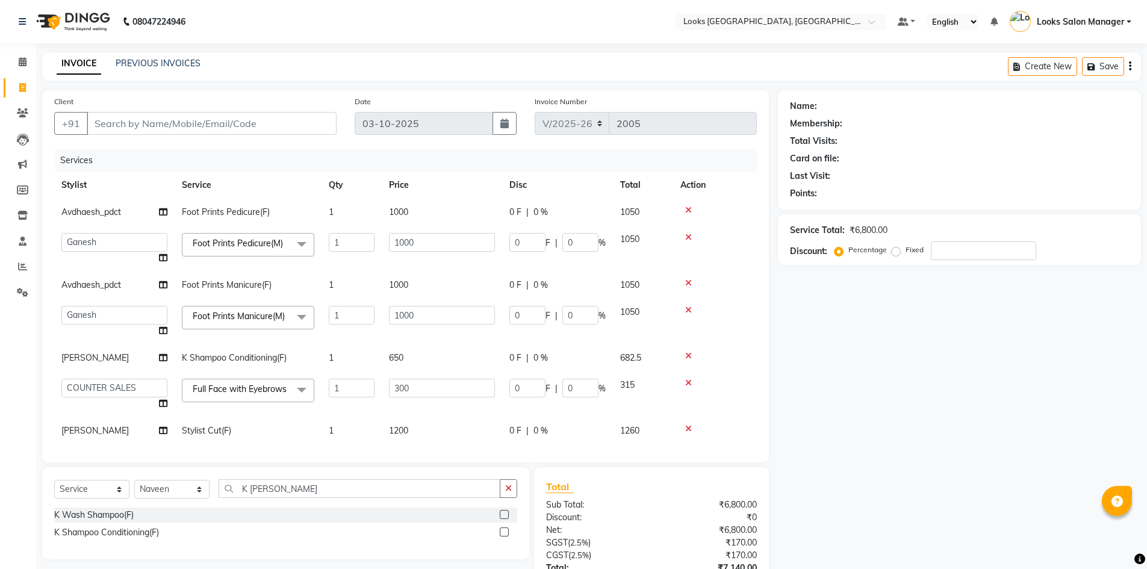
select select "4460"
select select "71752"
select select "25207"
select select "71751"
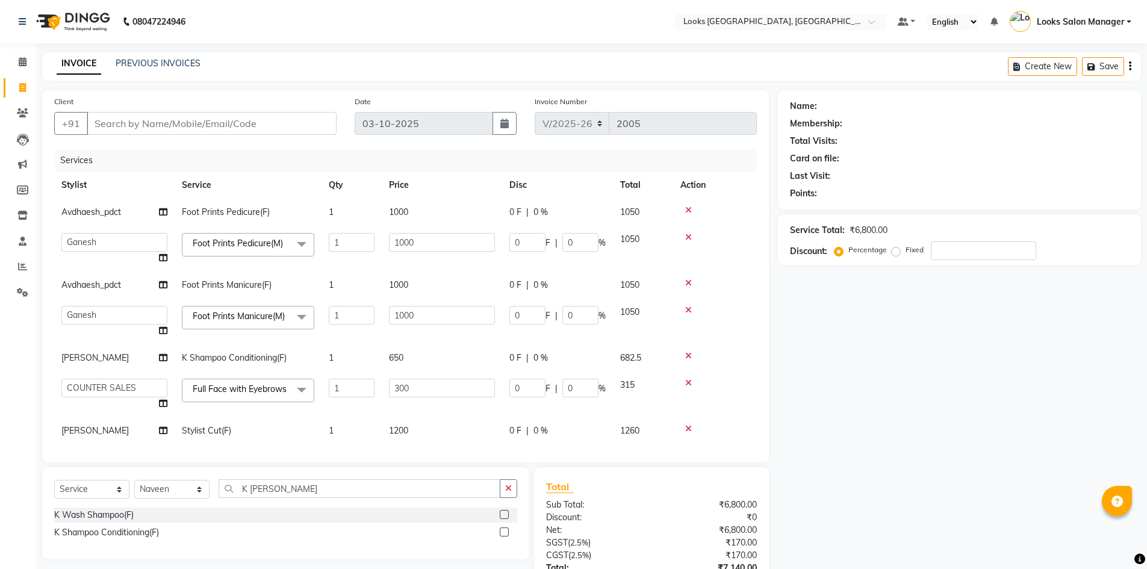
select select "service"
select select "71751"
click at [243, 485] on input "K SHAMP" at bounding box center [359, 488] width 282 height 19
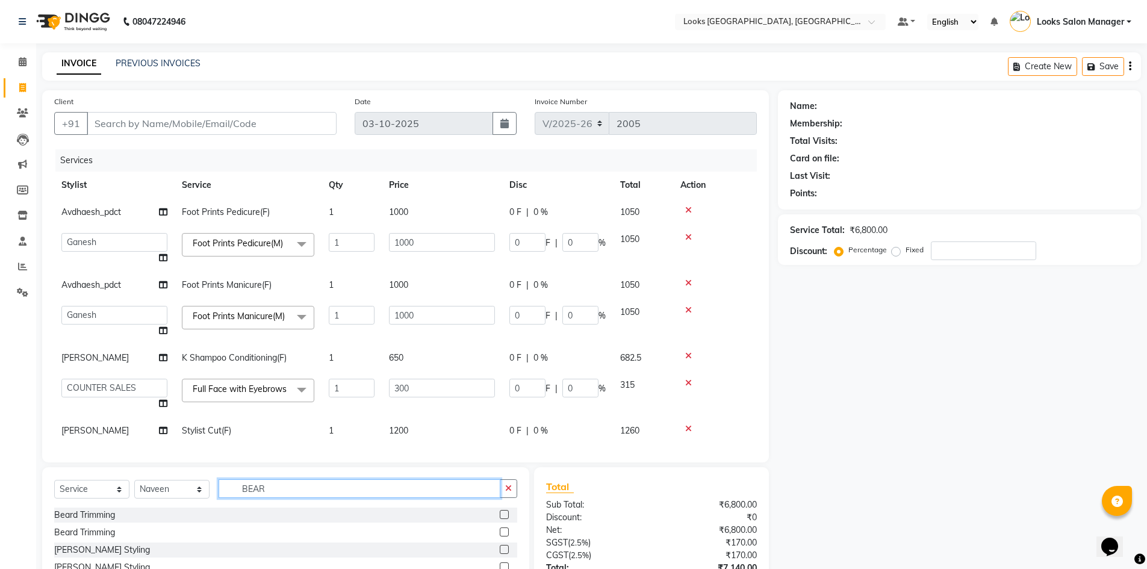
type input "BEAR"
click at [500, 512] on label at bounding box center [504, 514] width 9 height 9
click at [500, 512] on input "checkbox" at bounding box center [504, 515] width 8 height 8
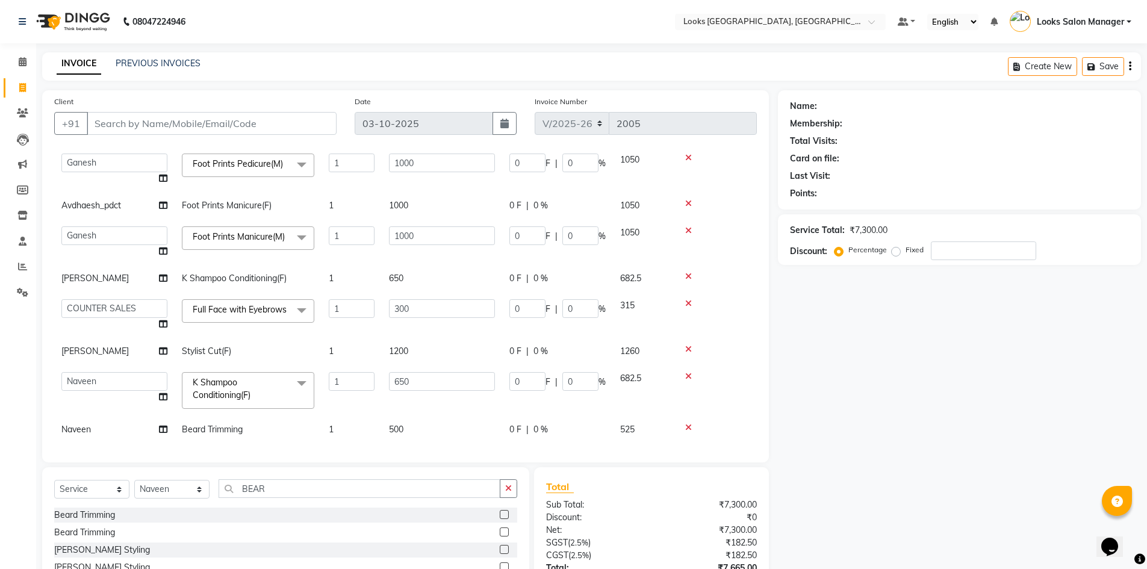
checkbox input "false"
click at [122, 371] on select "Avdhaesh_pdct COUNTER SALES Ganesh Looks Salon Manager MOHSIN Naveen Priyanka S…" at bounding box center [114, 379] width 106 height 19
click at [117, 370] on select "Avdhaesh_pdct COUNTER SALES Ganesh Looks Salon Manager MOHSIN Naveen Priyanka S…" at bounding box center [114, 379] width 106 height 19
select select "64711"
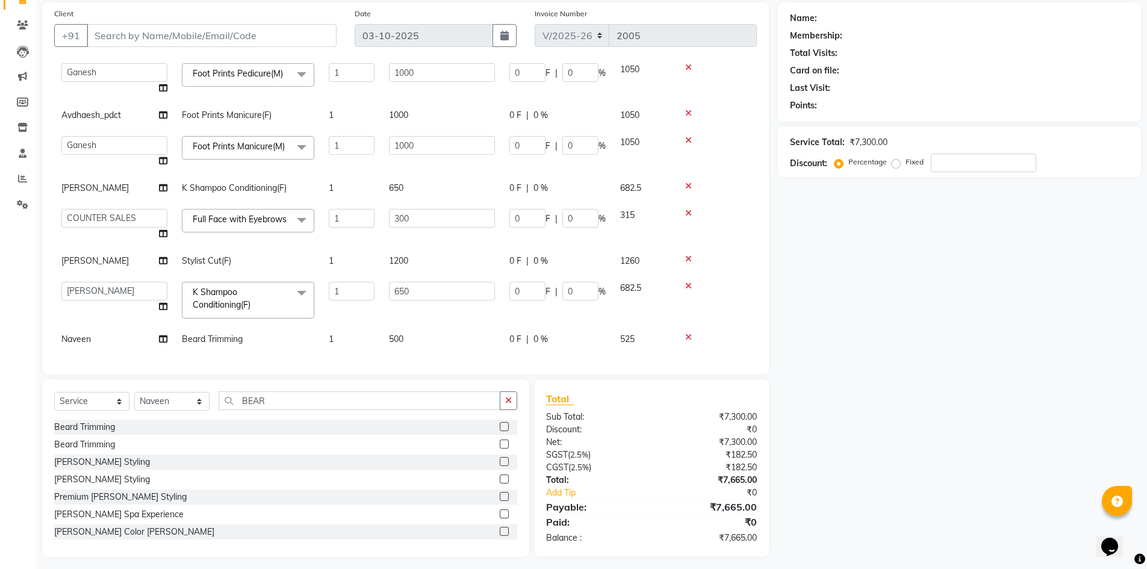
scroll to position [94, 0]
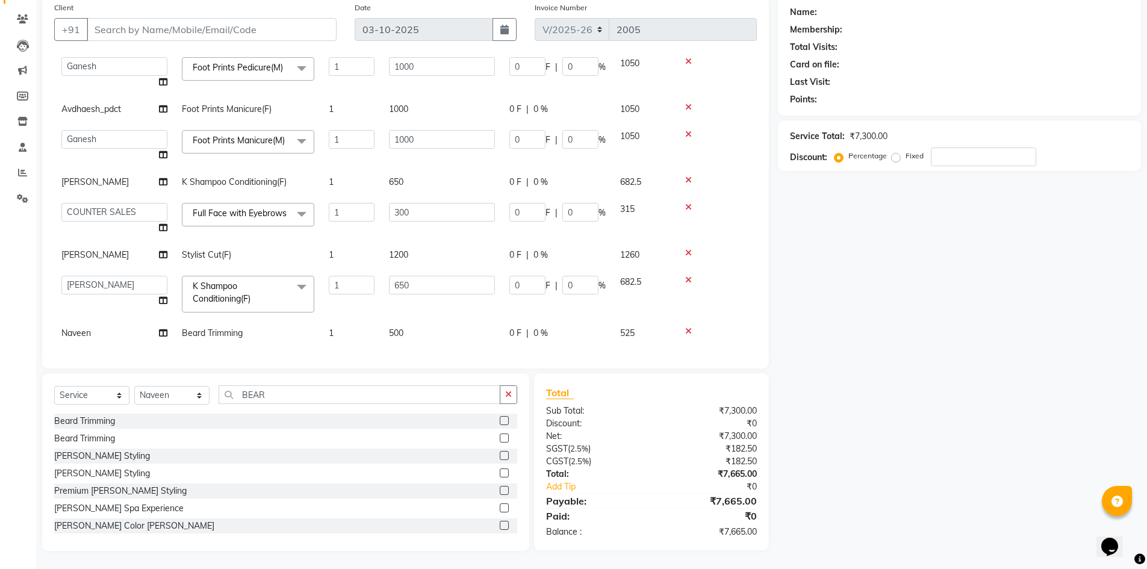
click at [410, 320] on td "500" at bounding box center [442, 333] width 120 height 27
select select "71751"
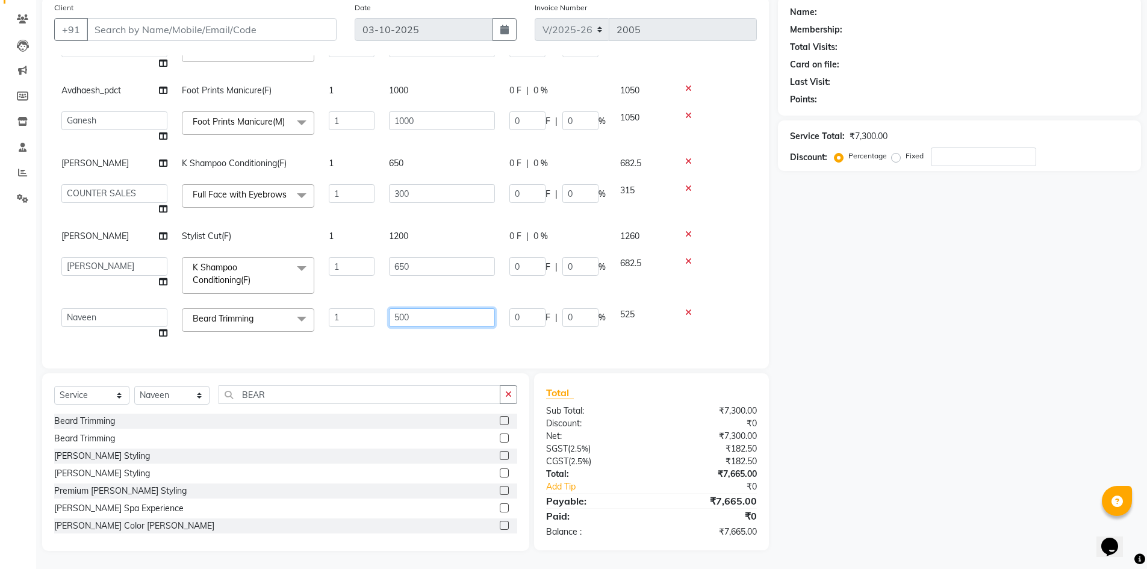
click at [403, 327] on input "500" at bounding box center [442, 317] width 106 height 19
type input "300"
click at [169, 398] on select "Select Stylist Avdhaesh_pdct COUNTER SALES Ganesh Looks Salon Manager MOHSIN Na…" at bounding box center [171, 395] width 75 height 19
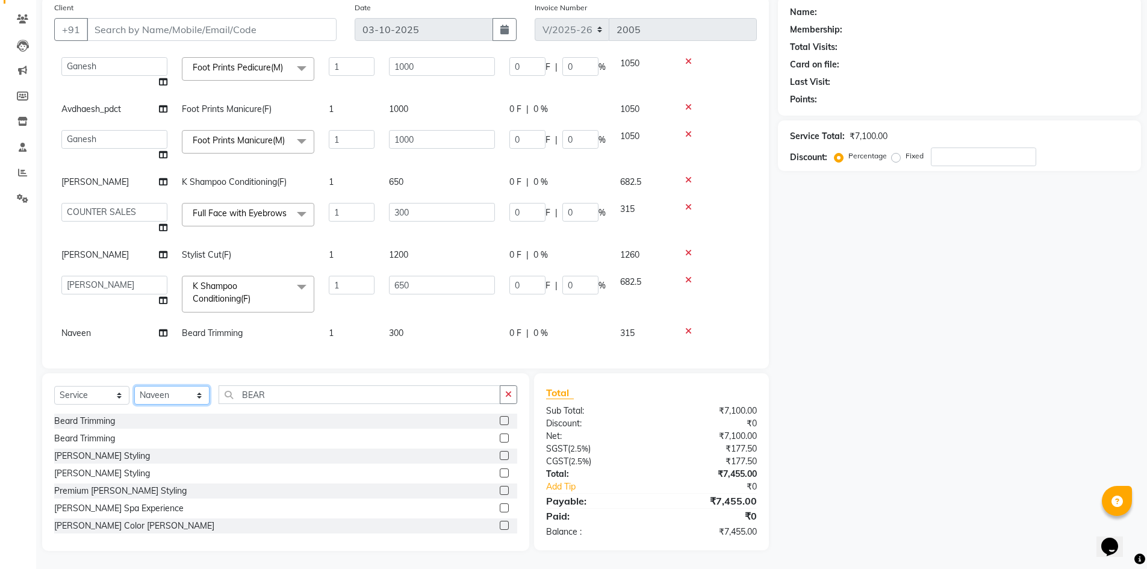
select select "53491"
click at [134, 386] on select "Select Stylist Avdhaesh_pdct COUNTER SALES Ganesh Looks Salon Manager MOHSIN Na…" at bounding box center [171, 395] width 75 height 19
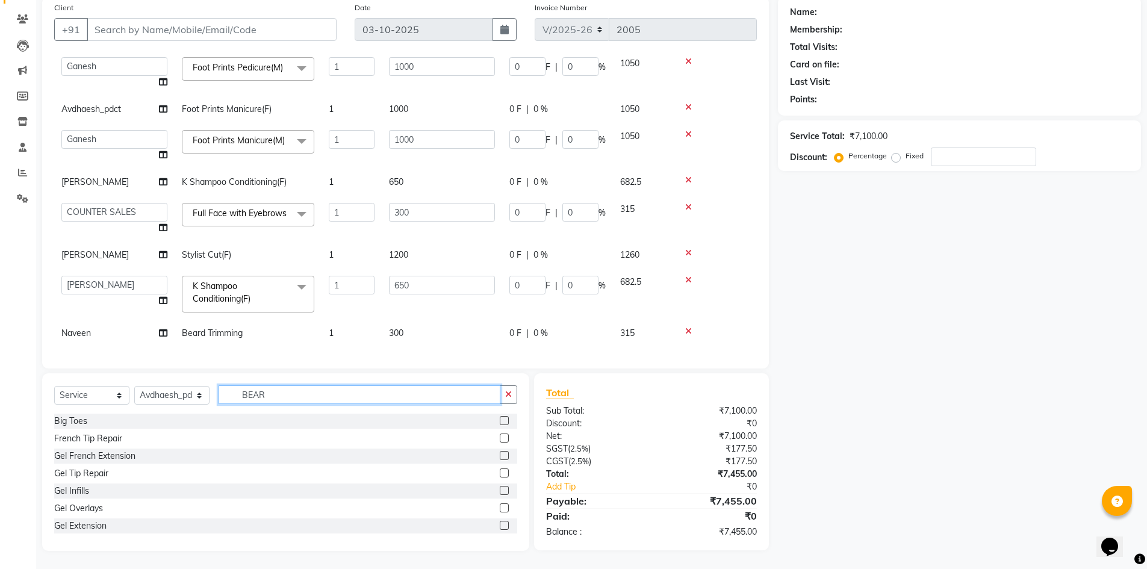
click at [255, 394] on input "BEAR" at bounding box center [359, 394] width 282 height 19
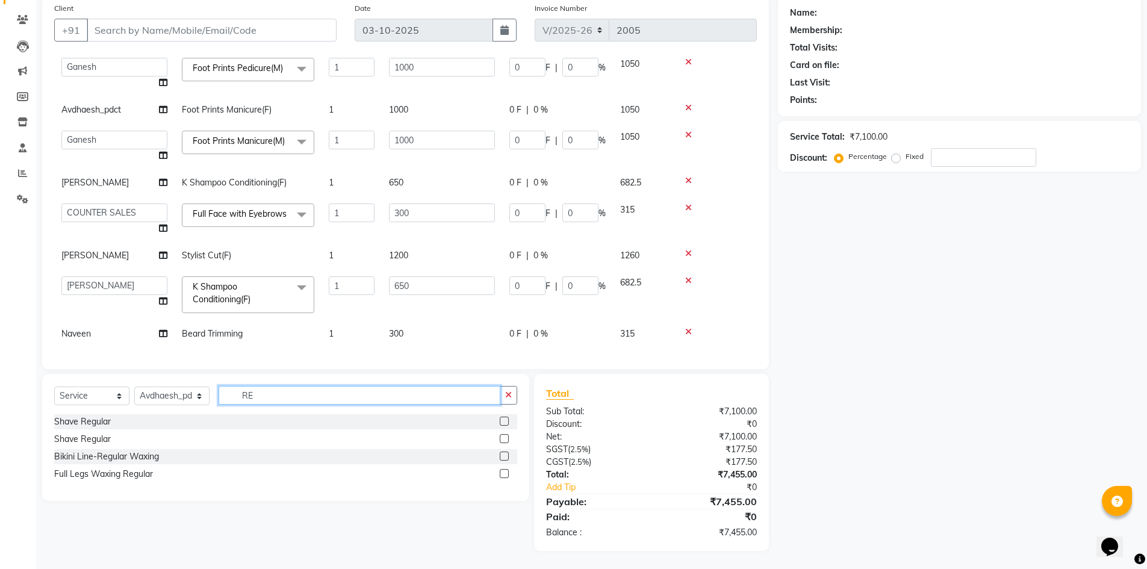
type input "R"
type input "CLAS"
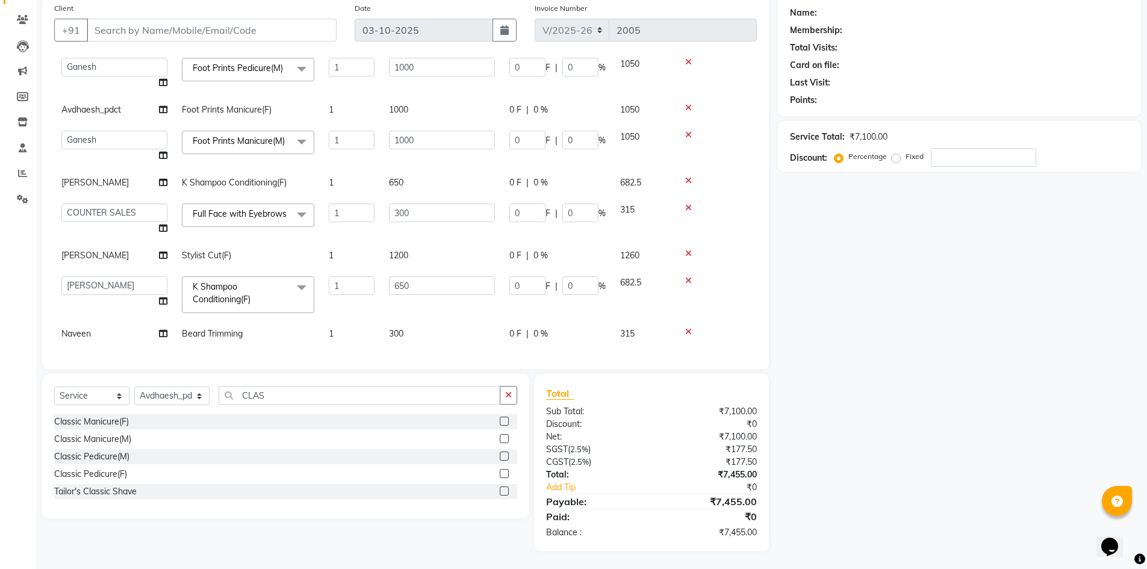
click at [504, 475] on label at bounding box center [504, 473] width 9 height 9
click at [504, 475] on input "checkbox" at bounding box center [504, 474] width 8 height 8
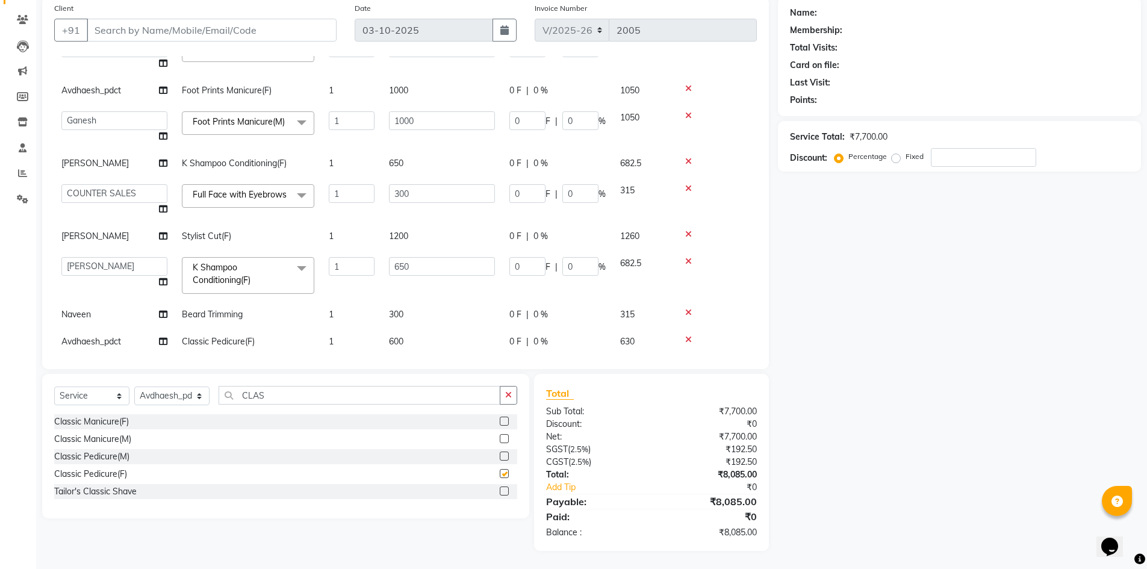
checkbox input "false"
click at [504, 435] on label at bounding box center [504, 438] width 9 height 9
click at [504, 435] on input "checkbox" at bounding box center [504, 439] width 8 height 8
checkbox input "false"
click at [503, 473] on label at bounding box center [504, 473] width 9 height 9
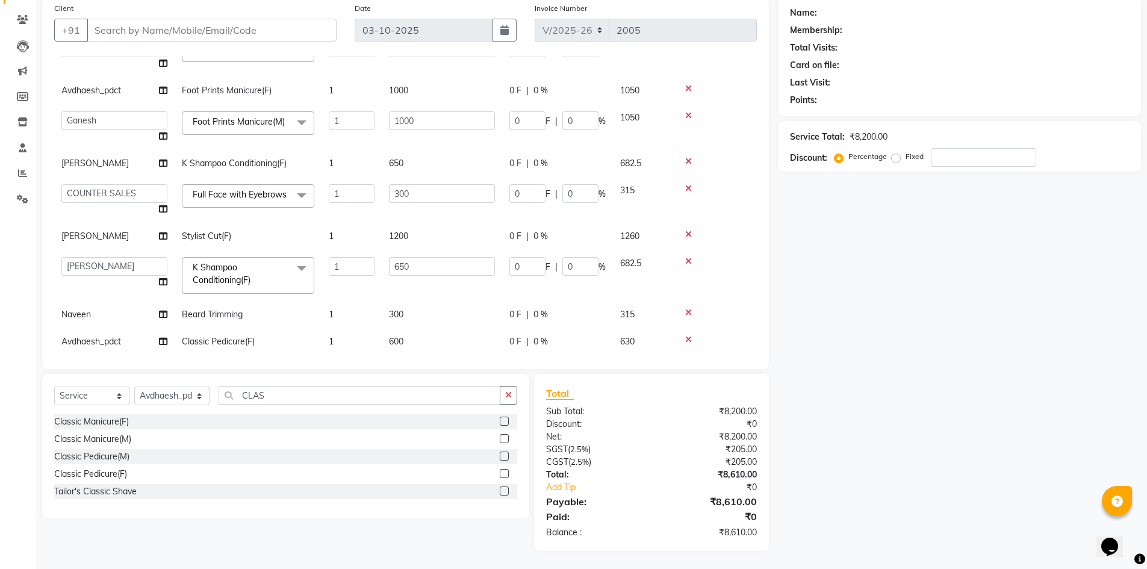
click at [503, 473] on input "checkbox" at bounding box center [504, 474] width 8 height 8
checkbox input "false"
click at [506, 436] on label at bounding box center [504, 438] width 9 height 9
click at [506, 436] on input "checkbox" at bounding box center [504, 439] width 8 height 8
checkbox input "false"
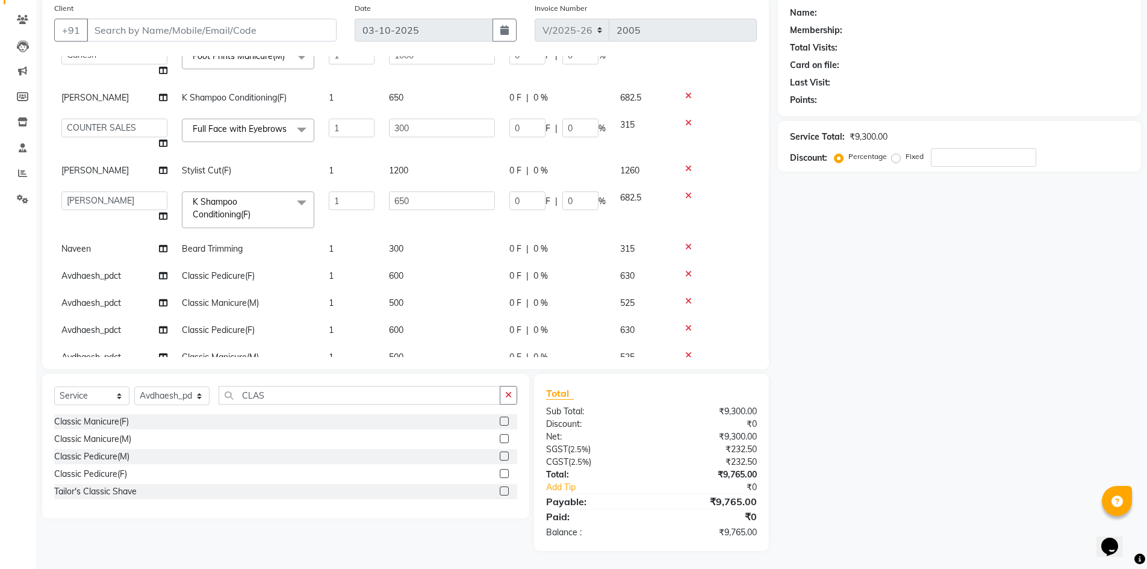
scroll to position [209, 0]
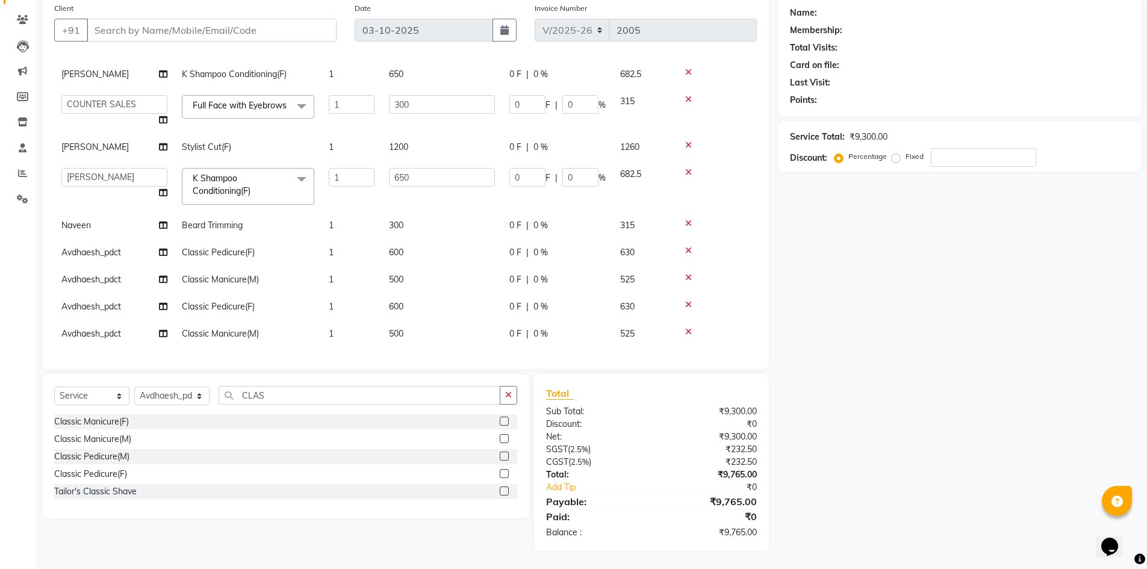
click at [99, 301] on span "Avdhaesh_pdct" at bounding box center [91, 306] width 60 height 11
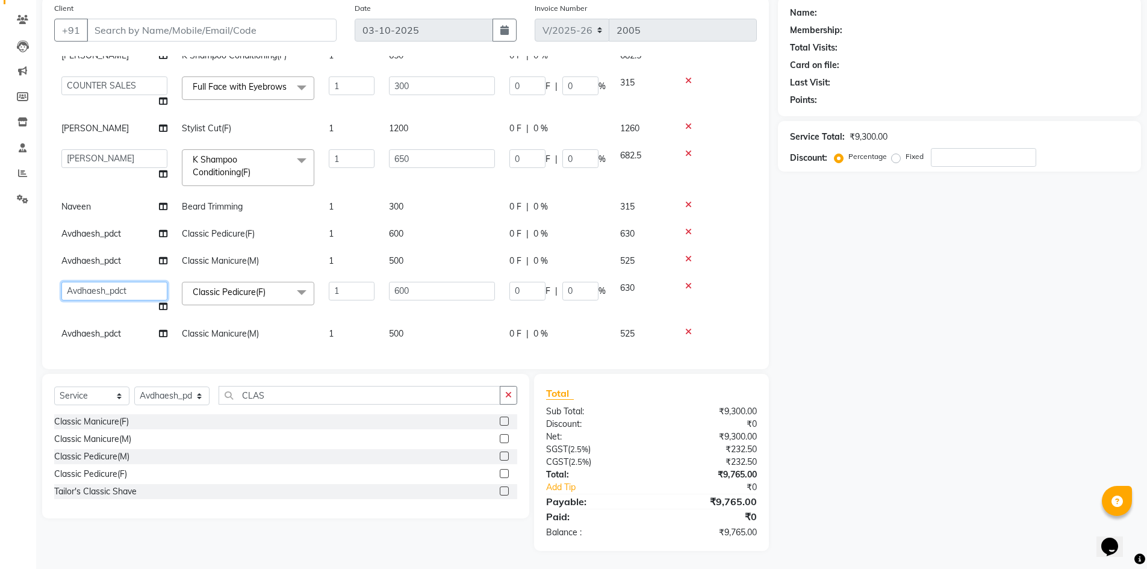
click at [99, 296] on select "Avdhaesh_pdct COUNTER SALES Ganesh Looks Salon Manager MOHSIN Naveen Priyanka S…" at bounding box center [114, 291] width 106 height 19
select select "71752"
click at [104, 328] on span "Avdhaesh_pdct" at bounding box center [91, 333] width 60 height 11
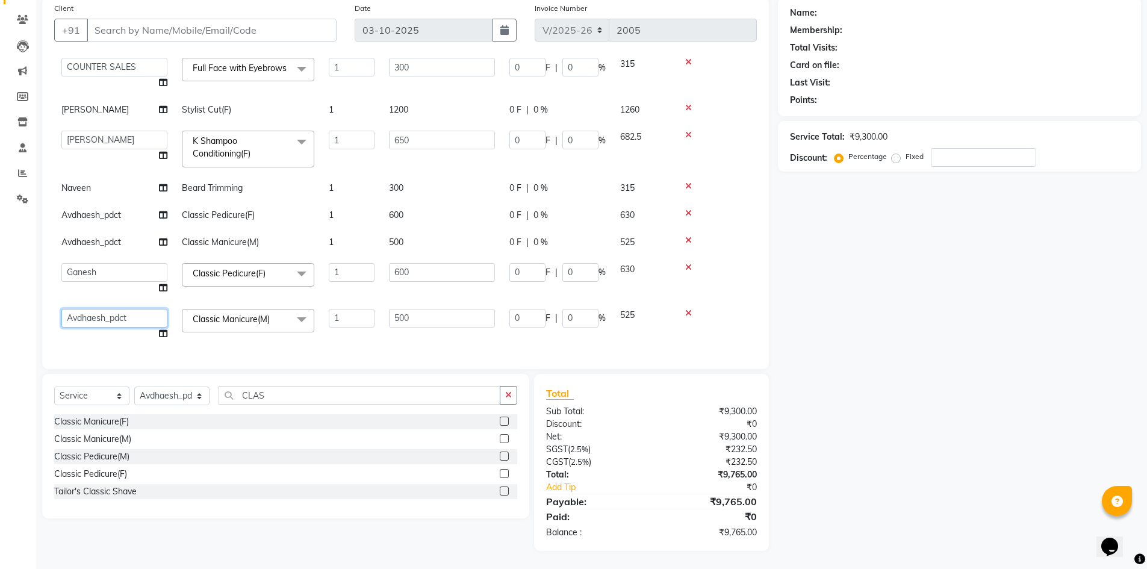
click at [104, 326] on select "Avdhaesh_pdct COUNTER SALES Ganesh Looks Salon Manager MOHSIN Naveen Priyanka S…" at bounding box center [114, 318] width 106 height 19
select select "71752"
click at [408, 218] on td "600" at bounding box center [442, 215] width 120 height 27
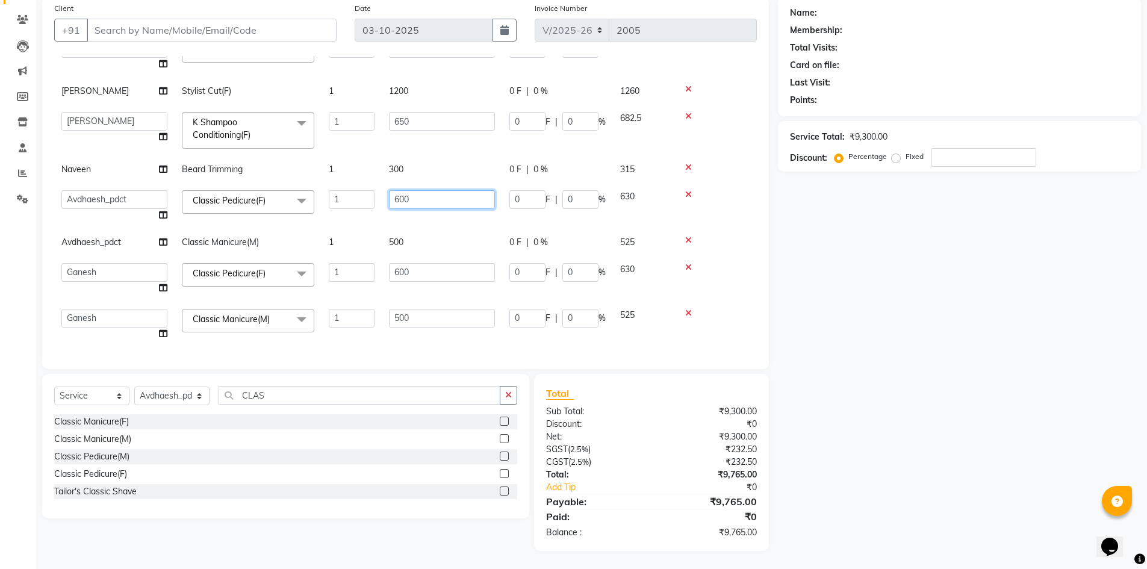
click at [404, 209] on input "600" at bounding box center [442, 199] width 106 height 19
click at [413, 249] on tbody "Avdhaesh_pdct Foot Prints Pedicure(F) 1 1000 0 F | 0 % 1050 Avdhaesh_pdct COUNT…" at bounding box center [405, 103] width 702 height 488
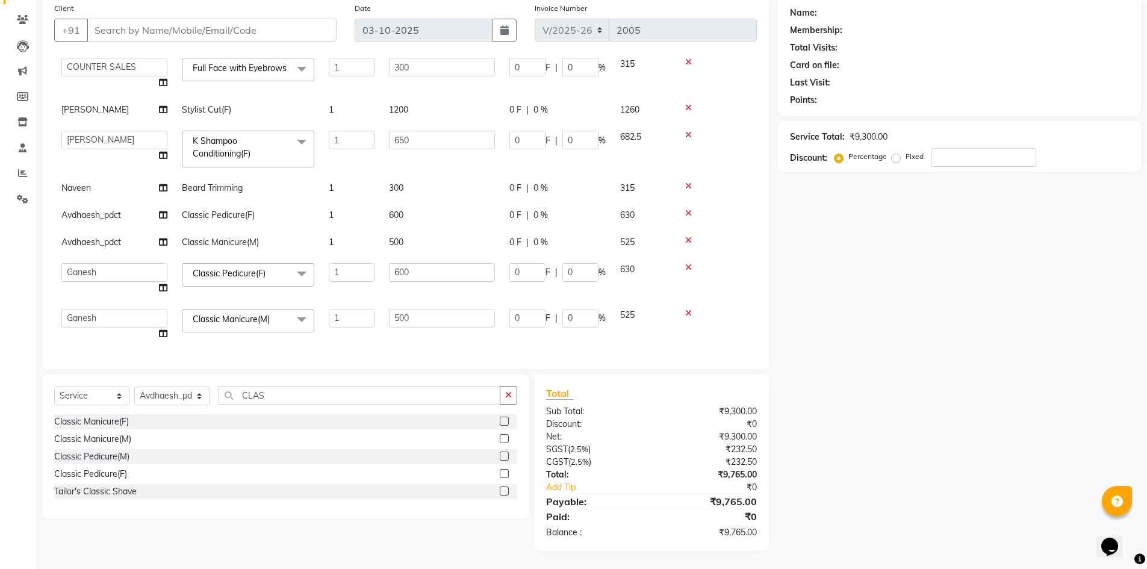
click at [413, 256] on td "600" at bounding box center [442, 279] width 120 height 46
click at [403, 237] on span "500" at bounding box center [396, 242] width 14 height 11
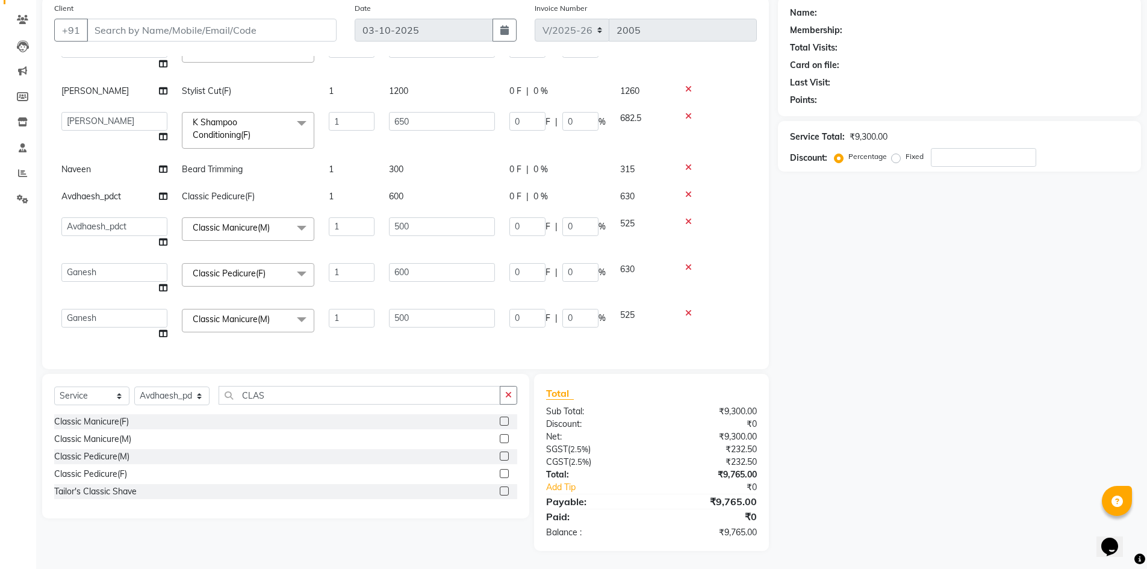
click at [403, 232] on input "500" at bounding box center [442, 226] width 106 height 19
type input "600"
click at [414, 317] on td "500" at bounding box center [442, 325] width 120 height 46
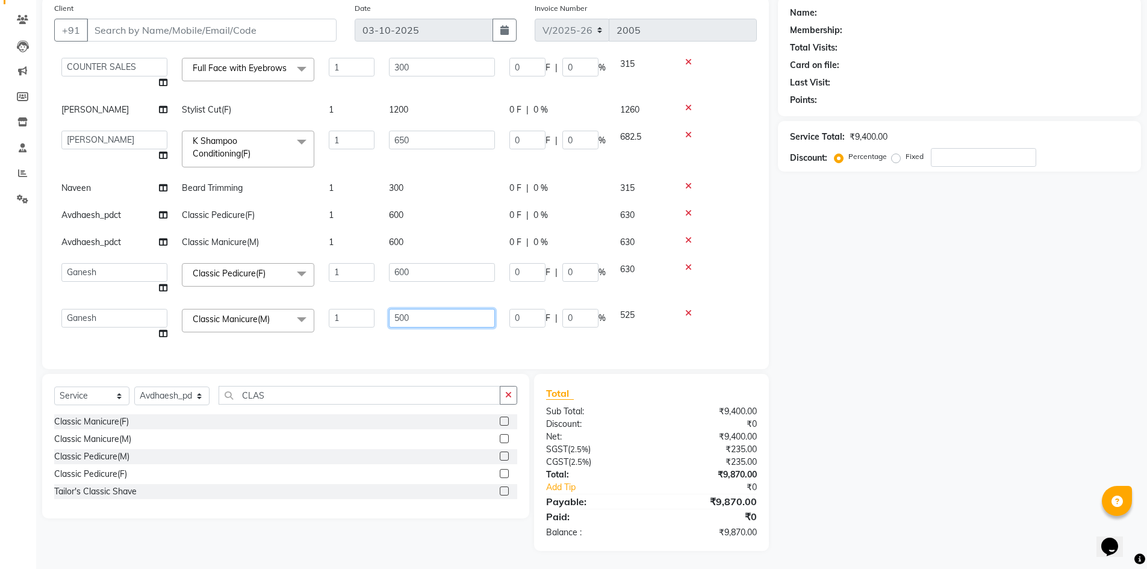
click at [400, 315] on input "500" at bounding box center [442, 318] width 106 height 19
type input "600"
click at [404, 339] on div "Services Stylist Service Qty Price Disc Total Action Avdhaesh_pdct Foot Prints …" at bounding box center [405, 206] width 702 height 301
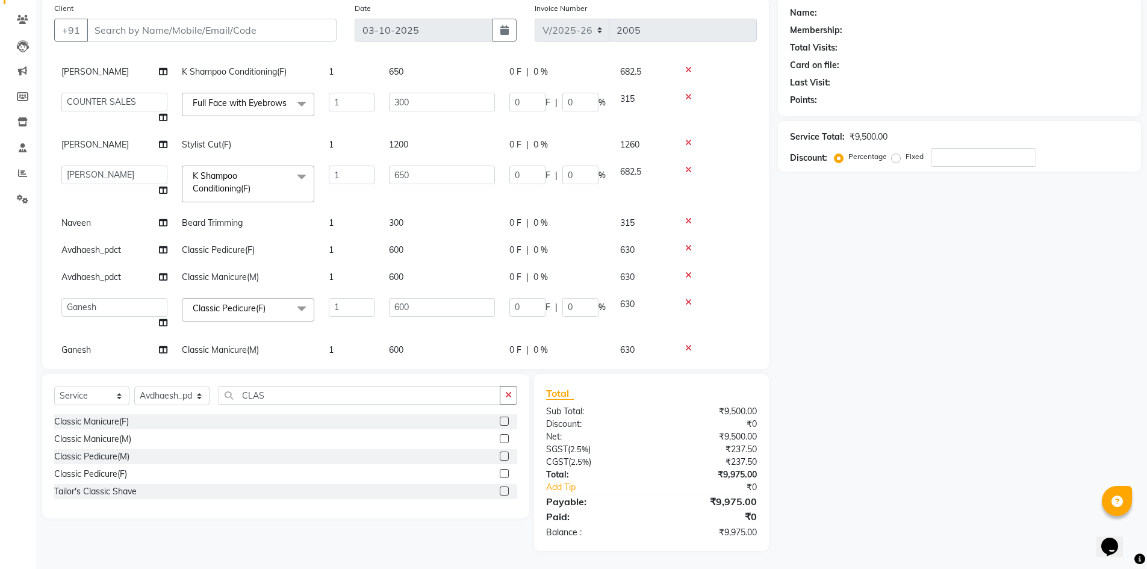
scroll to position [228, 0]
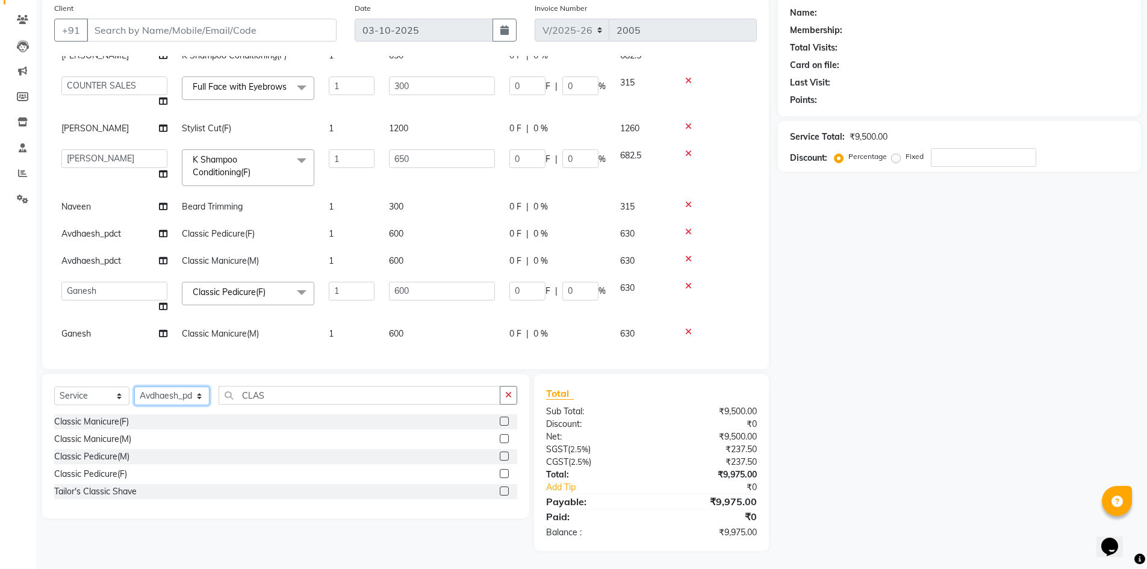
click at [172, 399] on select "Select Stylist Avdhaesh_pdct COUNTER SALES Ganesh Looks Salon Manager MOHSIN Na…" at bounding box center [171, 395] width 75 height 19
select select "85710"
click at [134, 386] on select "Select Stylist Avdhaesh_pdct COUNTER SALES Ganesh Looks Salon Manager MOHSIN Na…" at bounding box center [171, 395] width 75 height 19
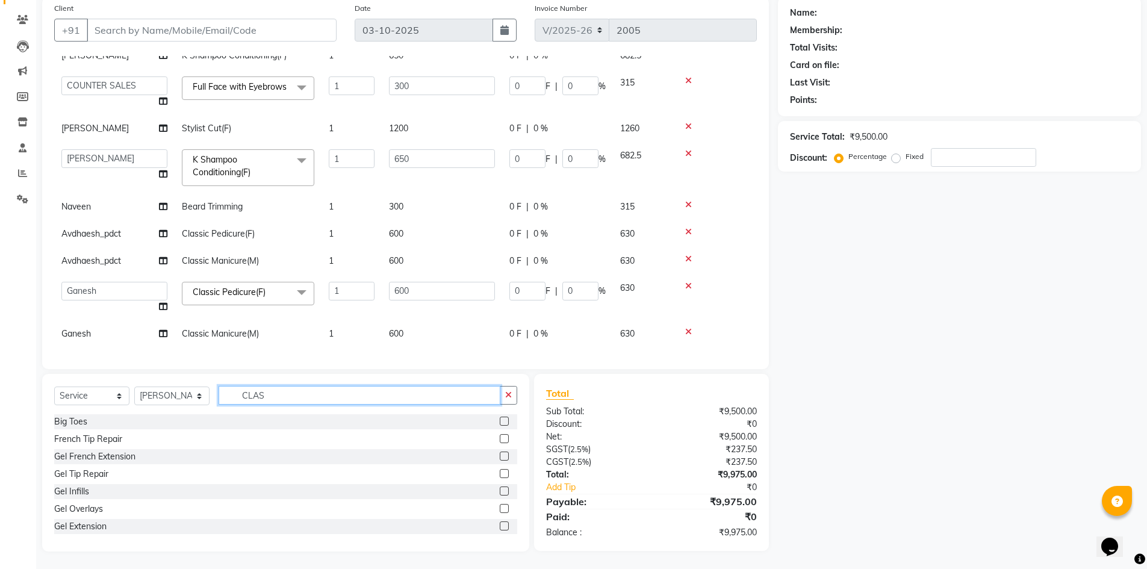
click at [244, 401] on input "CLAS" at bounding box center [359, 395] width 282 height 19
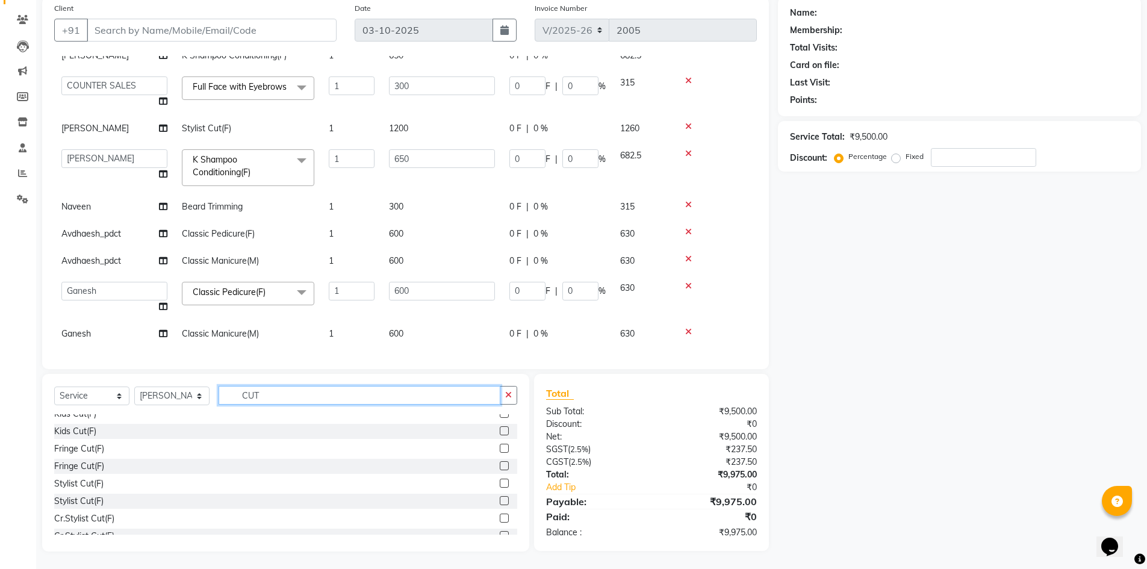
type input "CUT"
click at [500, 484] on label at bounding box center [504, 483] width 9 height 9
click at [500, 484] on input "checkbox" at bounding box center [504, 484] width 8 height 8
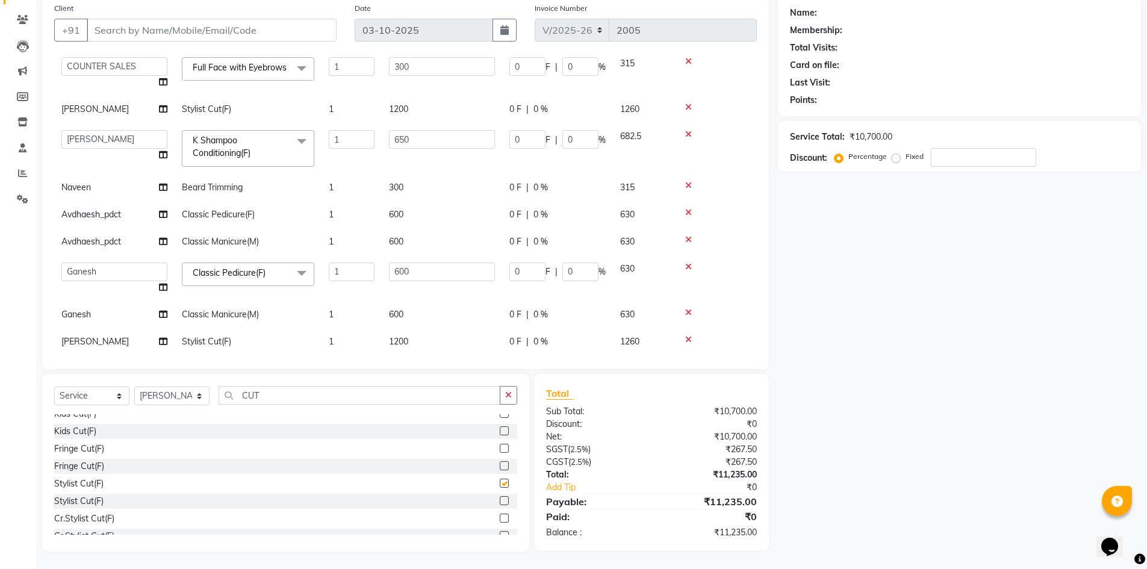
checkbox input "false"
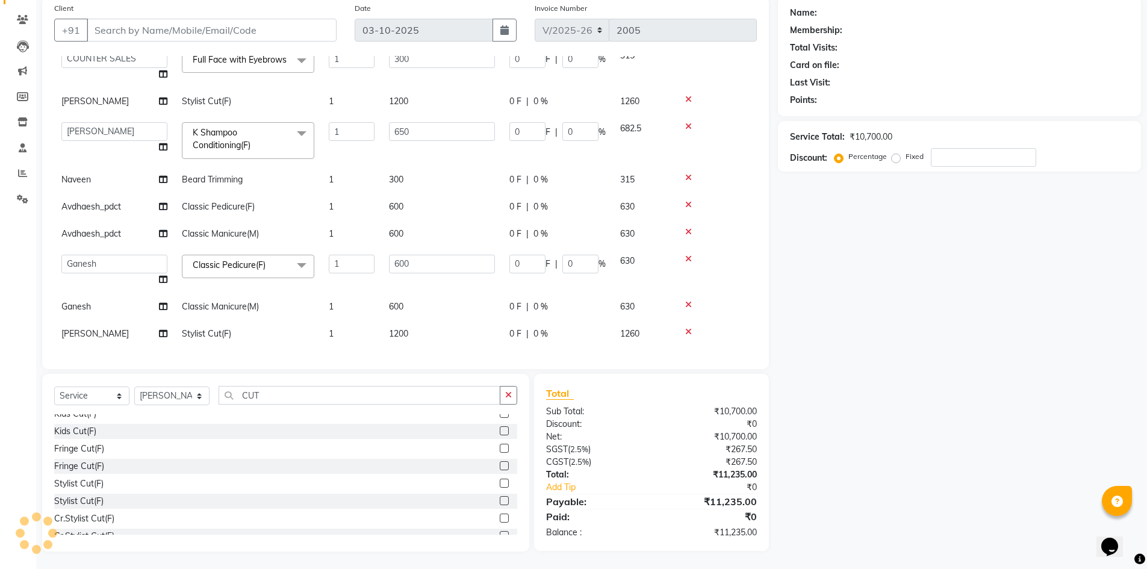
click at [404, 328] on span "1200" at bounding box center [398, 333] width 19 height 11
select select "85710"
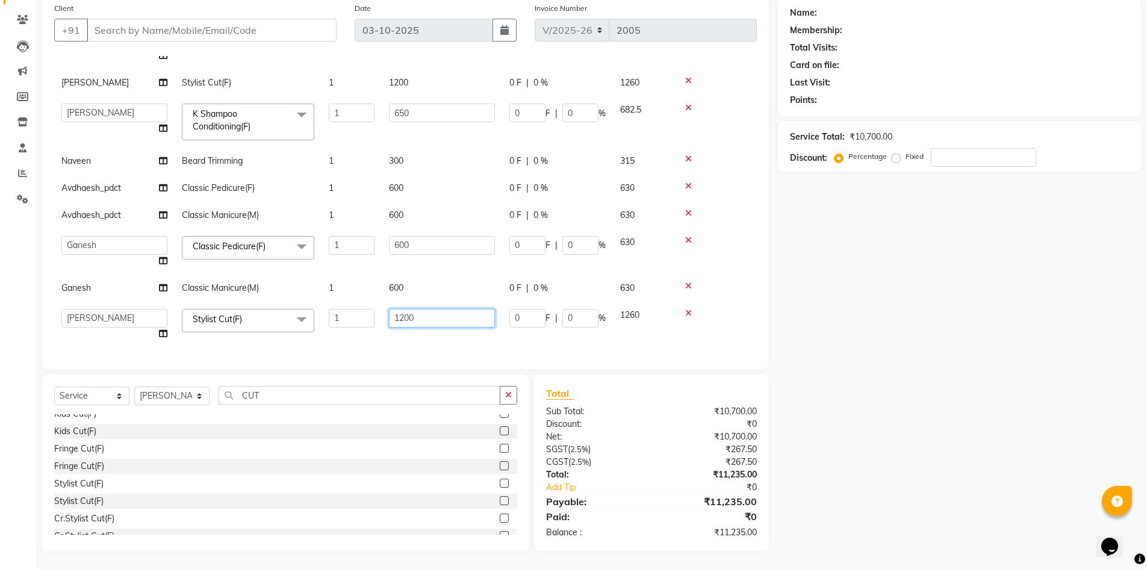
click at [404, 326] on input "1200" at bounding box center [442, 318] width 106 height 19
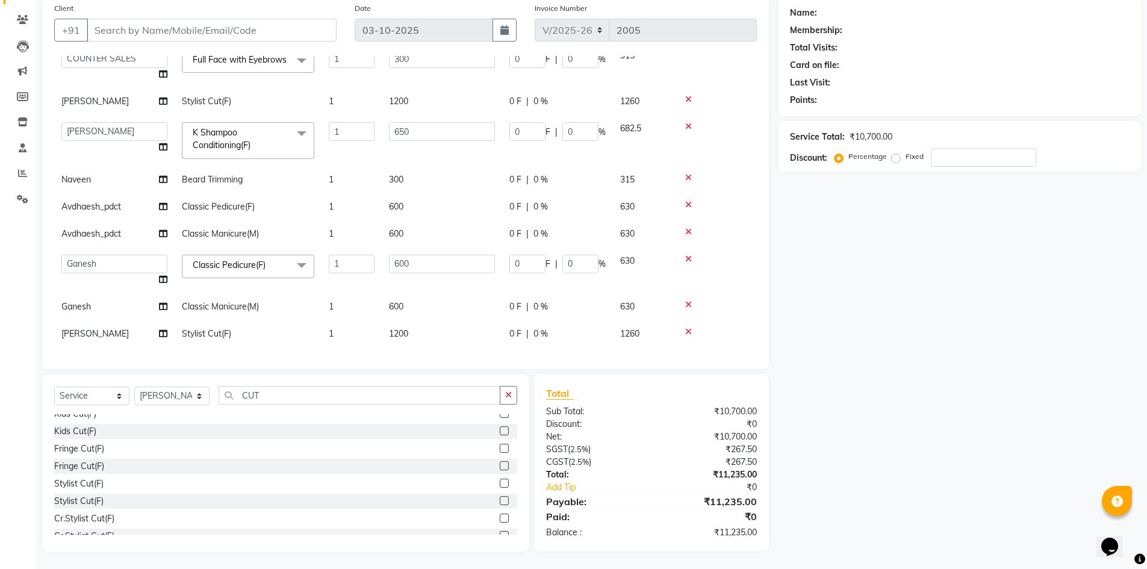
click at [365, 341] on div "Services Stylist Service Qty Price Disc Total Action Avdhaesh_pdct Foot Prints …" at bounding box center [405, 206] width 702 height 301
click at [186, 398] on select "Select Stylist Avdhaesh_pdct COUNTER SALES Ganesh Looks Salon Manager MOHSIN Na…" at bounding box center [171, 395] width 75 height 19
select select "25215"
click at [134, 386] on select "Select Stylist Avdhaesh_pdct COUNTER SALES Ganesh Looks Salon Manager MOHSIN Na…" at bounding box center [171, 395] width 75 height 19
click at [265, 391] on input "CUT" at bounding box center [359, 394] width 282 height 19
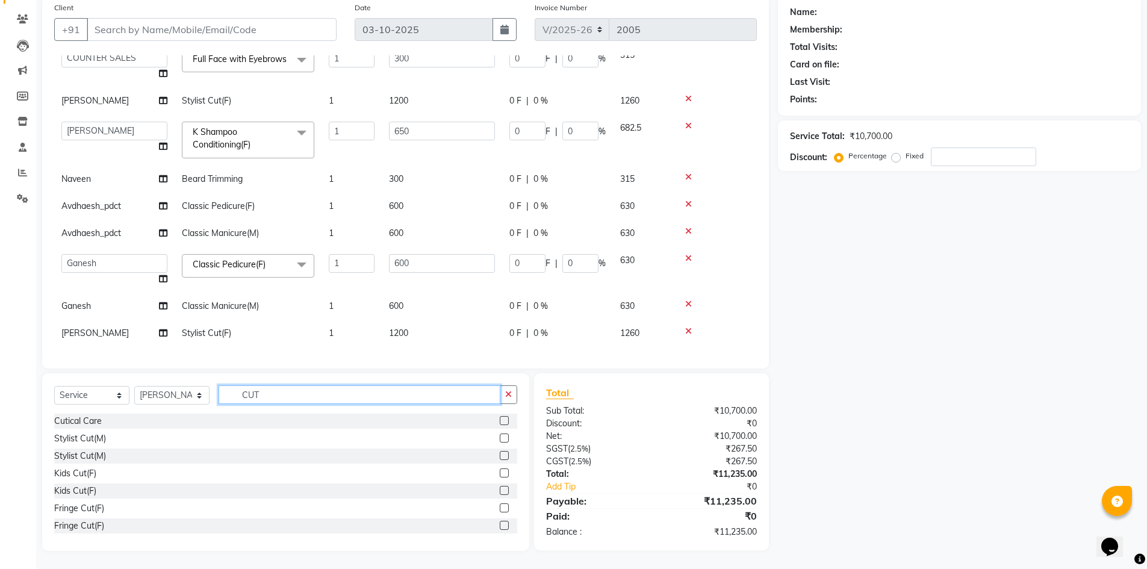
scroll to position [60, 0]
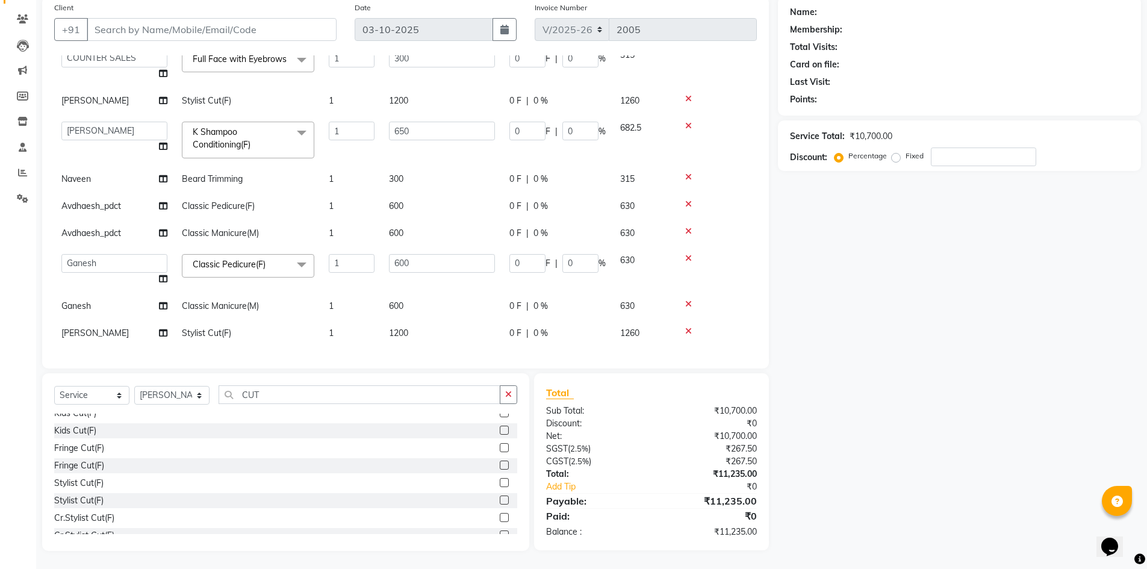
click at [500, 482] on label at bounding box center [504, 482] width 9 height 9
click at [500, 482] on input "checkbox" at bounding box center [504, 483] width 8 height 8
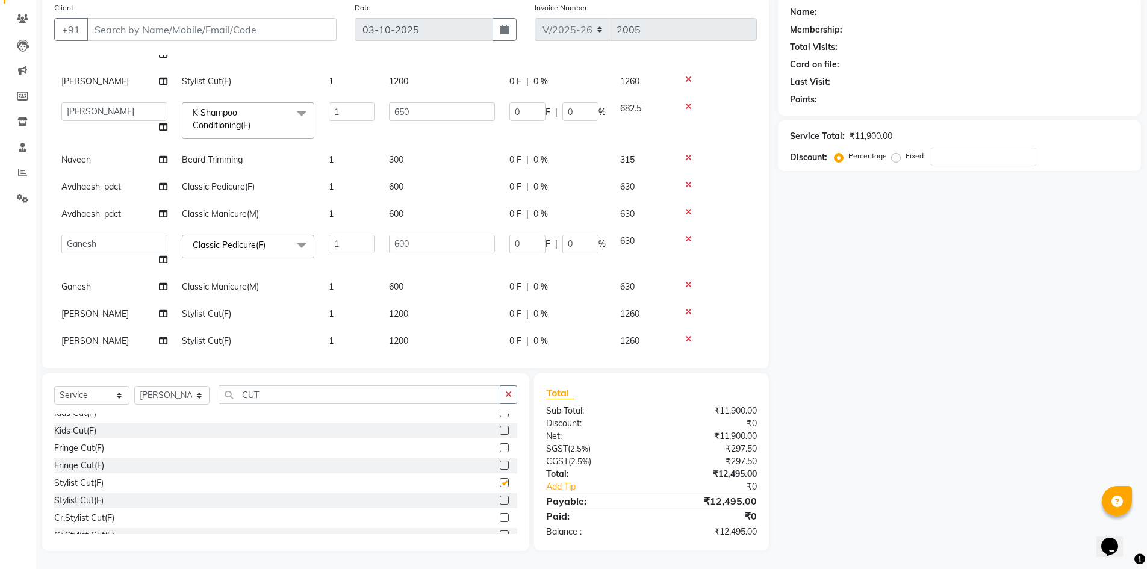
checkbox input "false"
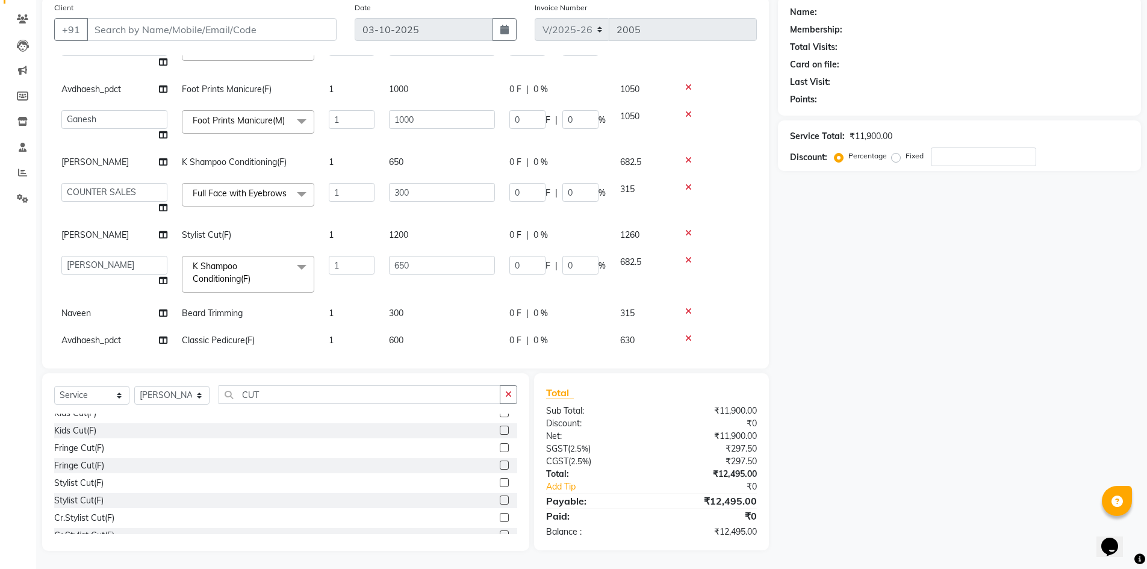
scroll to position [42, 0]
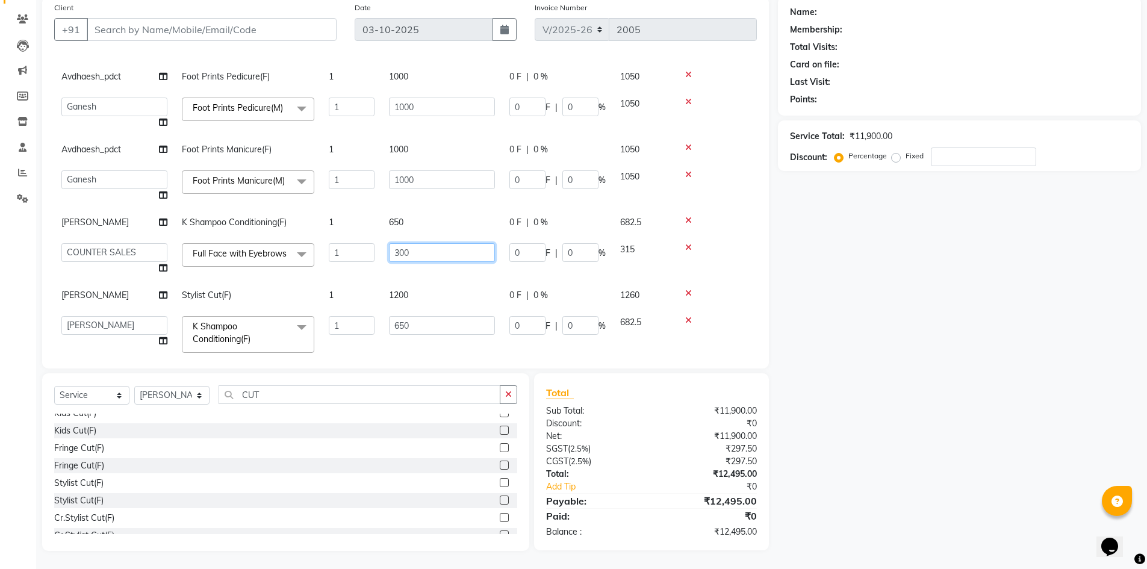
click at [404, 255] on input "300" at bounding box center [442, 252] width 106 height 19
type input "500"
click at [381, 277] on tbody "Avdhaesh_pdct Foot Prints Pedicure(F) 1 1000 0 F | 0 % 1050 Avdhaesh_pdct COUNT…" at bounding box center [405, 315] width 702 height 505
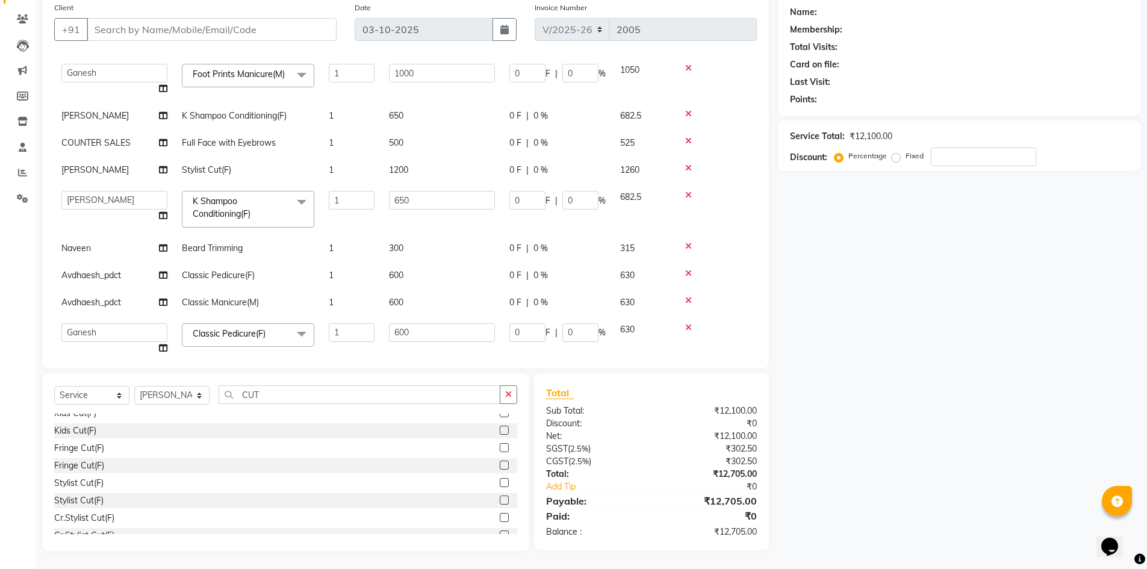
scroll to position [0, 0]
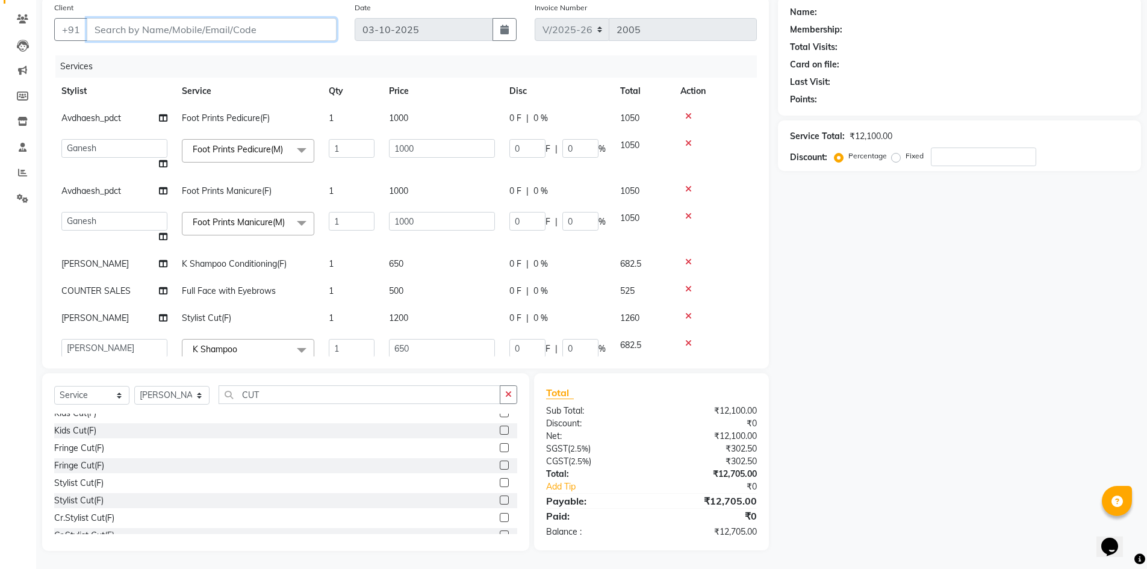
click at [231, 33] on input "Client" at bounding box center [212, 29] width 250 height 23
type input "L"
type input "0"
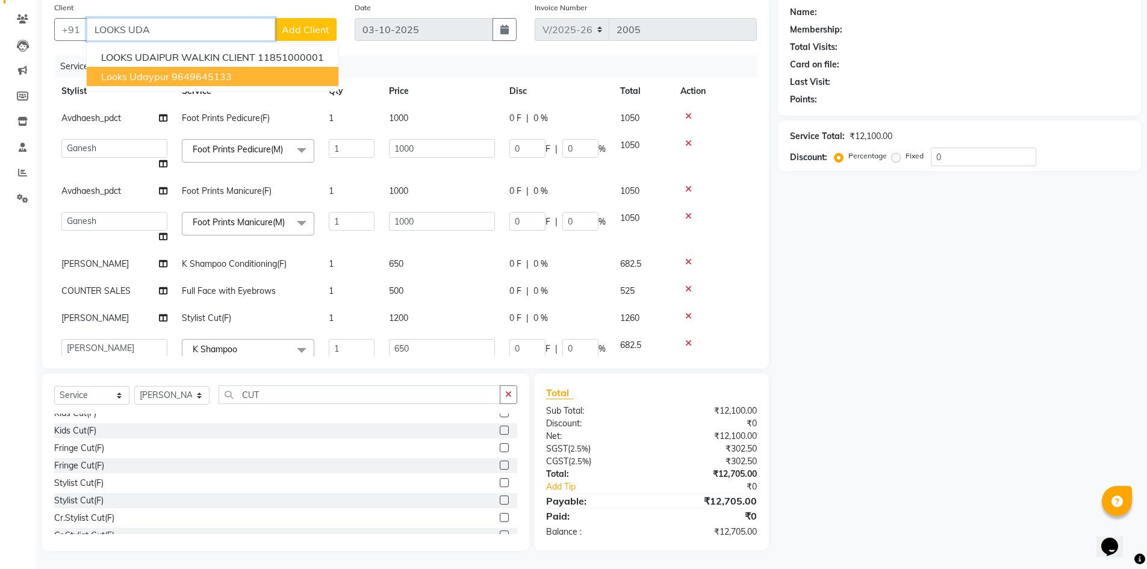
click at [215, 81] on ngb-highlight "9649645133" at bounding box center [202, 76] width 60 height 12
type input "9649645133"
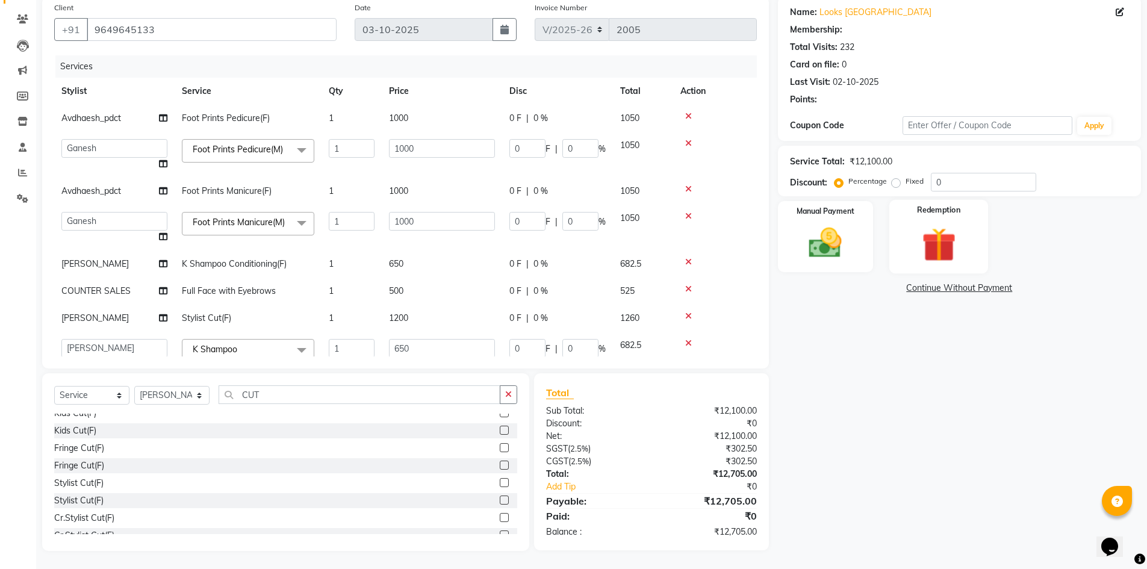
select select "1: Object"
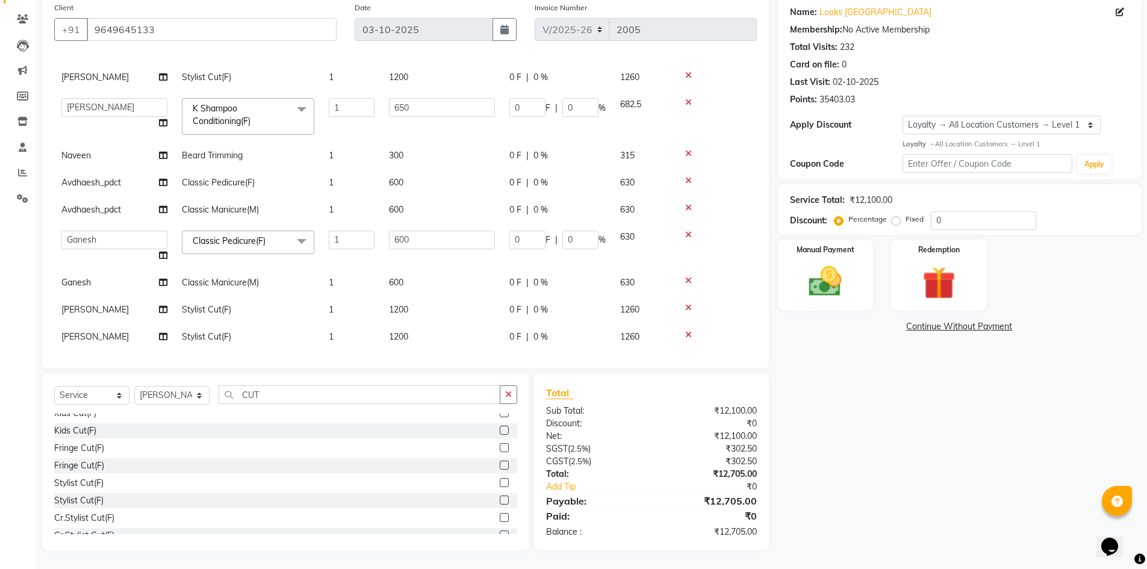
scroll to position [259, 0]
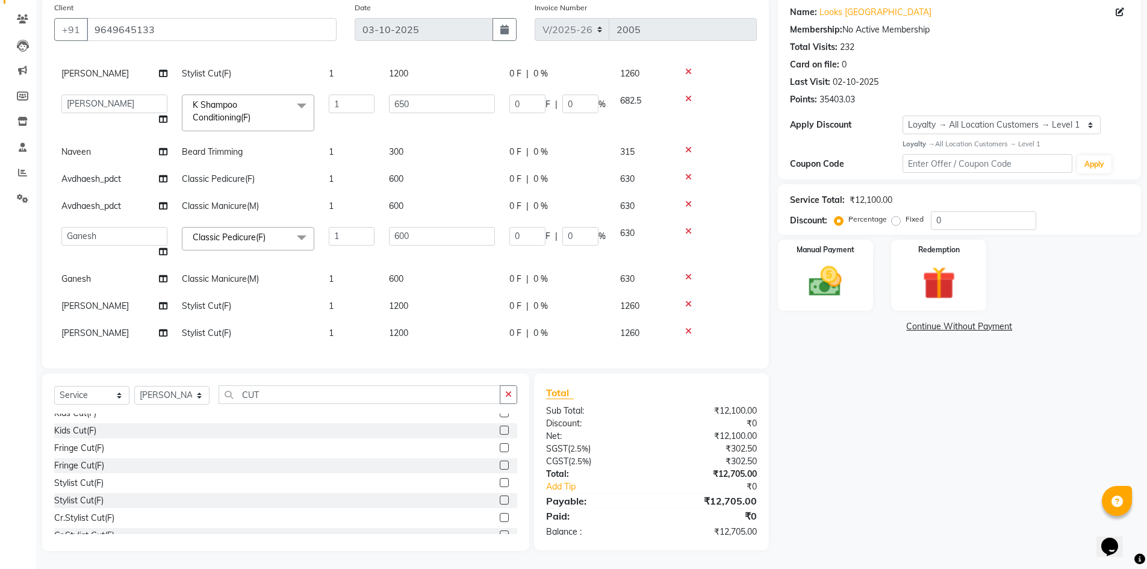
click at [687, 200] on icon at bounding box center [688, 204] width 7 height 8
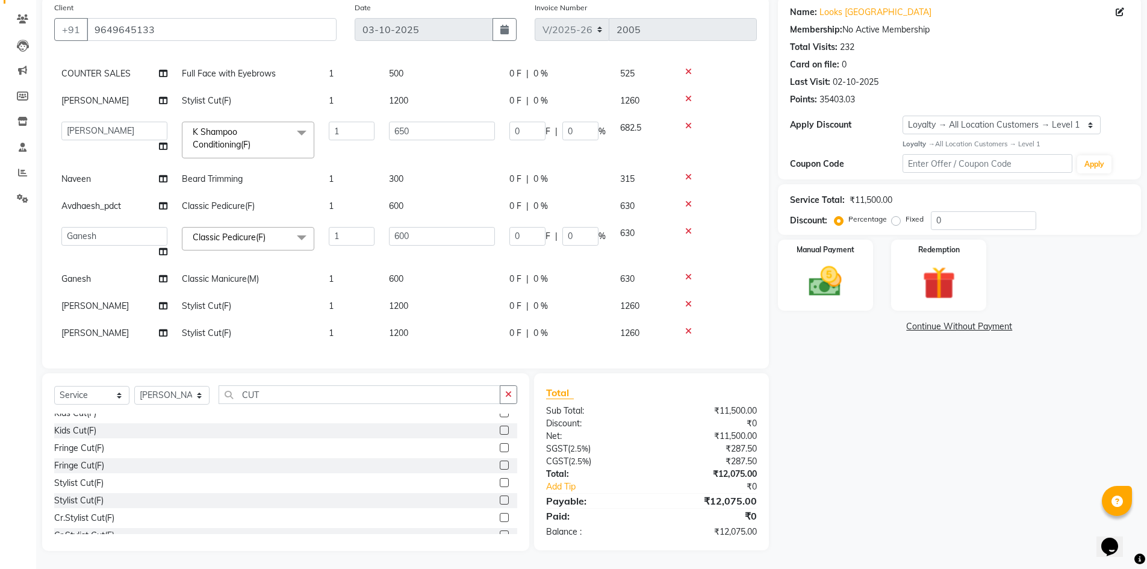
click at [687, 227] on icon at bounding box center [688, 231] width 7 height 8
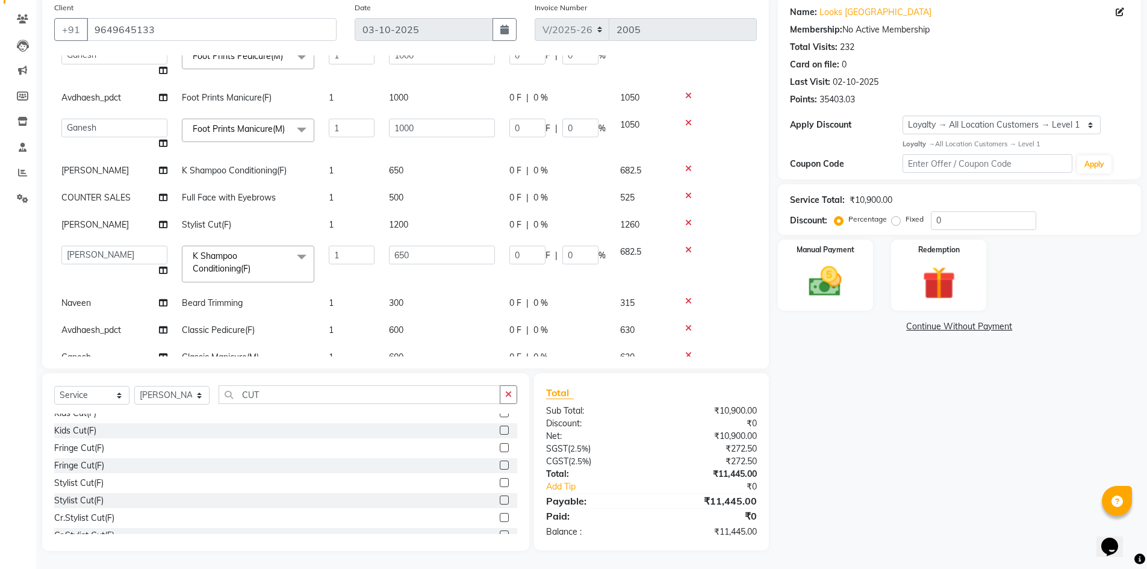
scroll to position [66, 0]
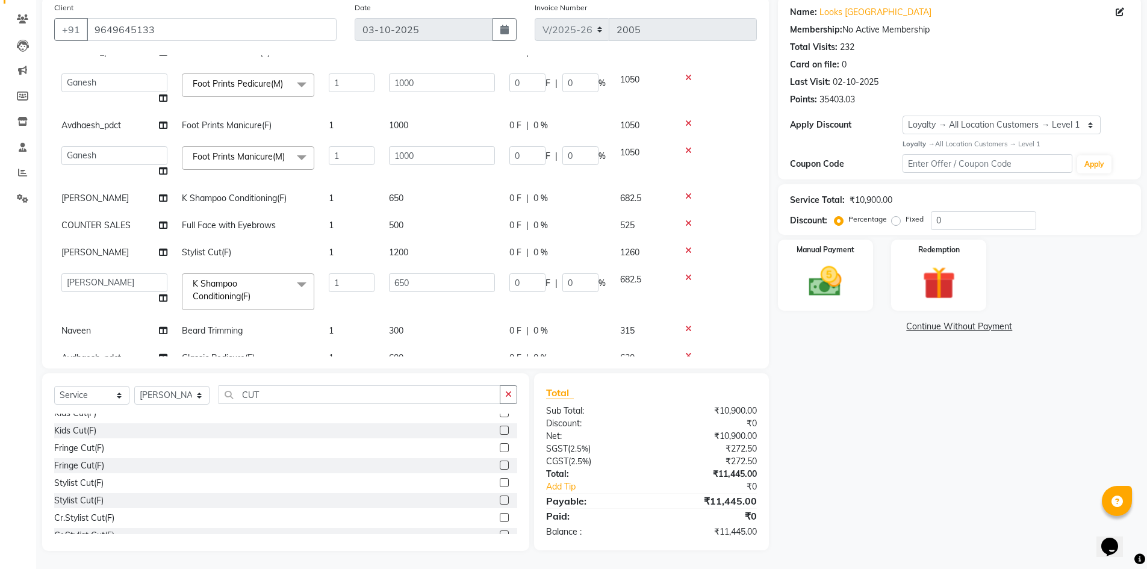
click at [401, 256] on span "1200" at bounding box center [398, 252] width 19 height 11
select select "64711"
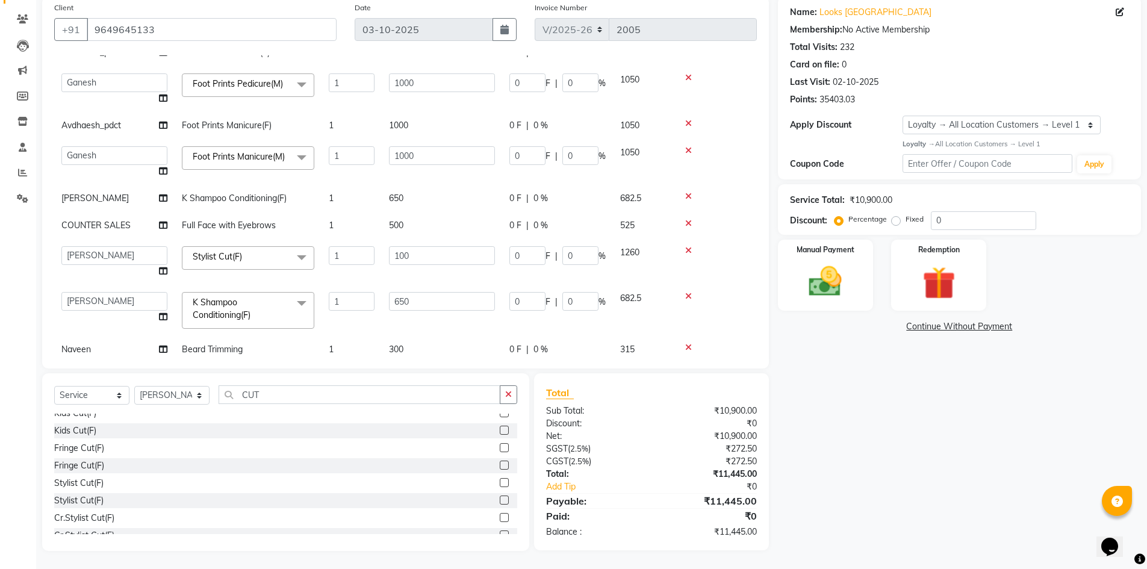
type input "1000"
click at [382, 274] on tbody "Avdhaesh_pdct Foot Prints Pedicure(F) 1 1000 0 F | 0 % 1050 Avdhaesh_pdct COUNT…" at bounding box center [405, 255] width 702 height 432
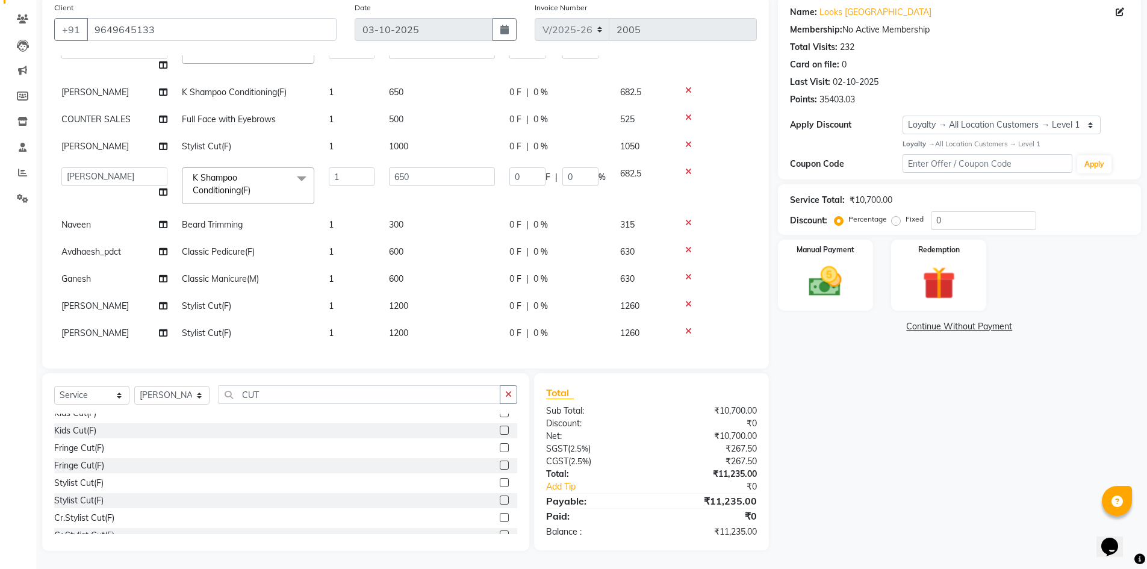
scroll to position [186, 0]
click at [400, 300] on span "1200" at bounding box center [398, 305] width 19 height 11
select select "85710"
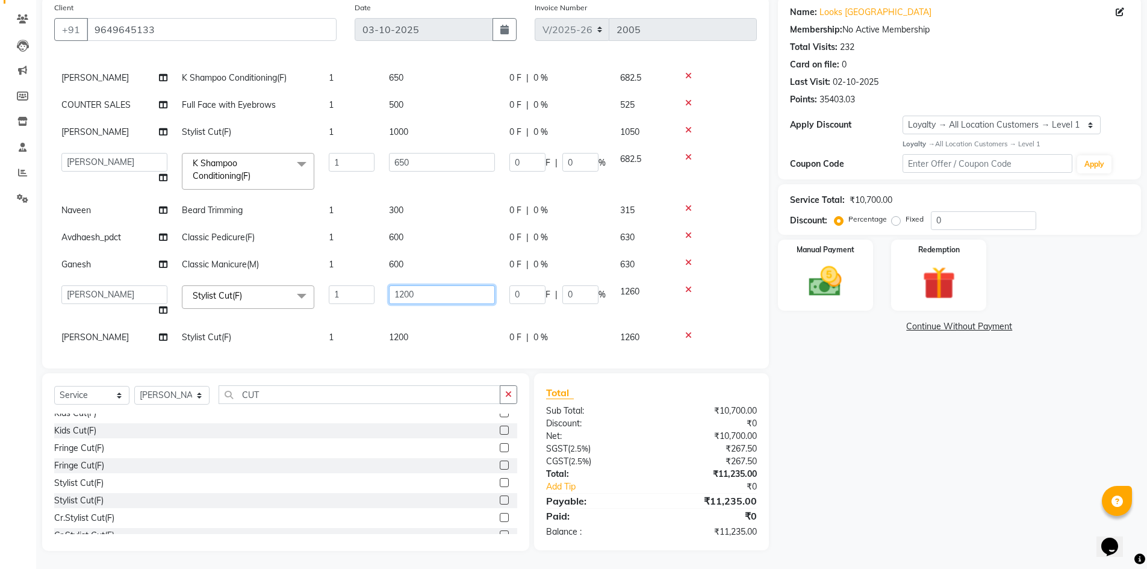
click at [400, 297] on input "1200" at bounding box center [442, 294] width 106 height 19
type input "1000"
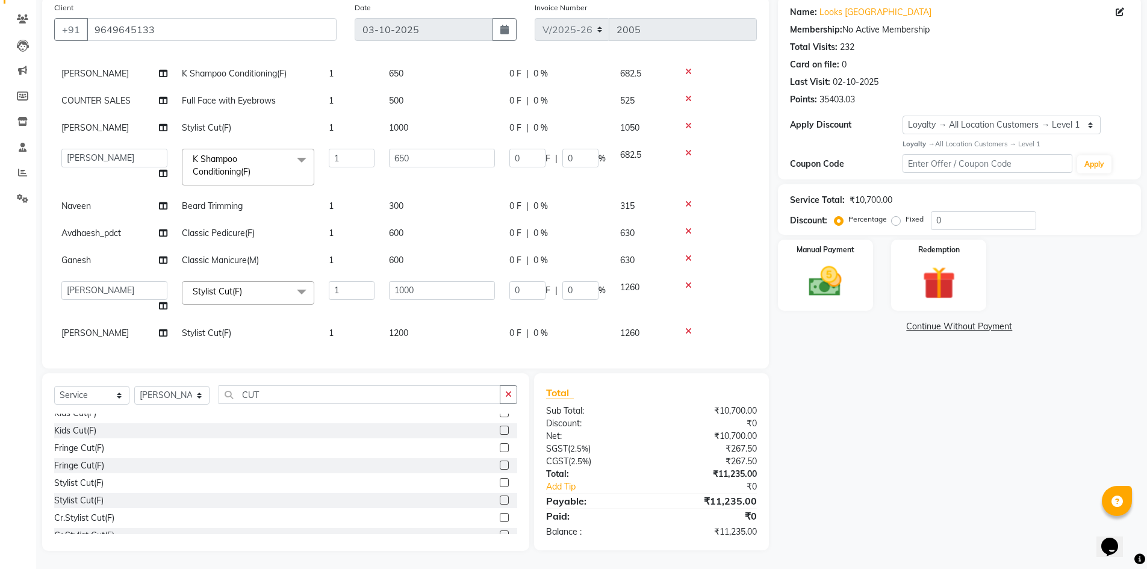
click at [400, 327] on span "1200" at bounding box center [398, 332] width 19 height 11
select select "25215"
click at [400, 320] on td "1200" at bounding box center [442, 324] width 120 height 46
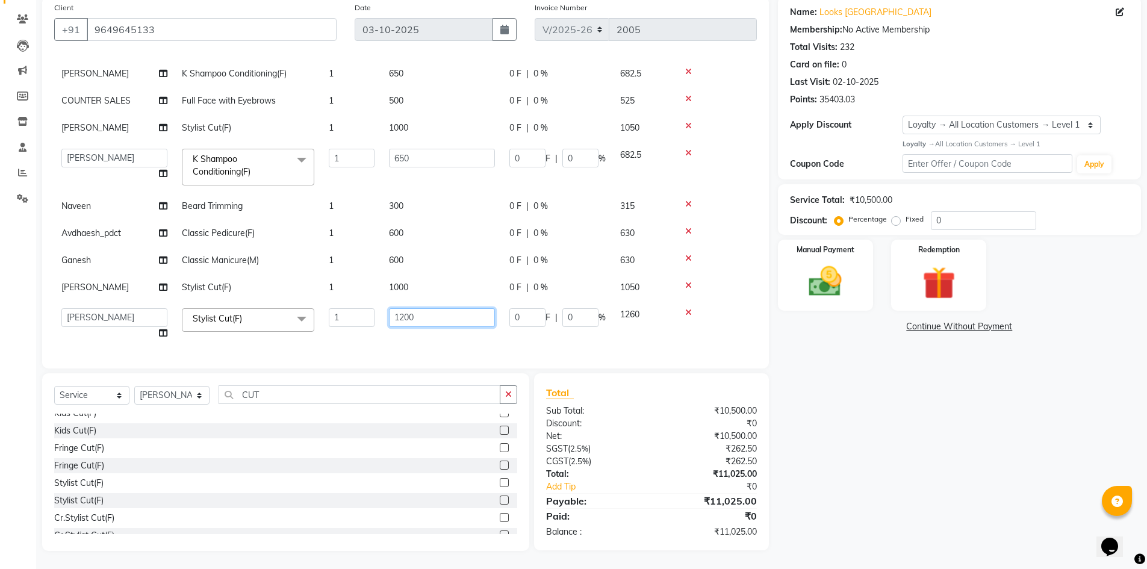
click at [397, 313] on input "1200" at bounding box center [442, 317] width 106 height 19
type input "1000"
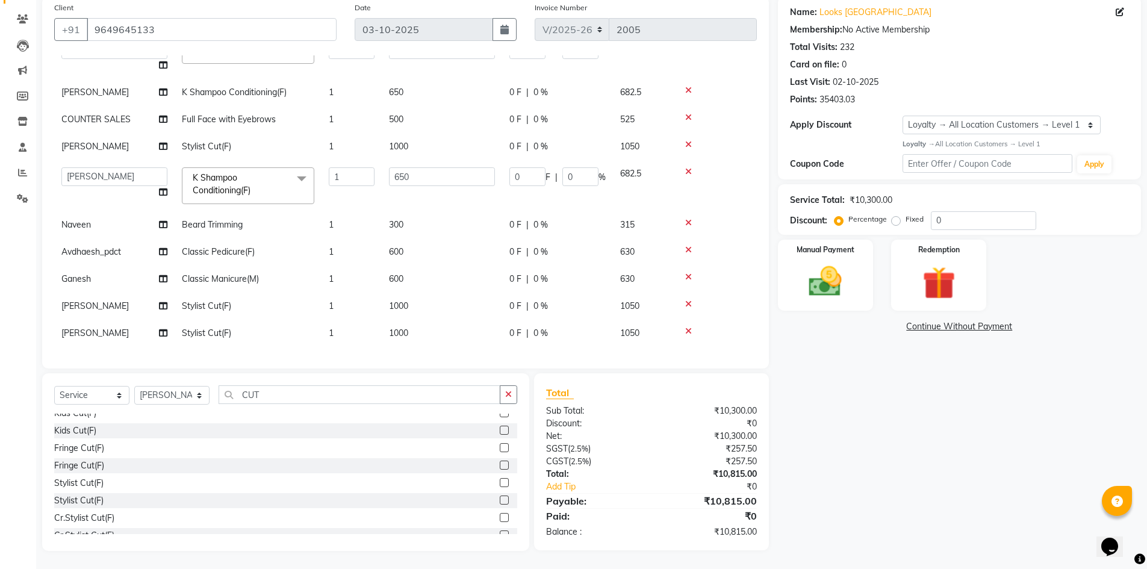
click at [397, 326] on td "1000" at bounding box center [442, 333] width 120 height 27
select select "25215"
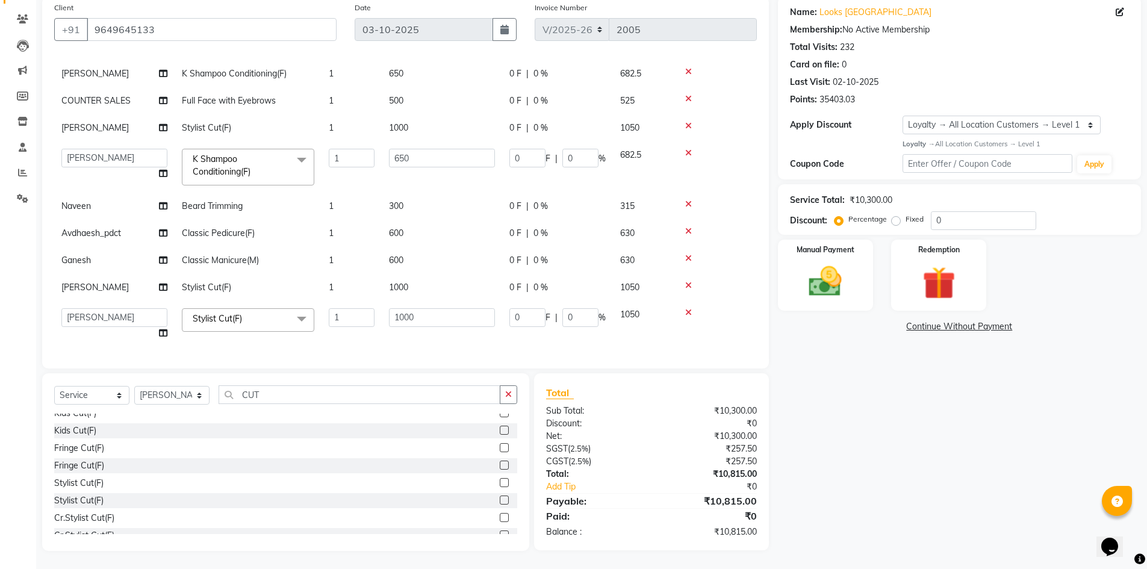
click at [403, 282] on span "1000" at bounding box center [398, 287] width 19 height 11
select select "85710"
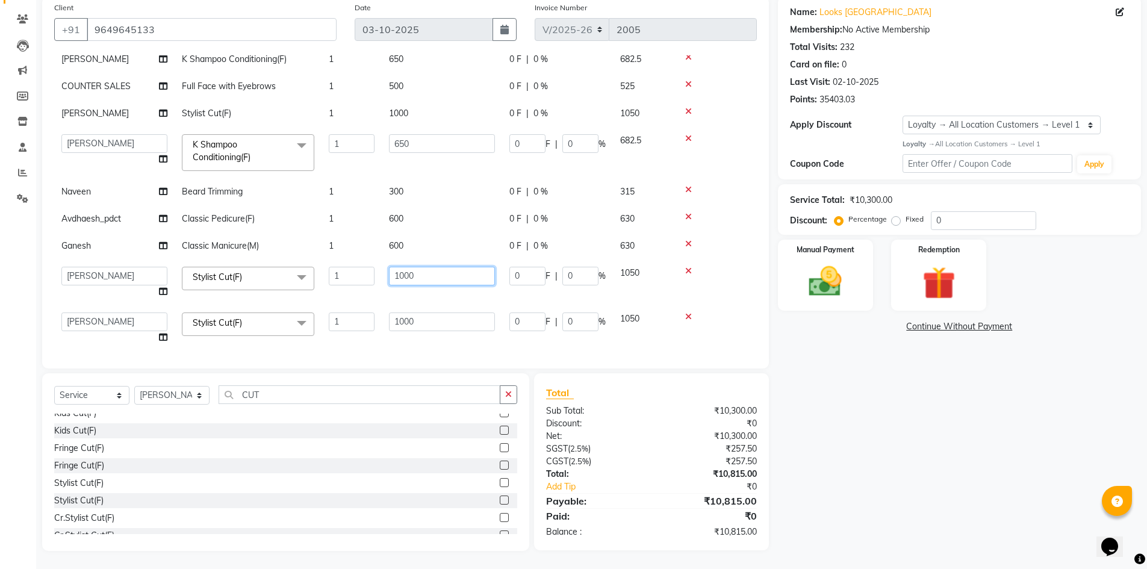
click at [403, 280] on input "1000" at bounding box center [442, 276] width 106 height 19
type input "600"
click at [411, 325] on td "1000" at bounding box center [442, 328] width 120 height 46
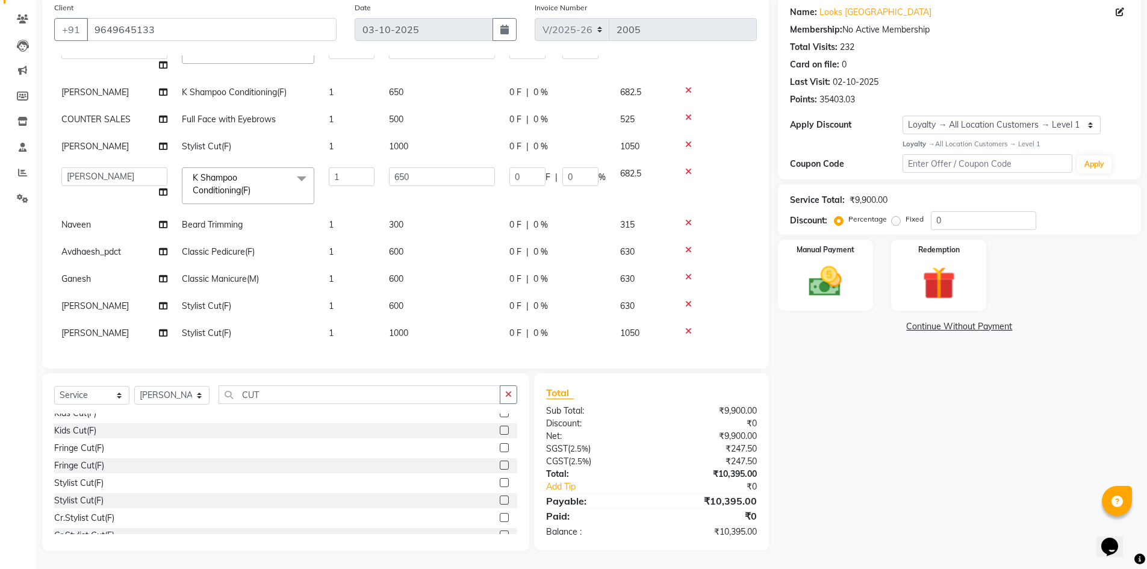
click at [411, 325] on td "1000" at bounding box center [442, 333] width 120 height 27
select select "25215"
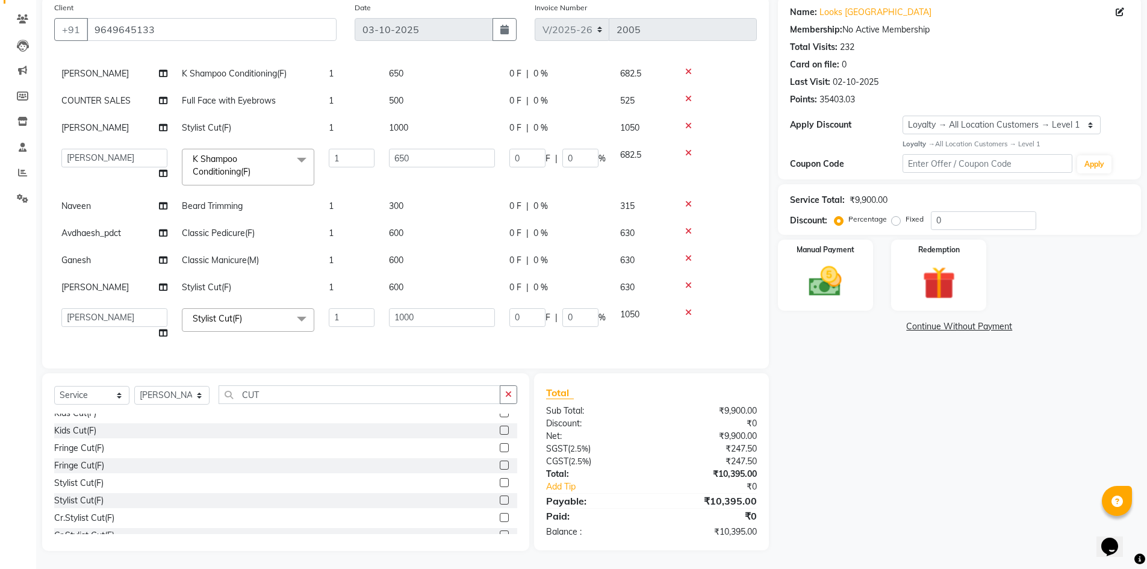
click at [409, 319] on td "1000" at bounding box center [442, 324] width 120 height 46
click at [408, 313] on input "1000" at bounding box center [442, 317] width 106 height 19
type input "600"
click at [394, 342] on div "Services Stylist Service Qty Price Disc Total Action Avdhaesh_pdct Foot Prints …" at bounding box center [405, 205] width 702 height 301
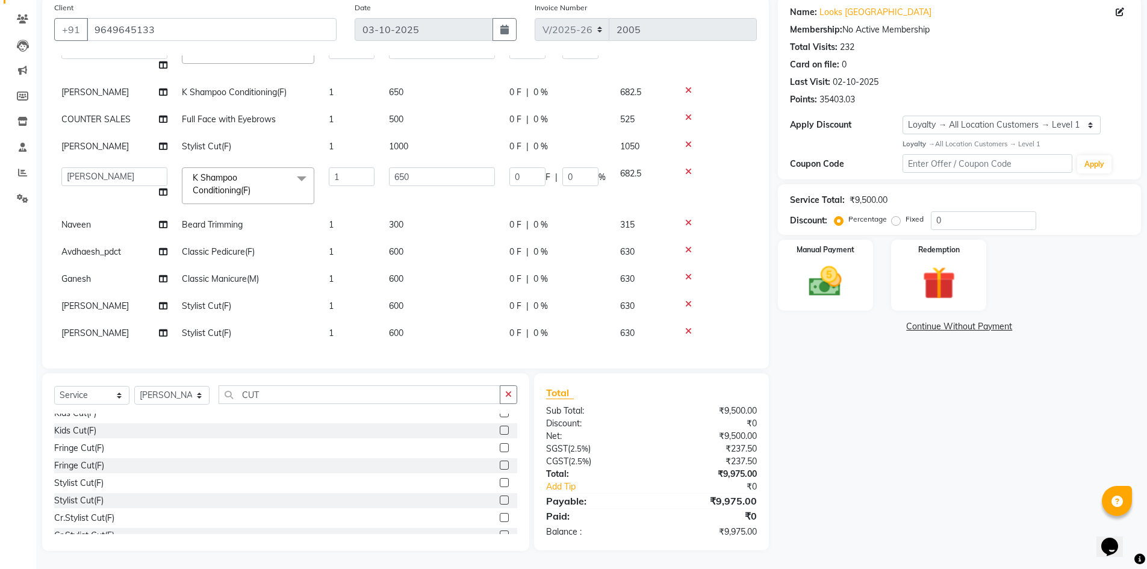
scroll to position [186, 0]
click at [343, 138] on td "1" at bounding box center [351, 146] width 60 height 27
select select "64711"
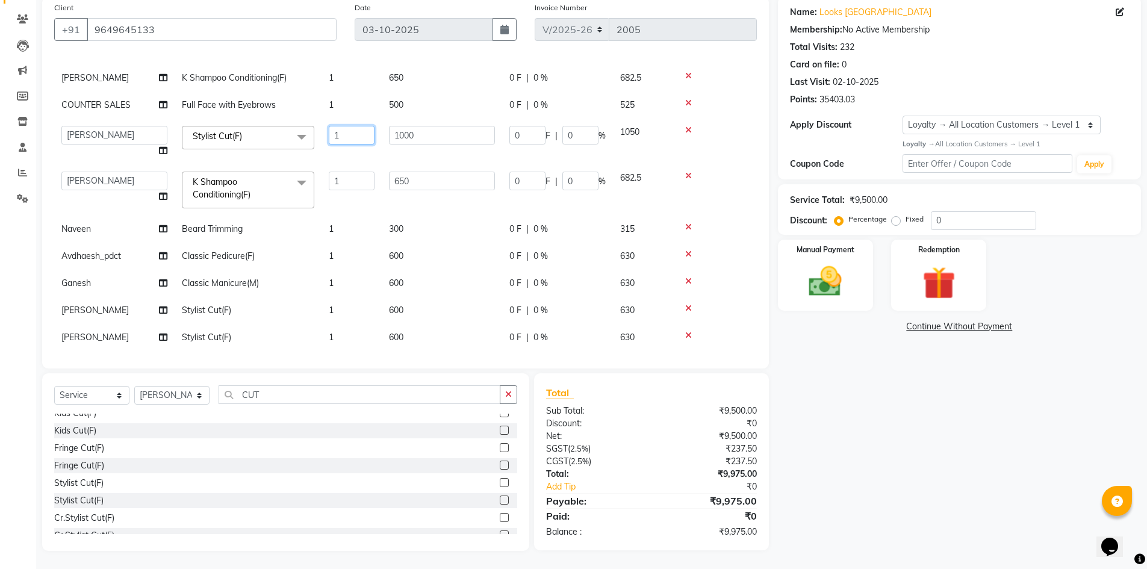
click at [336, 140] on input "1" at bounding box center [352, 135] width 46 height 19
type input "2"
click at [320, 158] on tbody "Avdhaesh_pdct Foot Prints Pedicure(F) 1 1000 0 F | 0 % 1050 Avdhaesh_pdct COUNT…" at bounding box center [405, 135] width 702 height 432
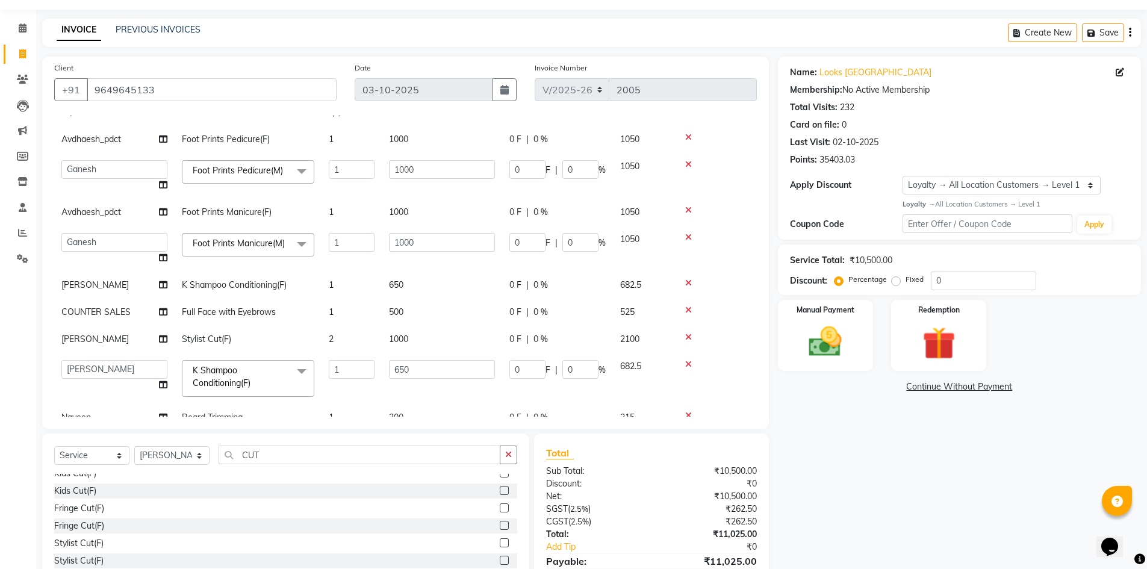
scroll to position [60, 0]
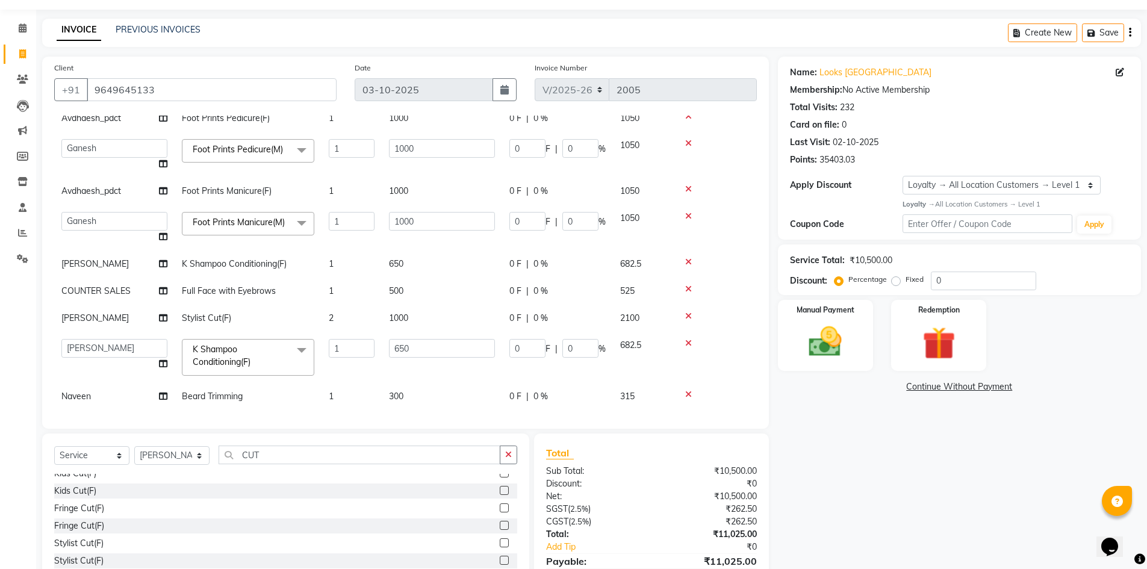
click at [401, 293] on span "500" at bounding box center [396, 290] width 14 height 11
select select "25207"
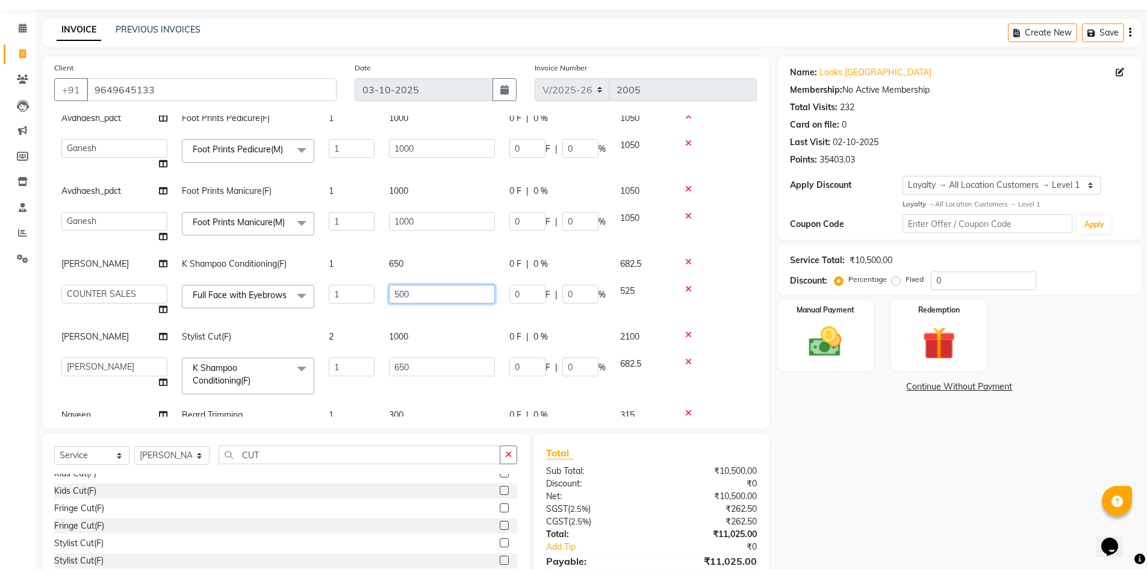
click at [396, 296] on input "500" at bounding box center [442, 294] width 106 height 19
type input "300"
click at [377, 332] on tbody "Avdhaesh_pdct Foot Prints Pedicure(F) 1 1000 0 F | 0 % 1050 Avdhaesh_pdct COUNT…" at bounding box center [405, 321] width 702 height 432
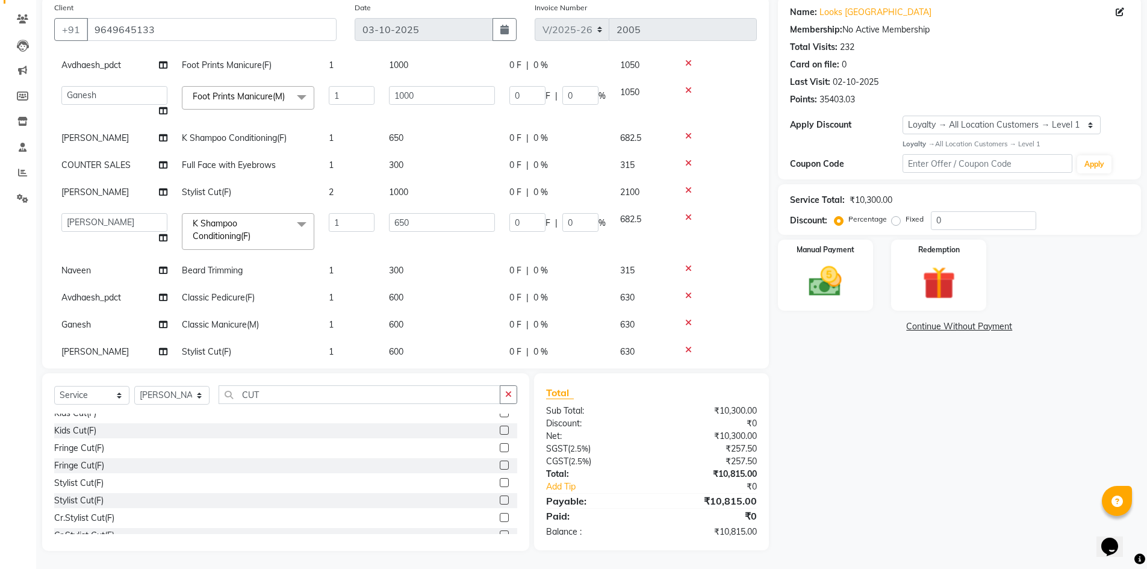
scroll to position [66, 0]
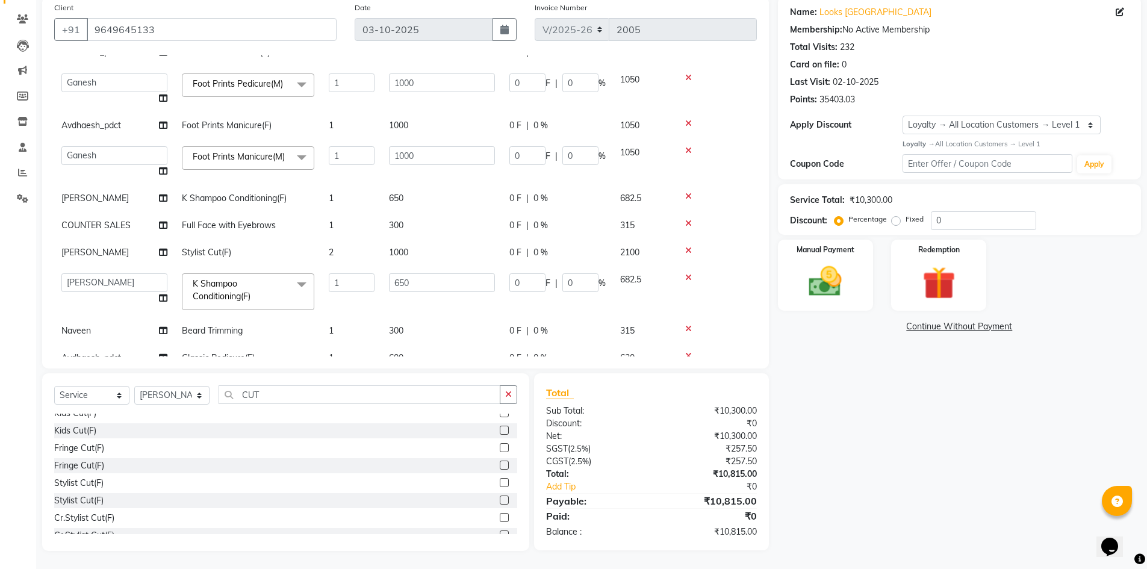
click at [393, 231] on span "300" at bounding box center [396, 225] width 14 height 11
select select "25207"
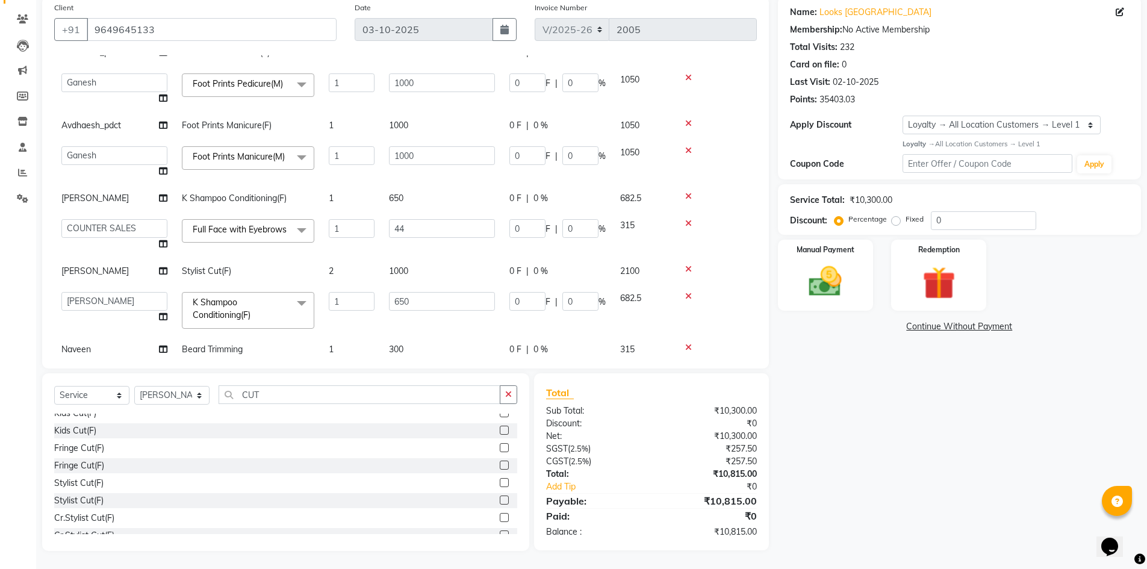
type input "440"
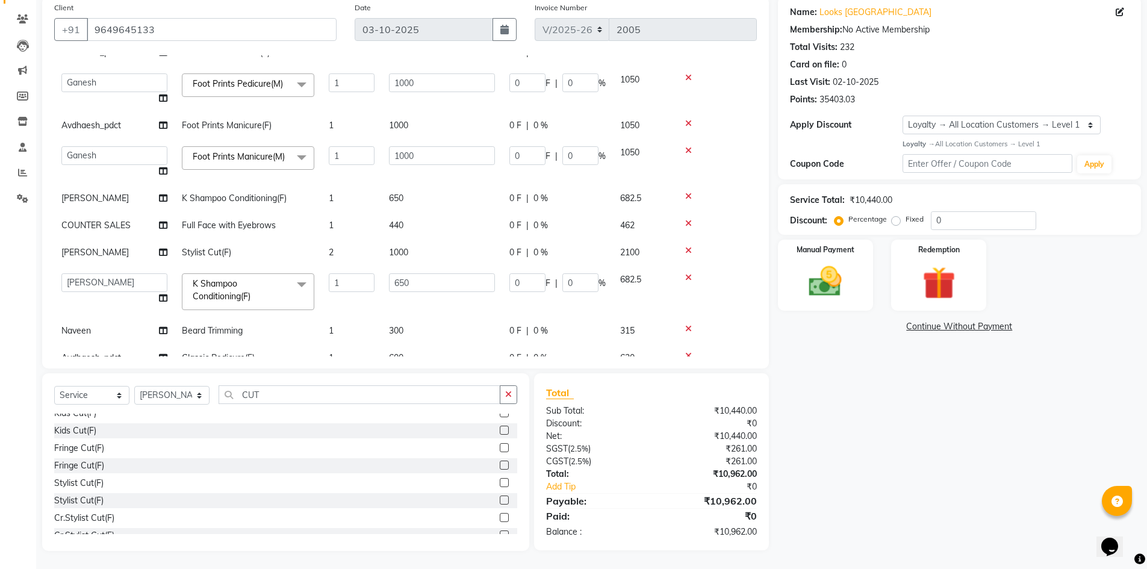
click at [386, 265] on tbody "Avdhaesh_pdct Foot Prints Pedicure(F) 1 1000 0 F | 0 % 1050 Avdhaesh_pdct COUNT…" at bounding box center [405, 246] width 702 height 414
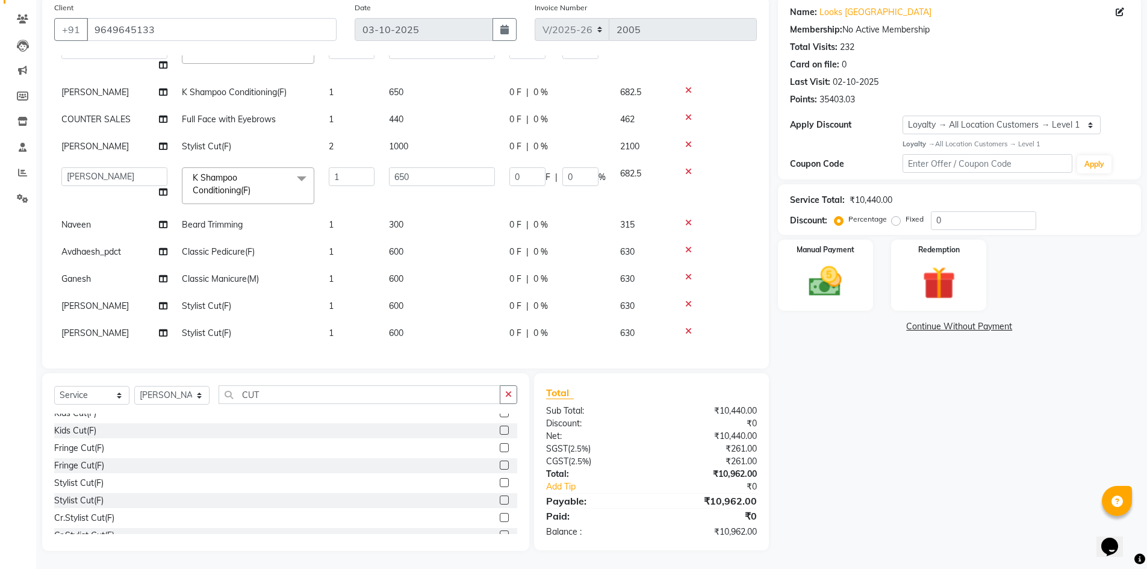
scroll to position [186, 0]
click at [858, 293] on div "Manual Payment" at bounding box center [824, 275] width 99 height 74
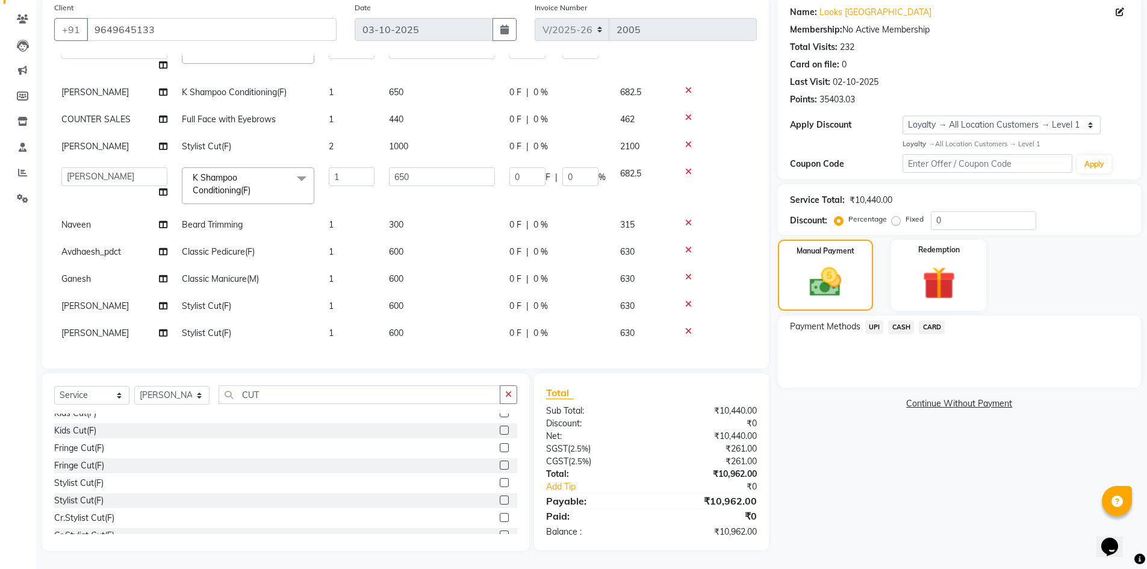
click at [938, 326] on span "CARD" at bounding box center [932, 327] width 26 height 14
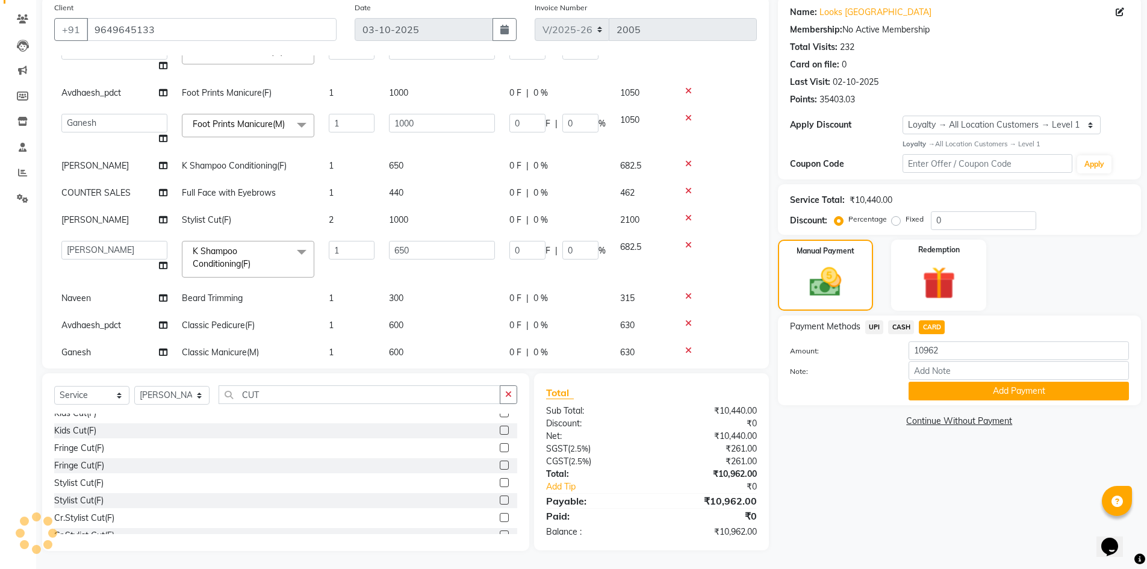
scroll to position [0, 0]
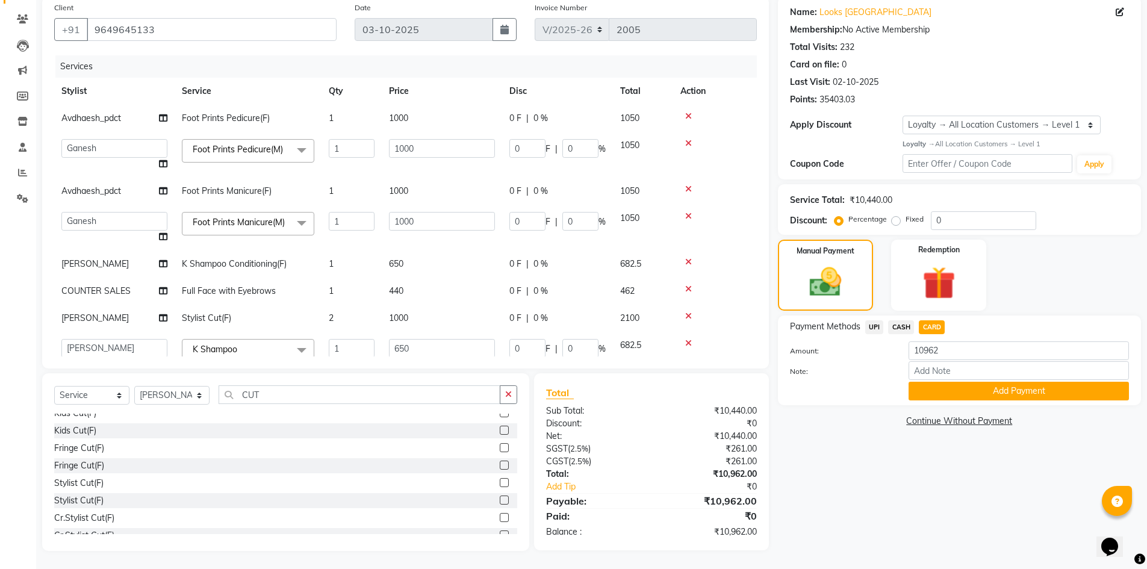
click at [137, 17] on div "Client +91 9649645133" at bounding box center [195, 25] width 300 height 49
click at [138, 29] on input "9649645133" at bounding box center [212, 29] width 250 height 23
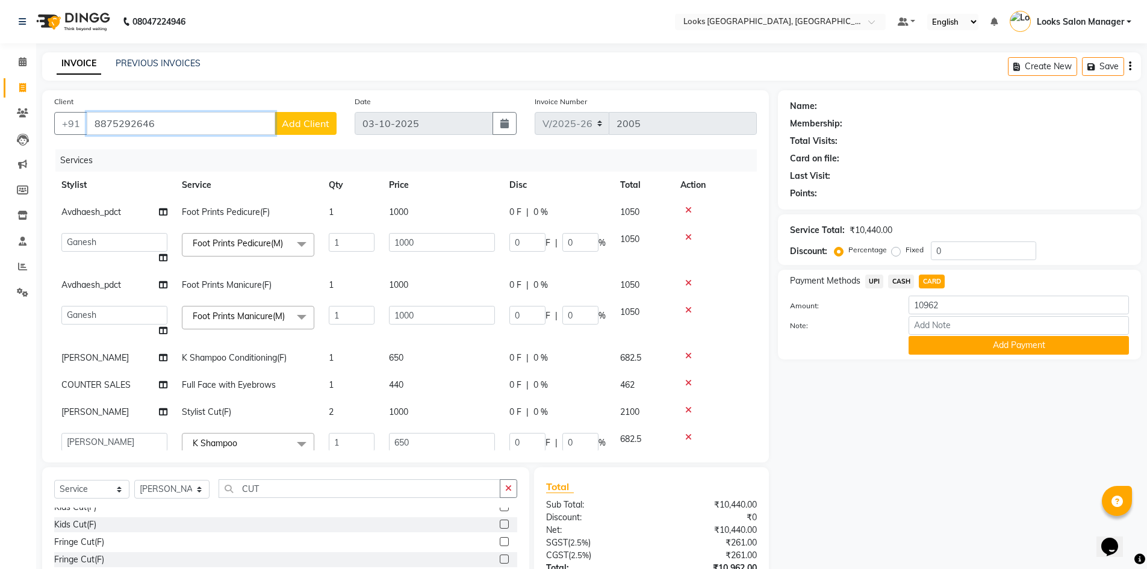
type input "8875292646"
click at [297, 115] on button "Add Client" at bounding box center [305, 123] width 62 height 23
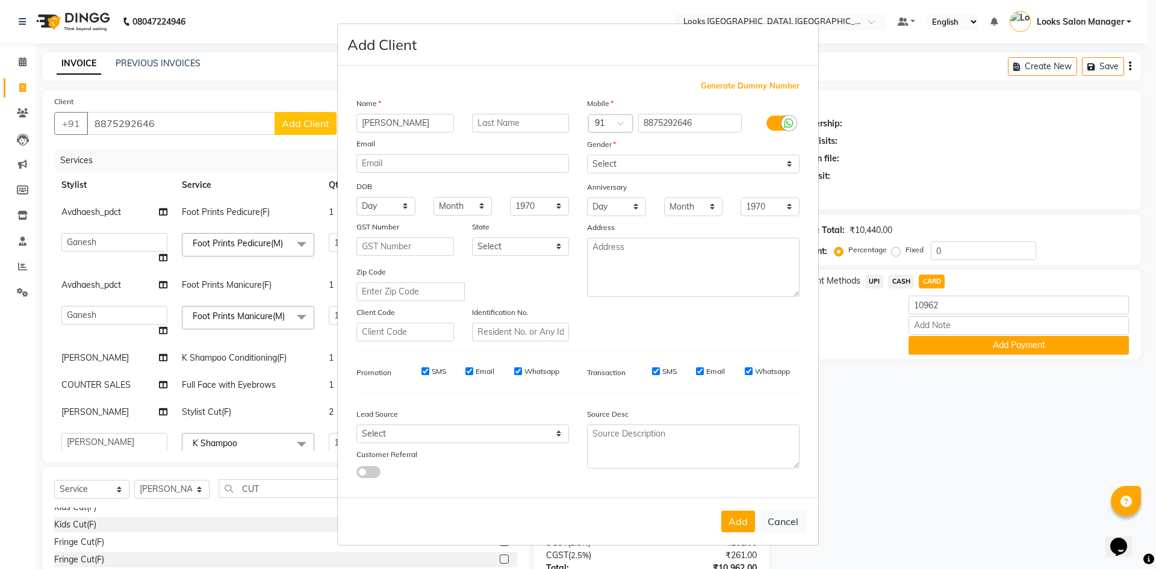
type input "AKANSHA"
click at [610, 164] on select "Select [DEMOGRAPHIC_DATA] [DEMOGRAPHIC_DATA] Other Prefer Not To Say" at bounding box center [693, 164] width 212 height 19
click at [587, 155] on select "Select [DEMOGRAPHIC_DATA] [DEMOGRAPHIC_DATA] Other Prefer Not To Say" at bounding box center [693, 164] width 212 height 19
drag, startPoint x: 606, startPoint y: 161, endPoint x: 608, endPoint y: 168, distance: 7.4
click at [606, 161] on select "Select [DEMOGRAPHIC_DATA] [DEMOGRAPHIC_DATA] Other Prefer Not To Say" at bounding box center [693, 164] width 212 height 19
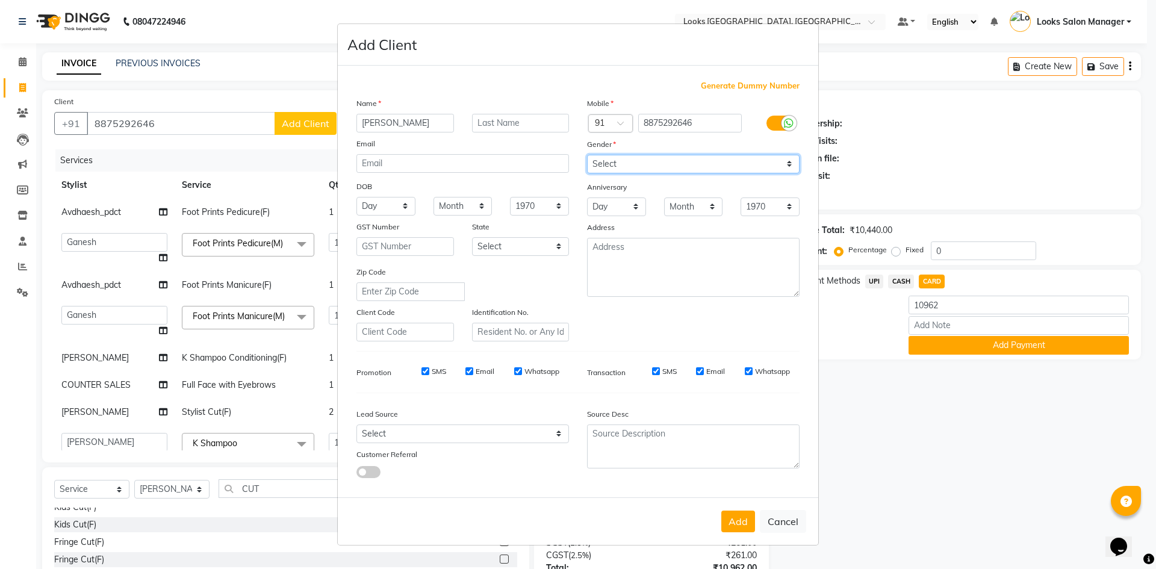
select select "female"
click at [587, 155] on select "Select [DEMOGRAPHIC_DATA] [DEMOGRAPHIC_DATA] Other Prefer Not To Say" at bounding box center [693, 164] width 212 height 19
drag, startPoint x: 730, startPoint y: 521, endPoint x: 743, endPoint y: 505, distance: 21.0
click at [731, 521] on button "Add" at bounding box center [738, 521] width 34 height 22
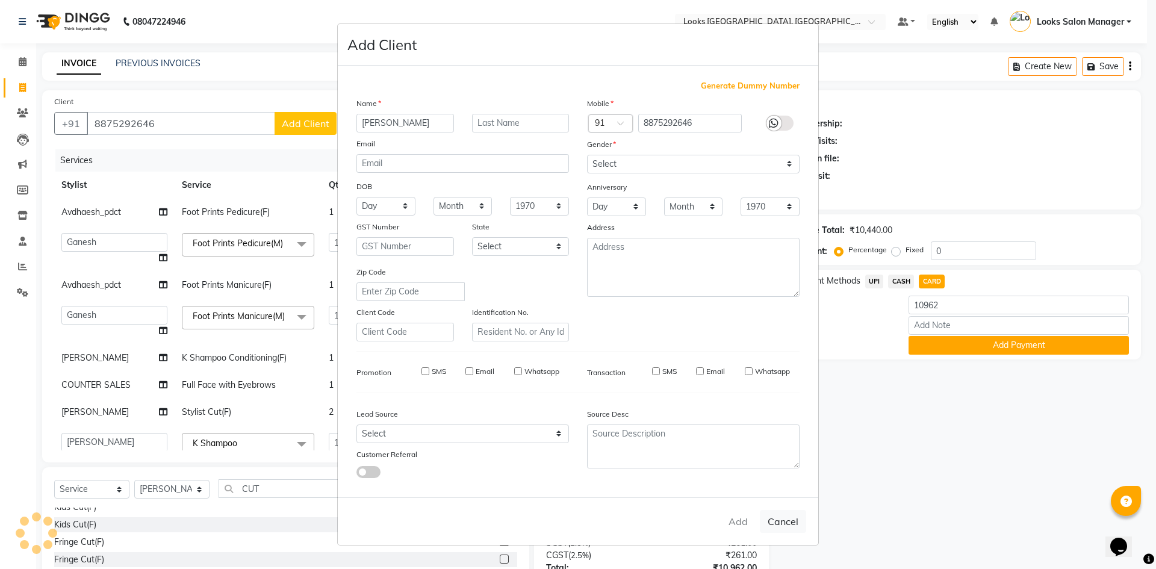
select select
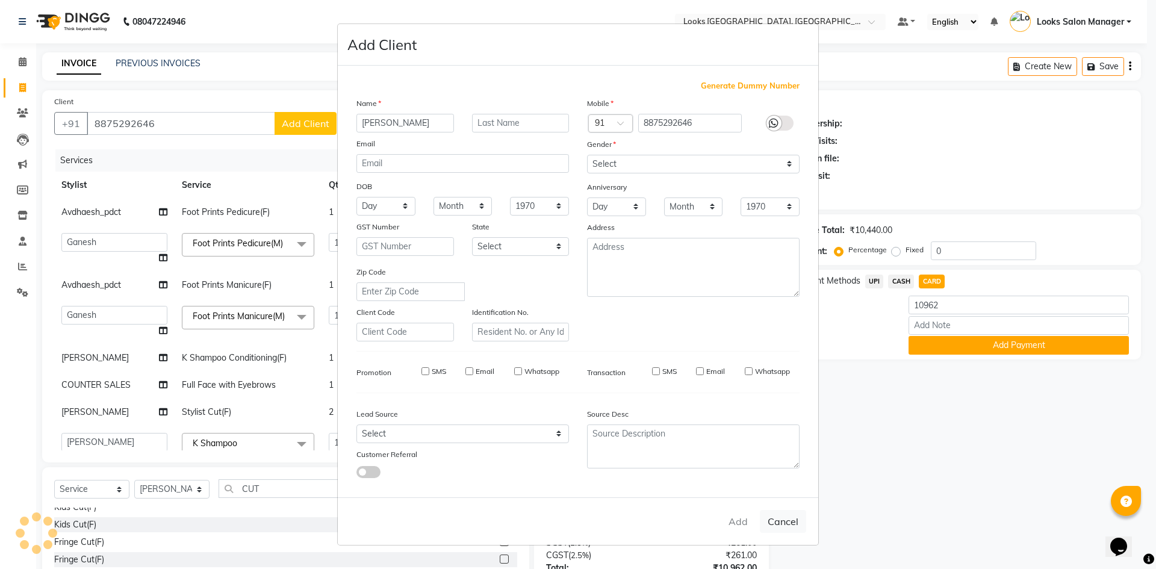
select select
checkbox input "false"
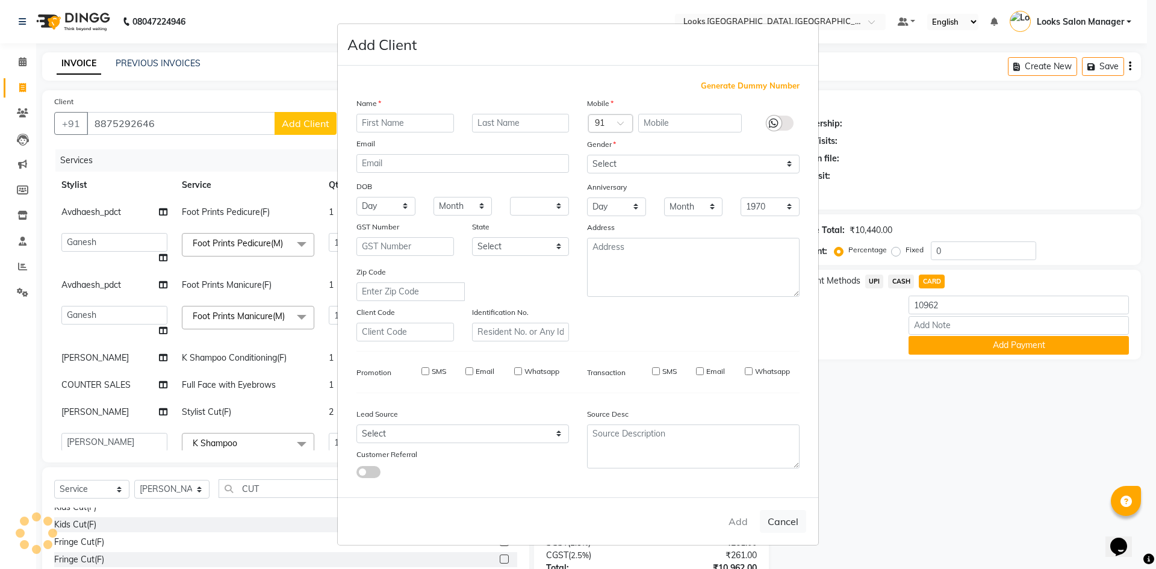
checkbox input "false"
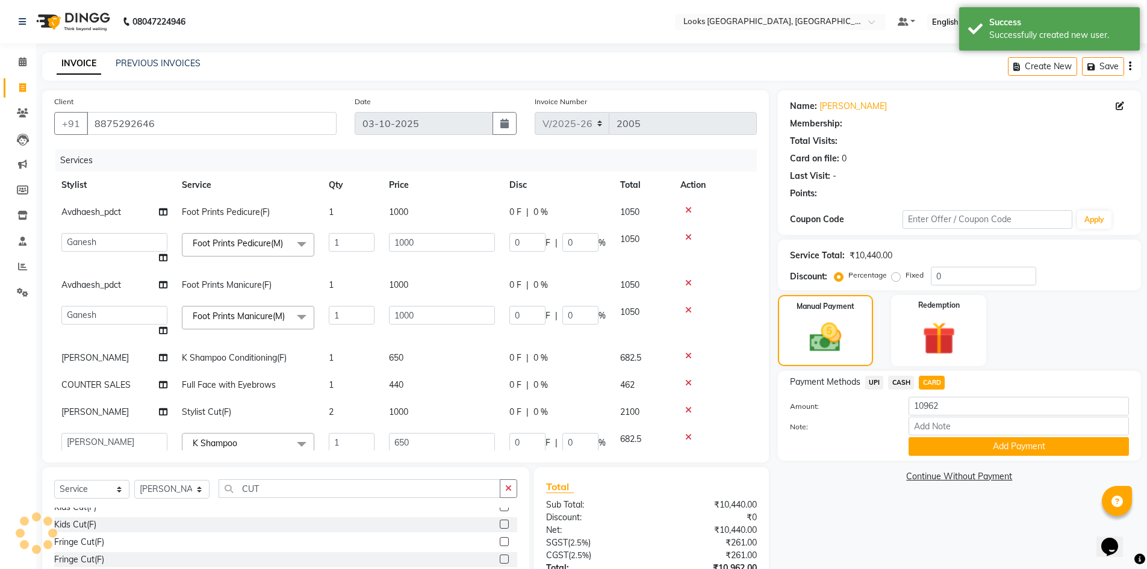
select select "1: Object"
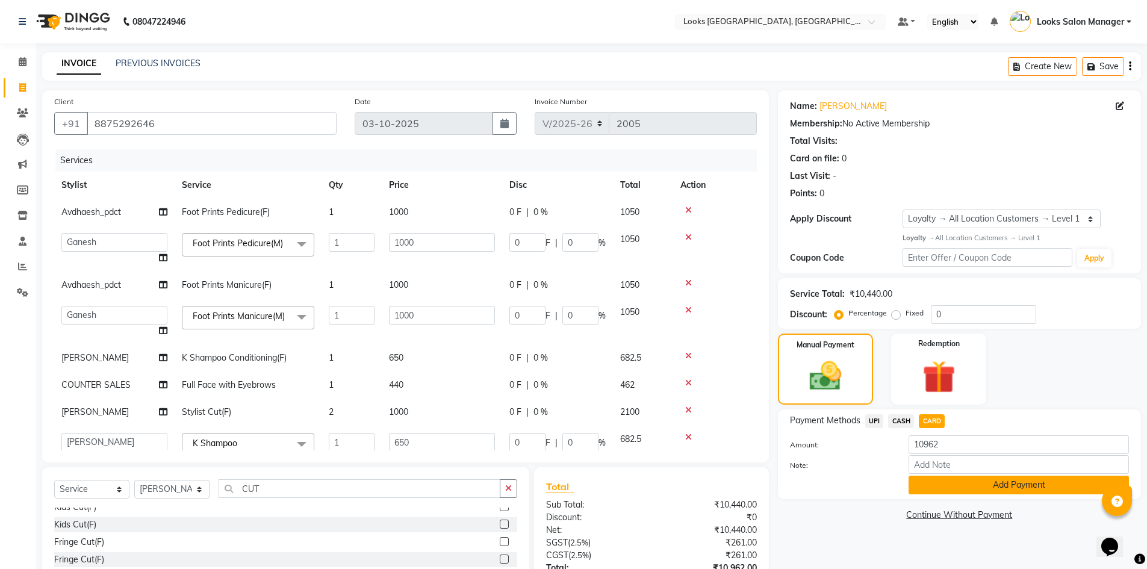
click at [929, 488] on button "Add Payment" at bounding box center [1018, 485] width 220 height 19
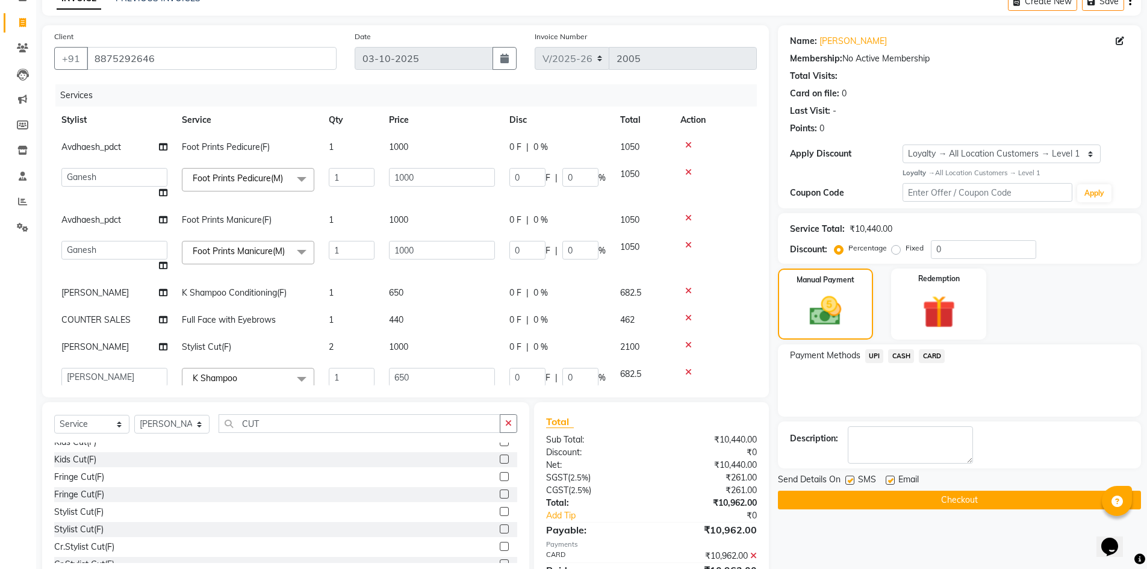
scroll to position [178, 0]
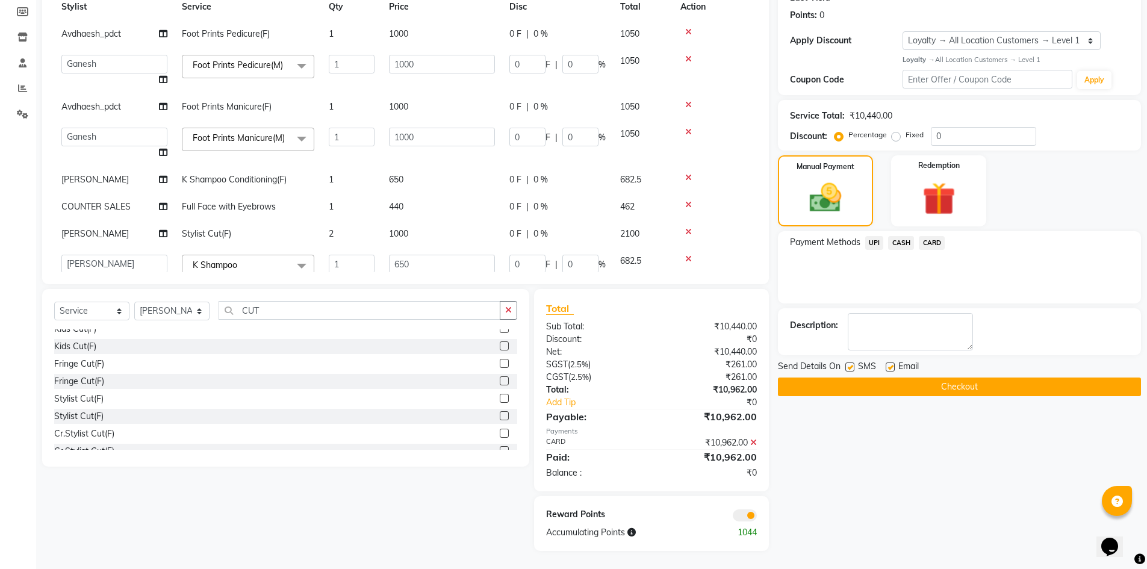
click at [846, 365] on label at bounding box center [849, 366] width 9 height 9
click at [846, 365] on input "checkbox" at bounding box center [849, 368] width 8 height 8
checkbox input "false"
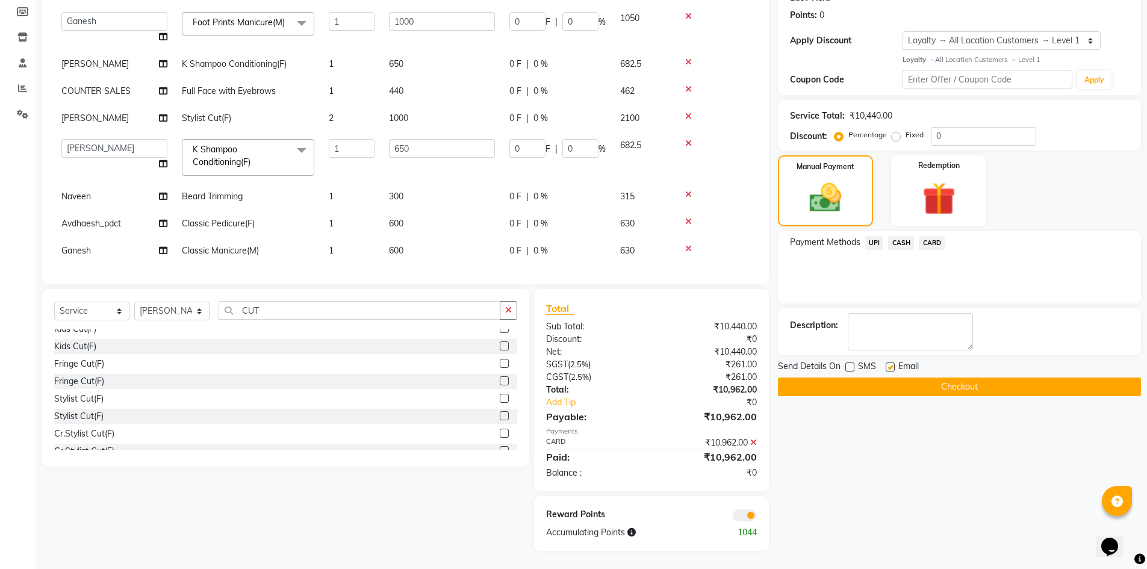
scroll to position [0, 0]
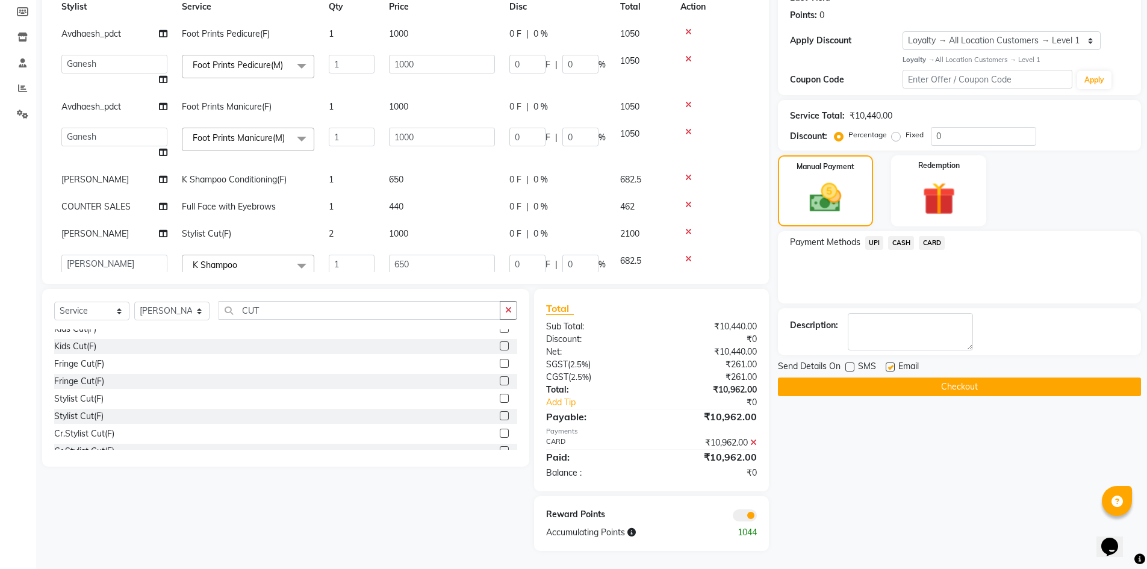
click at [794, 388] on button "Checkout" at bounding box center [959, 386] width 363 height 19
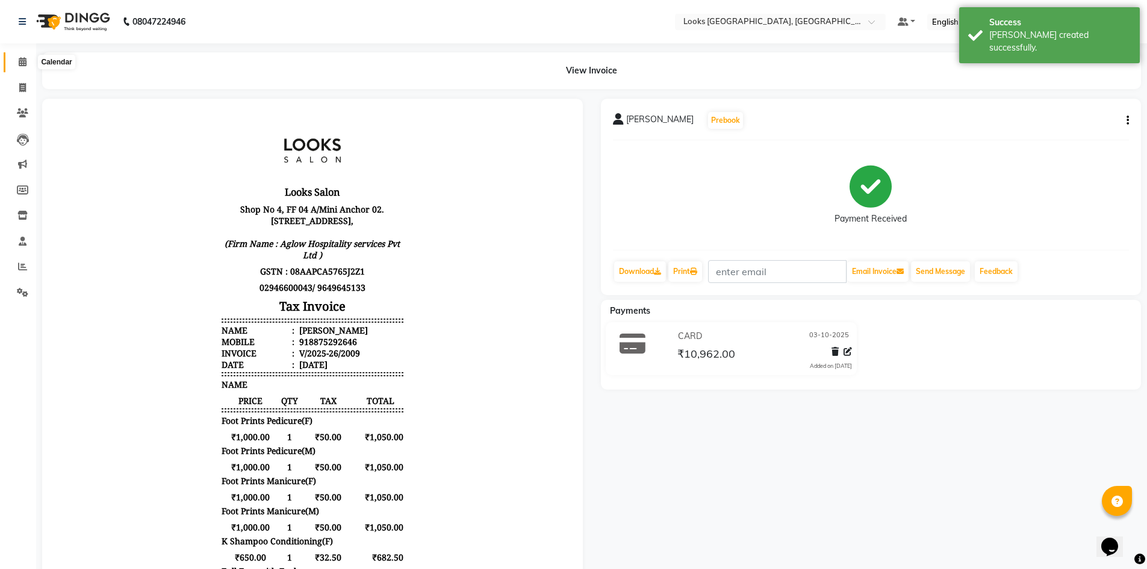
click at [15, 63] on span at bounding box center [22, 62] width 21 height 14
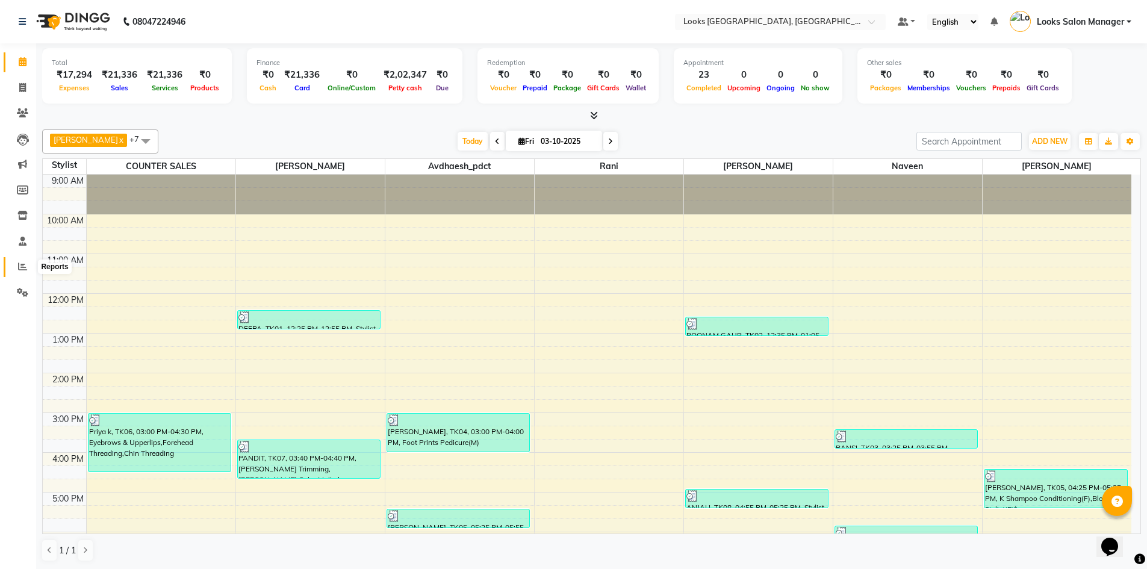
click at [25, 266] on icon at bounding box center [22, 266] width 9 height 9
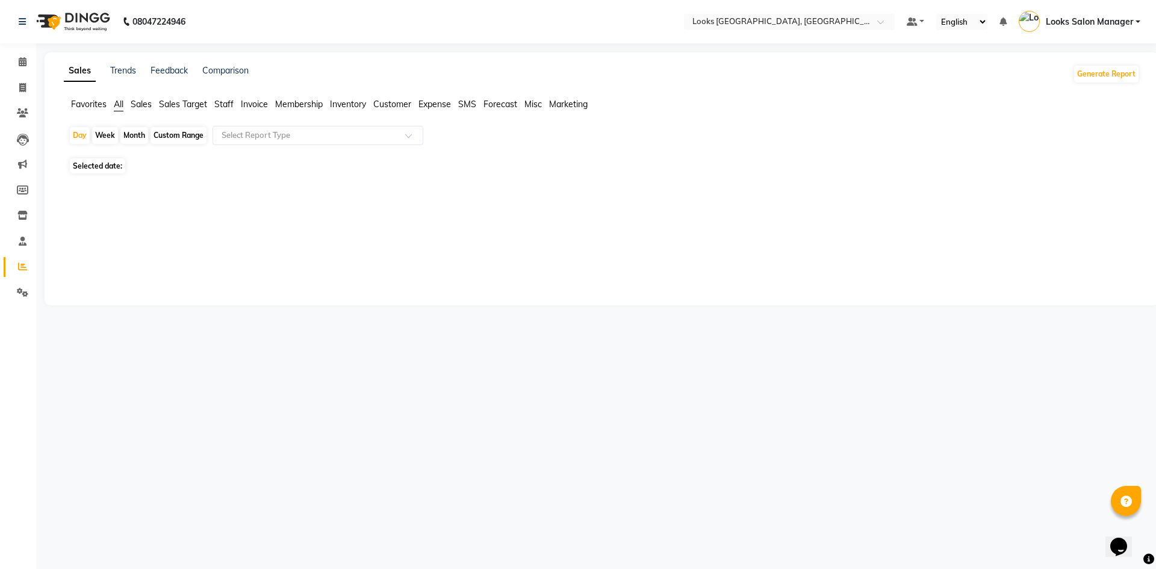
click at [226, 103] on span "Staff" at bounding box center [223, 104] width 19 height 11
click at [246, 132] on input "text" at bounding box center [305, 135] width 173 height 12
click at [260, 104] on span "Invoice" at bounding box center [254, 104] width 27 height 11
click at [221, 107] on span "Staff" at bounding box center [223, 104] width 19 height 11
click at [19, 60] on icon at bounding box center [23, 61] width 8 height 9
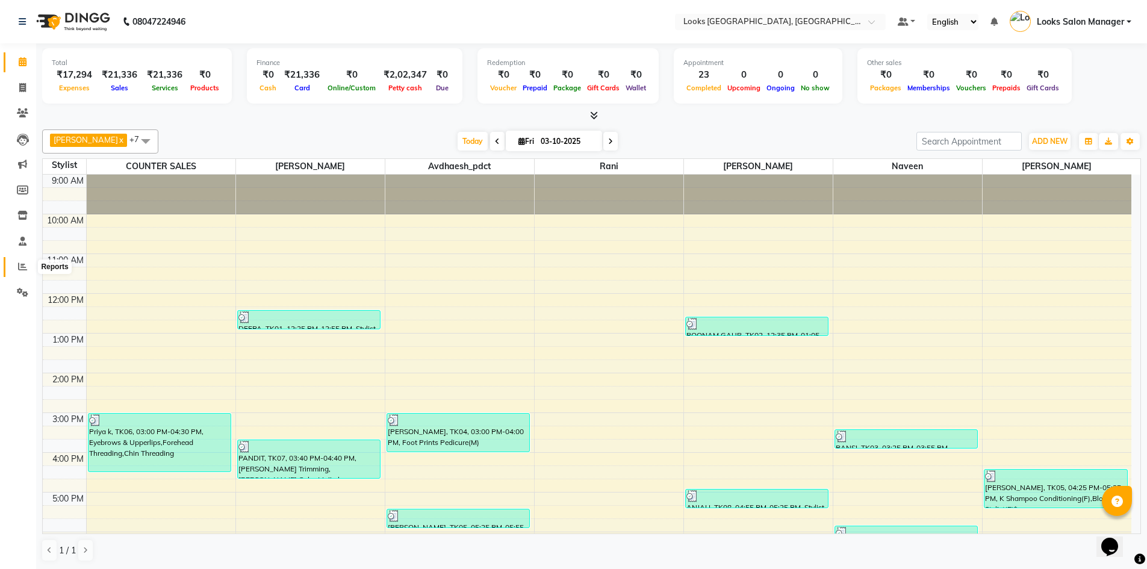
click at [22, 264] on icon at bounding box center [22, 266] width 9 height 9
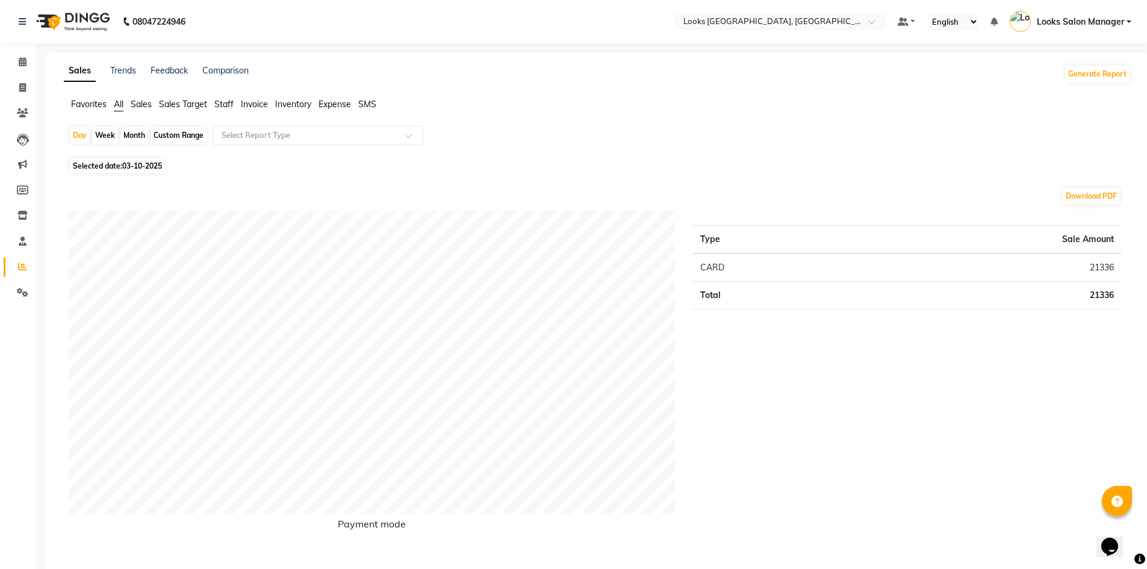
click at [228, 104] on span "Staff" at bounding box center [223, 104] width 19 height 11
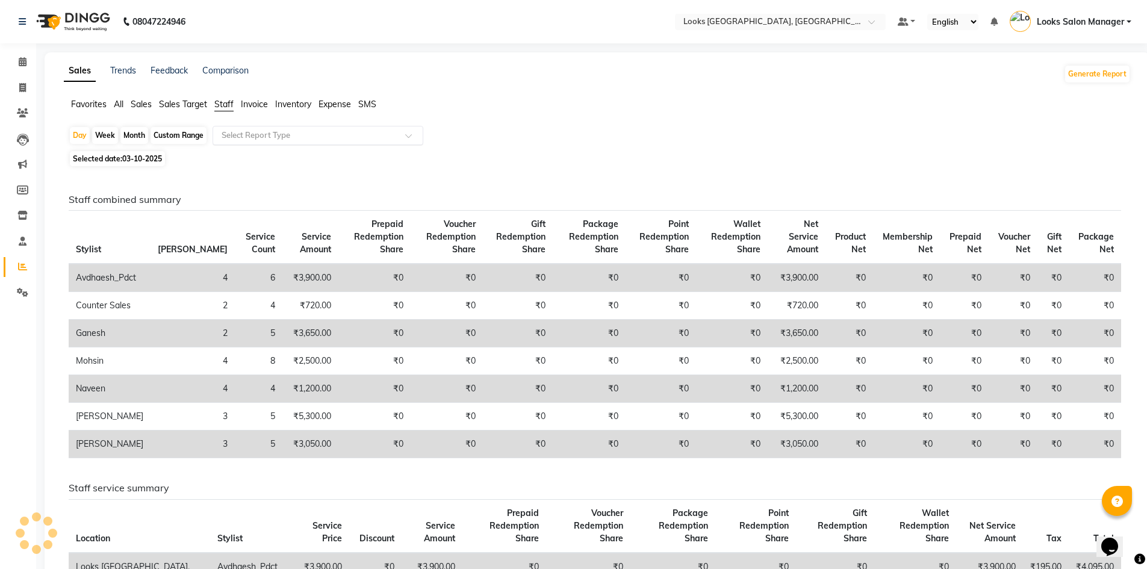
click at [247, 140] on input "text" at bounding box center [305, 135] width 173 height 12
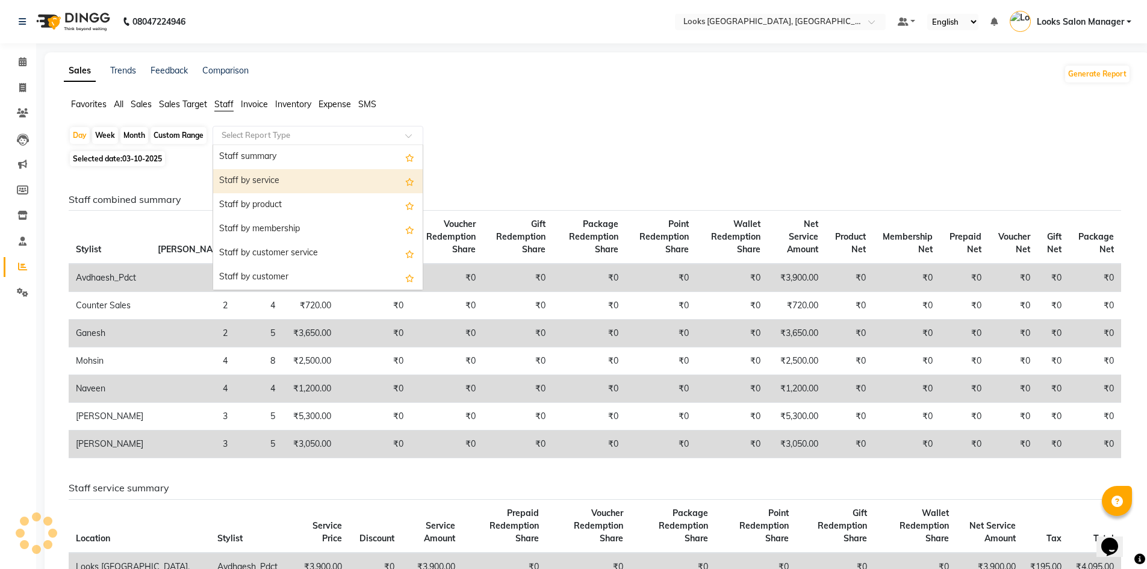
click at [268, 183] on div "Staff by service" at bounding box center [317, 181] width 209 height 24
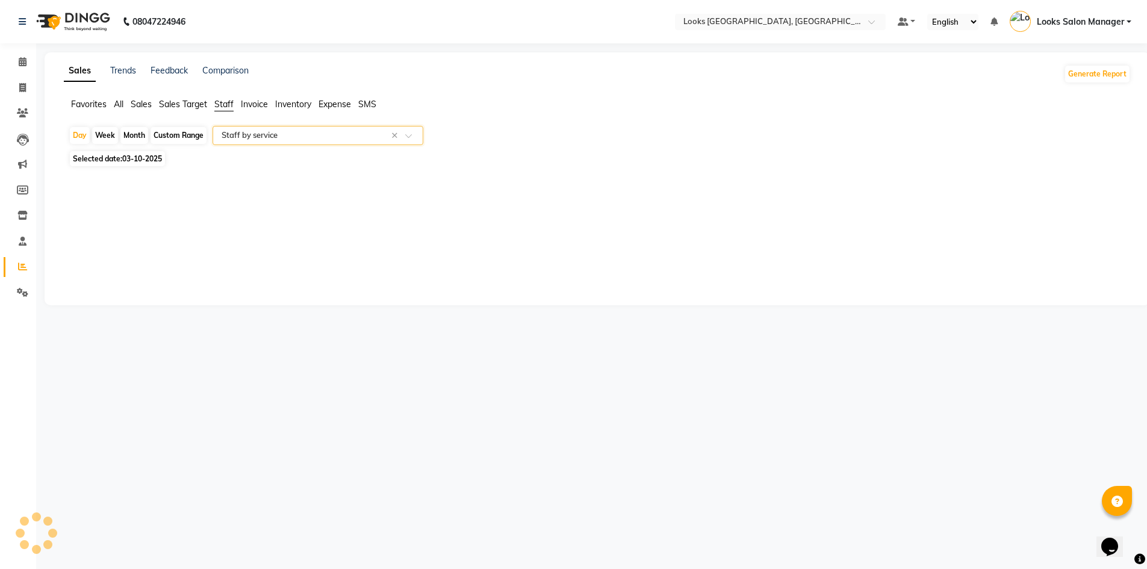
select select "full_report"
select select "pdf"
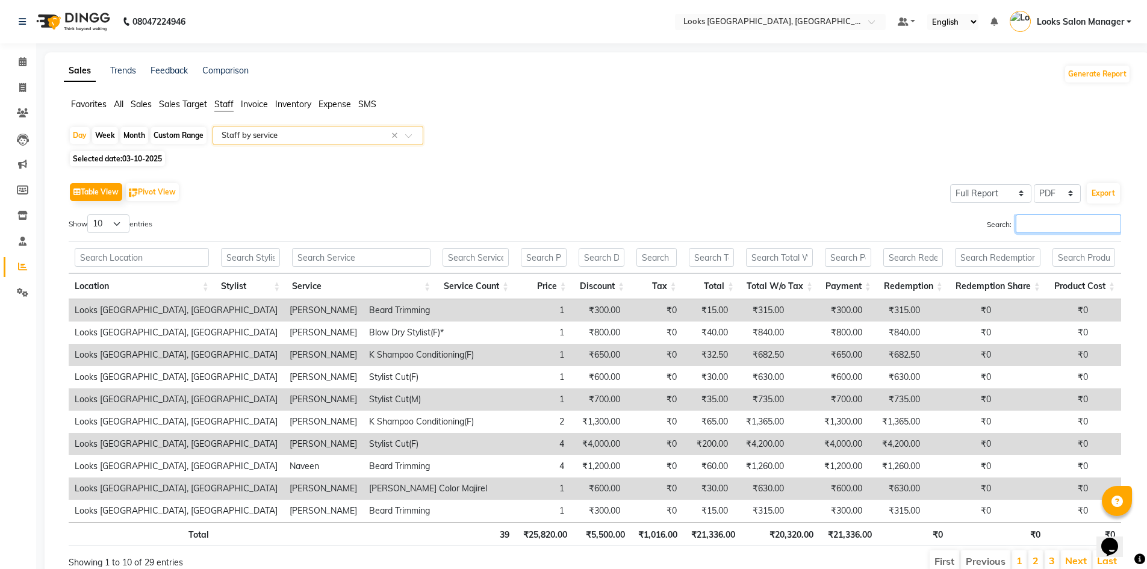
click at [1065, 230] on input "Search:" at bounding box center [1067, 223] width 105 height 19
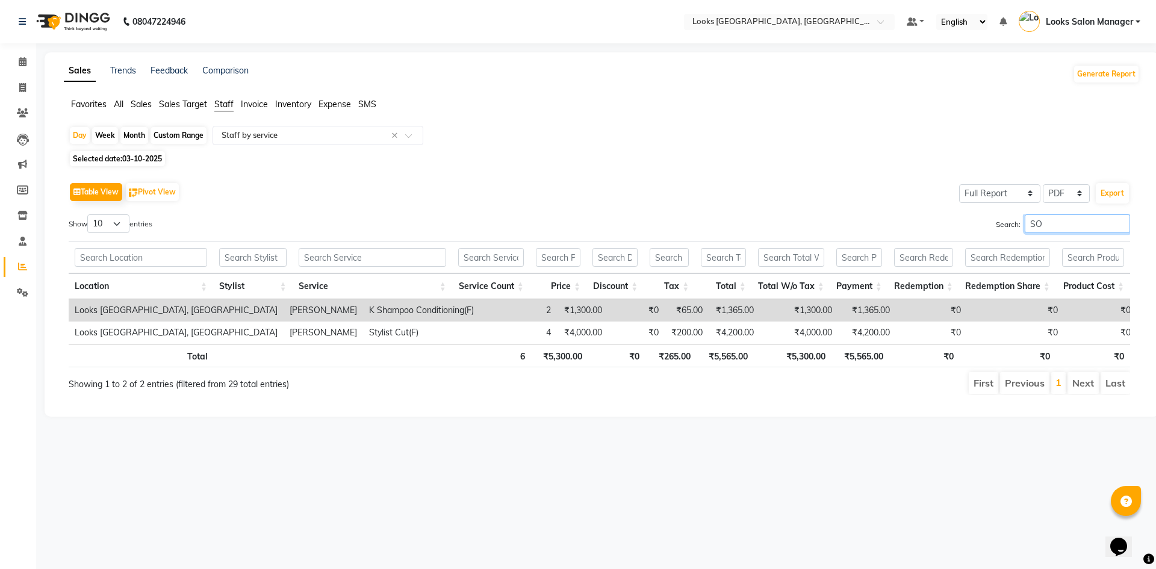
type input "S"
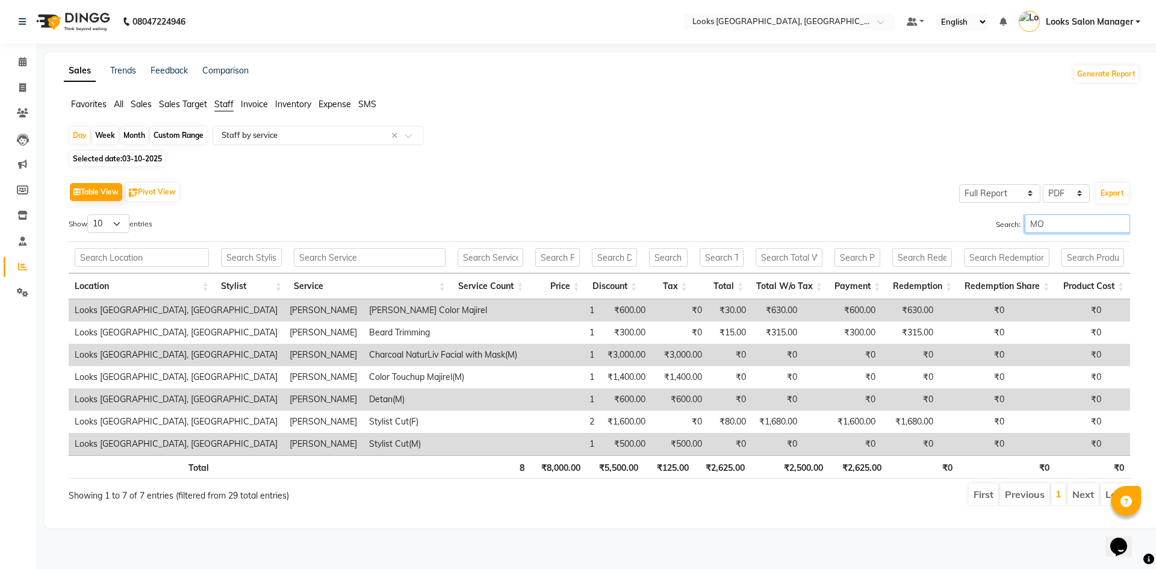
type input "M"
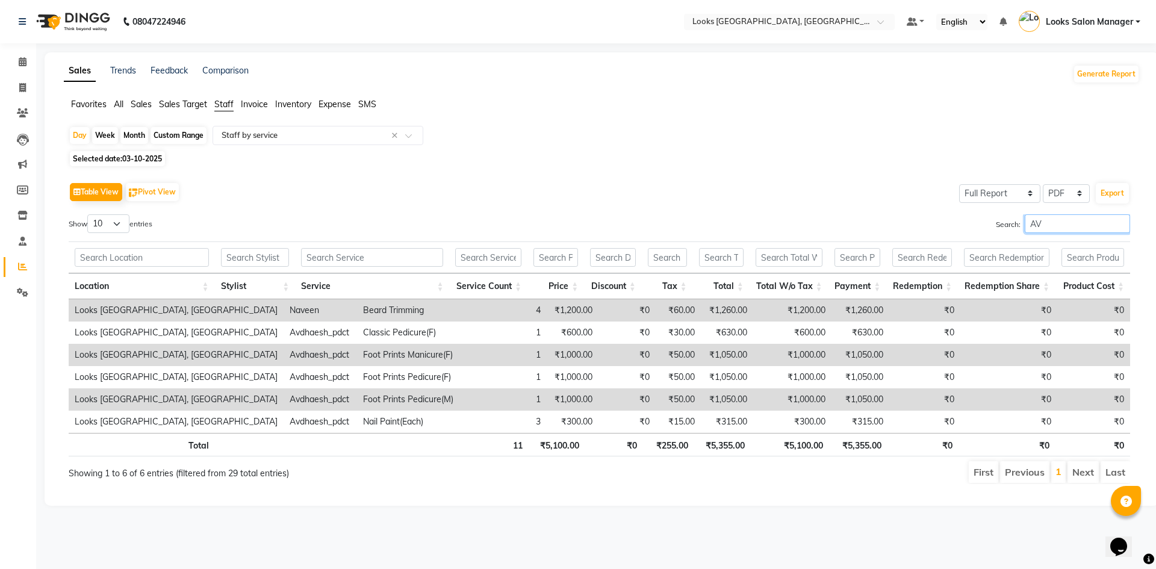
type input "A"
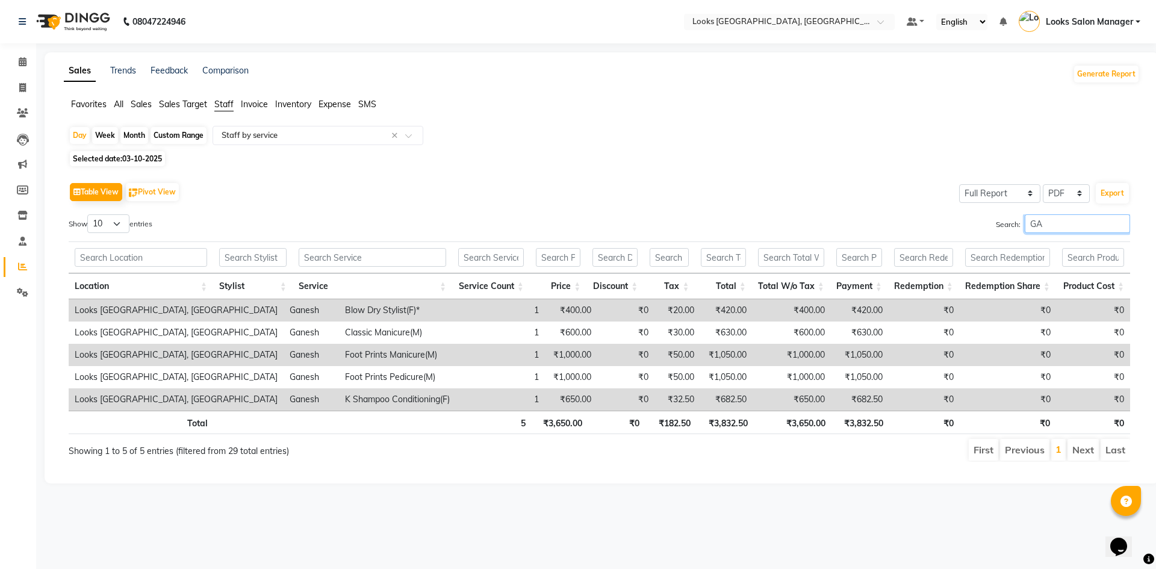
type input "G"
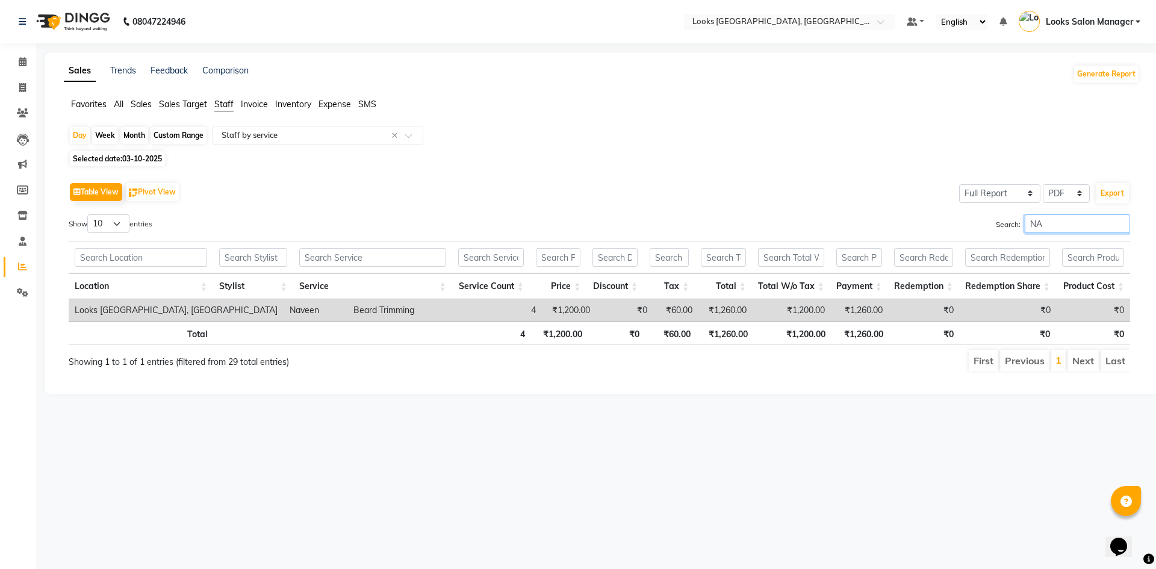
type input "N"
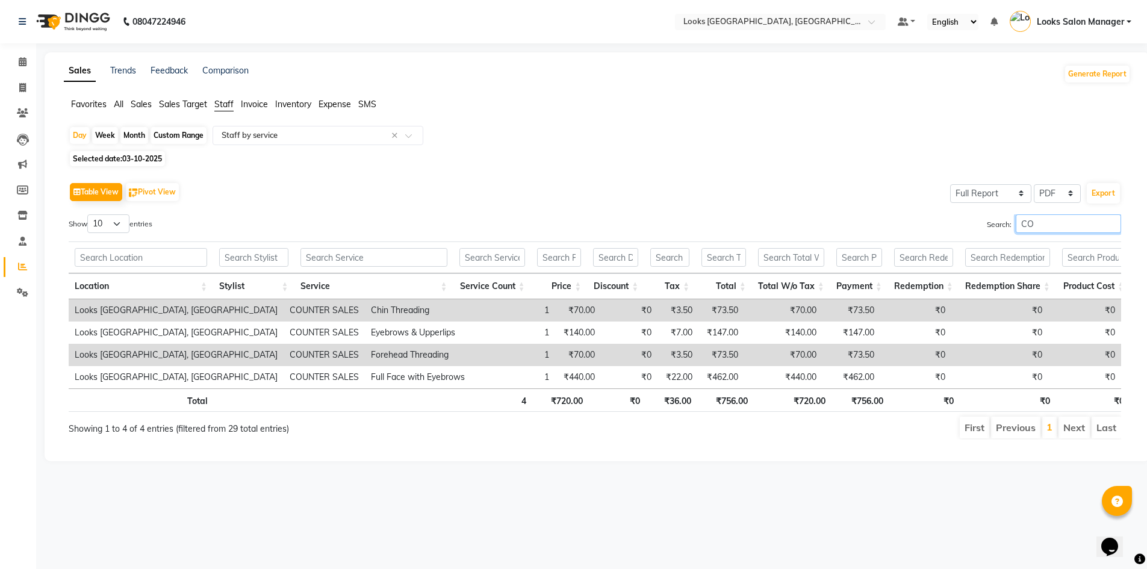
type input "C"
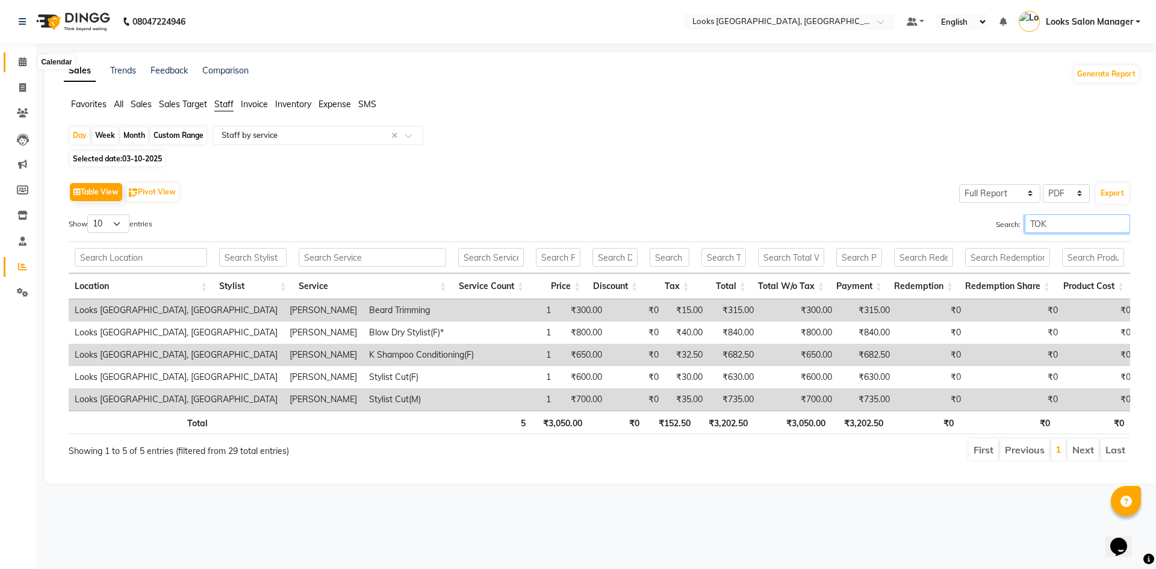
type input "TOK"
click at [19, 61] on icon at bounding box center [23, 61] width 8 height 9
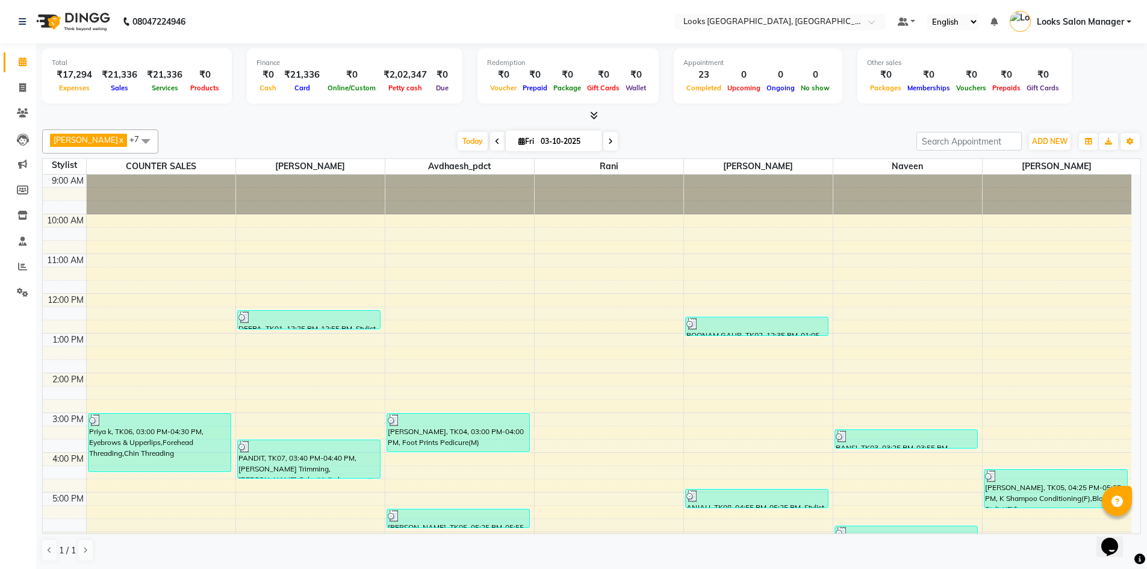
click at [590, 111] on icon at bounding box center [594, 115] width 8 height 9
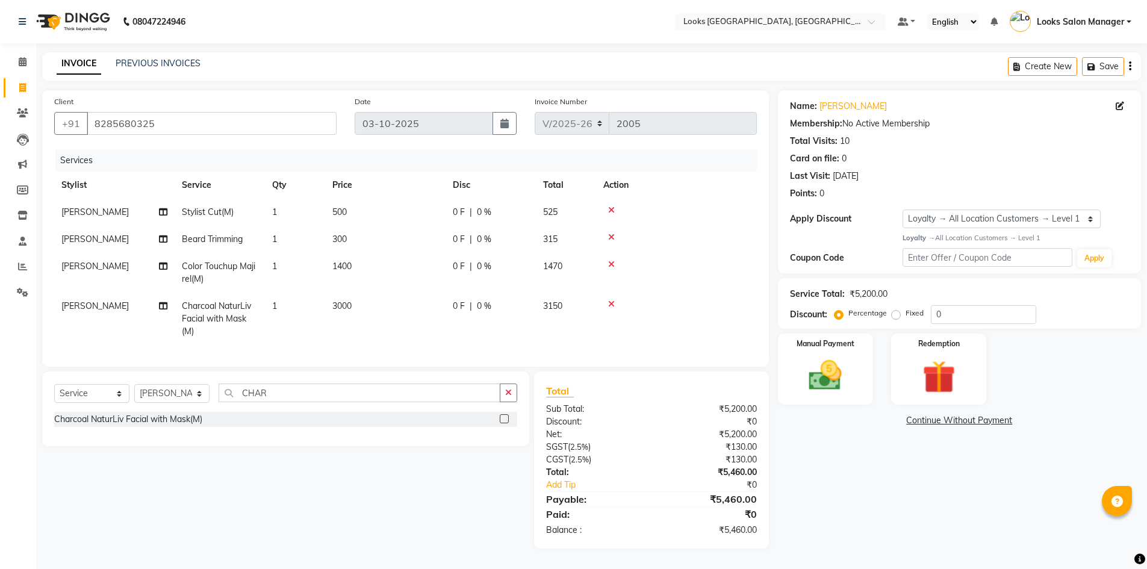
select select "4460"
select select "service"
select select "25215"
select select "1: Object"
click at [253, 401] on input "CHAR" at bounding box center [359, 392] width 282 height 19
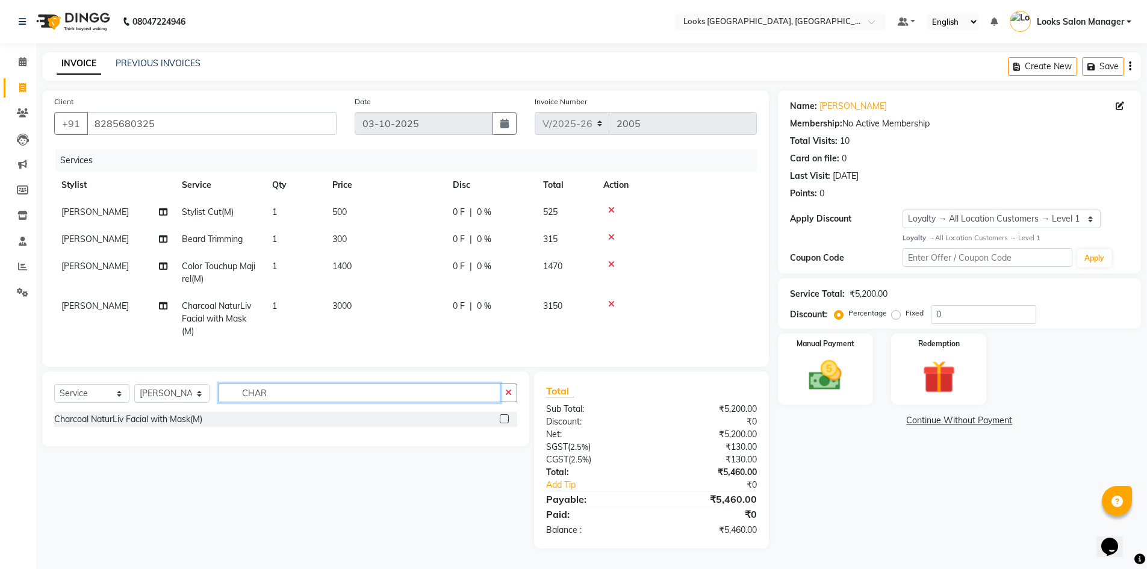
click at [253, 401] on input "CHAR" at bounding box center [359, 392] width 282 height 19
type input "DETAN"
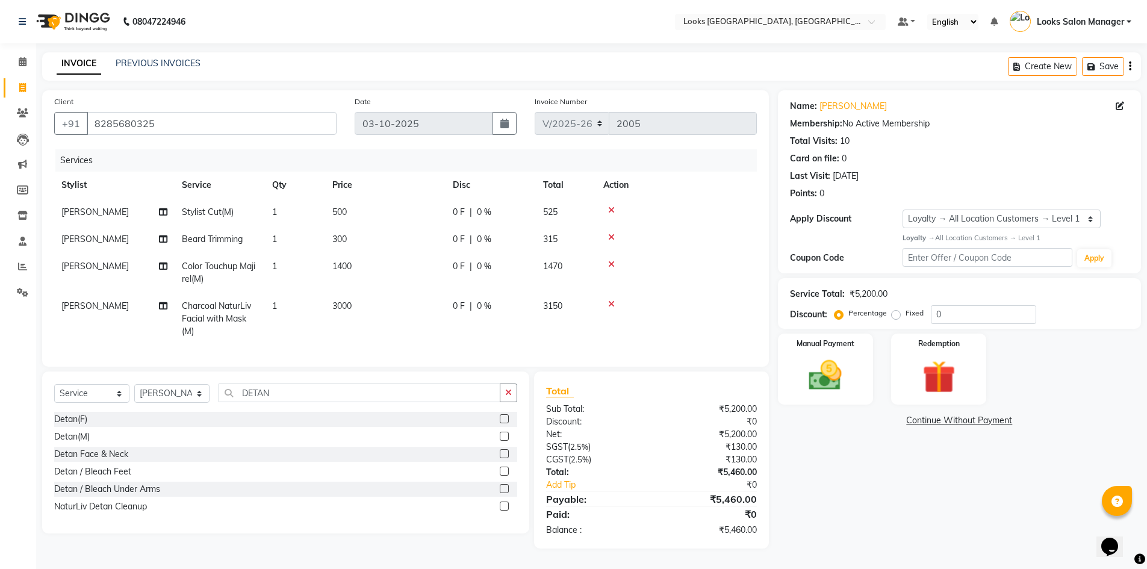
click at [504, 441] on label at bounding box center [504, 436] width 9 height 9
click at [504, 441] on input "checkbox" at bounding box center [504, 437] width 8 height 8
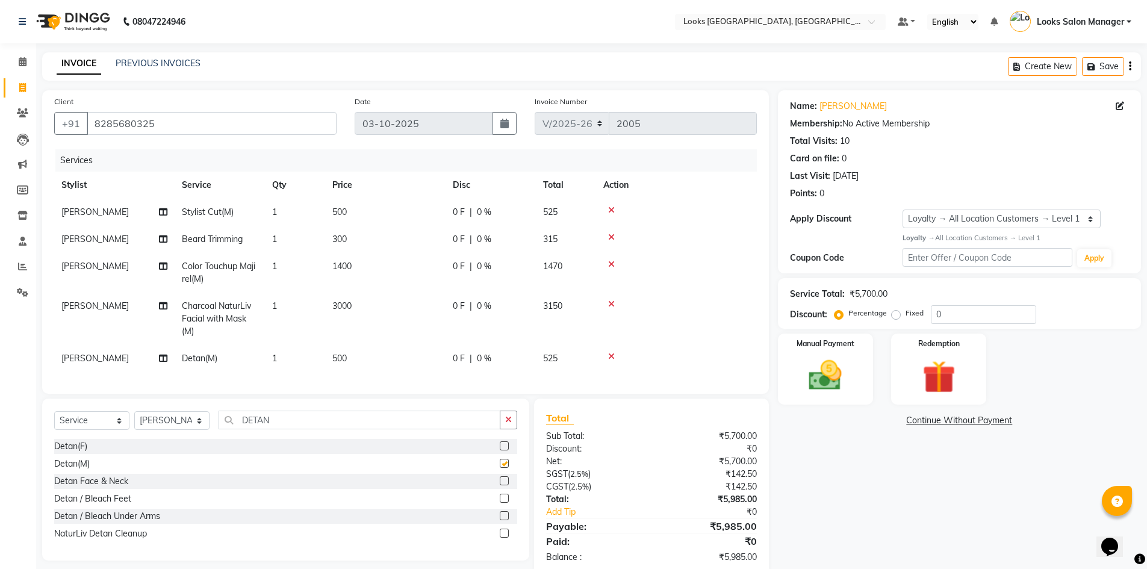
checkbox input "false"
click at [378, 371] on td "500" at bounding box center [385, 358] width 120 height 27
select select "25215"
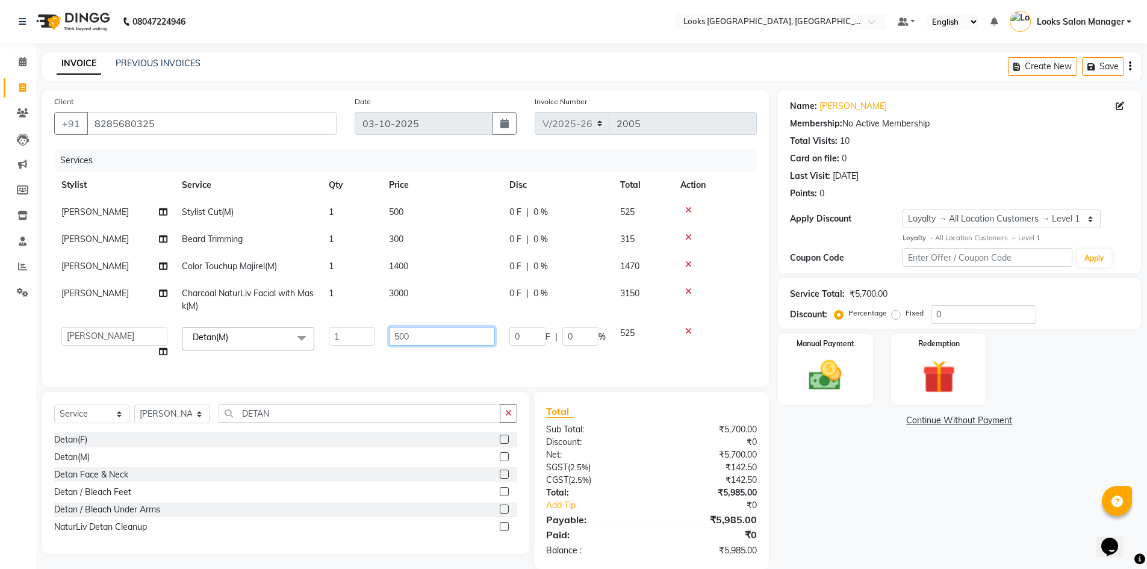
drag, startPoint x: 400, startPoint y: 339, endPoint x: 380, endPoint y: 344, distance: 21.0
click at [380, 344] on tr "Avdhaesh_pdct COUNTER SALES Ganesh Looks Salon Manager MOHSIN Naveen Priyanka S…" at bounding box center [405, 343] width 702 height 46
type input "600"
drag, startPoint x: 367, startPoint y: 363, endPoint x: 370, endPoint y: 357, distance: 6.7
click at [367, 362] on tr "Avdhaesh_pdct COUNTER SALES Ganesh Looks Salon Manager MOHSIN Naveen Priyanka S…" at bounding box center [405, 343] width 702 height 46
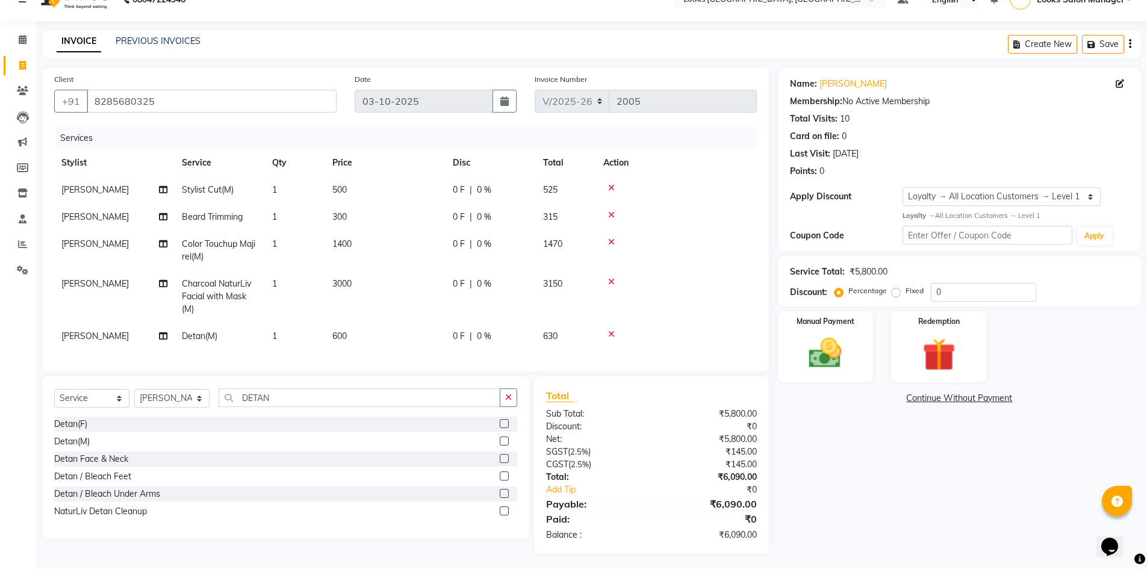
scroll to position [34, 0]
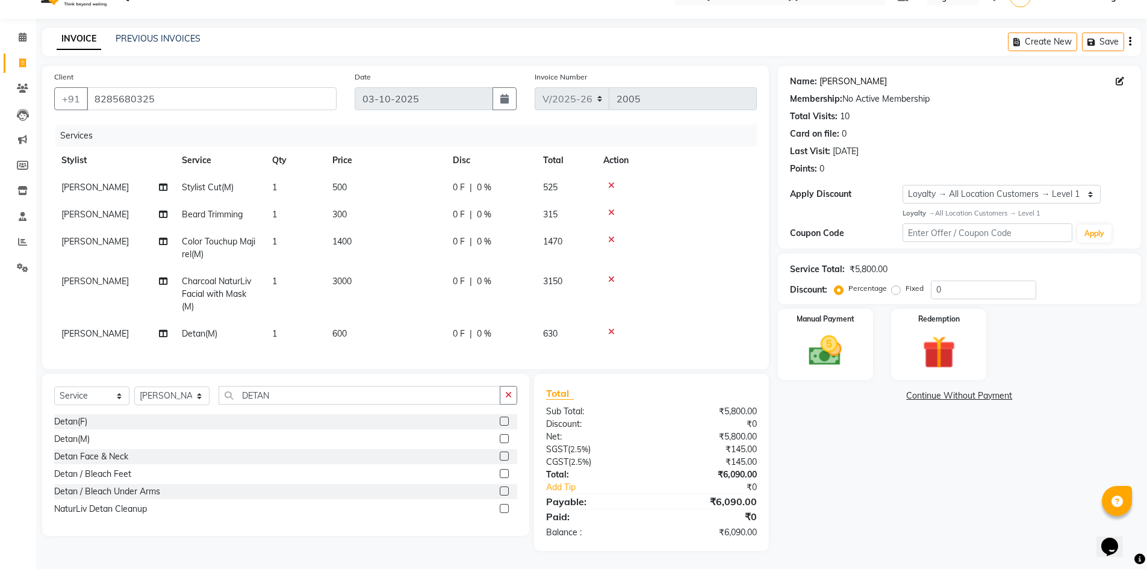
click at [839, 78] on link "Arjun Singh" at bounding box center [852, 81] width 67 height 13
click at [609, 208] on icon at bounding box center [611, 212] width 7 height 8
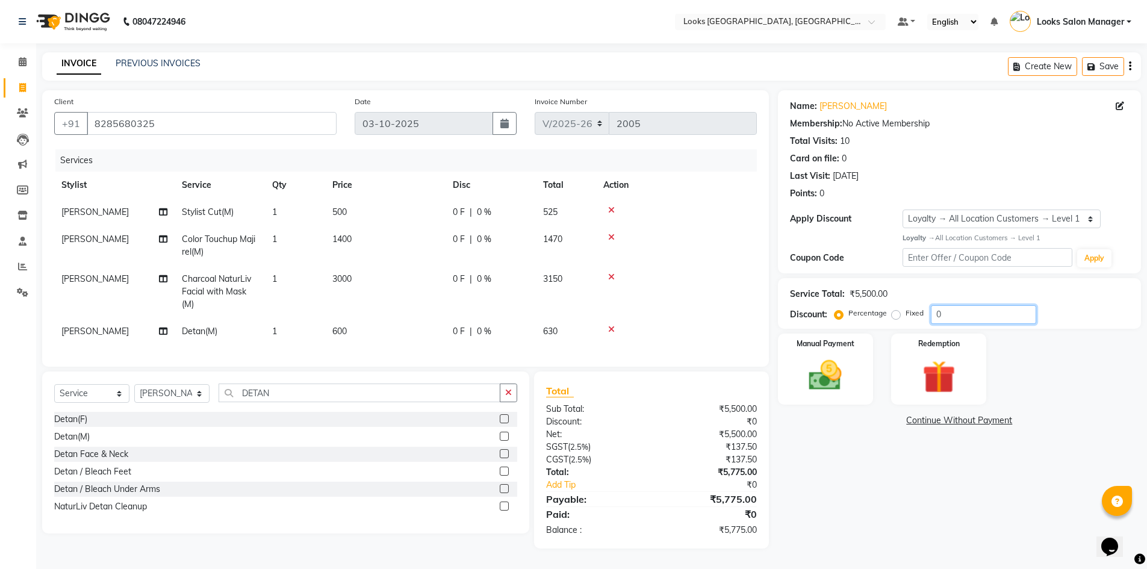
click at [931, 309] on input "0" at bounding box center [983, 314] width 105 height 19
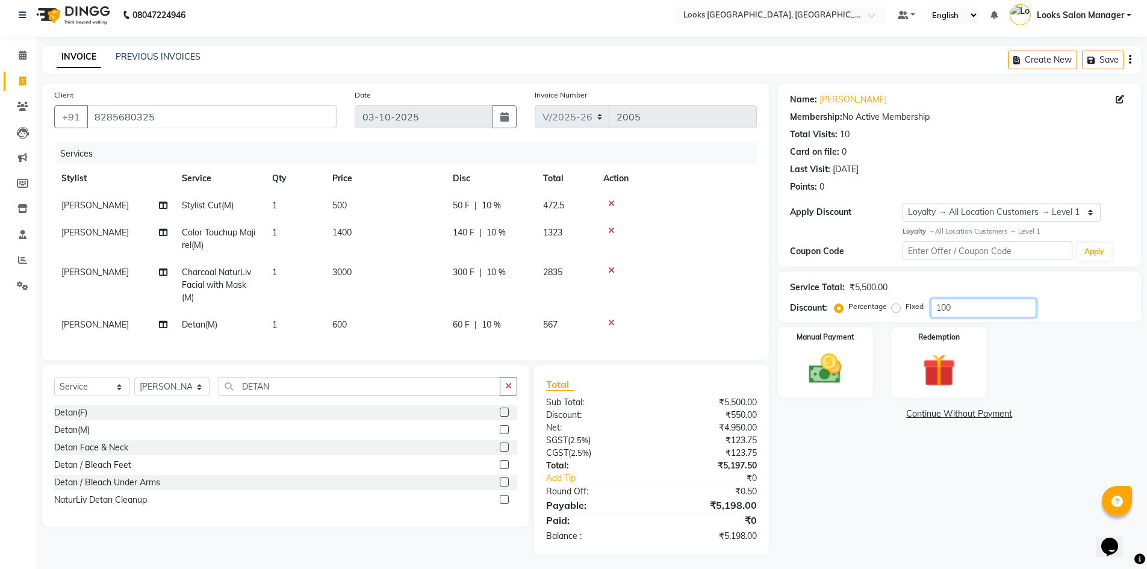
scroll to position [0, 0]
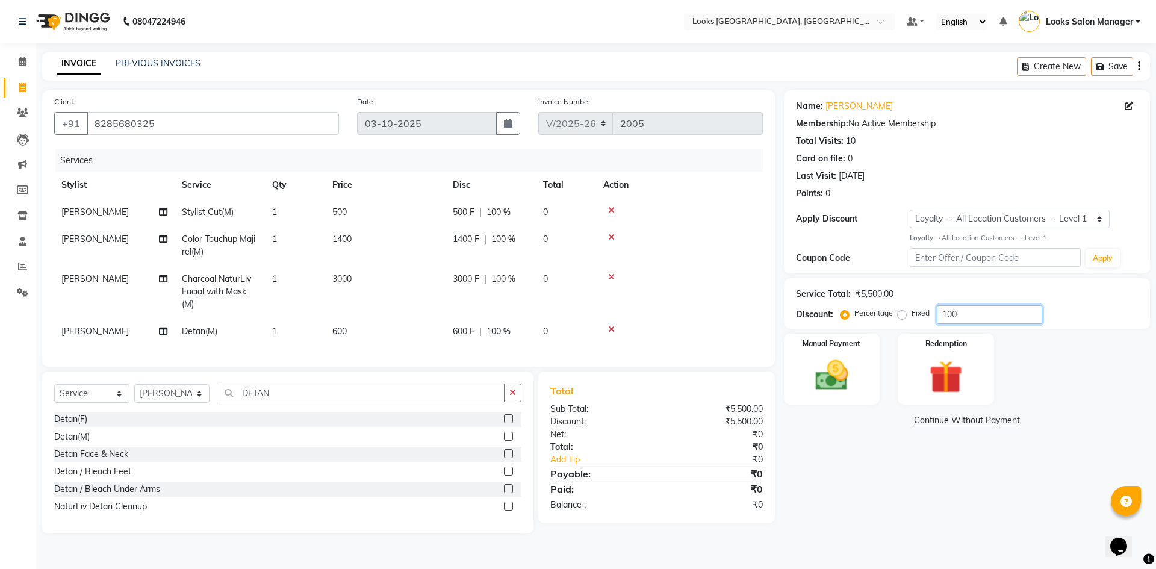
type input "100"
click at [855, 377] on img at bounding box center [832, 376] width 56 height 40
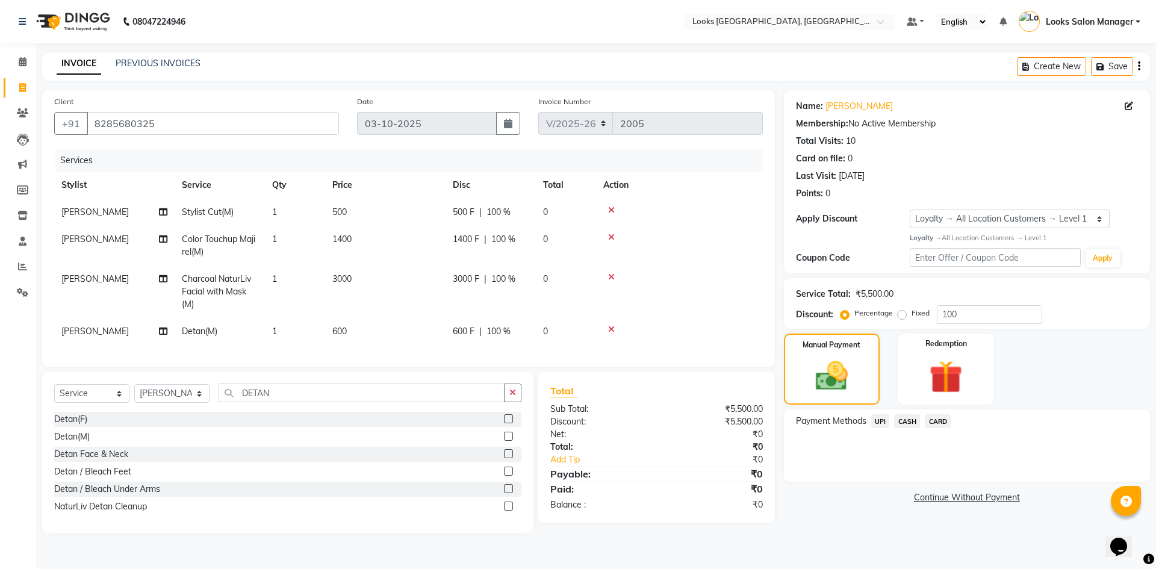
click at [937, 418] on span "CARD" at bounding box center [938, 421] width 26 height 14
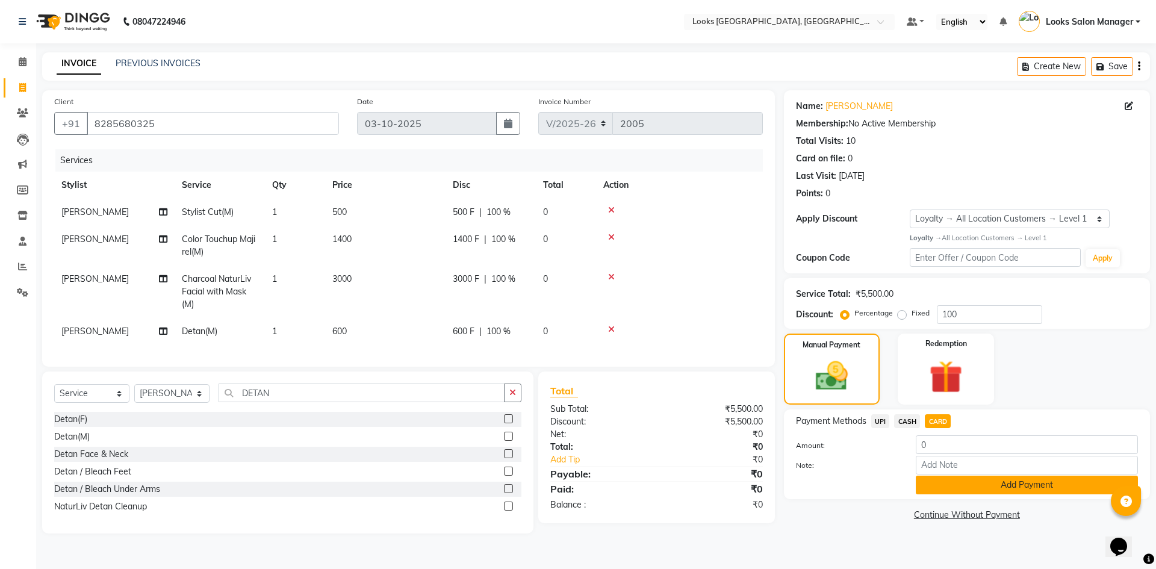
click at [929, 485] on button "Add Payment" at bounding box center [1027, 485] width 222 height 19
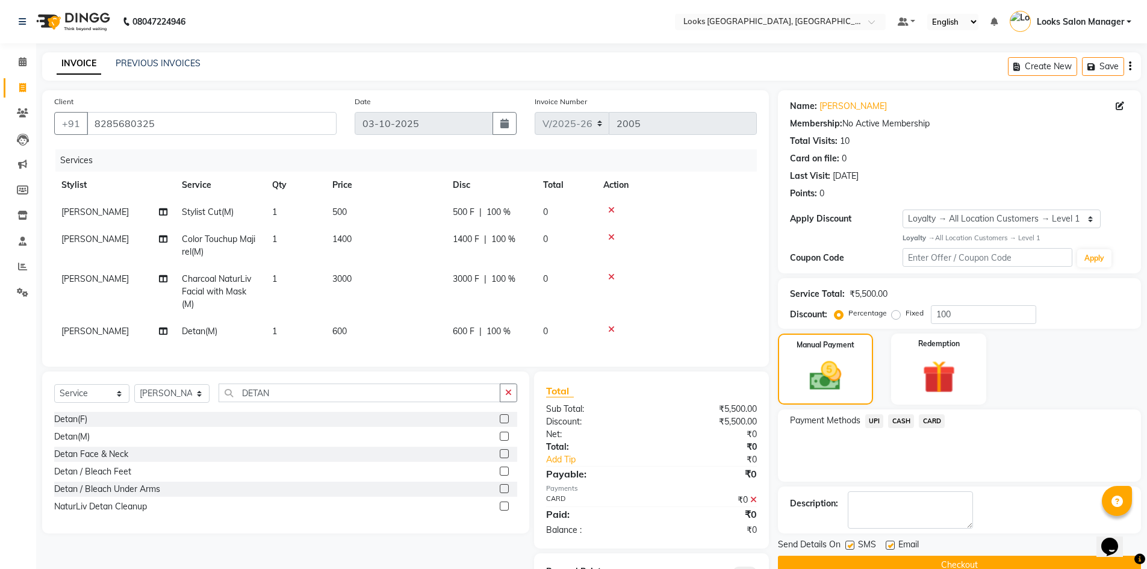
click at [851, 545] on label at bounding box center [849, 545] width 9 height 9
click at [851, 545] on input "checkbox" at bounding box center [849, 546] width 8 height 8
checkbox input "false"
click at [843, 554] on div "Send Details On SMS Email Checkout" at bounding box center [959, 556] width 363 height 36
click at [843, 556] on button "Checkout" at bounding box center [959, 565] width 363 height 19
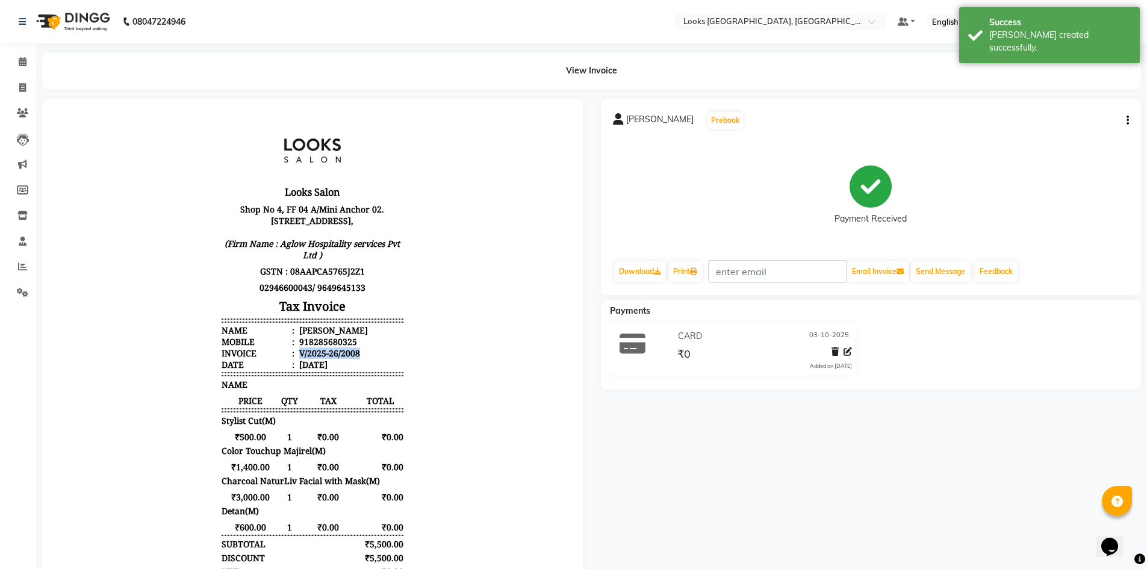
drag, startPoint x: 290, startPoint y: 365, endPoint x: 355, endPoint y: 369, distance: 65.1
click at [355, 359] on li "Invoice : V/2025-26/2008" at bounding box center [313, 352] width 182 height 11
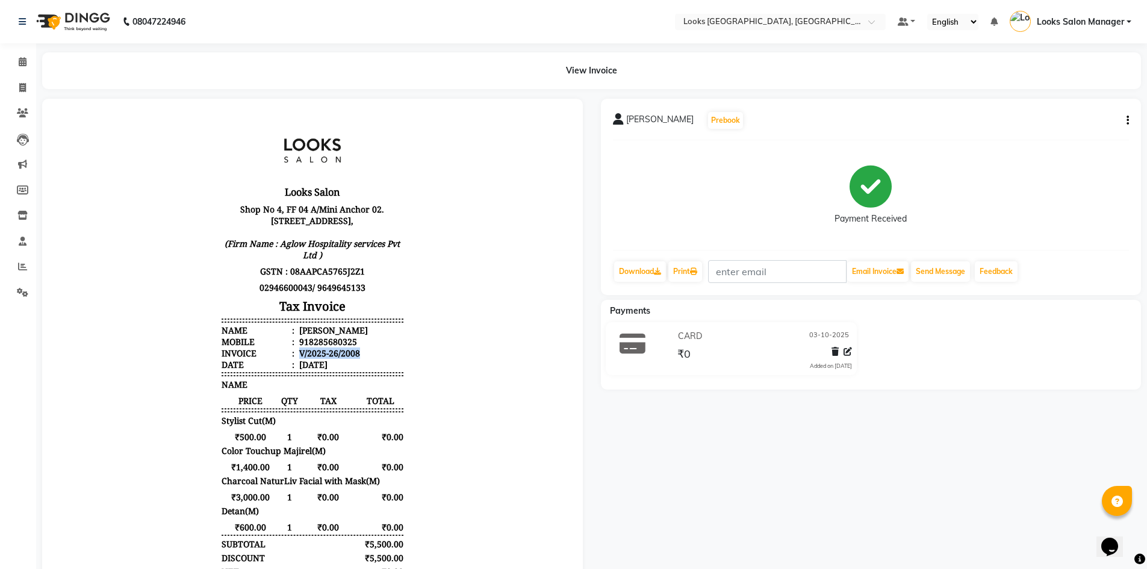
copy div "V/2025-26/2008"
click at [20, 61] on icon at bounding box center [23, 61] width 8 height 9
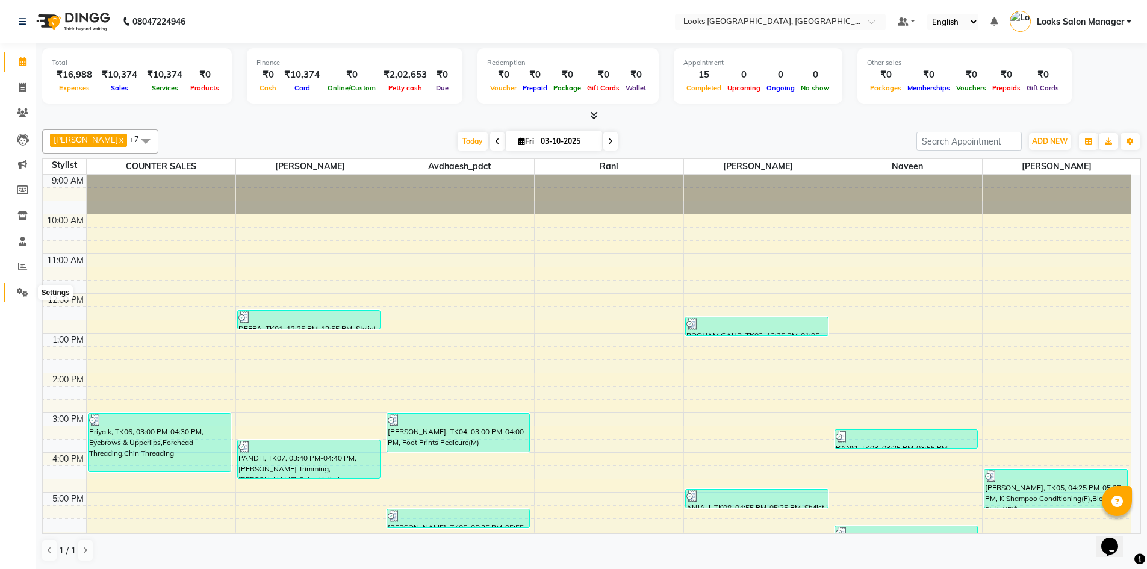
click at [23, 289] on icon at bounding box center [22, 292] width 11 height 9
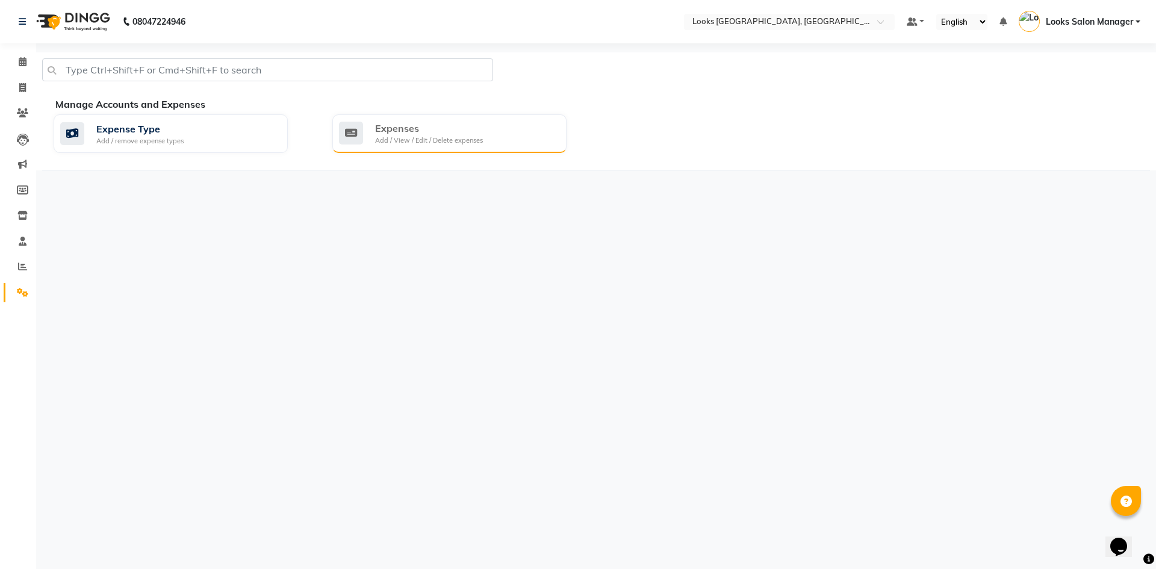
click at [427, 144] on div "Add / View / Edit / Delete expenses" at bounding box center [429, 140] width 108 height 10
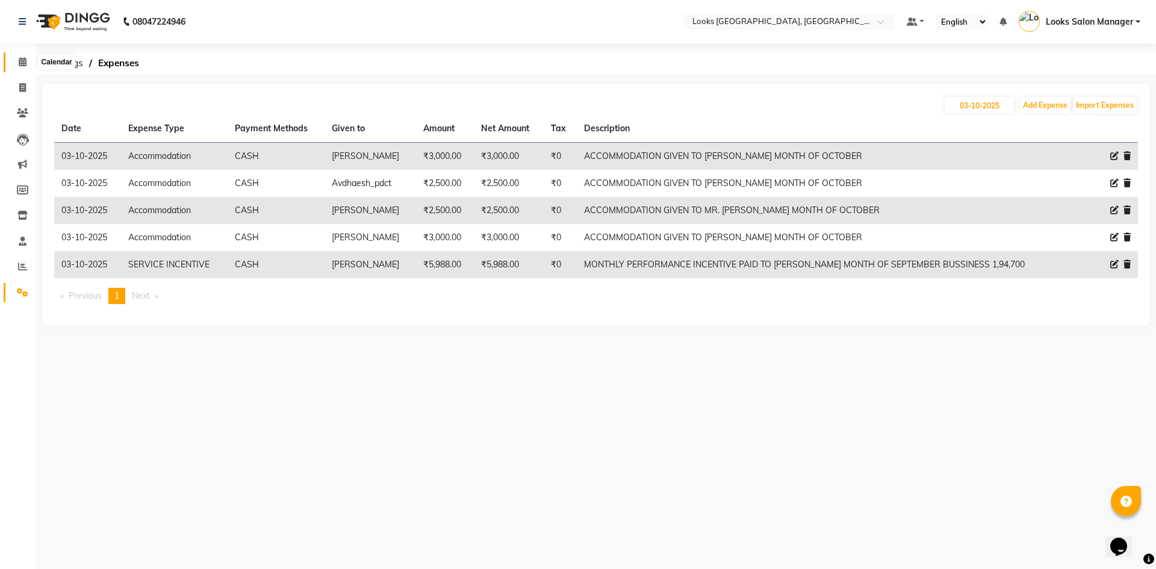
click at [16, 56] on span at bounding box center [22, 62] width 21 height 14
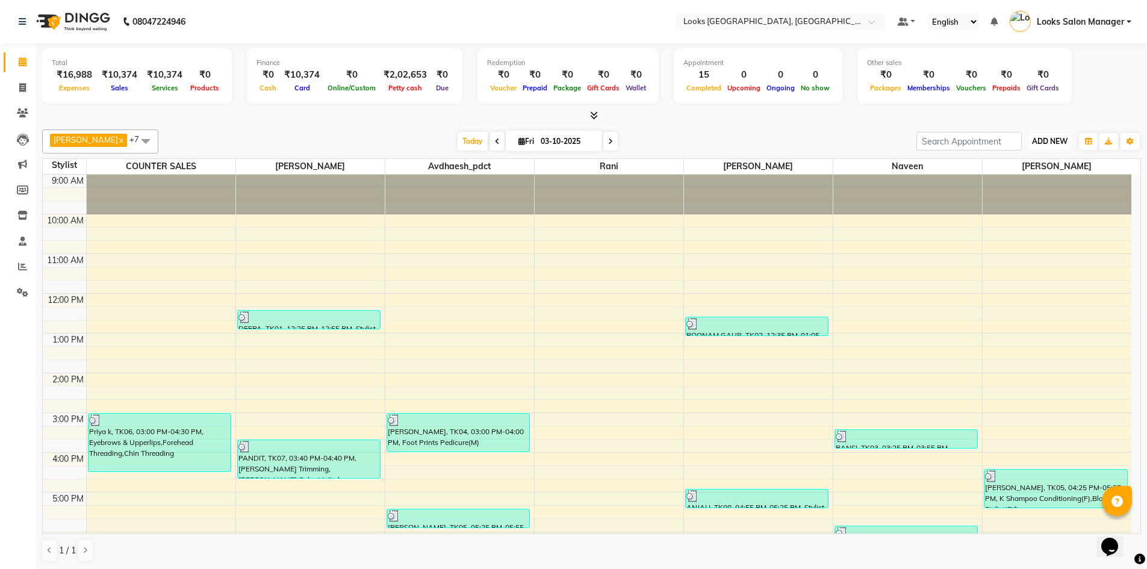
click at [1038, 135] on button "ADD NEW Toggle Dropdown" at bounding box center [1050, 141] width 42 height 17
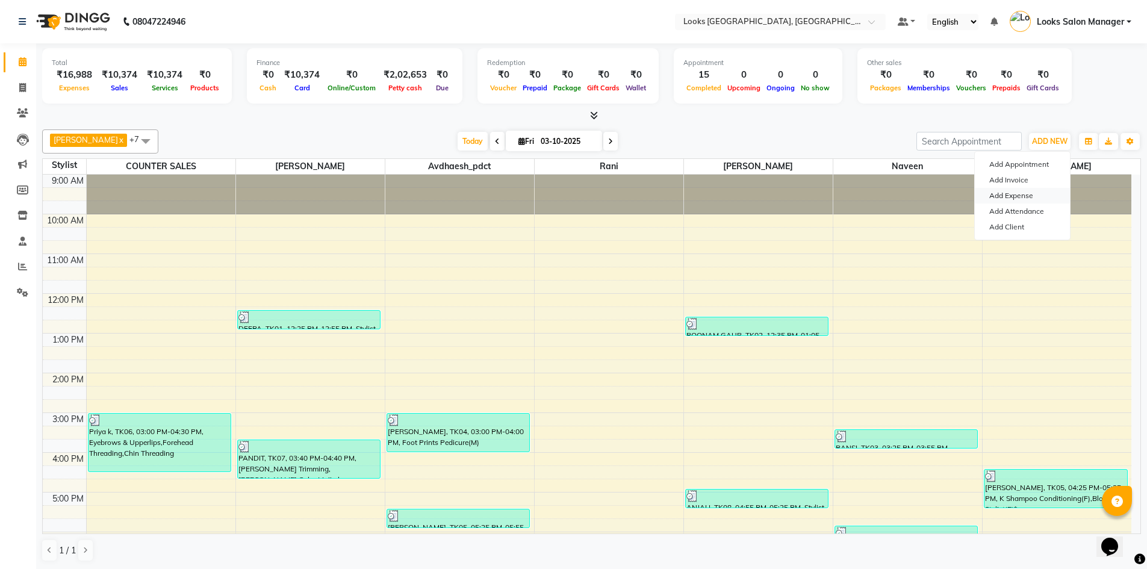
click at [1004, 197] on link "Add Expense" at bounding box center [1022, 196] width 95 height 16
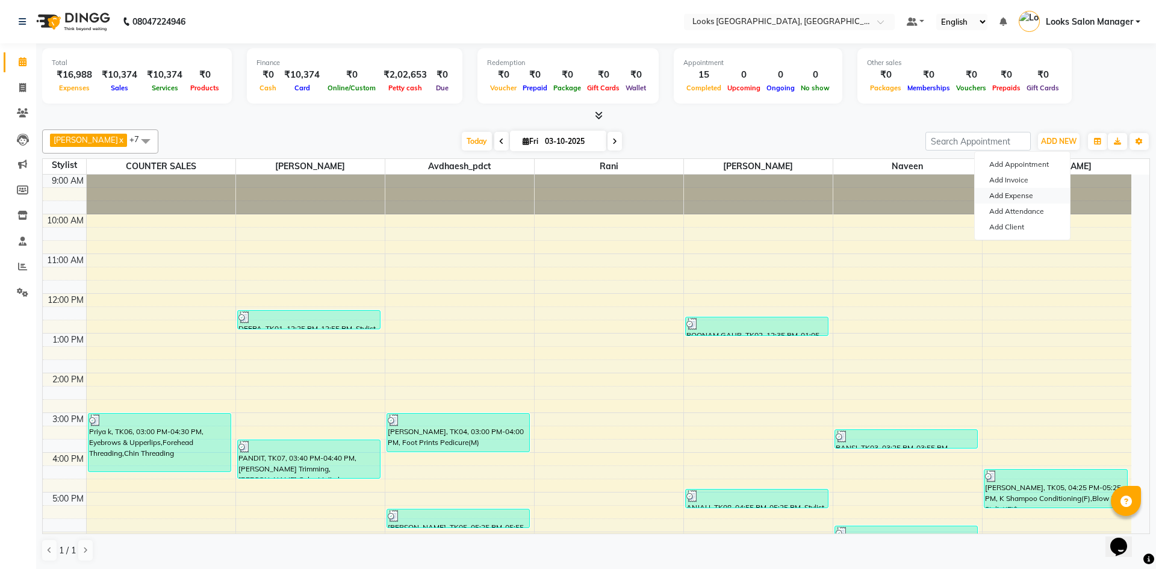
select select "1"
select select "3277"
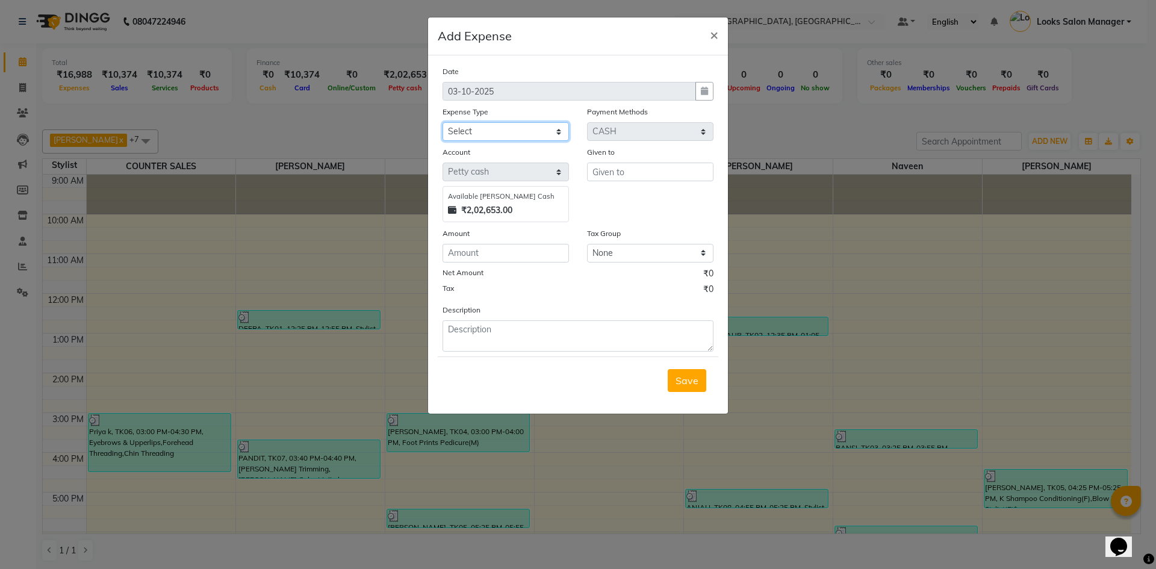
click at [519, 137] on select "Select Accommodation Aesthetics Bank Deposit BLINKIT Cash Handover Client Refun…" at bounding box center [505, 131] width 126 height 19
select select "24890"
click at [442, 122] on select "Select Accommodation Aesthetics Bank Deposit BLINKIT Cash Handover Client Refun…" at bounding box center [505, 131] width 126 height 19
click at [627, 171] on input "text" at bounding box center [650, 172] width 126 height 19
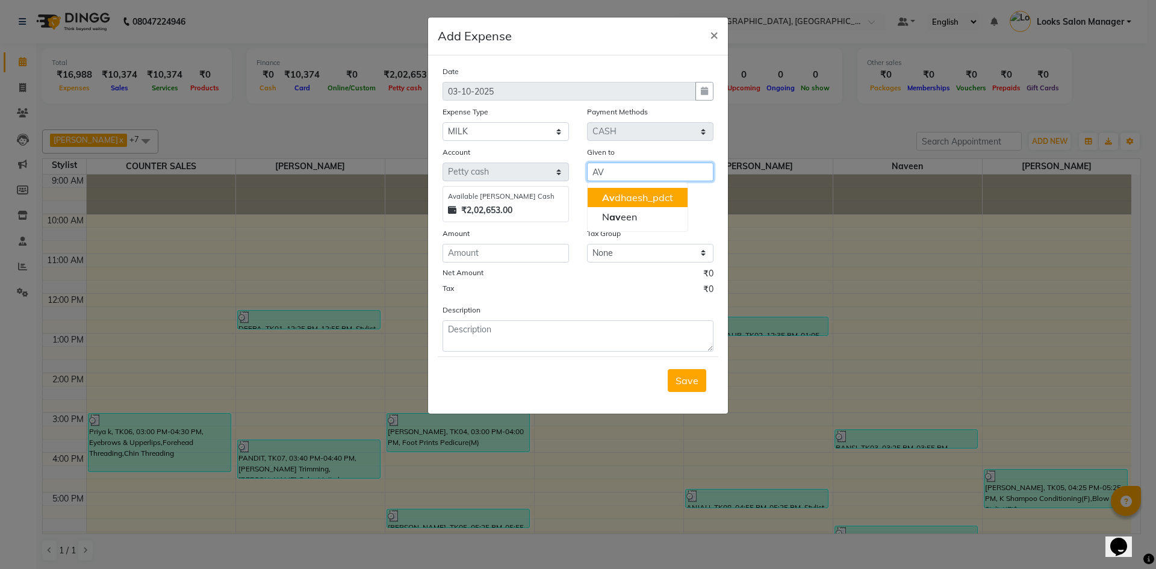
click at [610, 197] on span "Av" at bounding box center [608, 197] width 13 height 12
type input "Avdhaesh_pdct"
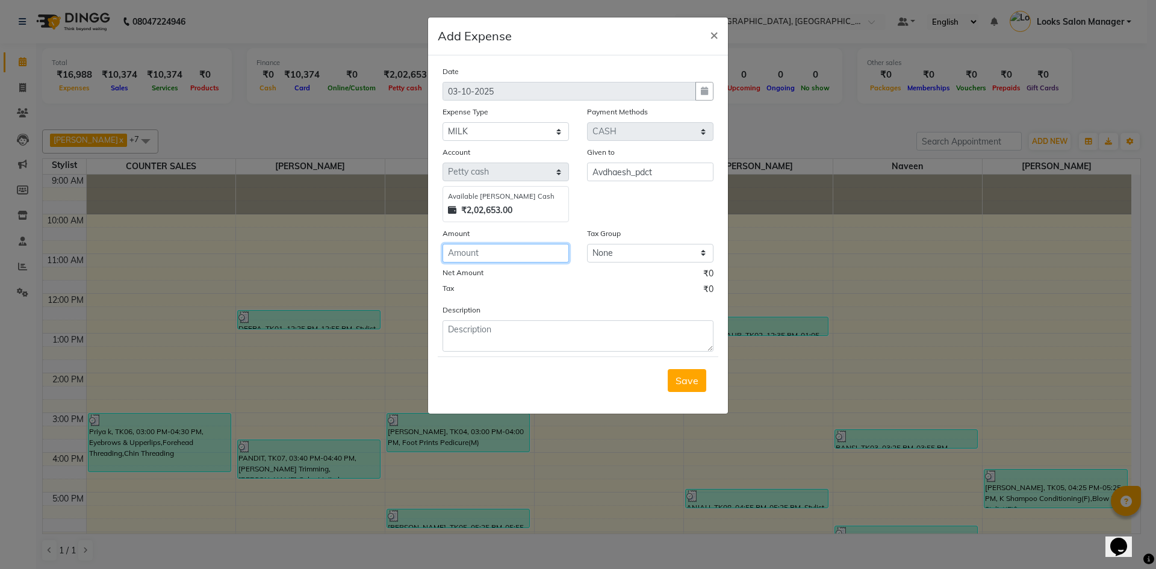
drag, startPoint x: 506, startPoint y: 259, endPoint x: 1155, endPoint y: 166, distance: 656.1
click at [506, 259] on input "number" at bounding box center [505, 253] width 126 height 19
type input "56"
type textarea "MILK"
click at [683, 371] on button "Save" at bounding box center [687, 380] width 39 height 23
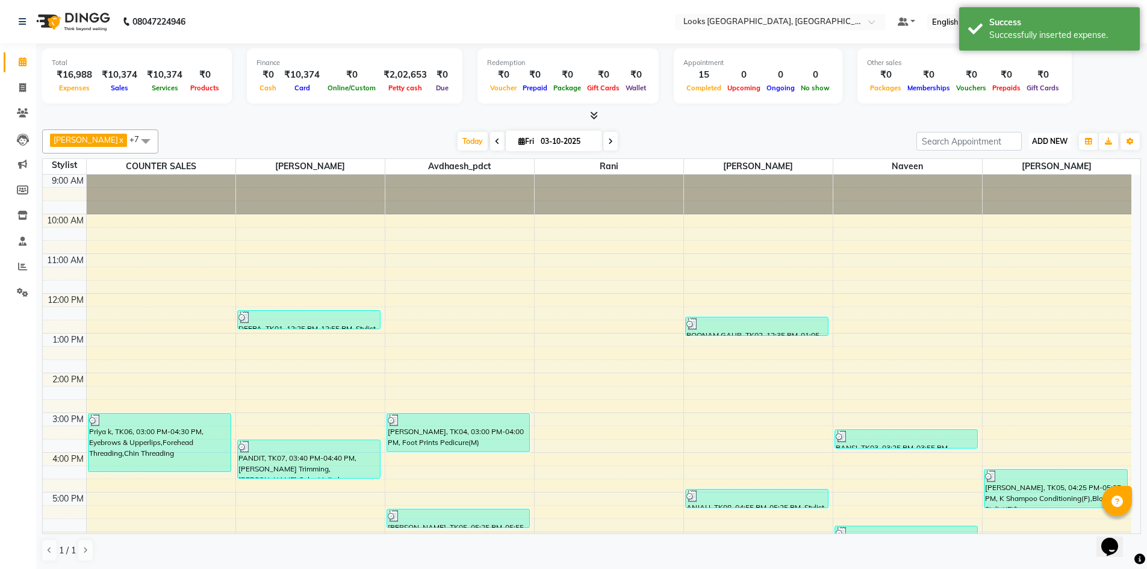
click at [1034, 137] on span "ADD NEW" at bounding box center [1050, 141] width 36 height 9
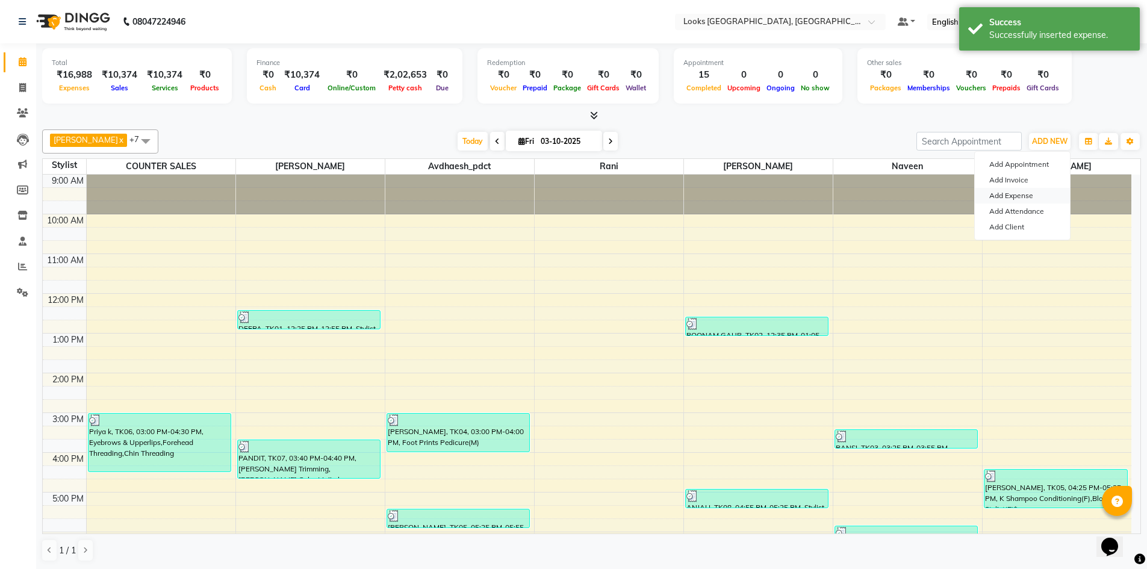
click at [1003, 192] on link "Add Expense" at bounding box center [1022, 196] width 95 height 16
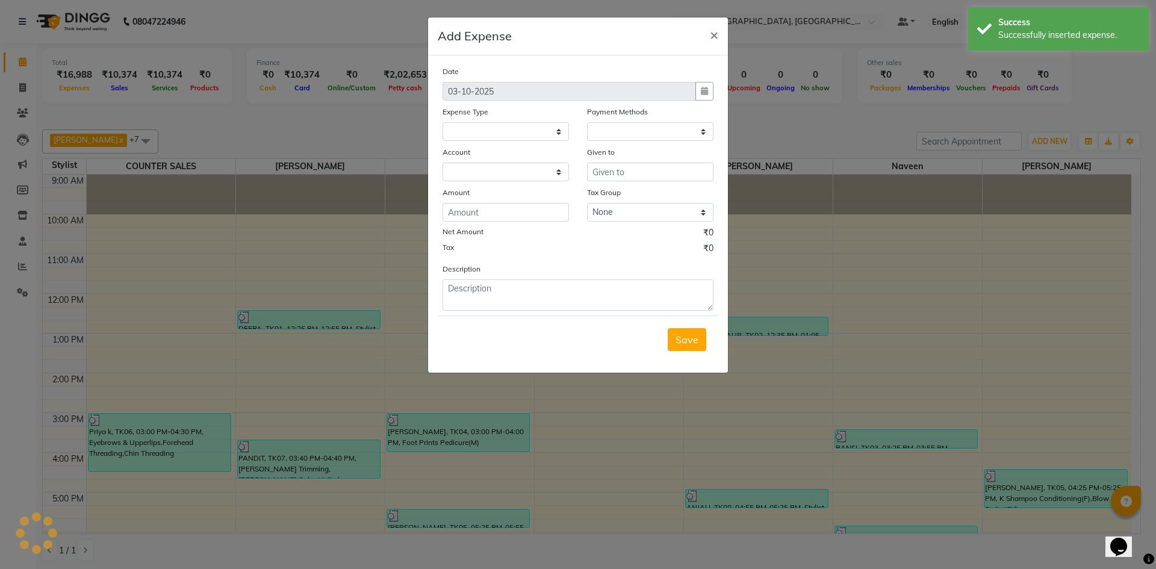
select select "1"
select select "3277"
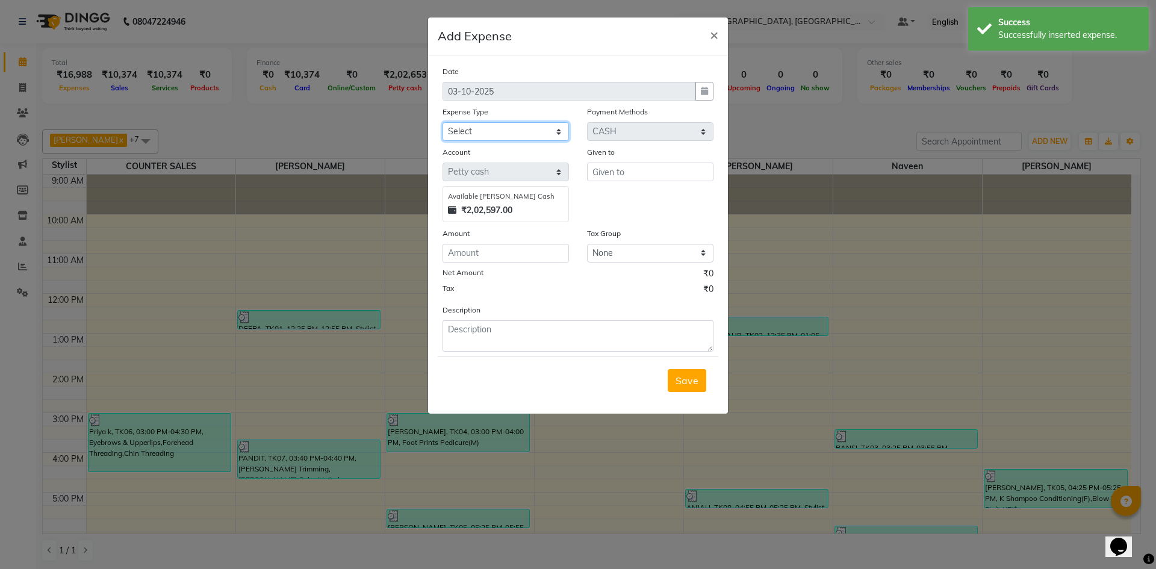
click at [487, 129] on select "Select Accommodation Aesthetics Bank Deposit BLINKIT Cash Handover Client Refun…" at bounding box center [505, 131] width 126 height 19
click at [480, 135] on select "Select Accommodation Aesthetics Bank Deposit BLINKIT Cash Handover Client Refun…" at bounding box center [505, 131] width 126 height 19
select select "24170"
click at [442, 122] on select "Select Accommodation Aesthetics Bank Deposit BLINKIT Cash Handover Client Refun…" at bounding box center [505, 131] width 126 height 19
click at [597, 181] on div "Given to" at bounding box center [650, 184] width 144 height 76
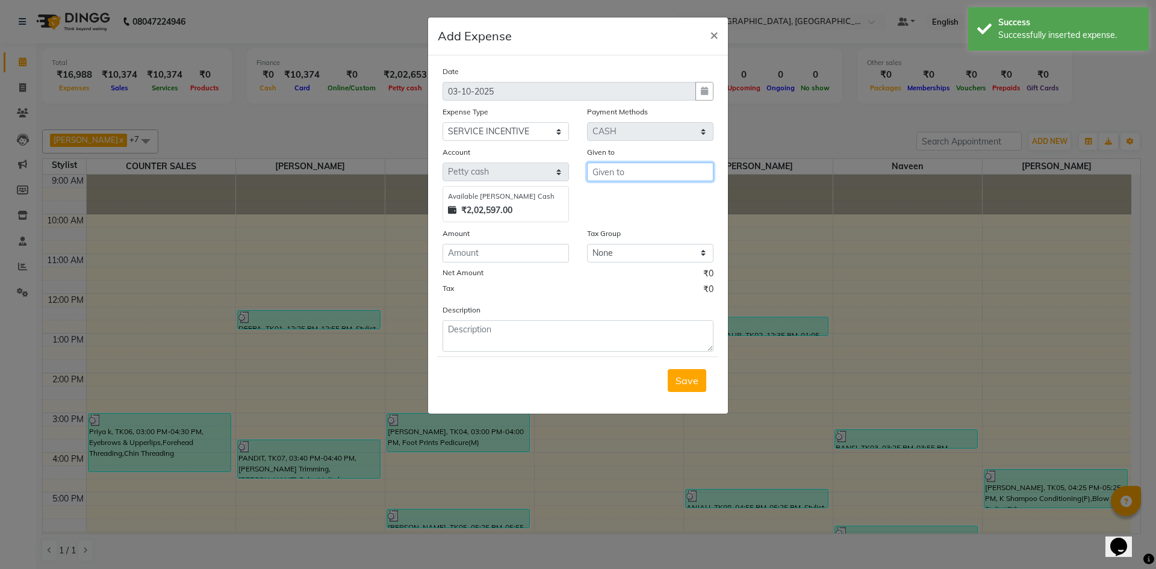
click at [603, 172] on input "text" at bounding box center [650, 172] width 126 height 19
click at [606, 196] on span "Av" at bounding box center [608, 197] width 13 height 12
type input "Avdhaesh_pdct"
click at [502, 248] on input "number" at bounding box center [505, 253] width 126 height 19
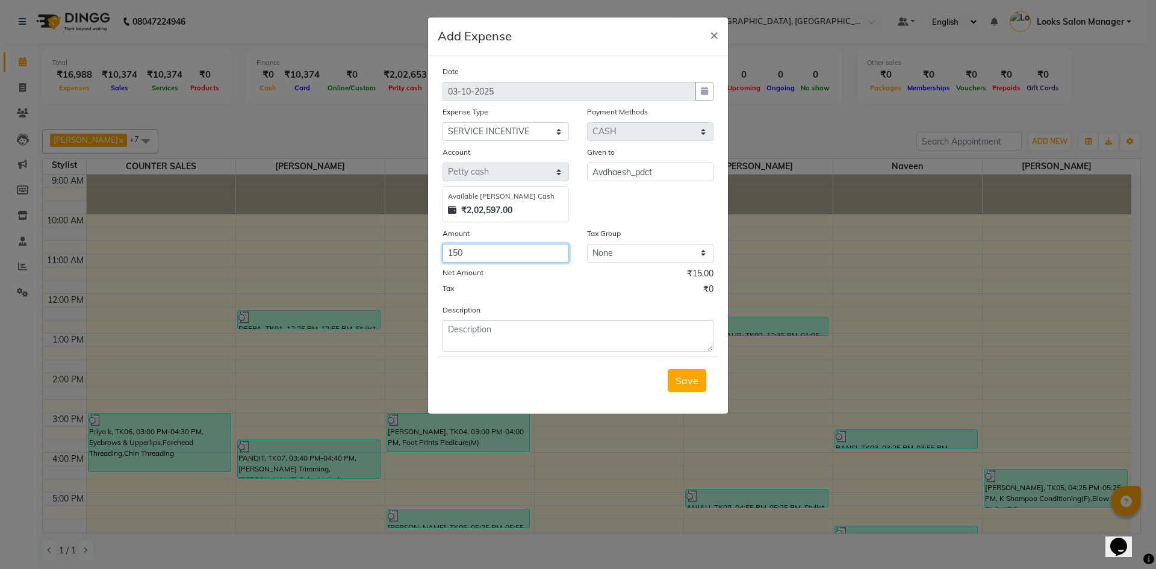
type input "150"
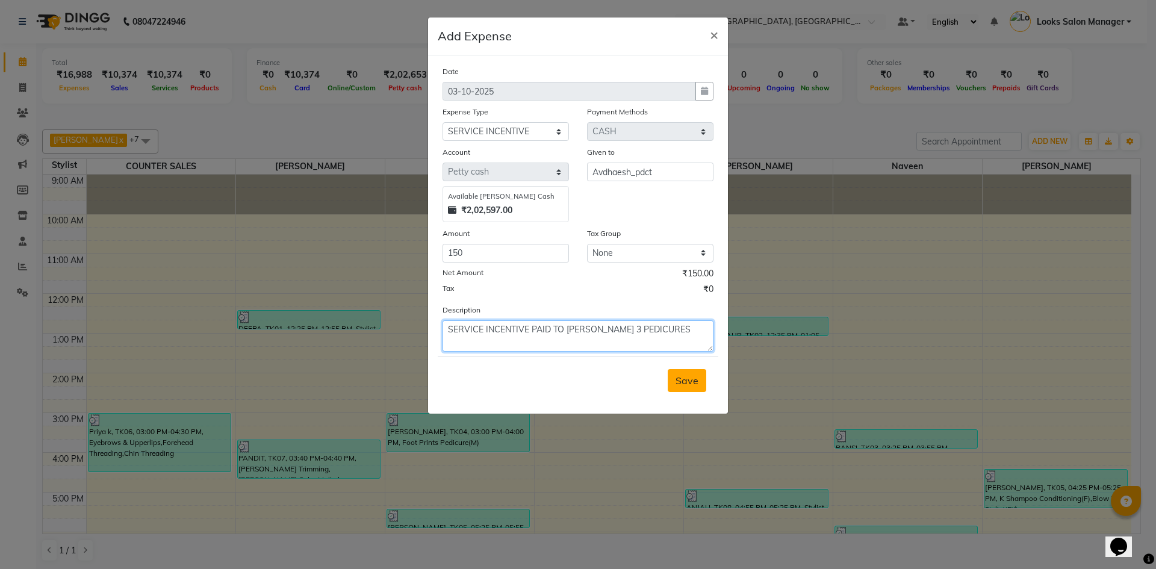
type textarea "SERVICE INCENTIVE PAID TO MR. AVDHESH 3 PEDICURES"
click at [690, 379] on span "Save" at bounding box center [686, 380] width 23 height 12
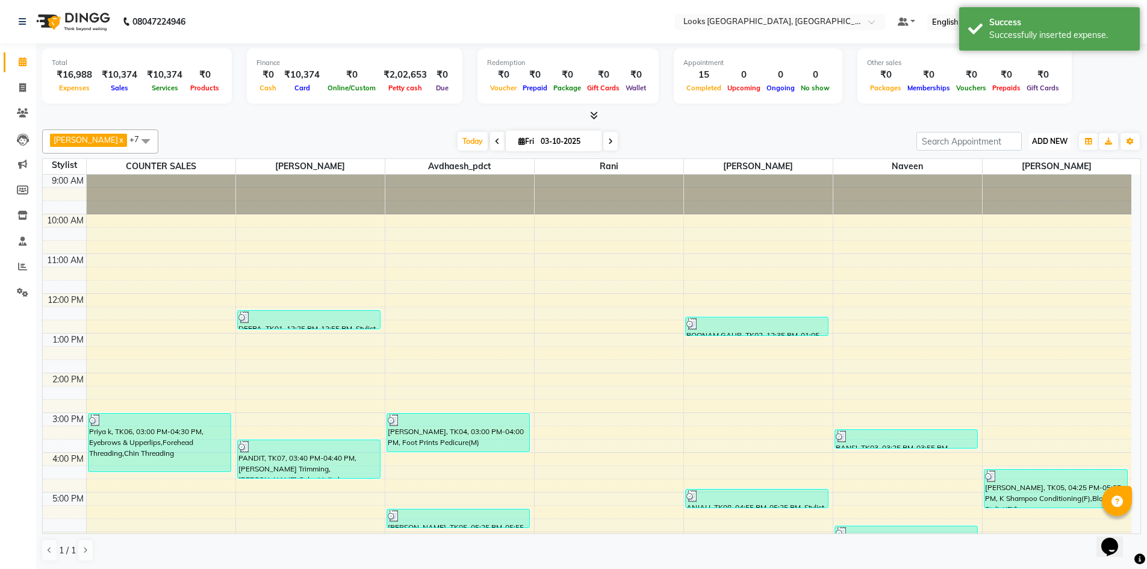
click at [1046, 138] on span "ADD NEW" at bounding box center [1050, 141] width 36 height 9
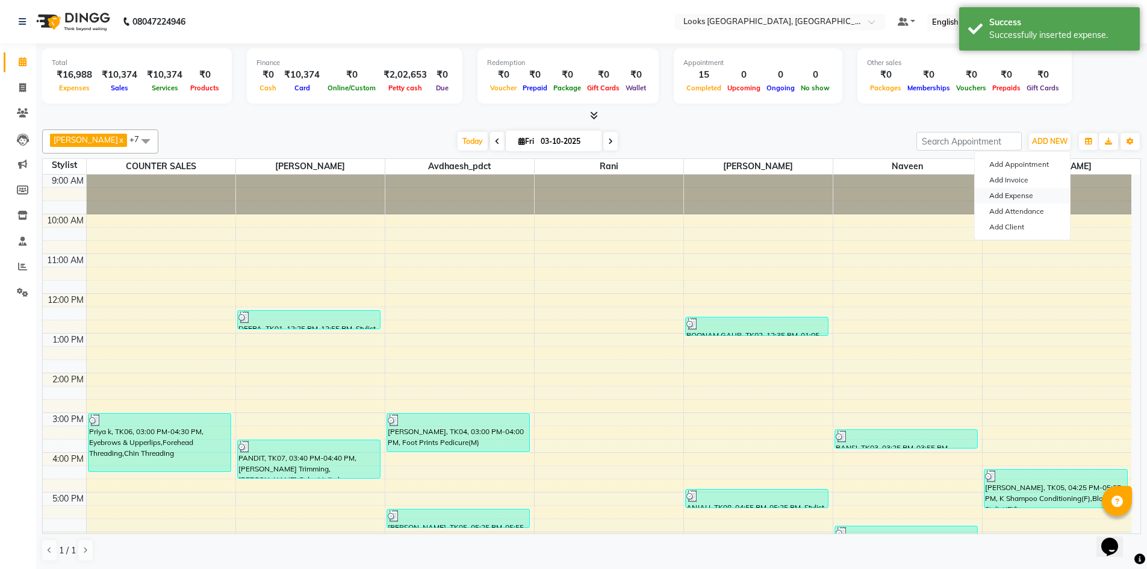
click at [993, 193] on link "Add Expense" at bounding box center [1022, 196] width 95 height 16
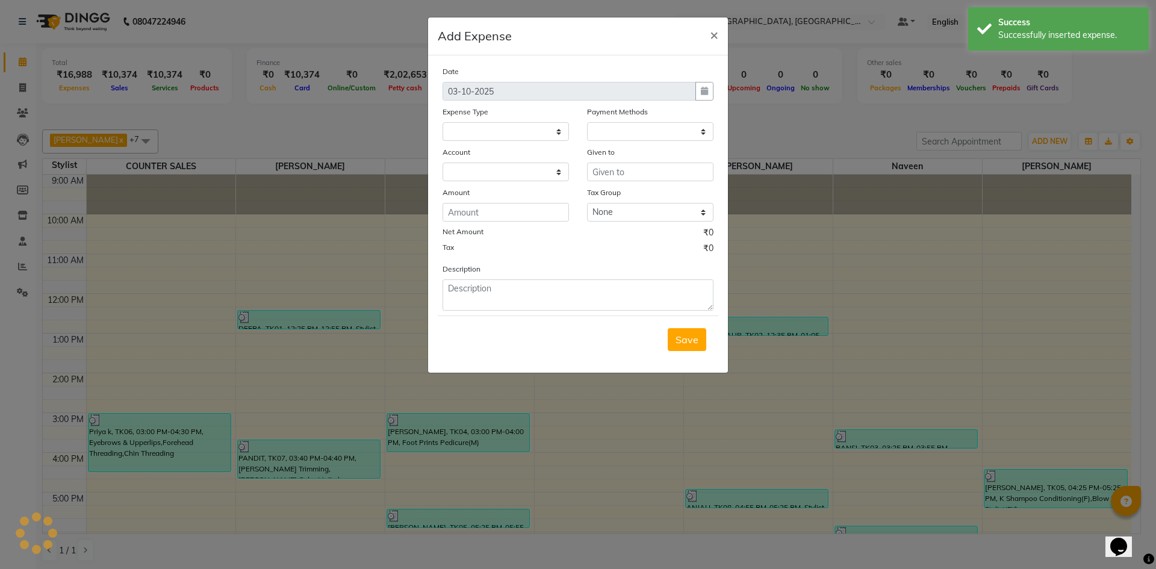
select select
select select "1"
select select "3277"
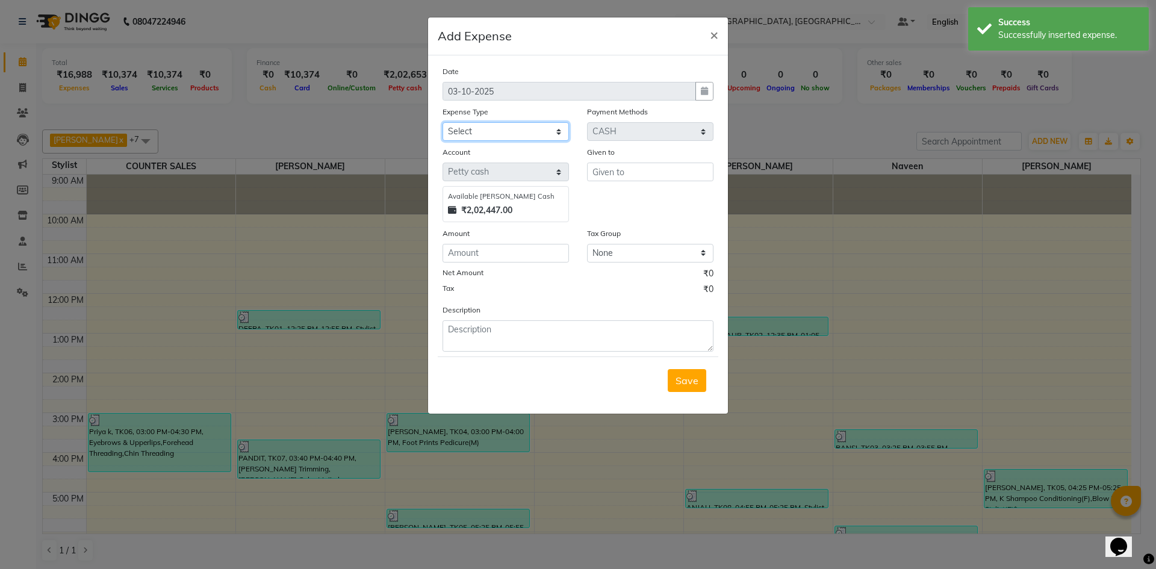
click at [488, 134] on select "Select Accommodation Aesthetics Bank Deposit BLINKIT Cash Handover Client Refun…" at bounding box center [505, 131] width 126 height 19
select select "24170"
click at [442, 122] on select "Select Accommodation Aesthetics Bank Deposit BLINKIT Cash Handover Client Refun…" at bounding box center [505, 131] width 126 height 19
click at [643, 170] on input "text" at bounding box center [650, 172] width 126 height 19
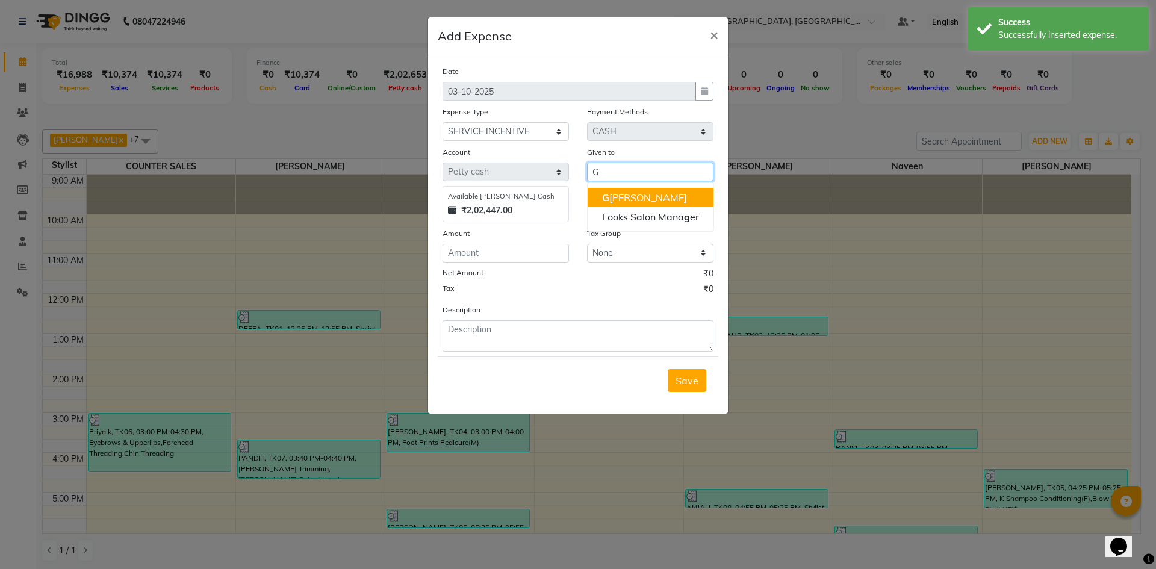
click at [601, 194] on button "G anesh" at bounding box center [650, 197] width 126 height 19
type input "Ganesh"
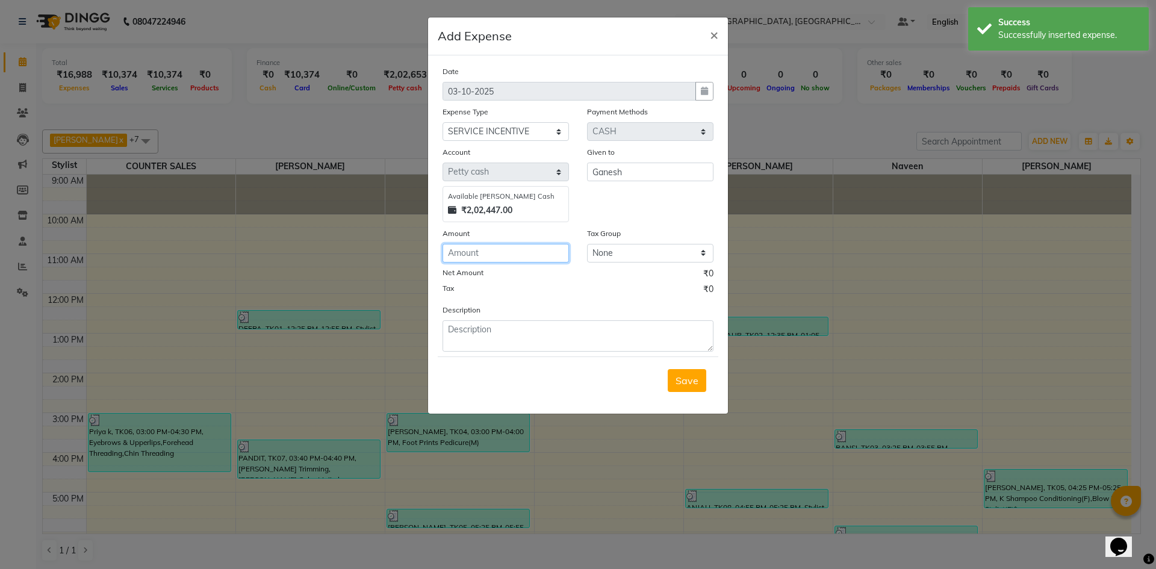
click at [504, 246] on input "number" at bounding box center [505, 253] width 126 height 19
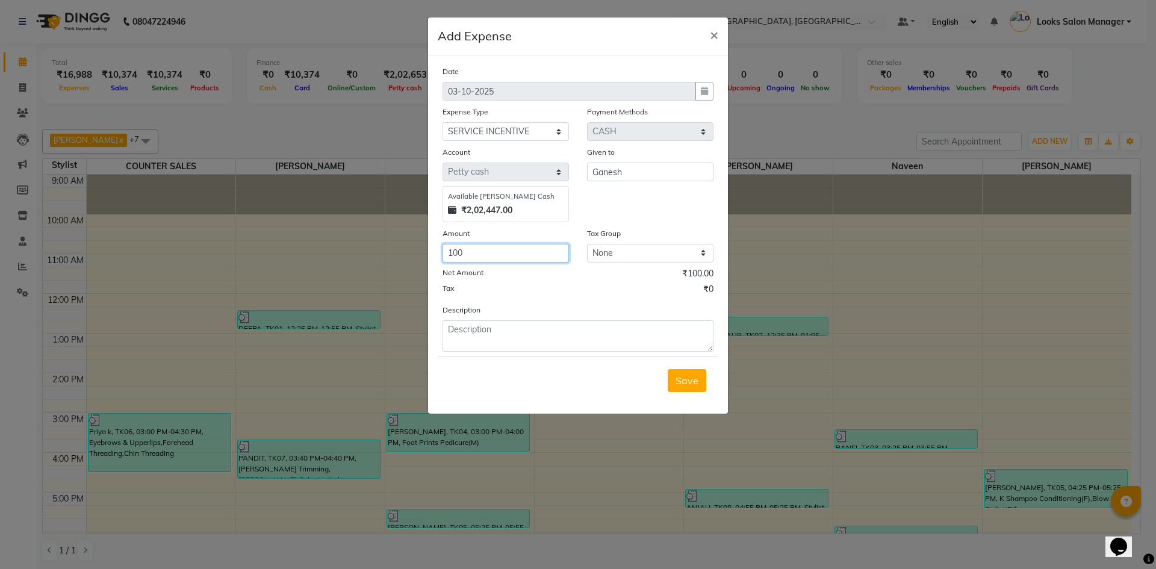
type input "100"
paste textarea "SERVICE INCENTIVE PAID TO MR. AVDHESH 3 PEDICURES"
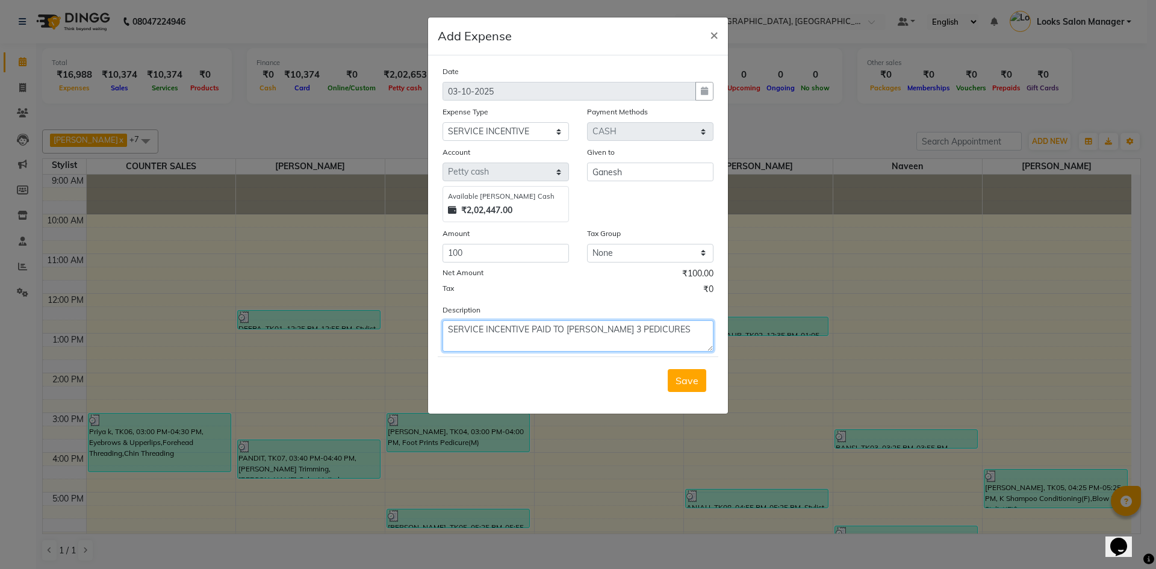
drag, startPoint x: 585, startPoint y: 326, endPoint x: 634, endPoint y: 331, distance: 49.0
click at [634, 331] on textarea "SERVICE INCENTIVE PAID TO MR. AVDHESH 3 PEDICURES" at bounding box center [577, 335] width 271 height 31
type textarea "SERVICE INCENTIVE PAID TO MR. GANEHS 2PEDICURES"
click at [688, 376] on span "Save" at bounding box center [686, 380] width 23 height 12
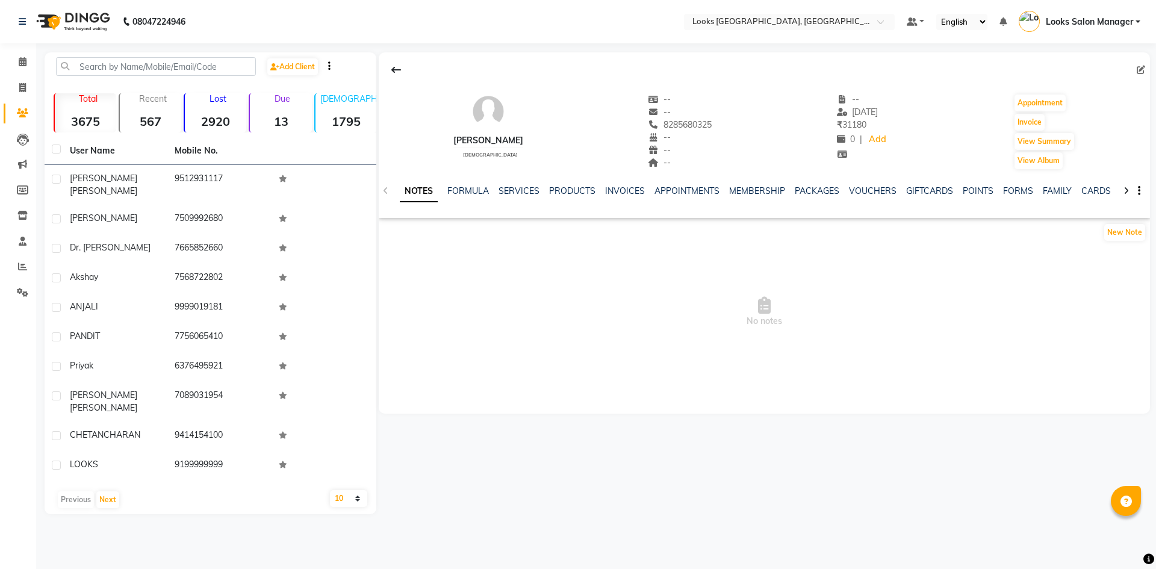
click at [875, 197] on div "VOUCHERS" at bounding box center [873, 191] width 48 height 13
click at [874, 193] on link "VOUCHERS" at bounding box center [873, 190] width 48 height 11
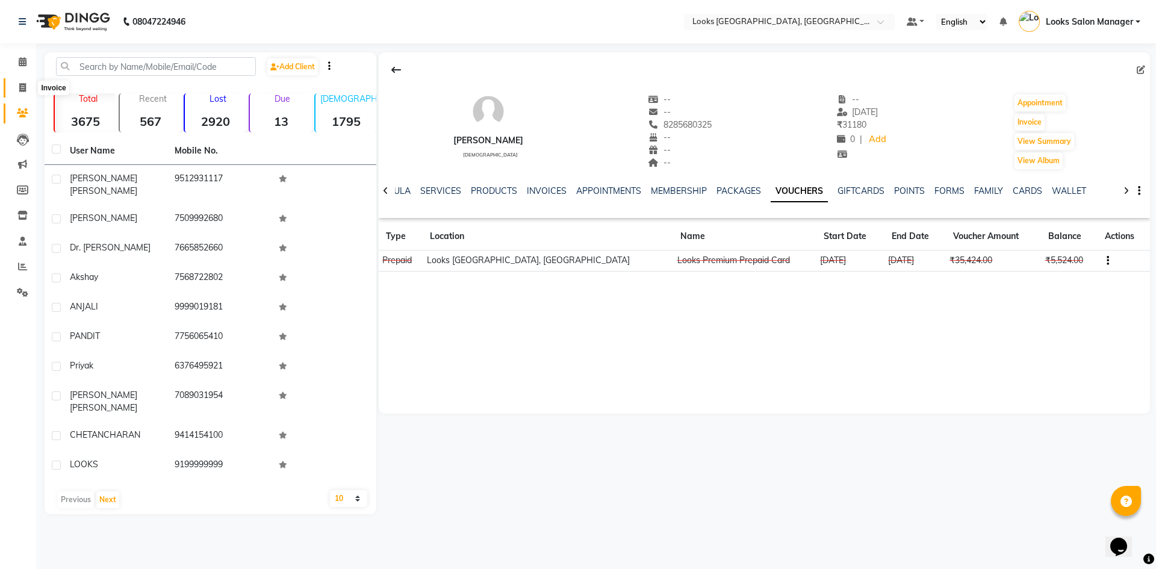
click at [16, 87] on span at bounding box center [22, 88] width 21 height 14
select select "4460"
select select "service"
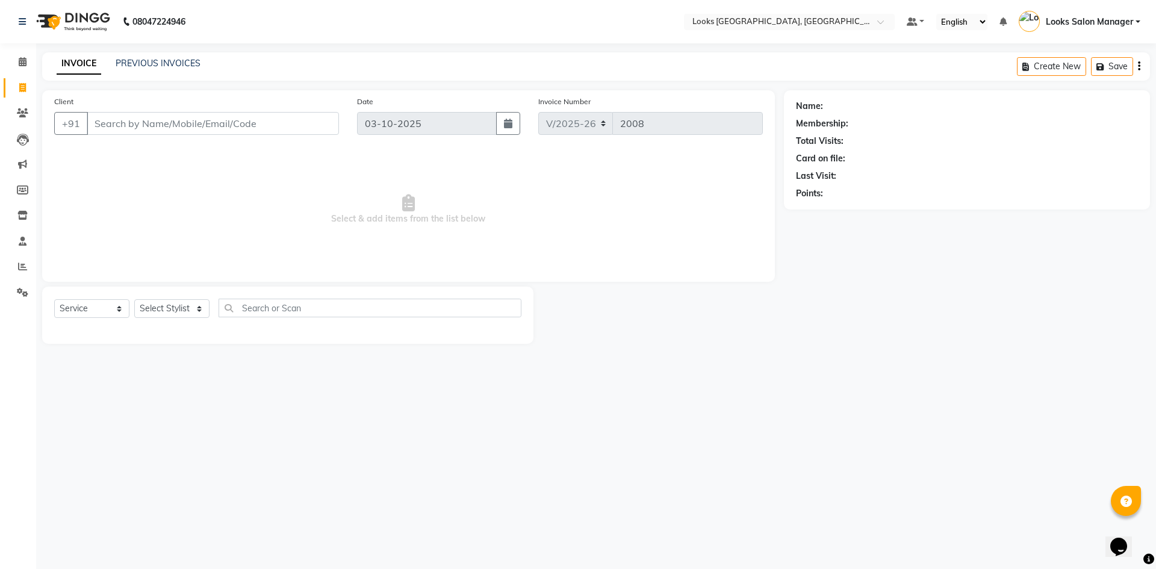
click at [273, 134] on input "Client" at bounding box center [213, 123] width 252 height 23
drag, startPoint x: 17, startPoint y: 59, endPoint x: 23, endPoint y: 86, distance: 27.6
click at [17, 59] on span at bounding box center [22, 62] width 21 height 14
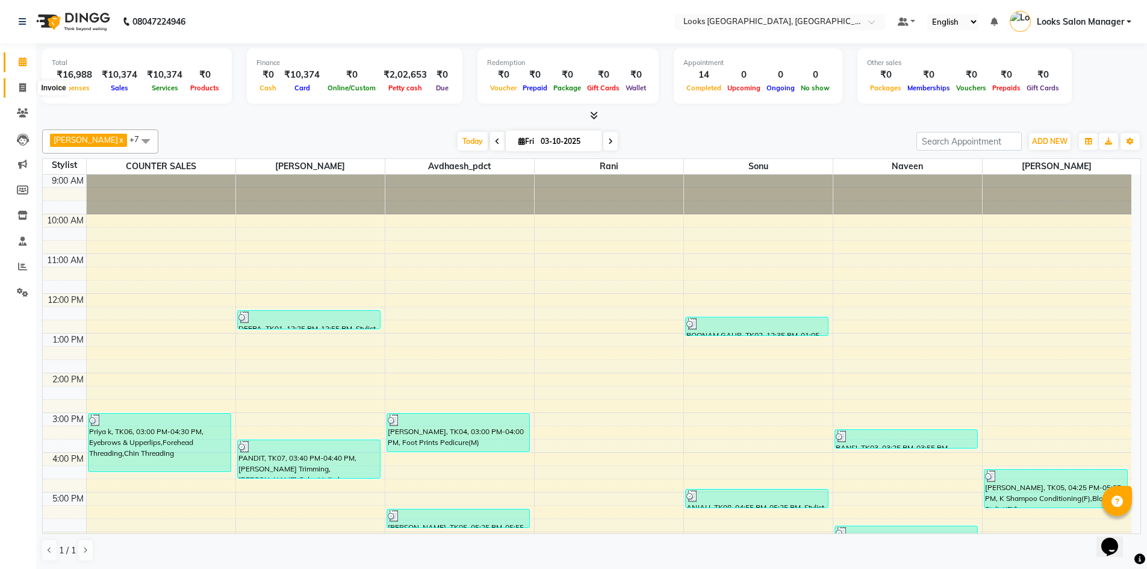
drag, startPoint x: 20, startPoint y: 87, endPoint x: 25, endPoint y: 96, distance: 9.4
click at [20, 87] on icon at bounding box center [22, 87] width 7 height 9
select select "4460"
select select "service"
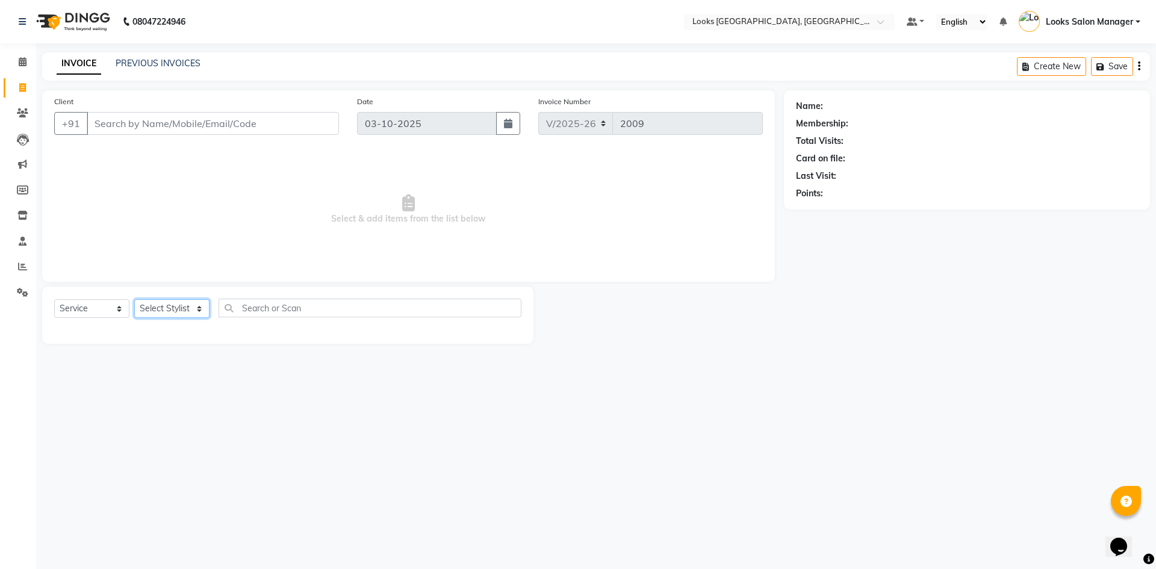
click at [176, 301] on select "Select Stylist Avdhaesh_pdct COUNTER SALES [PERSON_NAME] Looks Salon Manager [P…" at bounding box center [171, 308] width 75 height 19
select select "85710"
click at [134, 299] on select "Select Stylist Avdhaesh_pdct COUNTER SALES [PERSON_NAME] Looks Salon Manager [P…" at bounding box center [171, 308] width 75 height 19
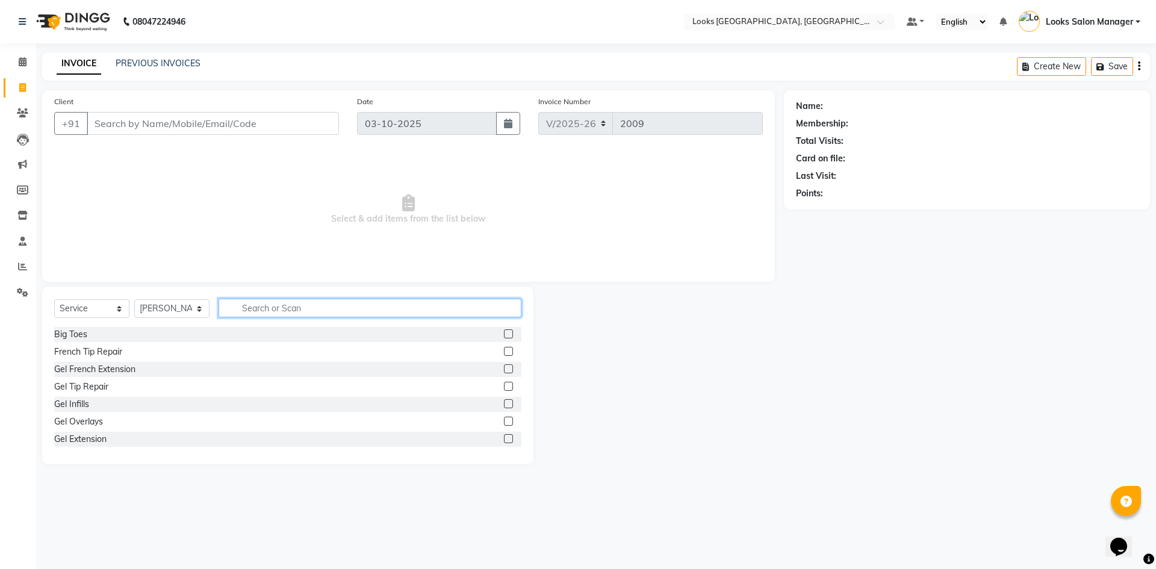
click at [293, 314] on input "text" at bounding box center [369, 308] width 303 height 19
type input "CUT"
click at [504, 352] on label at bounding box center [508, 351] width 9 height 9
click at [504, 352] on input "checkbox" at bounding box center [508, 352] width 8 height 8
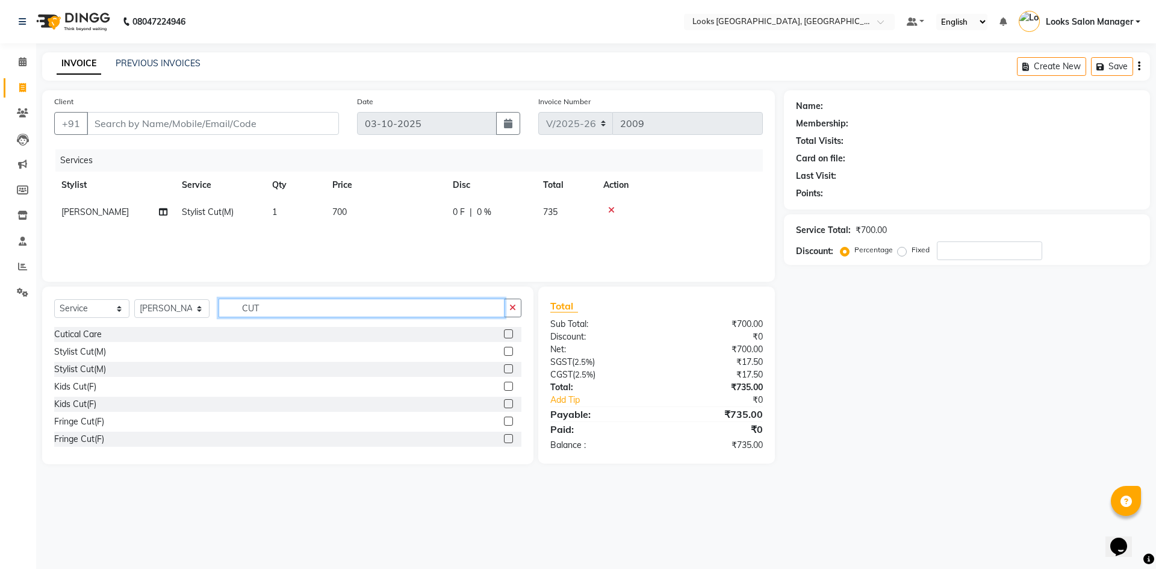
checkbox input "false"
click at [327, 315] on input "CUT" at bounding box center [361, 308] width 286 height 19
type input "BEAR"
click at [504, 333] on label at bounding box center [508, 333] width 9 height 9
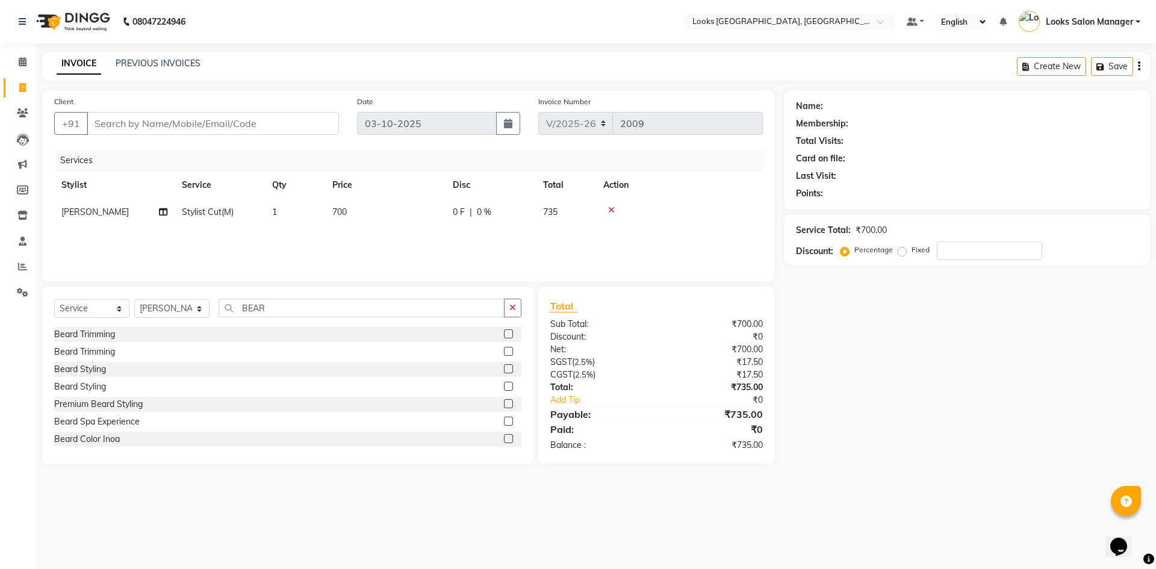
click at [504, 333] on input "checkbox" at bounding box center [508, 334] width 8 height 8
checkbox input "false"
click at [391, 229] on td "500" at bounding box center [385, 239] width 120 height 27
select select "85710"
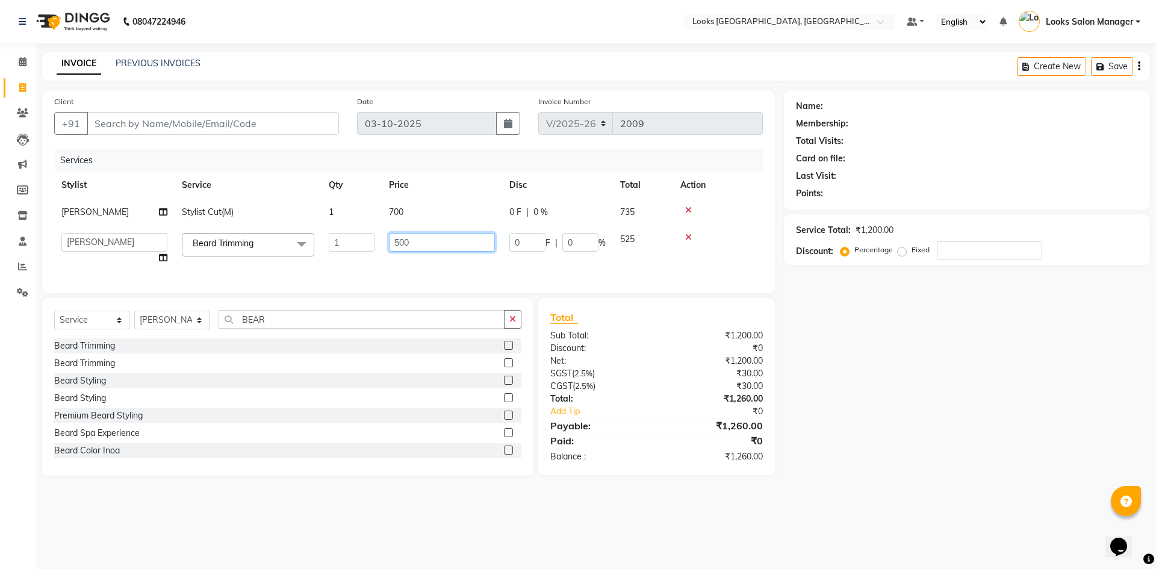
click at [406, 247] on input "500" at bounding box center [442, 242] width 106 height 19
type input "300"
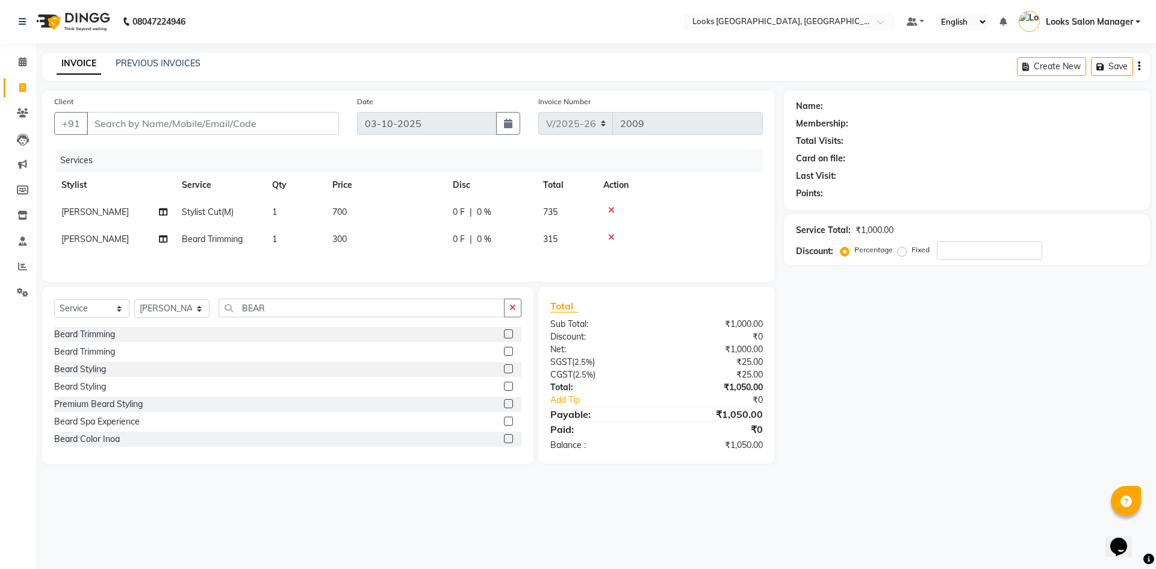
click at [395, 262] on div "Services Stylist Service Qty Price Disc Total Action [PERSON_NAME] Stylist Cut(…" at bounding box center [408, 209] width 708 height 120
select select "4460"
select select "service"
select select "85710"
click at [167, 116] on input "Client" at bounding box center [213, 123] width 252 height 23
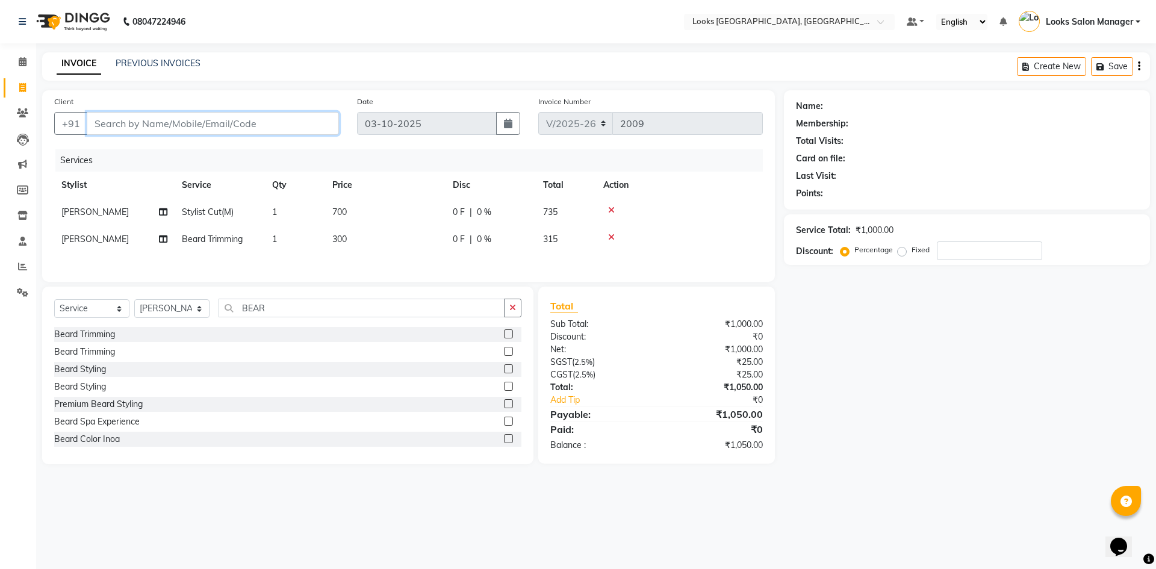
type input "9"
type input "0"
type input "9982502446"
click at [315, 122] on span "Add Client" at bounding box center [308, 123] width 48 height 12
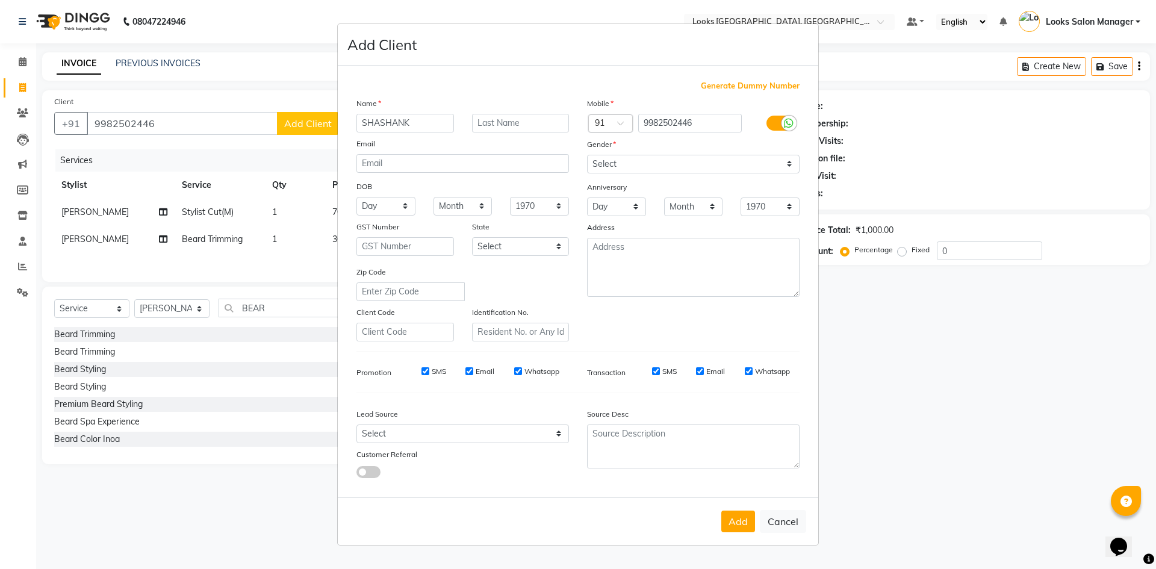
type input "SHASHANK"
drag, startPoint x: 681, startPoint y: 160, endPoint x: 669, endPoint y: 172, distance: 17.5
click at [681, 160] on select "Select [DEMOGRAPHIC_DATA] [DEMOGRAPHIC_DATA] Other Prefer Not To Say" at bounding box center [693, 164] width 212 height 19
select select "[DEMOGRAPHIC_DATA]"
click at [587, 155] on select "Select [DEMOGRAPHIC_DATA] [DEMOGRAPHIC_DATA] Other Prefer Not To Say" at bounding box center [693, 164] width 212 height 19
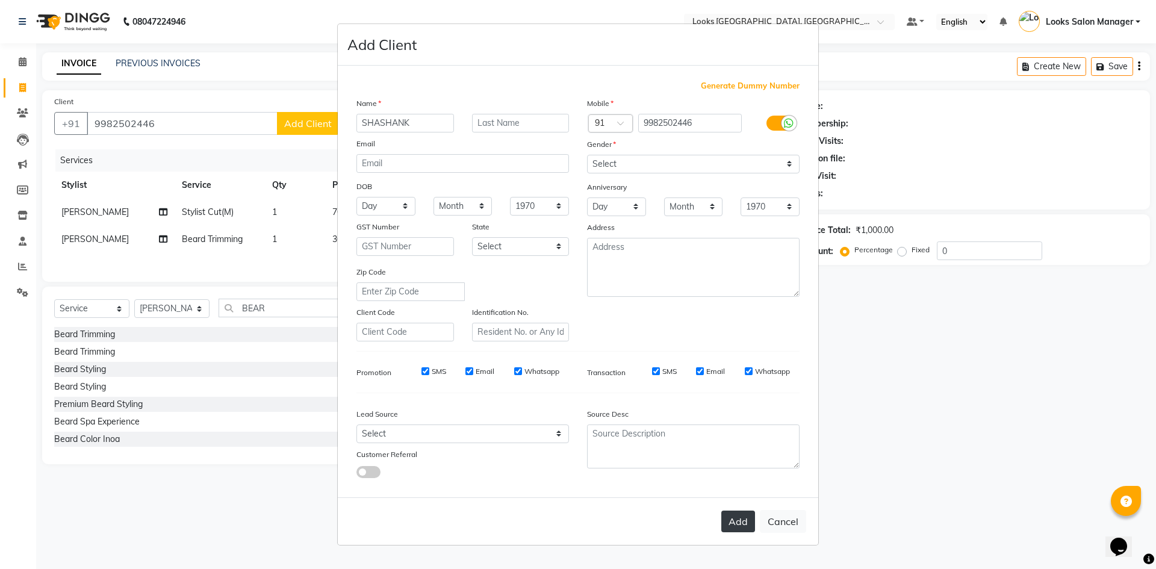
click at [743, 522] on button "Add" at bounding box center [738, 521] width 34 height 22
select select
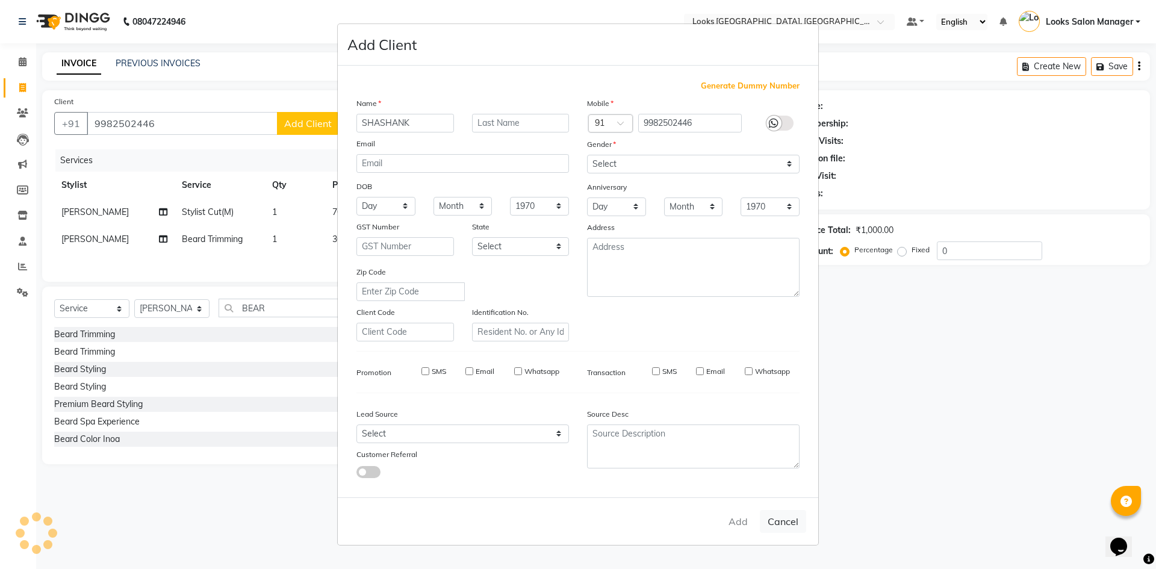
select select
checkbox input "false"
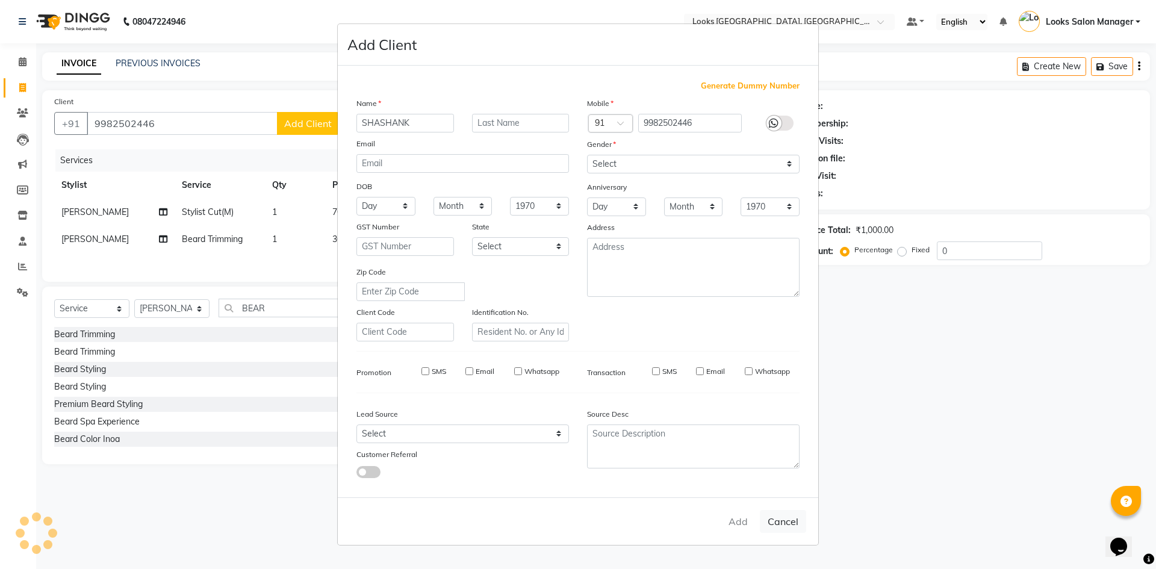
checkbox input "false"
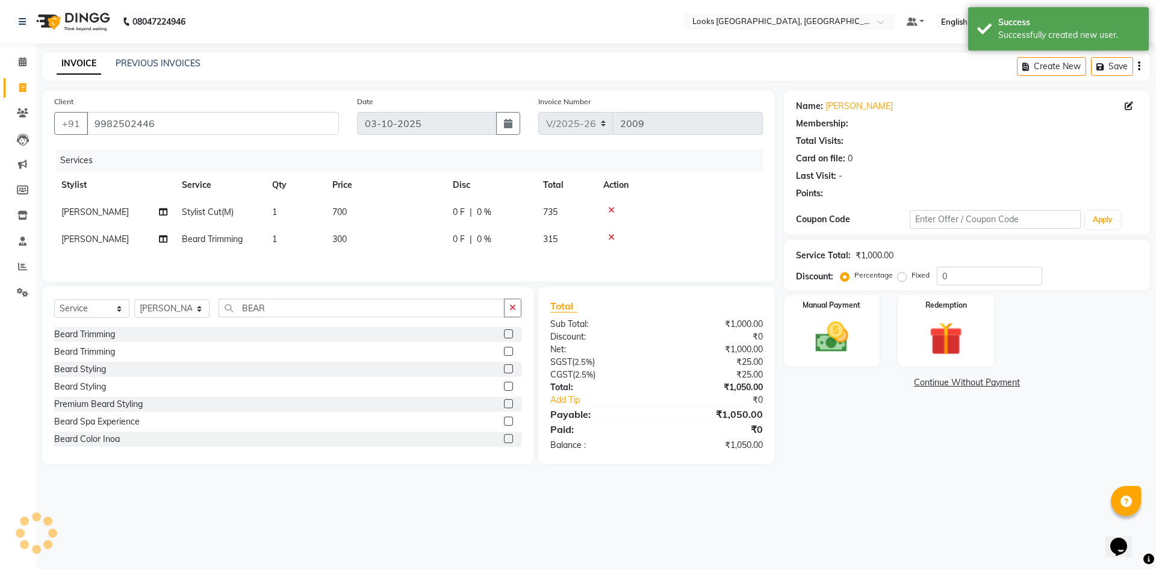
select select "1: Object"
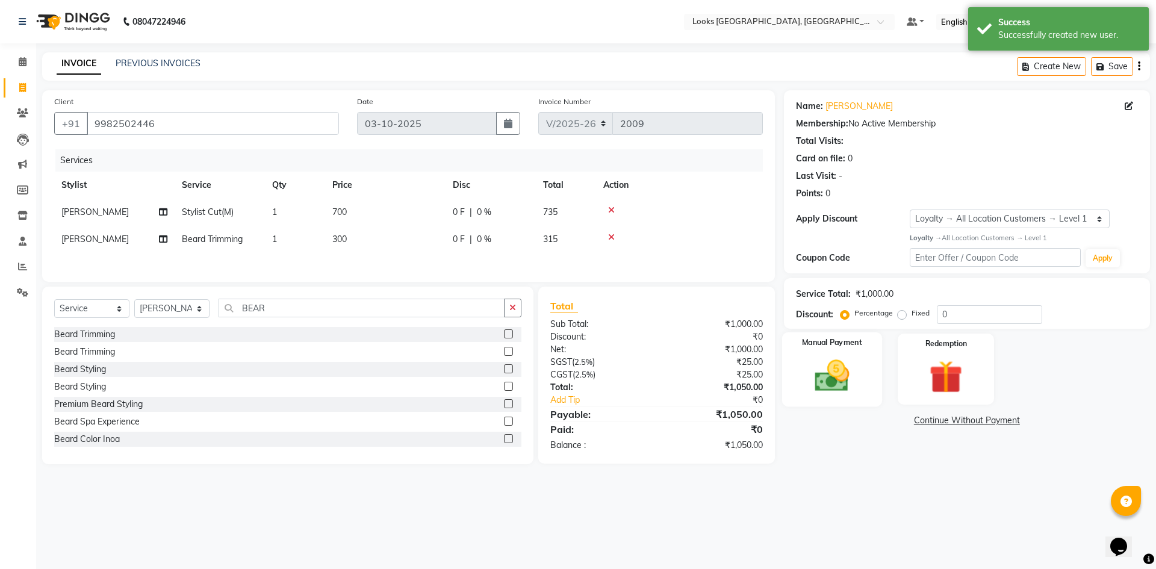
click at [861, 379] on div "Manual Payment" at bounding box center [831, 369] width 100 height 74
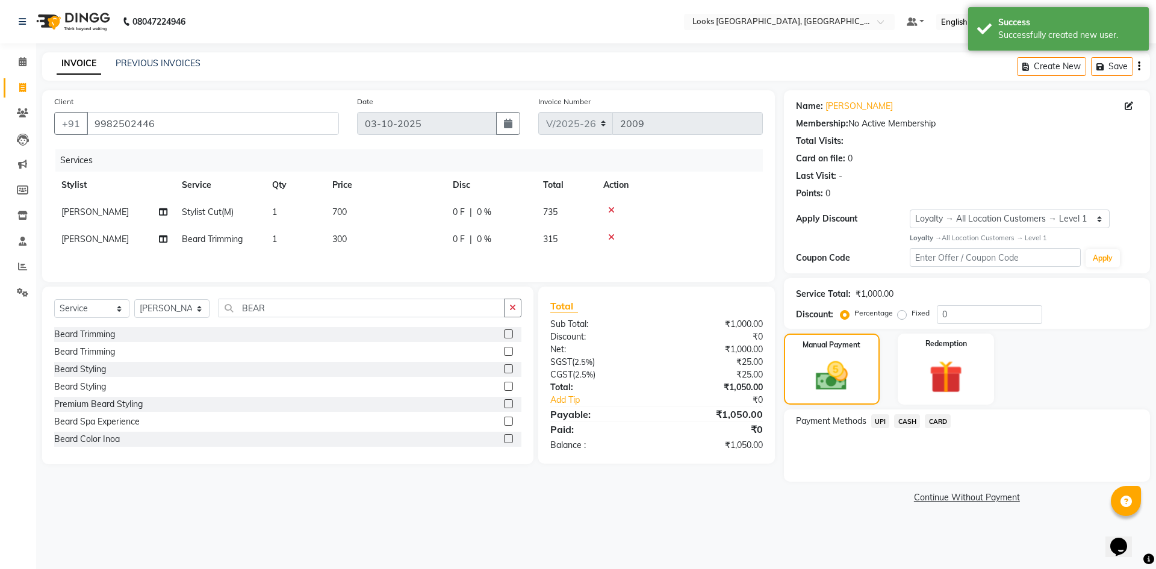
click at [941, 420] on span "CARD" at bounding box center [938, 421] width 26 height 14
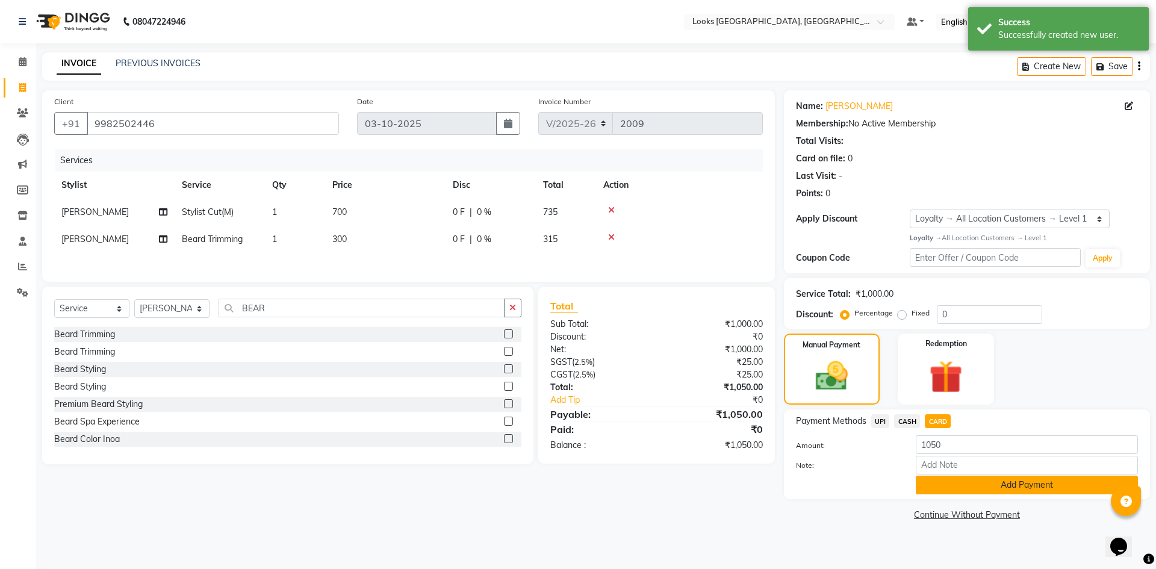
click at [923, 480] on button "Add Payment" at bounding box center [1027, 485] width 222 height 19
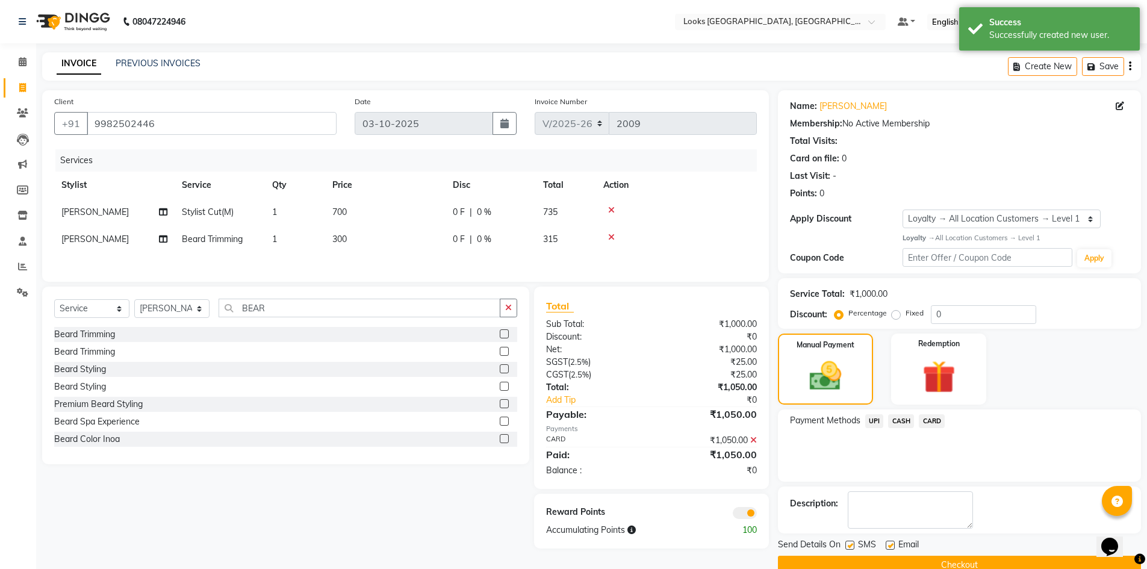
click at [846, 545] on label at bounding box center [849, 545] width 9 height 9
click at [846, 545] on input "checkbox" at bounding box center [849, 546] width 8 height 8
checkbox input "false"
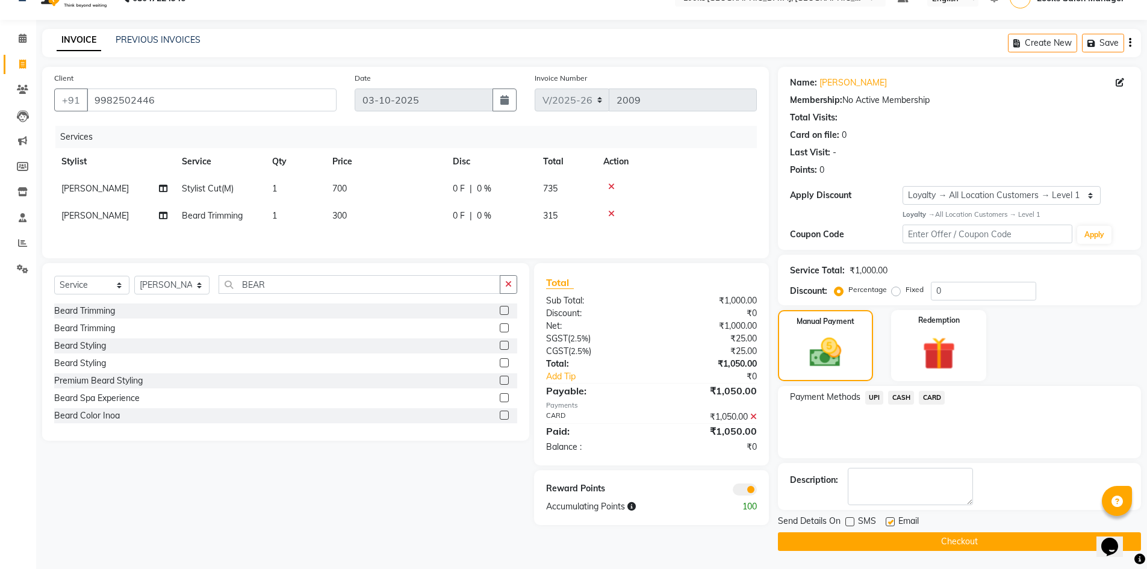
click at [924, 538] on button "Checkout" at bounding box center [959, 541] width 363 height 19
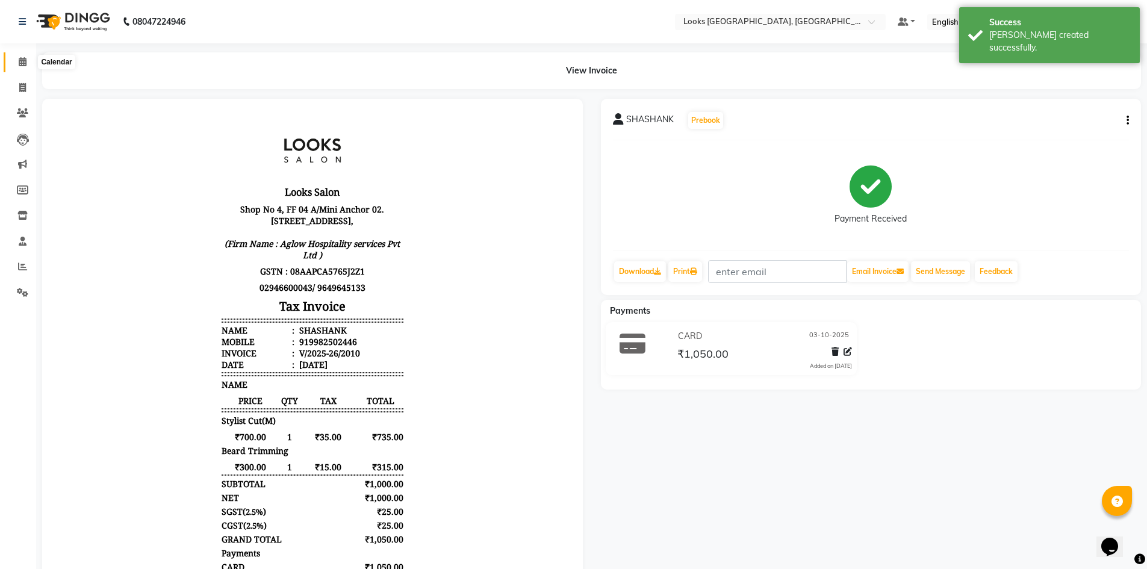
click at [19, 61] on icon at bounding box center [23, 61] width 8 height 9
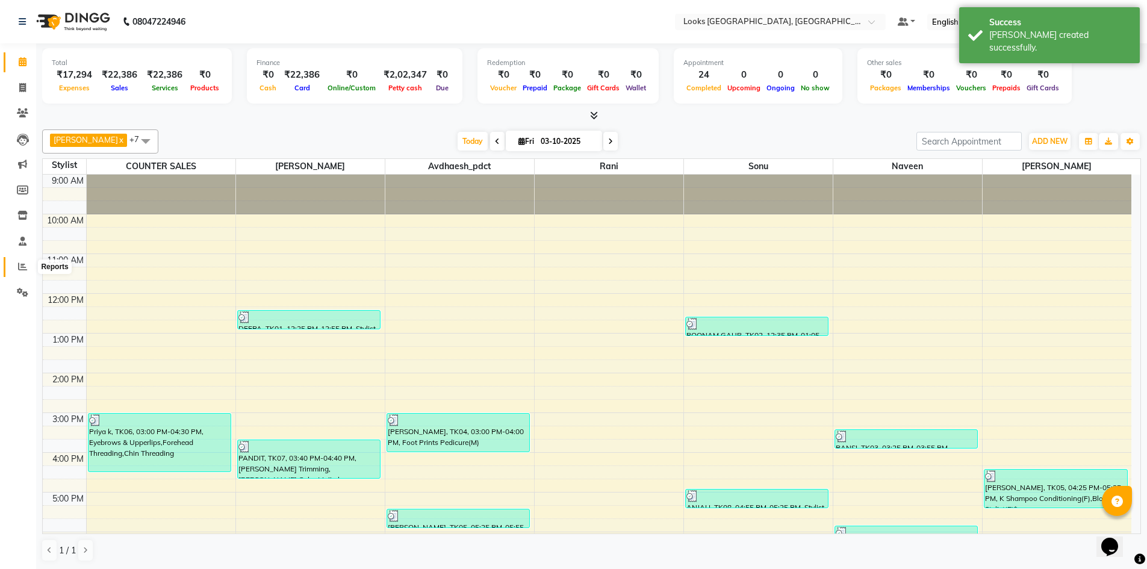
click at [25, 262] on icon at bounding box center [22, 266] width 9 height 9
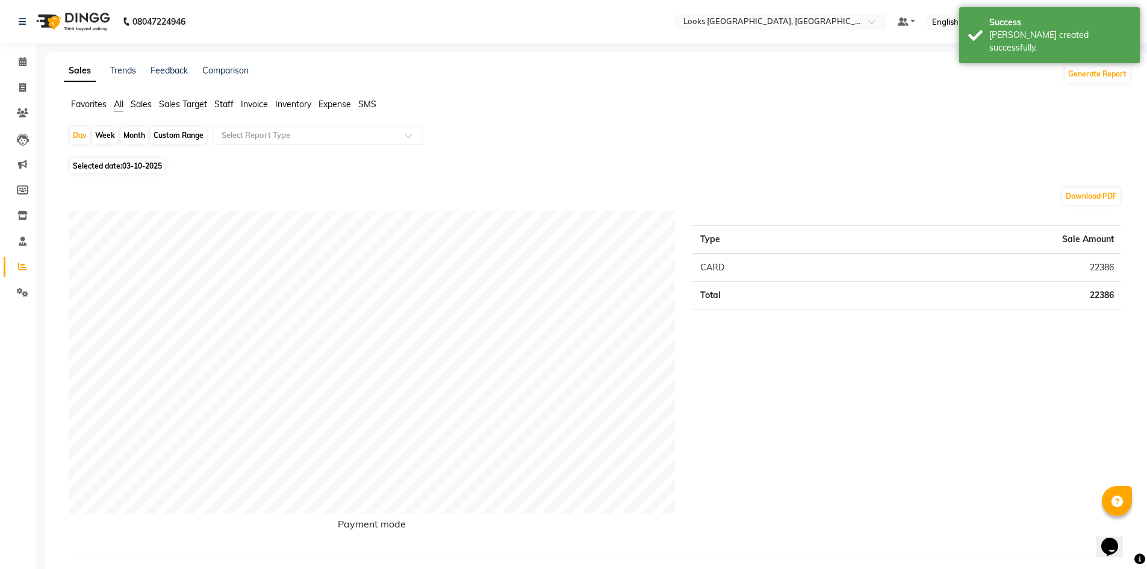
click at [141, 104] on span "Sales" at bounding box center [141, 104] width 21 height 11
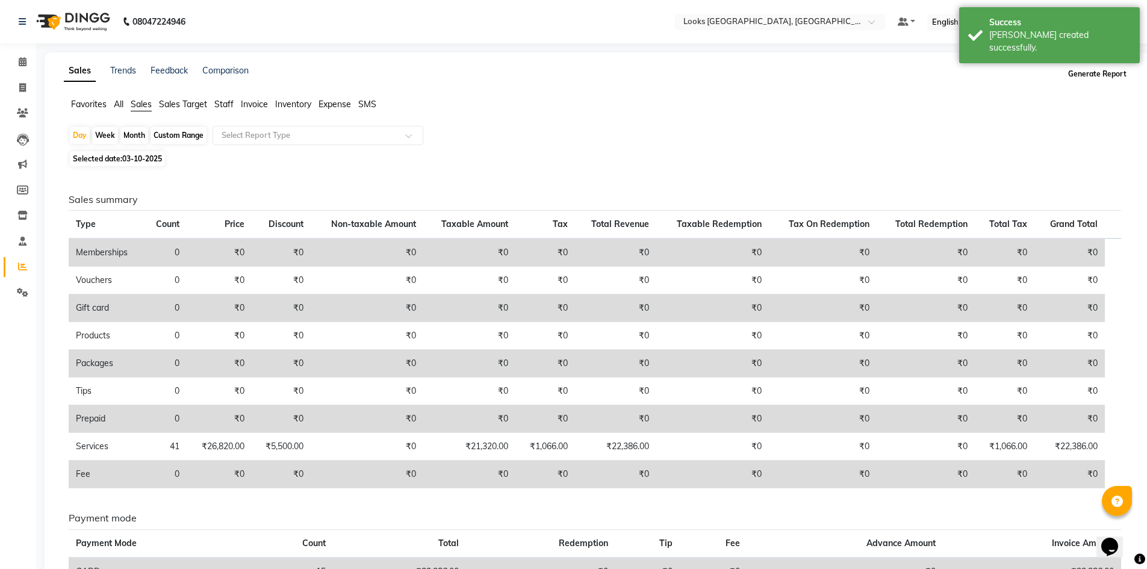
click at [1077, 73] on button "Generate Report" at bounding box center [1097, 74] width 64 height 17
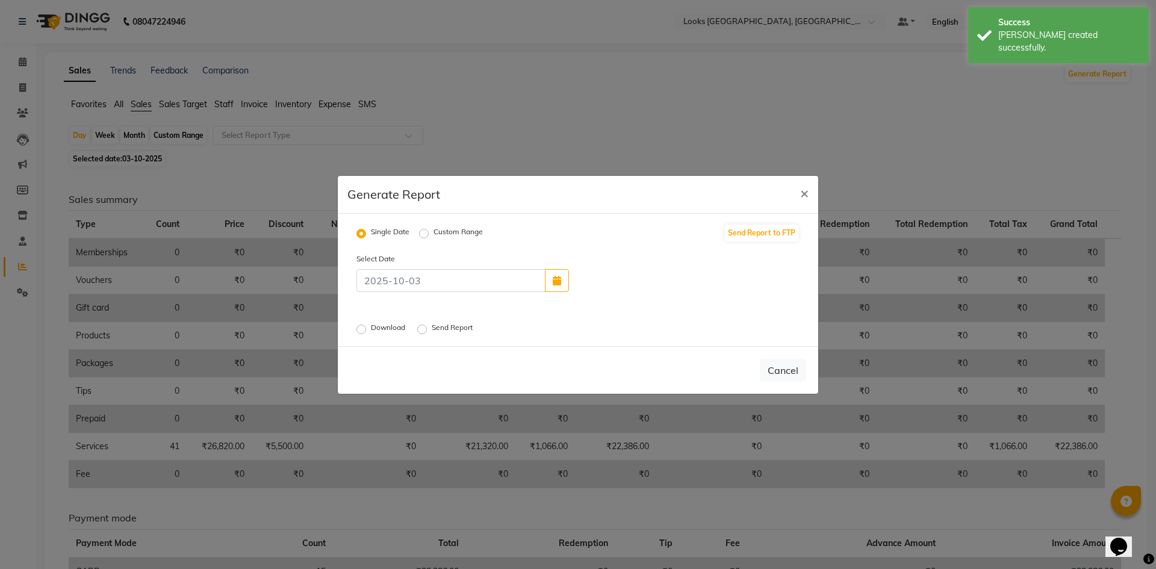
click at [371, 330] on label "Download" at bounding box center [389, 329] width 37 height 14
click at [361, 330] on input "Download" at bounding box center [363, 328] width 8 height 8
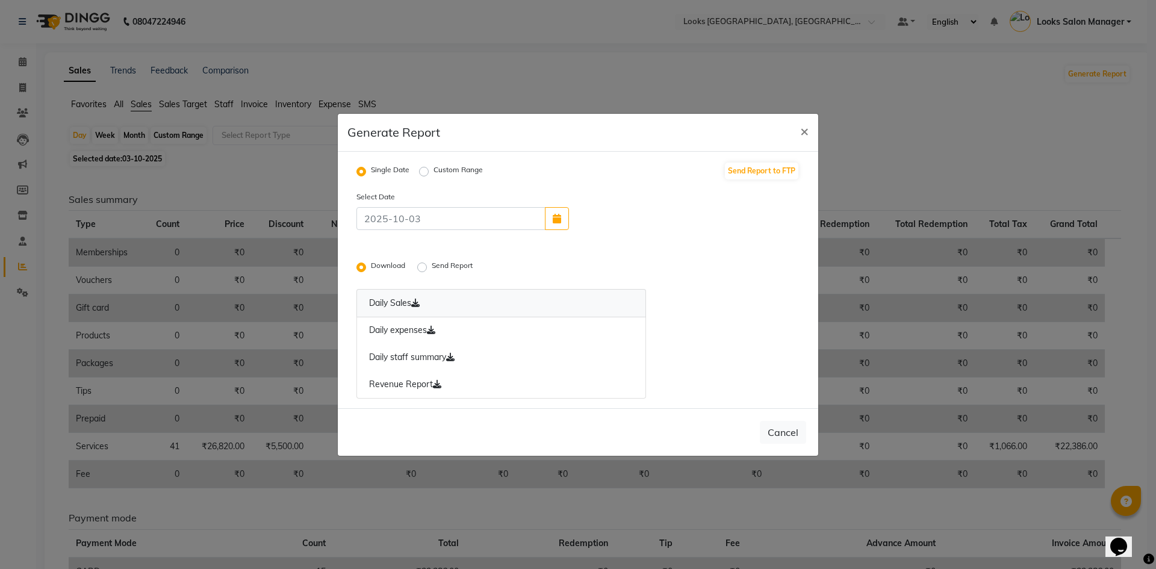
click at [388, 305] on link "Daily Sales" at bounding box center [501, 303] width 290 height 28
click at [394, 330] on link "Daily expenses" at bounding box center [501, 331] width 290 height 28
drag, startPoint x: 799, startPoint y: 133, endPoint x: 610, endPoint y: 52, distance: 205.7
click at [800, 133] on span "×" at bounding box center [804, 131] width 8 height 18
radio input "false"
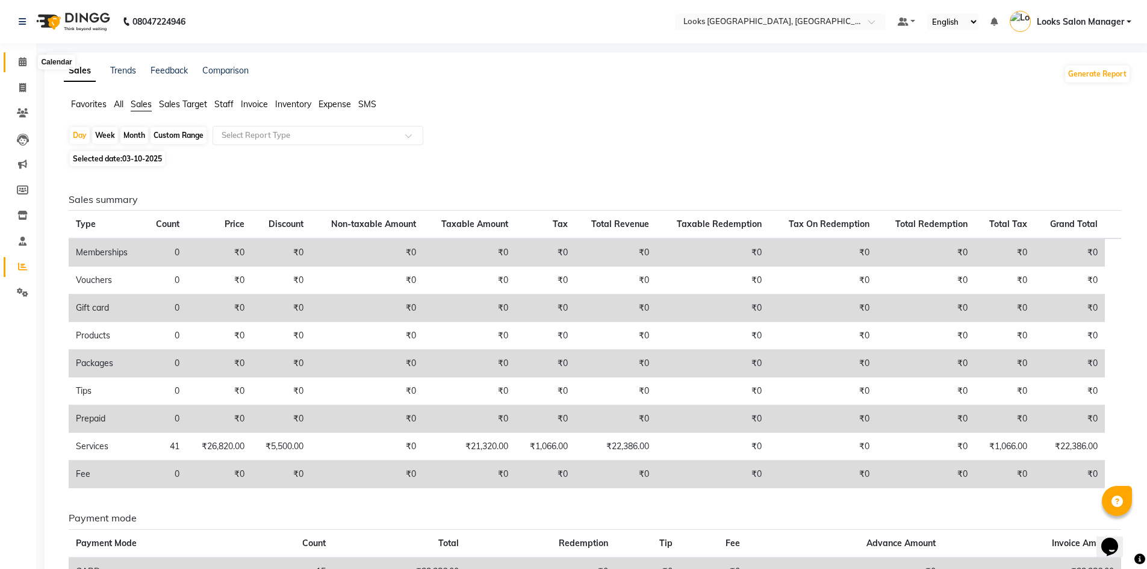
click at [22, 62] on icon at bounding box center [23, 61] width 8 height 9
